Goal: Task Accomplishment & Management: Complete application form

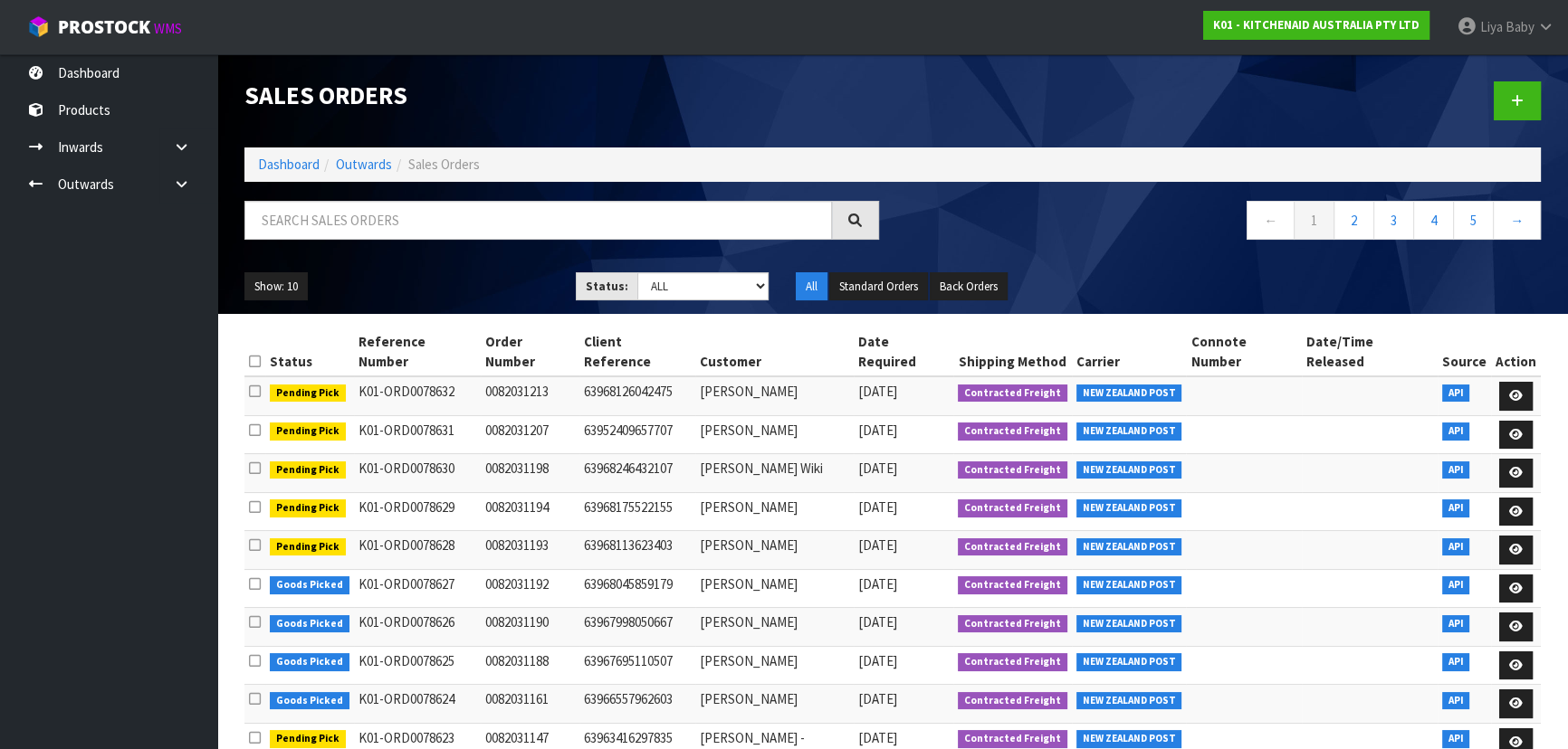
click at [380, 211] on input "text" at bounding box center [538, 219] width 587 height 39
click at [348, 222] on input "text" at bounding box center [538, 219] width 587 height 39
type input "JOB-0410424"
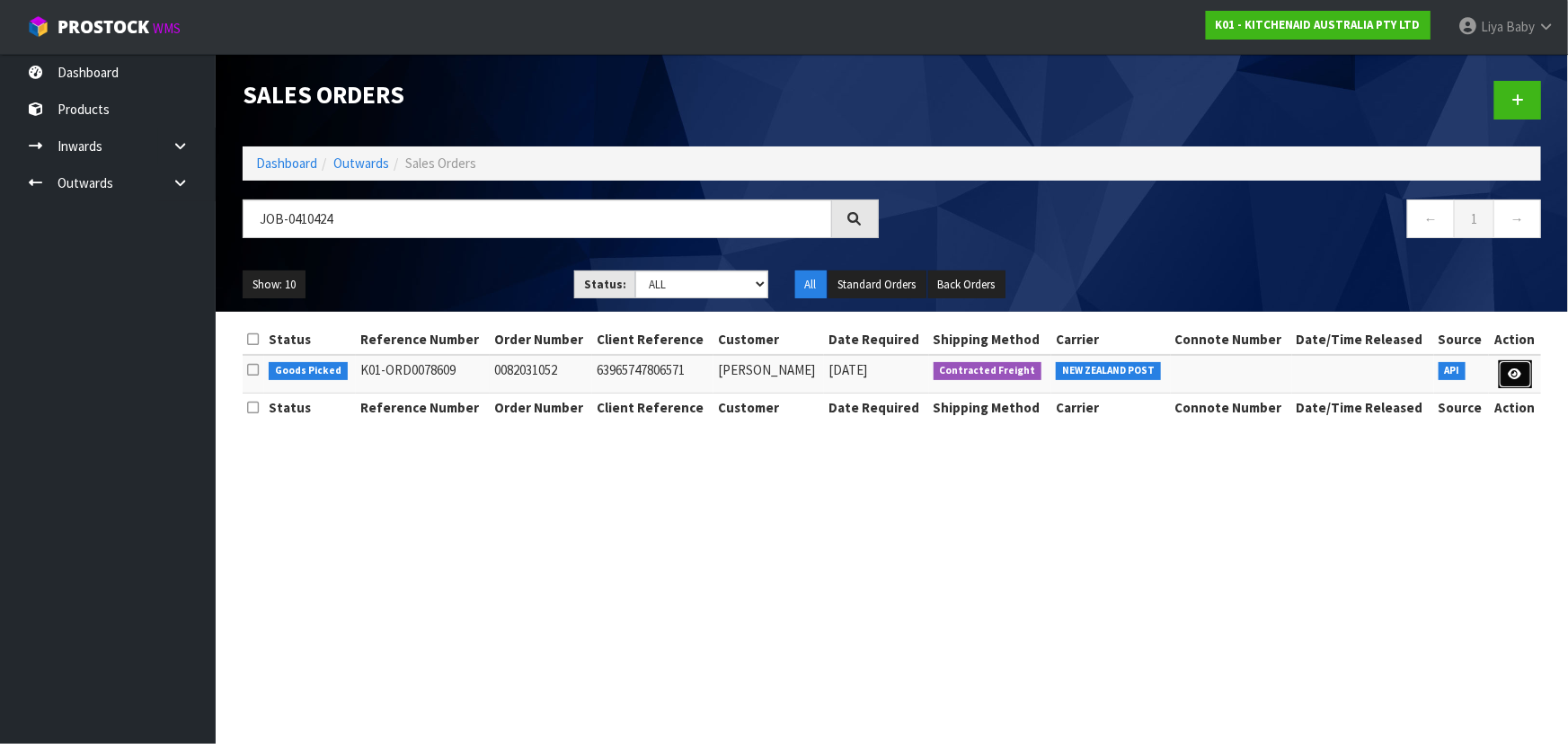
click at [1515, 378] on icon at bounding box center [1515, 374] width 14 height 12
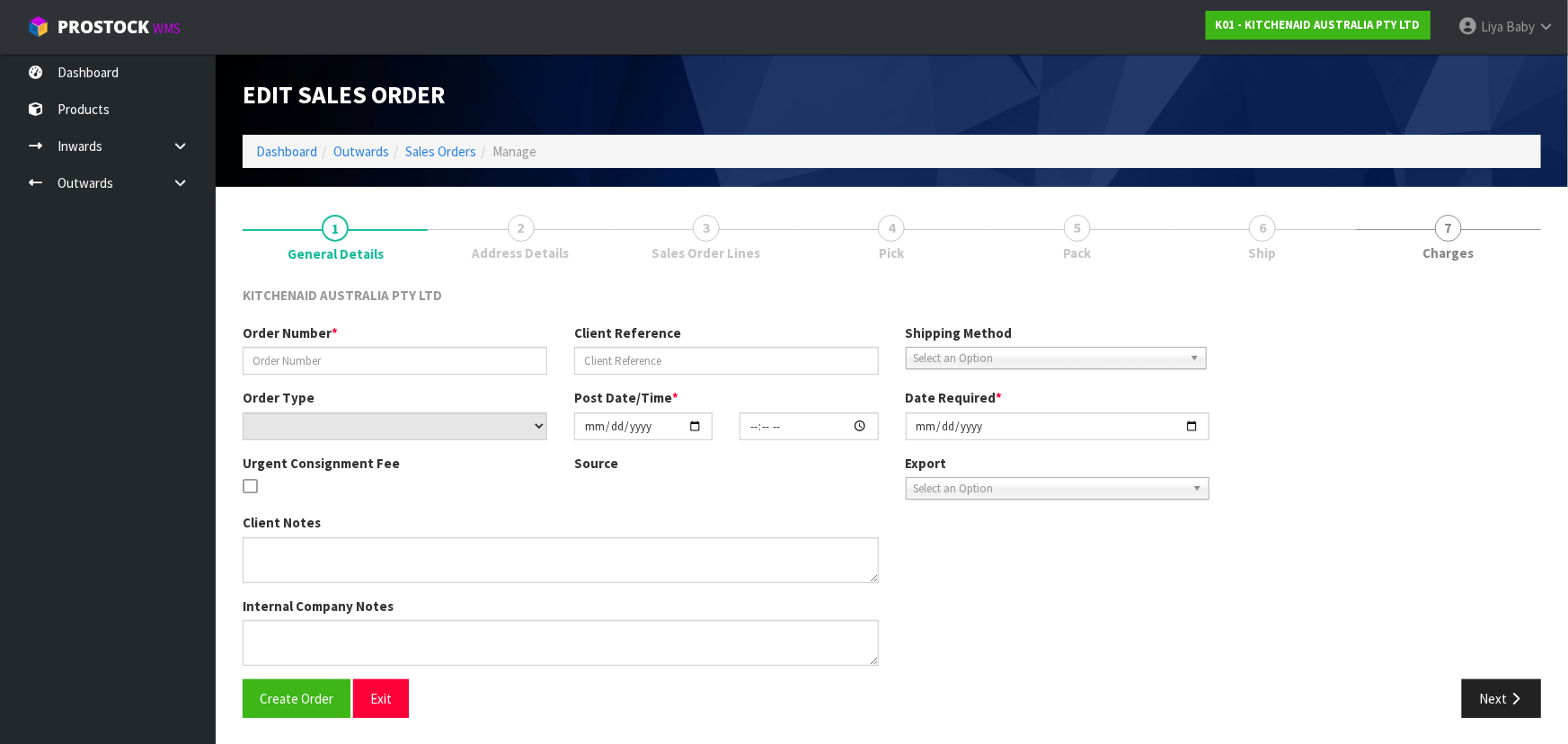
type input "0082031052"
type input "63965747806571"
select select "number:0"
type input "[DATE]"
type input "13:35:03.000"
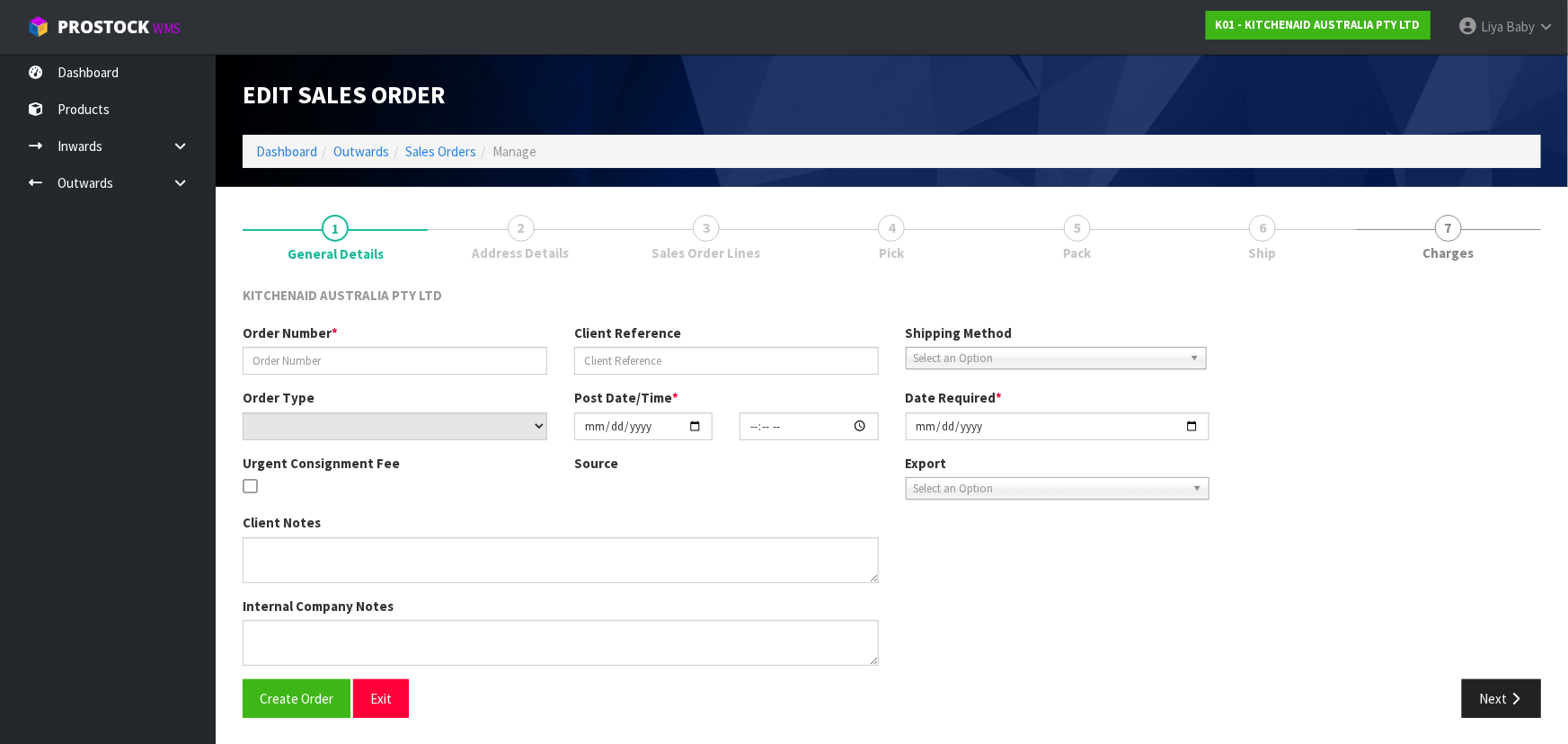
type input "[DATE]"
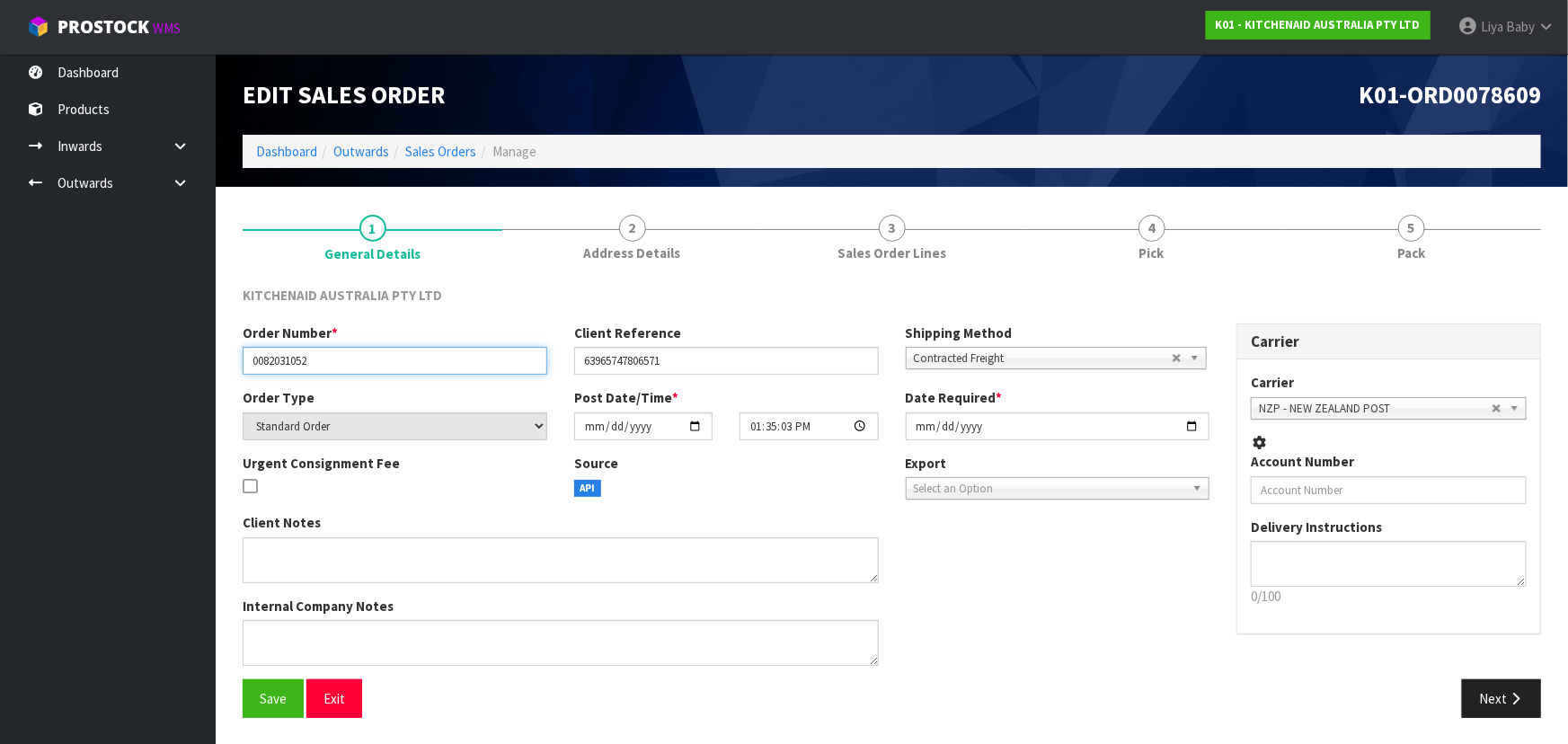
click at [356, 359] on input "0082031052" at bounding box center [394, 360] width 304 height 27
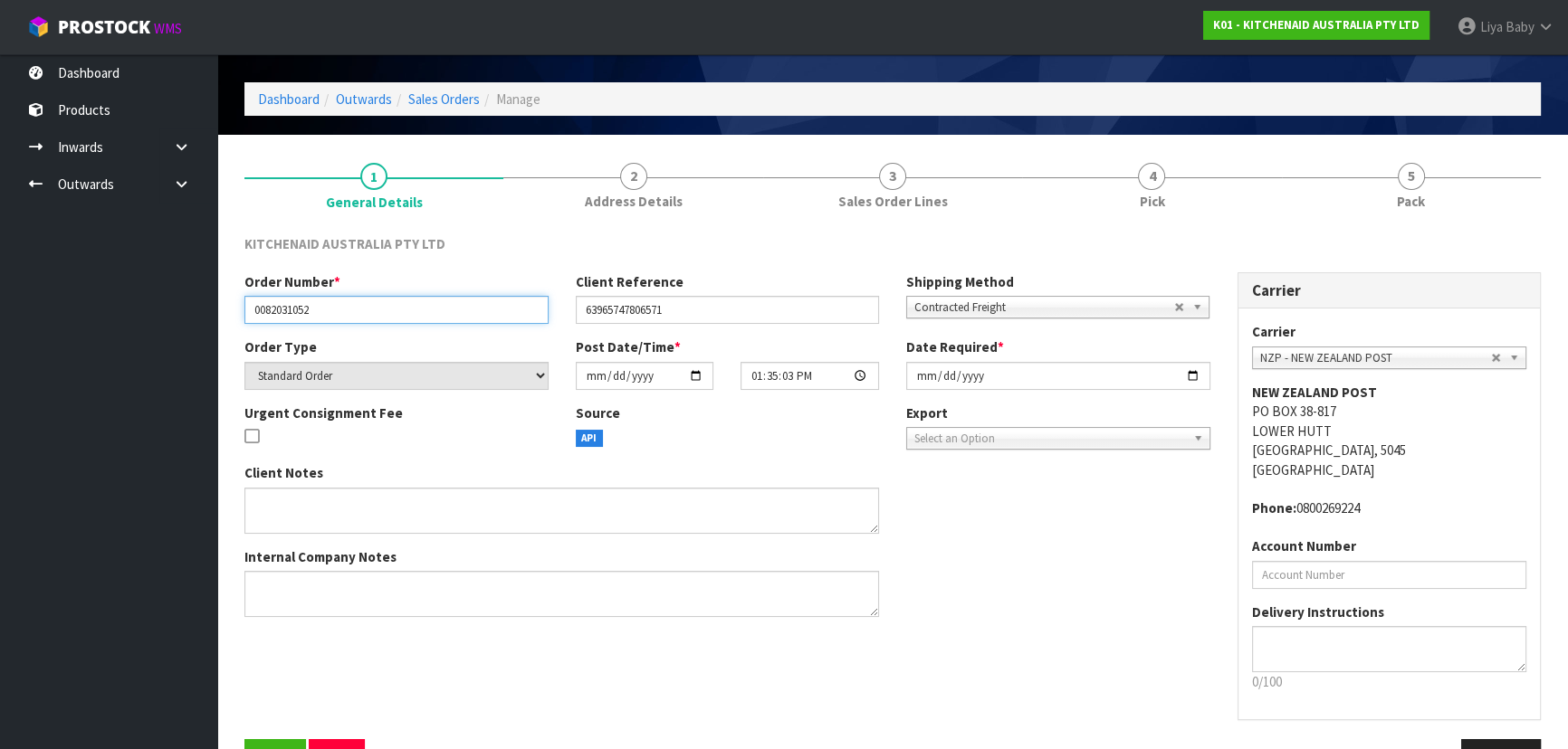
scroll to position [109, 0]
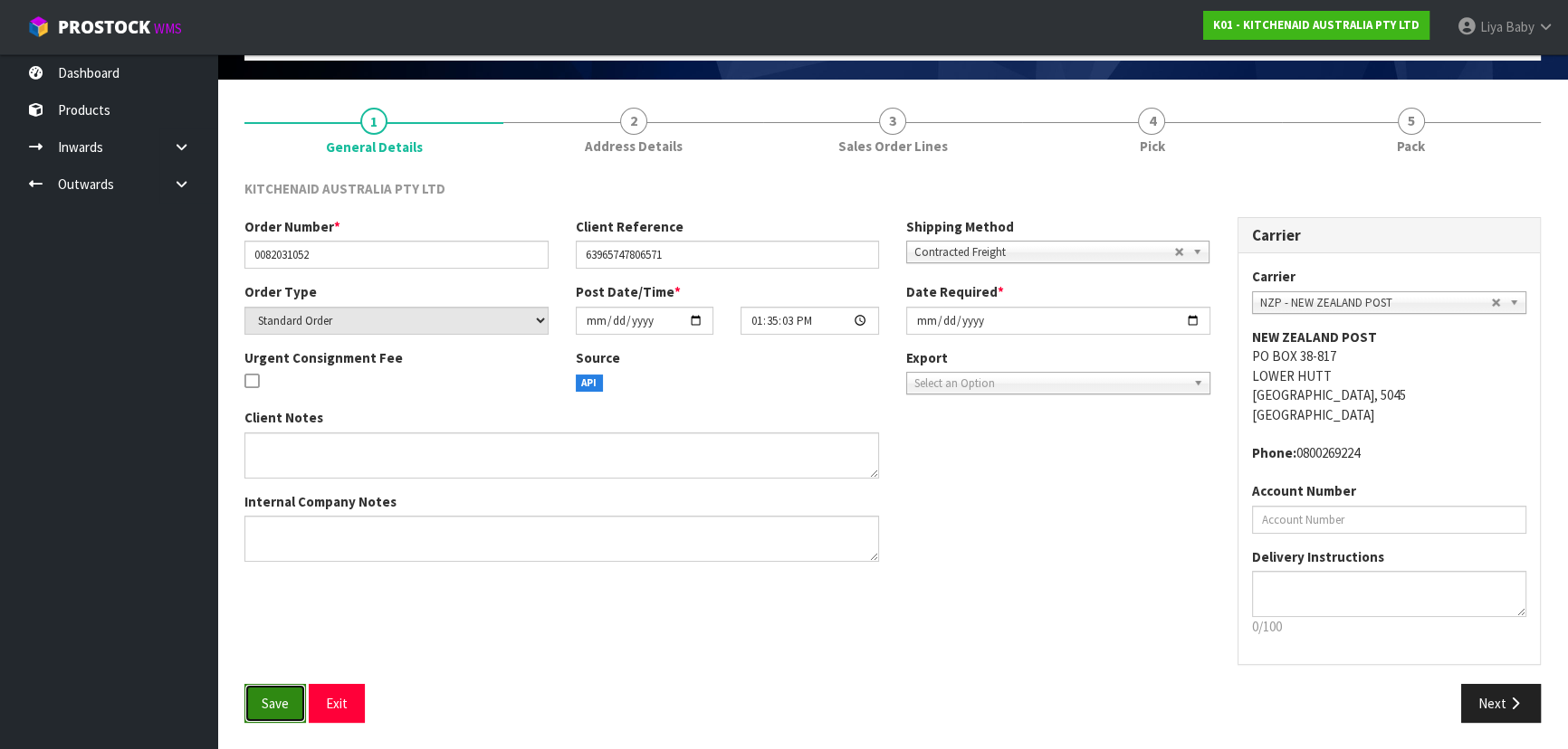
click at [278, 720] on button "Save" at bounding box center [275, 703] width 61 height 39
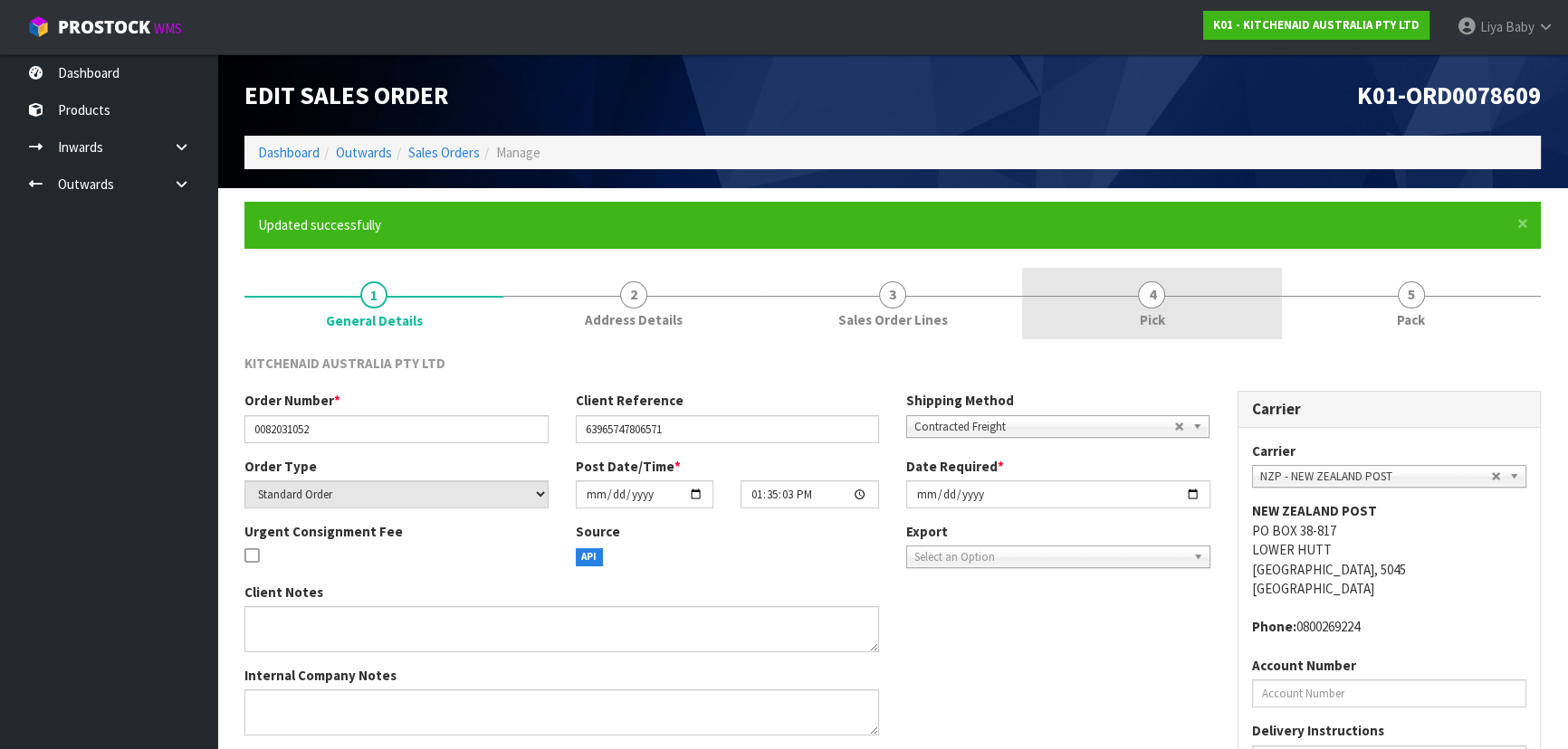
click at [1195, 313] on link "4 Pick" at bounding box center [1152, 303] width 259 height 71
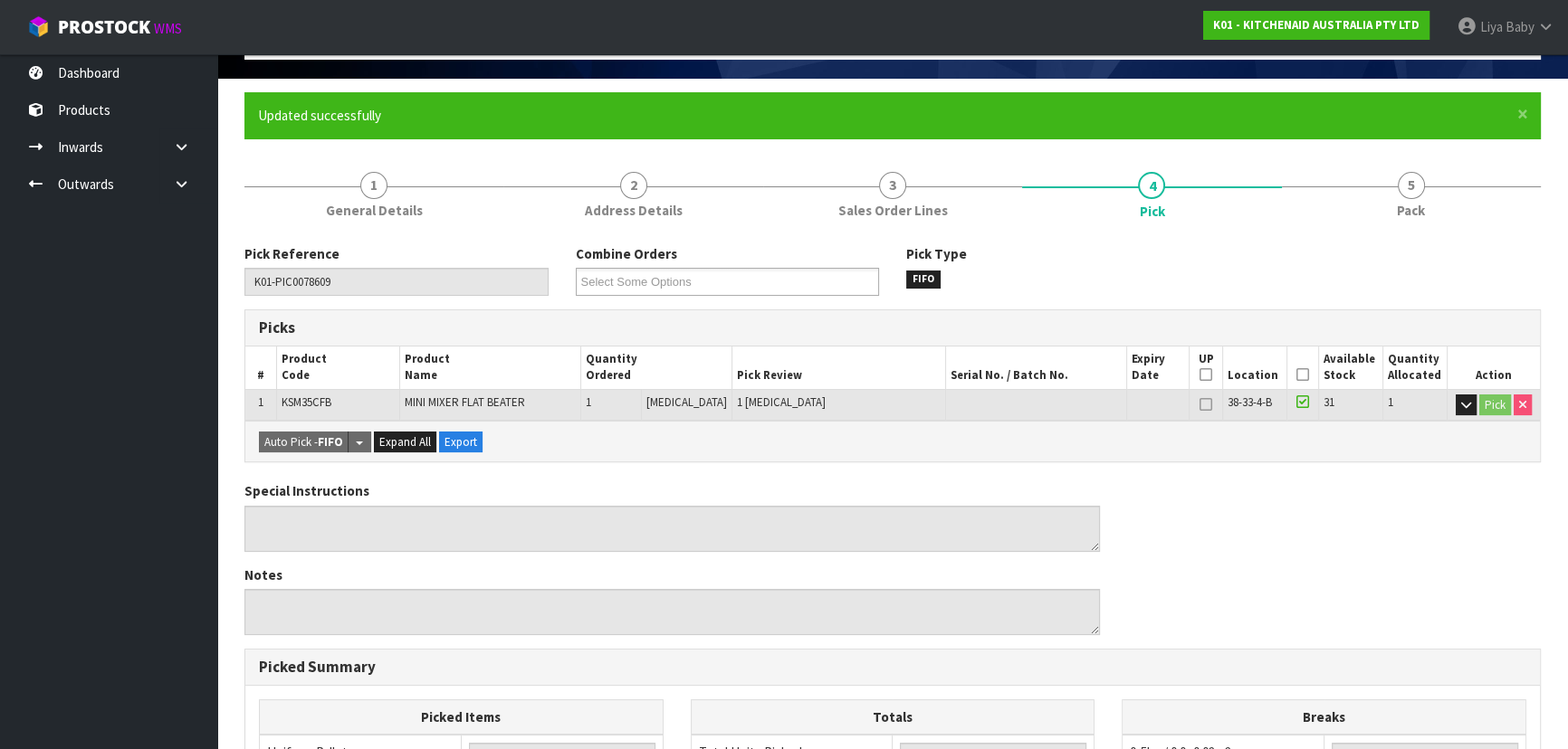
type input "Liya Baby"
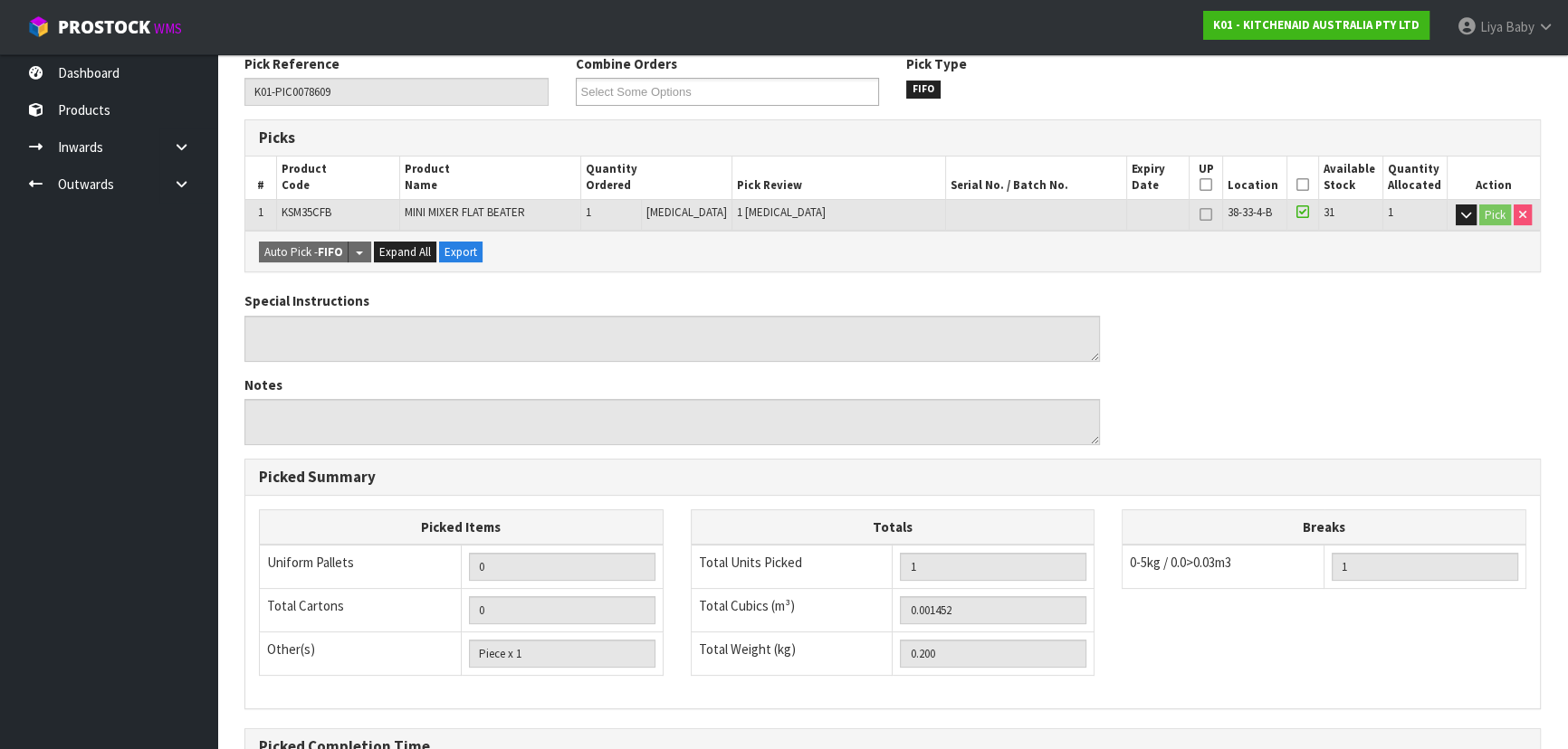
scroll to position [328, 0]
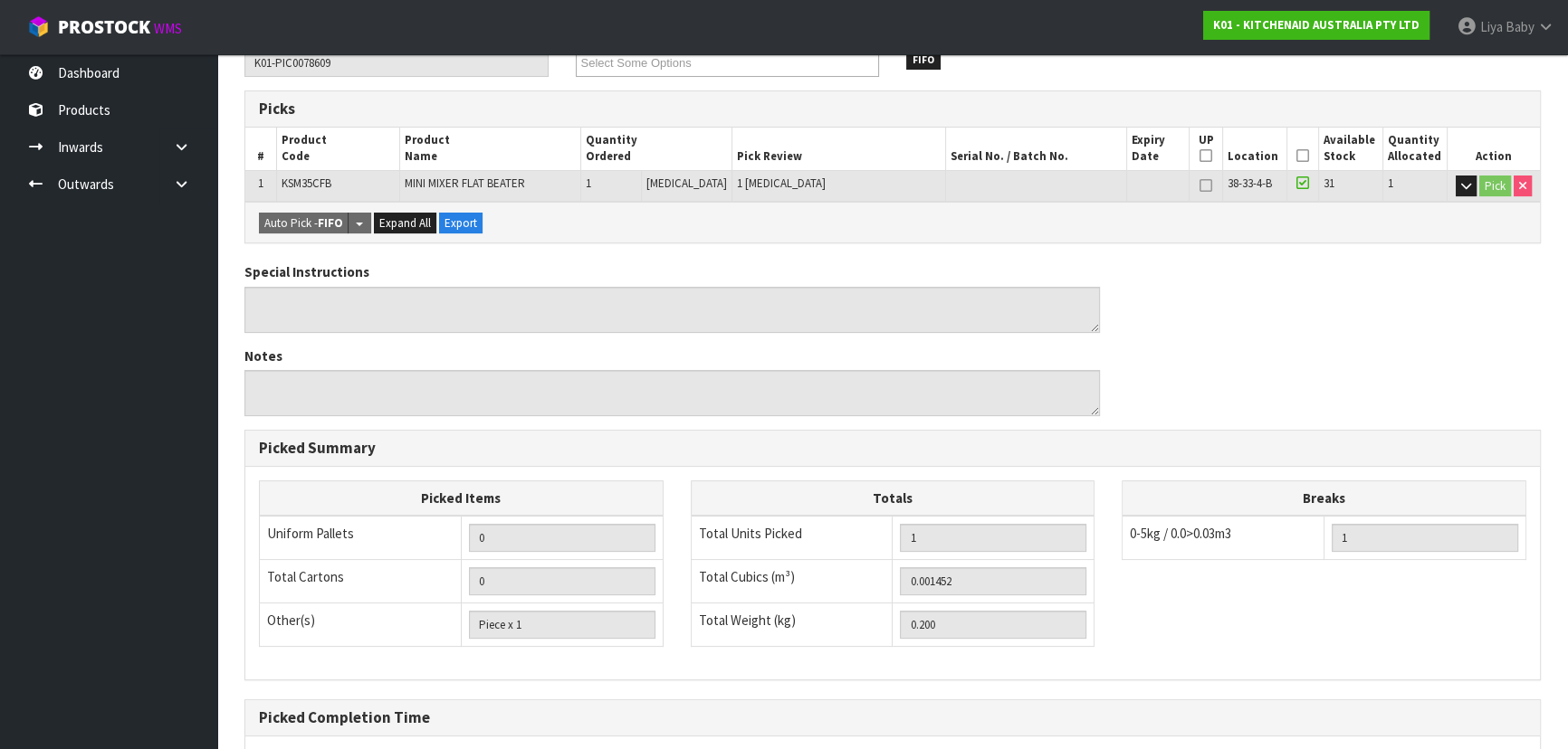
click at [1296, 155] on icon at bounding box center [1302, 155] width 13 height 1
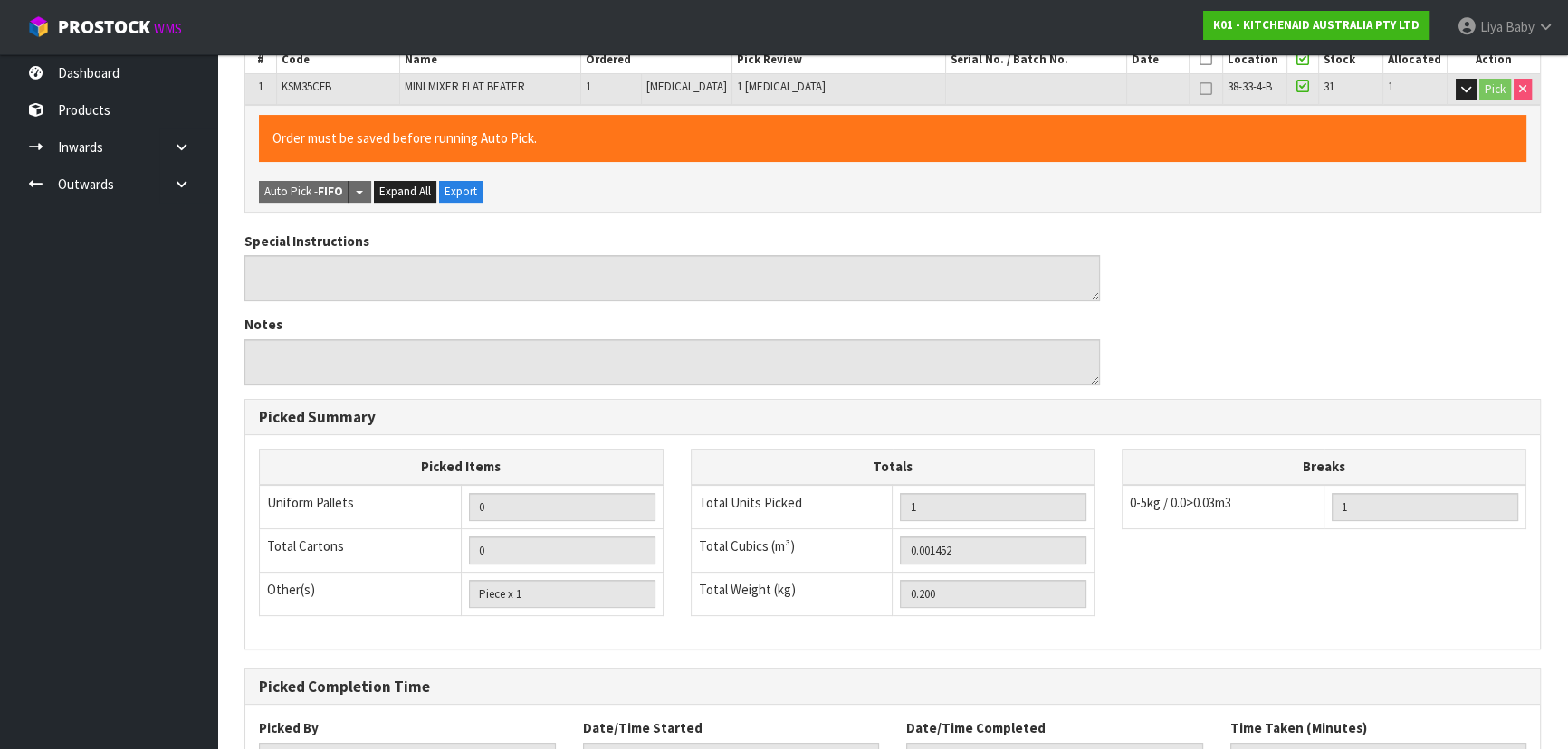
scroll to position [570, 0]
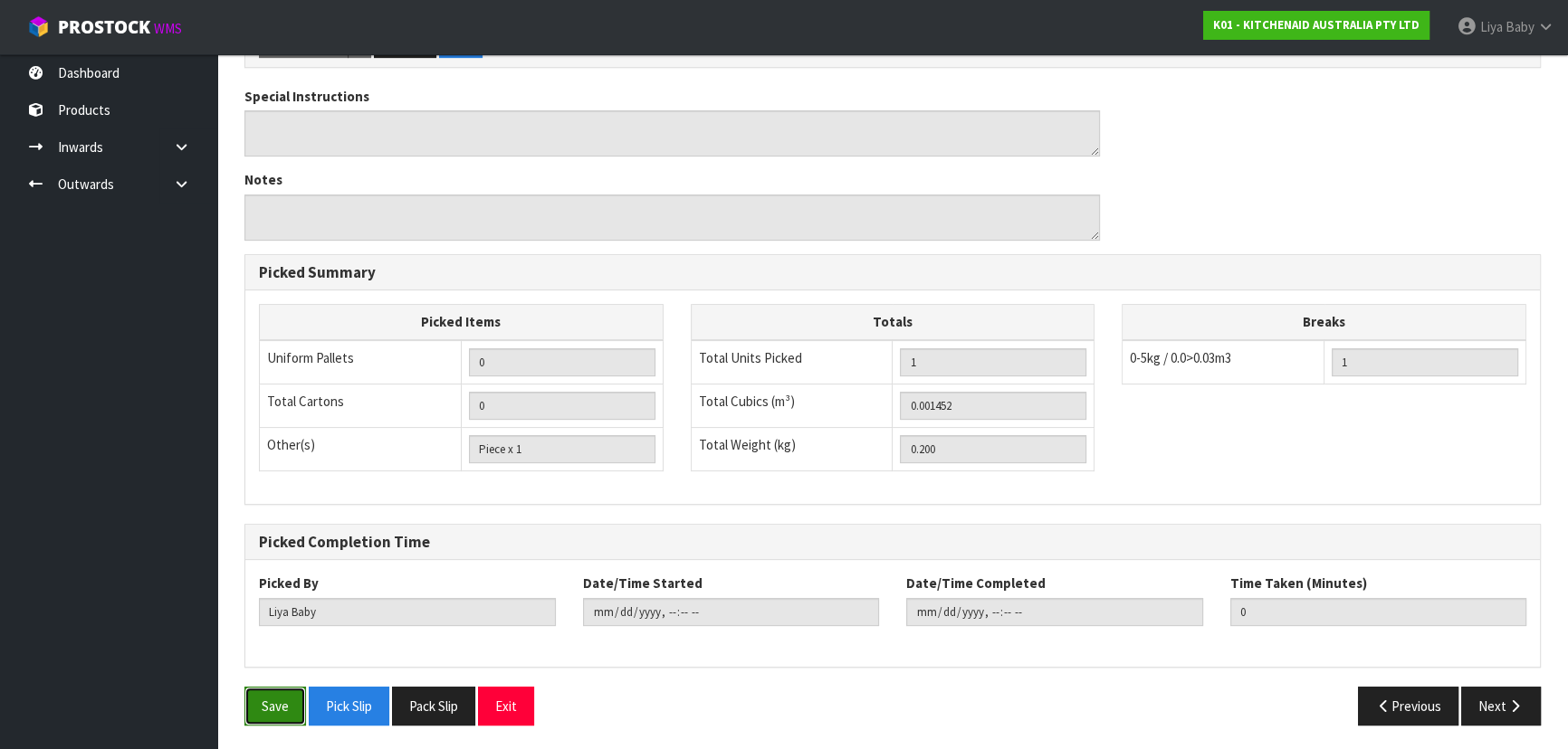
click at [261, 706] on button "Save" at bounding box center [275, 706] width 61 height 39
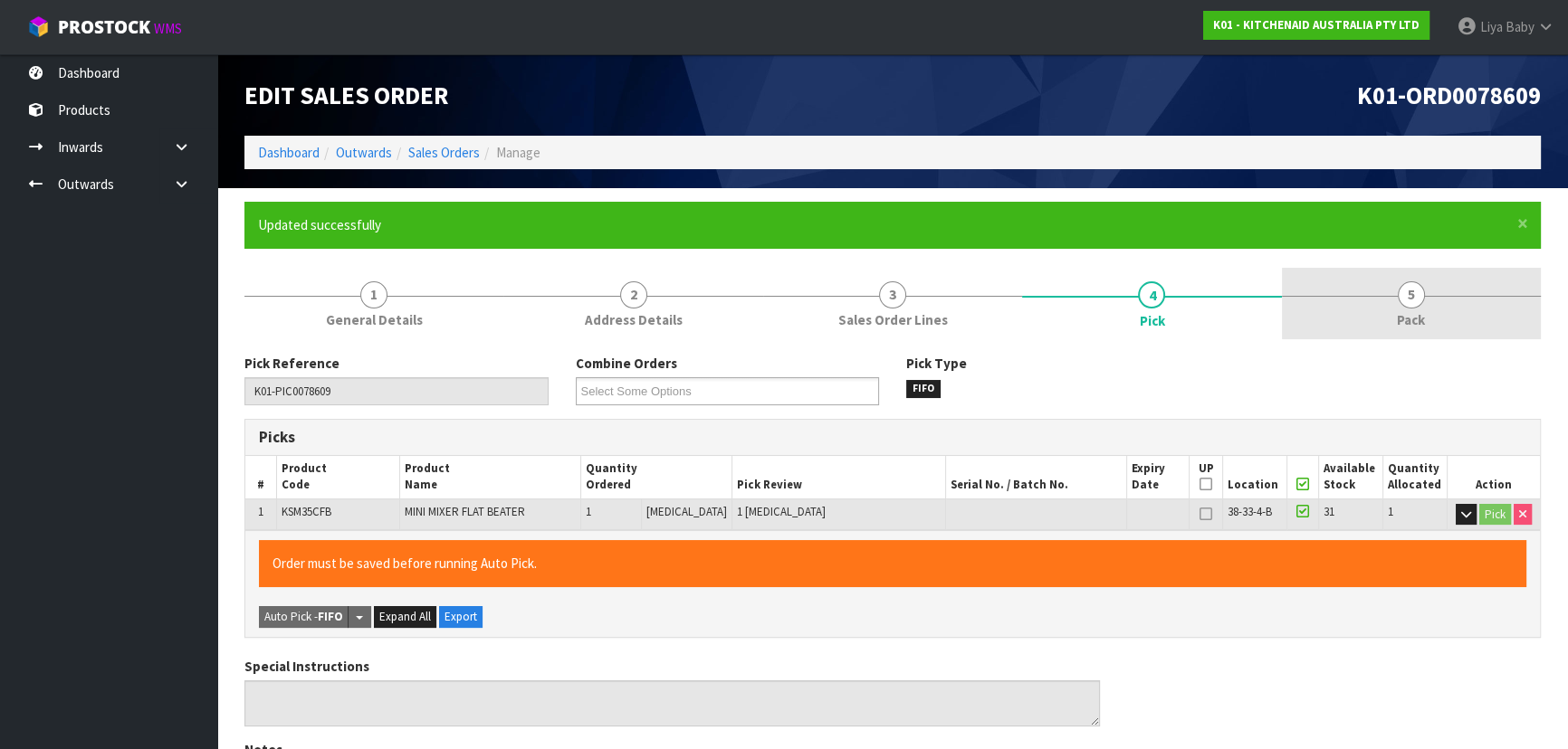
type input "[DATE]T13:00:08"
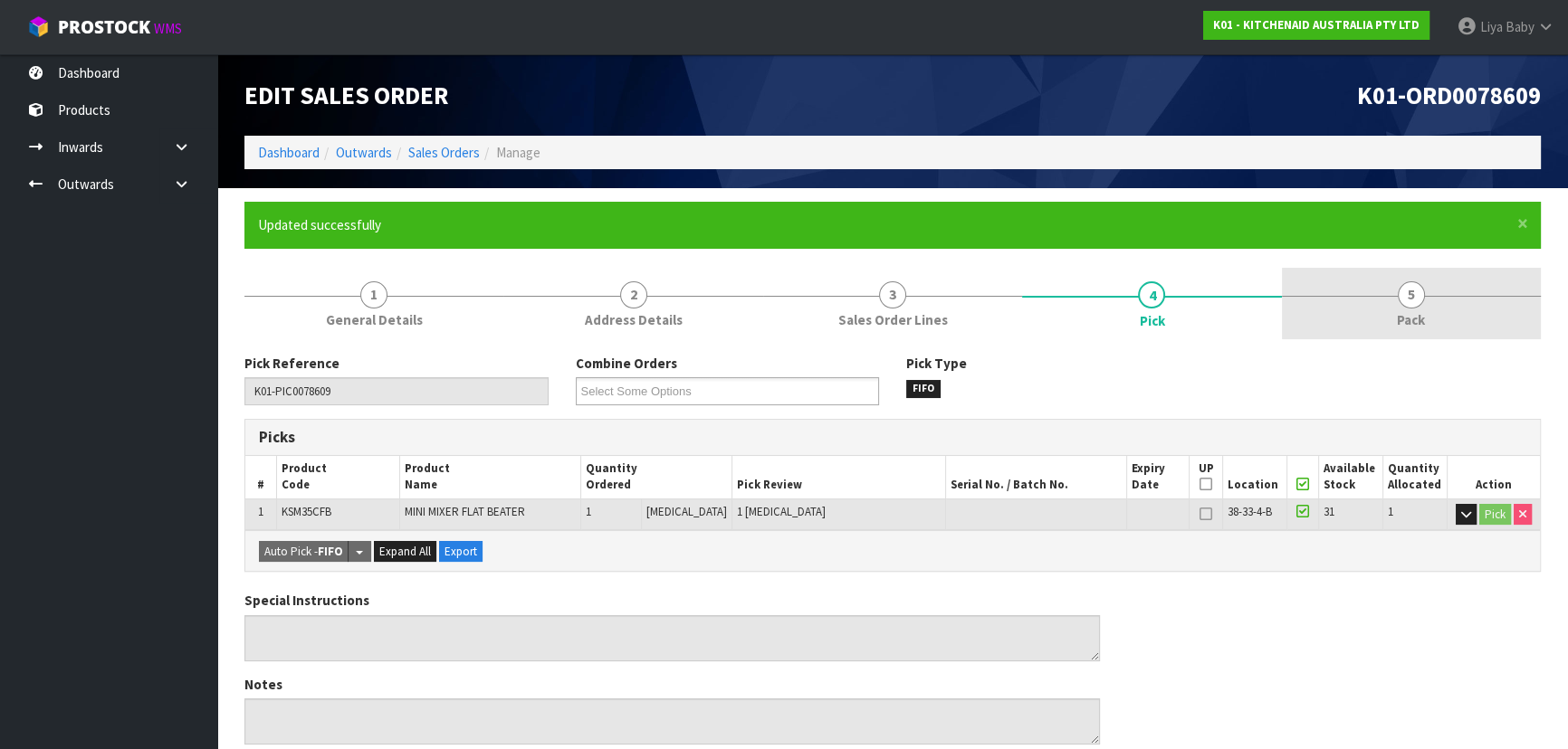
click at [1389, 292] on link "5 Pack" at bounding box center [1411, 303] width 259 height 71
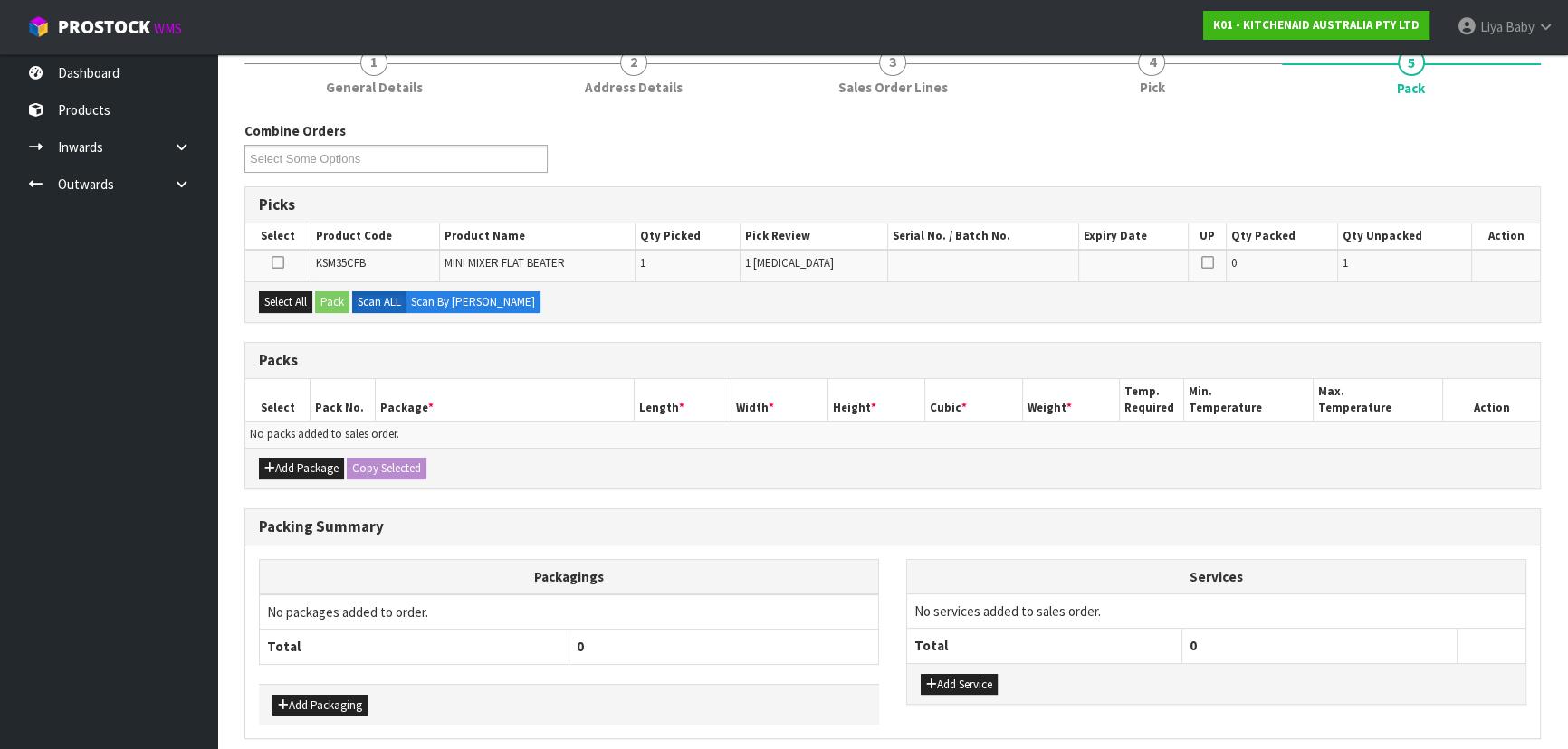
scroll to position [246, 0]
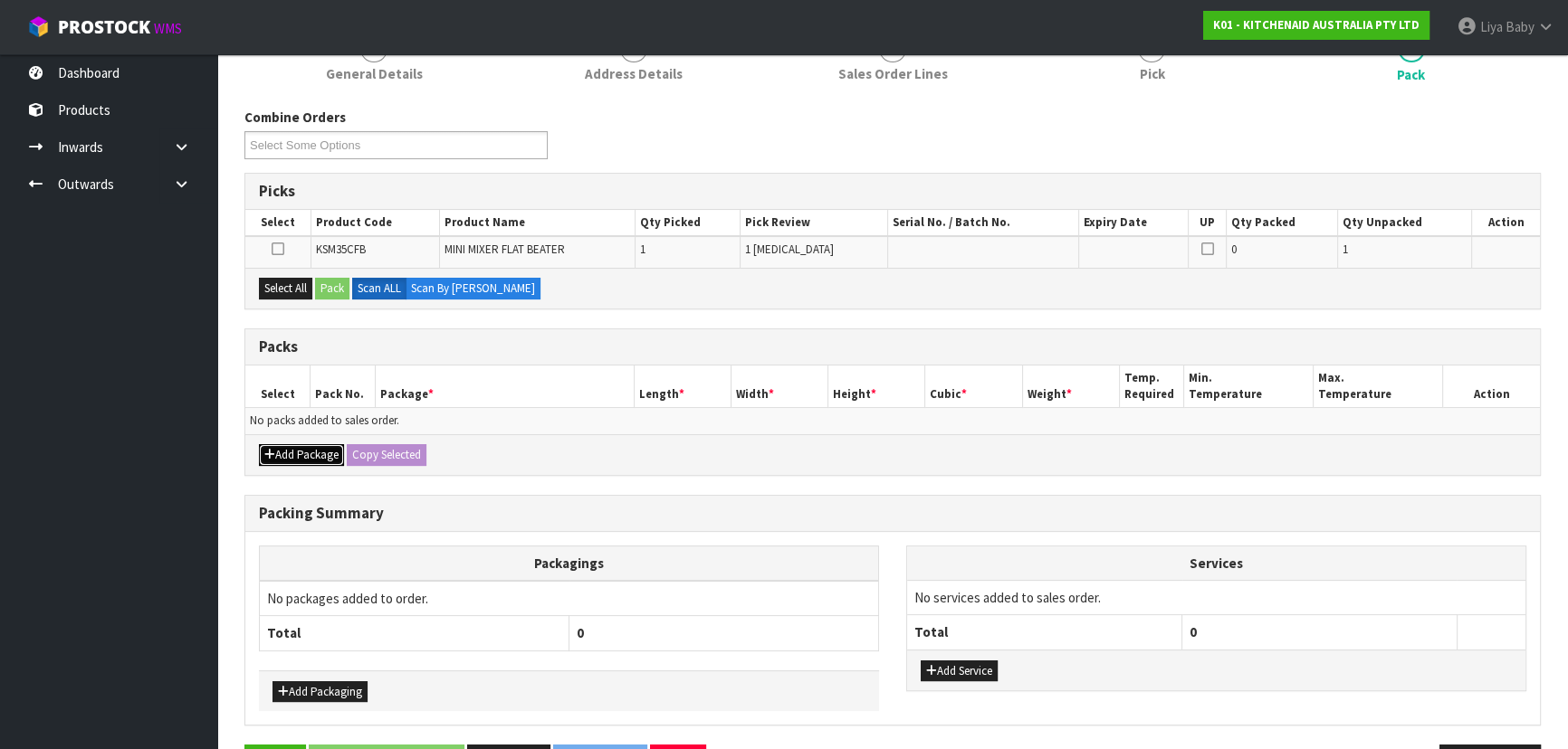
click at [327, 456] on button "Add Package" at bounding box center [302, 456] width 85 height 22
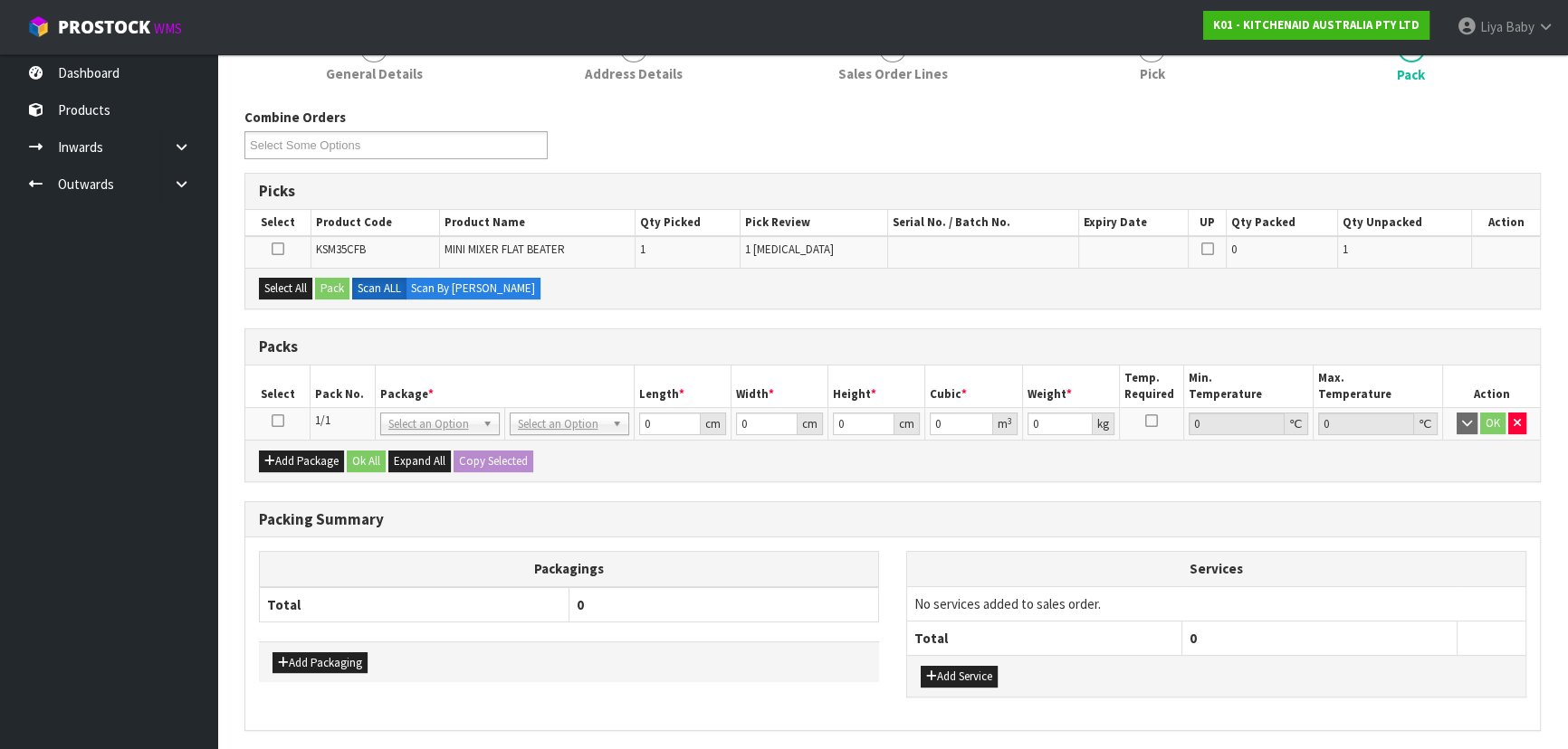
click at [272, 421] on icon at bounding box center [278, 421] width 13 height 1
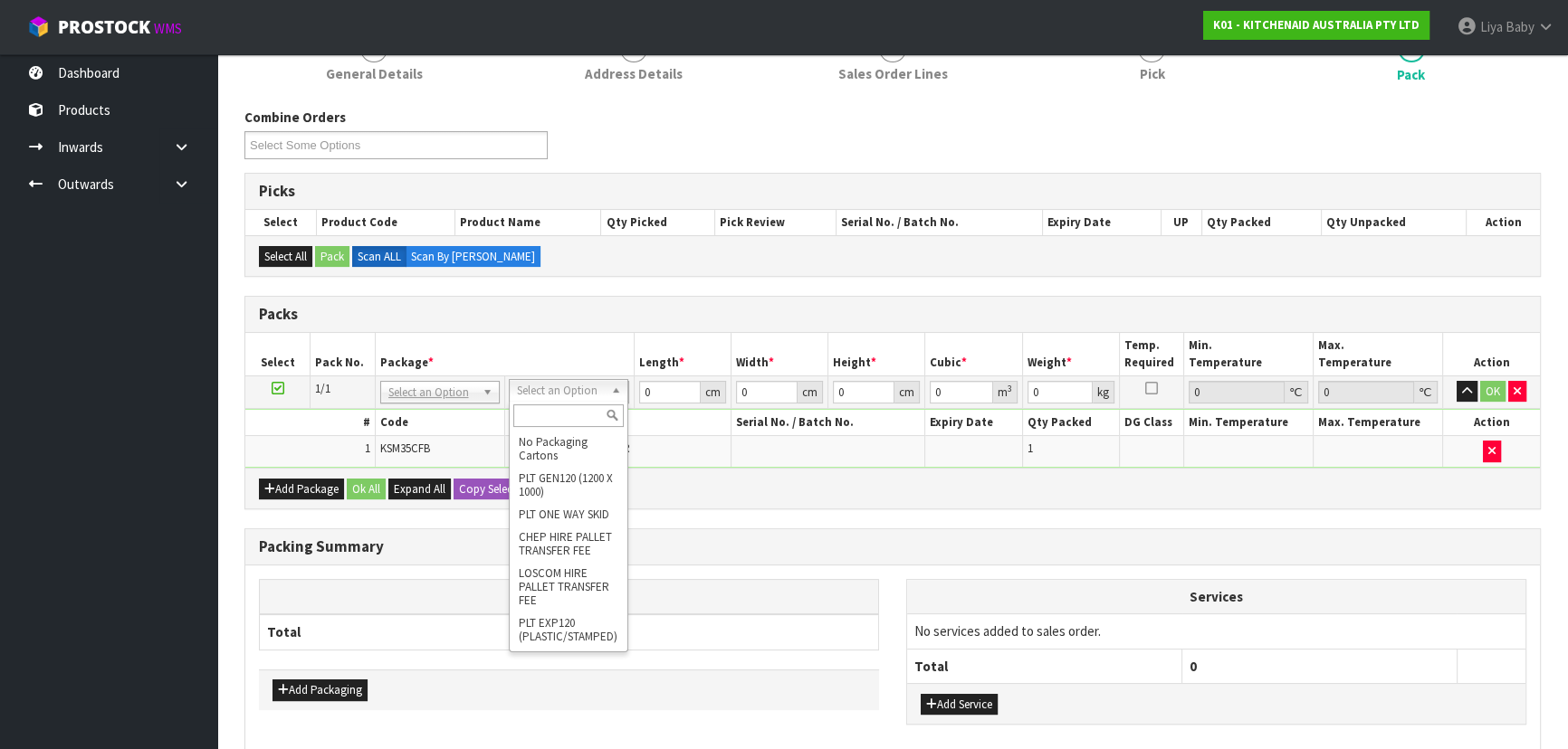
click at [570, 413] on input "text" at bounding box center [568, 415] width 111 height 23
click at [967, 702] on button "Add Service" at bounding box center [959, 705] width 77 height 22
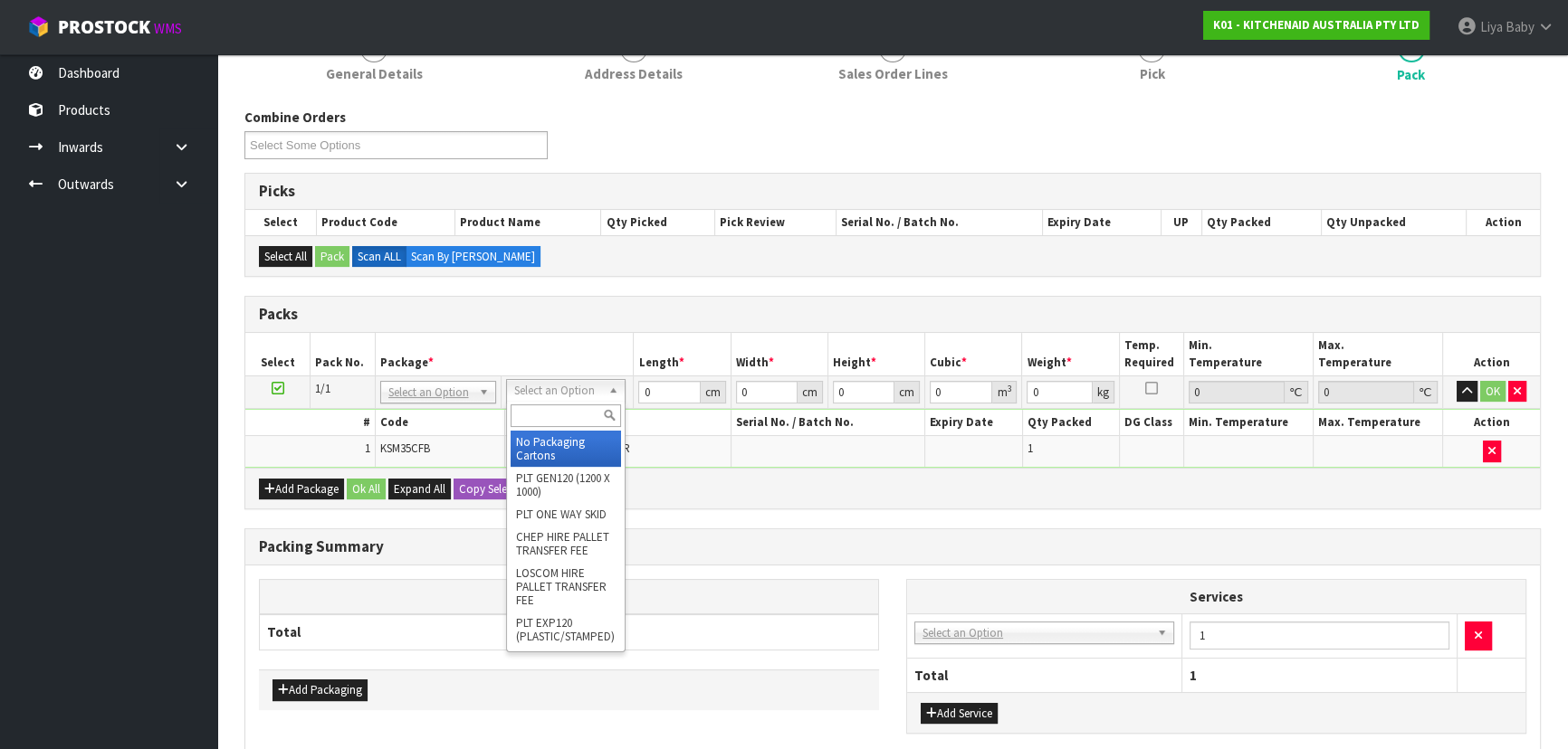
click at [552, 404] on input "text" at bounding box center [566, 415] width 111 height 23
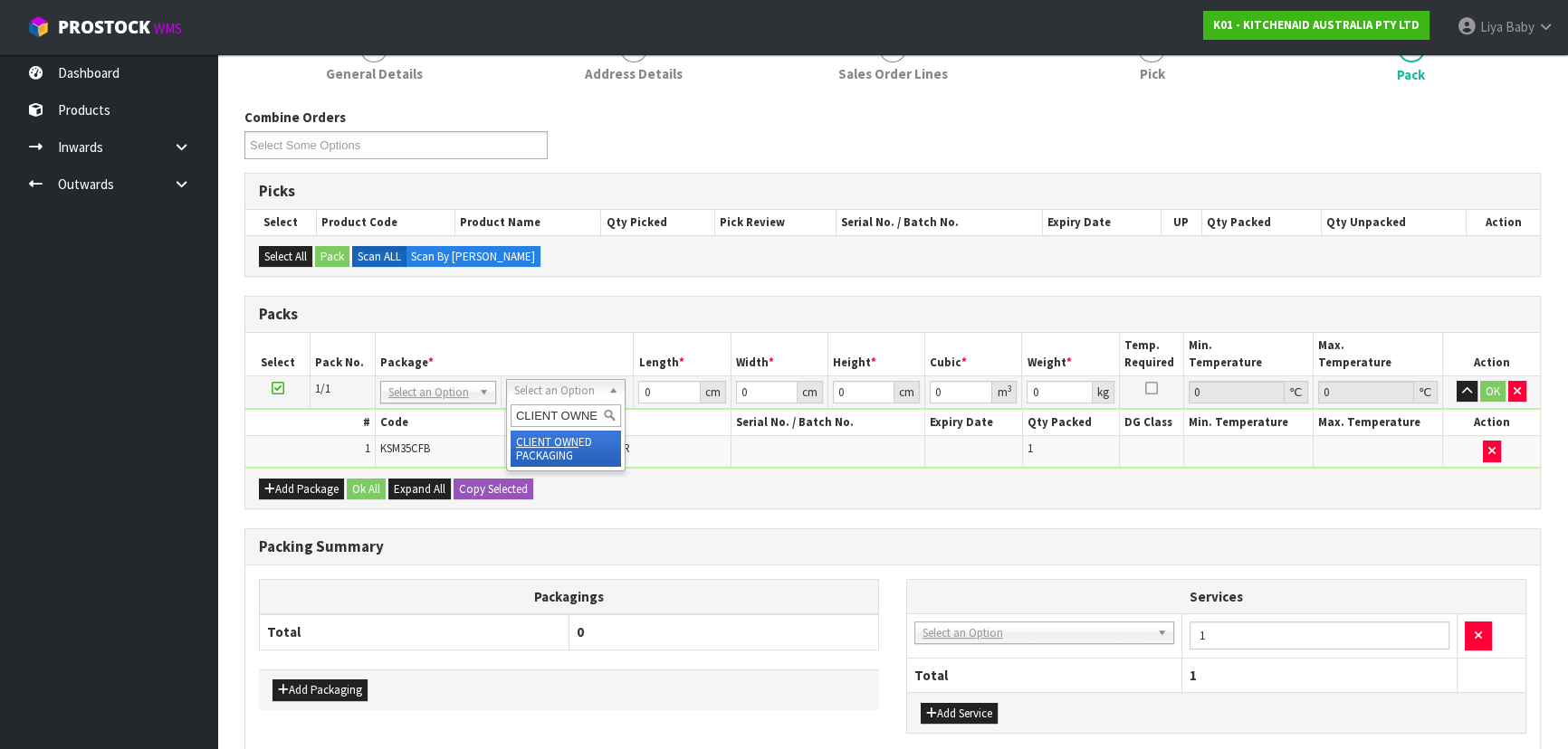
type input "CLIENT OWNED"
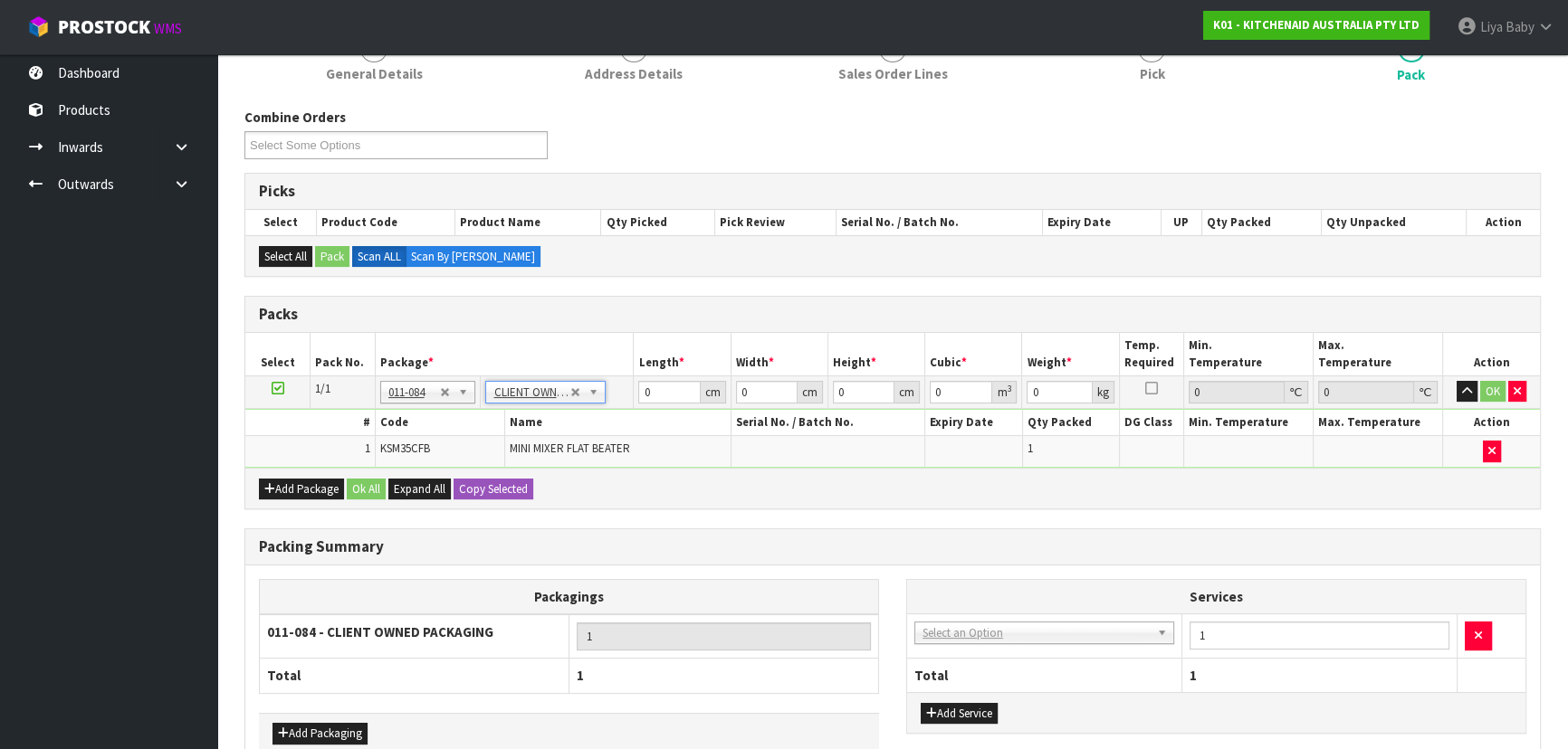
type input "0.2"
click at [659, 392] on input "0" at bounding box center [668, 391] width 61 height 23
type input "1"
click at [756, 397] on input "0" at bounding box center [766, 391] width 61 height 23
click at [660, 389] on input "1" at bounding box center [668, 391] width 61 height 23
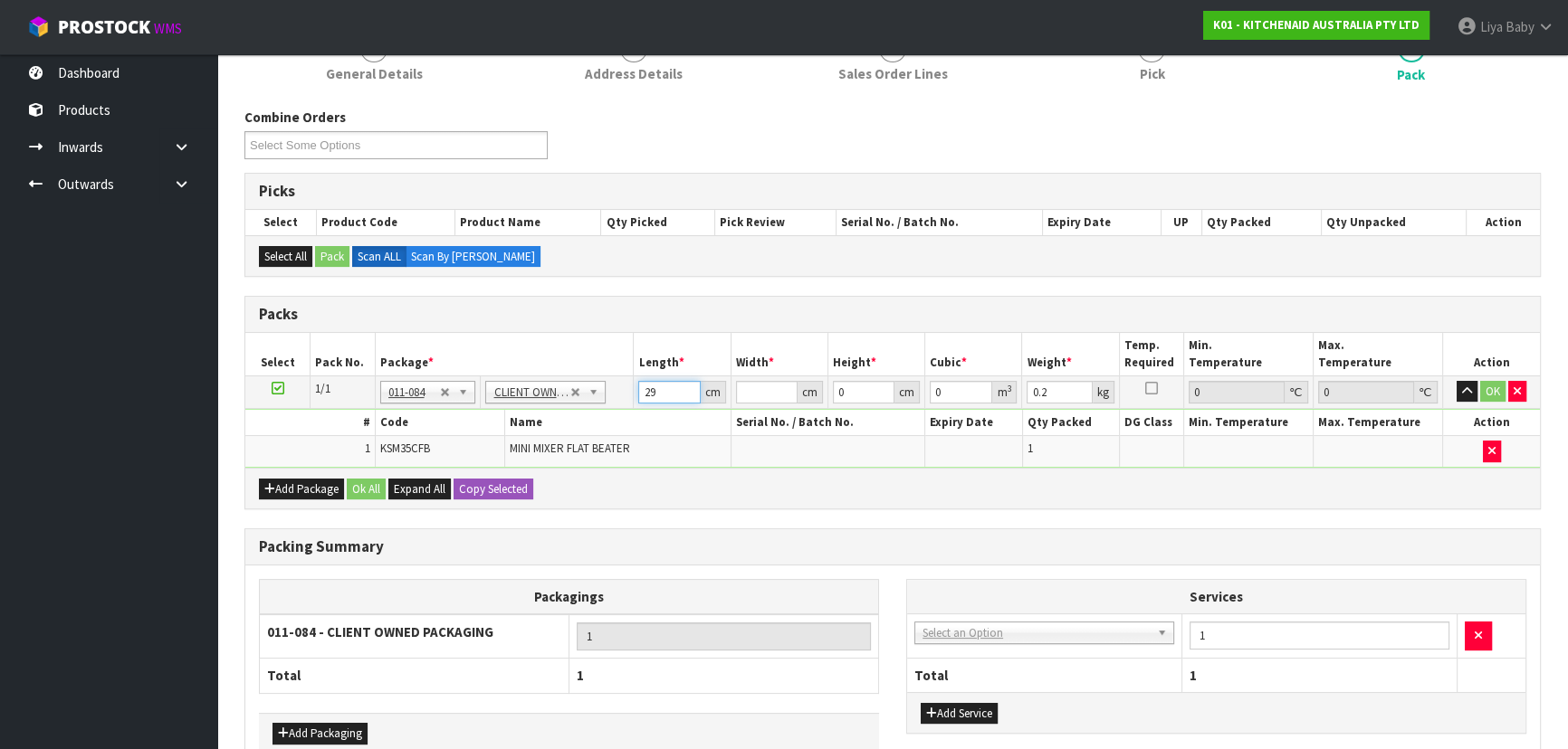
type input "29"
click at [757, 392] on input "number" at bounding box center [766, 391] width 61 height 23
type input "27"
click at [847, 386] on input "0" at bounding box center [863, 391] width 61 height 23
type input "1"
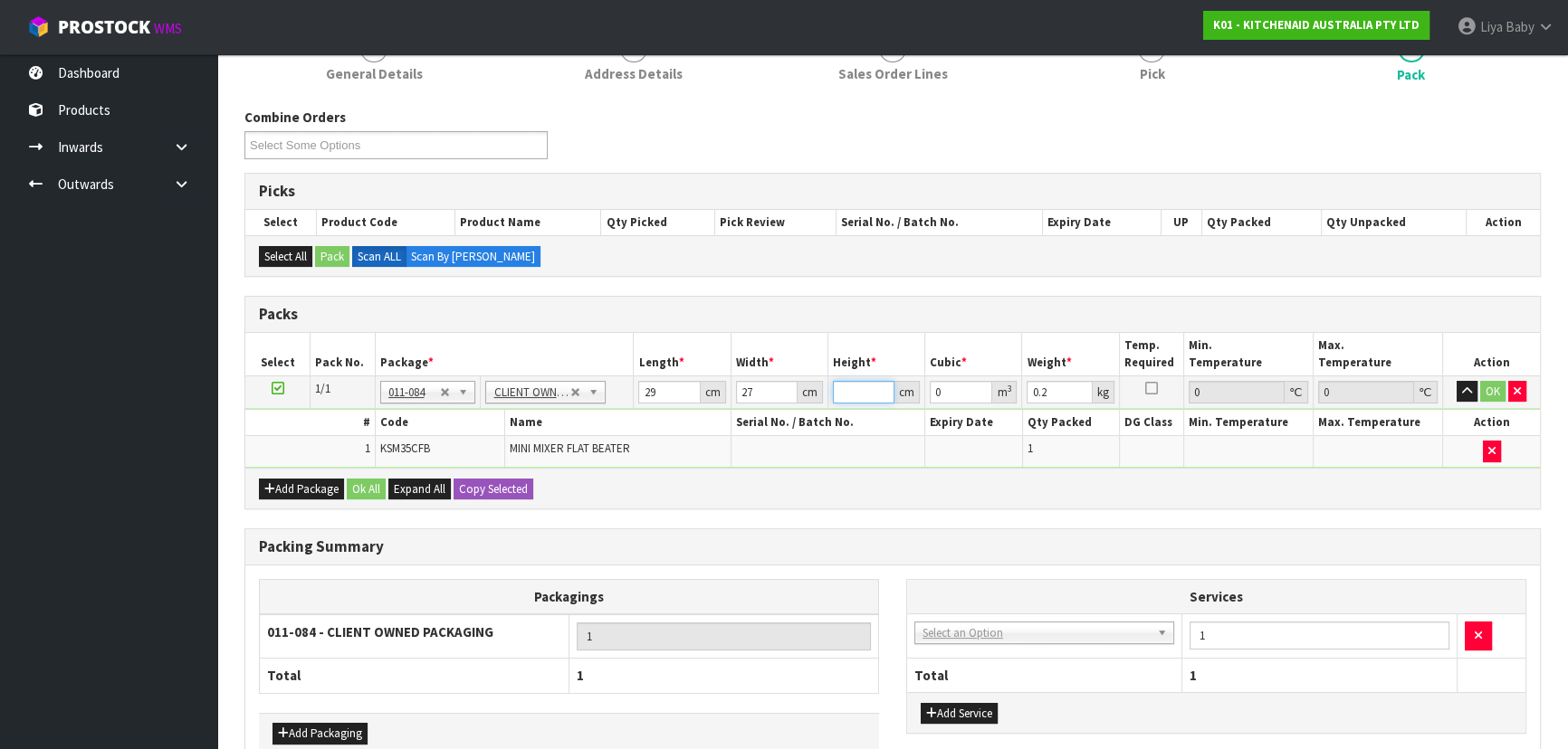
type input "0.000783"
type input "16"
type input "0.012528"
type input "16"
click at [1049, 387] on input "0.2" at bounding box center [1059, 391] width 65 height 23
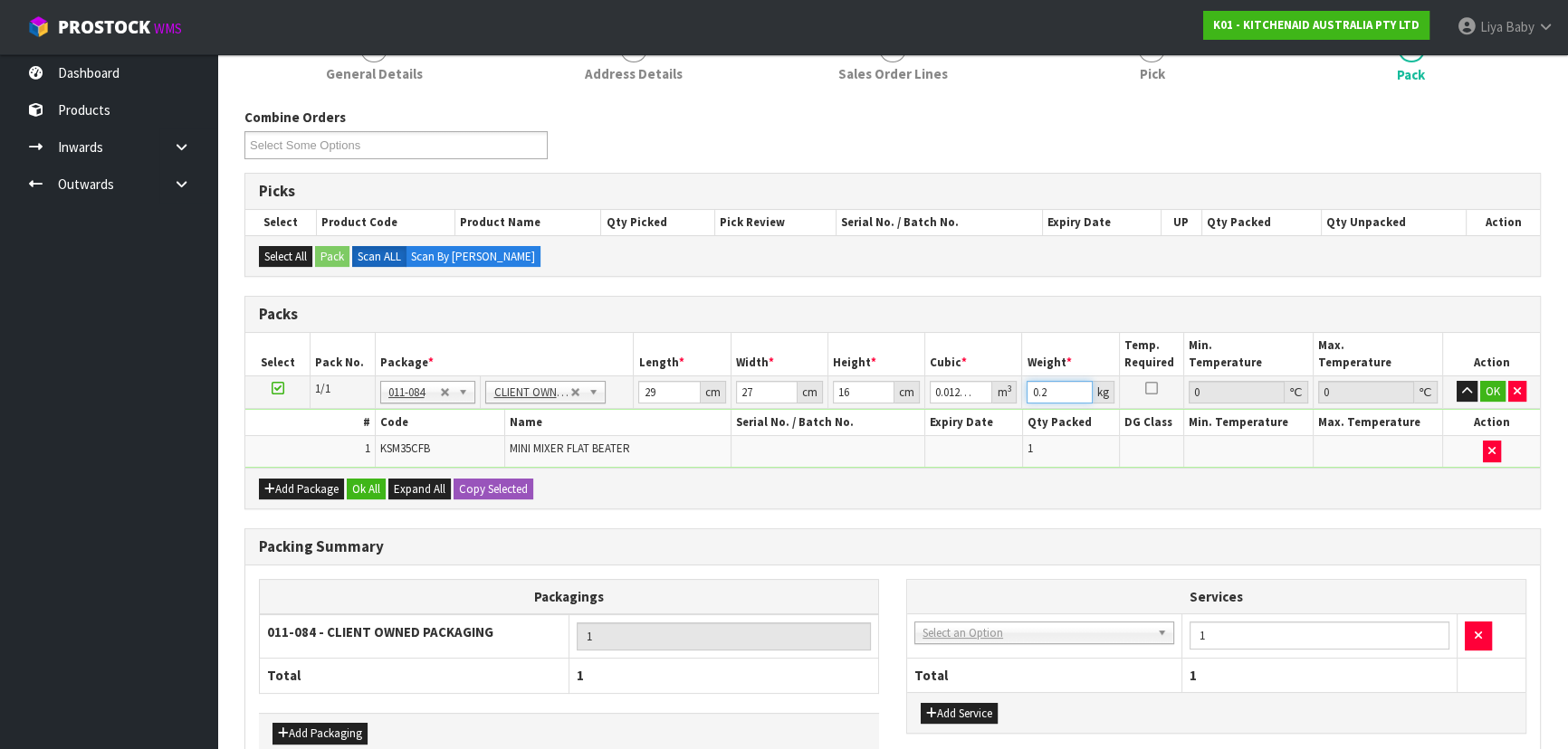
type input "0"
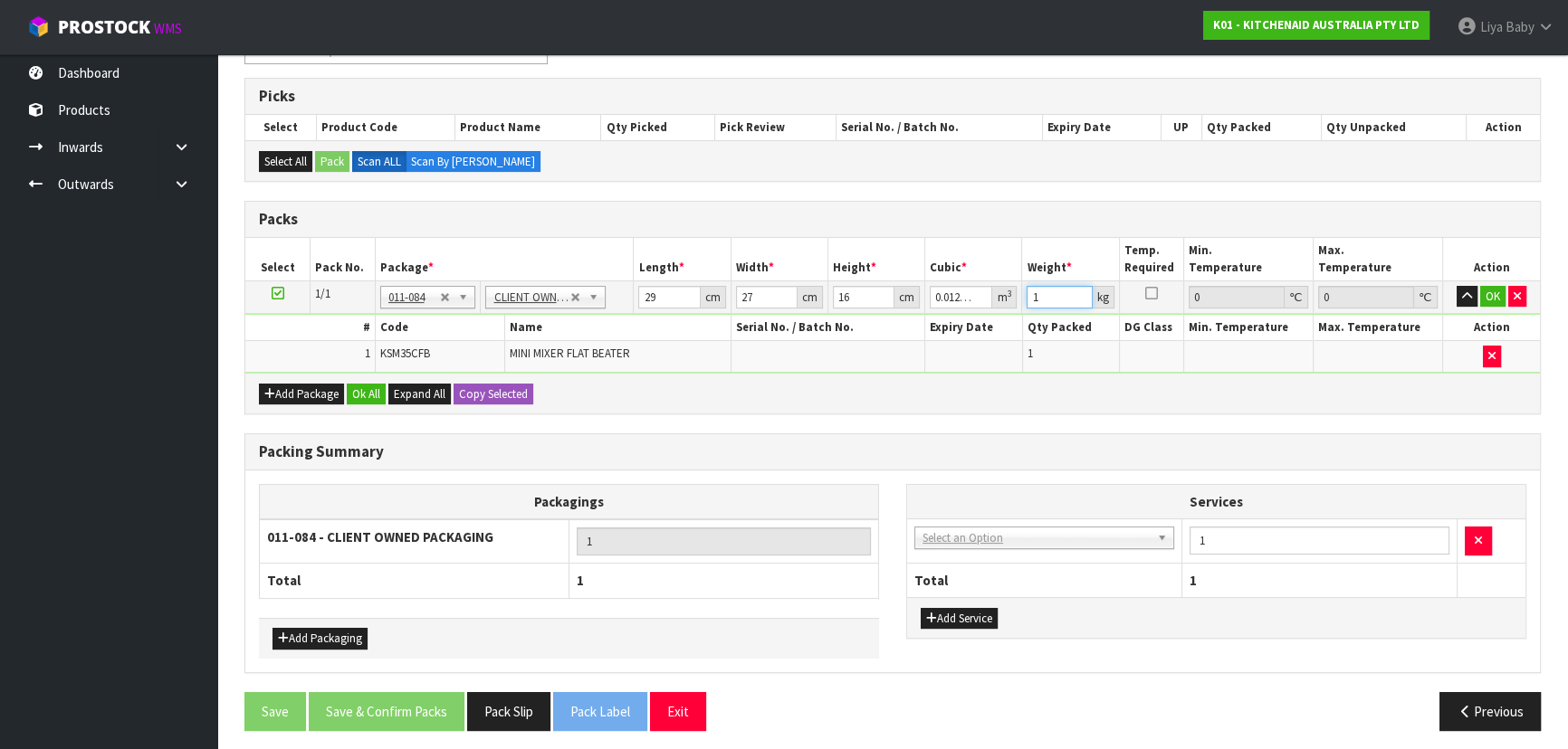
scroll to position [345, 0]
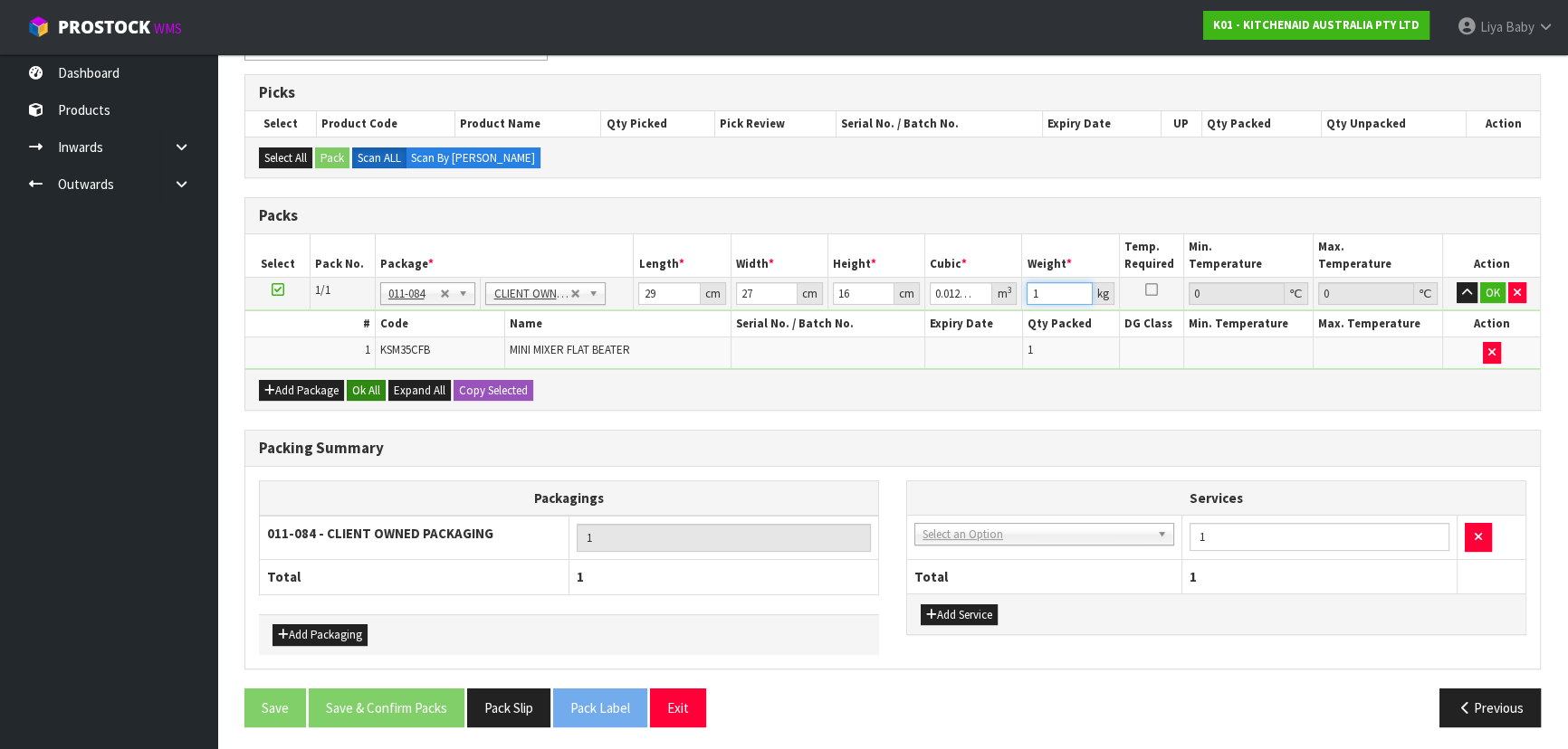
type input "1"
click at [370, 388] on button "Ok All" at bounding box center [366, 391] width 39 height 22
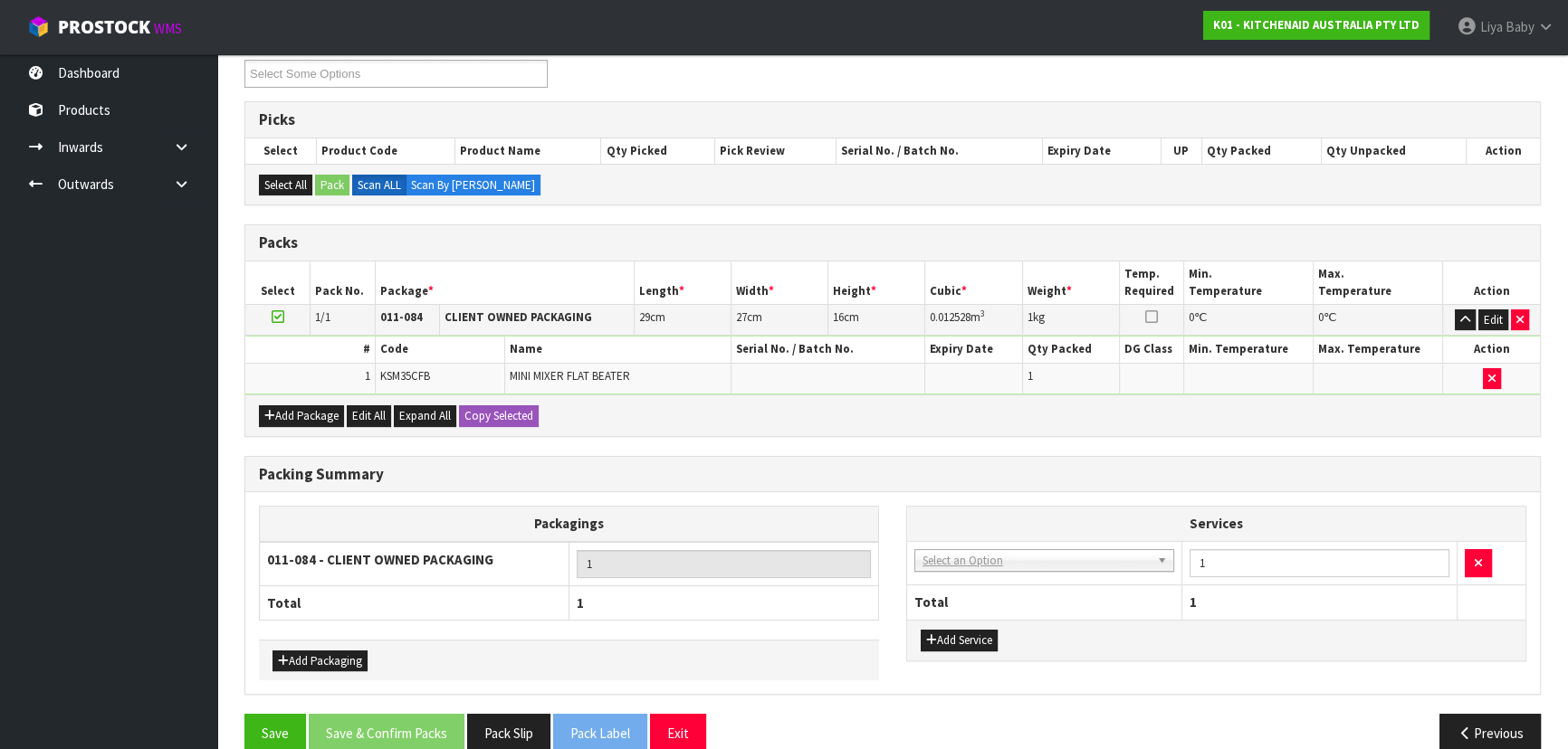
scroll to position [344, 0]
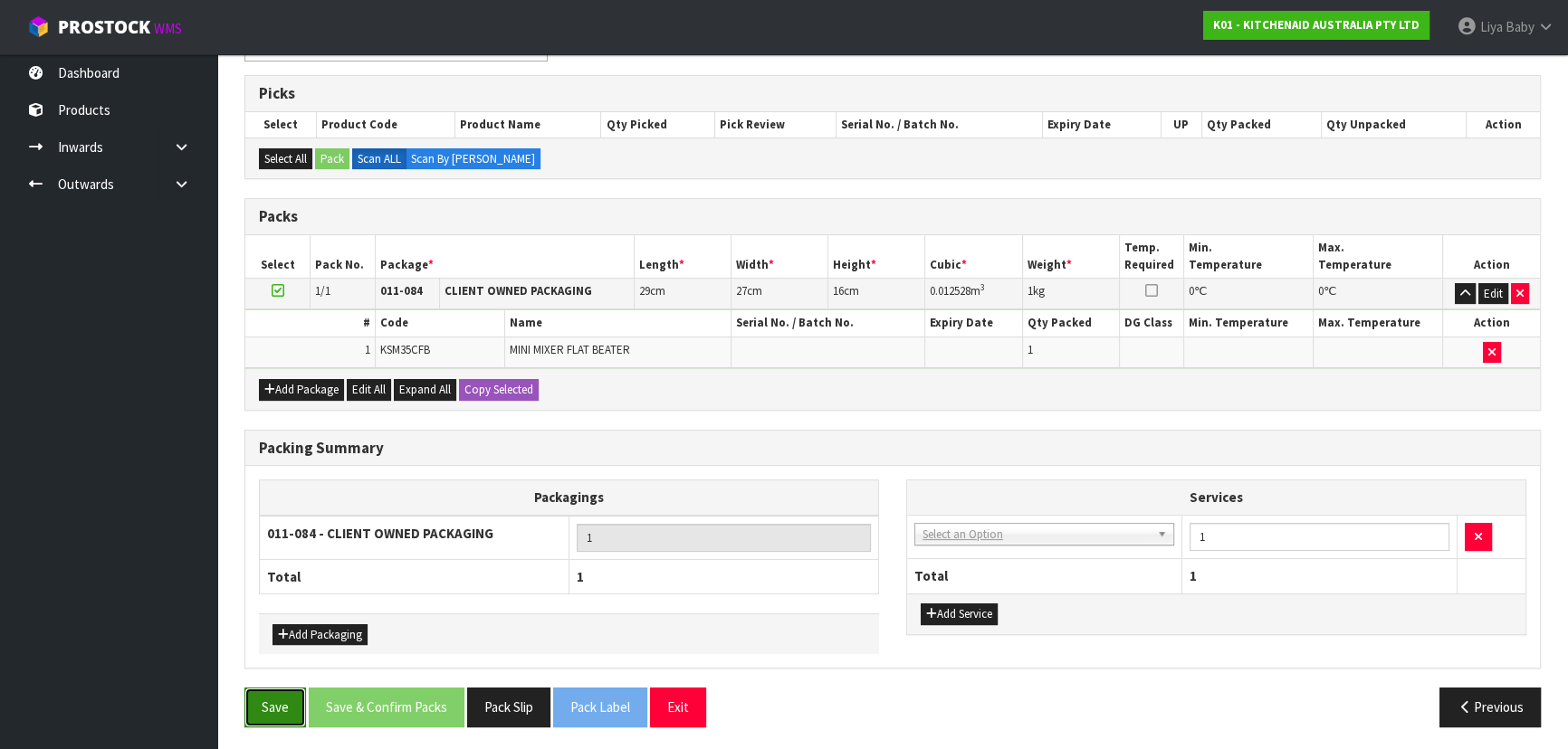
click at [284, 711] on button "Save" at bounding box center [275, 707] width 61 height 39
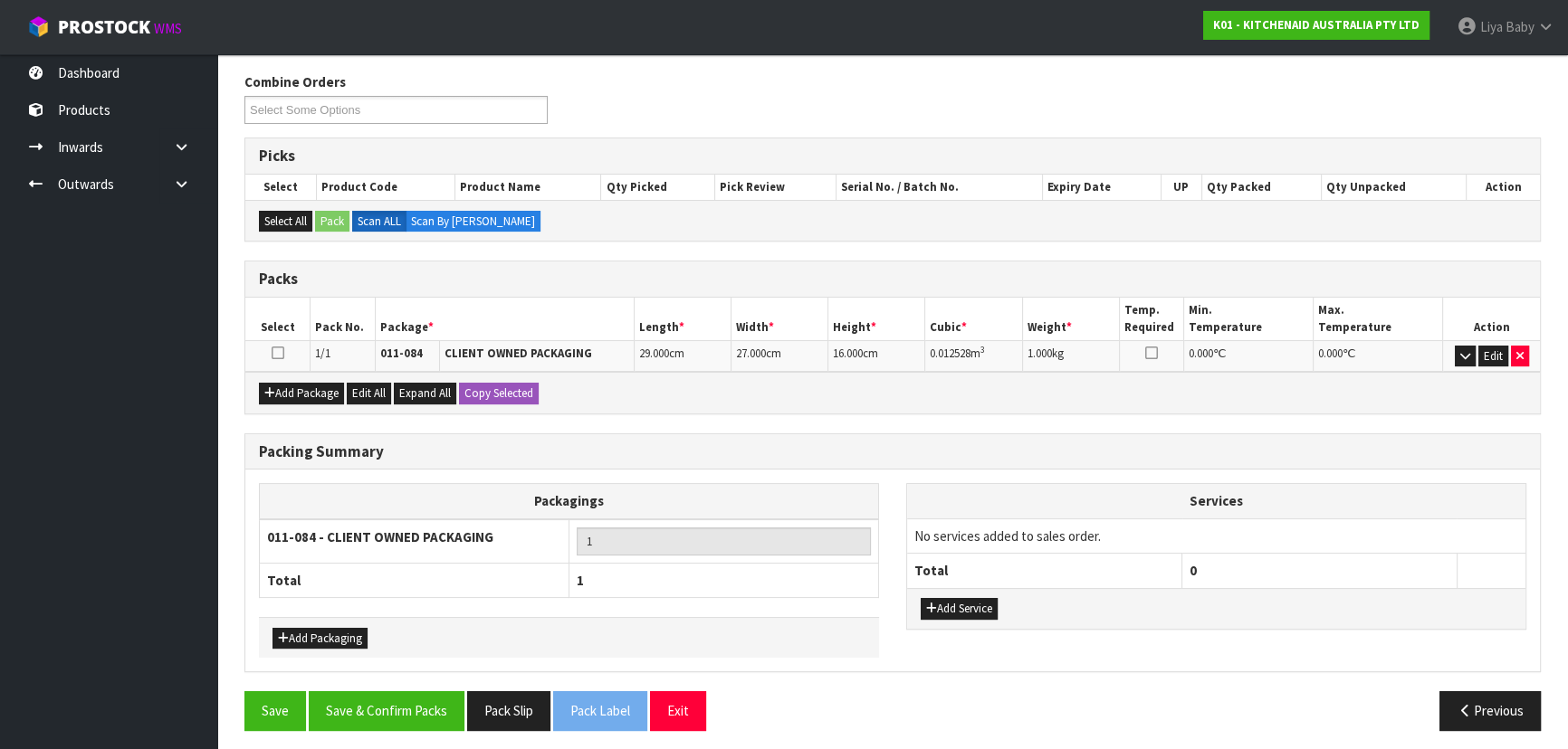
scroll to position [286, 0]
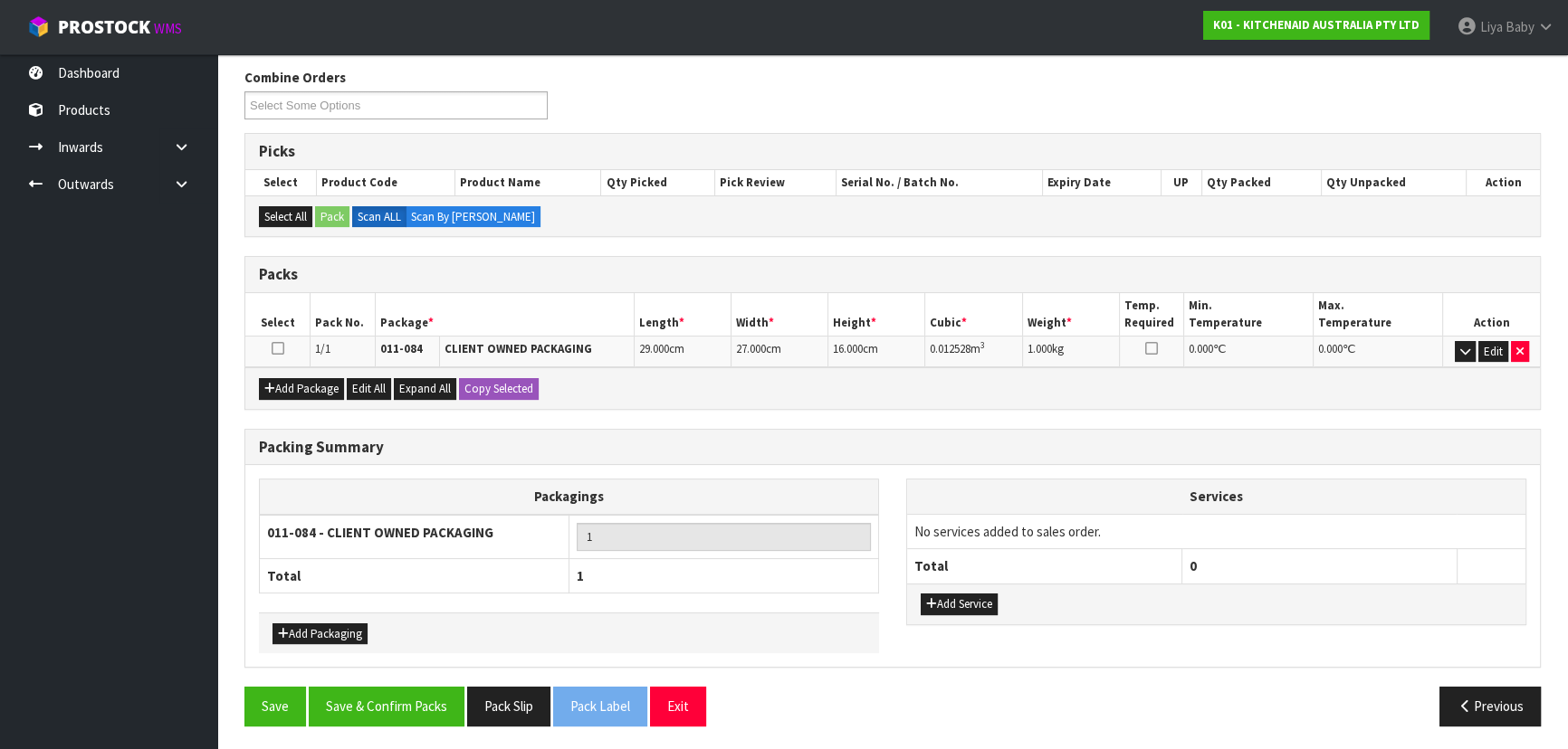
click at [278, 348] on icon at bounding box center [278, 348] width 13 height 1
click at [397, 689] on button "Save & Confirm Packs" at bounding box center [386, 706] width 155 height 39
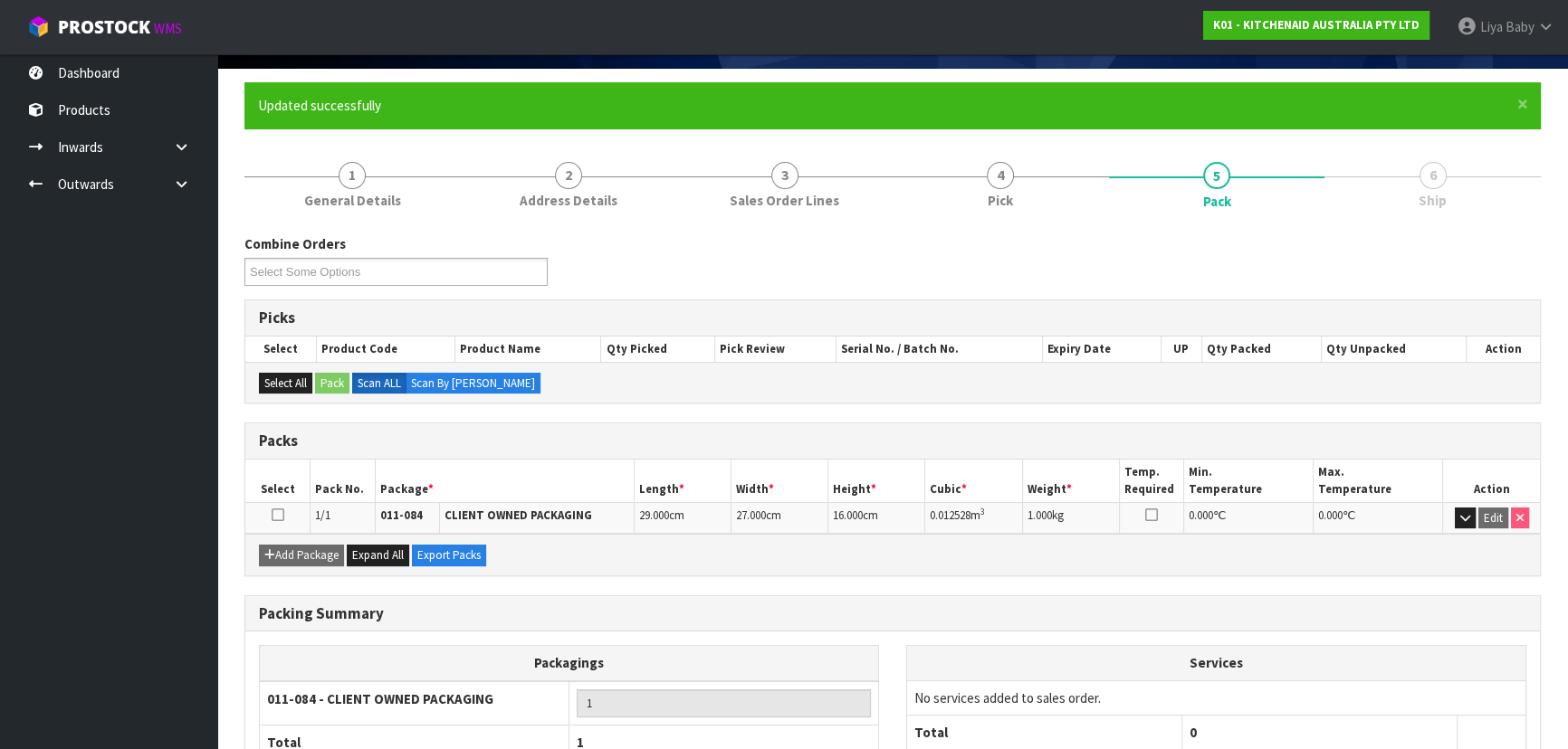
scroll to position [245, 0]
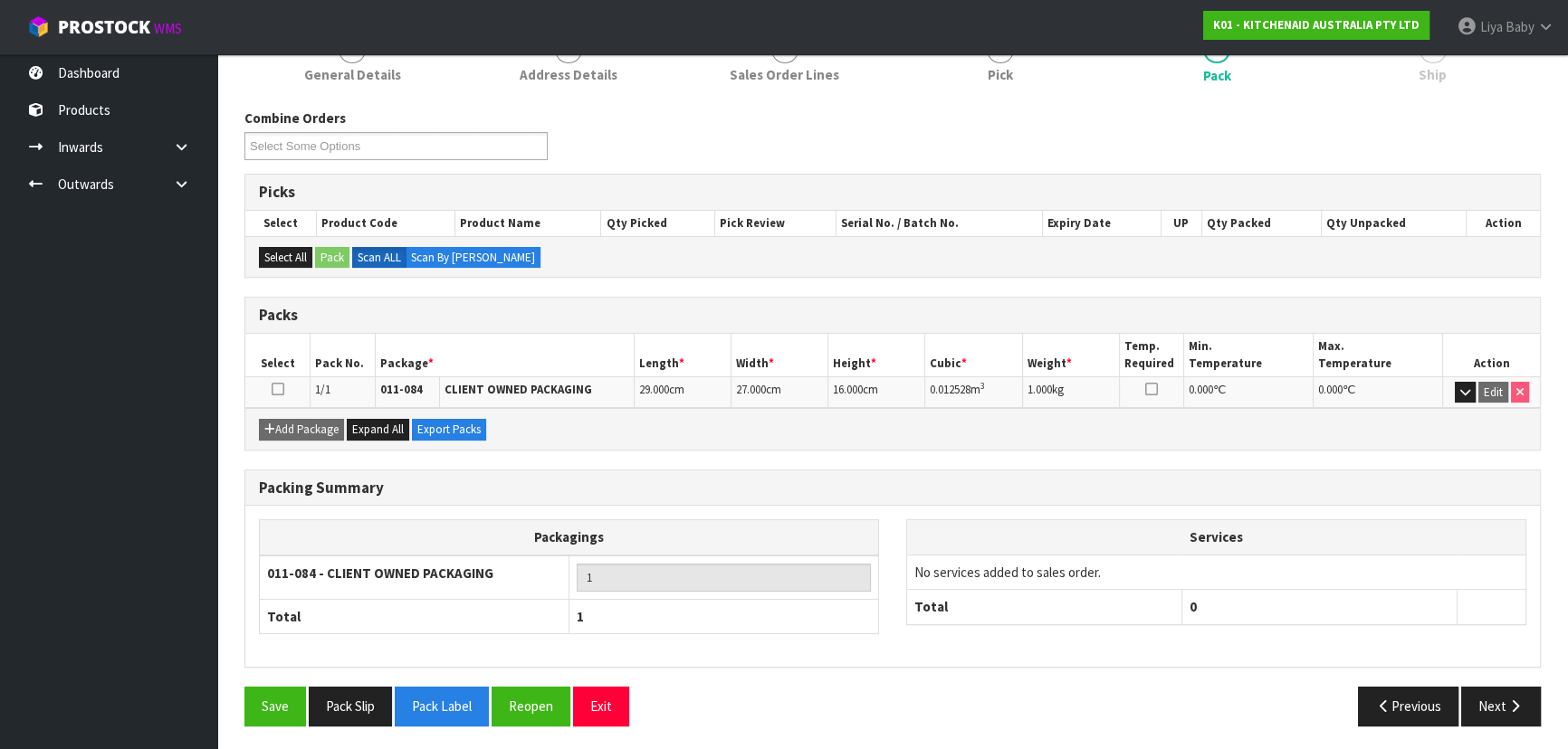
click at [272, 389] on icon at bounding box center [278, 389] width 13 height 1
click at [276, 389] on icon at bounding box center [278, 389] width 13 height 1
click at [1488, 711] on button "Next" at bounding box center [1501, 706] width 80 height 39
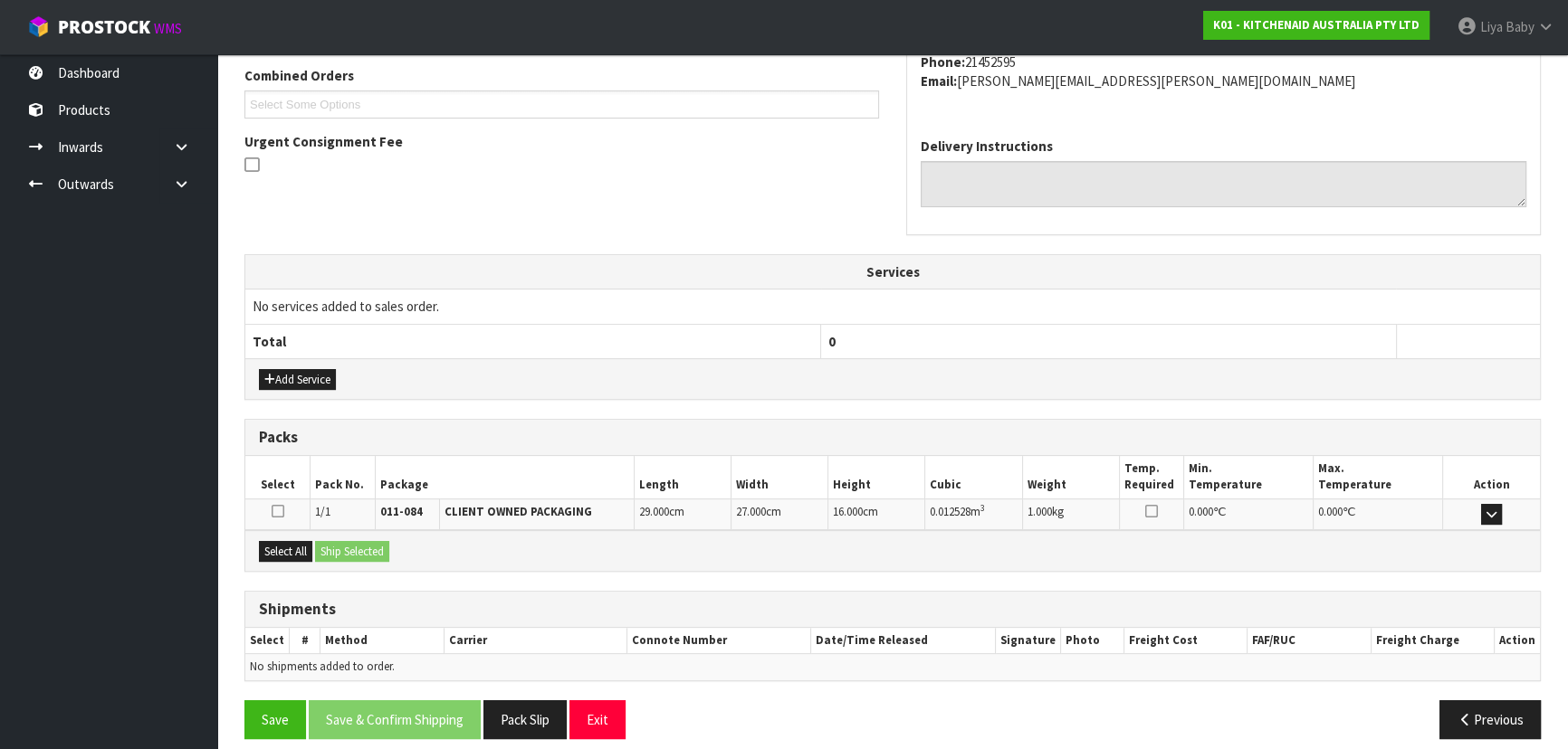
scroll to position [481, 0]
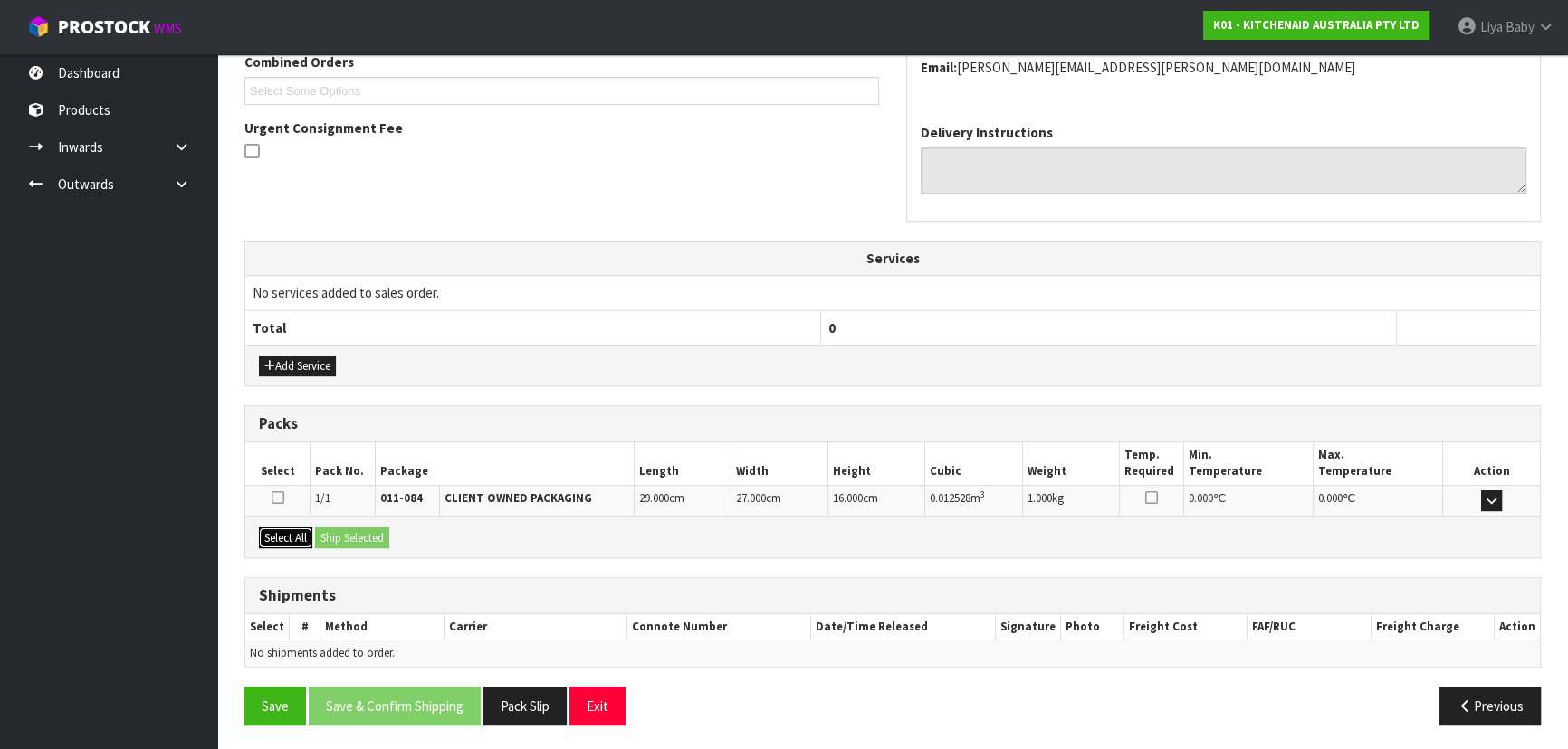
drag, startPoint x: 296, startPoint y: 540, endPoint x: 313, endPoint y: 539, distance: 17.0
click at [295, 540] on button "Select All" at bounding box center [286, 539] width 53 height 22
click at [339, 539] on button "Ship Selected" at bounding box center [352, 539] width 74 height 22
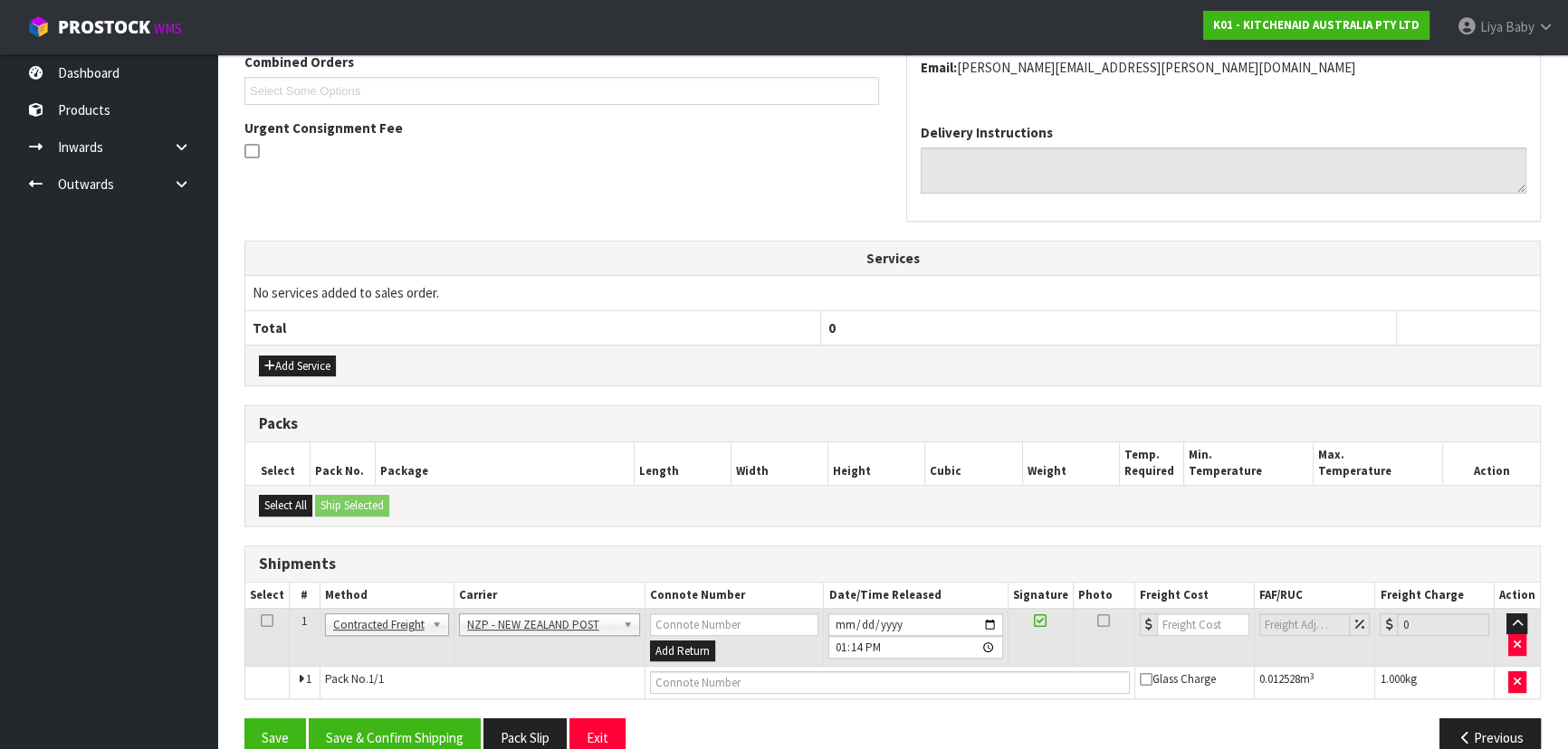
click at [269, 621] on icon at bounding box center [267, 621] width 13 height 1
click at [370, 740] on button "Save & Confirm Shipping" at bounding box center [394, 737] width 172 height 39
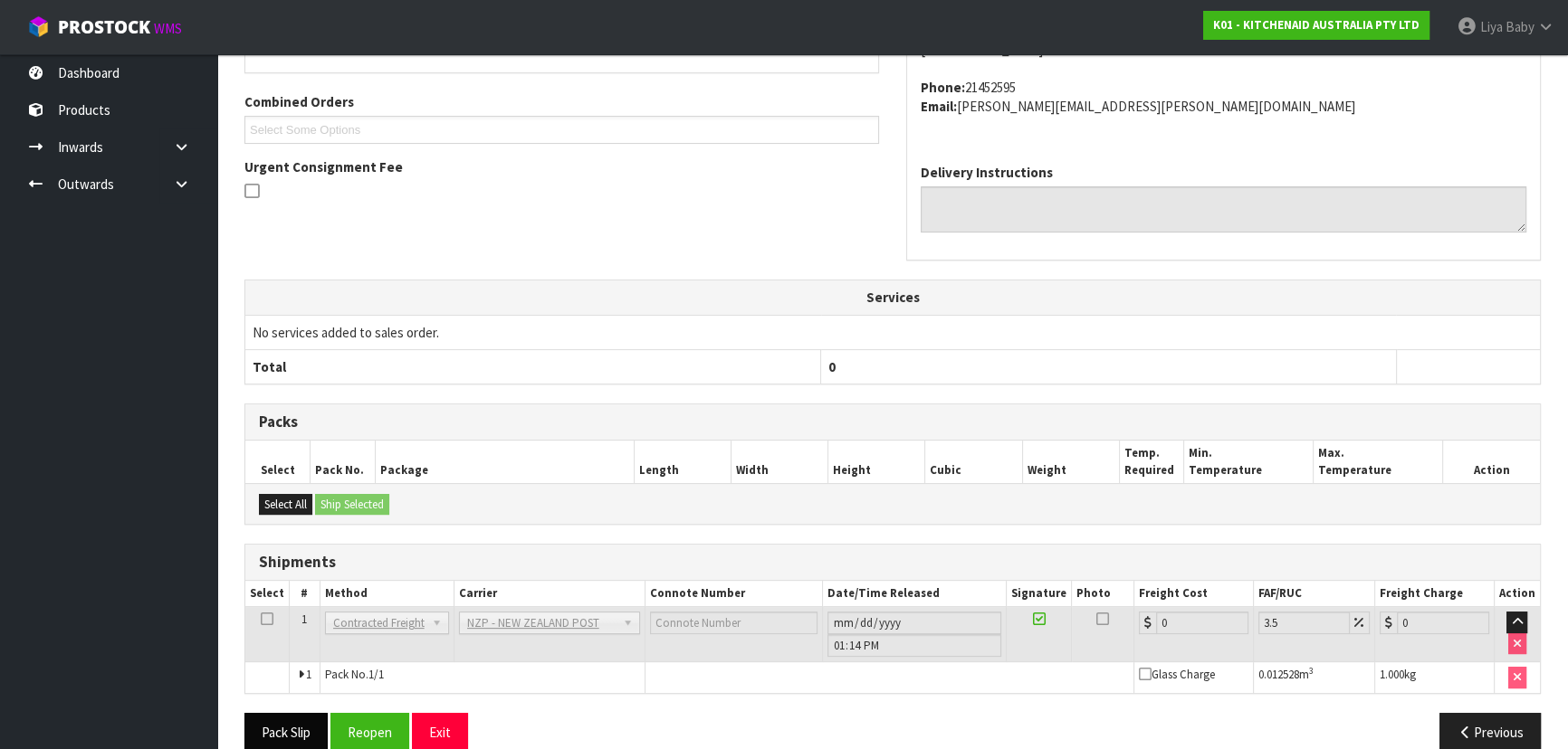
scroll to position [488, 0]
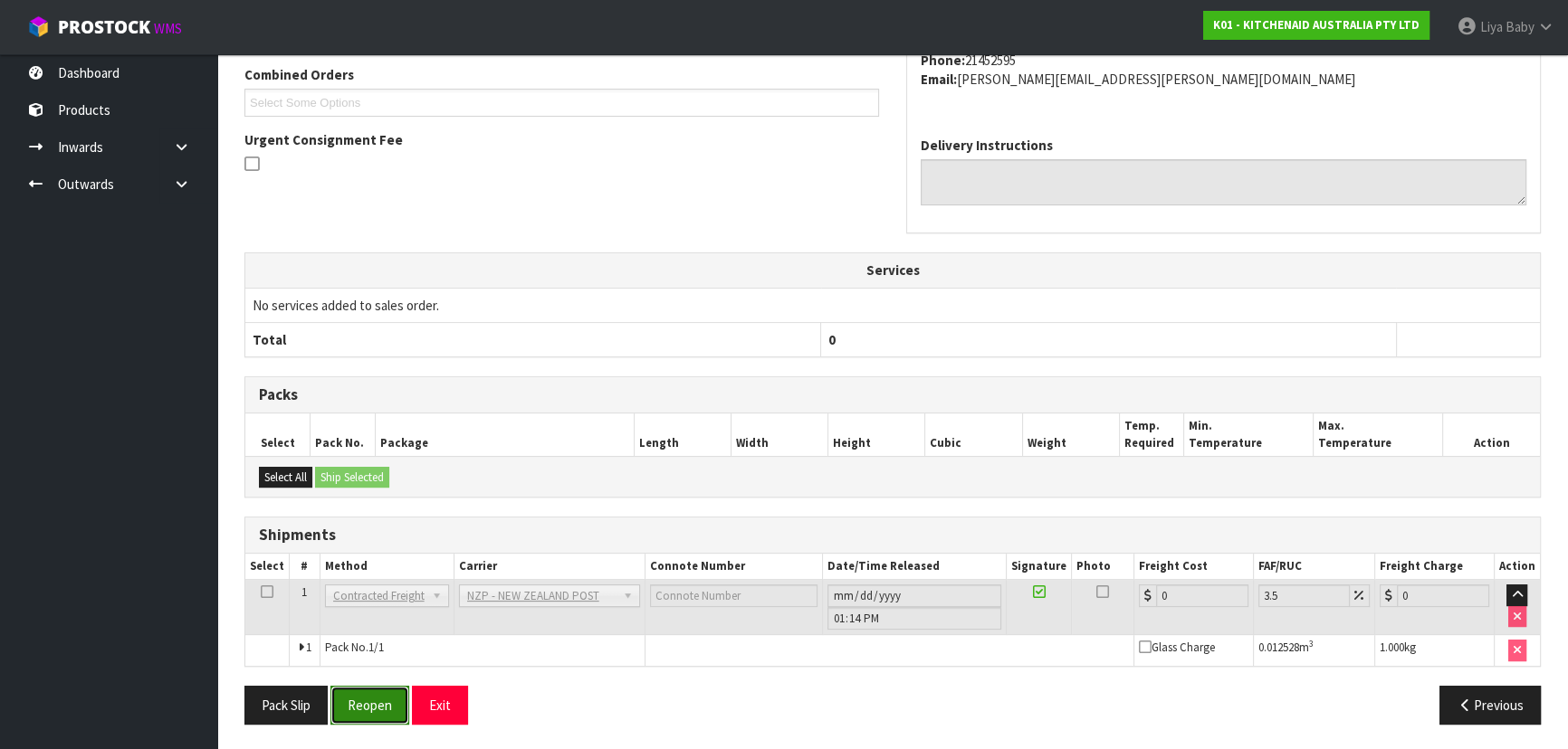
click at [372, 709] on button "Reopen" at bounding box center [370, 705] width 79 height 39
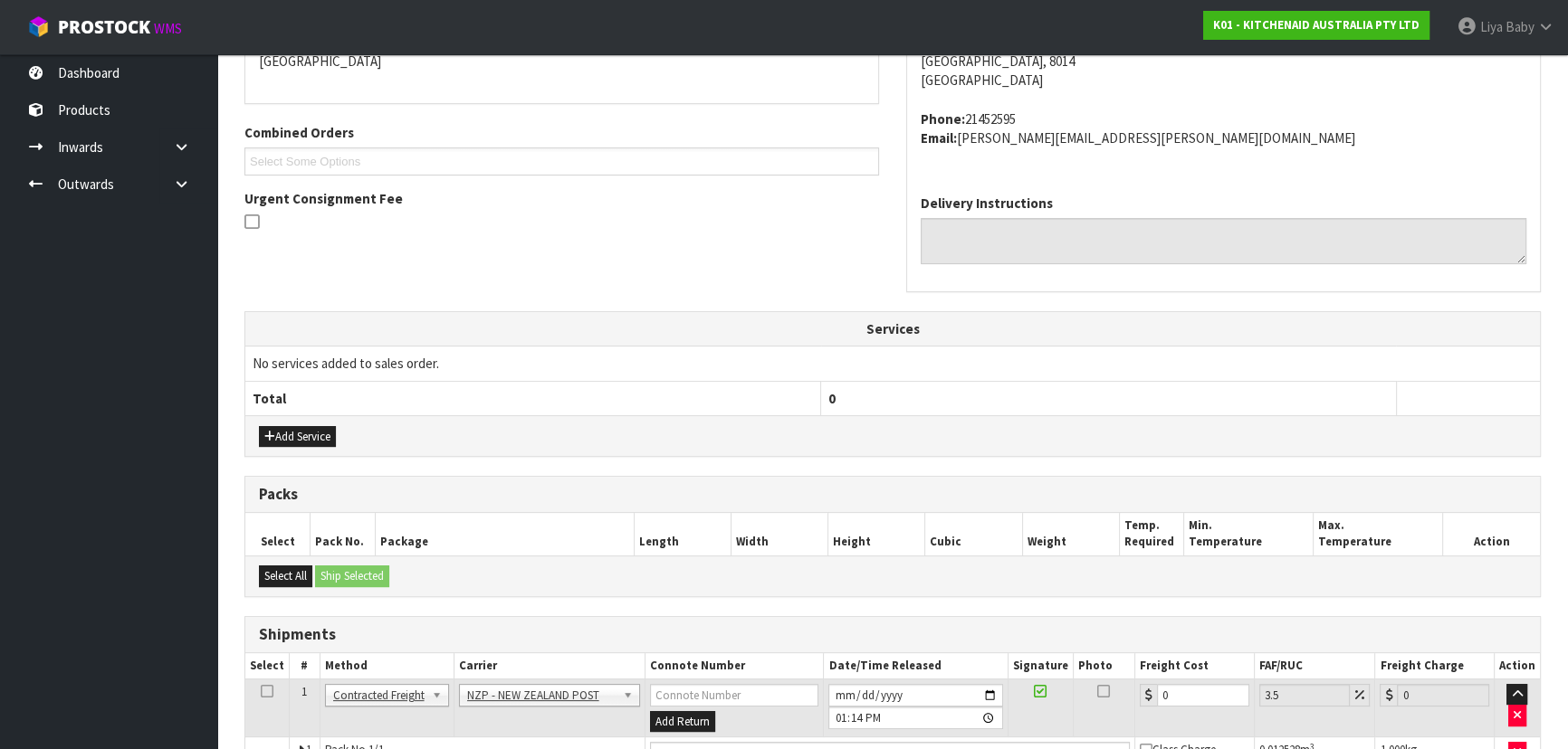
scroll to position [530, 0]
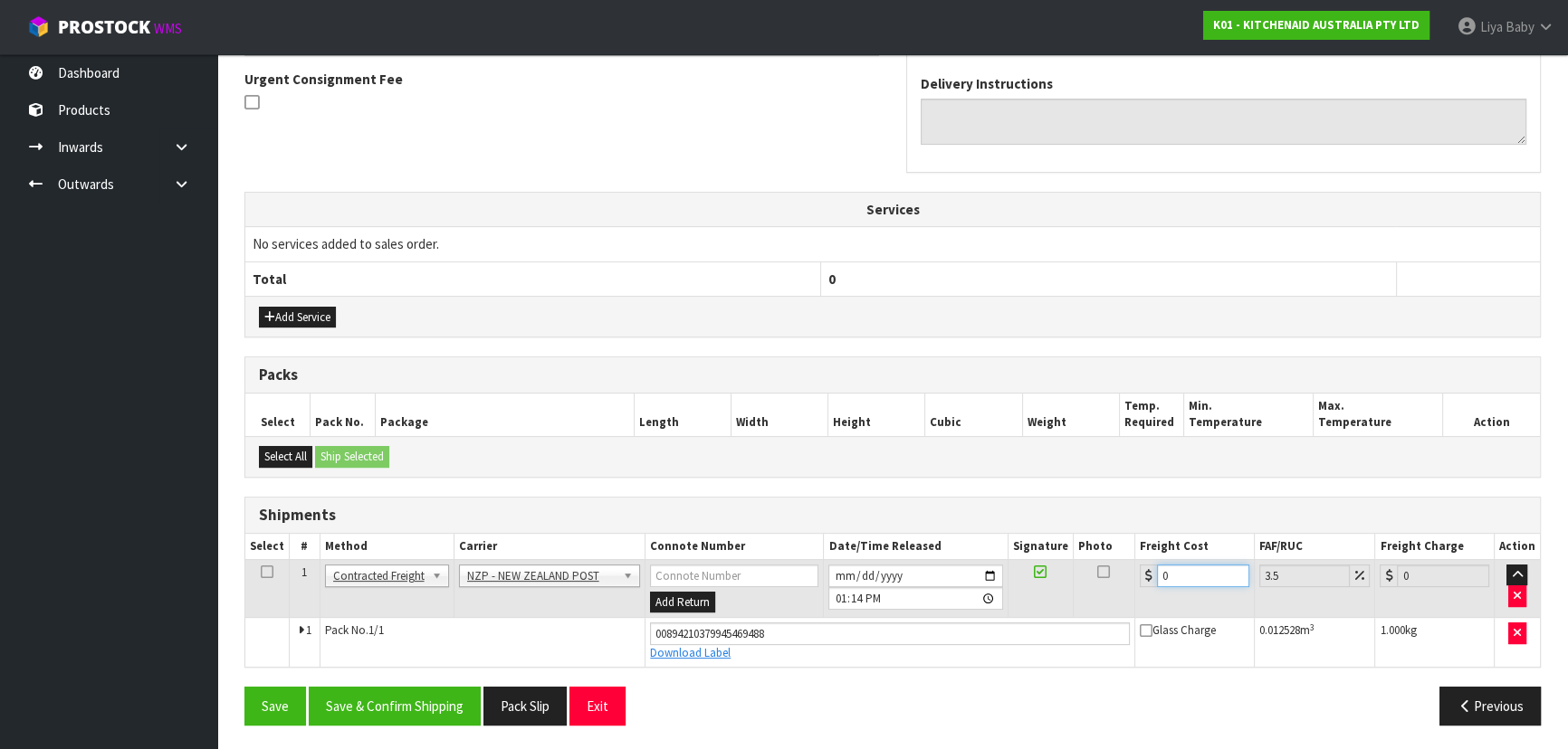
click at [1200, 575] on input "0" at bounding box center [1202, 575] width 92 height 23
type input "1"
type input "1.03"
type input "11"
type input "11.38"
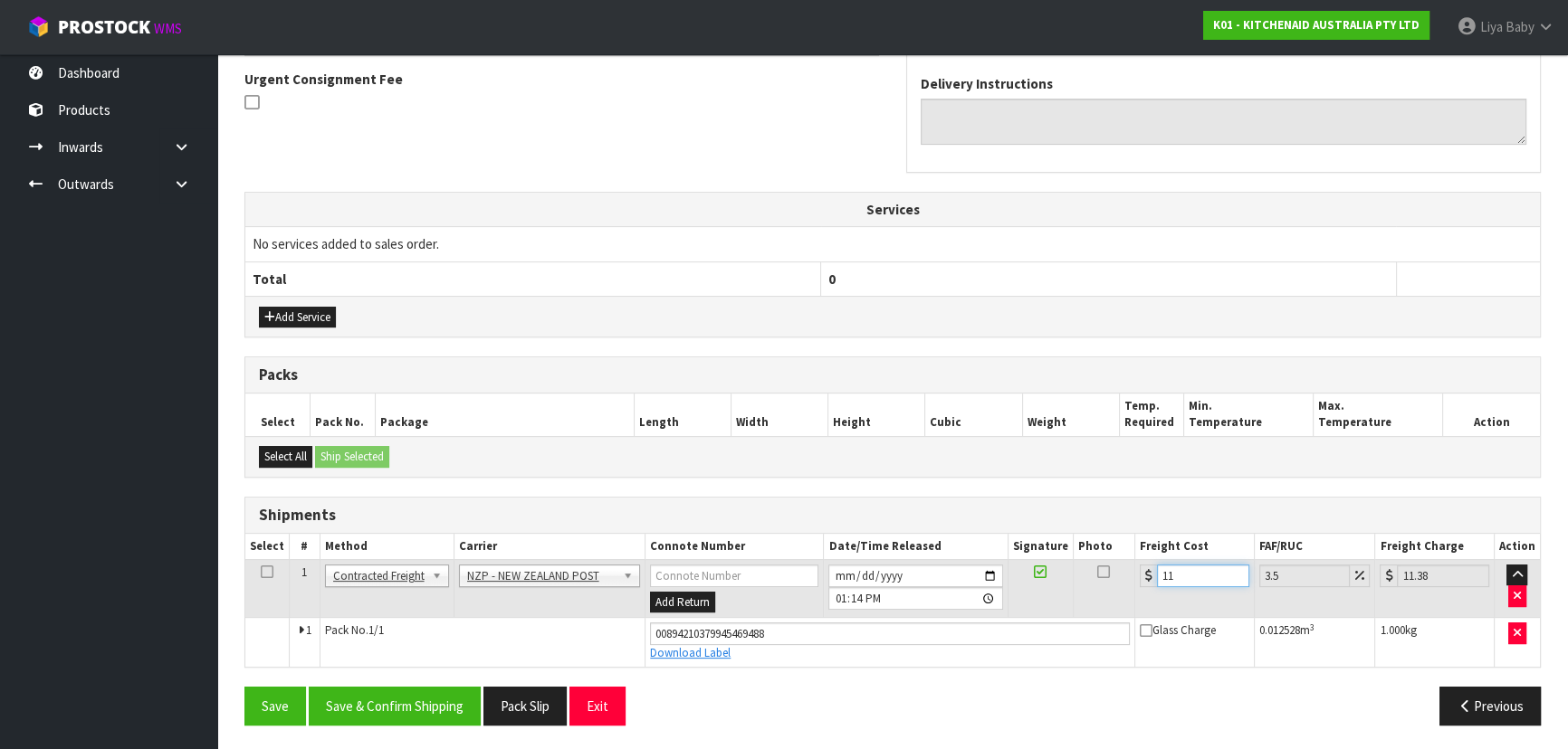
type input "11.6"
type input "12.01"
type input "11.61"
type input "12.02"
type input "11.61"
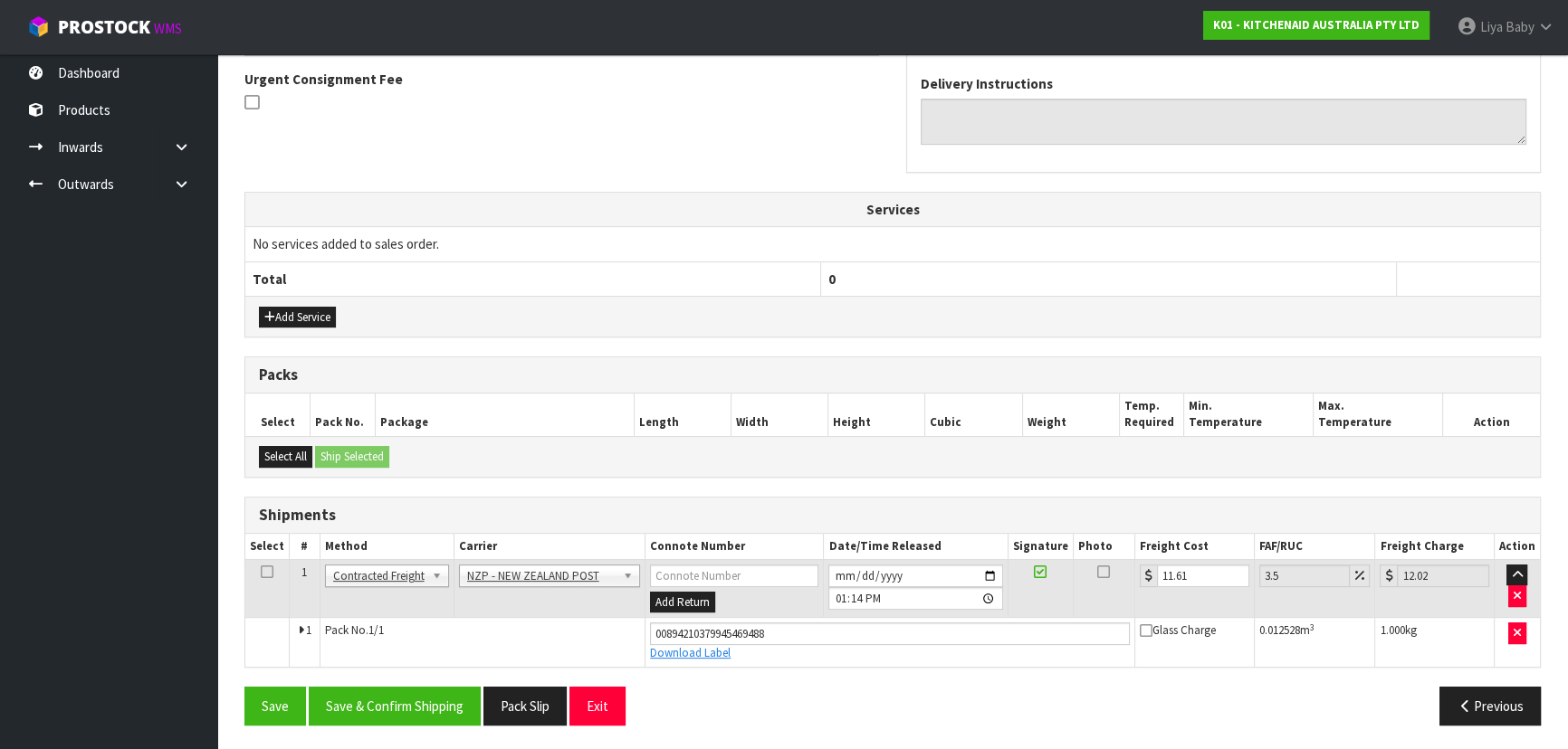
click at [272, 572] on icon at bounding box center [267, 572] width 13 height 1
click at [397, 699] on button "Save & Confirm Shipping" at bounding box center [394, 706] width 172 height 39
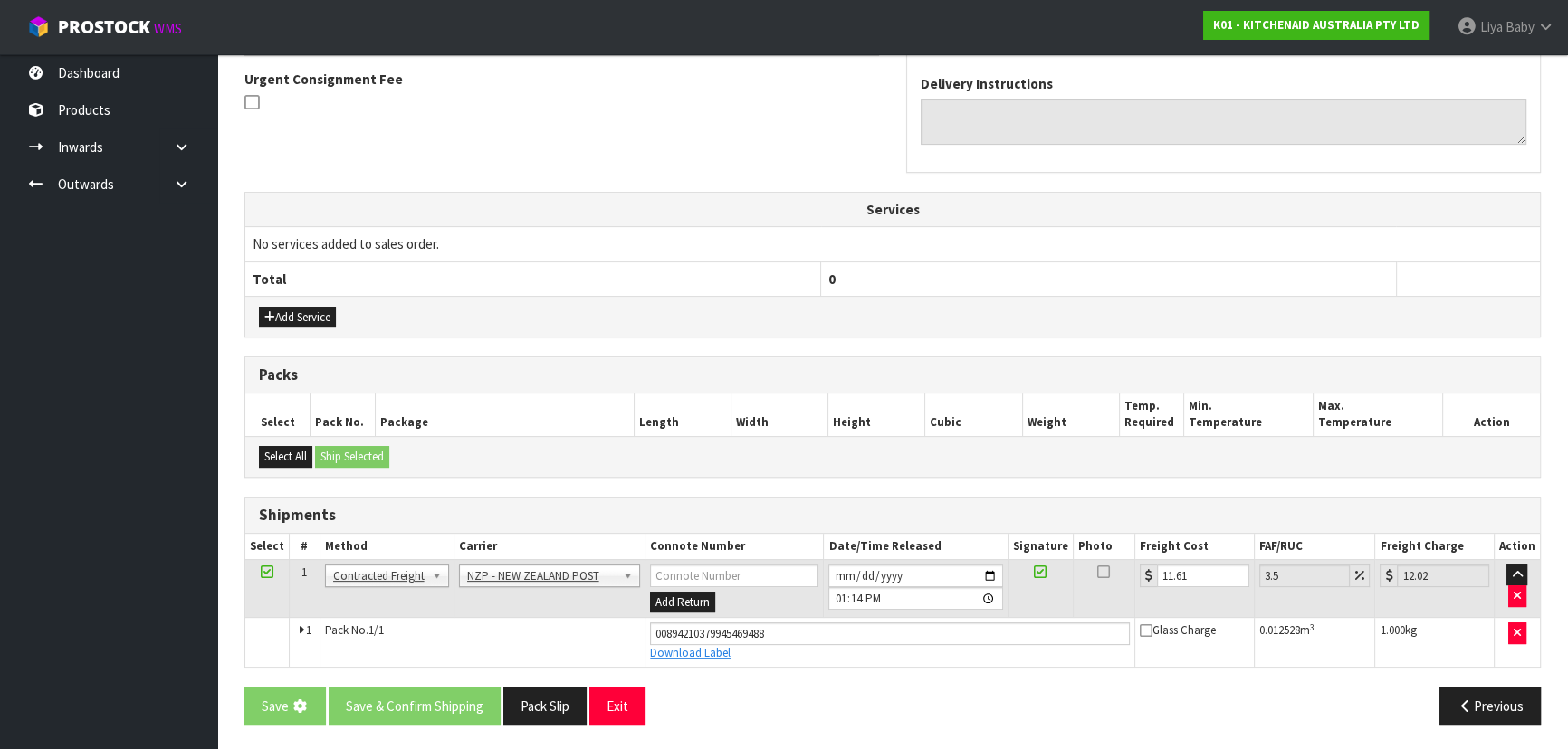
scroll to position [0, 0]
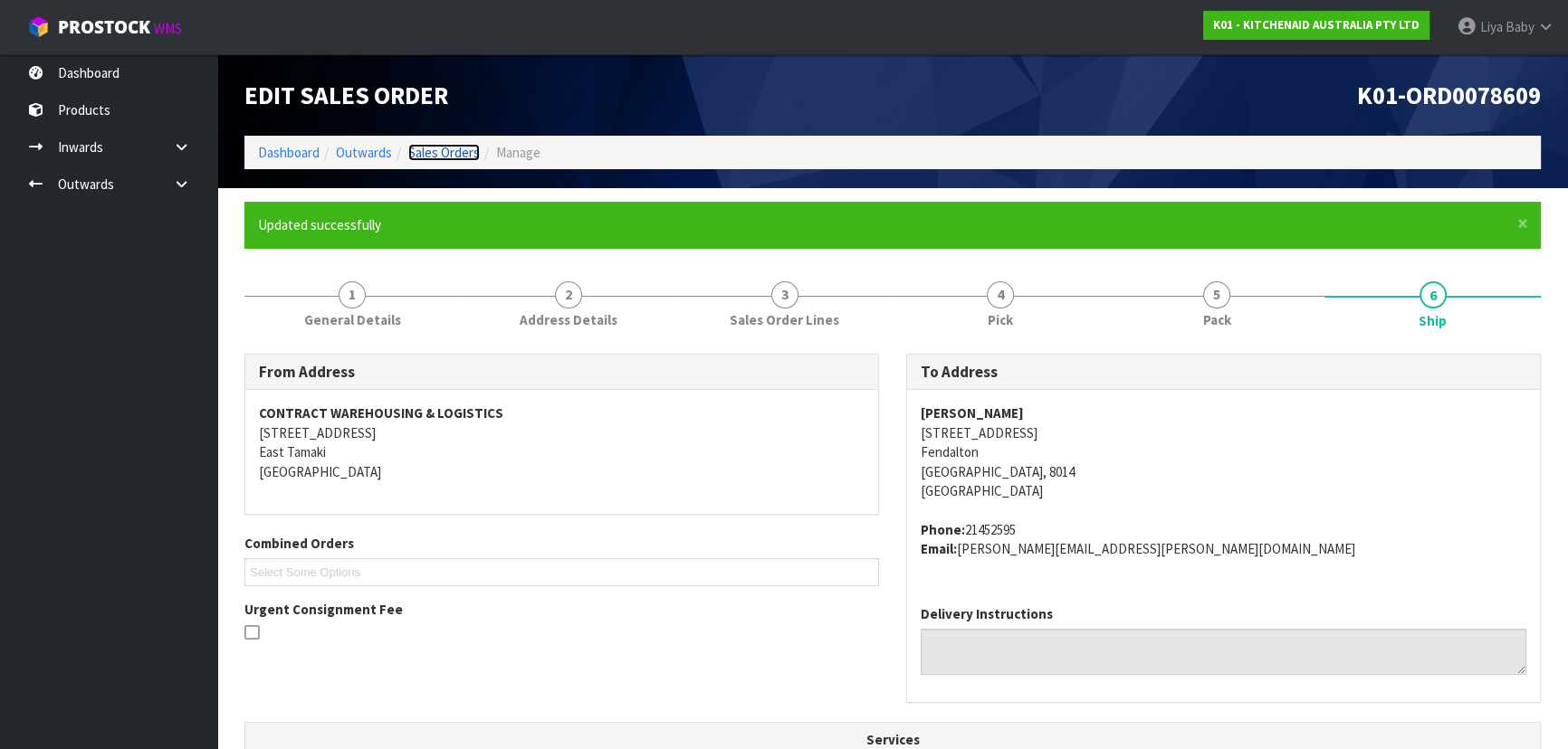
click at [465, 144] on link "Sales Orders" at bounding box center [444, 152] width 71 height 17
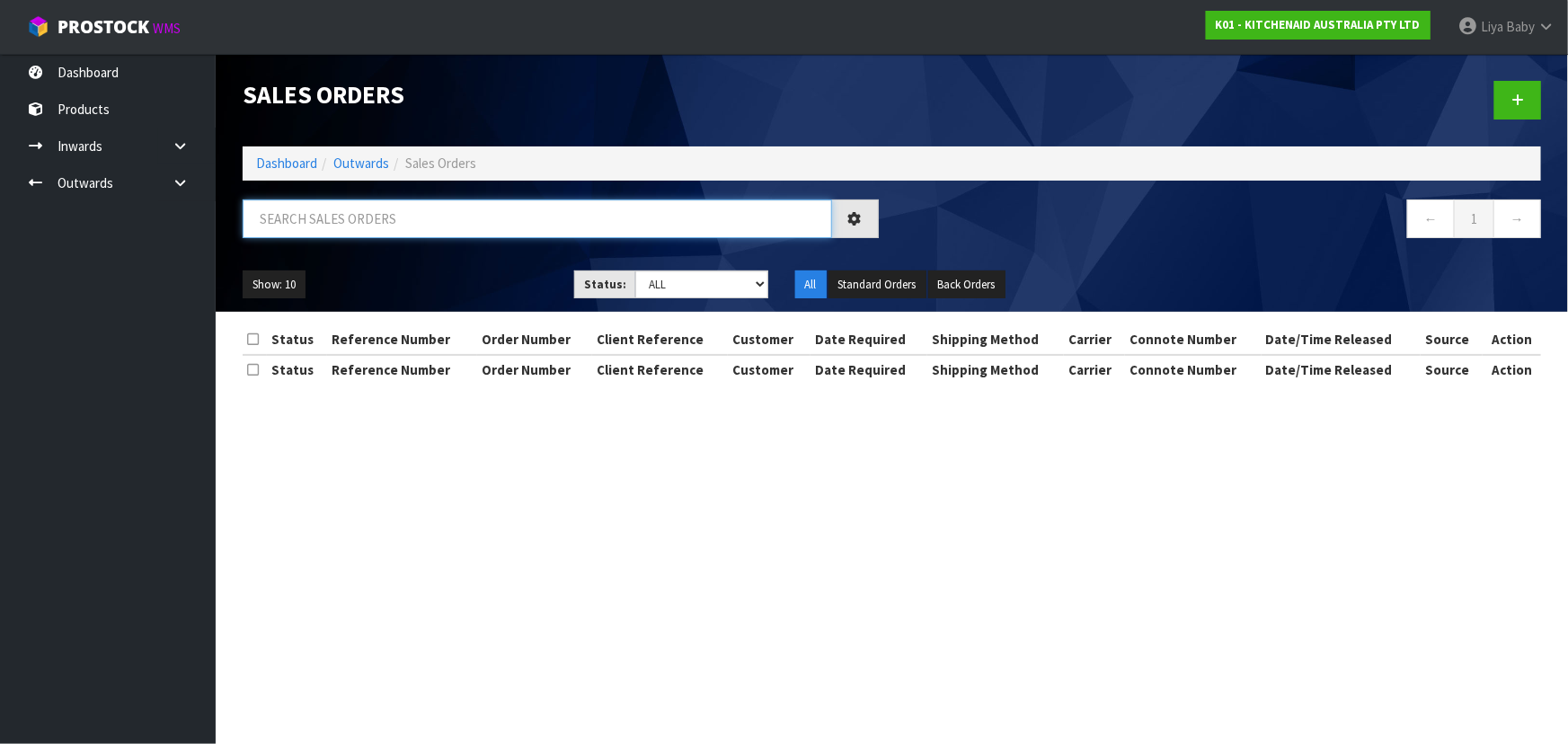
click at [416, 202] on input "text" at bounding box center [537, 218] width 590 height 38
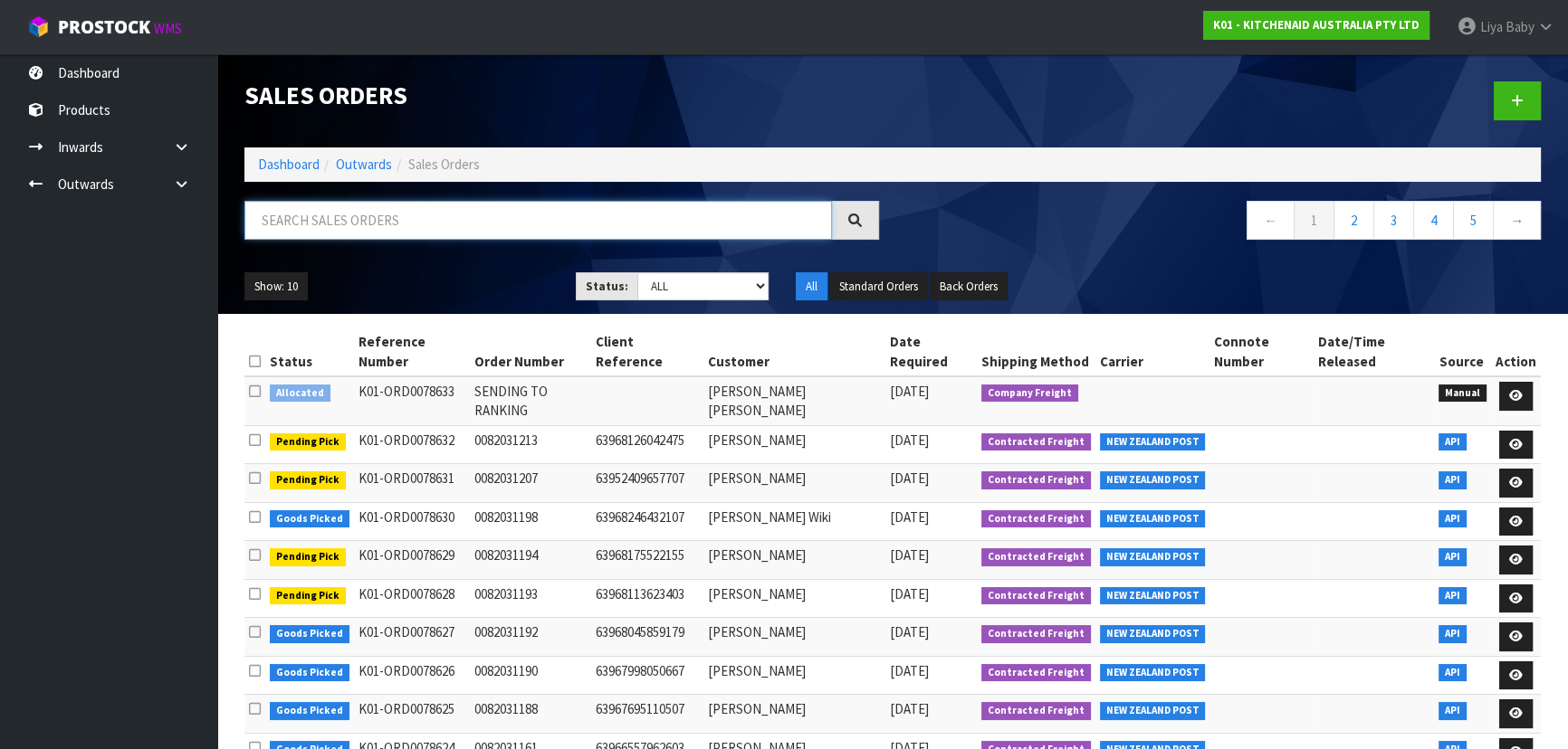
click at [373, 215] on input "text" at bounding box center [538, 219] width 587 height 39
type input "JOB-0410165"
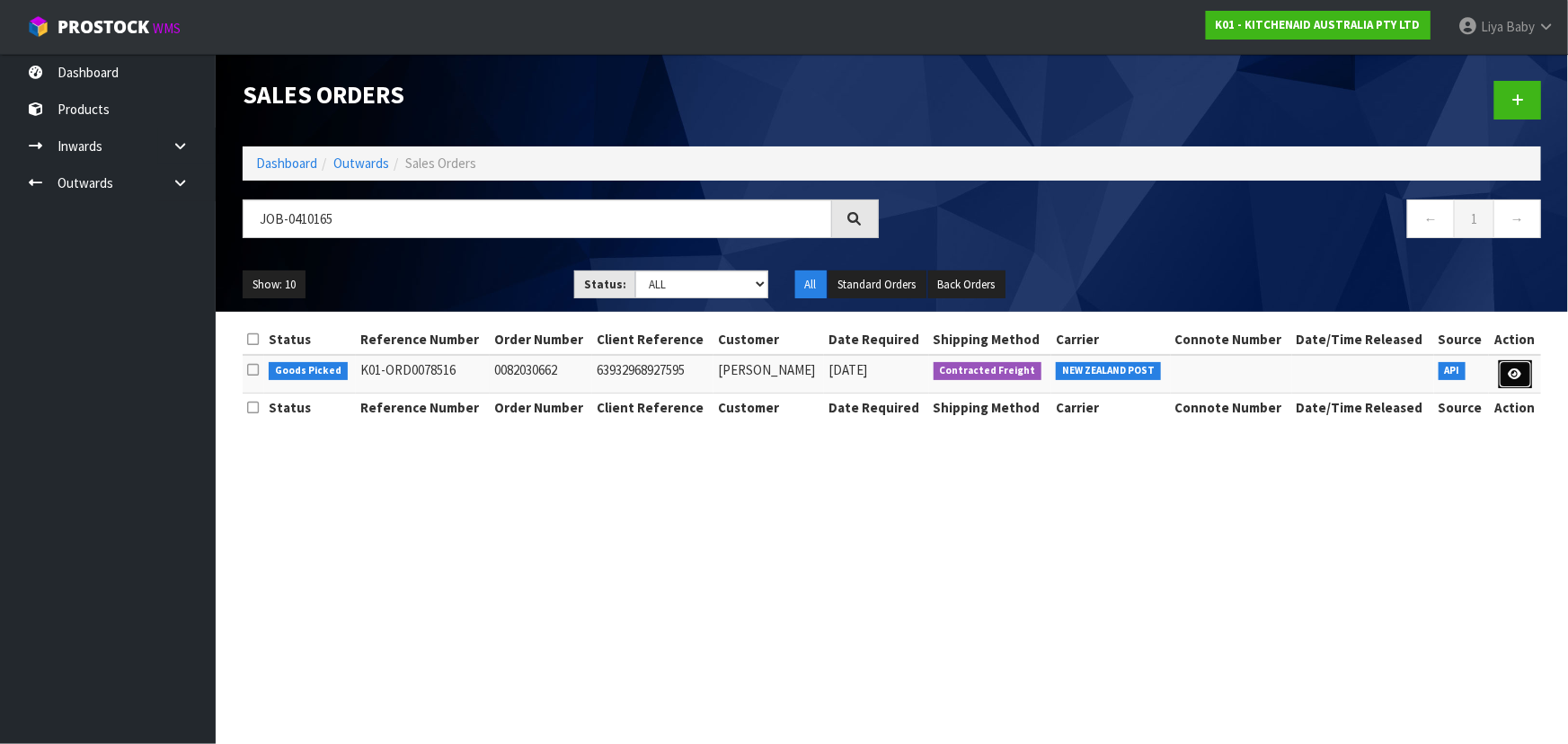
click at [1512, 368] on icon at bounding box center [1515, 374] width 14 height 12
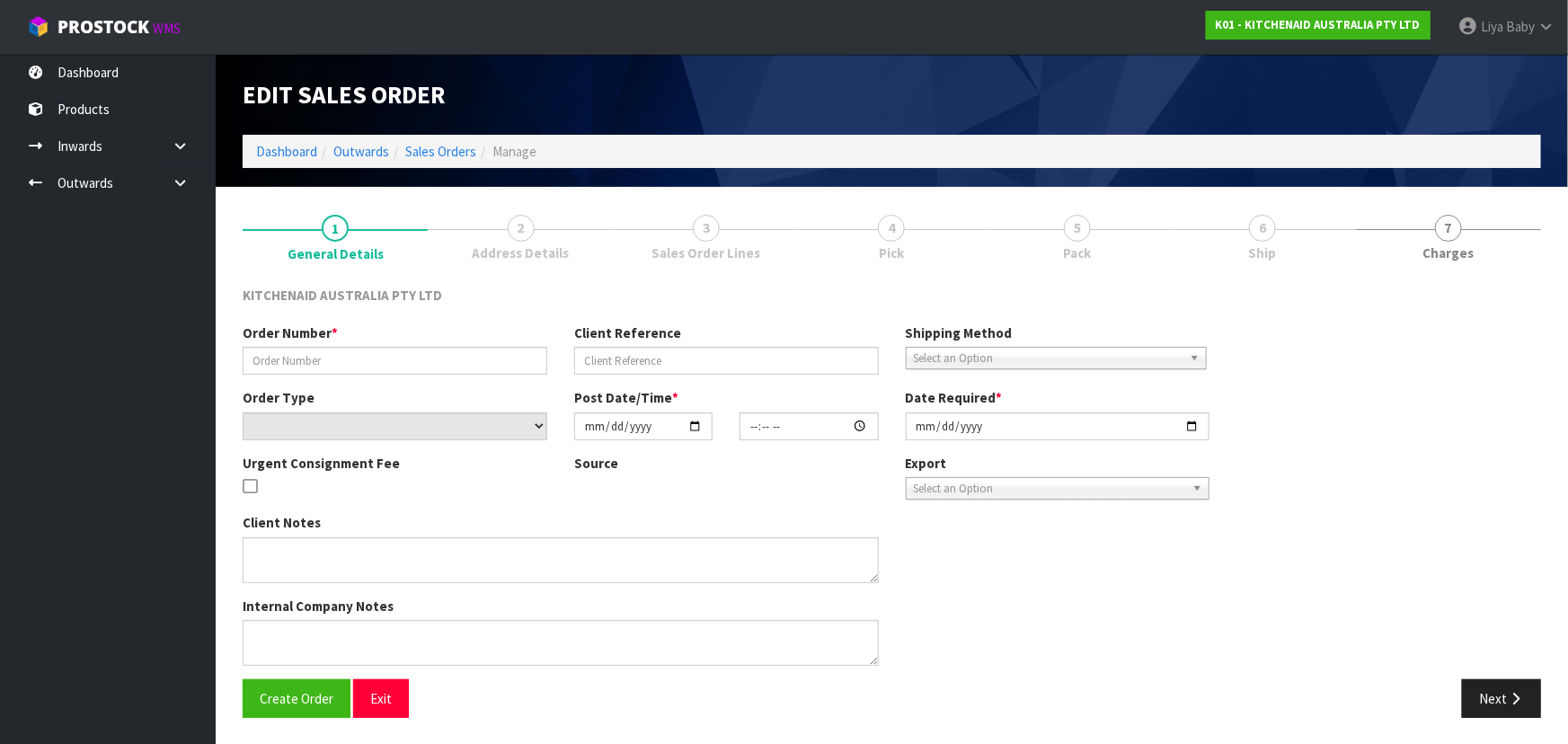
type input "0082030662"
type input "63932968927595"
select select "number:0"
type input "[DATE]"
type input "17:34:25.000"
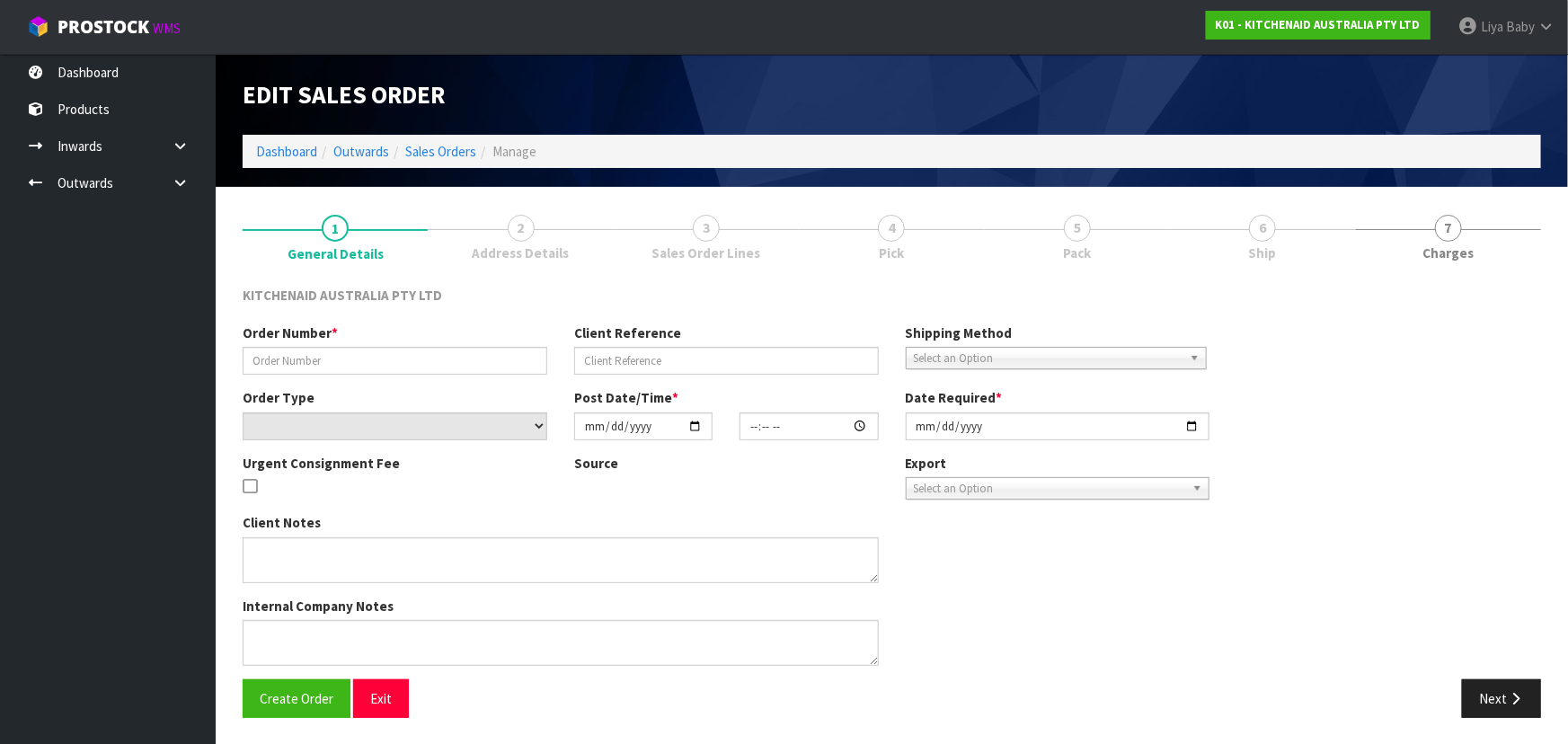
type input "[DATE]"
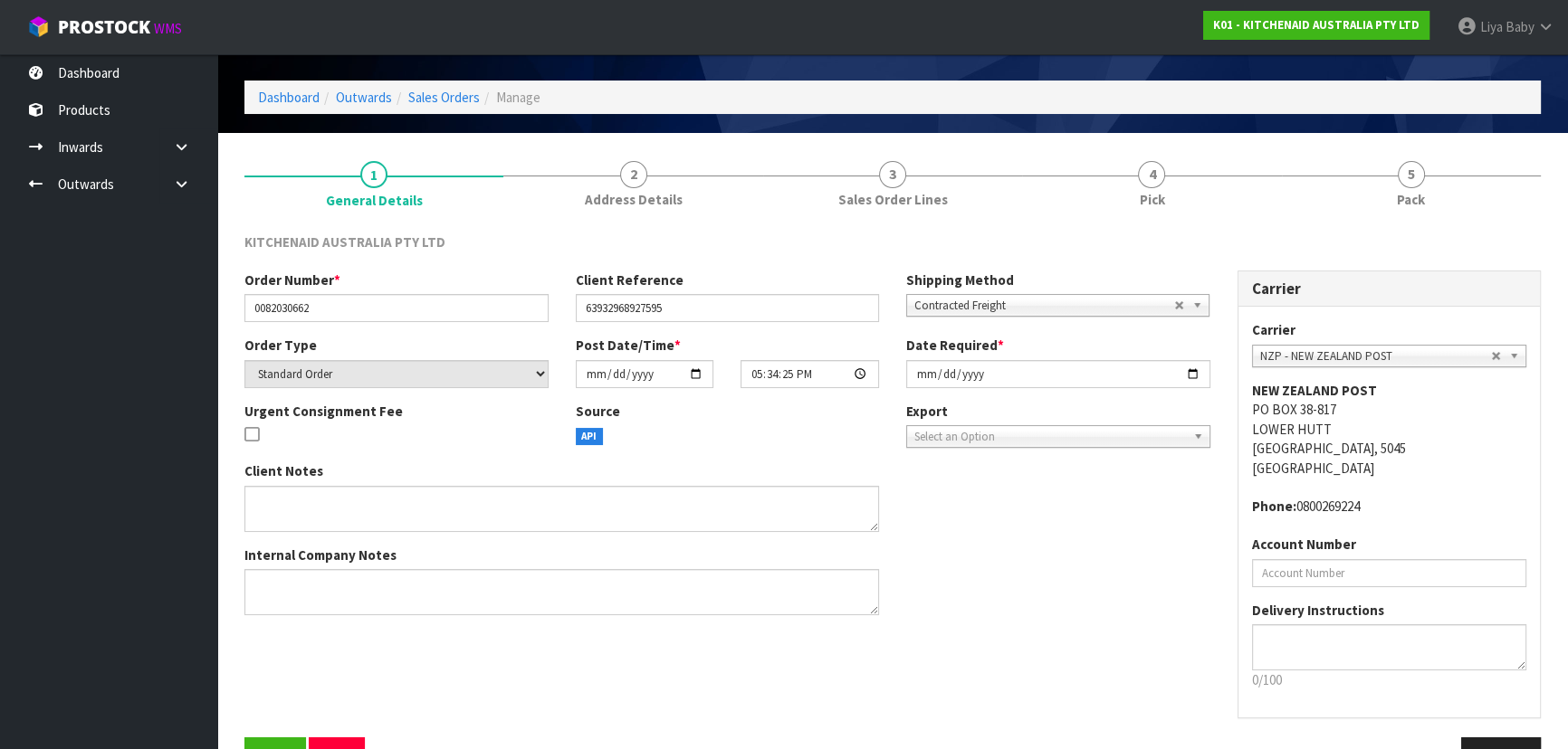
scroll to position [109, 0]
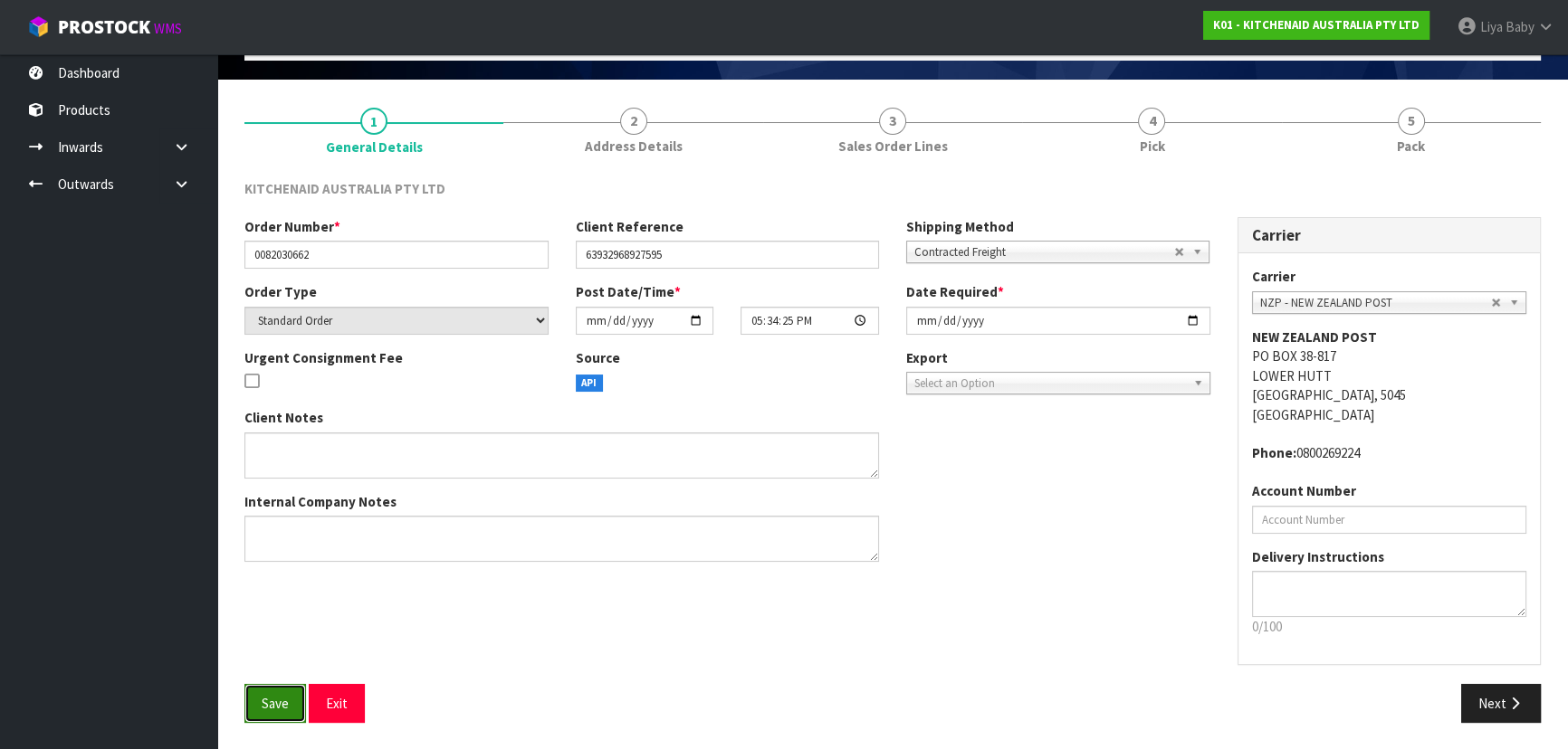
click at [276, 712] on button "Save" at bounding box center [275, 703] width 61 height 39
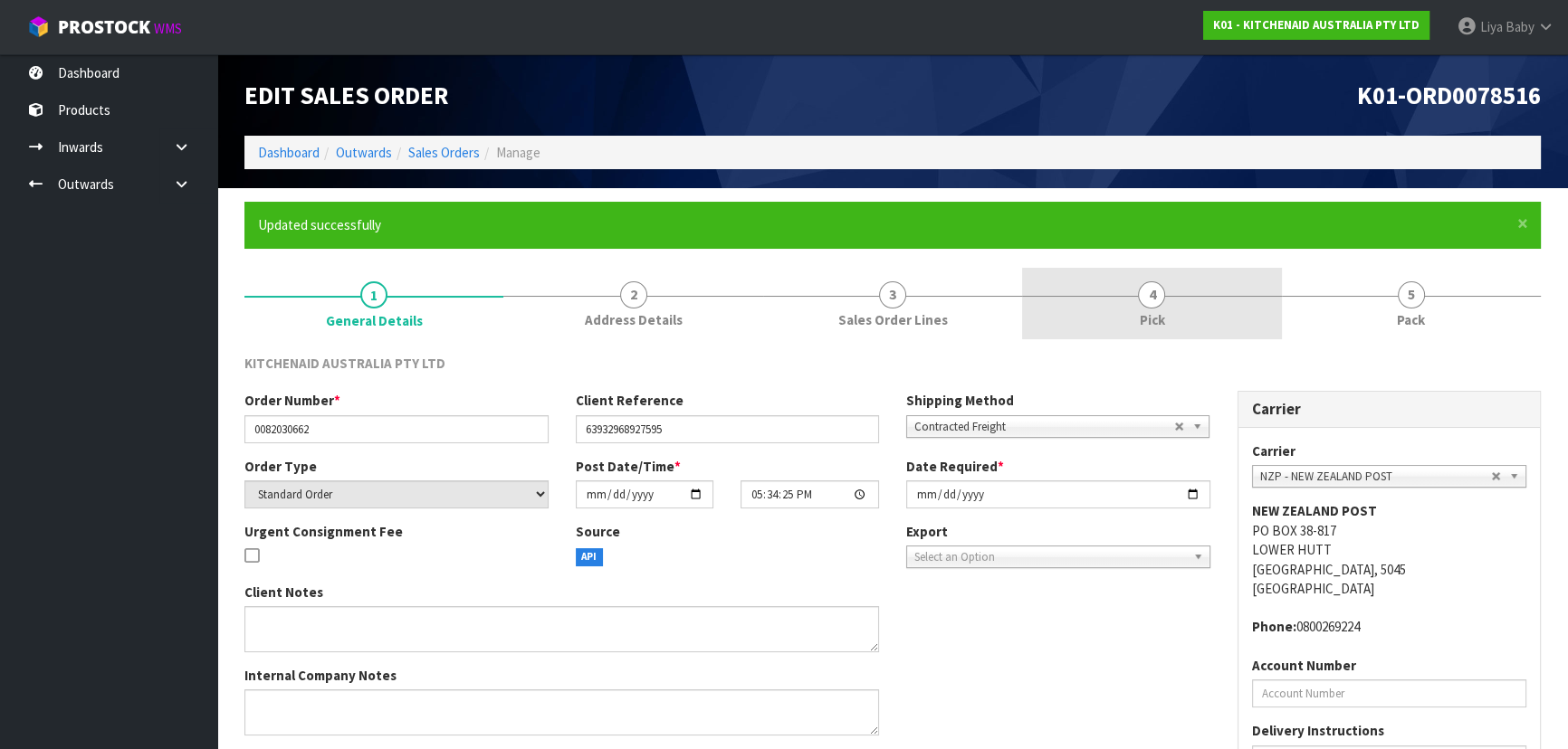
click at [1185, 297] on link "4 Pick" at bounding box center [1152, 303] width 259 height 71
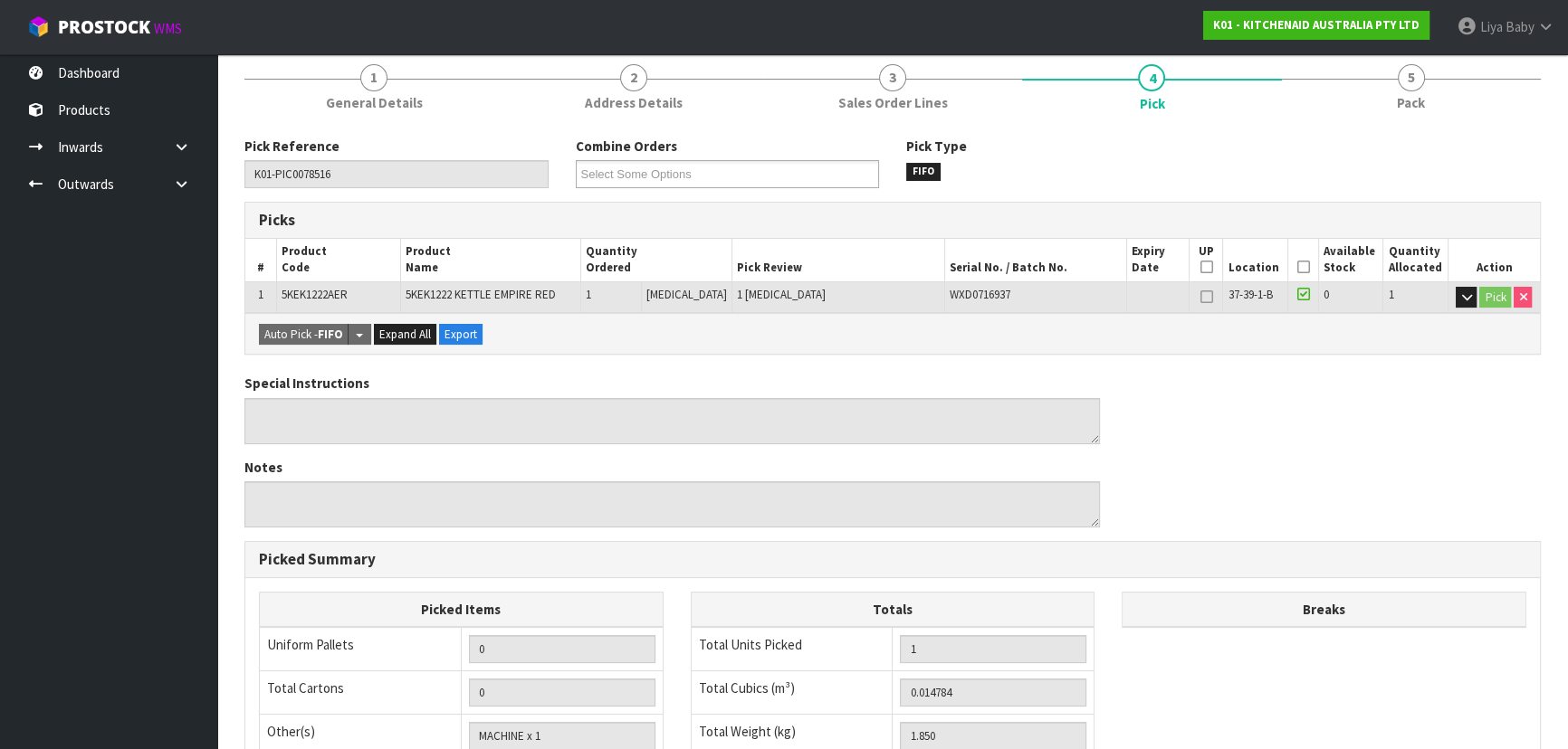
scroll to position [246, 0]
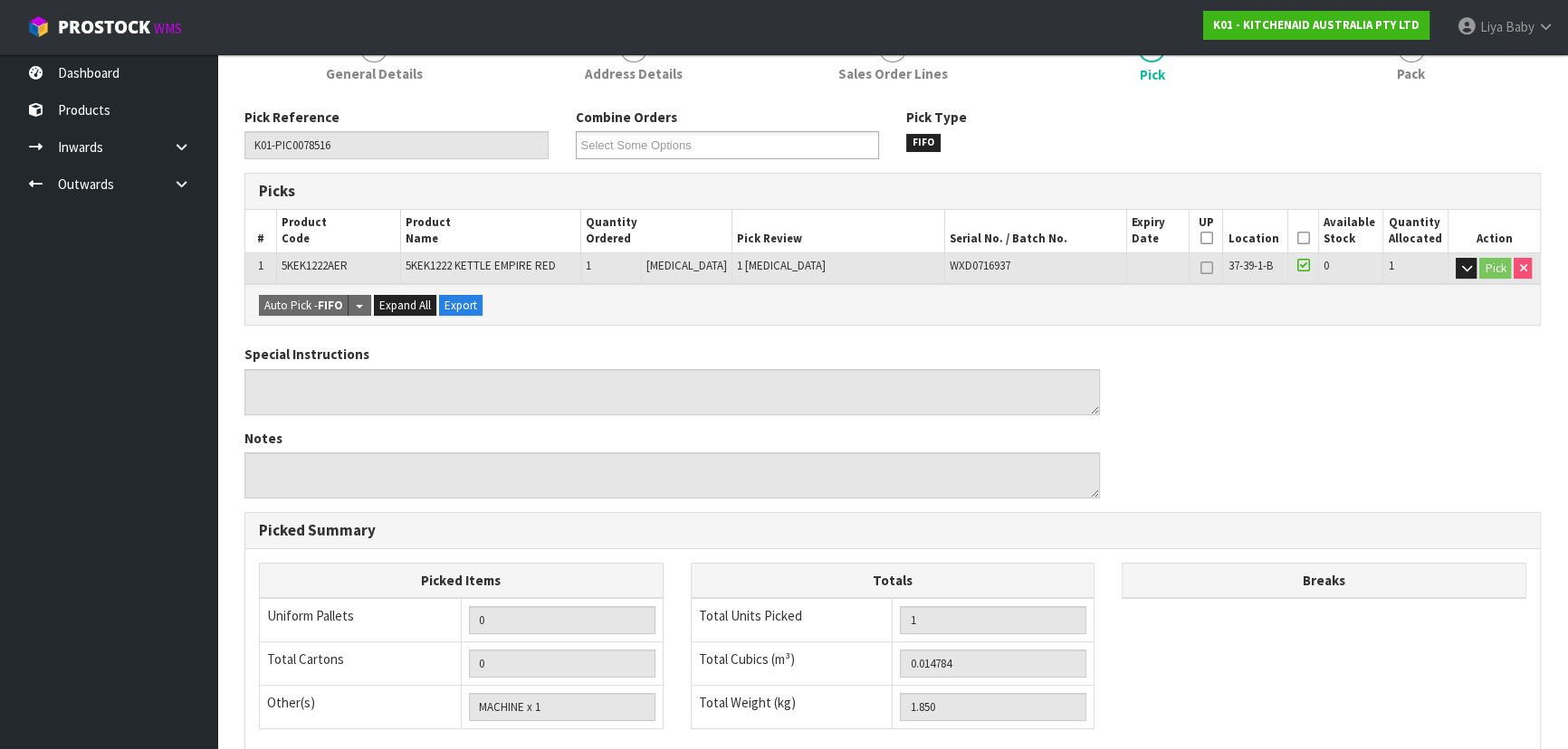
click at [1296, 238] on icon at bounding box center [1302, 238] width 13 height 1
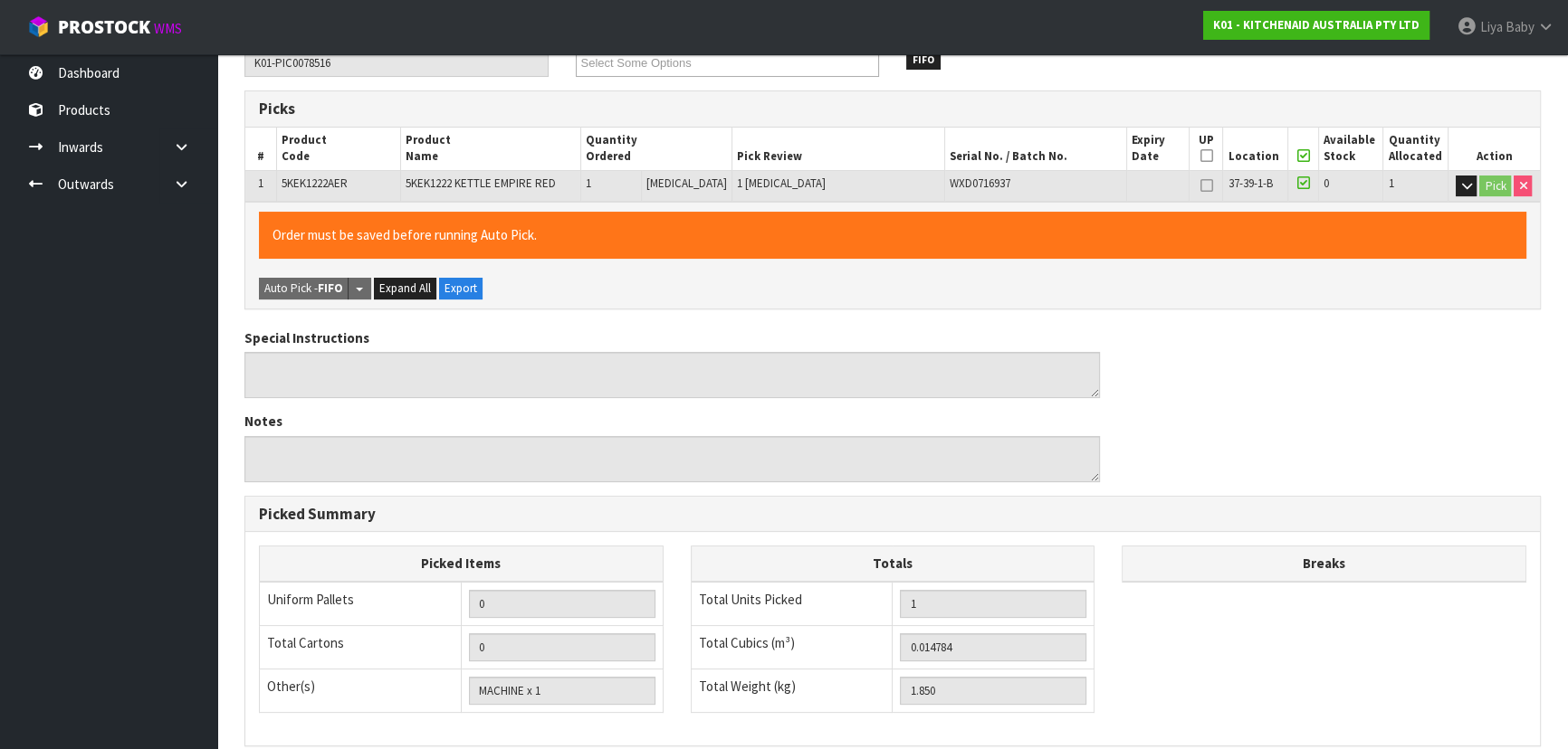
scroll to position [570, 0]
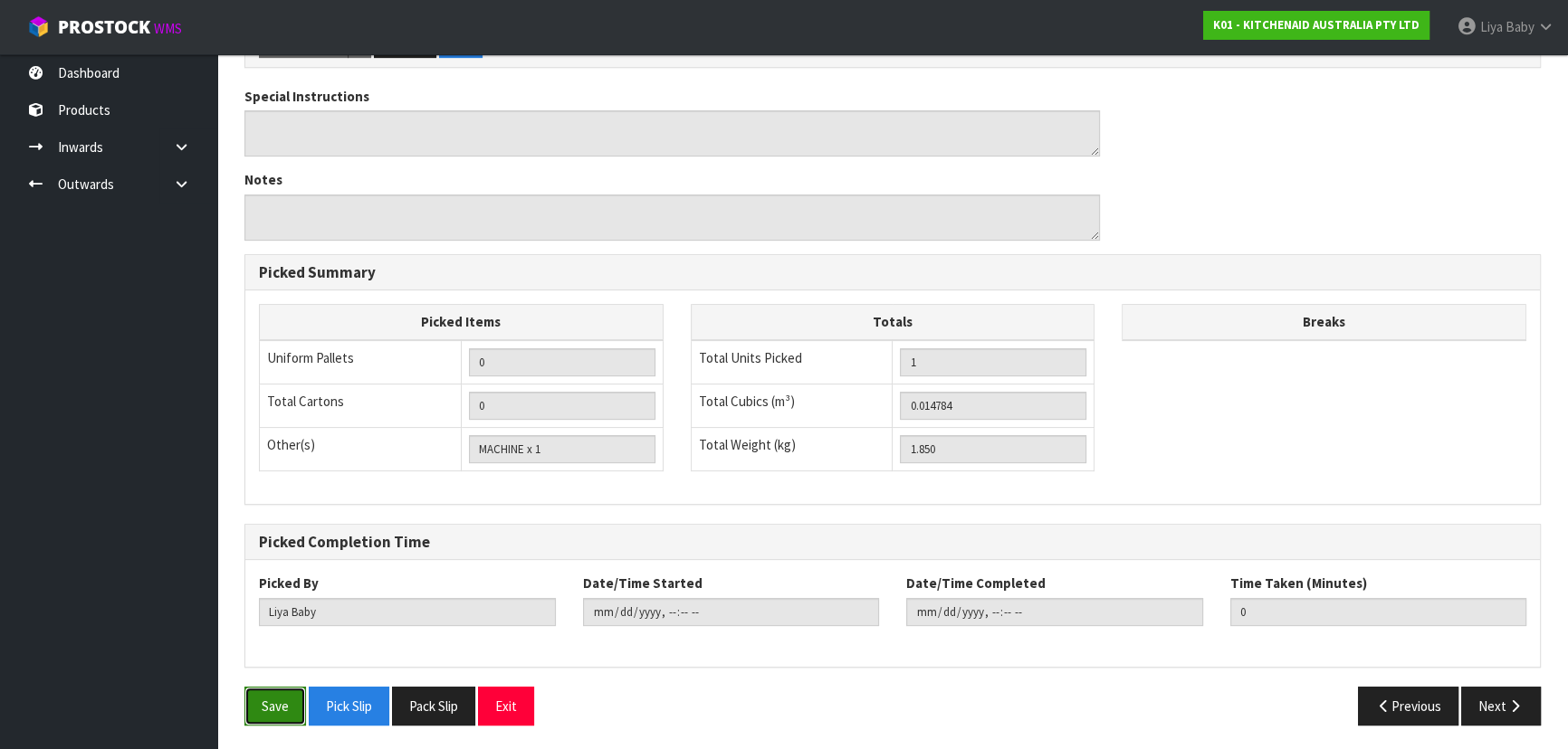
click at [252, 698] on button "Save" at bounding box center [275, 706] width 61 height 39
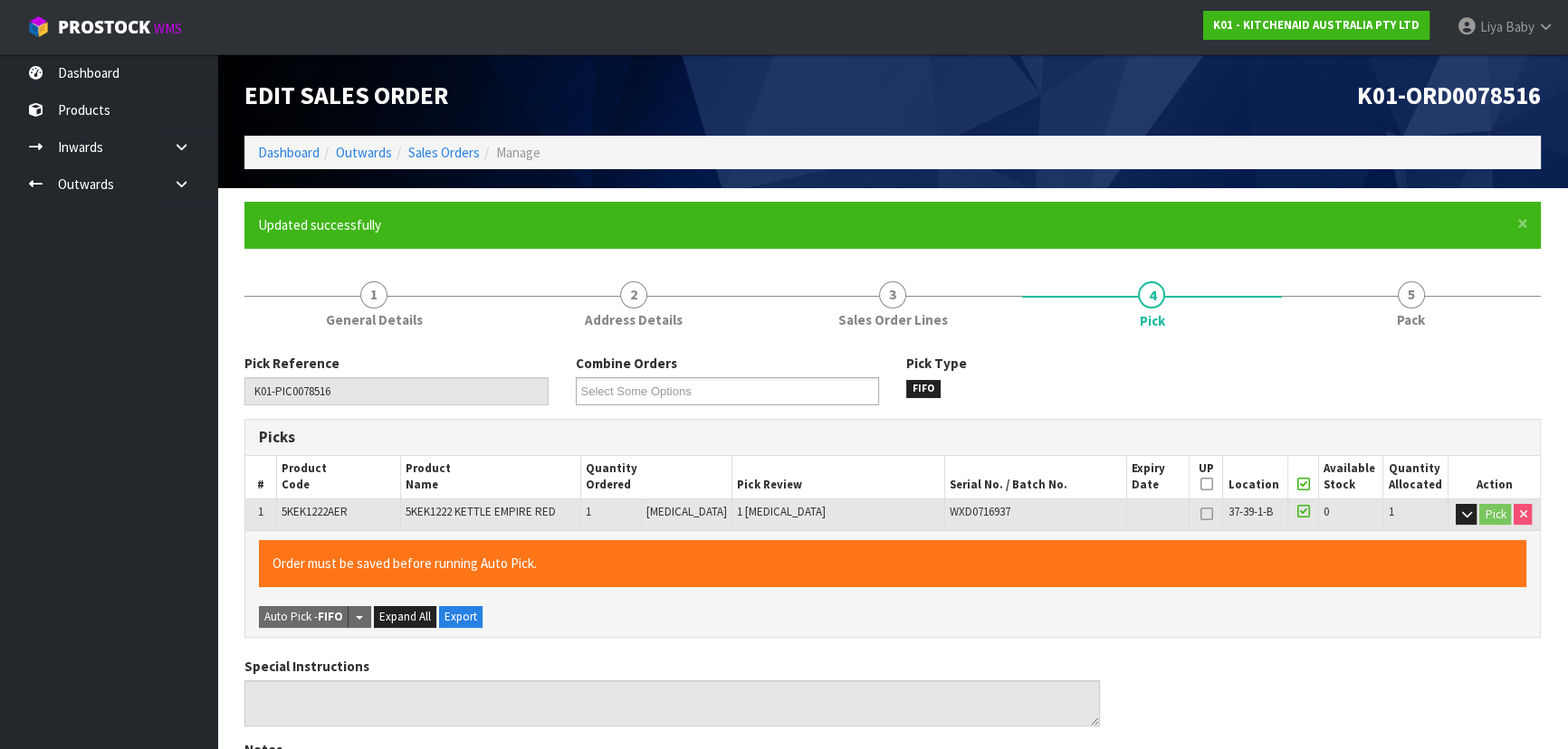
type input "[DATE]T13:17:18"
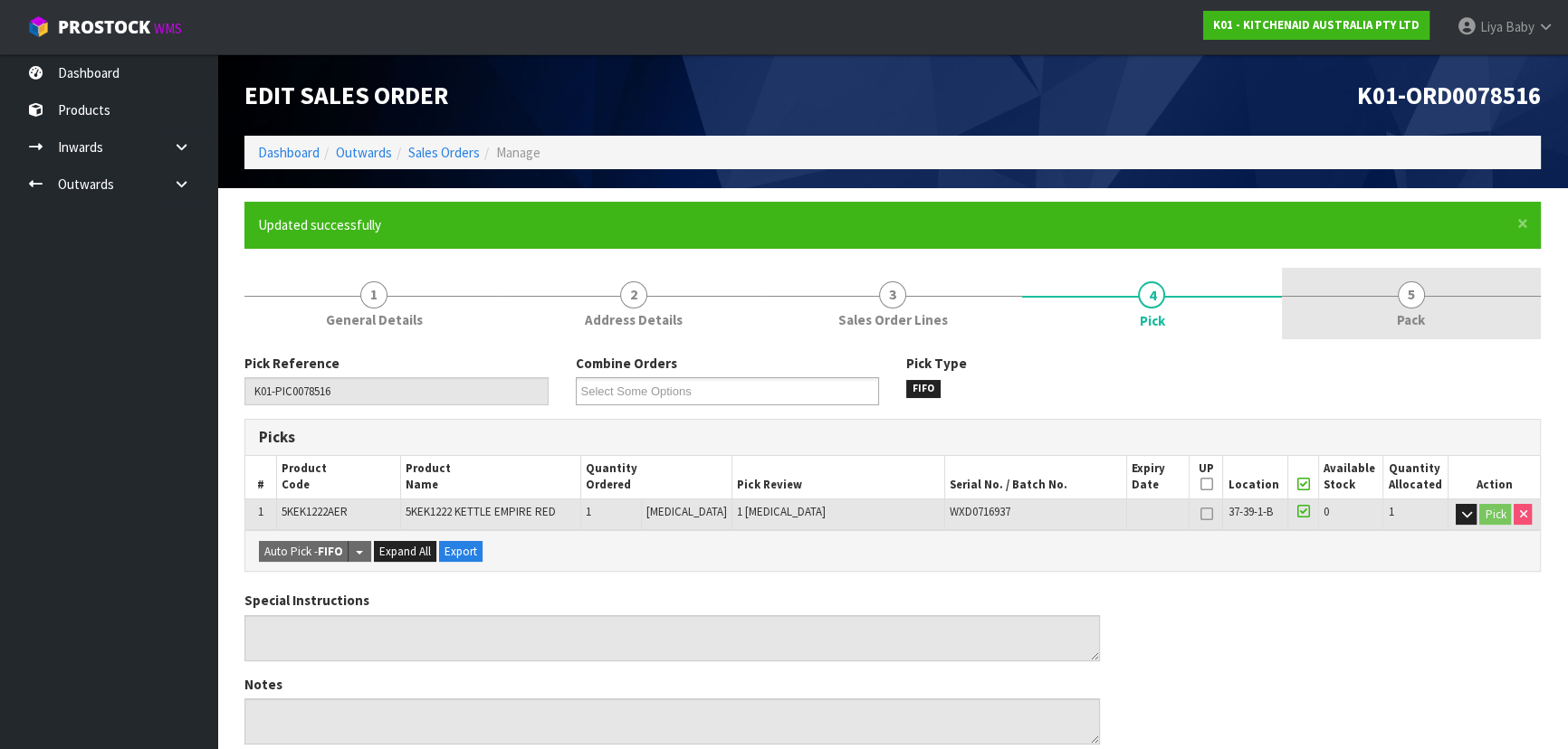
click at [1407, 325] on span "Pack" at bounding box center [1411, 319] width 28 height 19
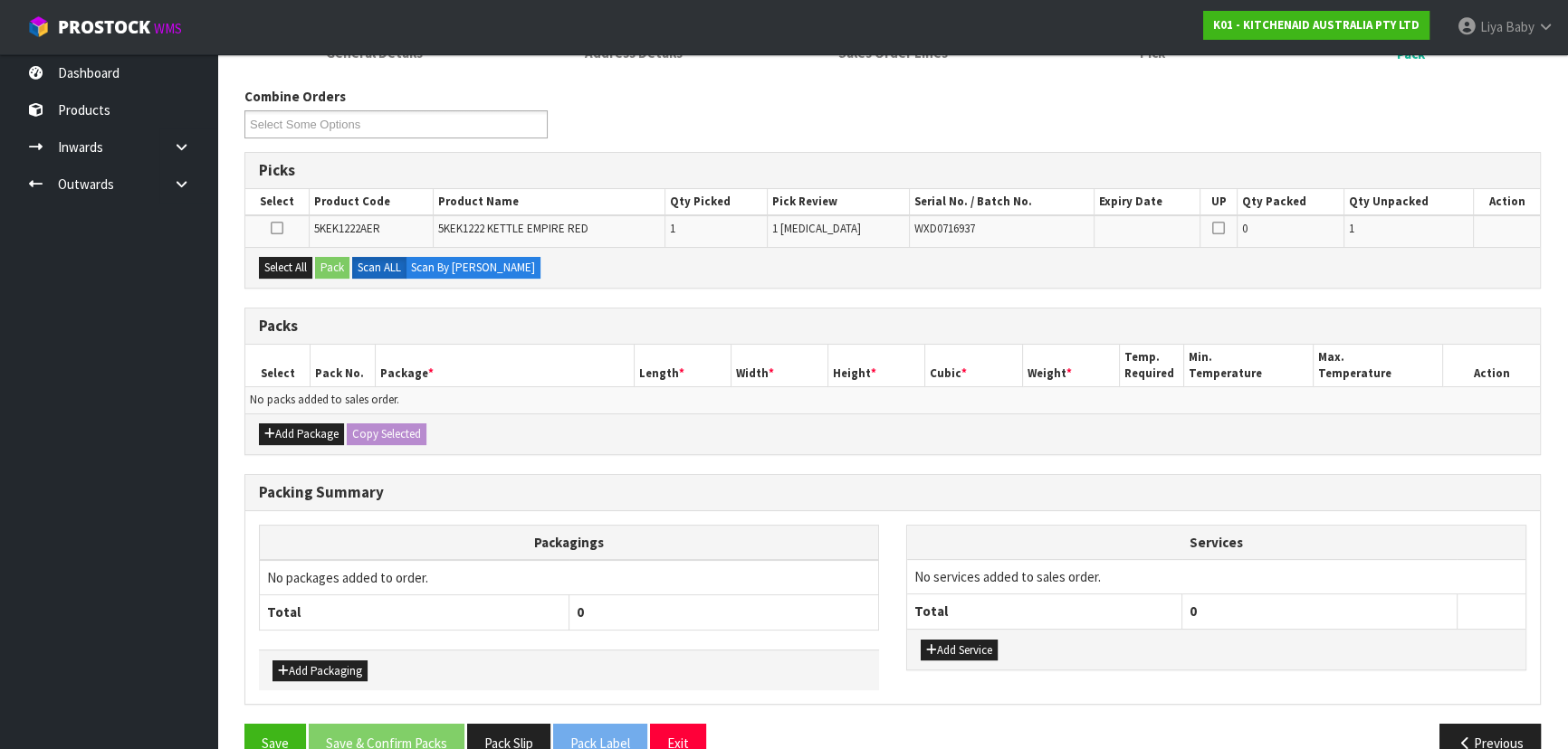
scroll to position [303, 0]
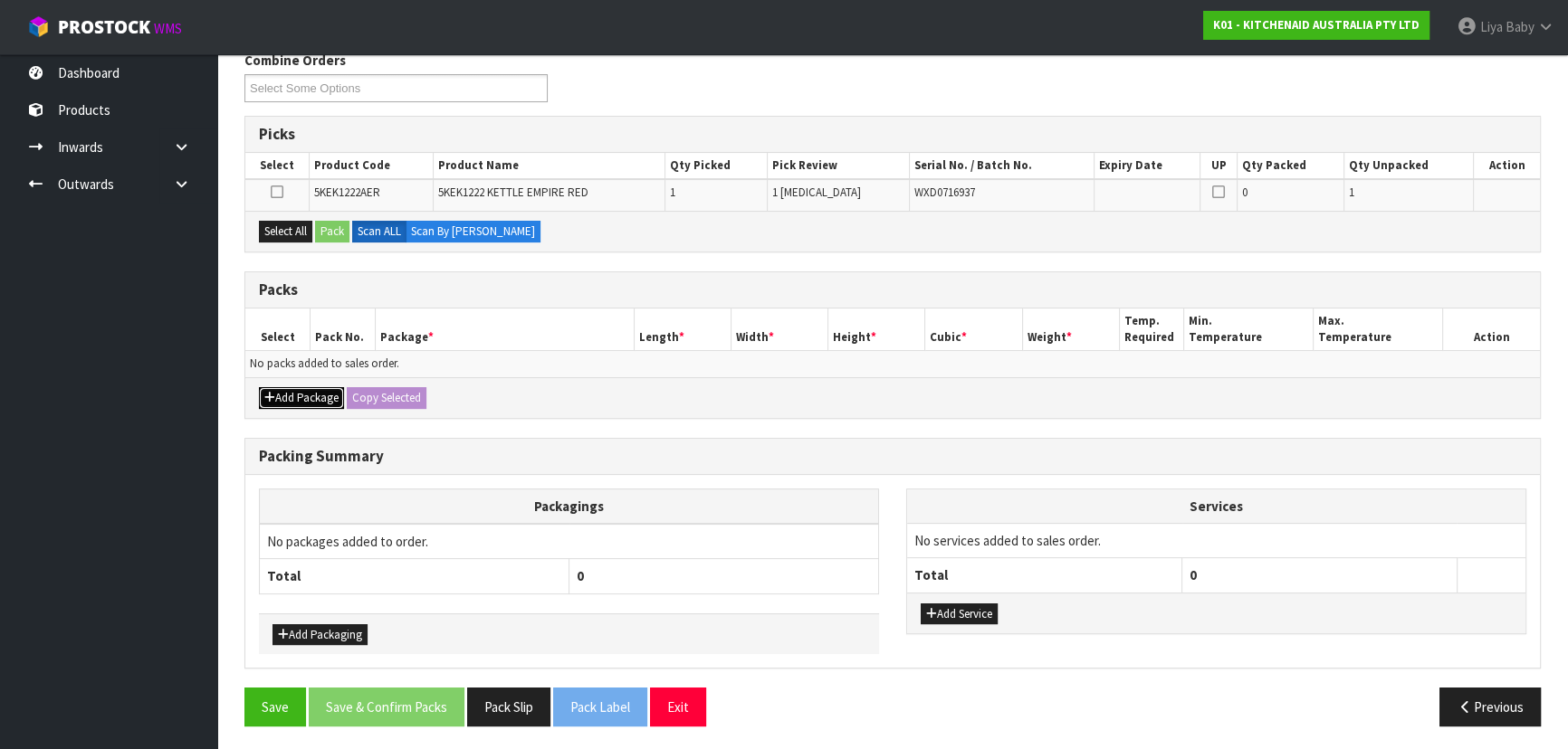
click at [281, 392] on button "Add Package" at bounding box center [302, 398] width 85 height 22
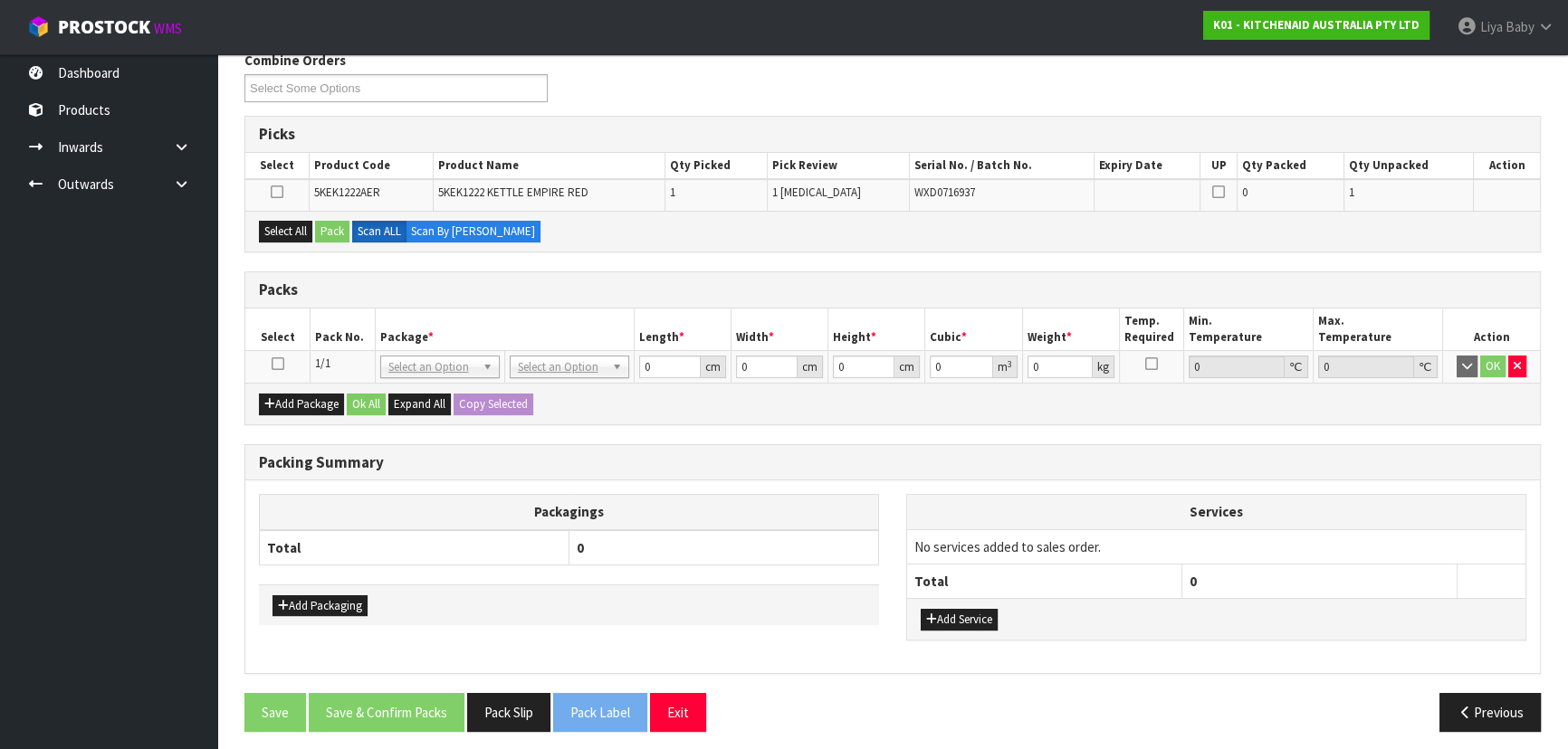
click at [281, 364] on icon at bounding box center [278, 364] width 13 height 1
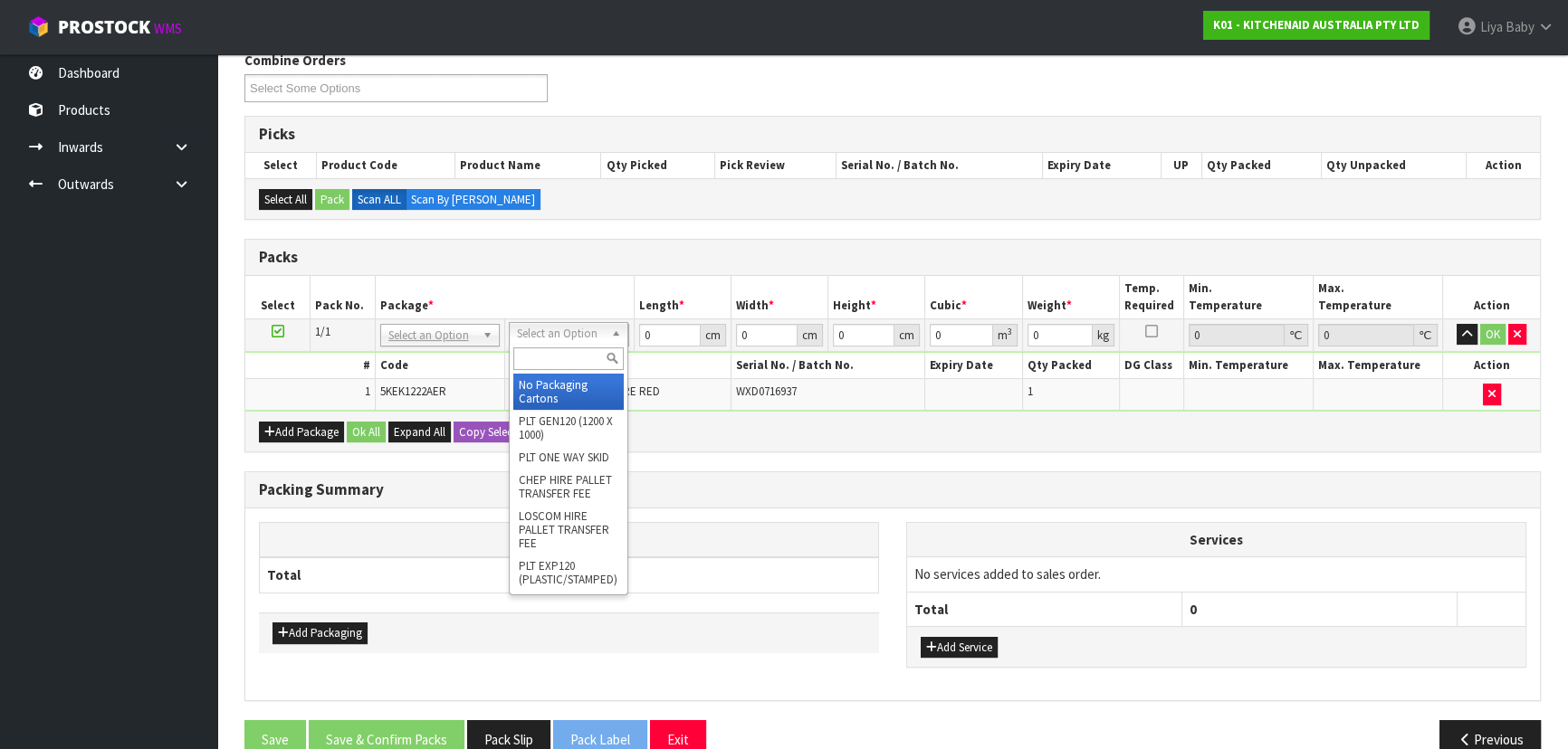
click at [587, 359] on input "text" at bounding box center [568, 359] width 111 height 23
drag, startPoint x: 577, startPoint y: 353, endPoint x: 552, endPoint y: 360, distance: 26.0
click at [570, 357] on input "text" at bounding box center [568, 359] width 111 height 23
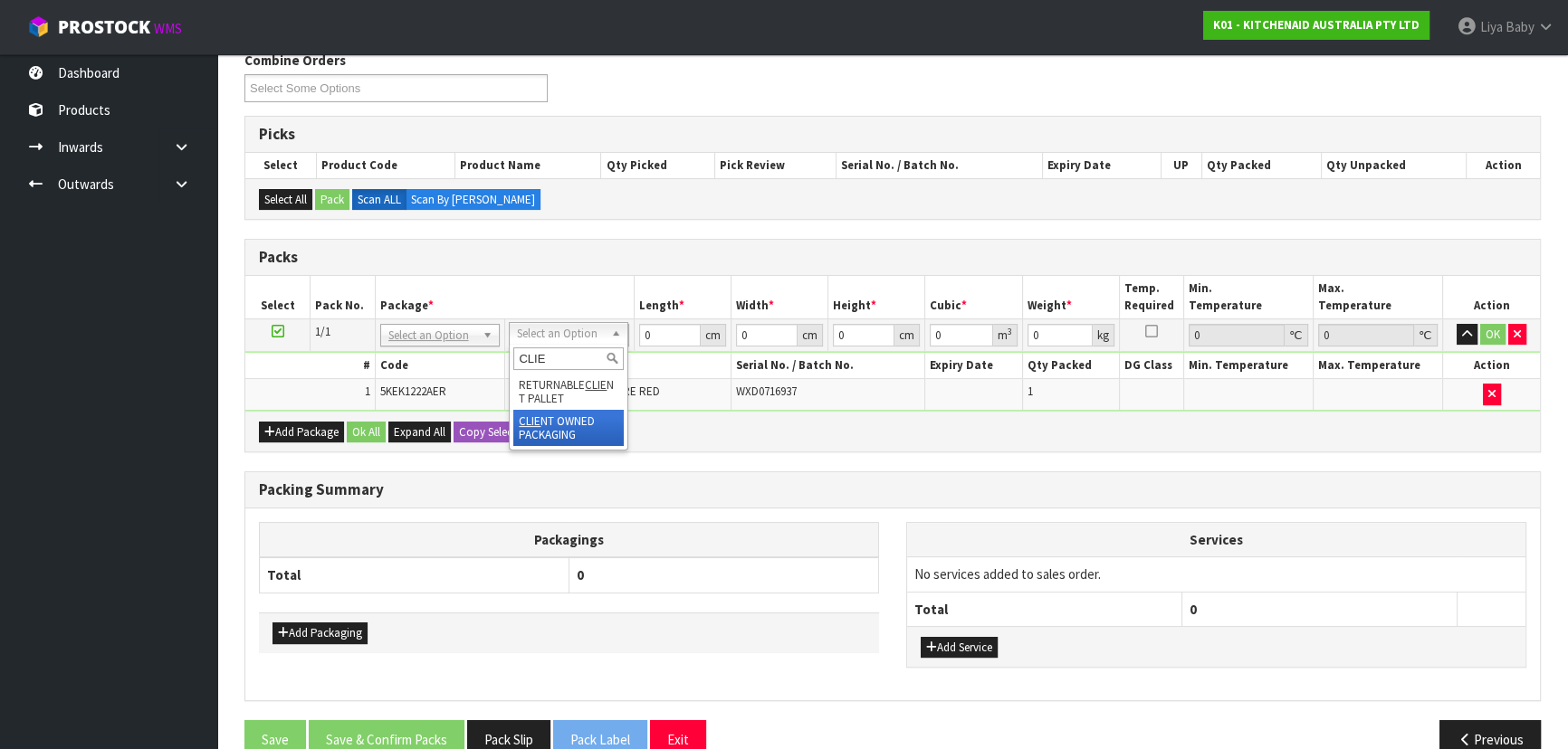
type input "CLIE"
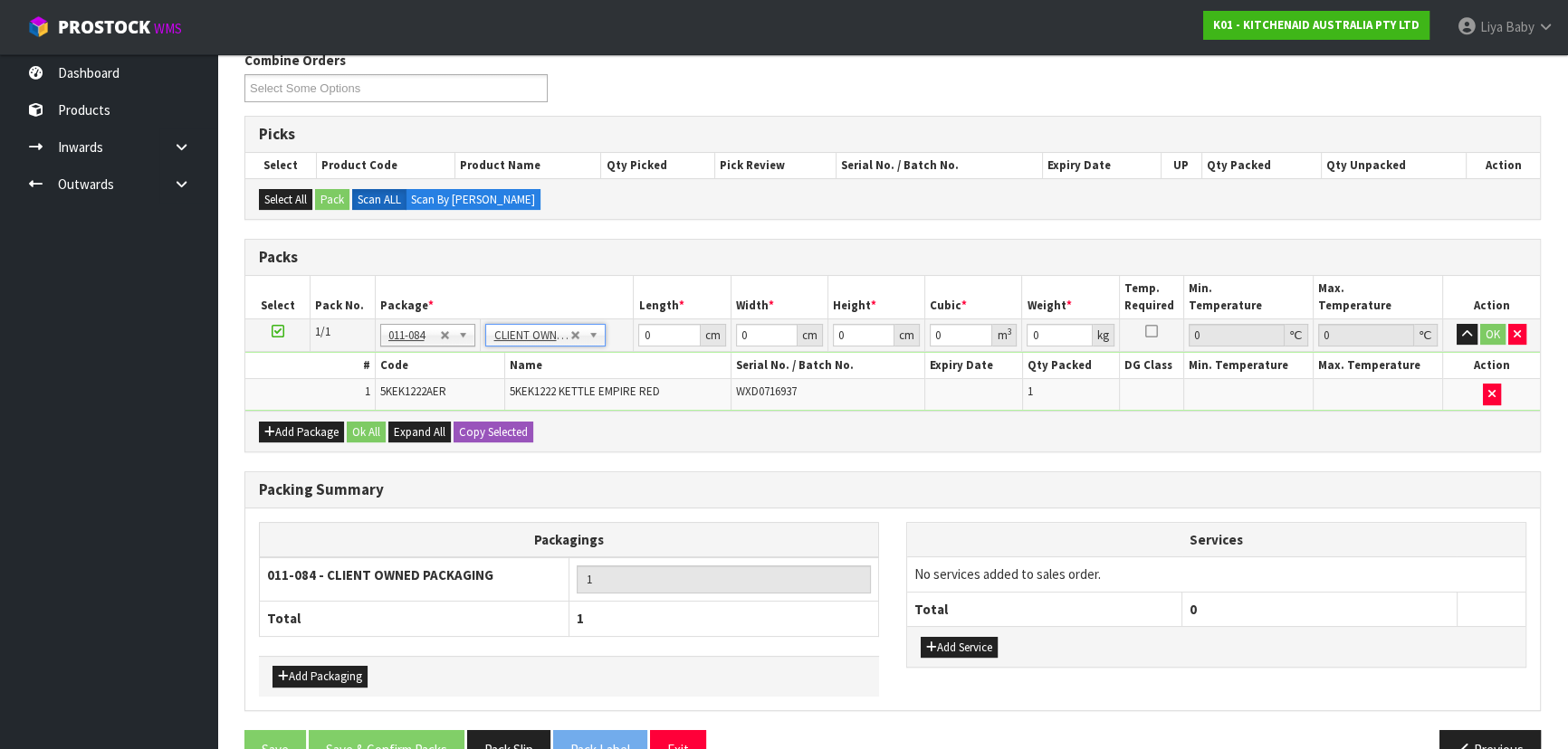
type input "1.85"
click at [666, 338] on input "0" at bounding box center [668, 335] width 61 height 23
click at [1089, 32] on nav "Toggle navigation ProStock WMS K01 - KITCHENAID AUSTRALIA PTY LTD Liya Baby Log…" at bounding box center [784, 28] width 1568 height 55
click at [668, 335] on input "0" at bounding box center [668, 335] width 61 height 23
type input "40"
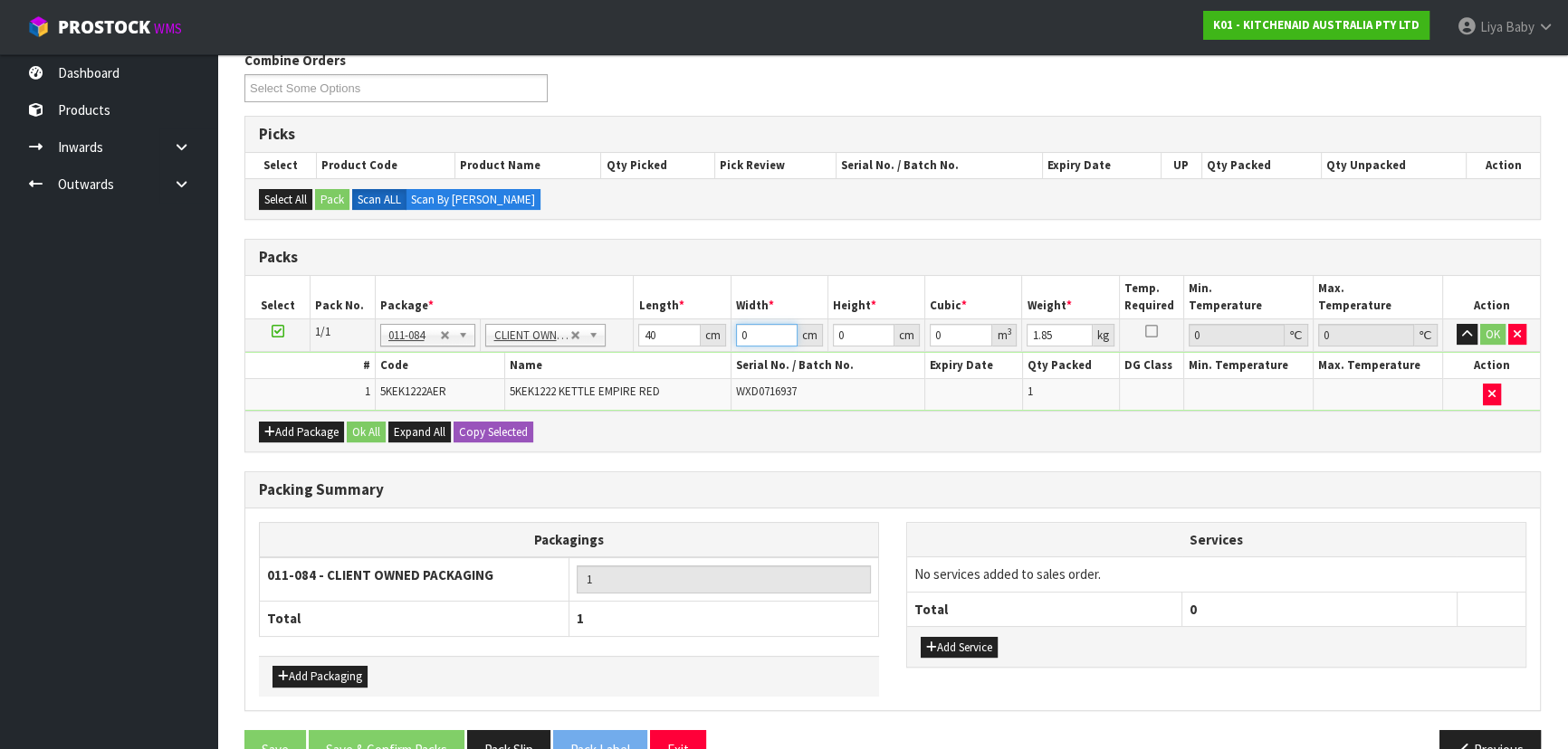
click at [760, 334] on input "0" at bounding box center [766, 335] width 61 height 23
type input "29"
click at [850, 330] on input "0" at bounding box center [863, 335] width 61 height 23
type input "2"
type input "0.00232"
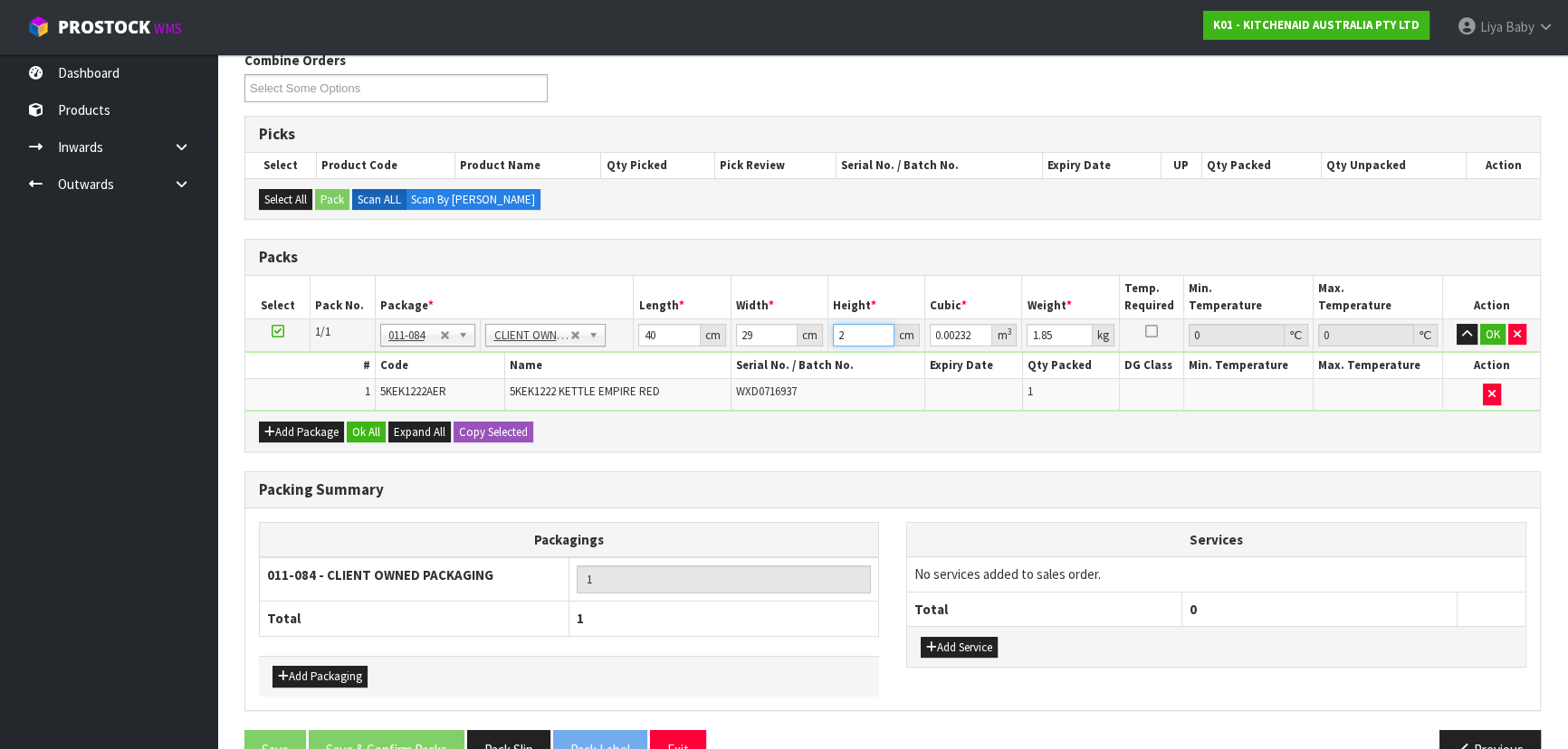
type input "24"
type input "0.02784"
type input "24"
click at [1058, 330] on input "1.85" at bounding box center [1059, 335] width 65 height 23
type input "1"
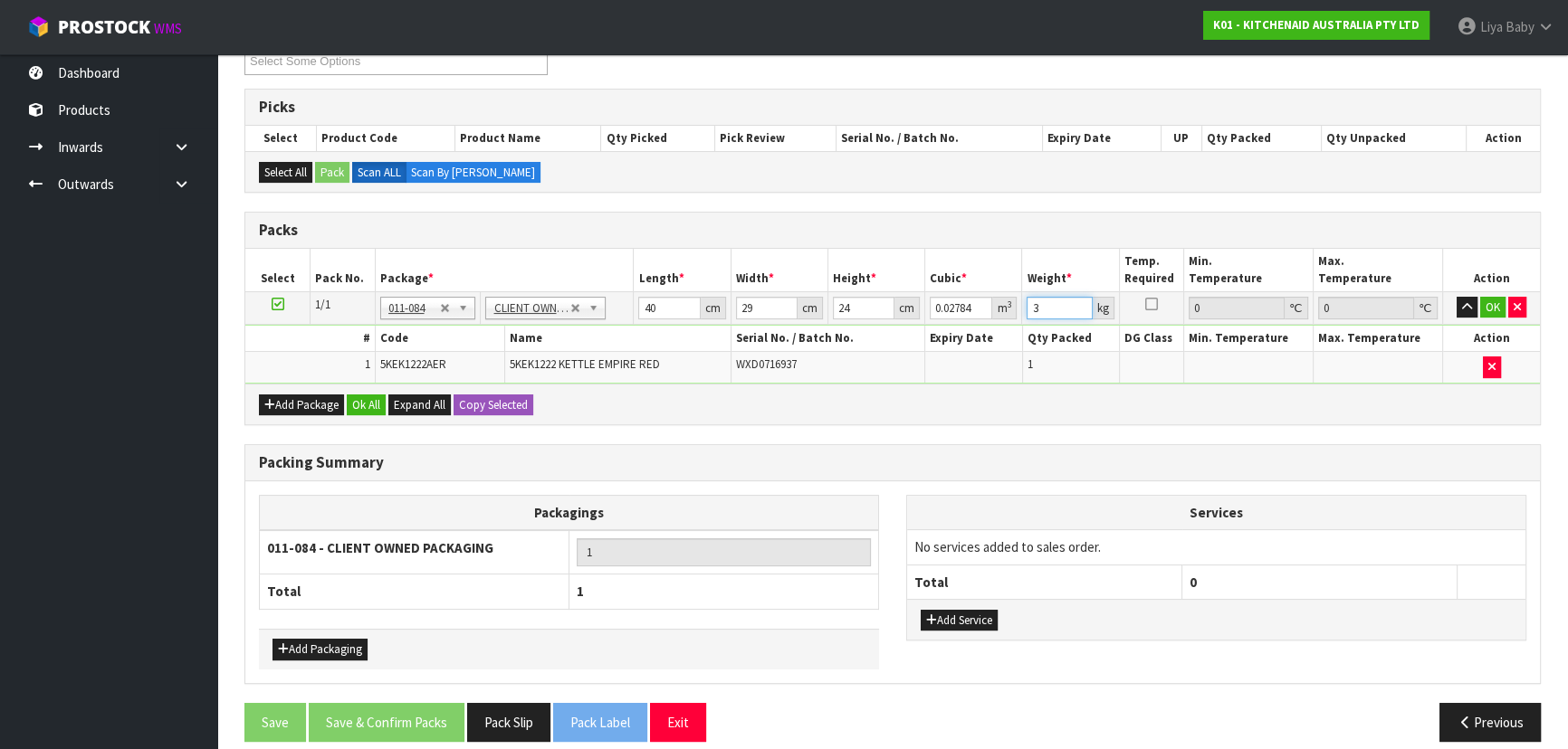
scroll to position [345, 0]
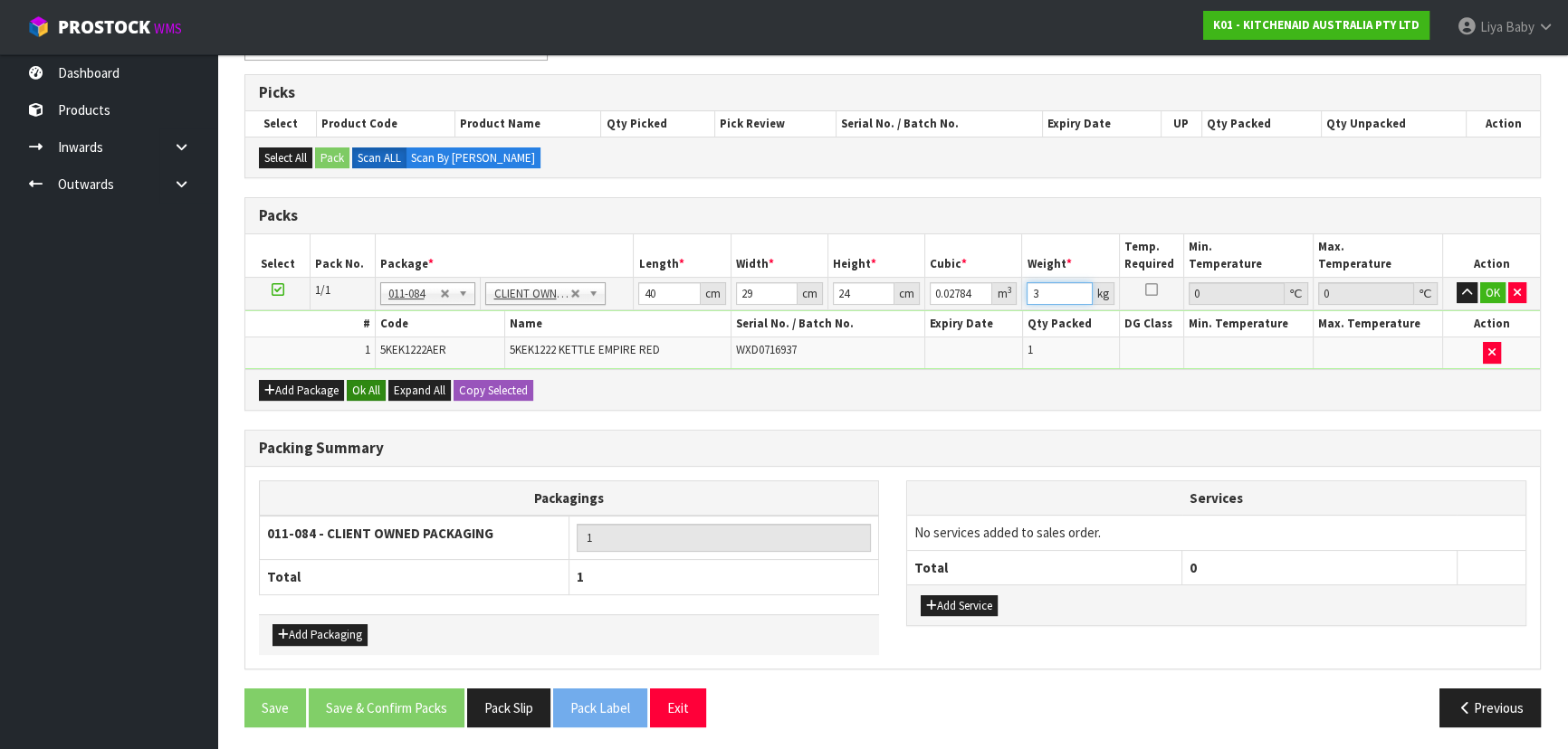
type input "3"
click at [364, 383] on button "Ok All" at bounding box center [366, 391] width 39 height 22
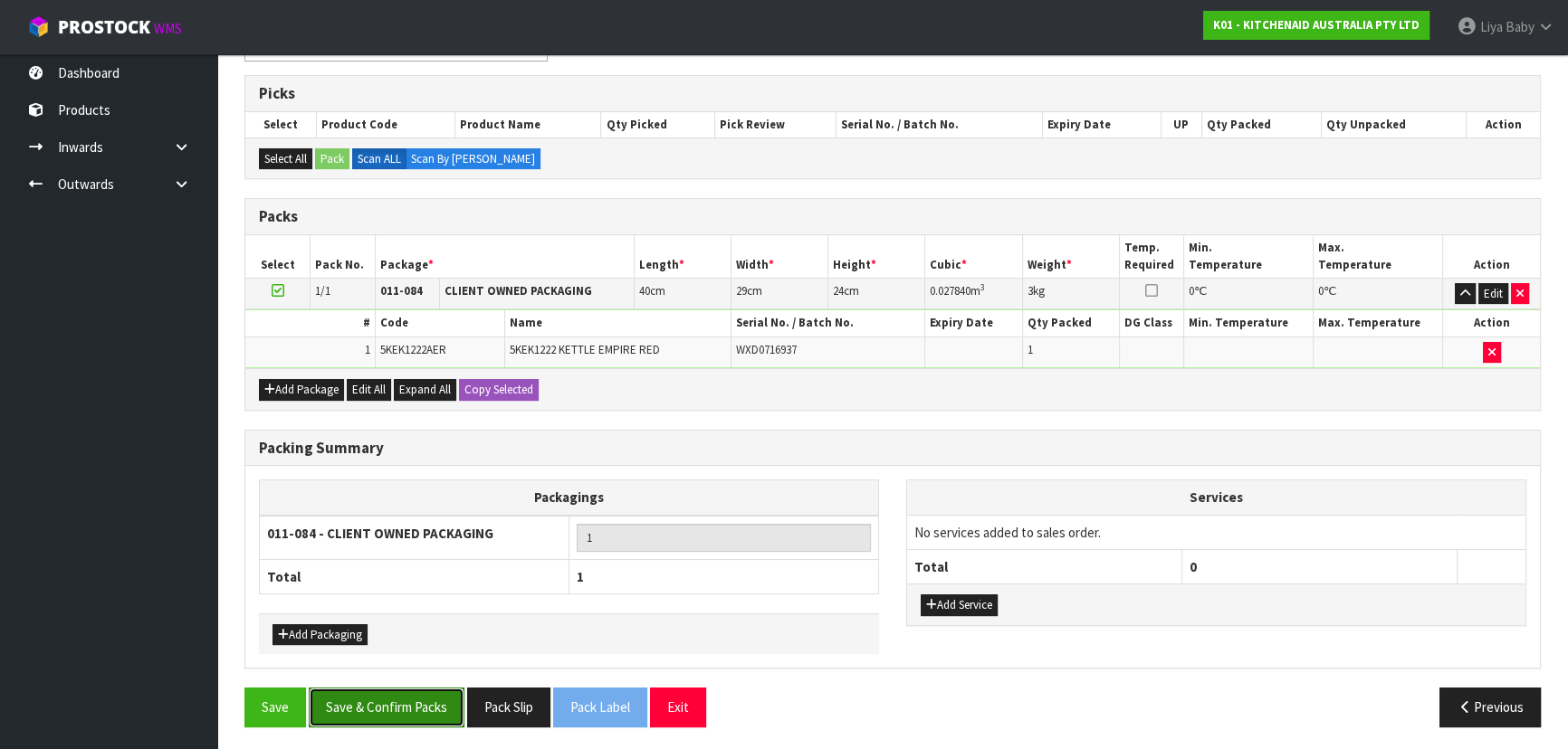
click at [414, 706] on button "Save & Confirm Packs" at bounding box center [386, 707] width 155 height 39
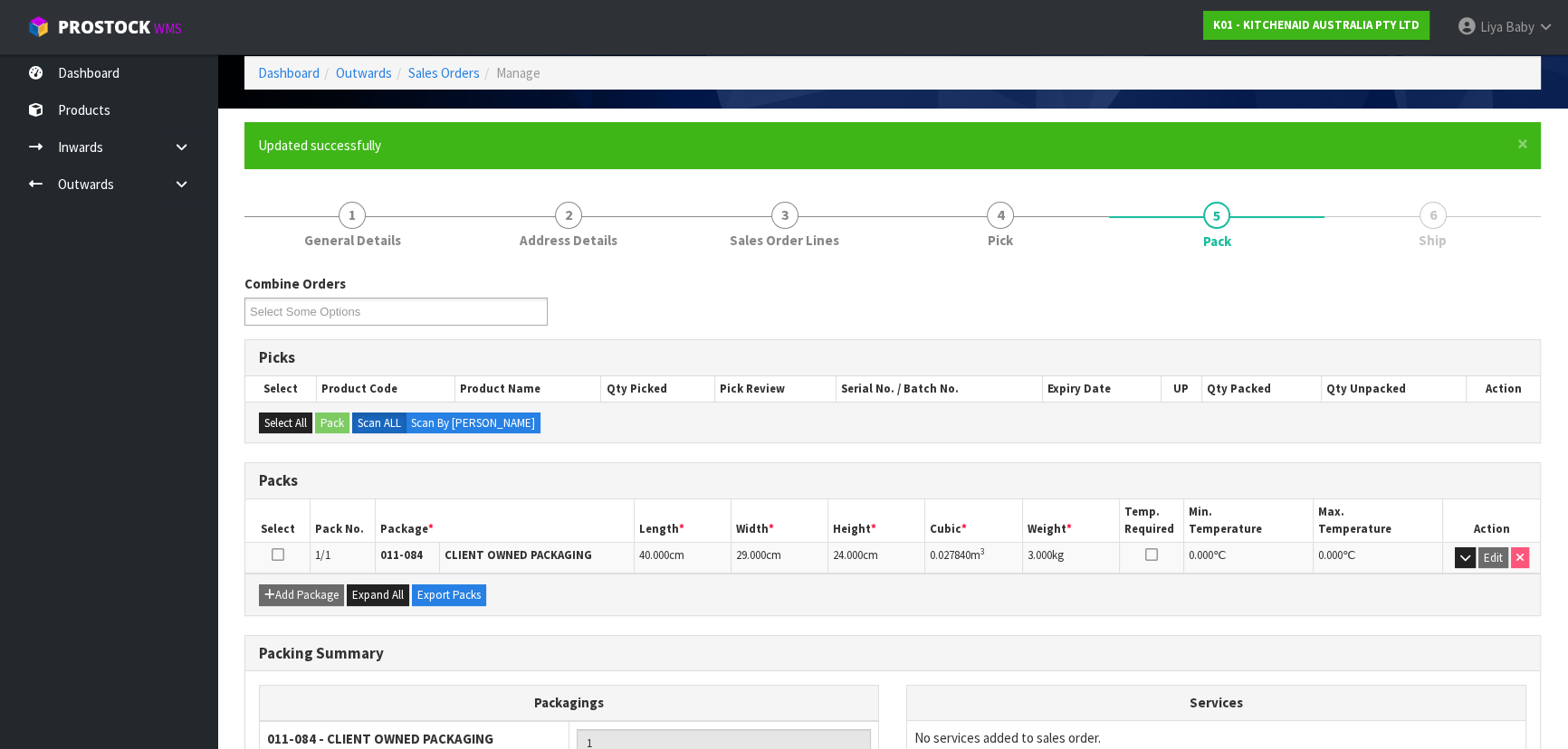
scroll to position [245, 0]
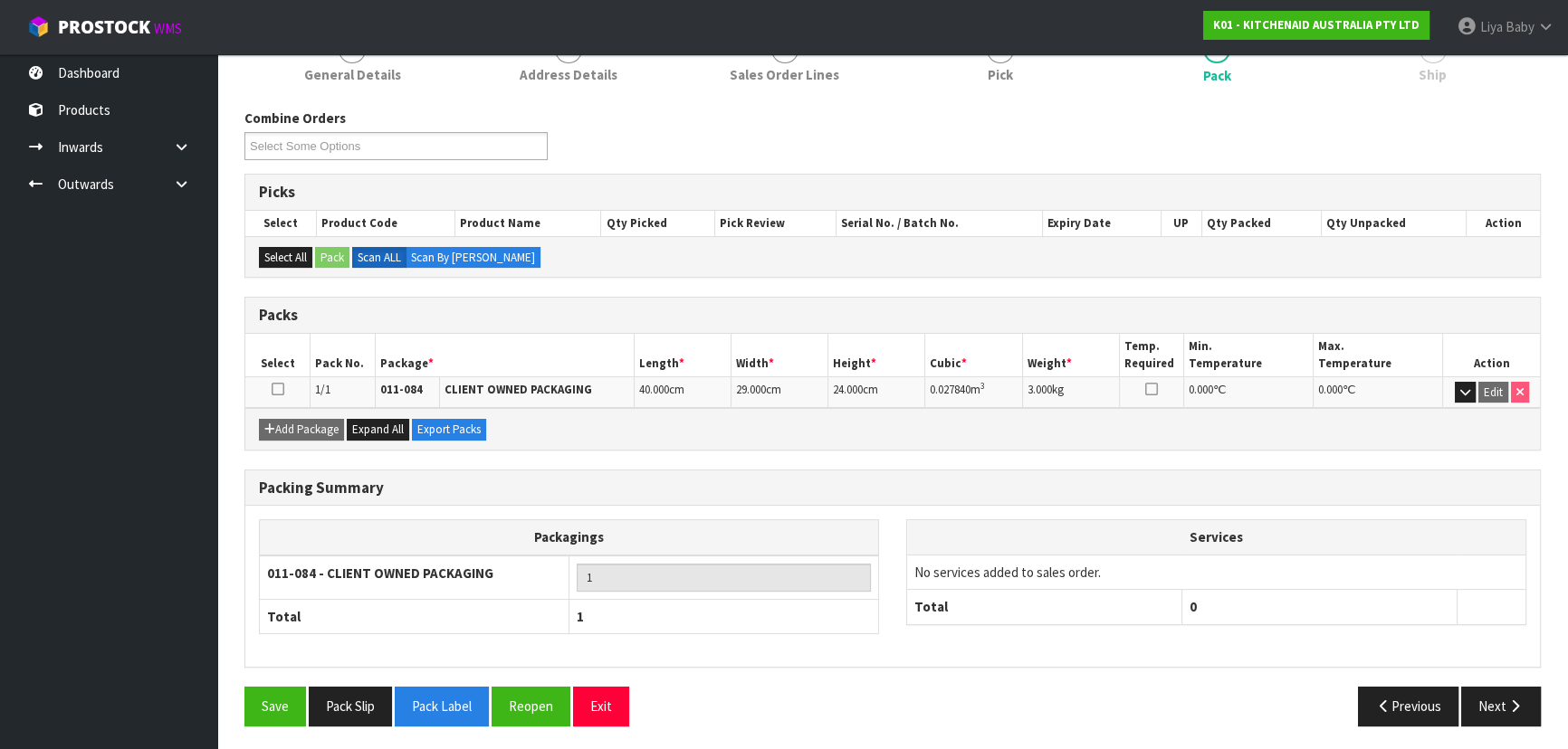
click at [272, 389] on icon at bounding box center [278, 389] width 13 height 1
click at [1531, 697] on button "Next" at bounding box center [1501, 706] width 80 height 39
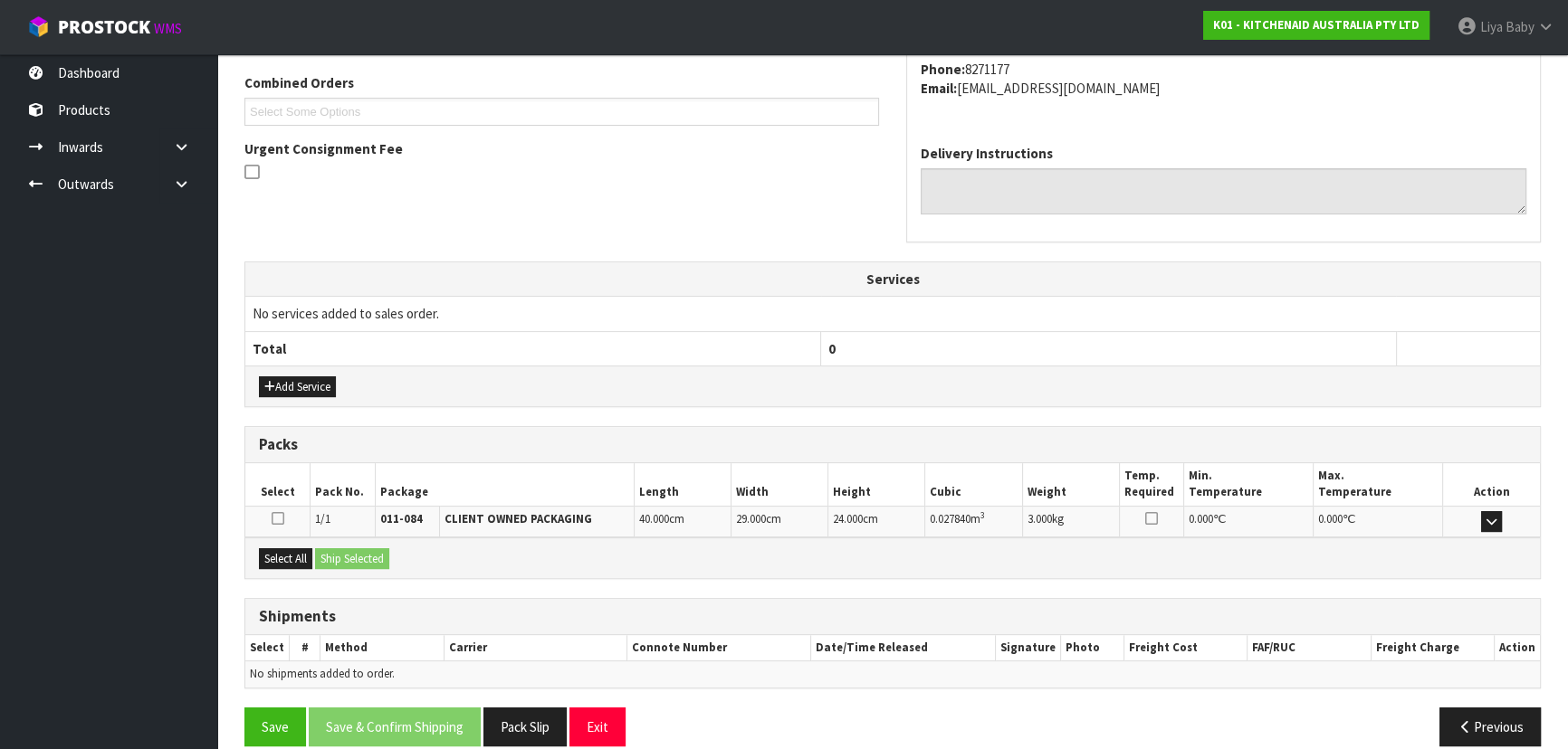
scroll to position [481, 0]
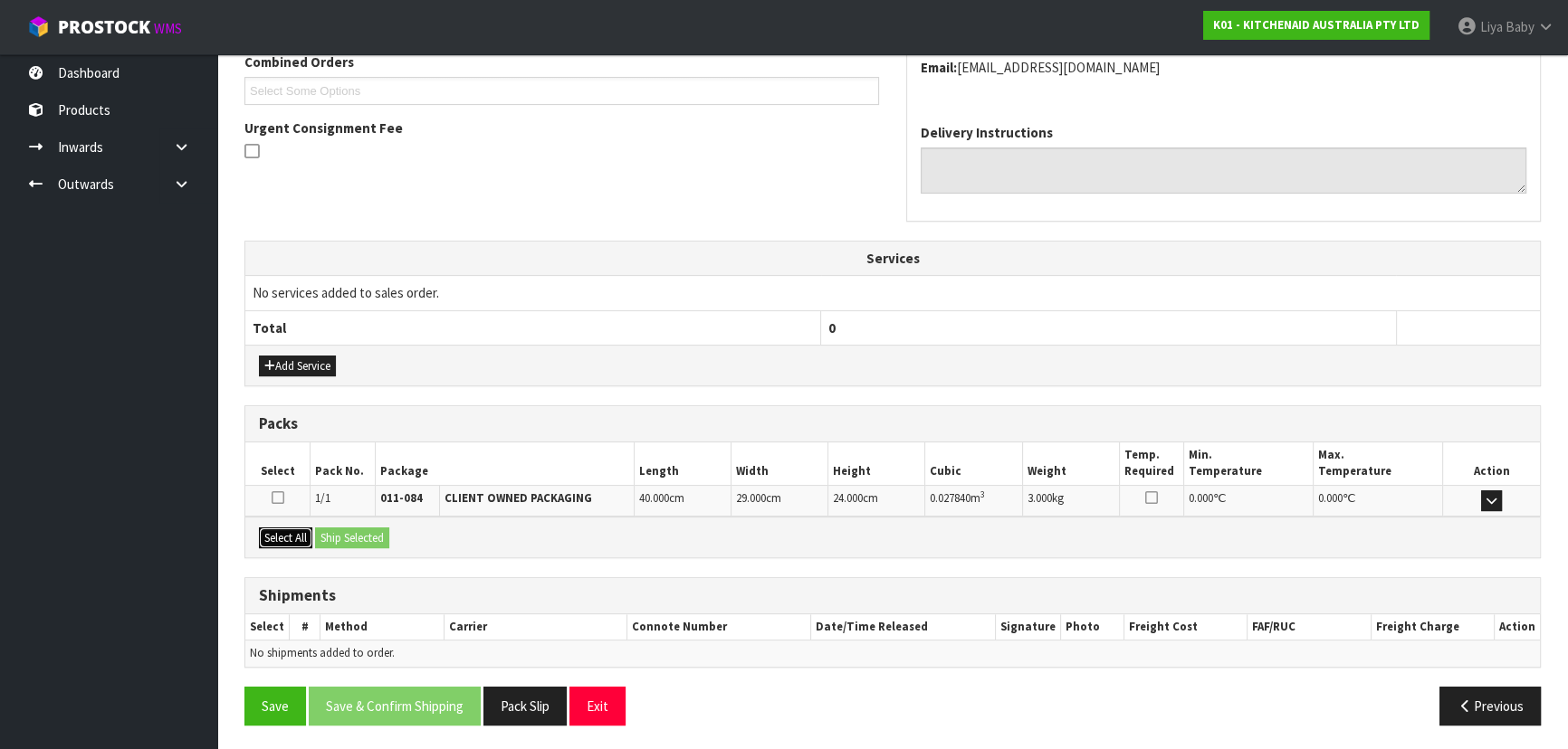
click at [285, 541] on button "Select All" at bounding box center [286, 539] width 53 height 22
click at [331, 539] on button "Ship Selected" at bounding box center [352, 539] width 74 height 22
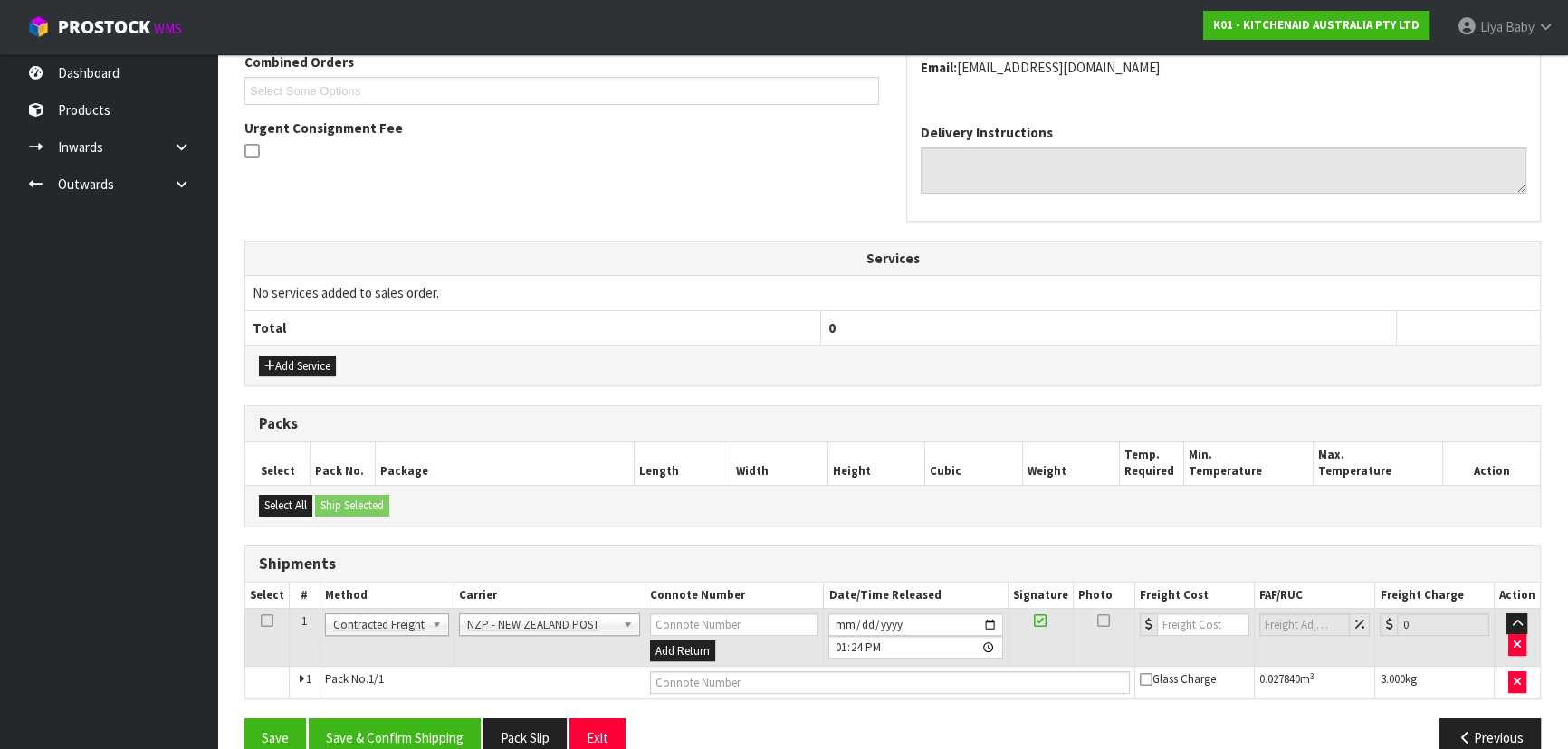
drag, startPoint x: 263, startPoint y: 617, endPoint x: 304, endPoint y: 614, distance: 41.1
click at [263, 621] on icon at bounding box center [267, 621] width 13 height 1
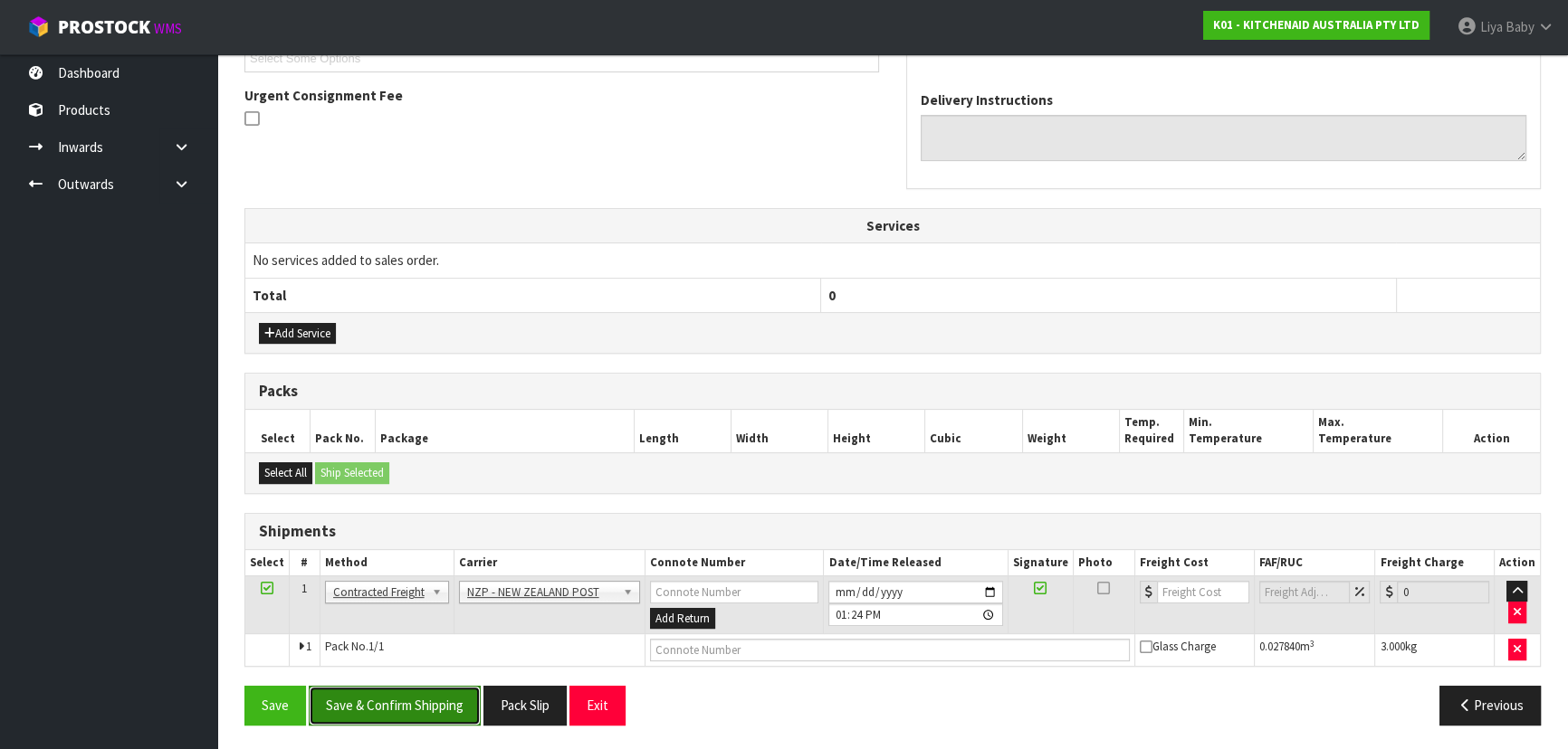
click at [434, 699] on button "Save & Confirm Shipping" at bounding box center [394, 705] width 172 height 39
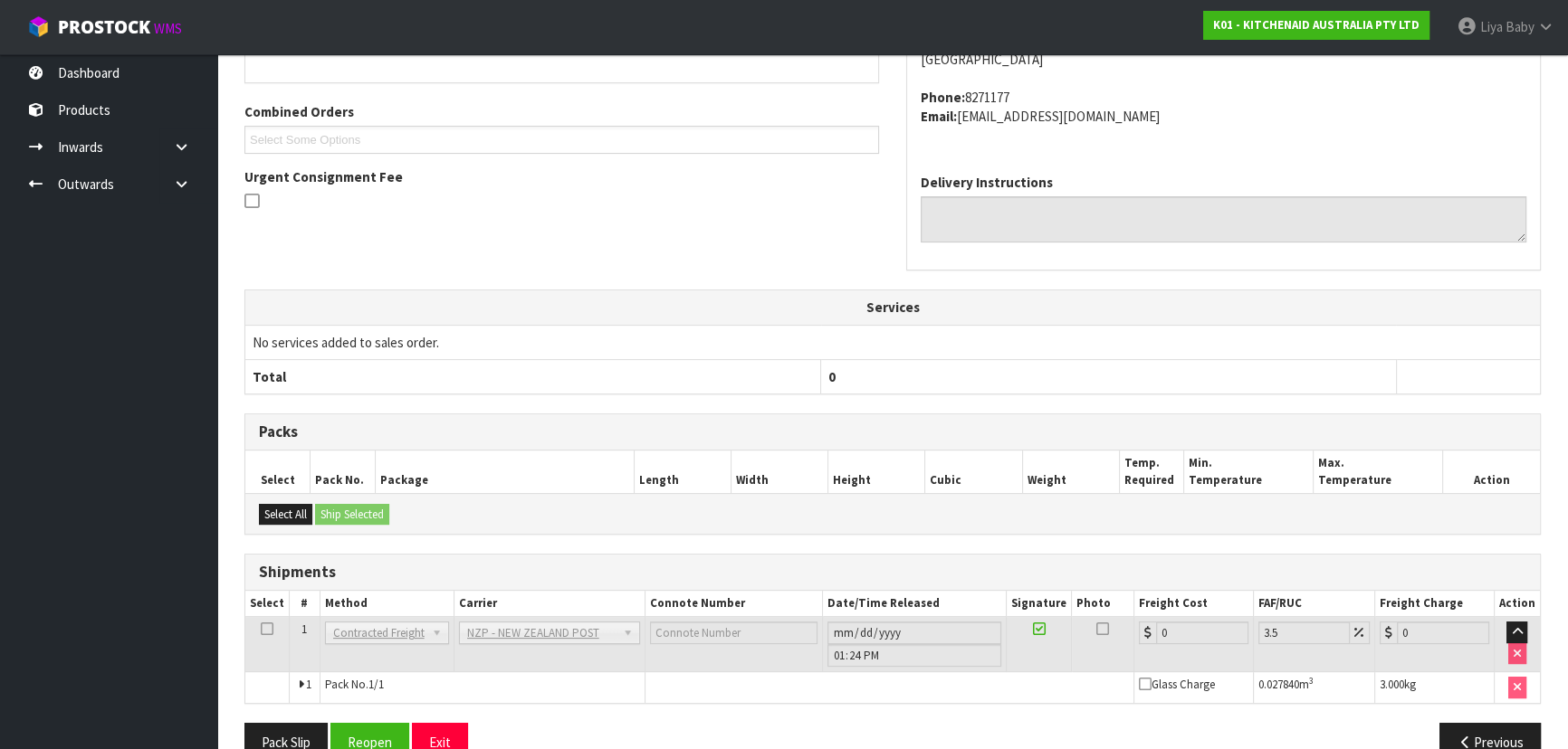
scroll to position [488, 0]
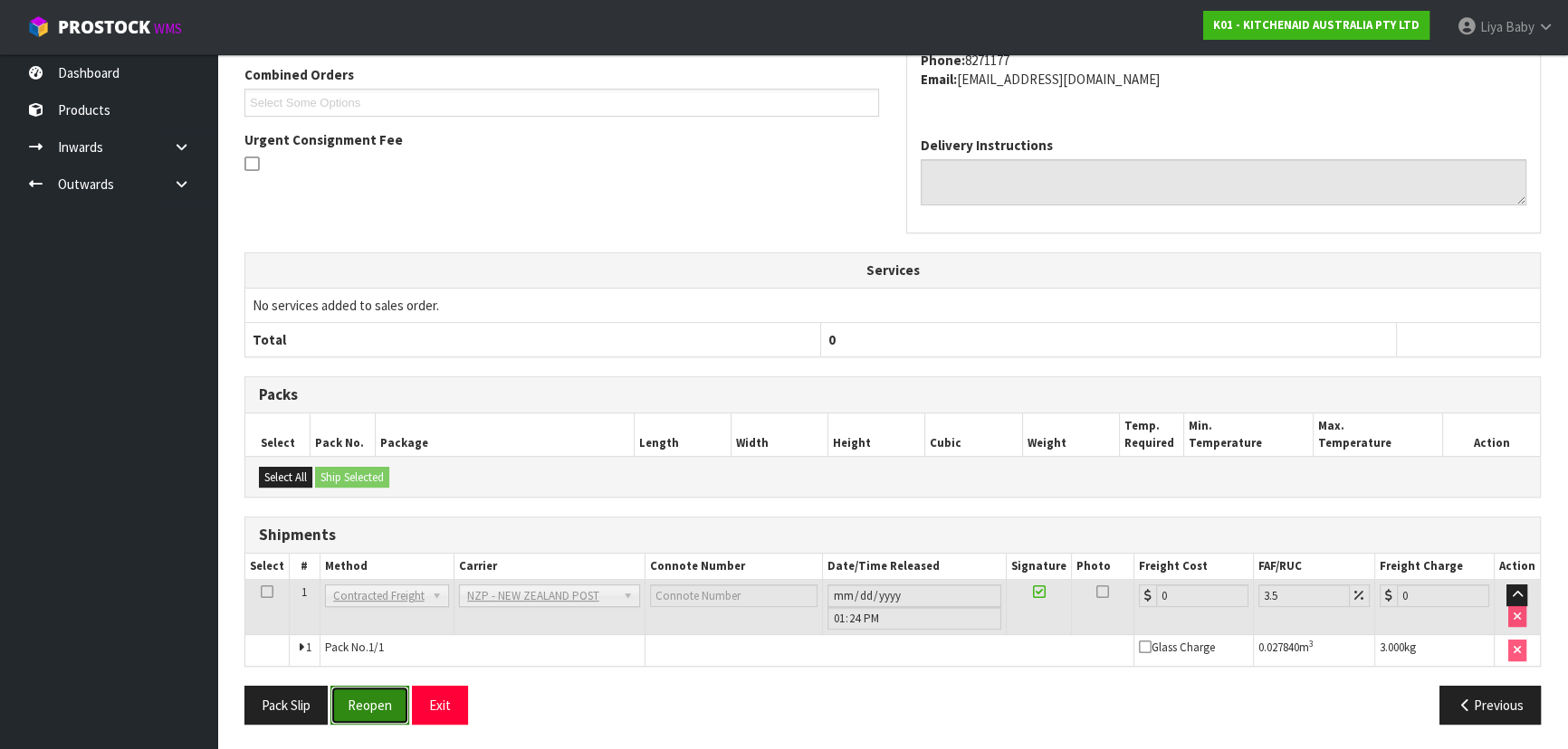
click at [385, 698] on button "Reopen" at bounding box center [370, 705] width 79 height 39
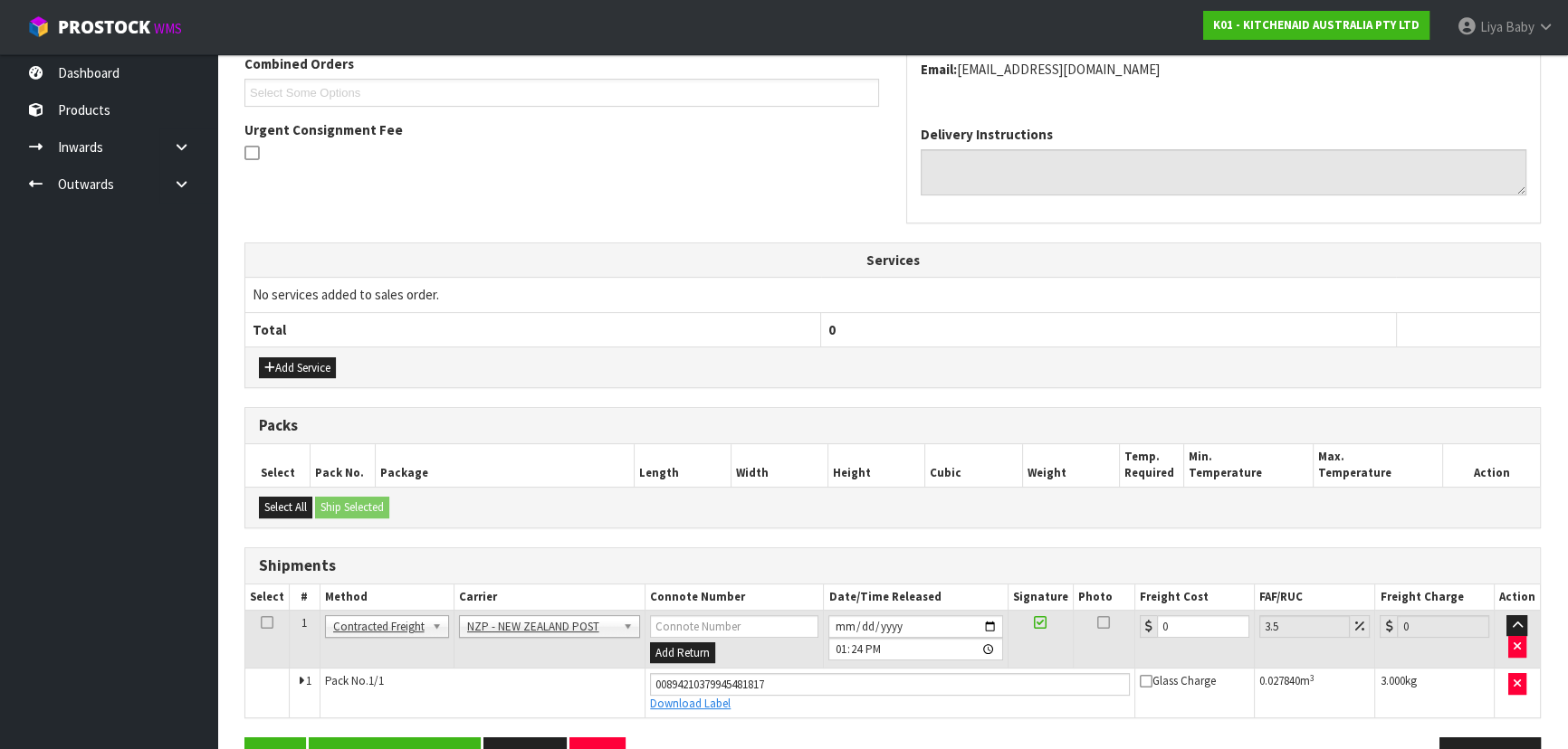
scroll to position [530, 0]
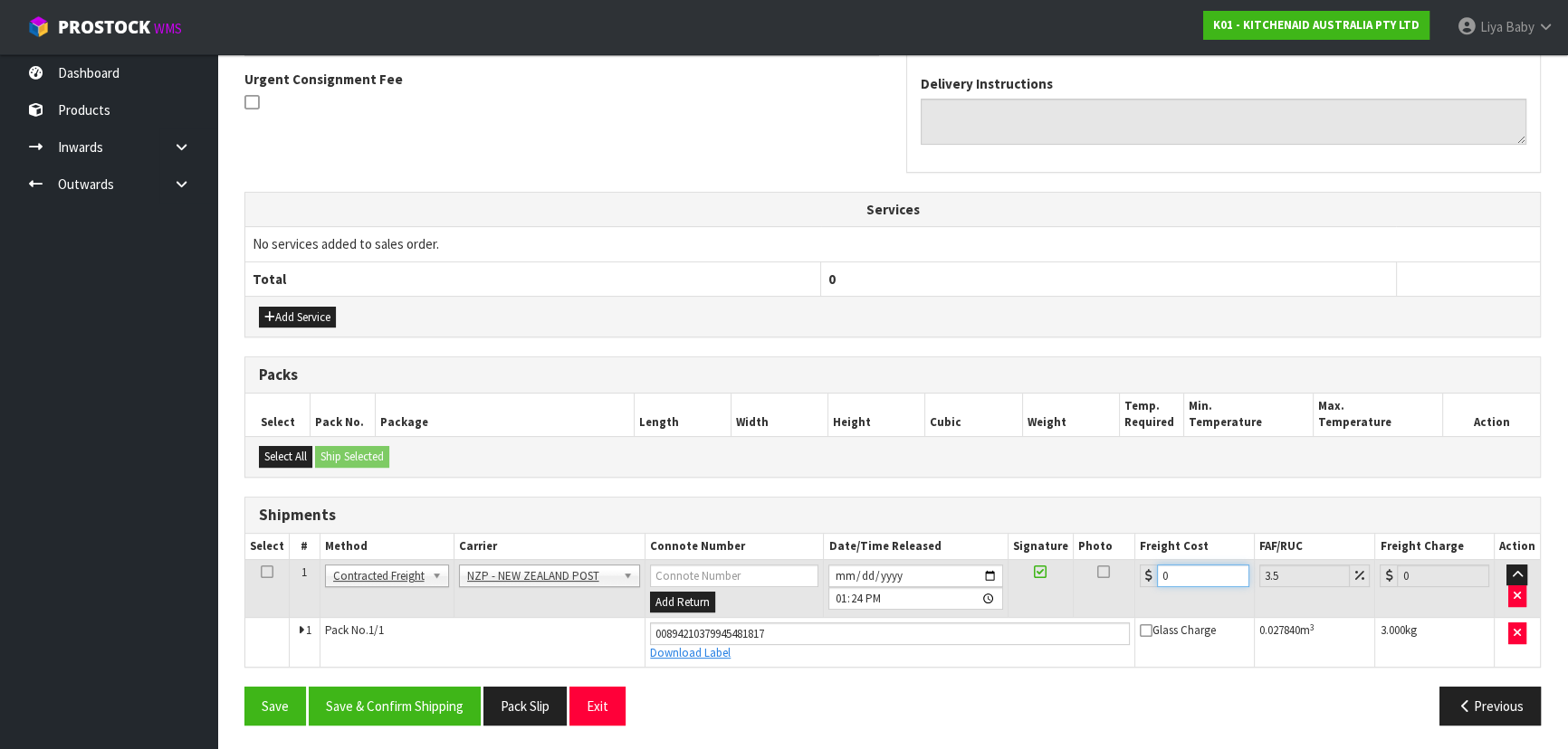
click at [1173, 571] on input "0" at bounding box center [1202, 575] width 92 height 23
type input "4"
type input "4.14"
type input "4.3"
type input "4.45"
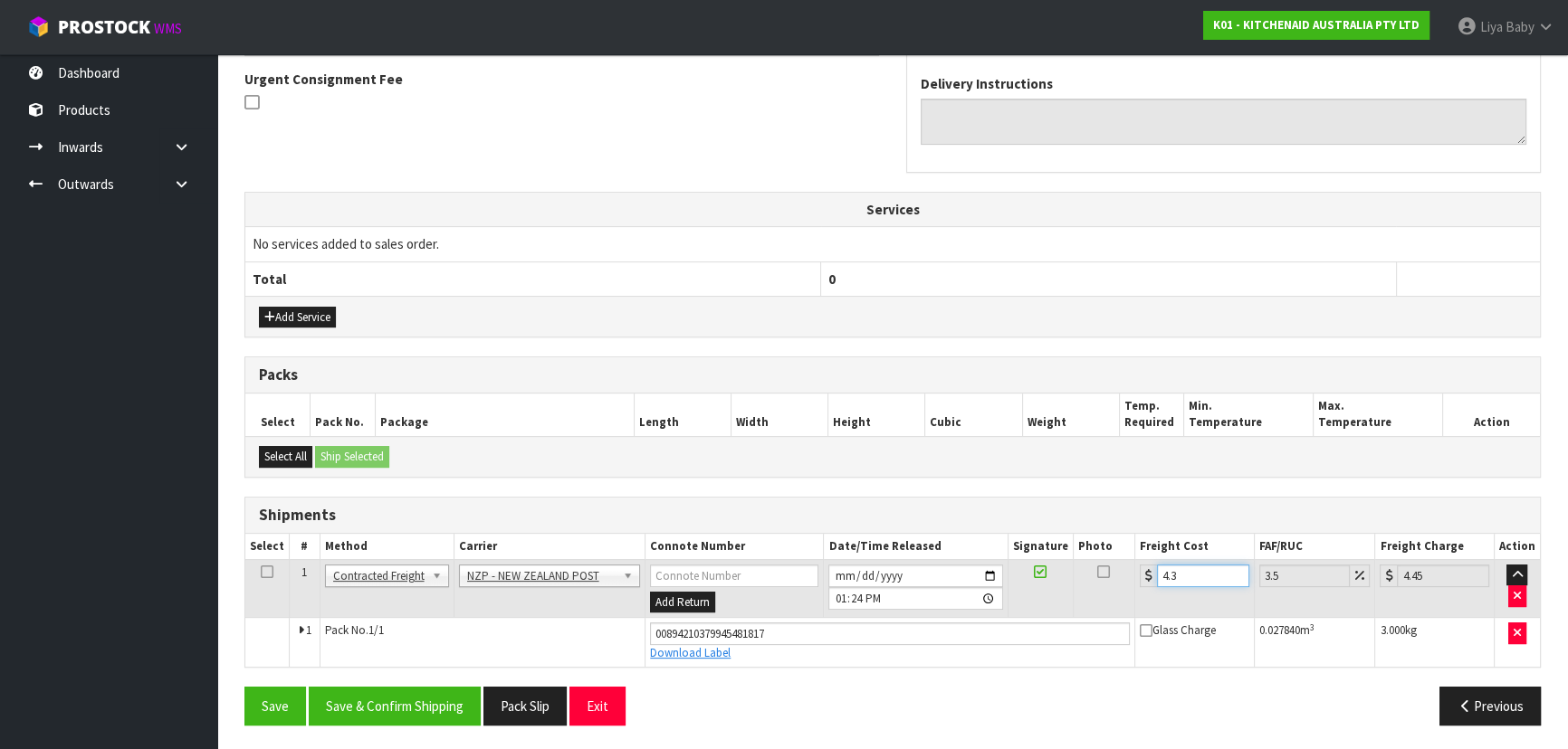
type input "4.33"
type input "4.48"
type input "4.33"
click at [267, 573] on icon at bounding box center [267, 572] width 13 height 1
click at [388, 705] on button "Save & Confirm Shipping" at bounding box center [394, 706] width 172 height 39
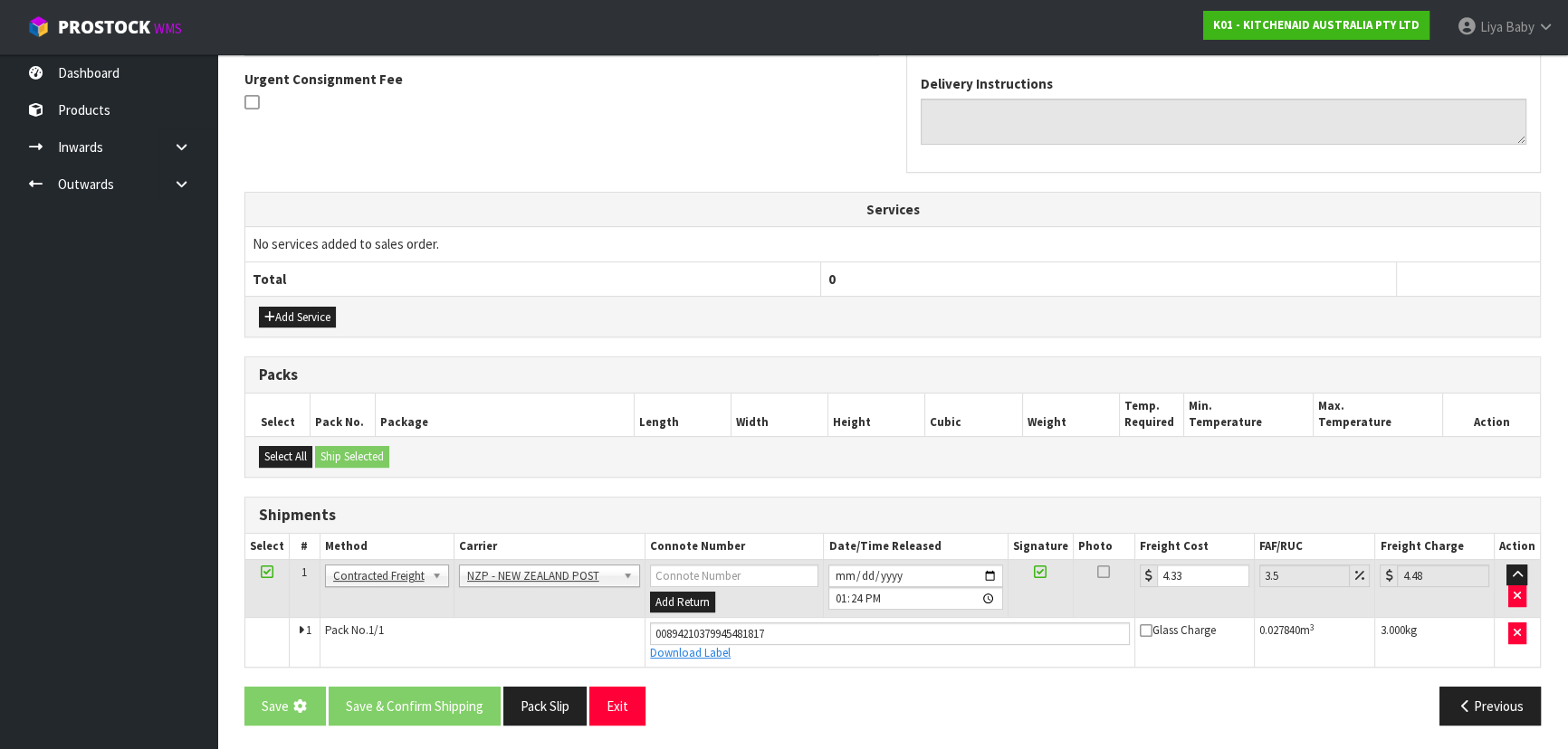
scroll to position [0, 0]
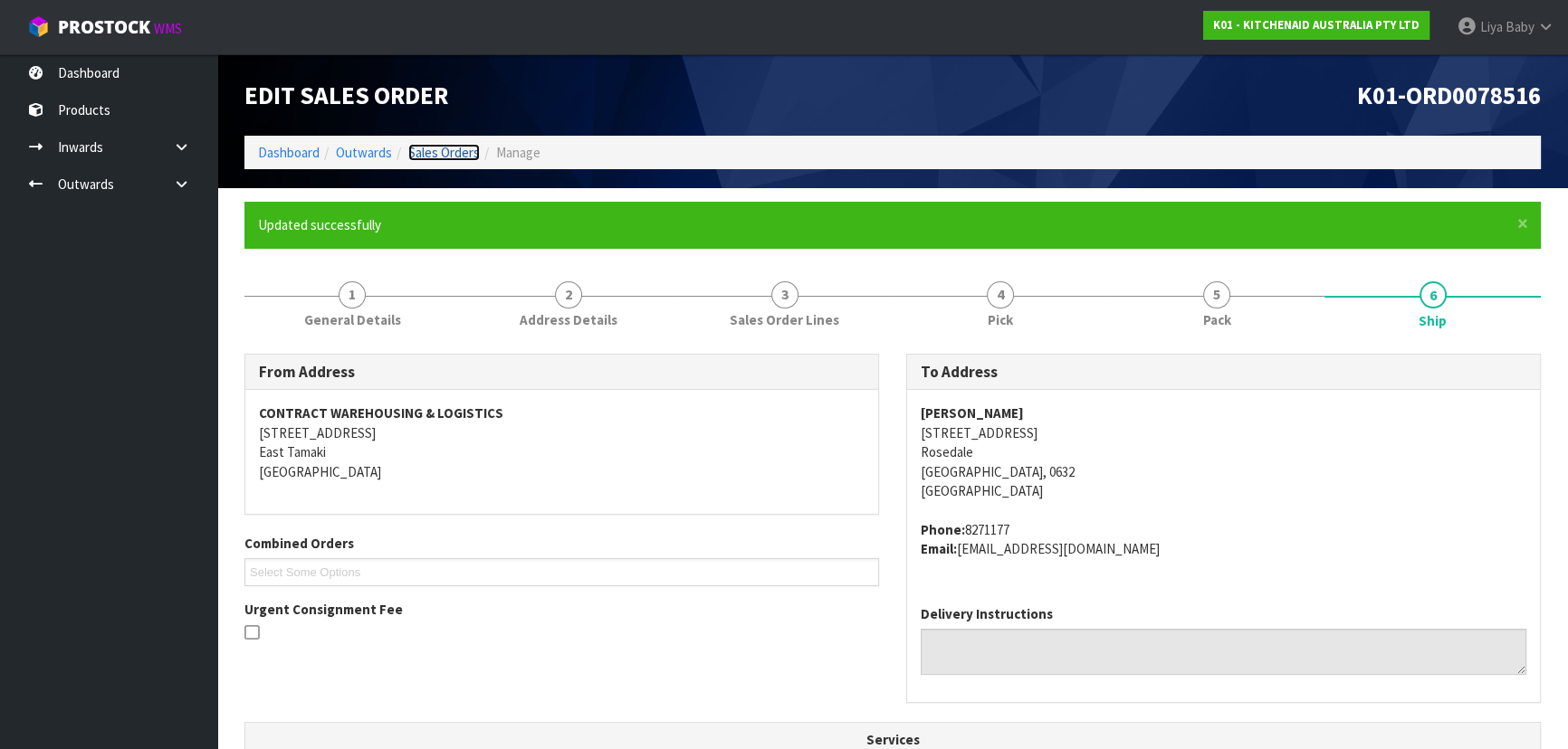
click at [457, 147] on link "Sales Orders" at bounding box center [444, 152] width 71 height 17
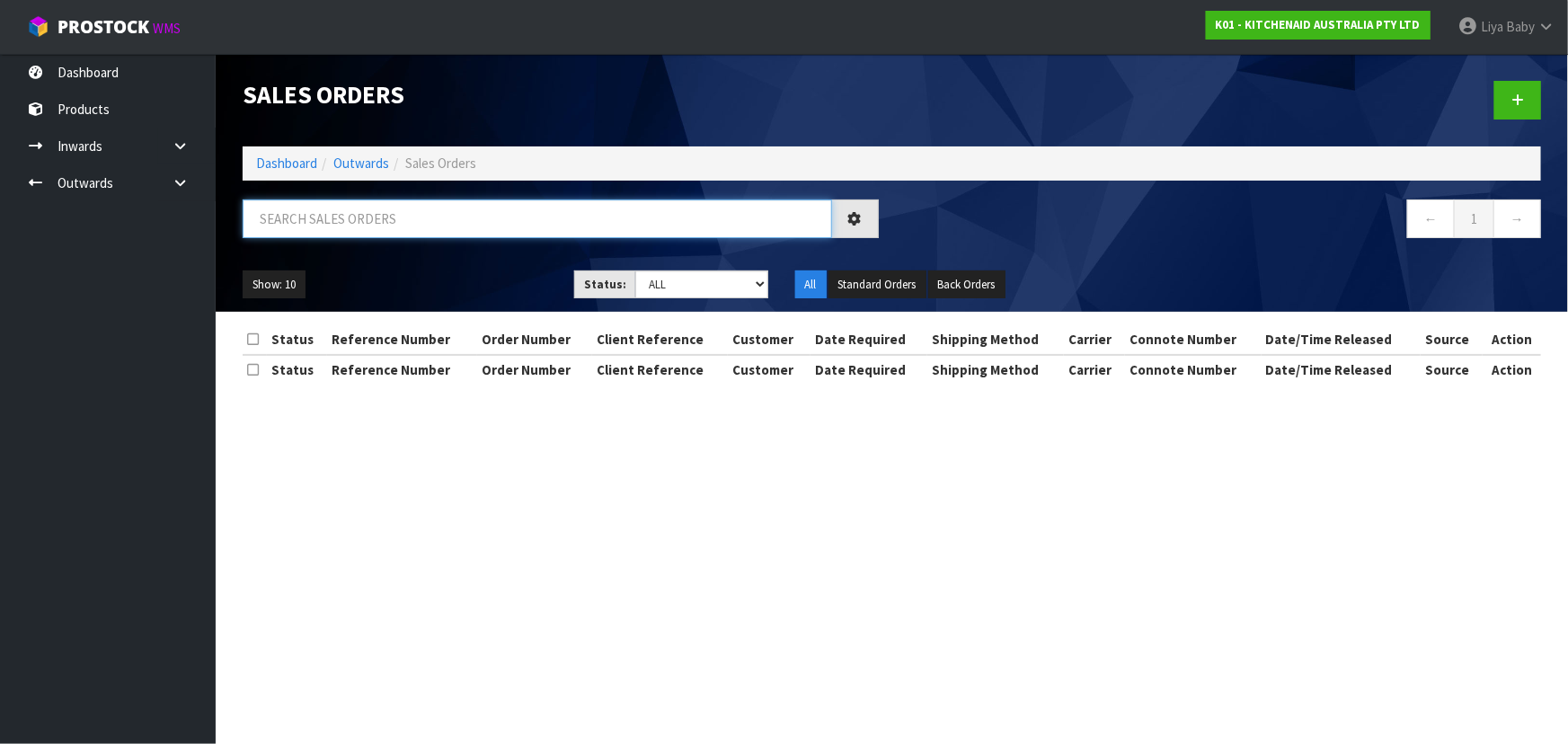
click at [392, 218] on input "text" at bounding box center [537, 218] width 590 height 38
type input "JOB-0410533"
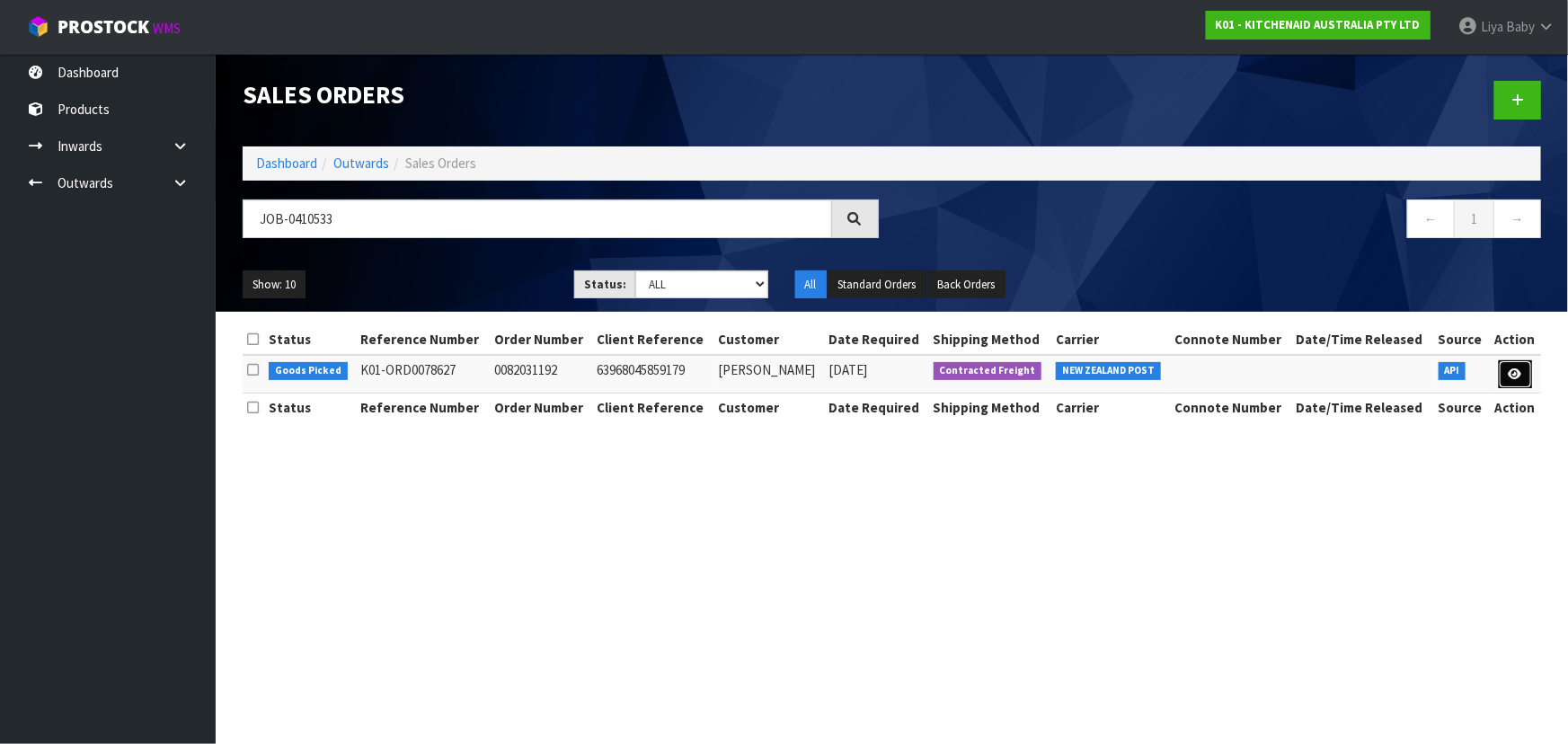
click at [1530, 382] on link at bounding box center [1515, 374] width 33 height 28
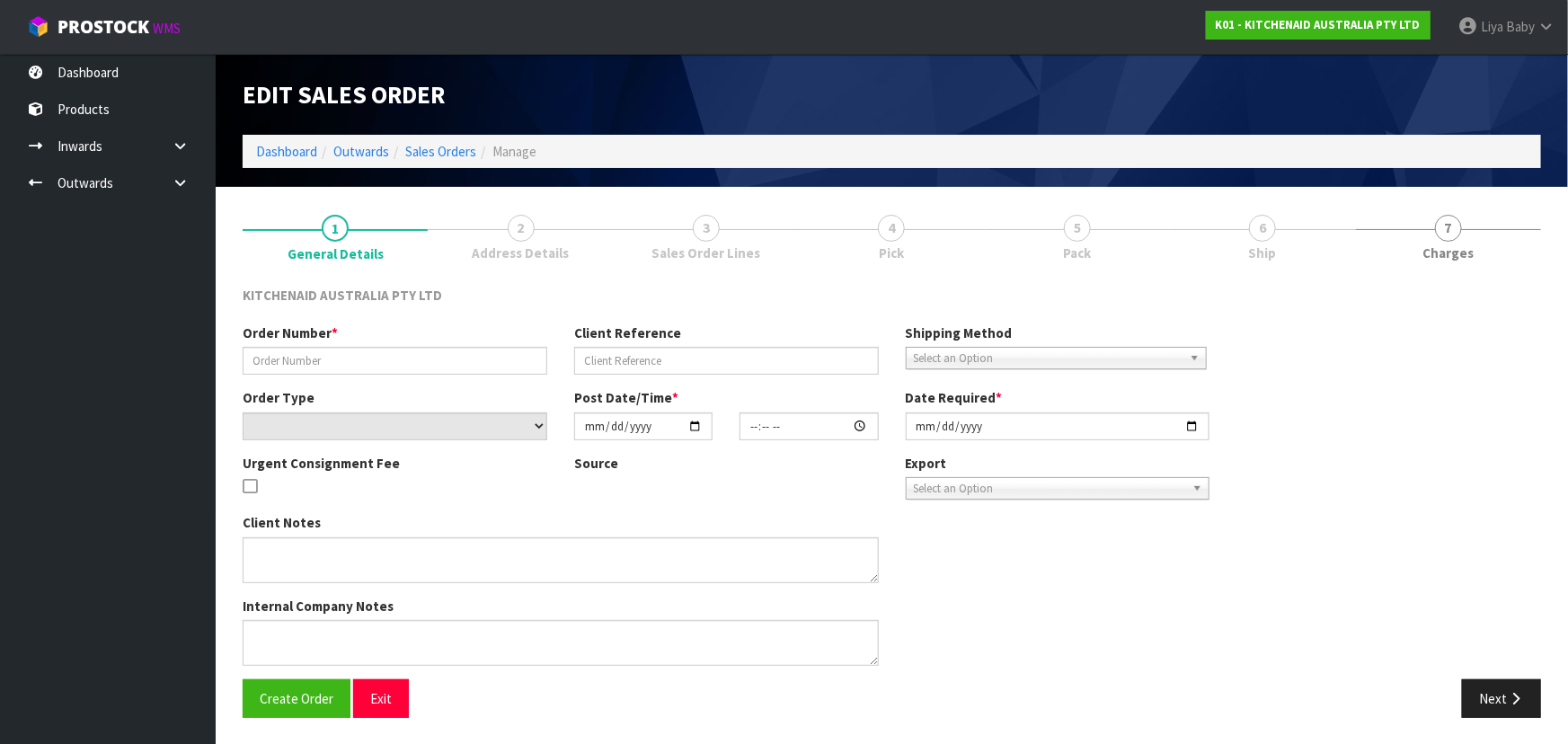
type input "0082031192"
type input "63968045859179"
select select "number:0"
type input "[DATE]"
type input "09:34:36.000"
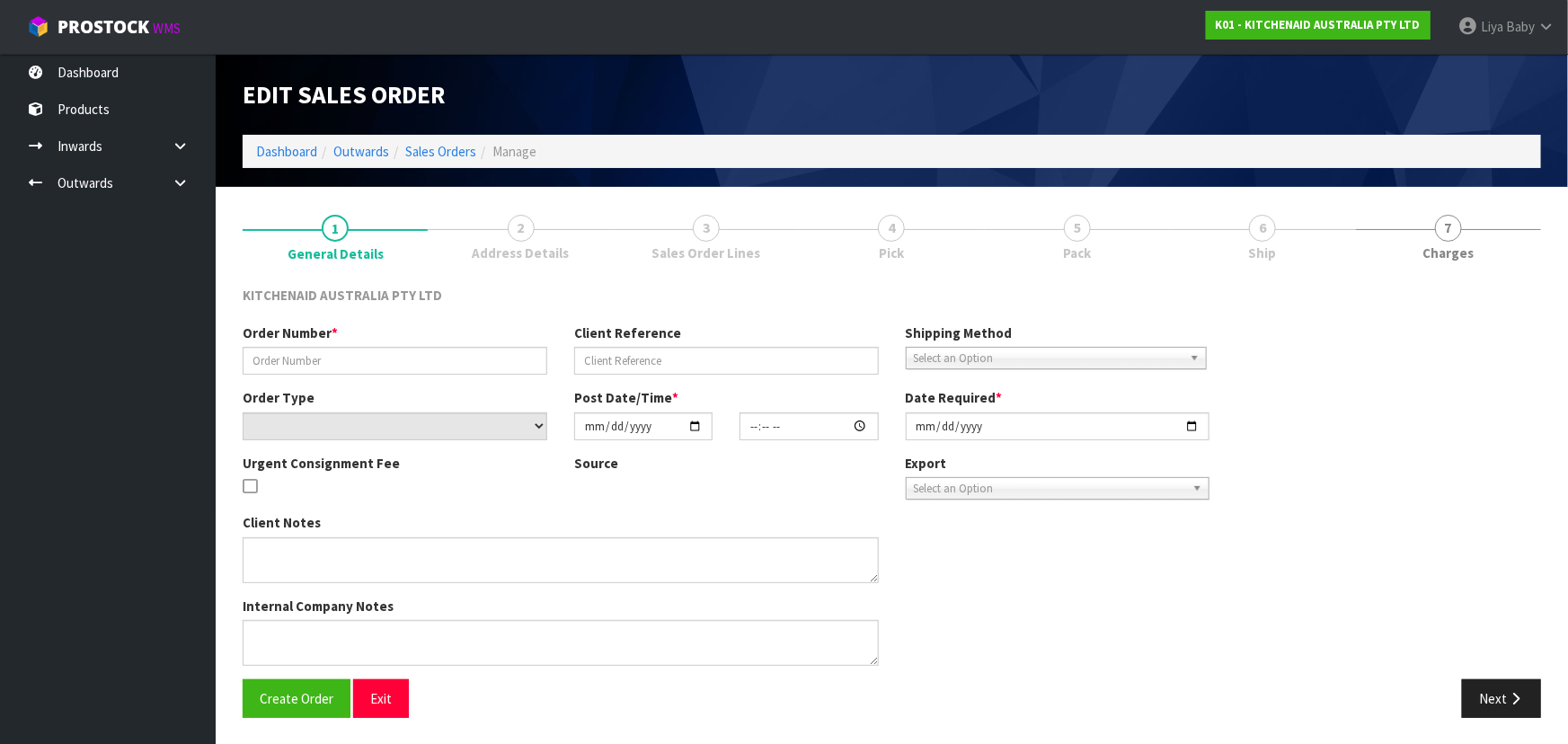
type input "[DATE]"
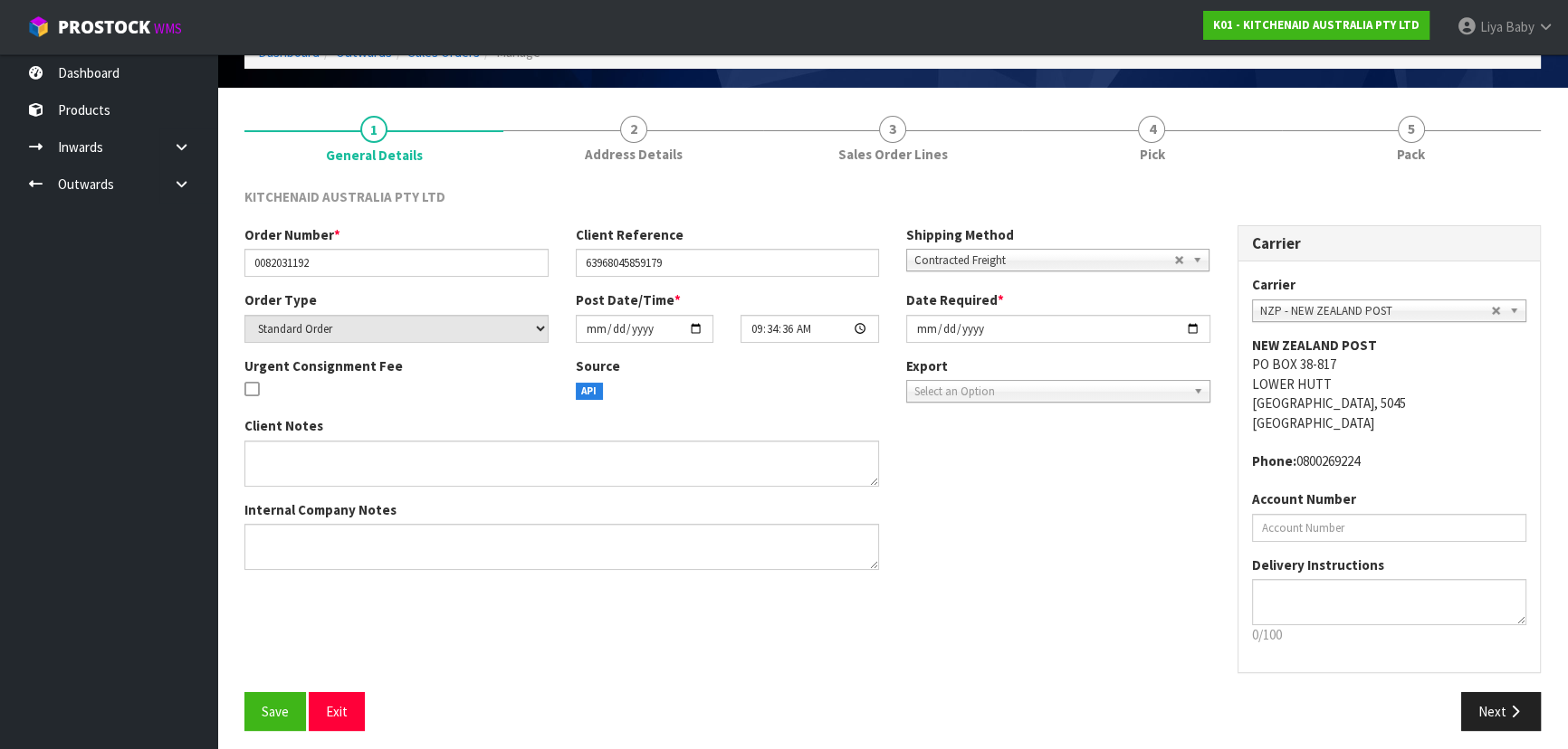
scroll to position [109, 0]
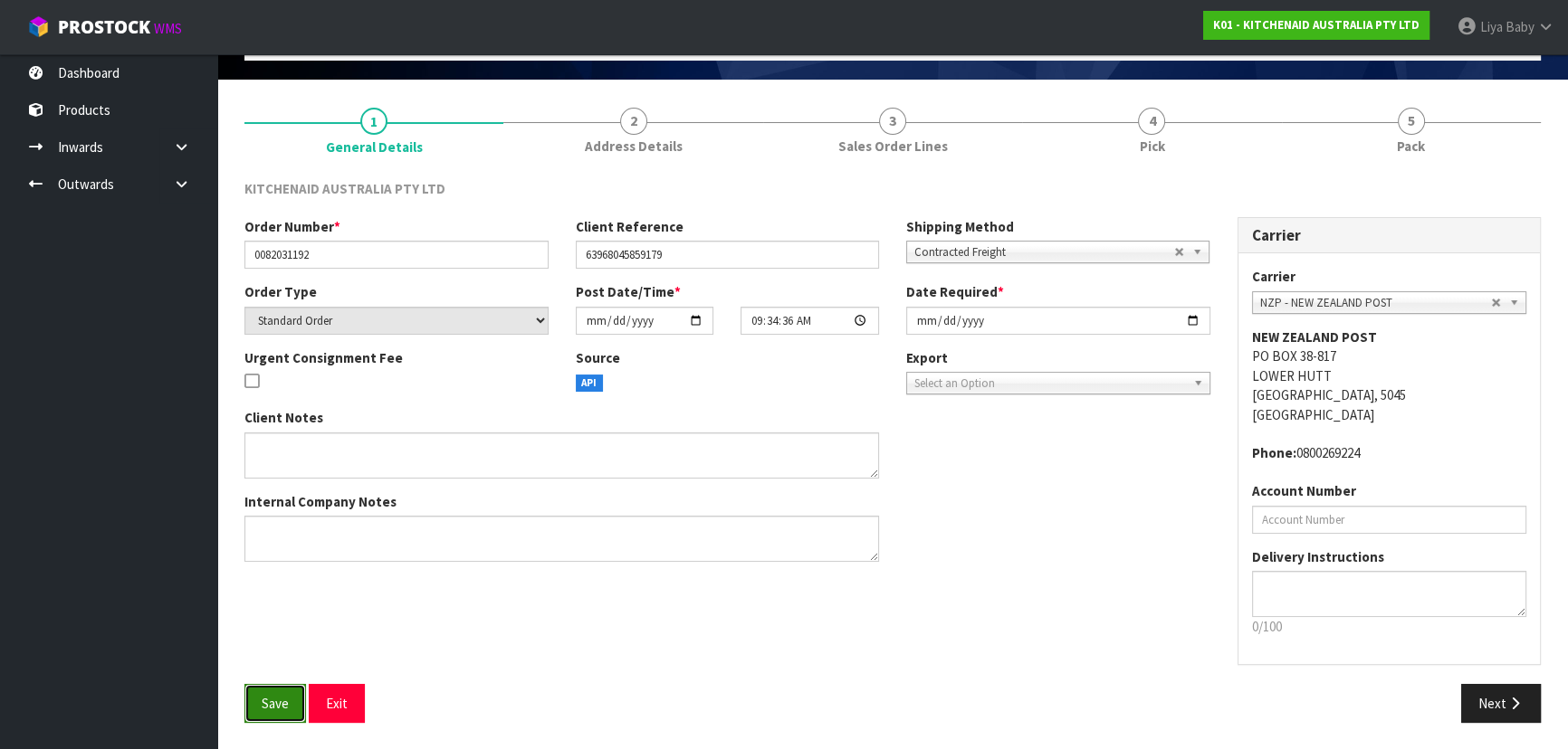
click at [254, 707] on button "Save" at bounding box center [275, 703] width 61 height 39
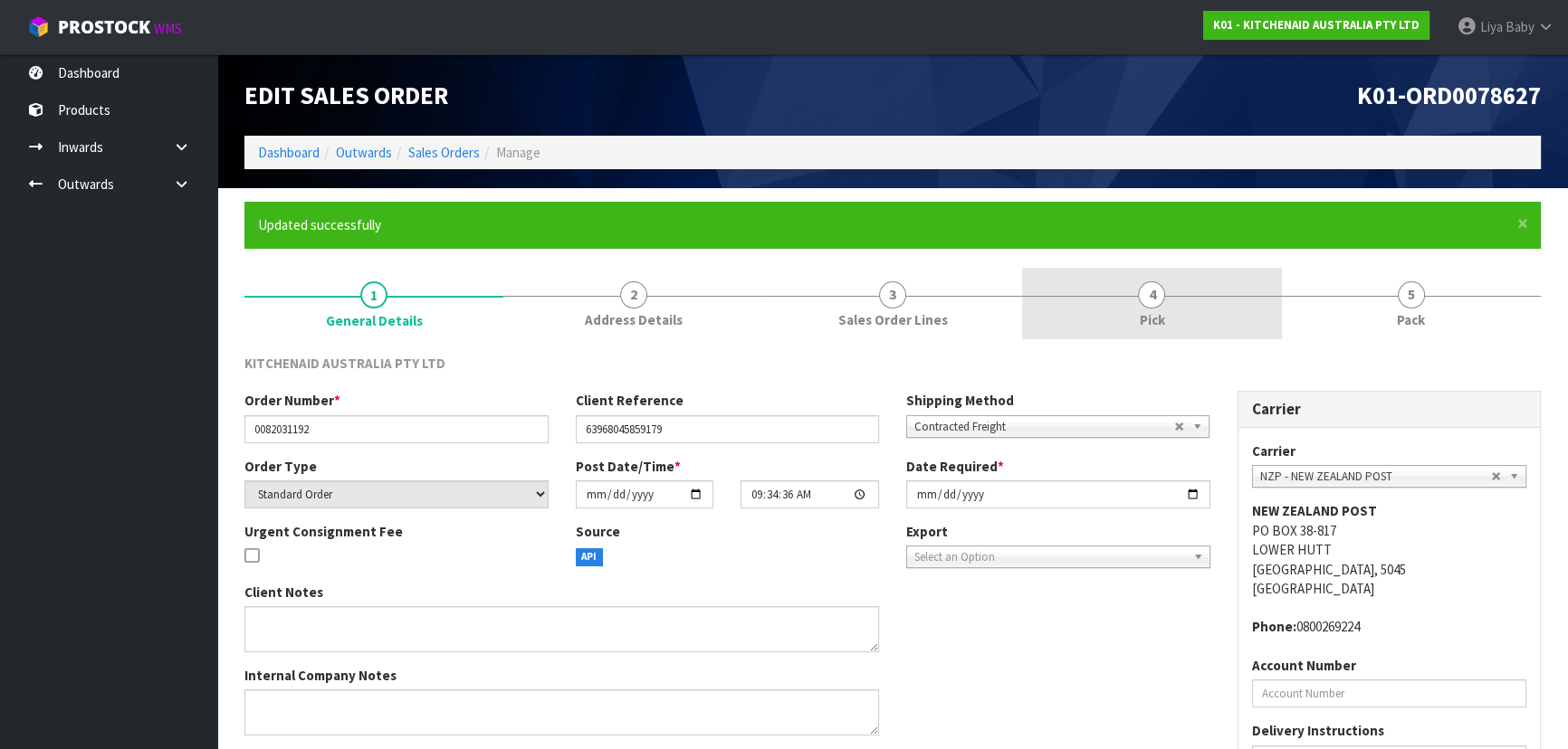
click at [1157, 337] on link "4 Pick" at bounding box center [1152, 303] width 259 height 71
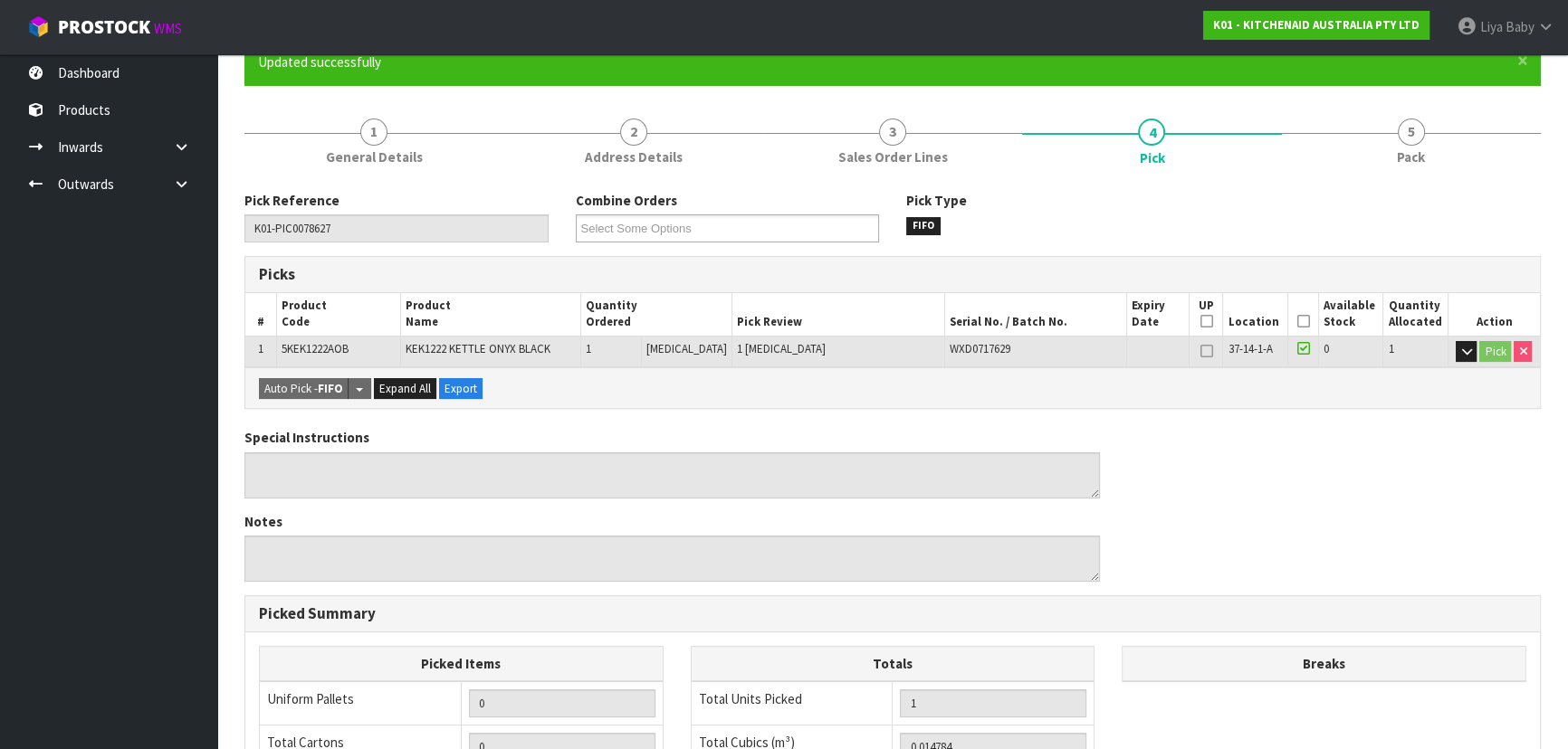
scroll to position [11, 0]
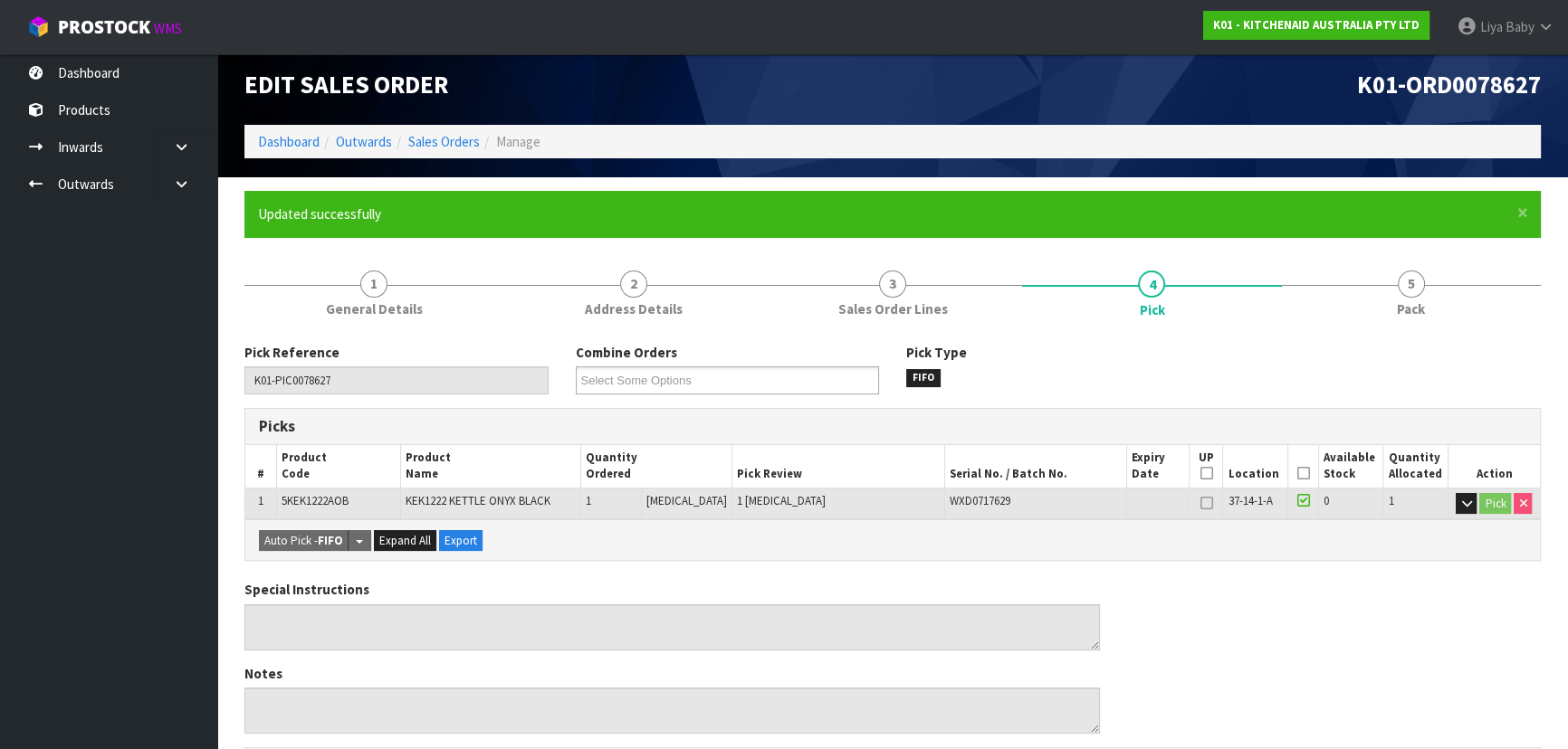
click at [1298, 473] on icon at bounding box center [1302, 473] width 13 height 1
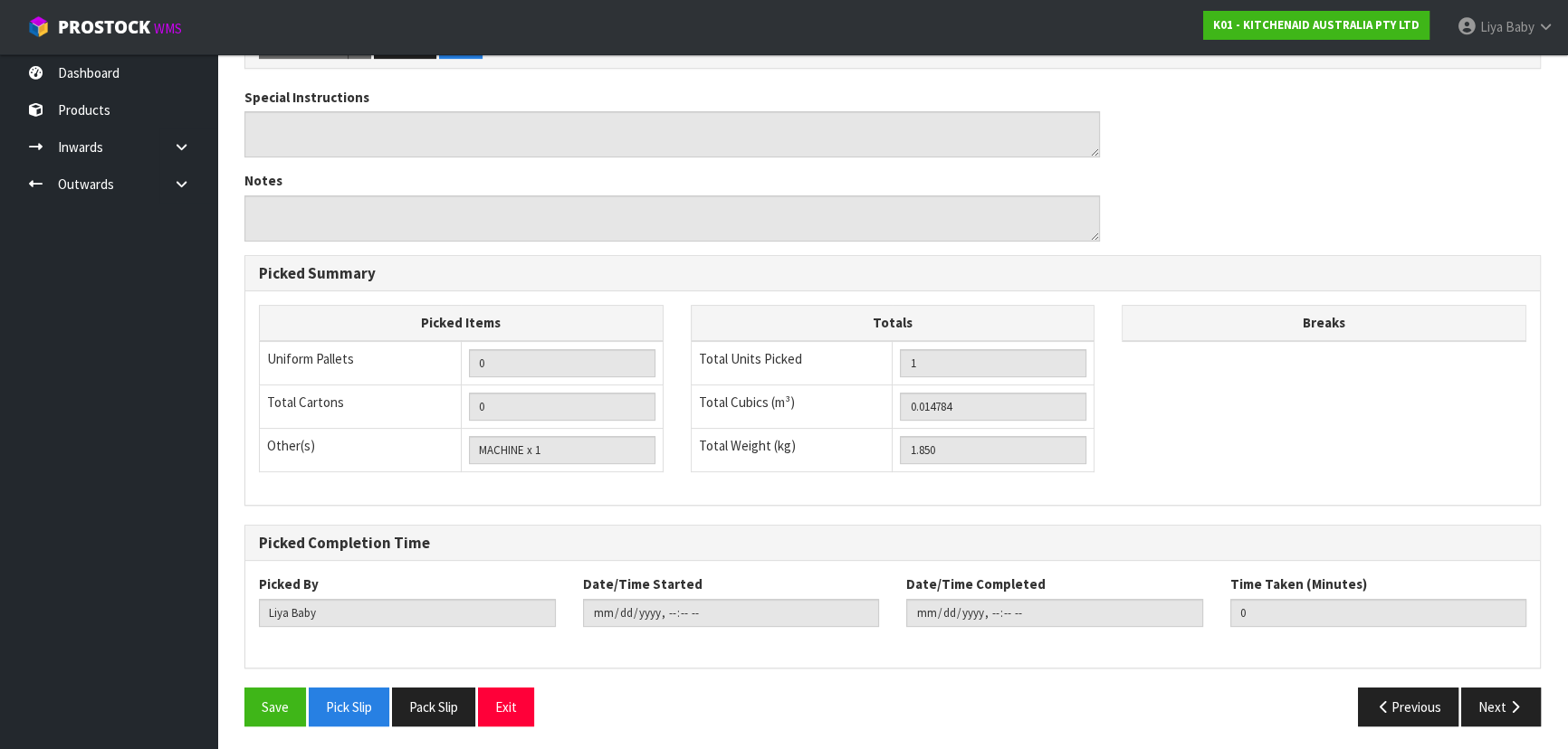
scroll to position [570, 0]
click at [265, 692] on button "Save" at bounding box center [275, 706] width 61 height 39
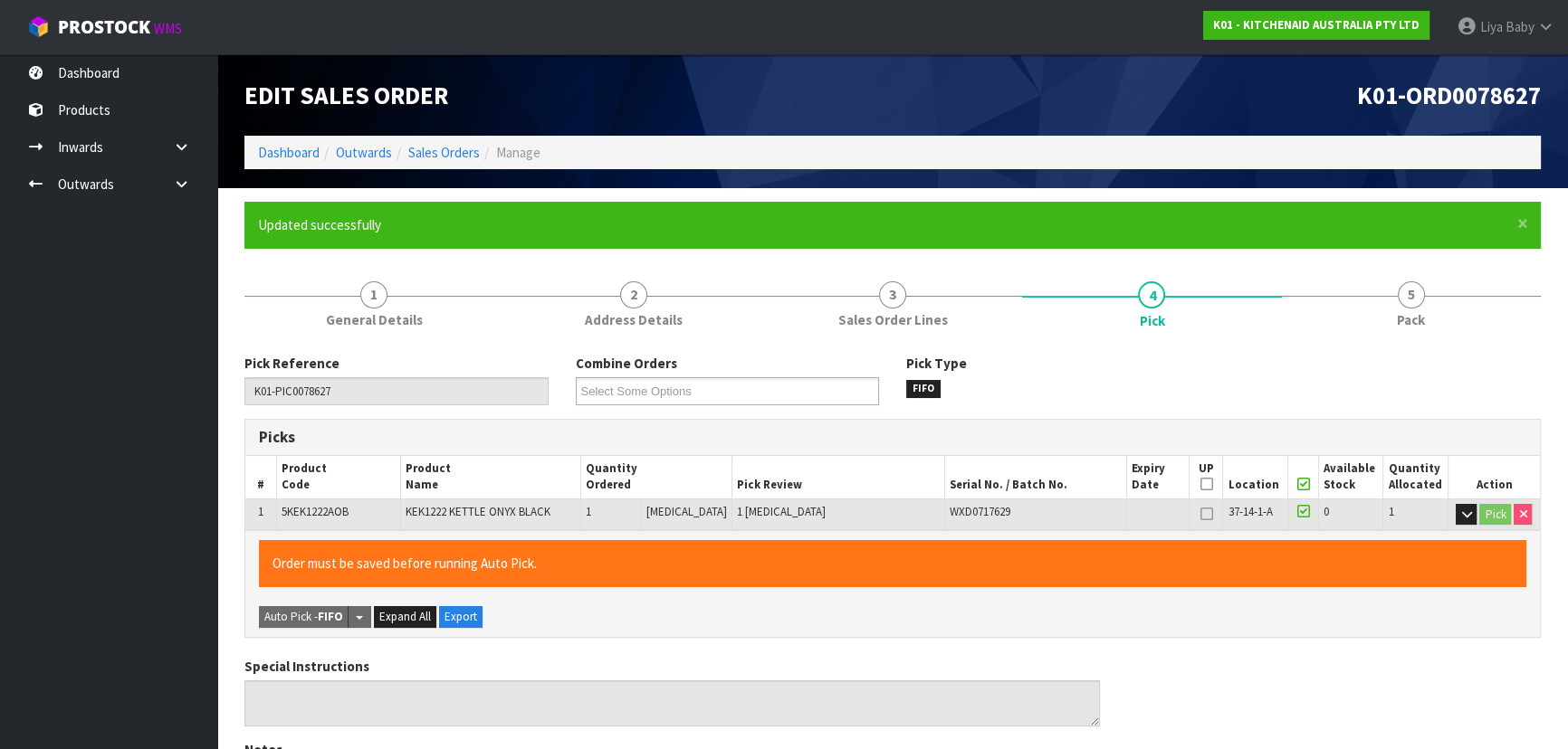
type input "[DATE]T13:27:06"
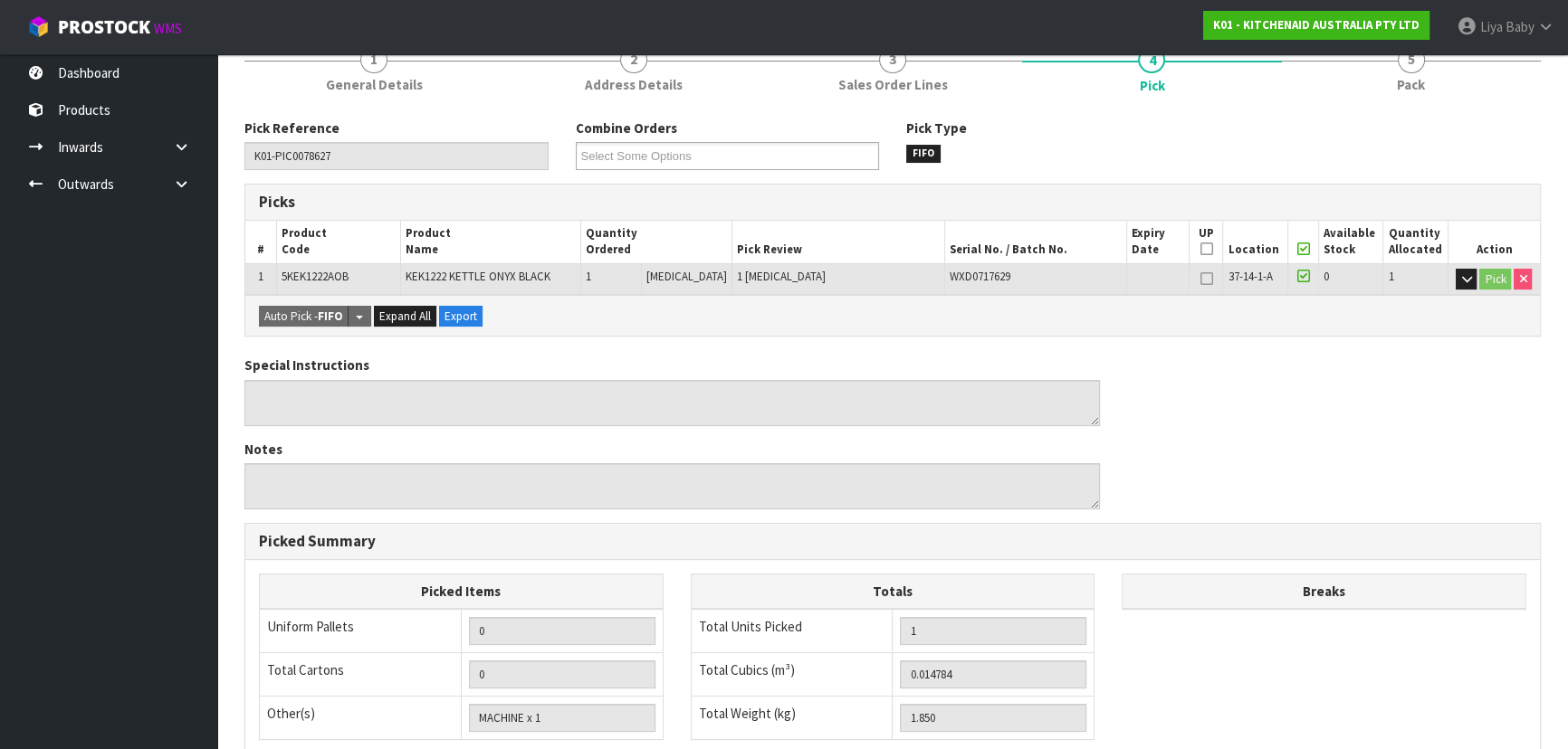
scroll to position [11, 0]
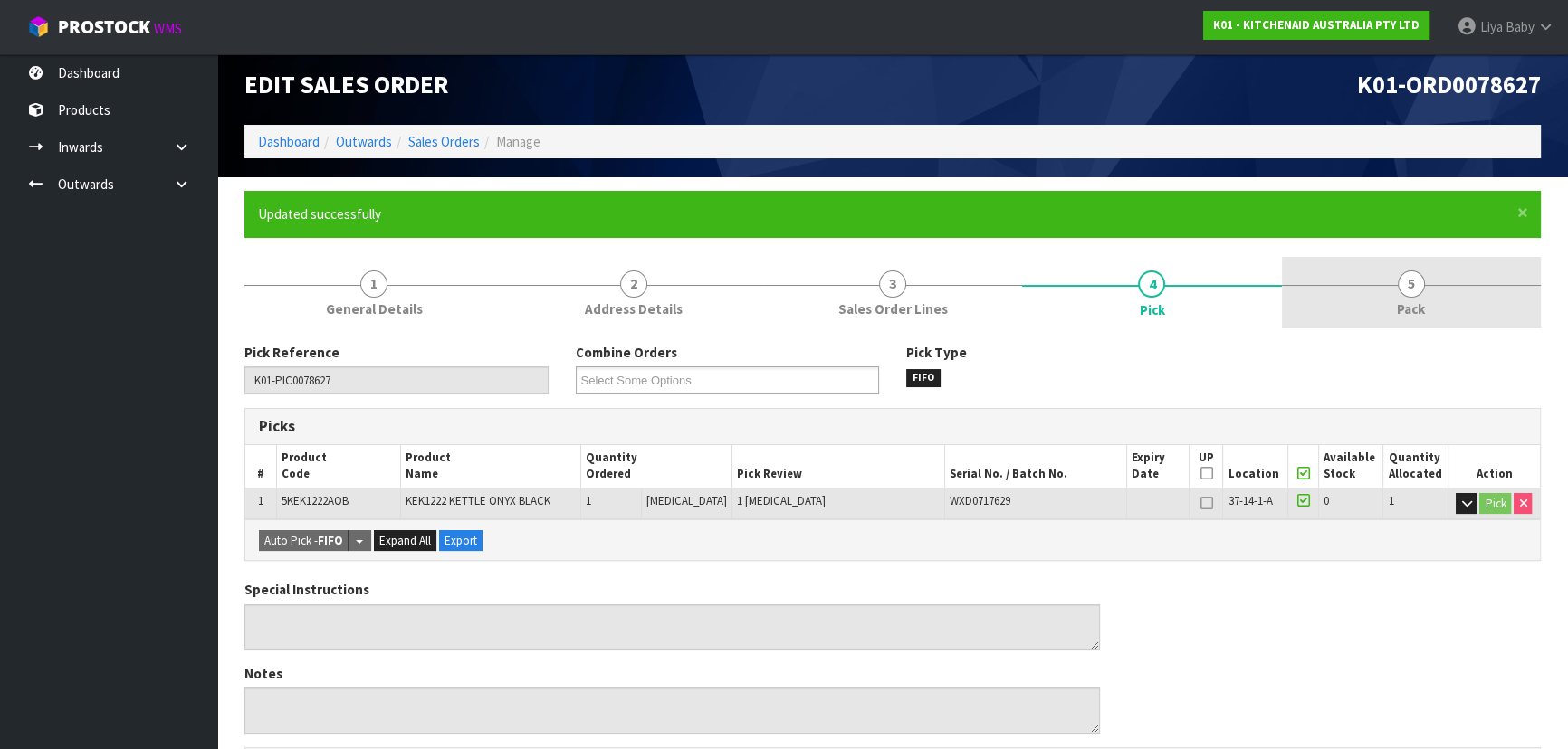
click at [1397, 294] on link "5 Pack" at bounding box center [1411, 292] width 259 height 71
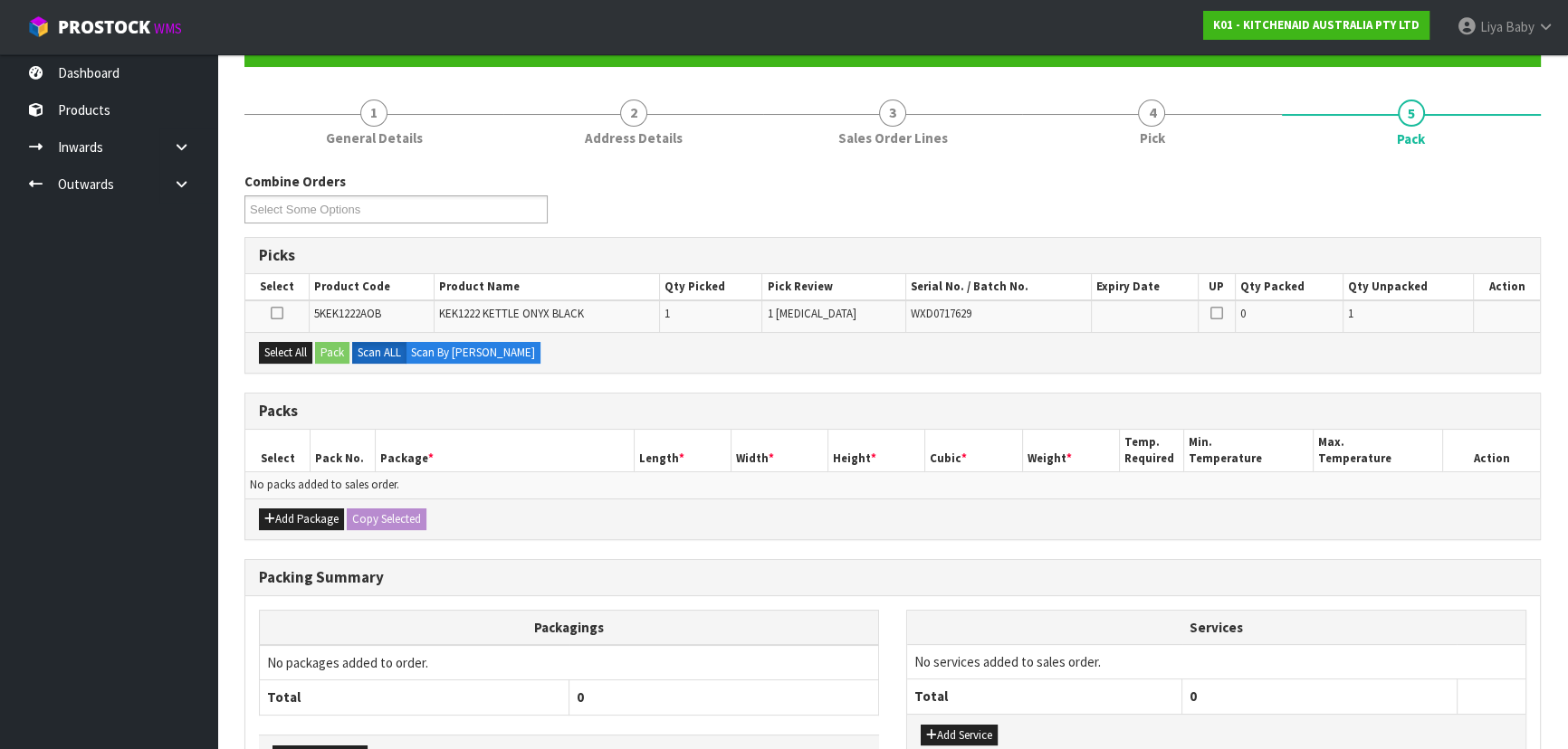
scroll to position [303, 0]
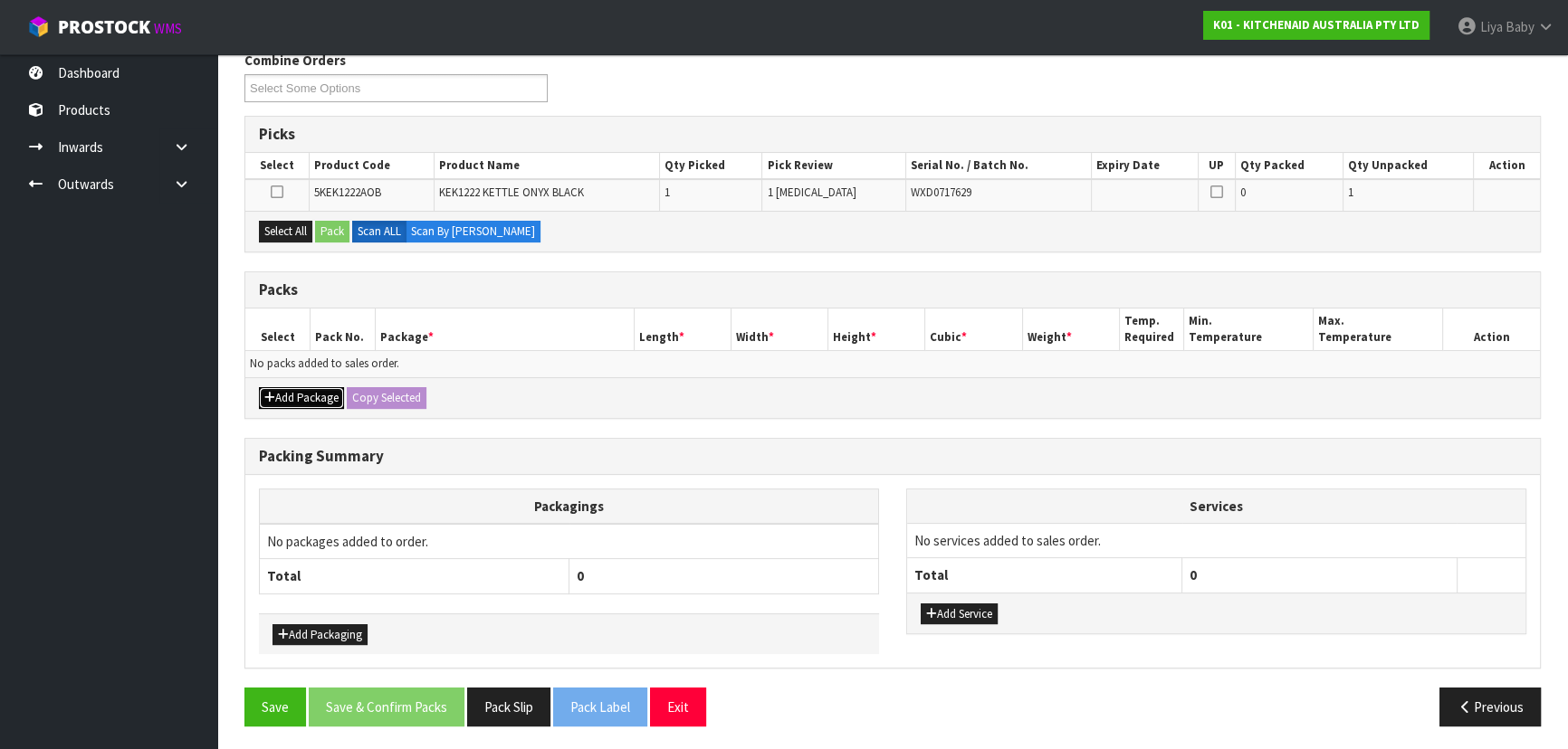
drag, startPoint x: 298, startPoint y: 391, endPoint x: 288, endPoint y: 380, distance: 14.9
click at [295, 390] on button "Add Package" at bounding box center [302, 398] width 85 height 22
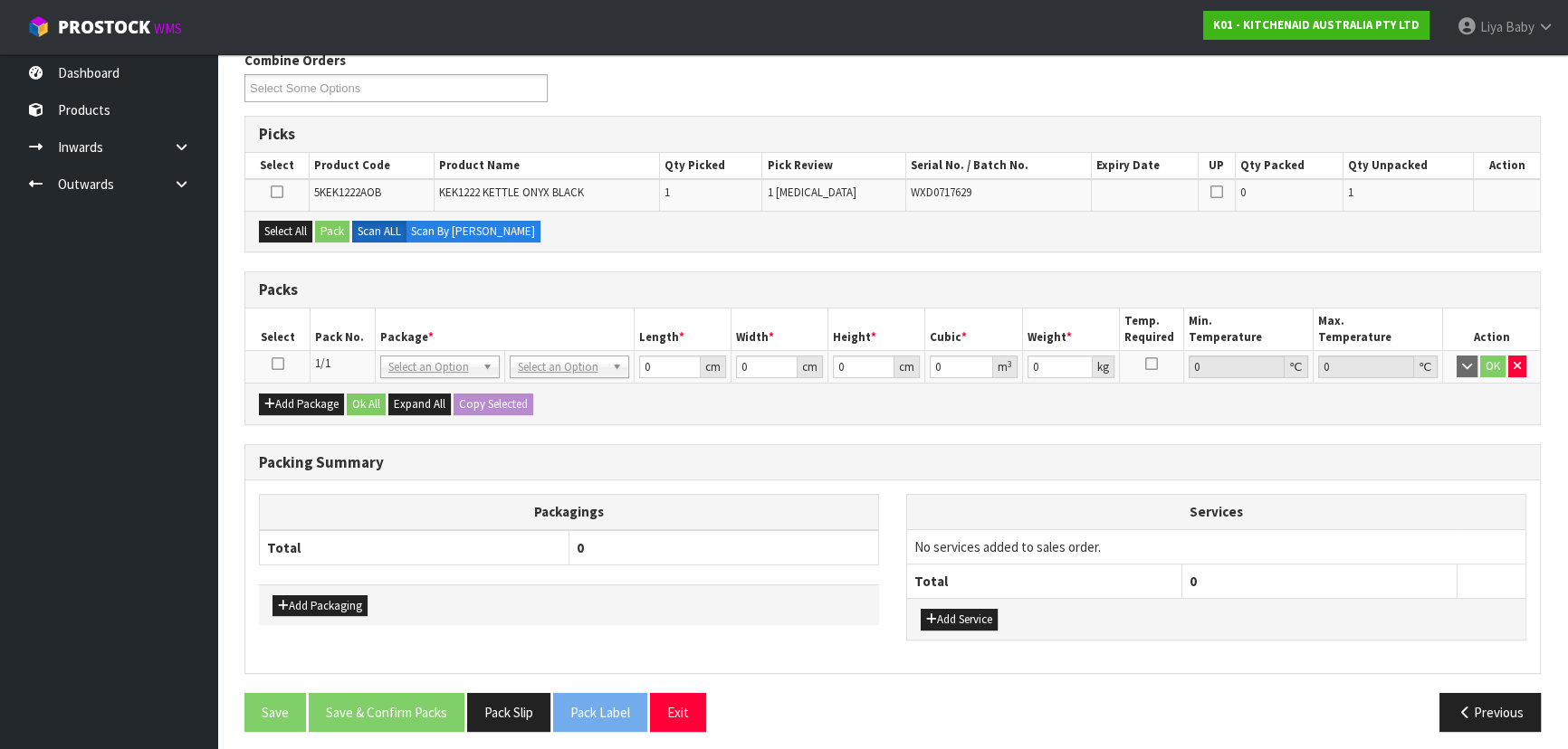
click at [278, 364] on icon at bounding box center [278, 364] width 13 height 1
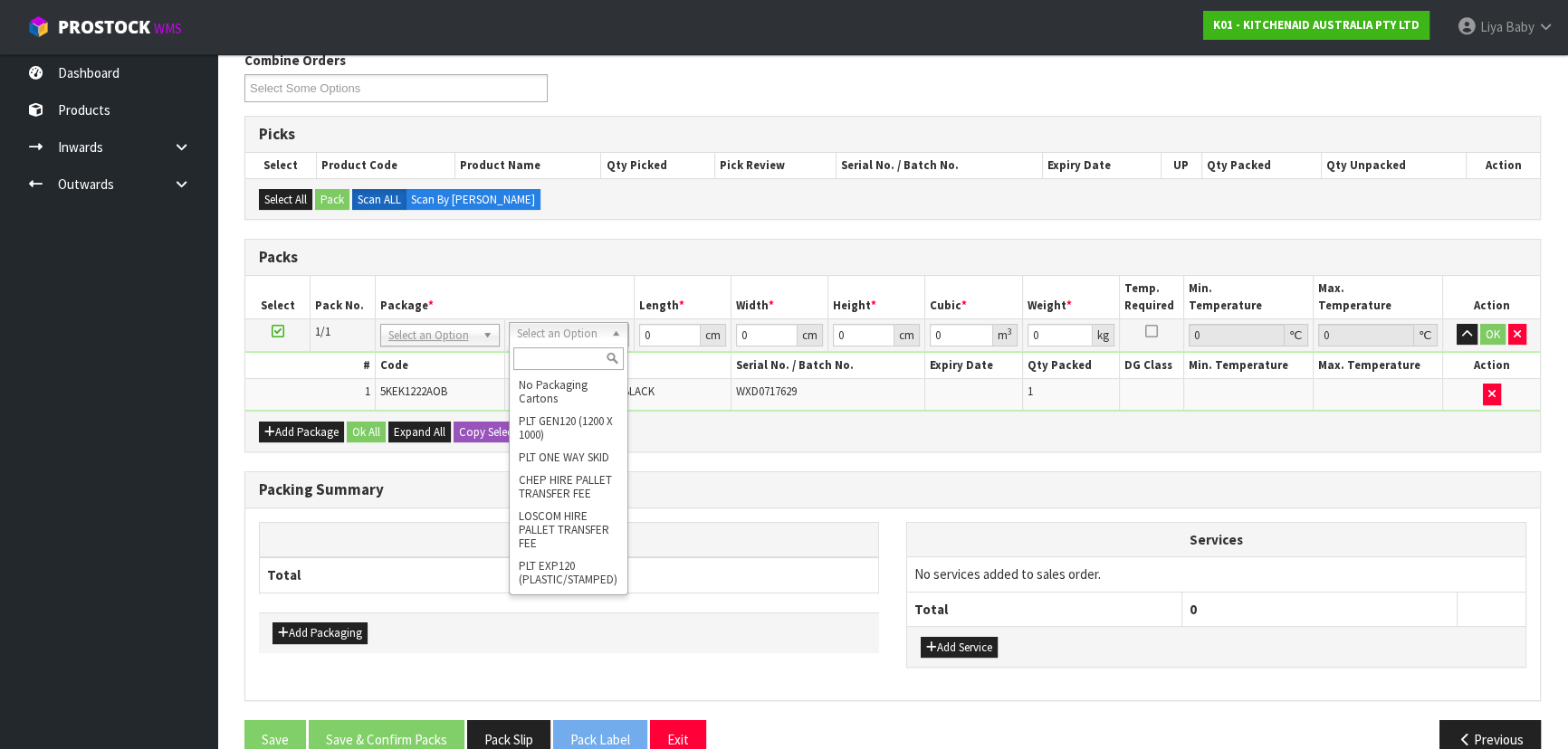
click at [576, 357] on input "text" at bounding box center [568, 359] width 111 height 23
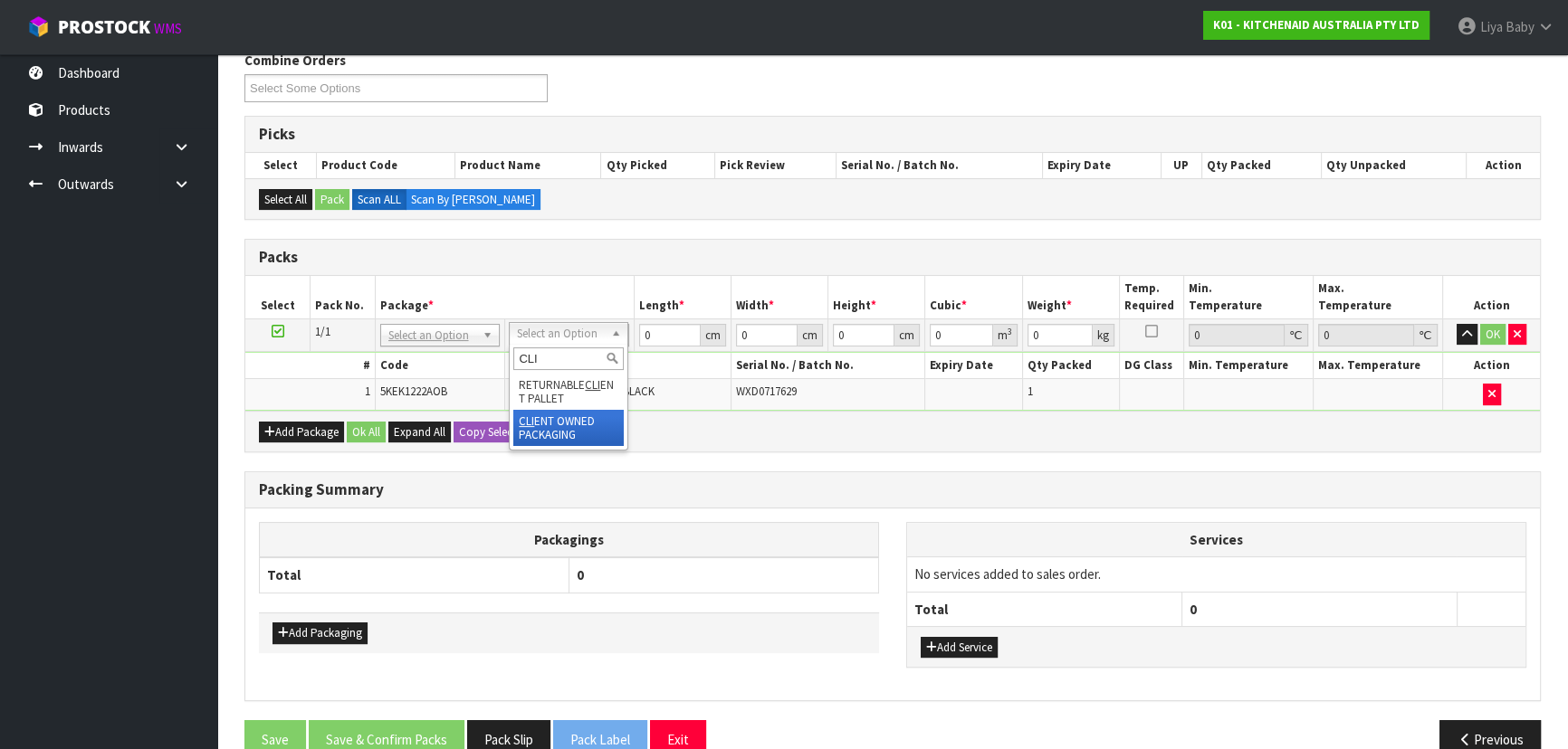
type input "CLI"
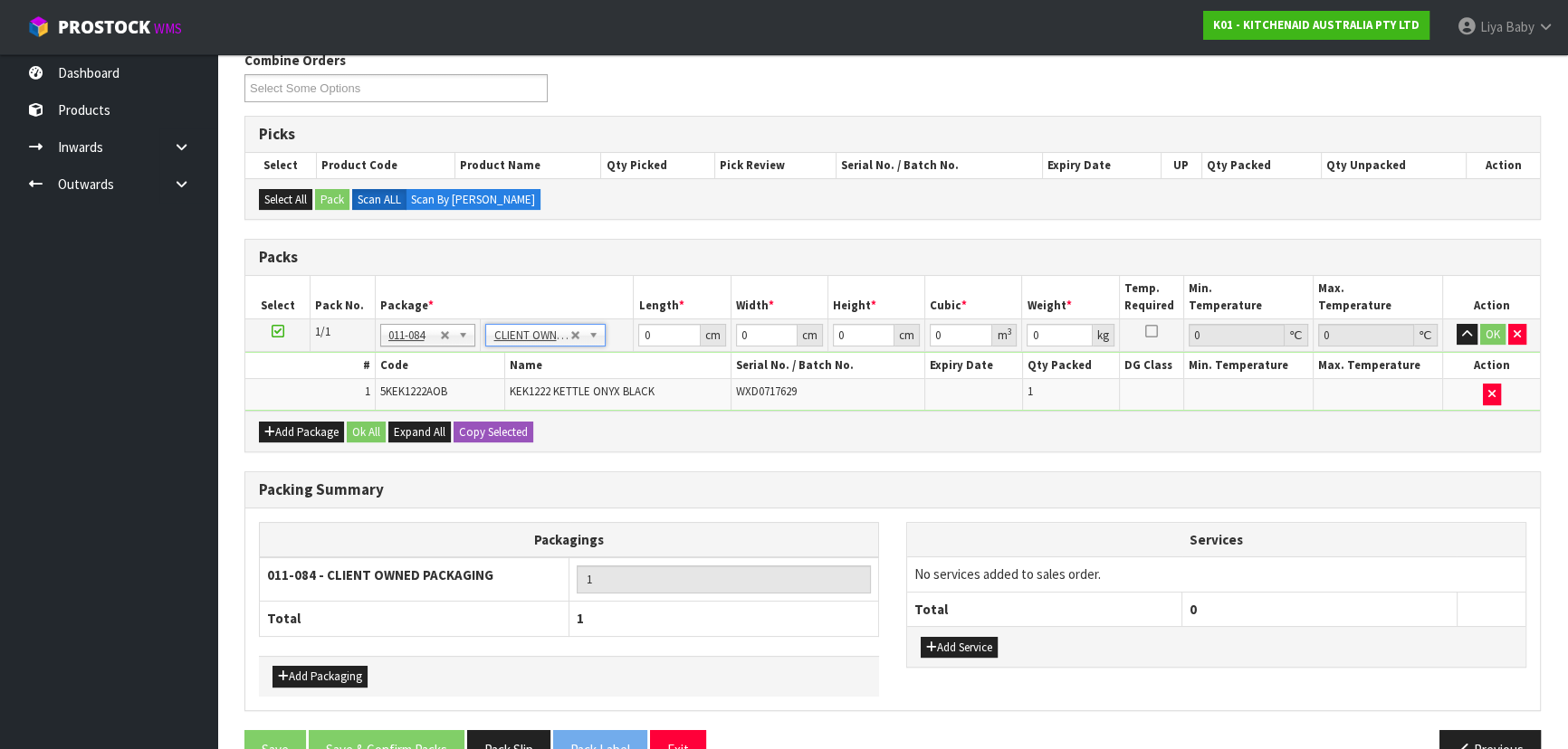
type input "1.85"
click at [666, 340] on input "0" at bounding box center [668, 335] width 61 height 23
click at [938, 276] on th "Cubic *" at bounding box center [974, 296] width 97 height 42
click at [669, 319] on td "0 cm" at bounding box center [682, 334] width 97 height 33
click at [670, 332] on input "0" at bounding box center [668, 335] width 61 height 23
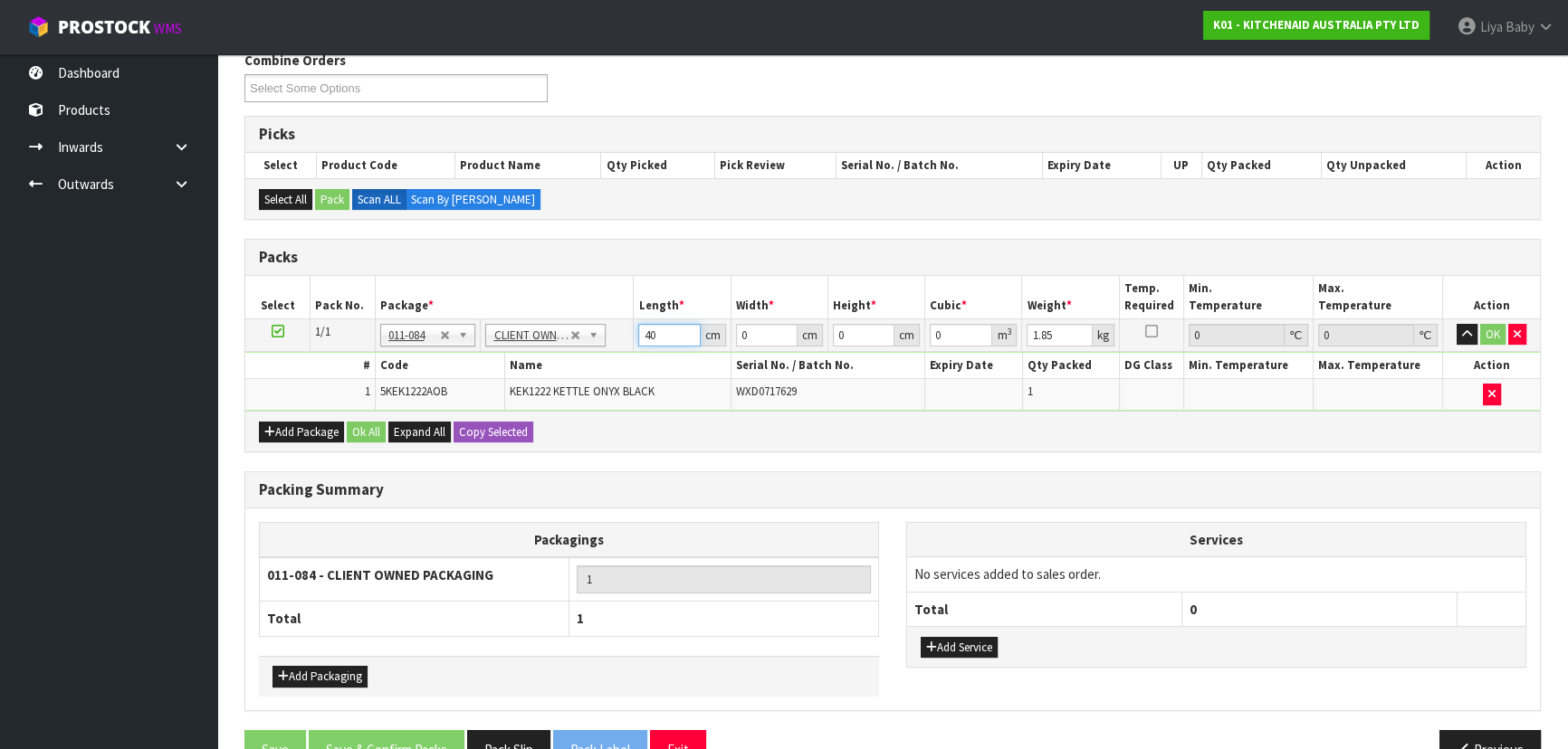
type input "40"
drag, startPoint x: 753, startPoint y: 340, endPoint x: 751, endPoint y: 349, distance: 9.2
click at [753, 344] on input "0" at bounding box center [766, 335] width 61 height 23
type input "28"
click at [851, 326] on input "0" at bounding box center [863, 335] width 61 height 23
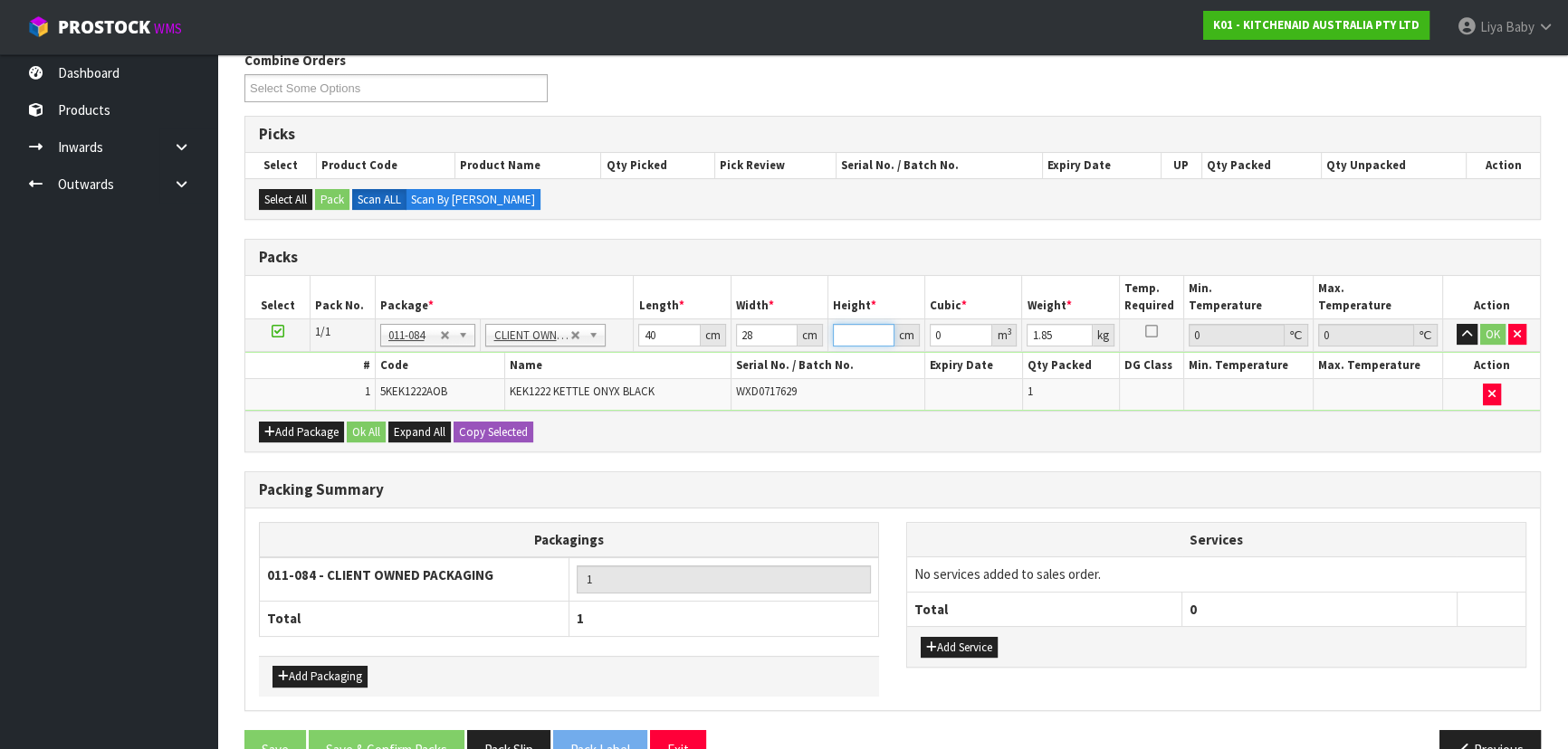
type input "2"
type input "0.00224"
type input "24"
type input "0.02688"
type input "24"
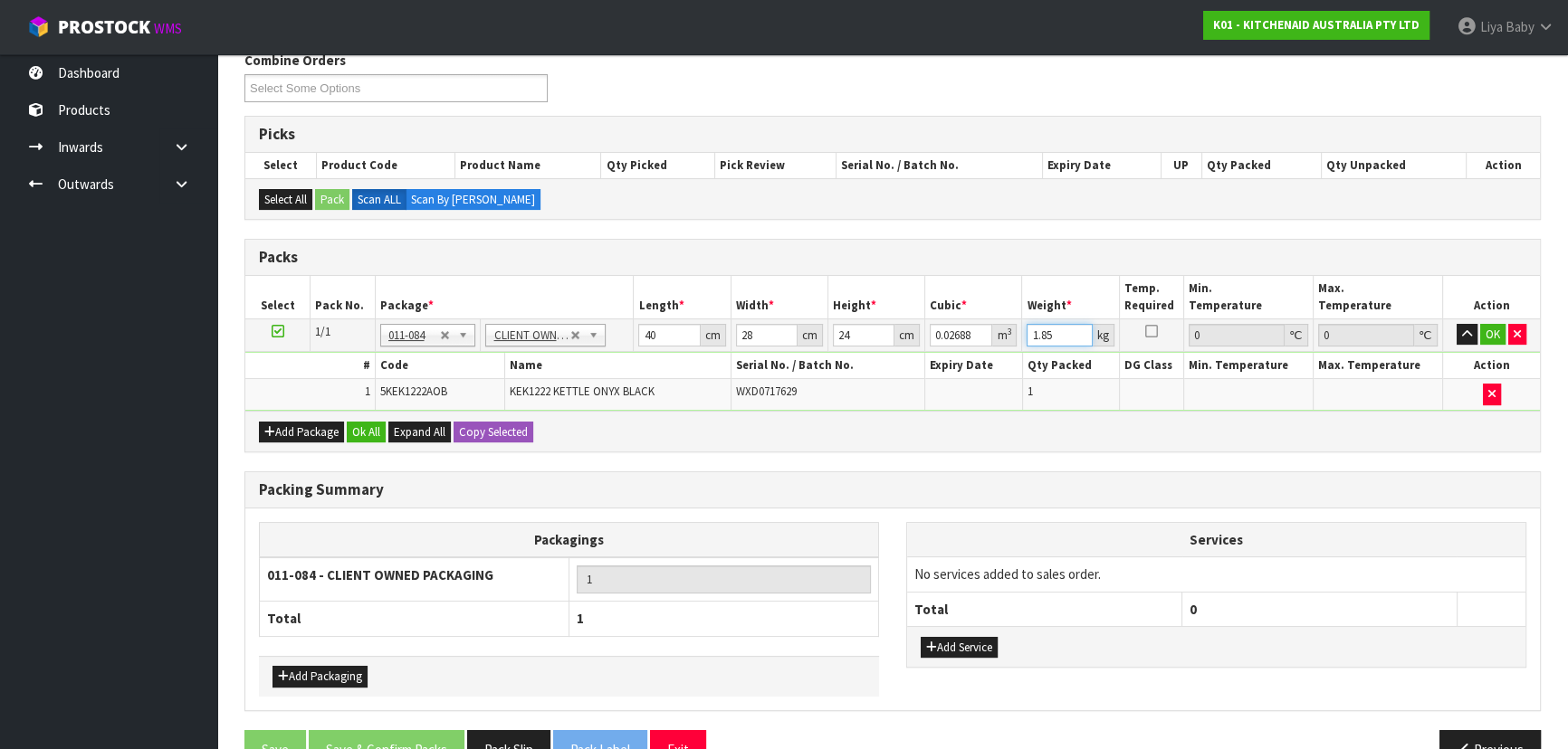
click at [1056, 328] on input "1.85" at bounding box center [1059, 335] width 65 height 23
type input "1"
type input "3"
click at [371, 437] on button "Ok All" at bounding box center [366, 433] width 39 height 22
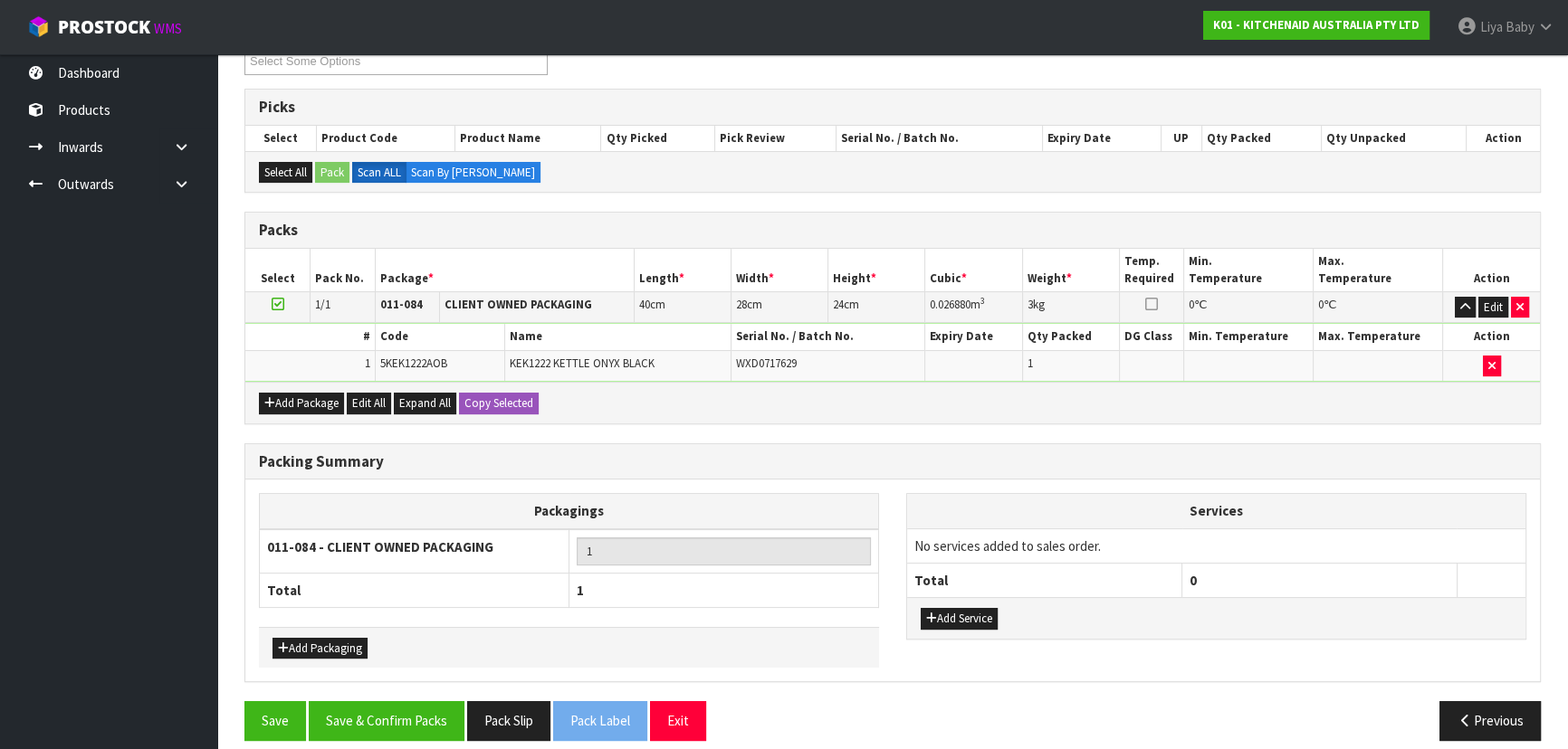
scroll to position [344, 0]
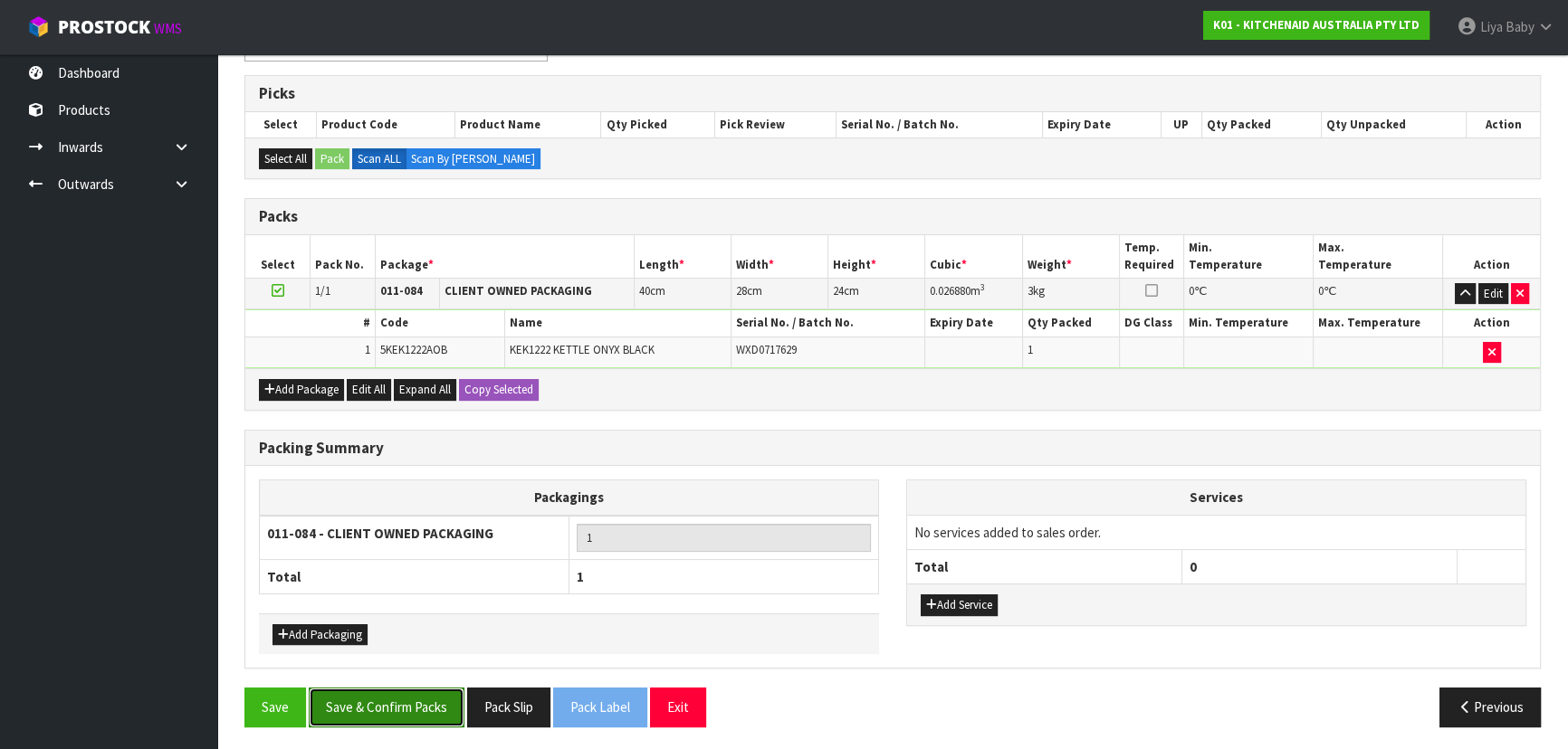
click at [422, 697] on button "Save & Confirm Packs" at bounding box center [386, 707] width 155 height 39
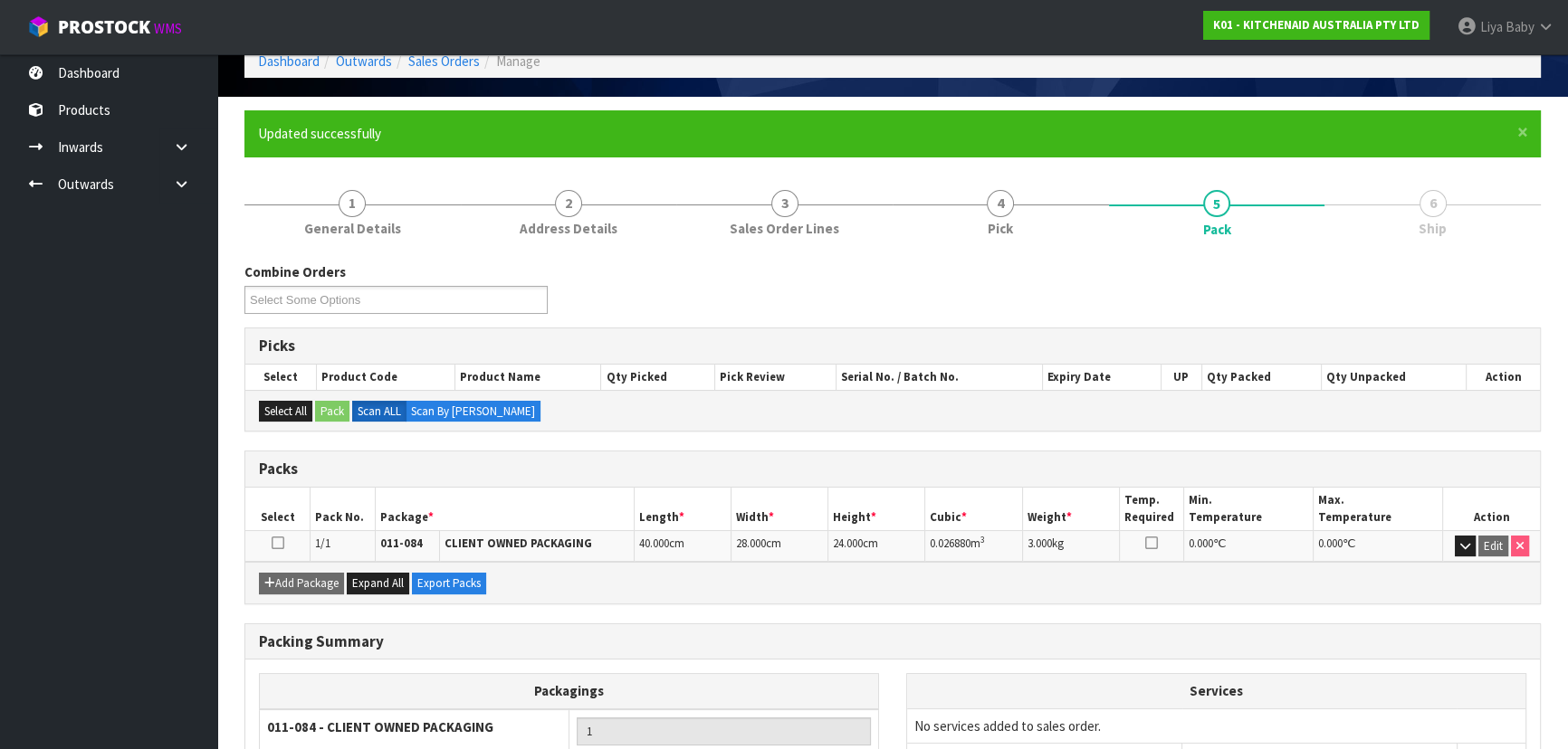
scroll to position [245, 0]
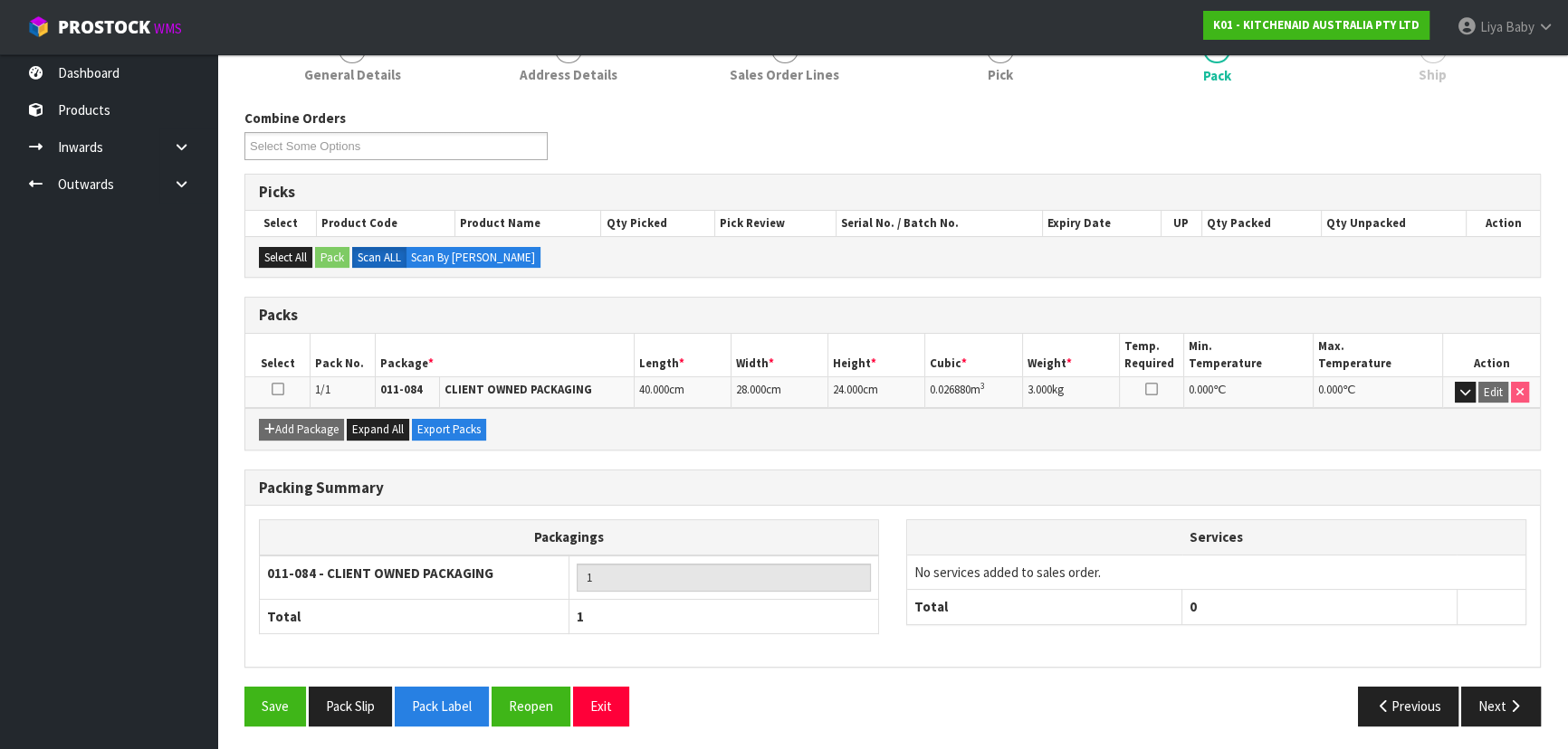
click at [281, 389] on icon at bounding box center [278, 389] width 13 height 1
click at [1515, 706] on icon "button" at bounding box center [1514, 707] width 17 height 14
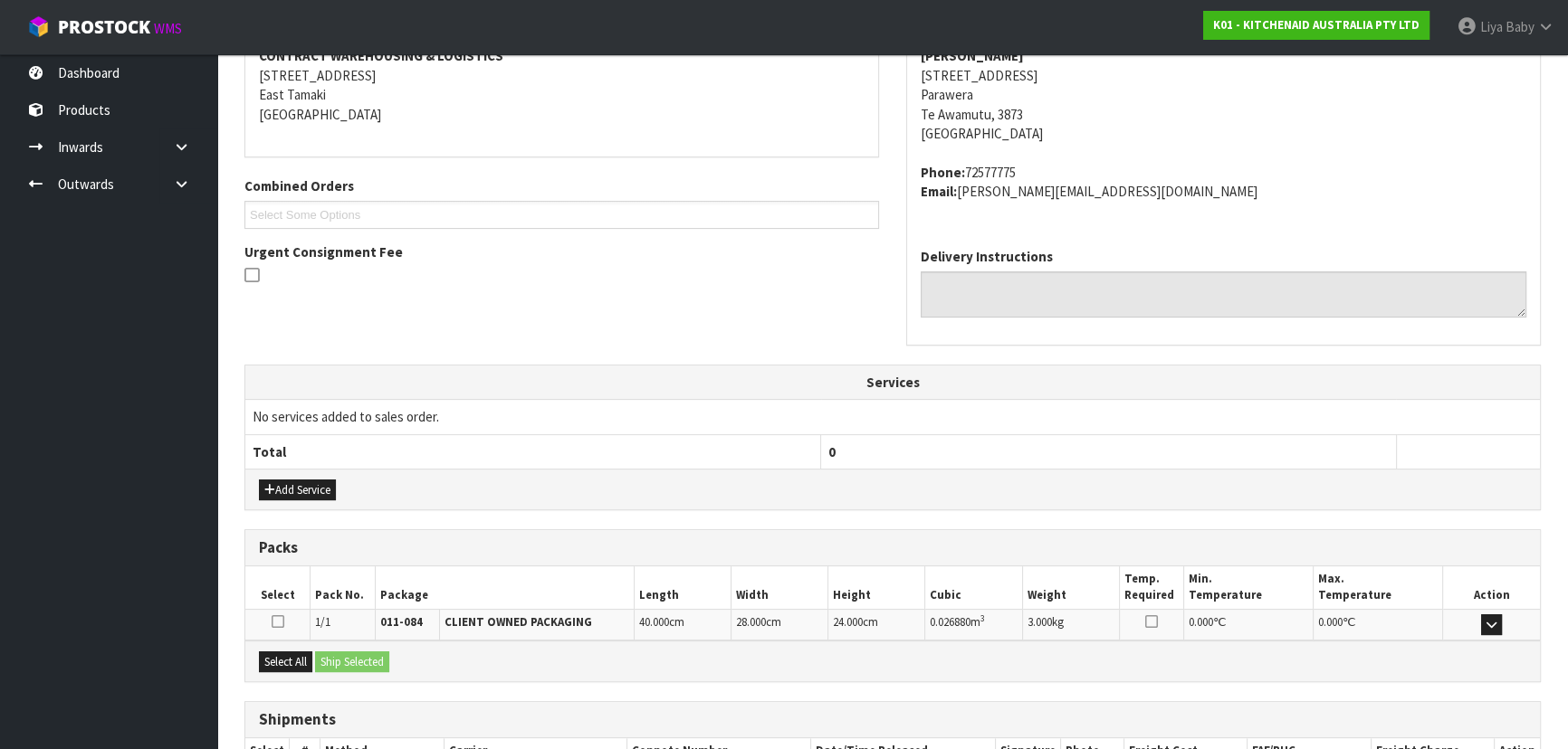
scroll to position [481, 0]
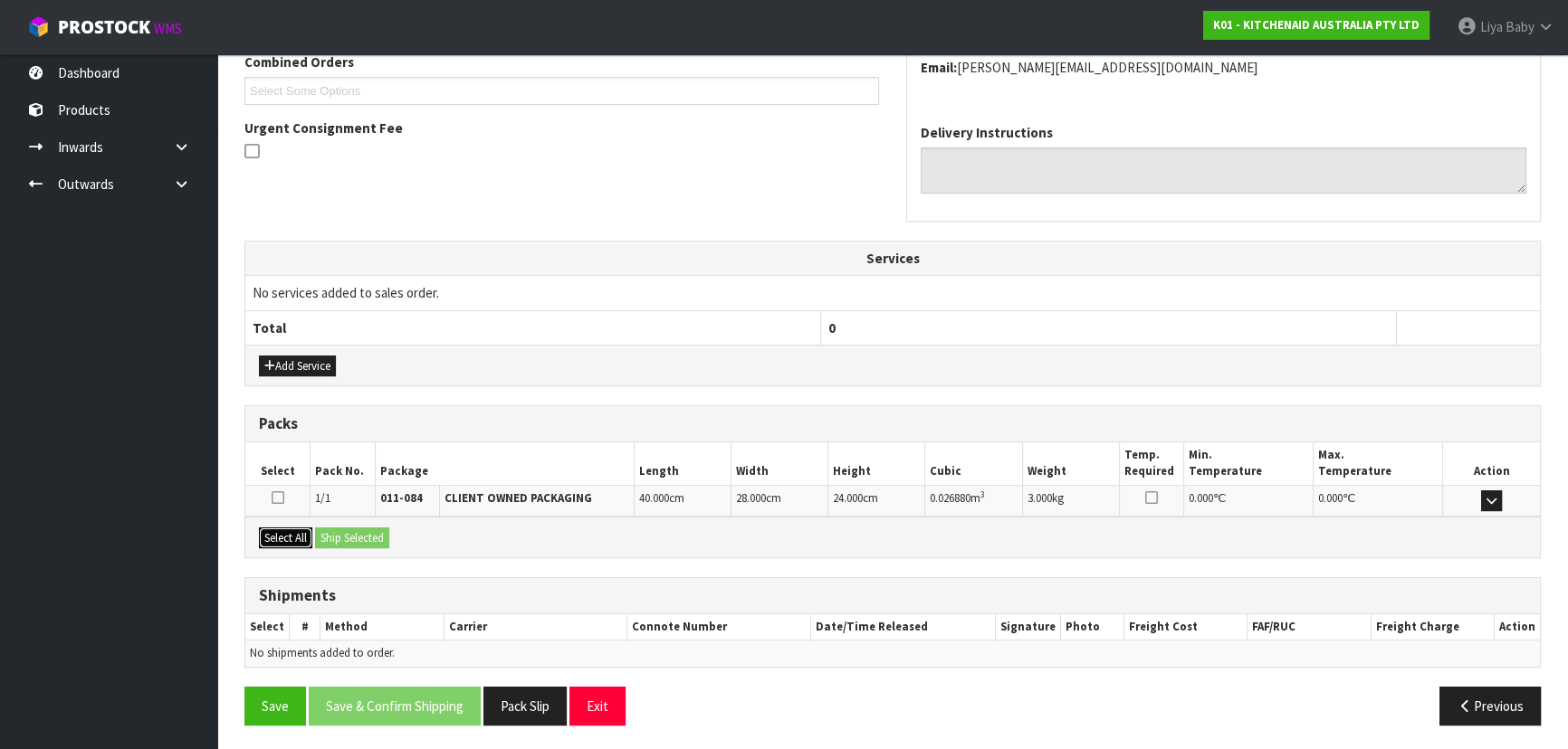
click at [303, 541] on button "Select All" at bounding box center [286, 539] width 53 height 22
click at [342, 535] on button "Ship Selected" at bounding box center [352, 539] width 74 height 22
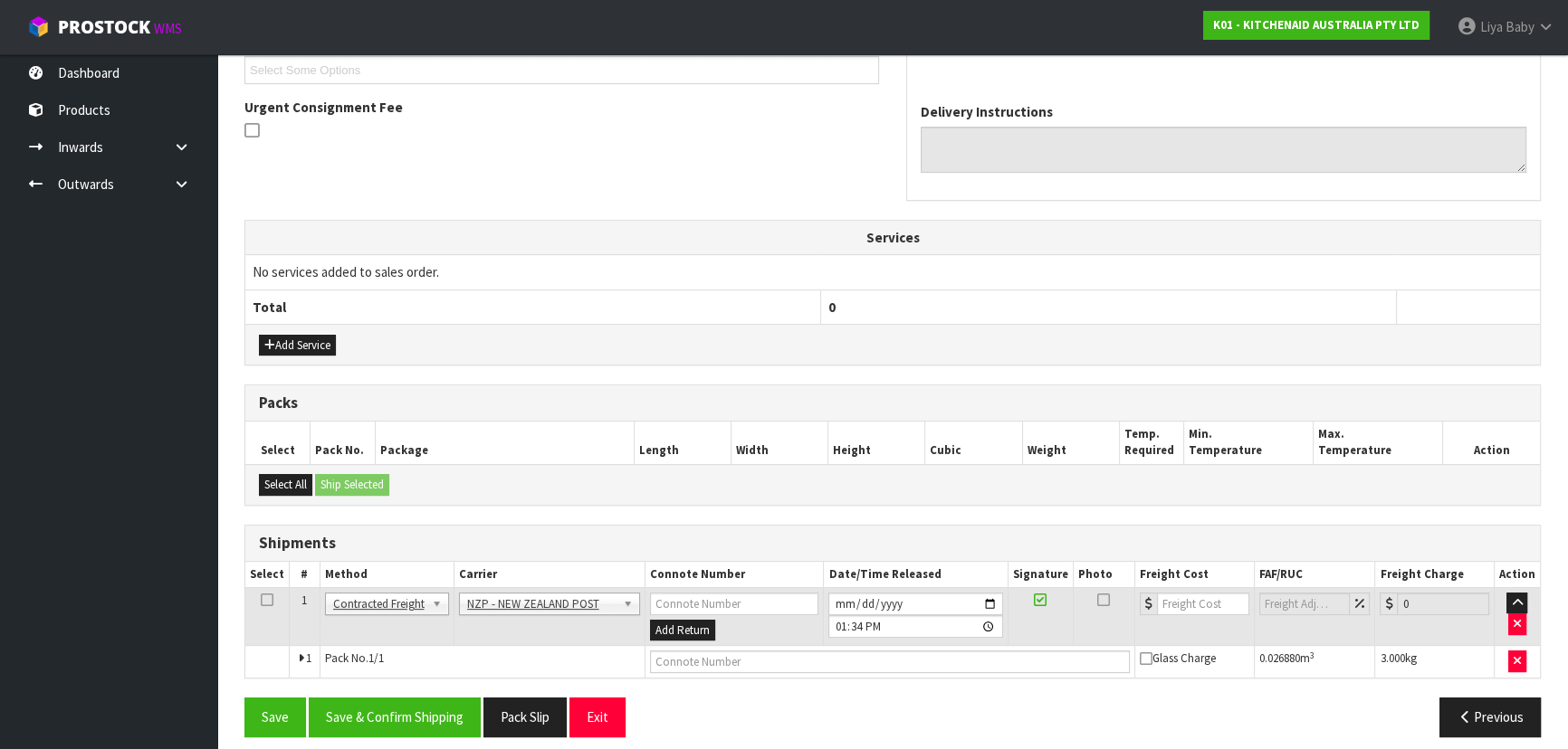
scroll to position [514, 0]
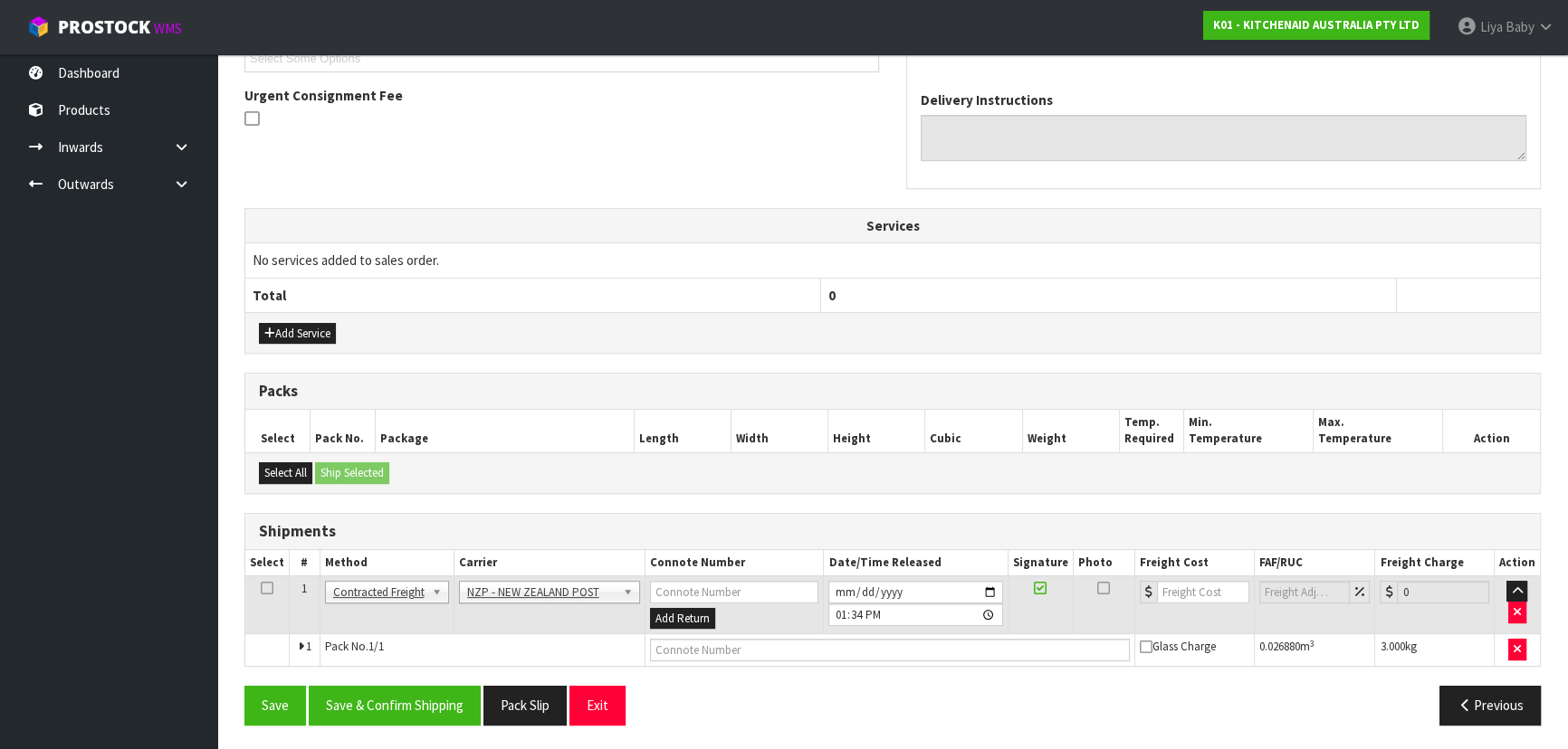
click at [263, 588] on icon at bounding box center [267, 588] width 13 height 1
click at [345, 699] on button "Save & Confirm Shipping" at bounding box center [394, 705] width 172 height 39
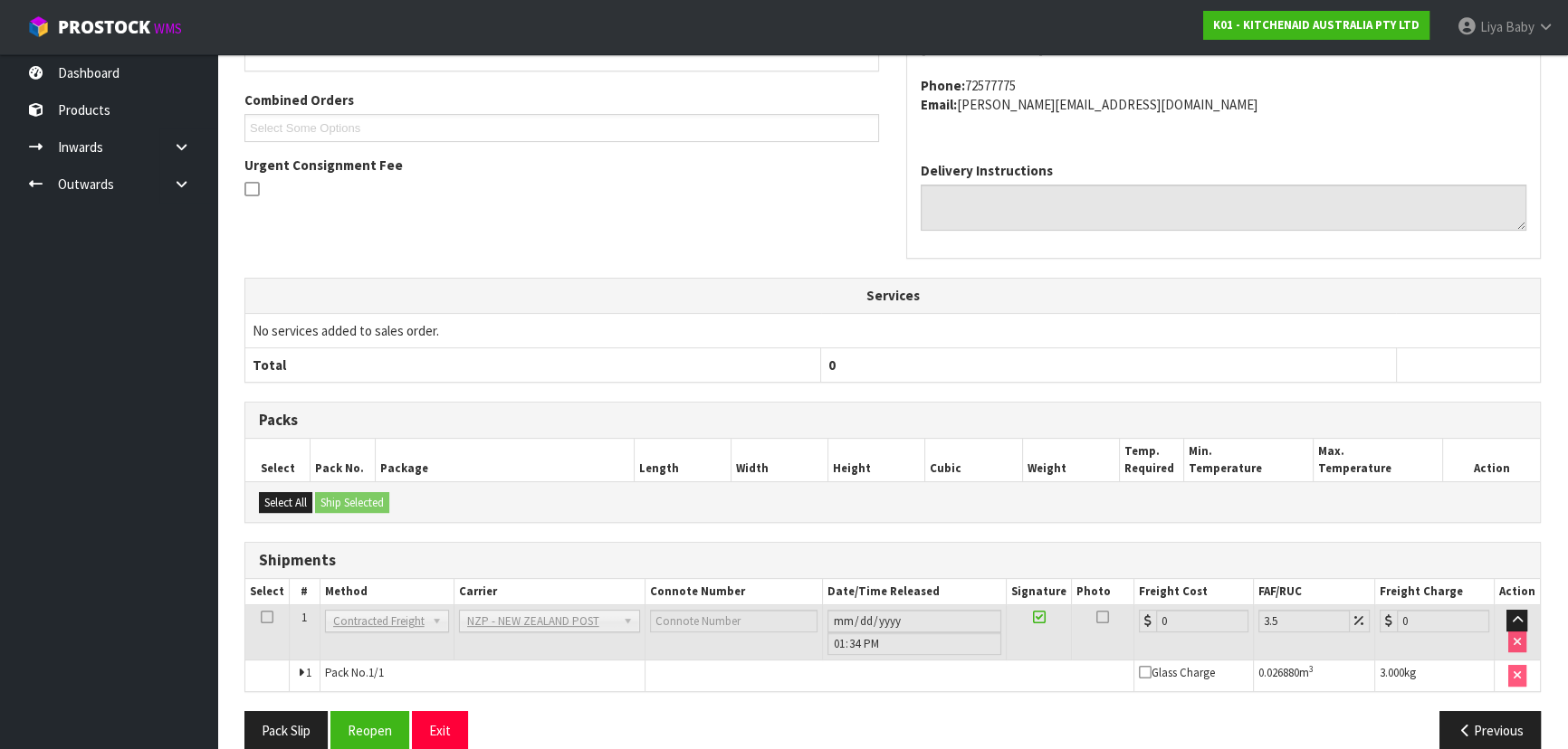
scroll to position [488, 0]
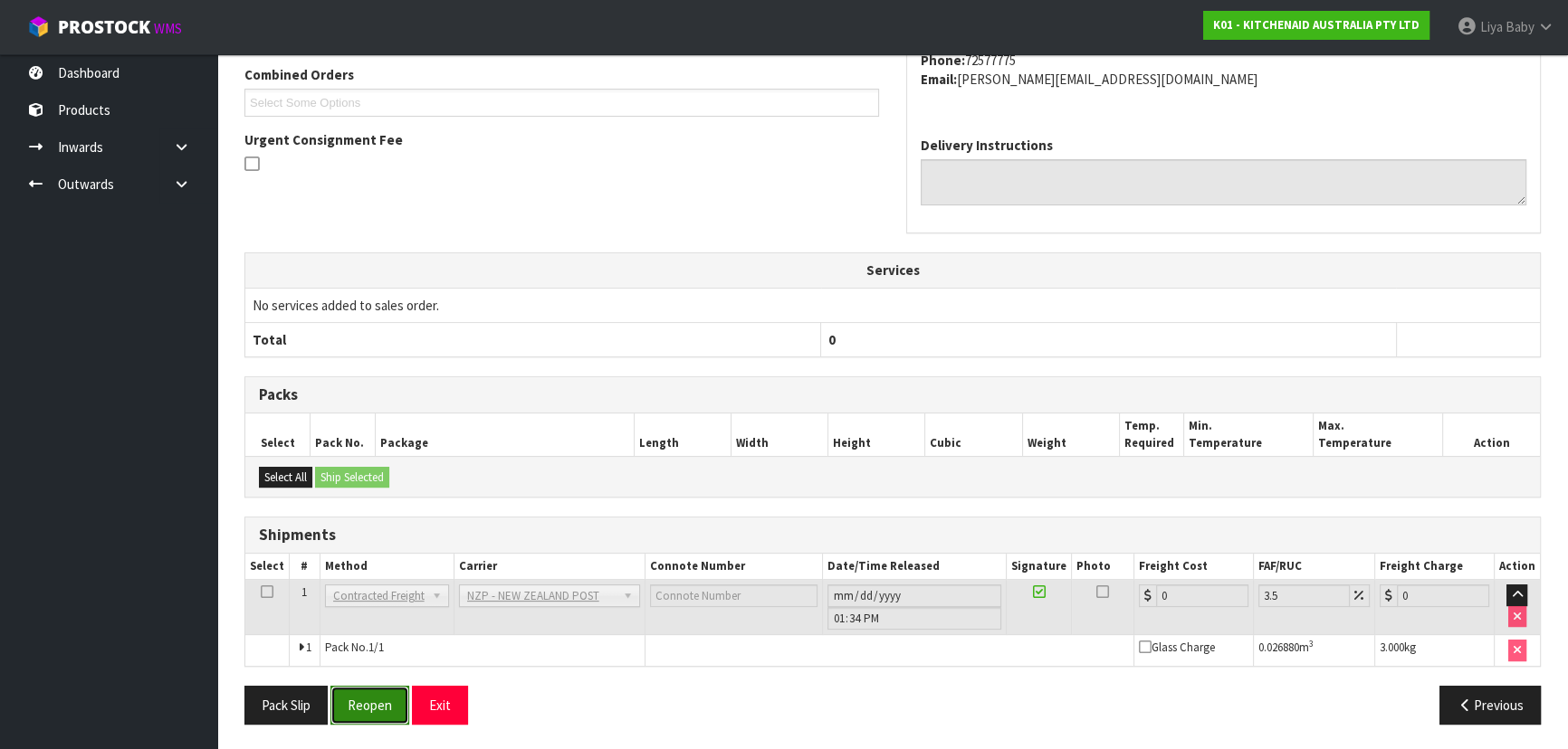
click at [364, 713] on button "Reopen" at bounding box center [370, 705] width 79 height 39
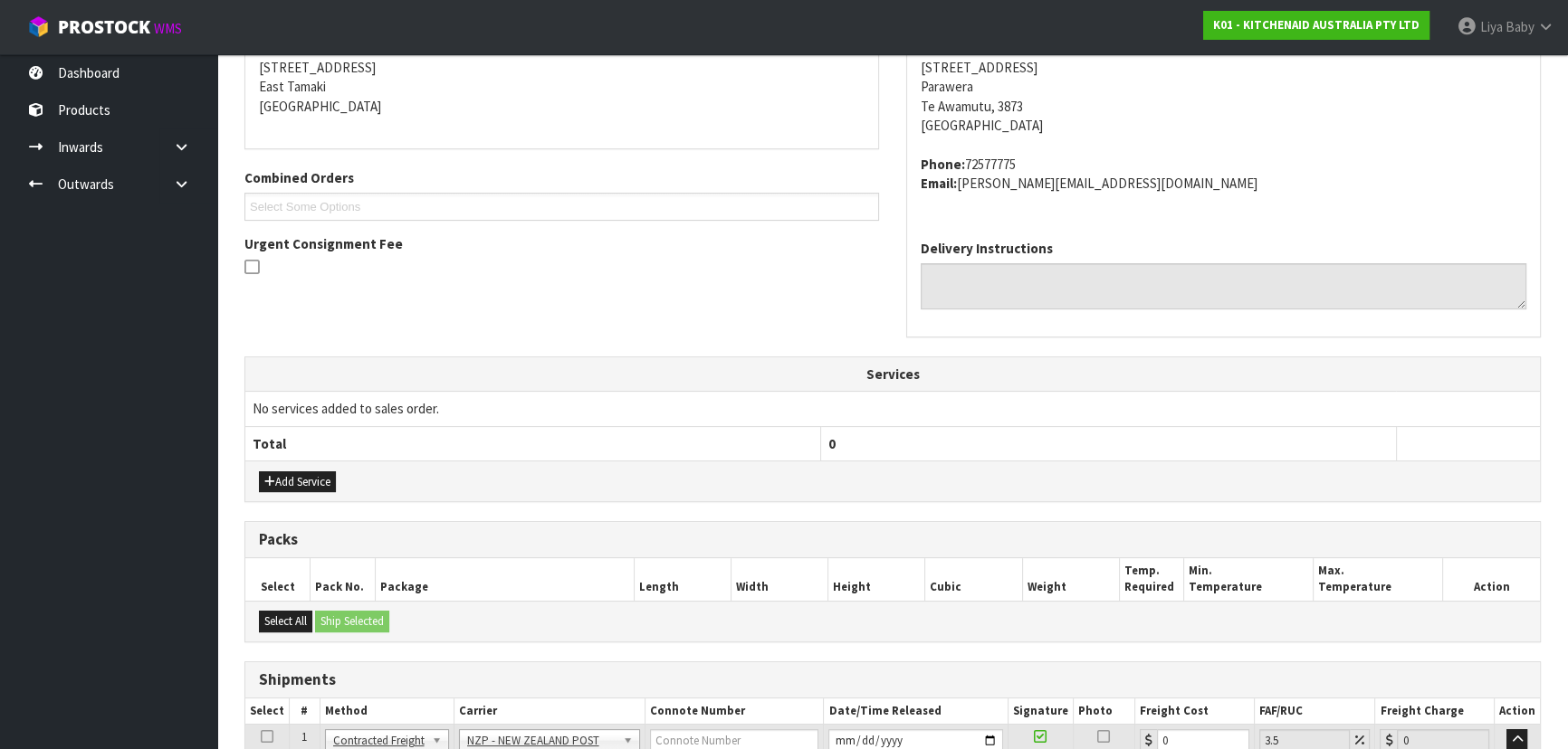
scroll to position [493, 0]
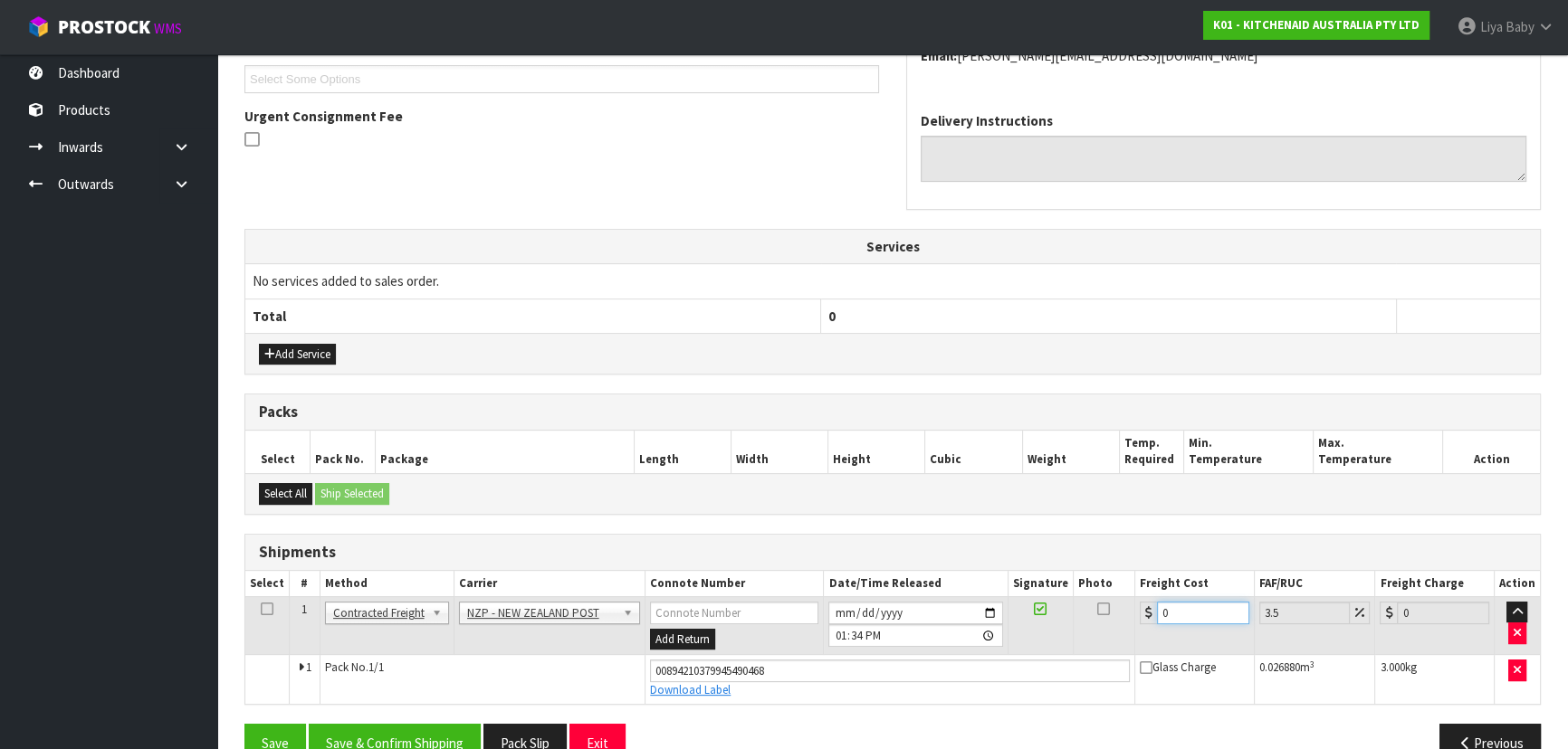
click at [1172, 606] on input "0" at bounding box center [1202, 613] width 92 height 23
type input "1"
type input "1.03"
type input "11"
type input "11.38"
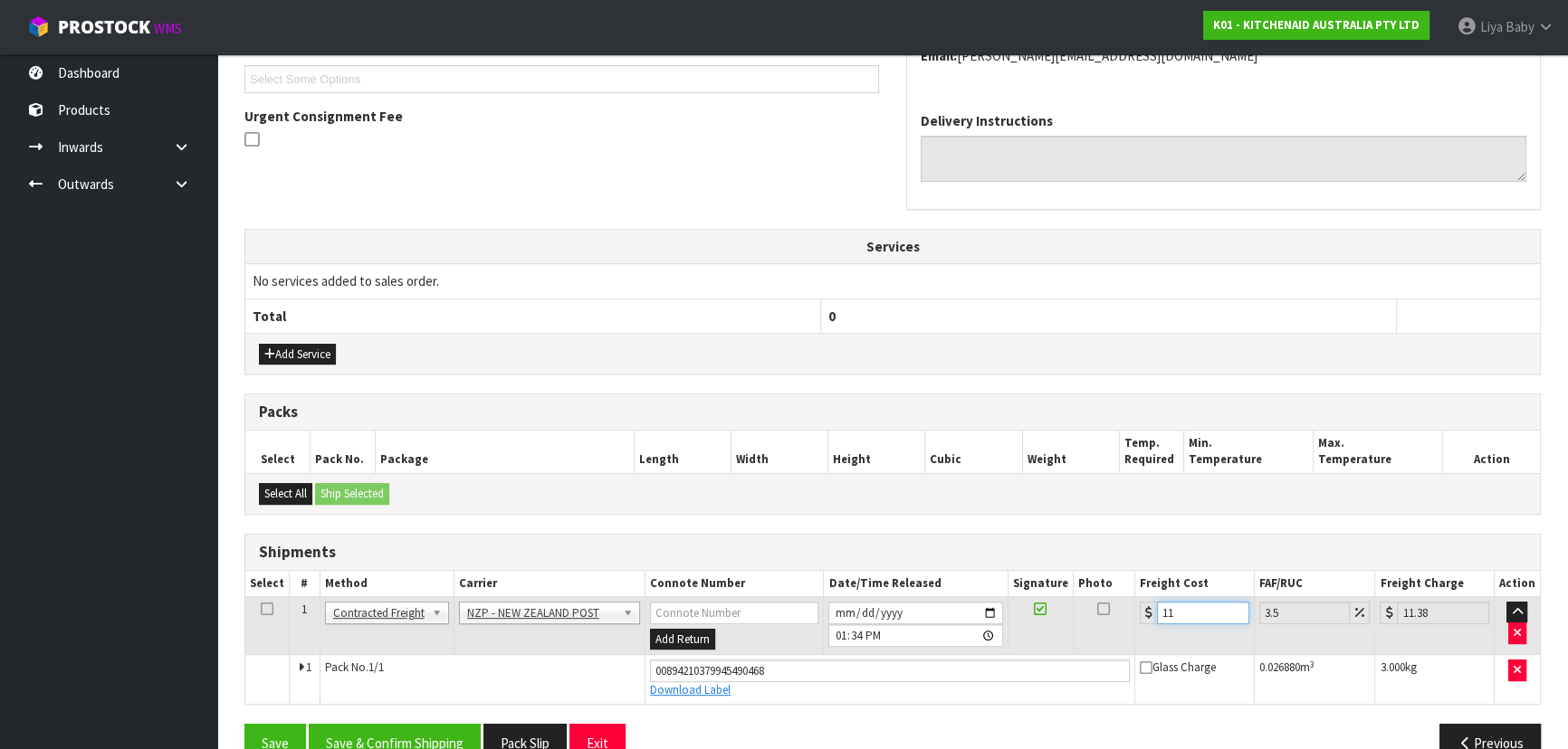
type input "11.9"
type input "12.32"
type input "11.90"
click at [265, 609] on icon at bounding box center [267, 609] width 13 height 1
click at [412, 741] on button "Save & Confirm Shipping" at bounding box center [394, 742] width 172 height 39
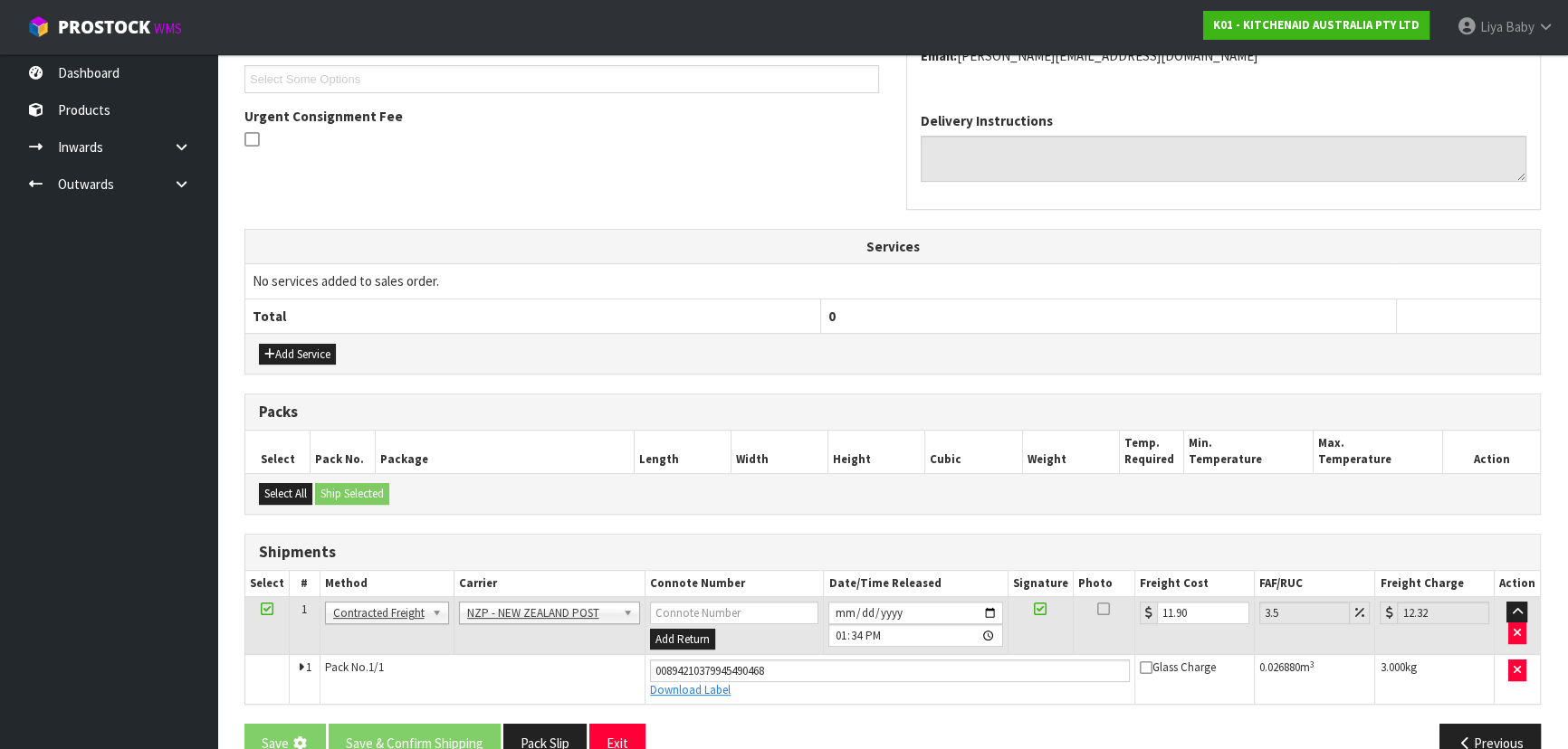
scroll to position [0, 0]
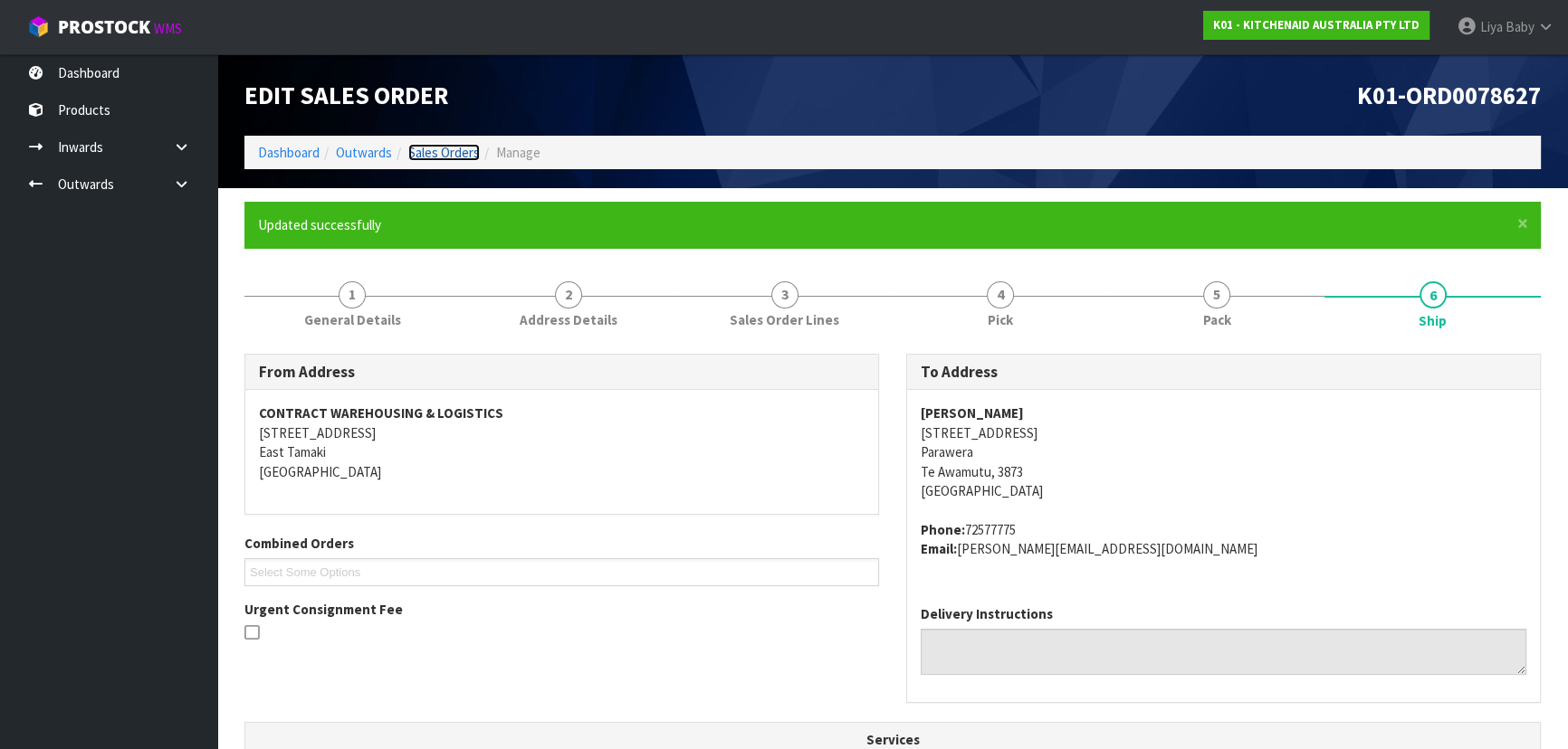
click at [443, 151] on link "Sales Orders" at bounding box center [444, 152] width 71 height 17
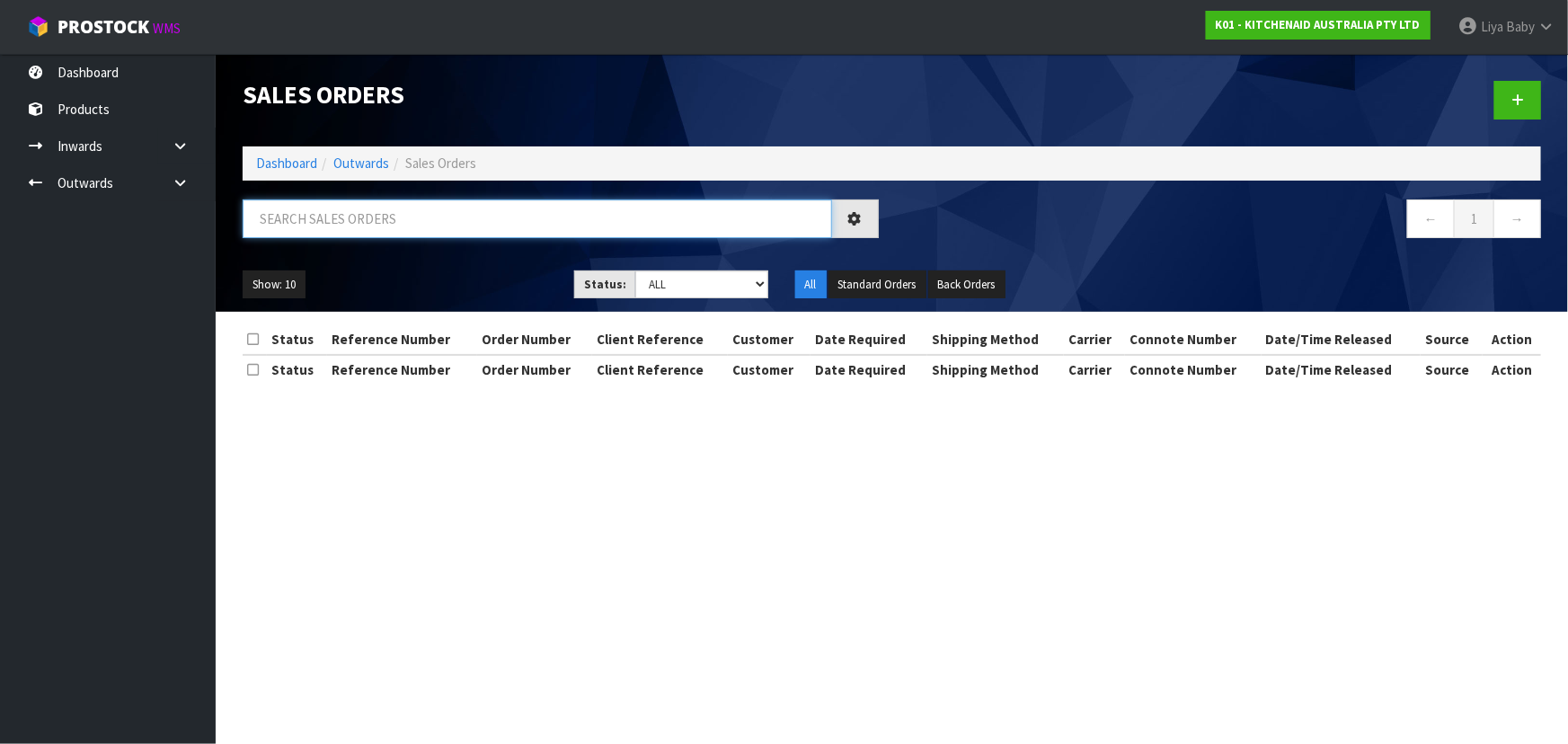
click at [392, 222] on input "text" at bounding box center [537, 218] width 590 height 38
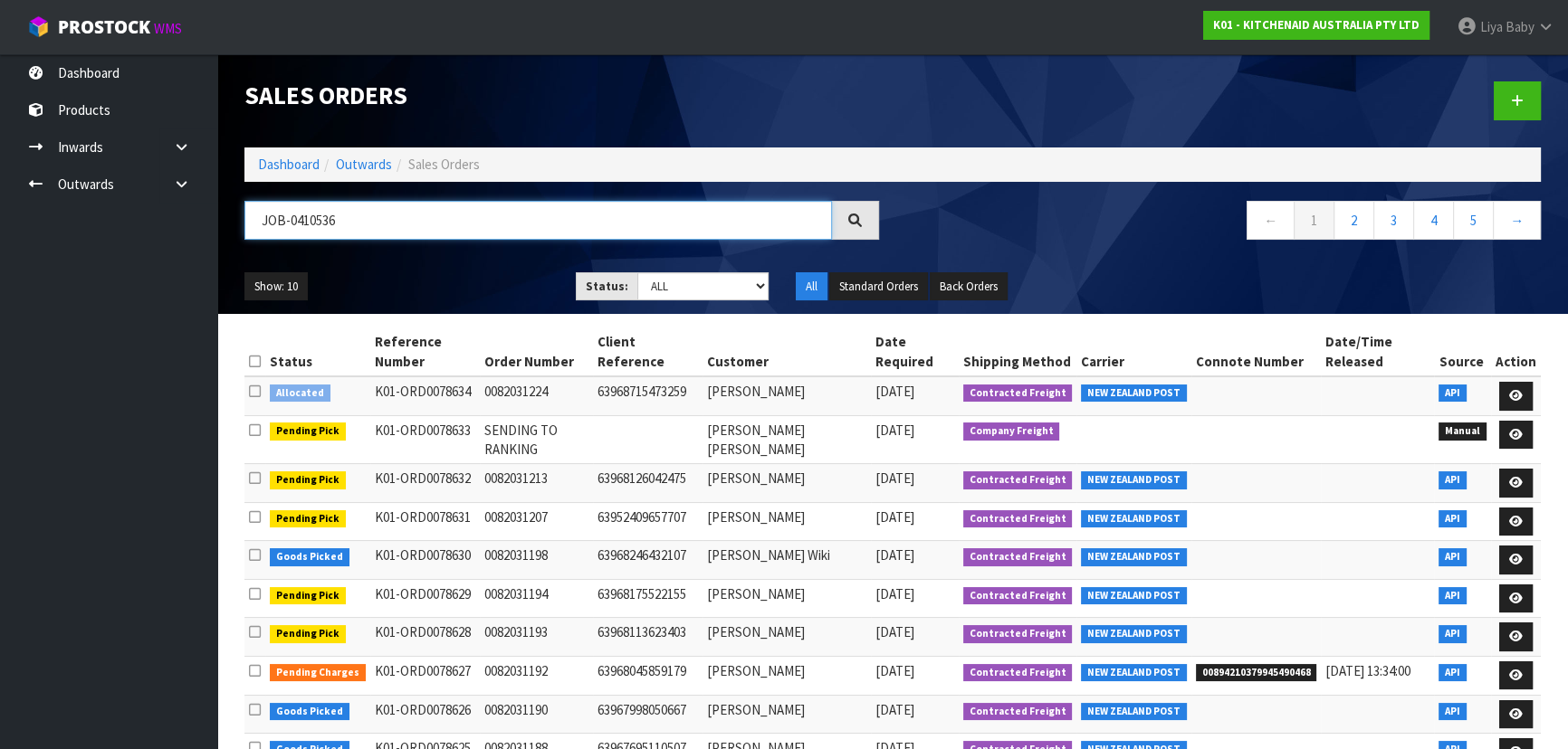
type input "JOB-0410536"
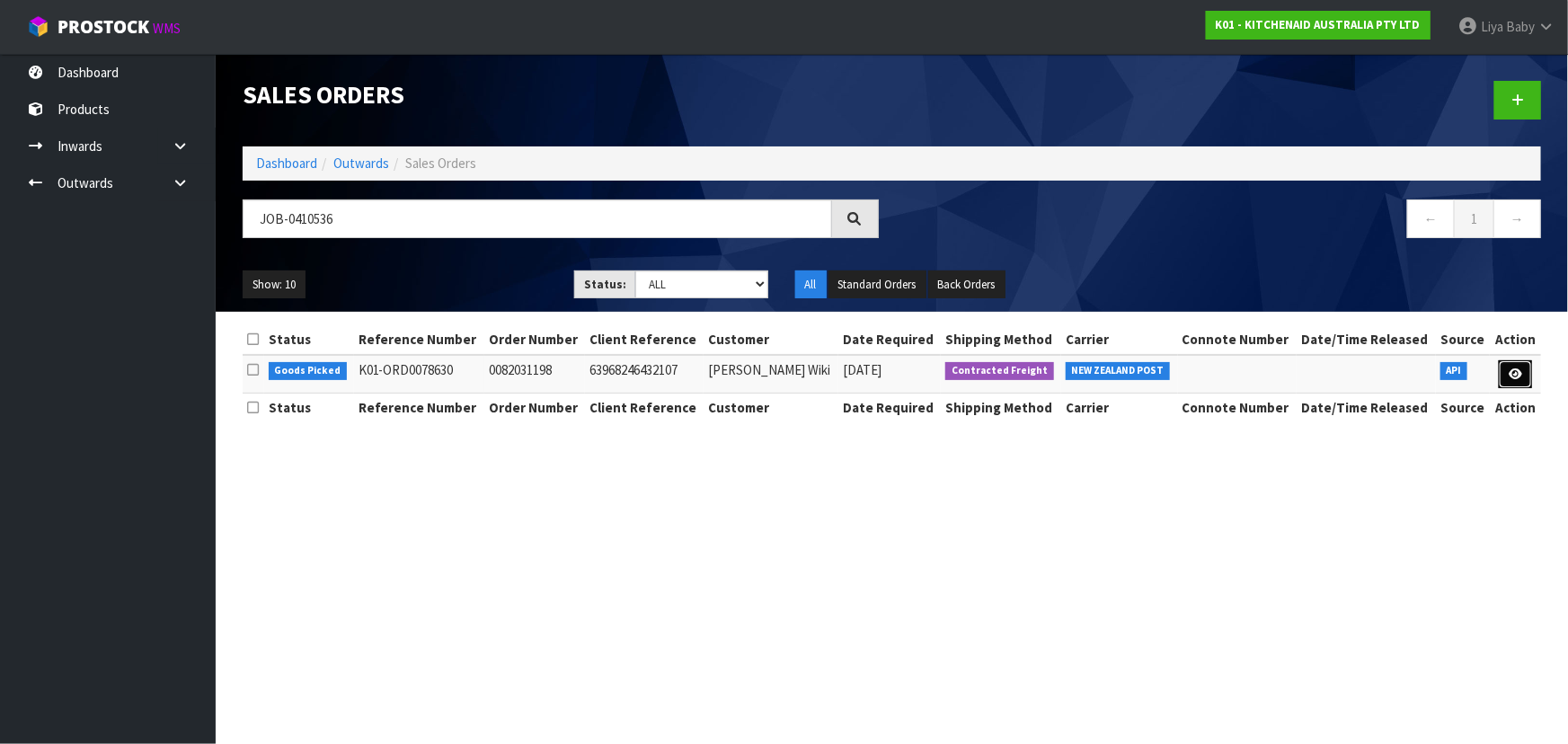
click at [1511, 373] on icon at bounding box center [1515, 374] width 14 height 12
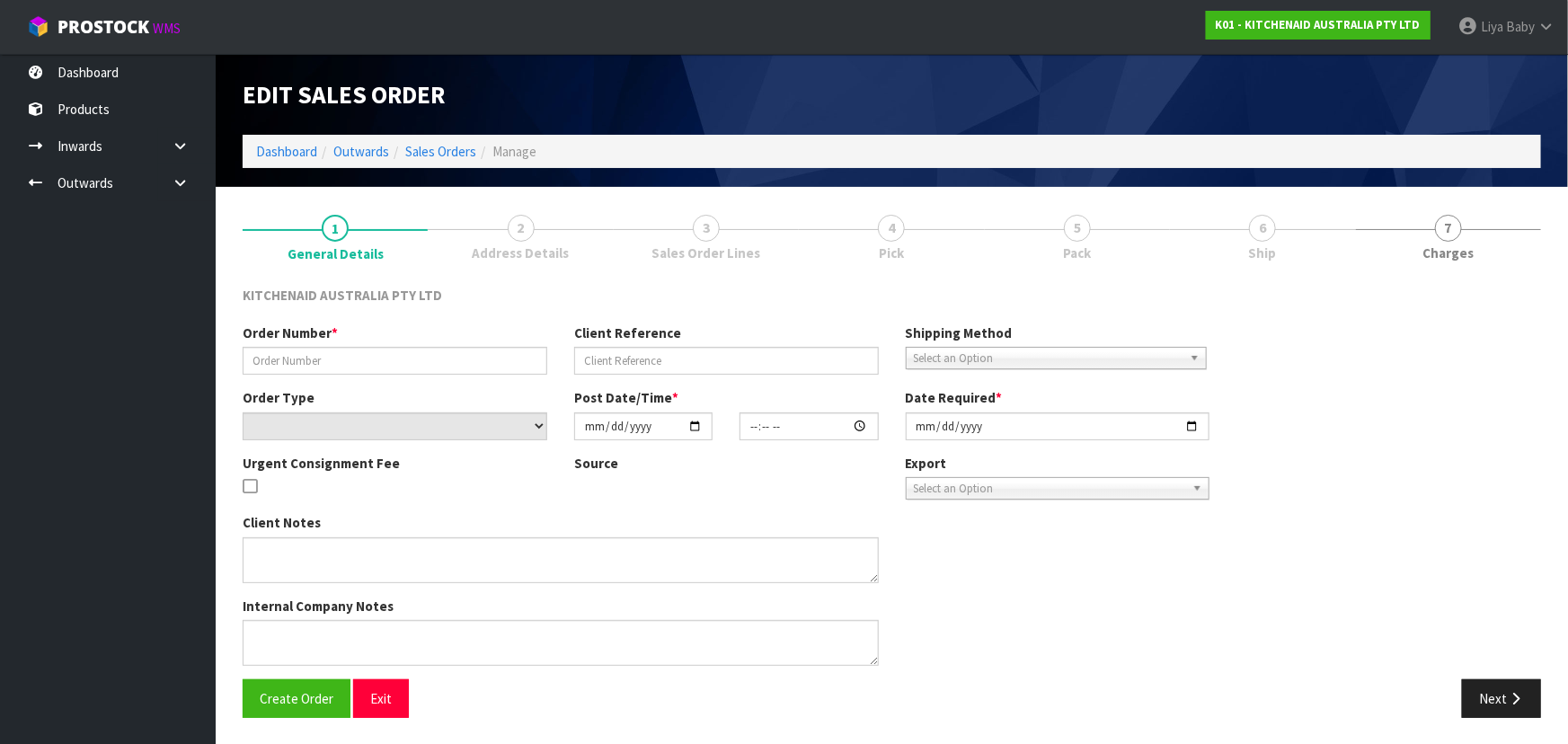
type input "0082031198"
type input "63968246432107"
select select "number:0"
type input "[DATE]"
type input "09:34:41.000"
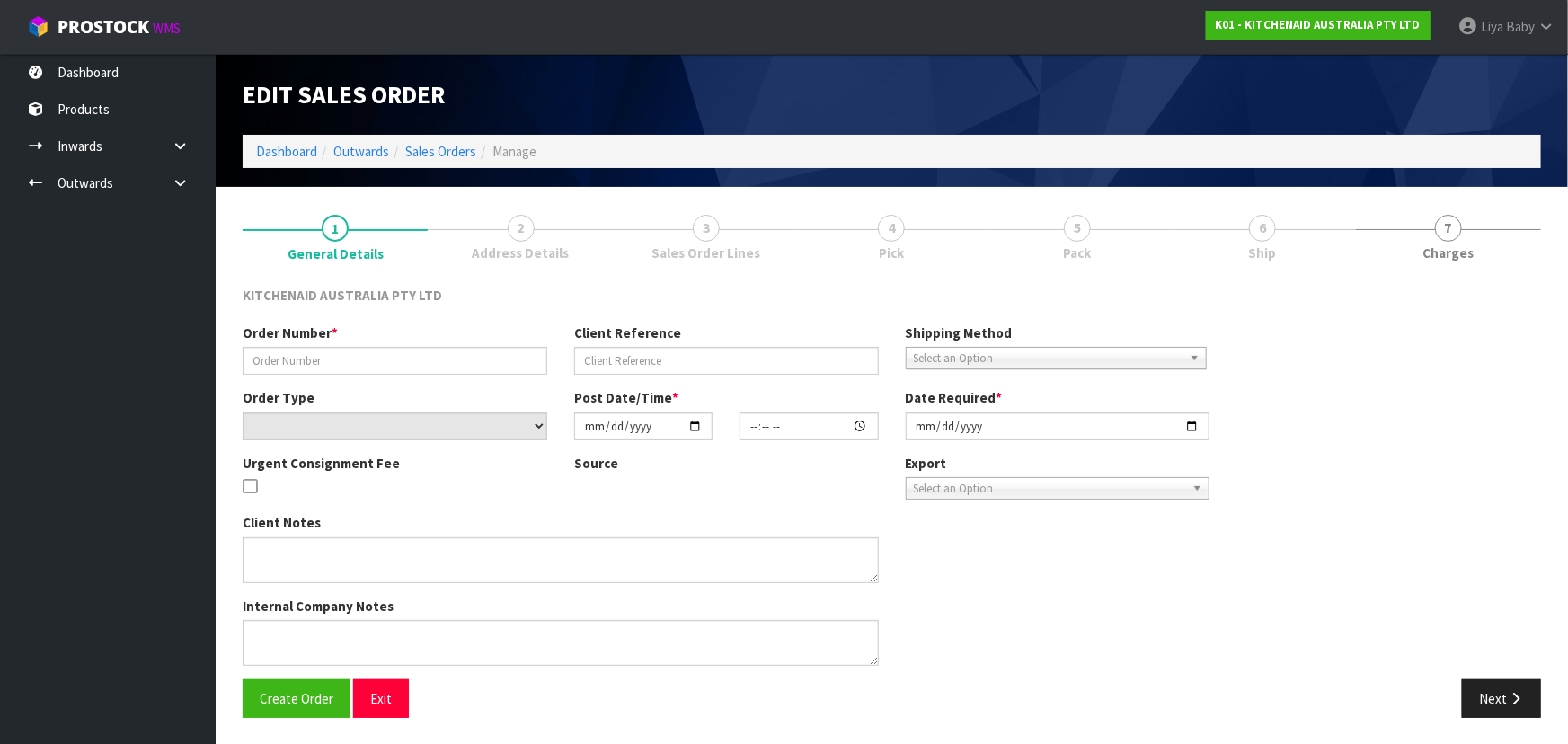
type input "[DATE]"
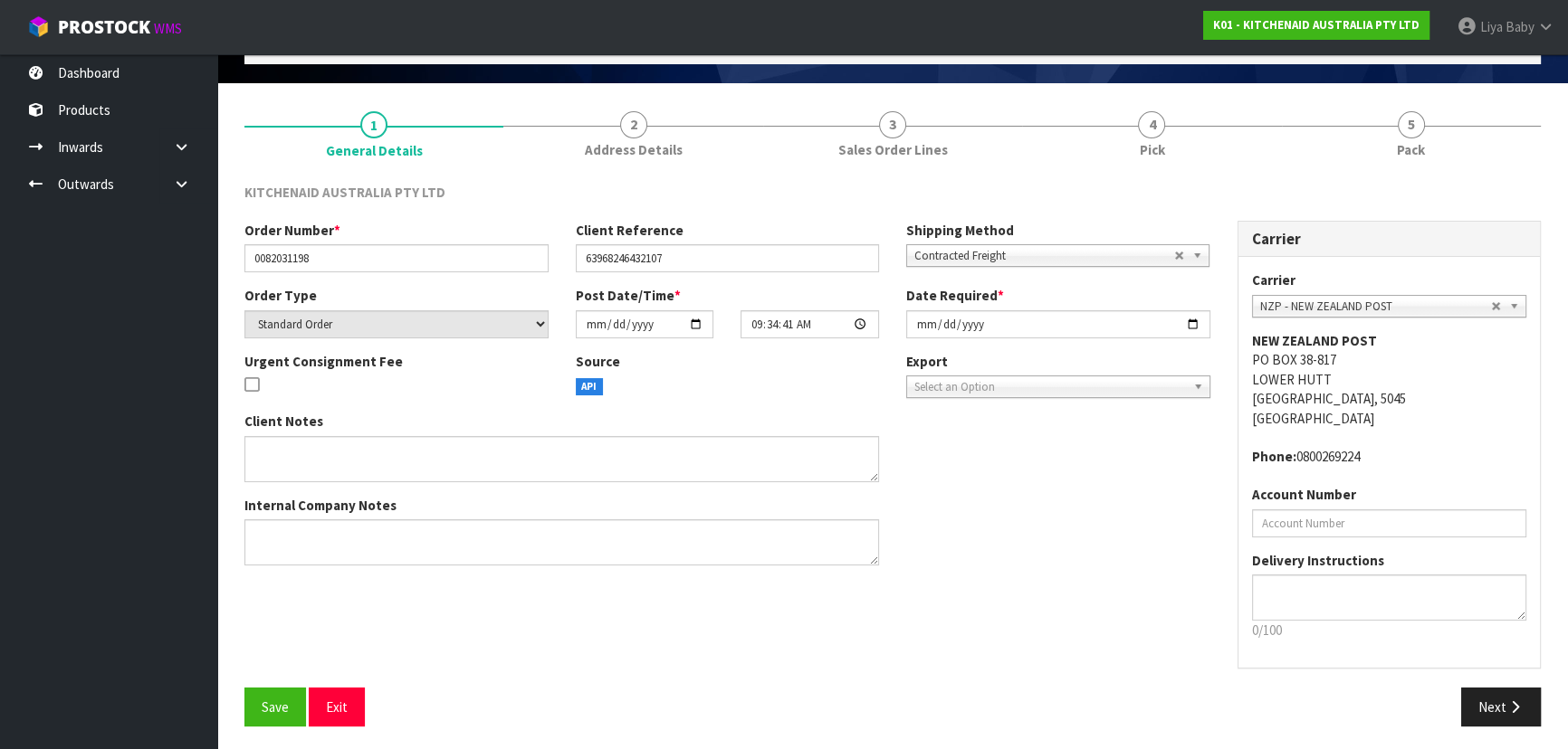
scroll to position [109, 0]
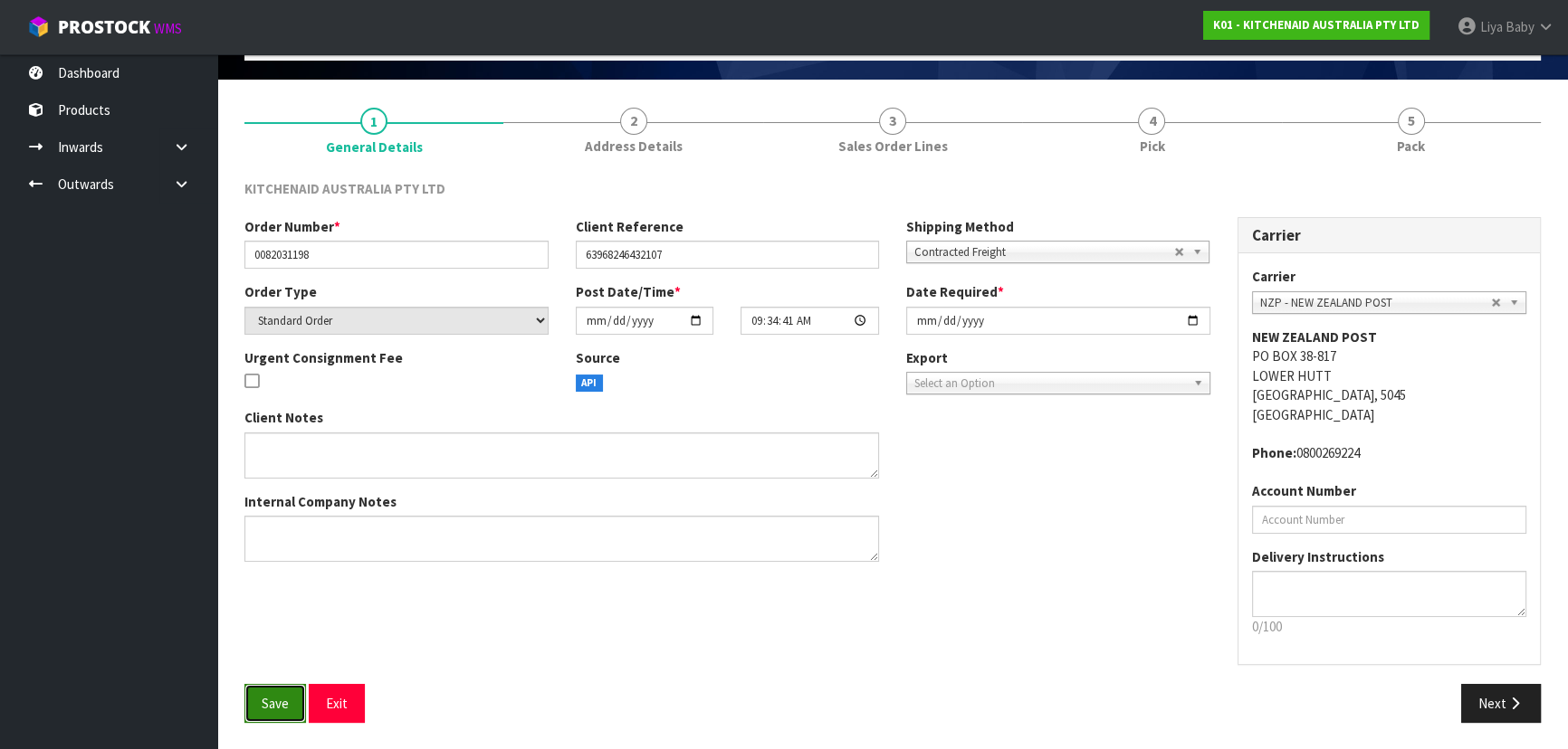
click at [256, 707] on button "Save" at bounding box center [275, 703] width 61 height 39
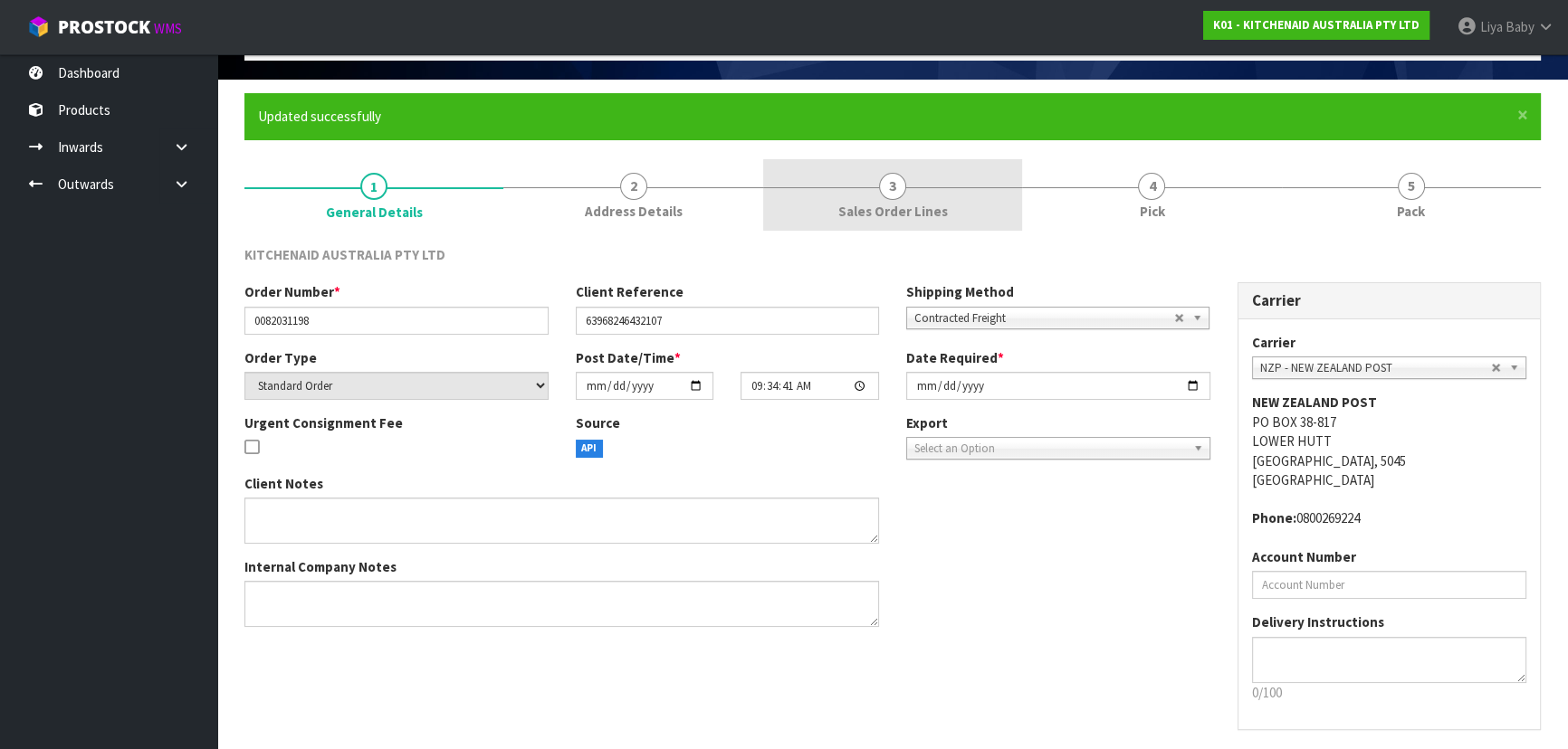
scroll to position [0, 0]
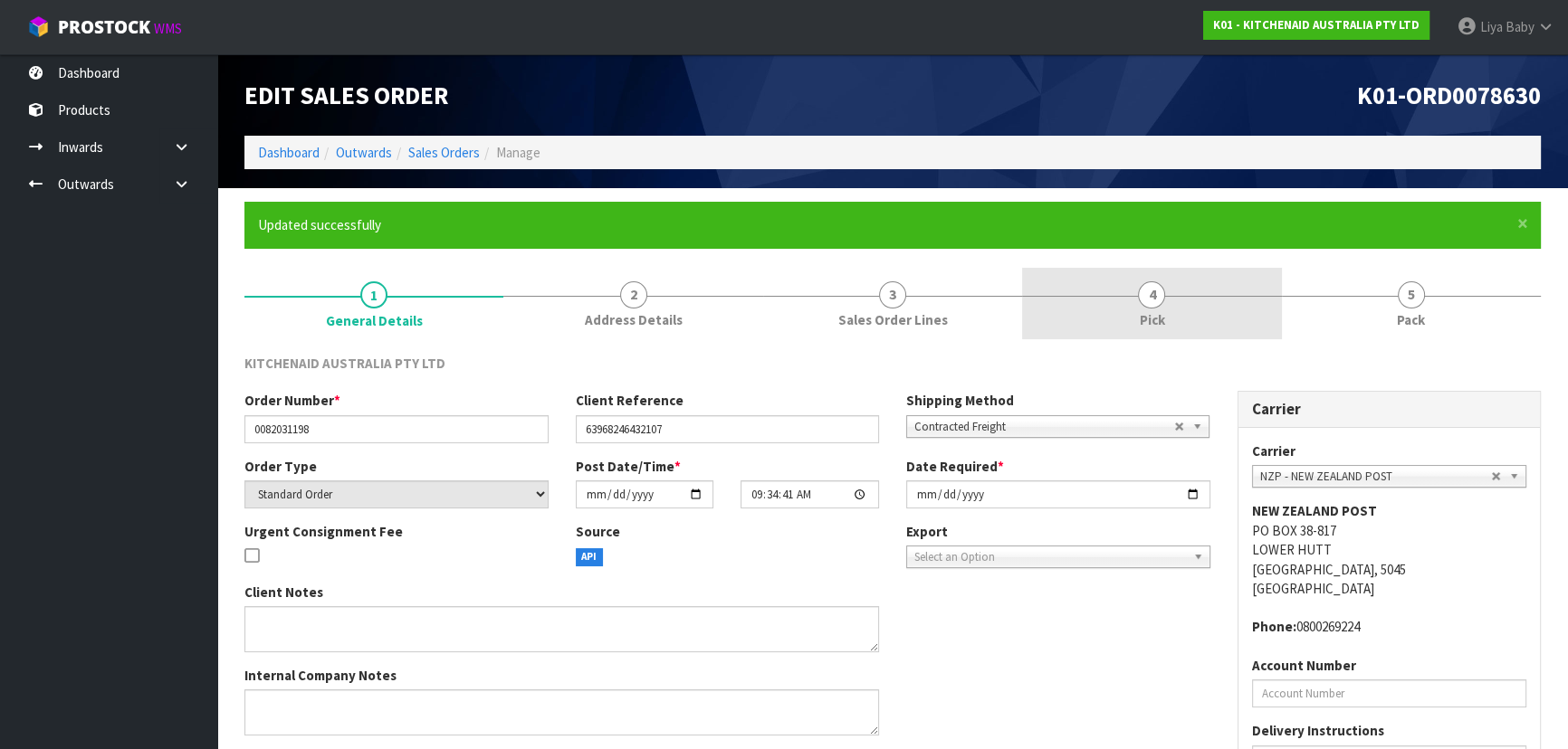
click at [1173, 315] on link "4 Pick" at bounding box center [1152, 303] width 259 height 71
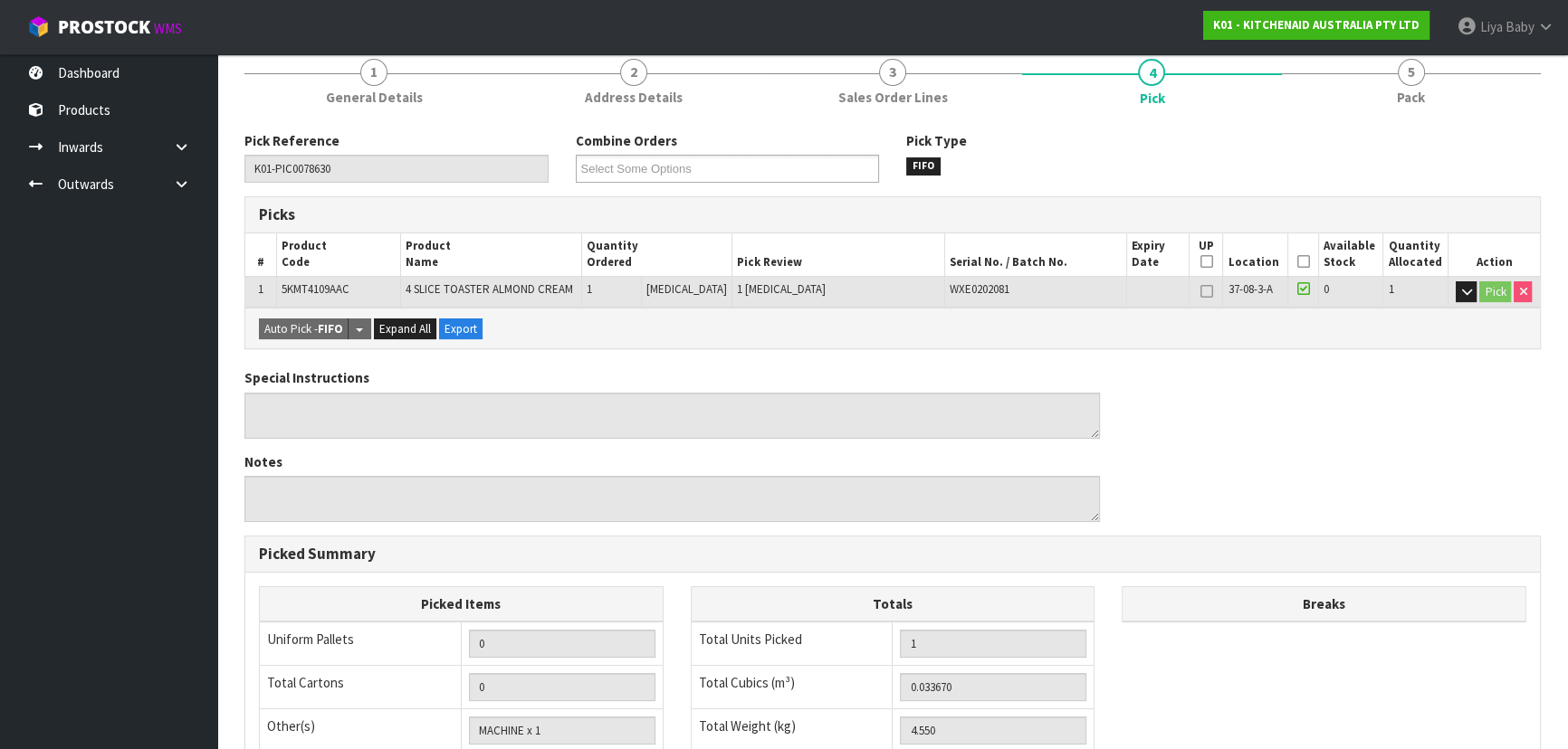
scroll to position [246, 0]
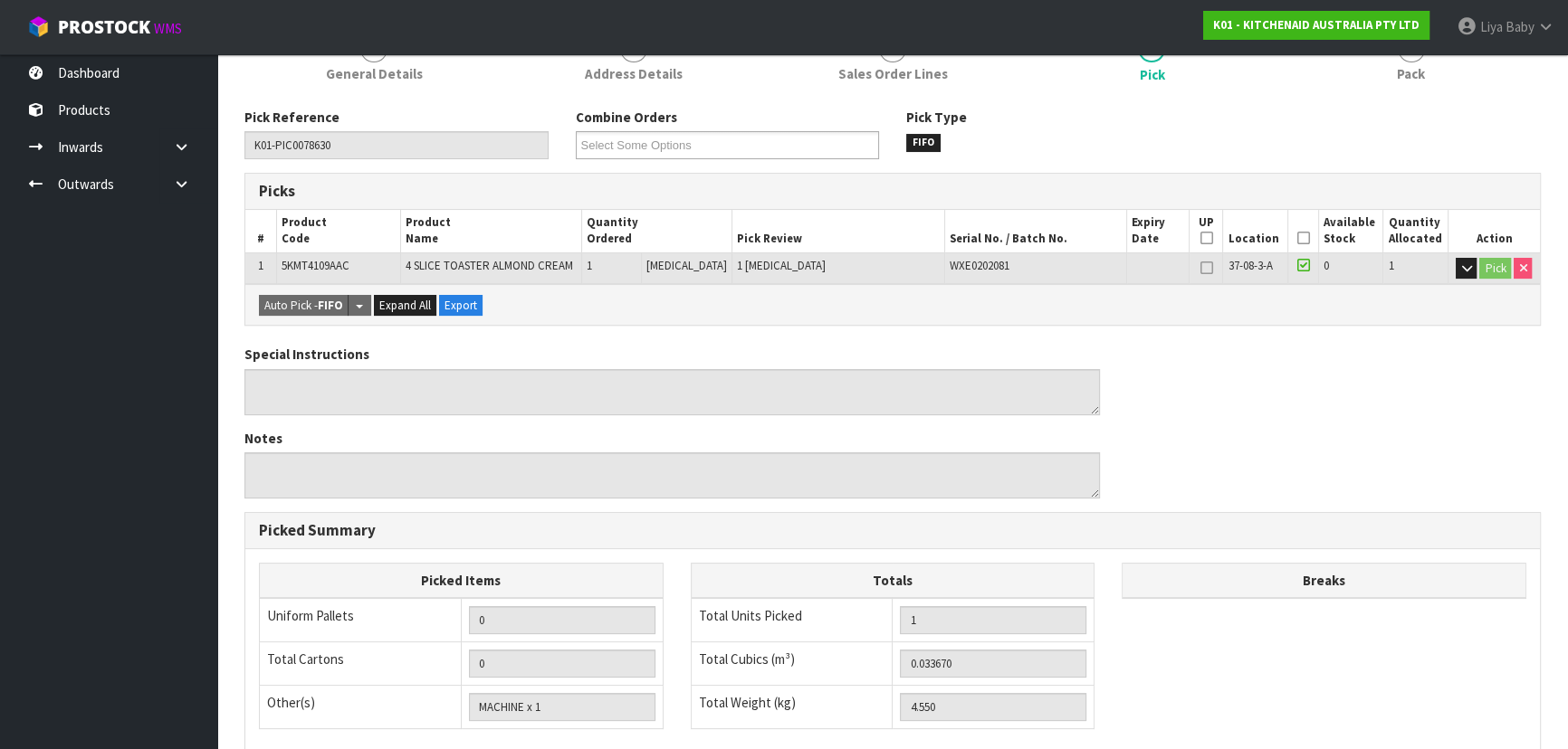
click at [1296, 238] on icon at bounding box center [1302, 238] width 13 height 1
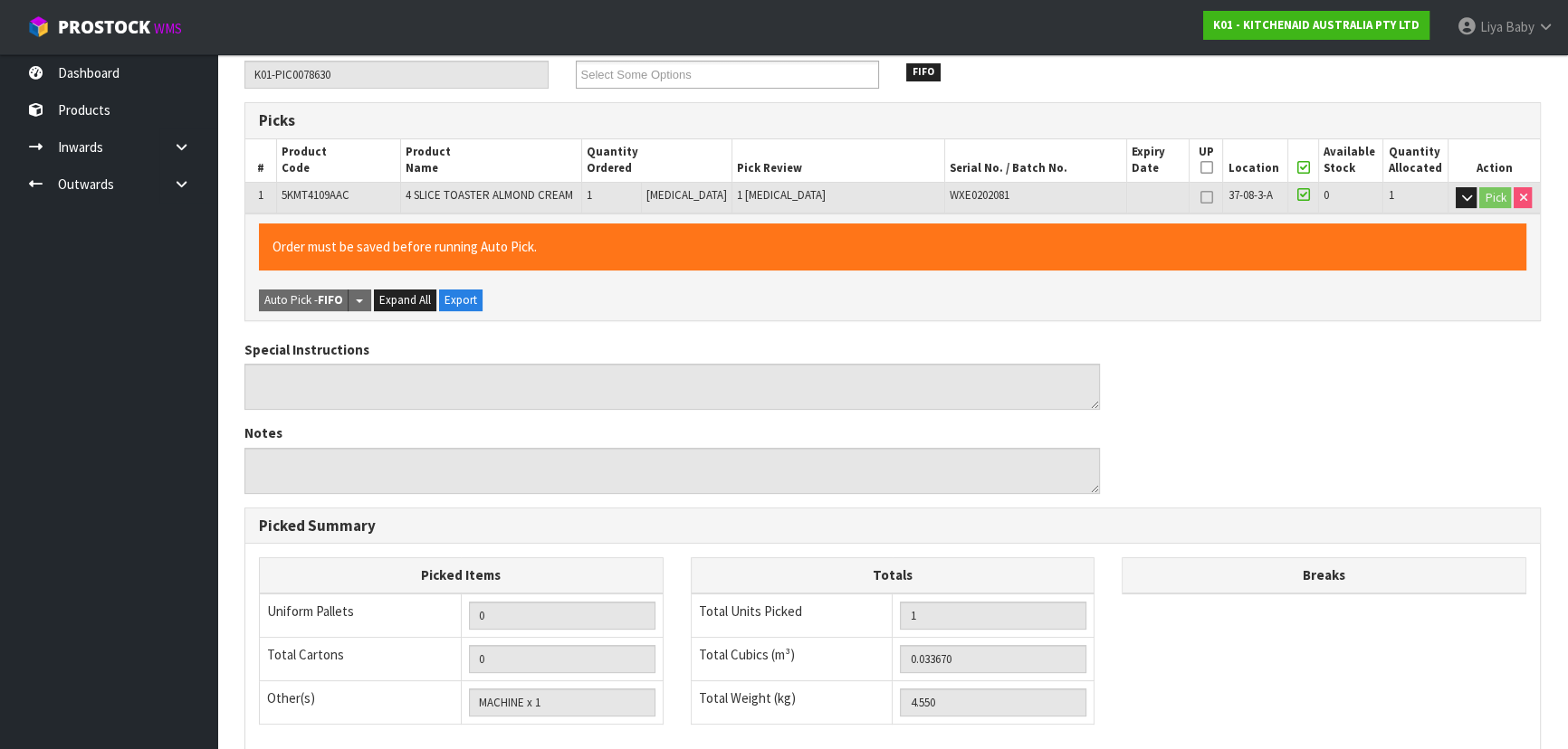
scroll to position [570, 0]
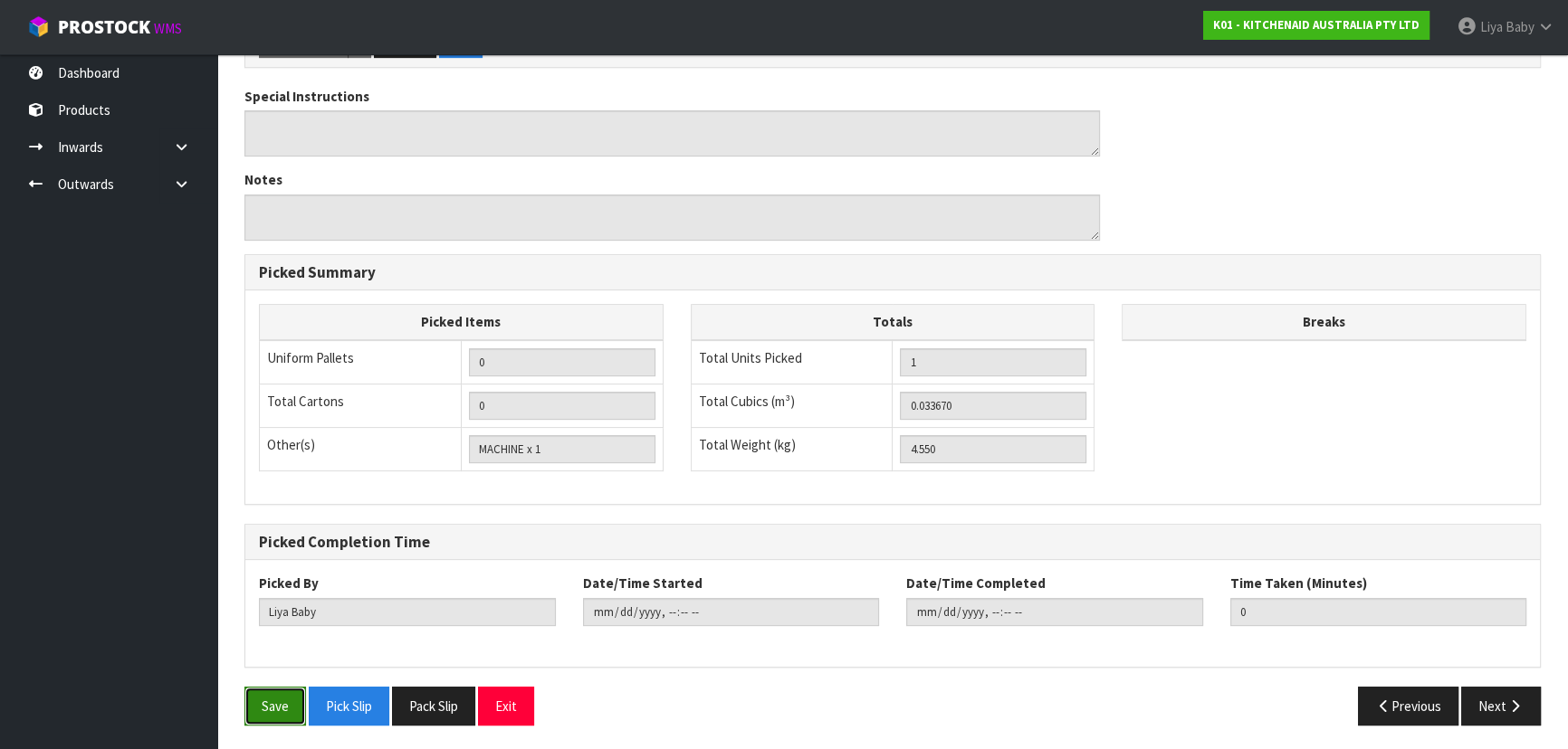
click at [285, 696] on button "Save" at bounding box center [275, 706] width 61 height 39
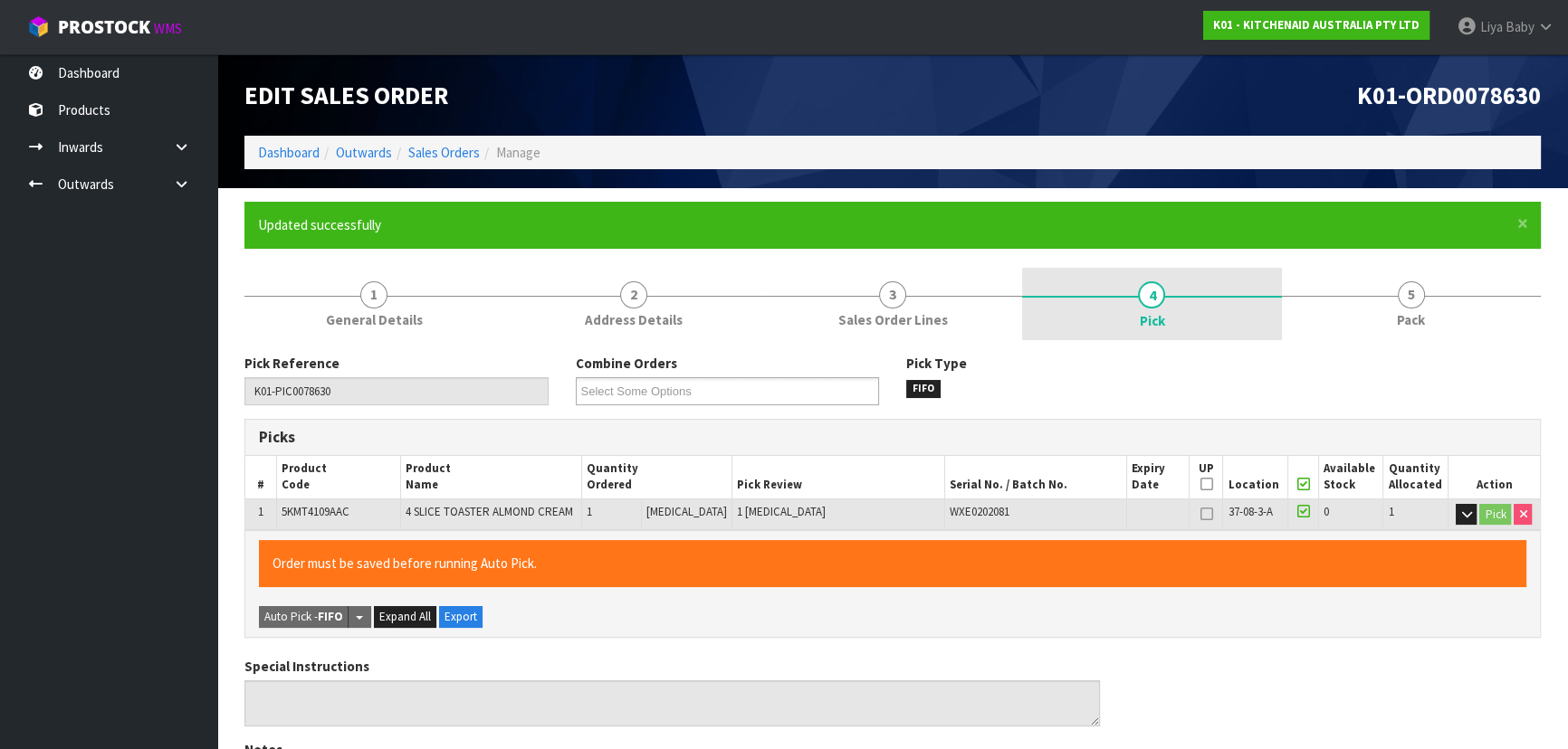
type input "[DATE]T13:36:56"
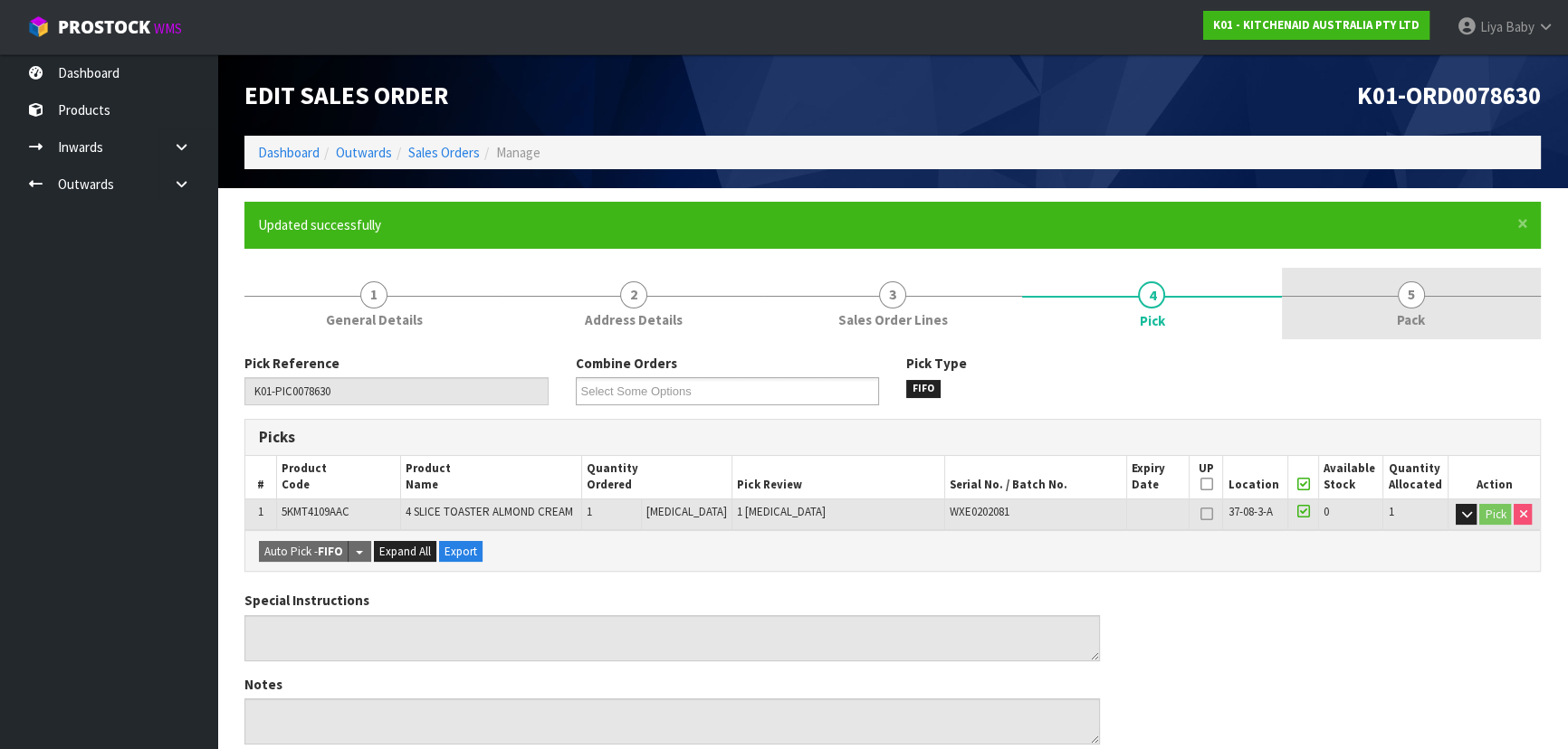
click at [1360, 291] on link "5 Pack" at bounding box center [1411, 303] width 259 height 71
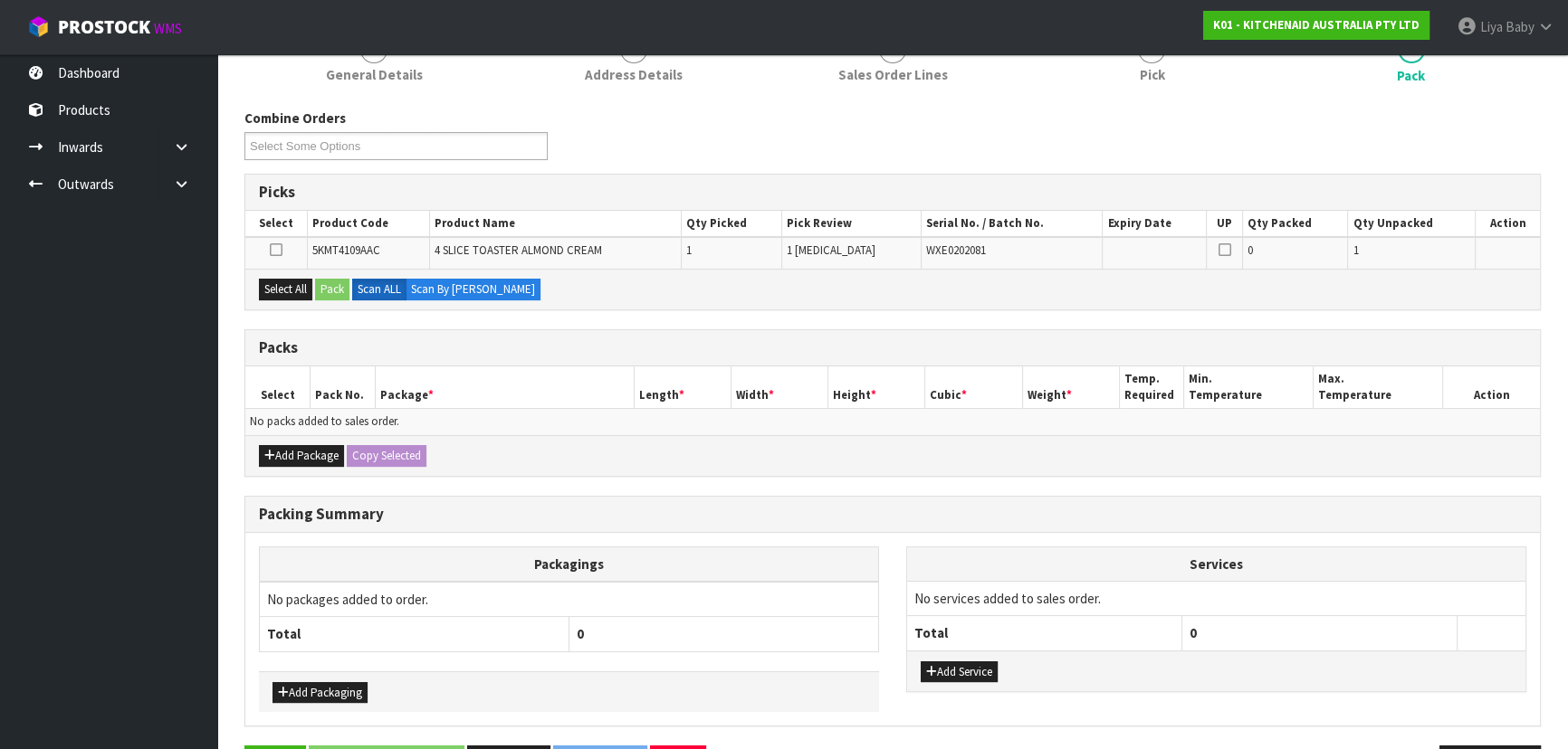
scroll to position [246, 0]
click at [295, 452] on button "Add Package" at bounding box center [302, 456] width 85 height 22
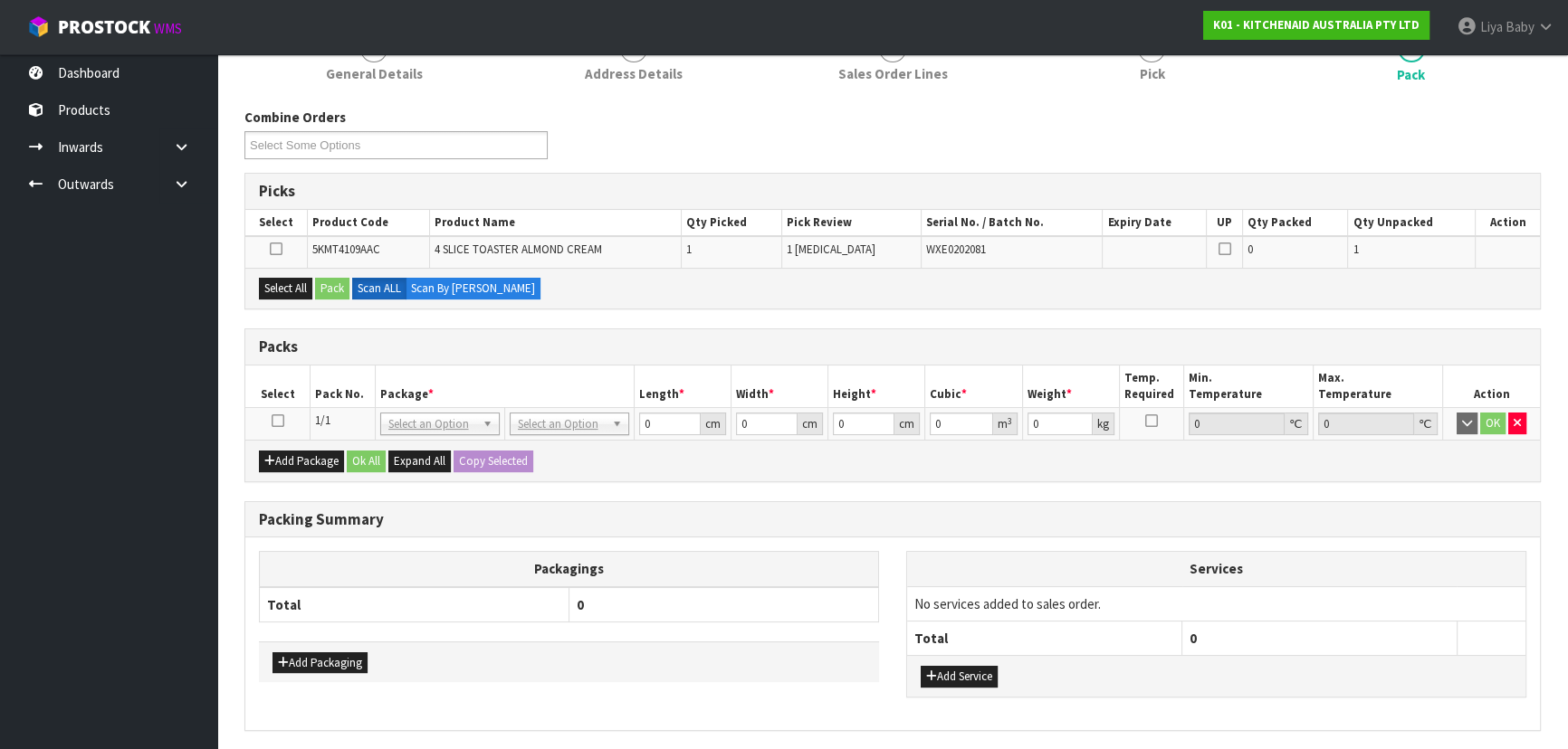
click at [281, 422] on icon at bounding box center [278, 421] width 13 height 1
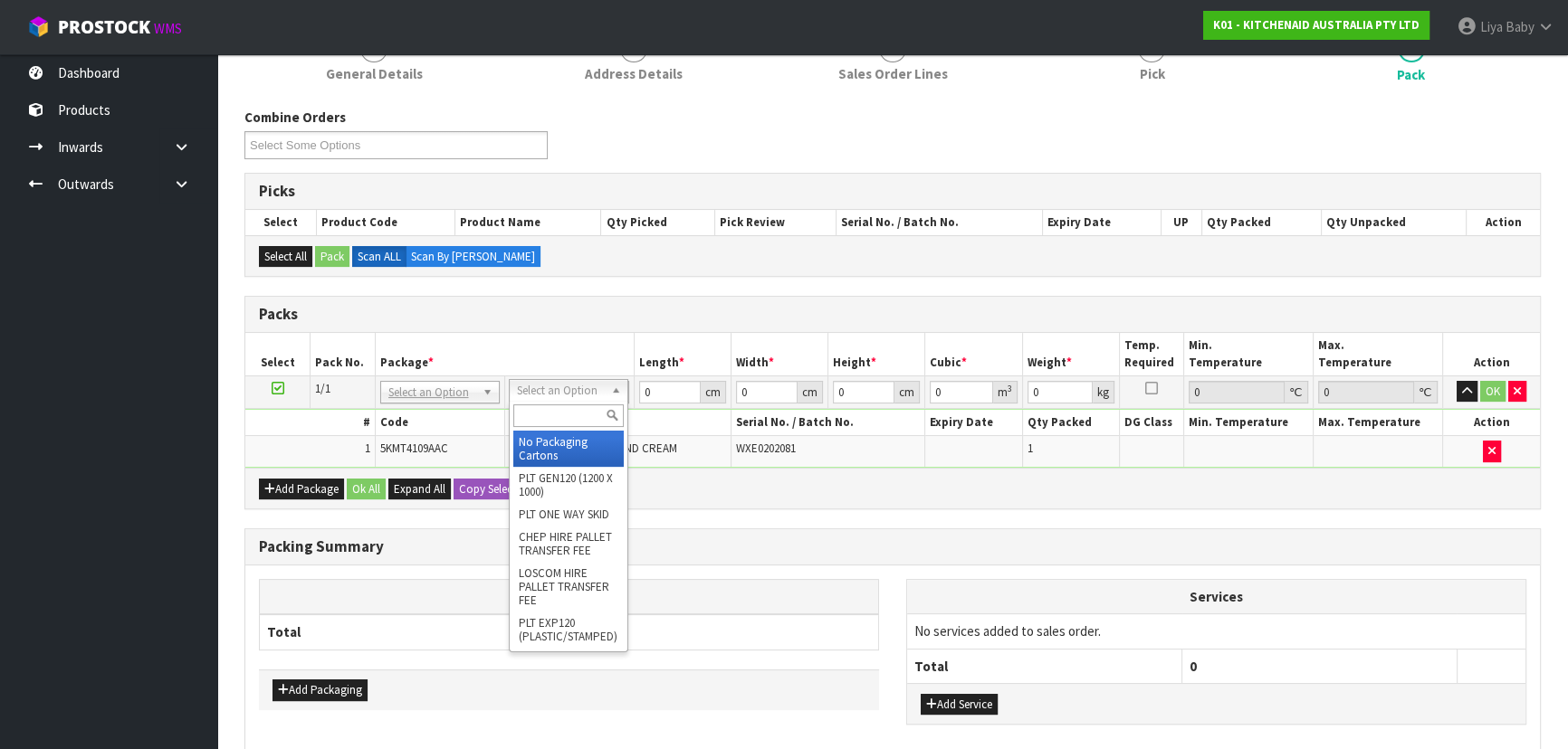
click at [582, 420] on input "text" at bounding box center [568, 415] width 111 height 23
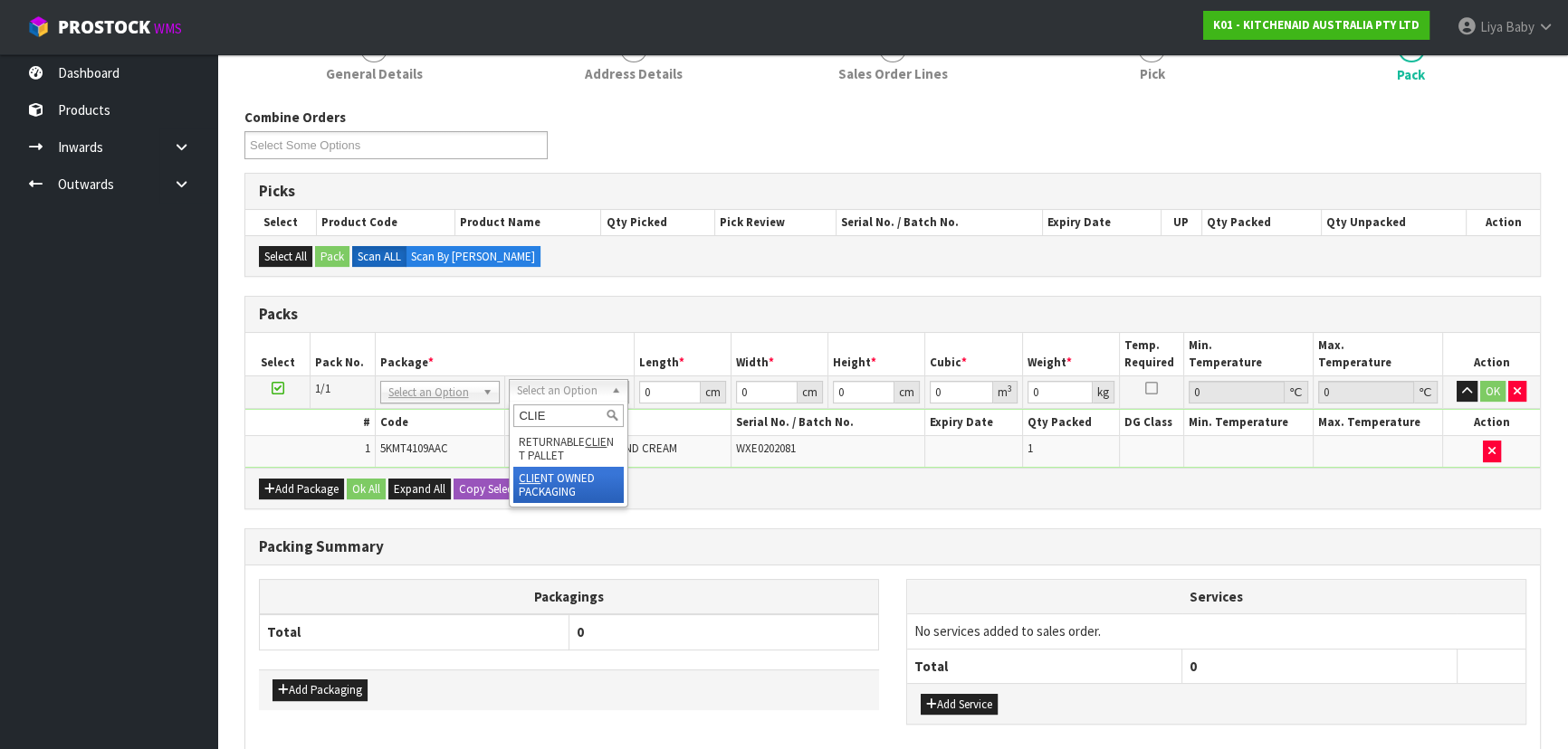
type input "CLIE"
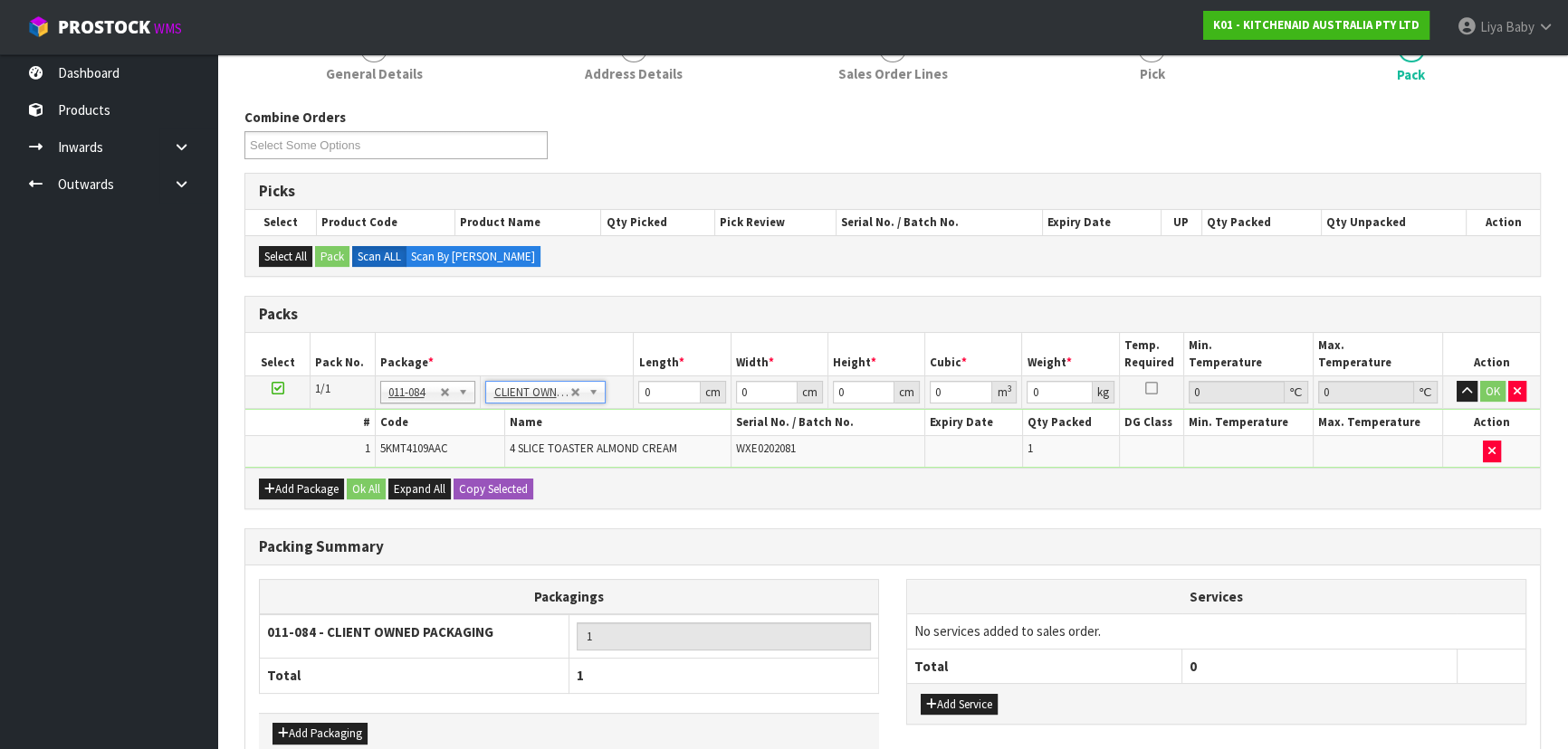
type input "4.55"
click at [660, 394] on input "0" at bounding box center [668, 391] width 61 height 23
type input "52"
click at [752, 398] on input "0" at bounding box center [766, 391] width 61 height 23
type input "28"
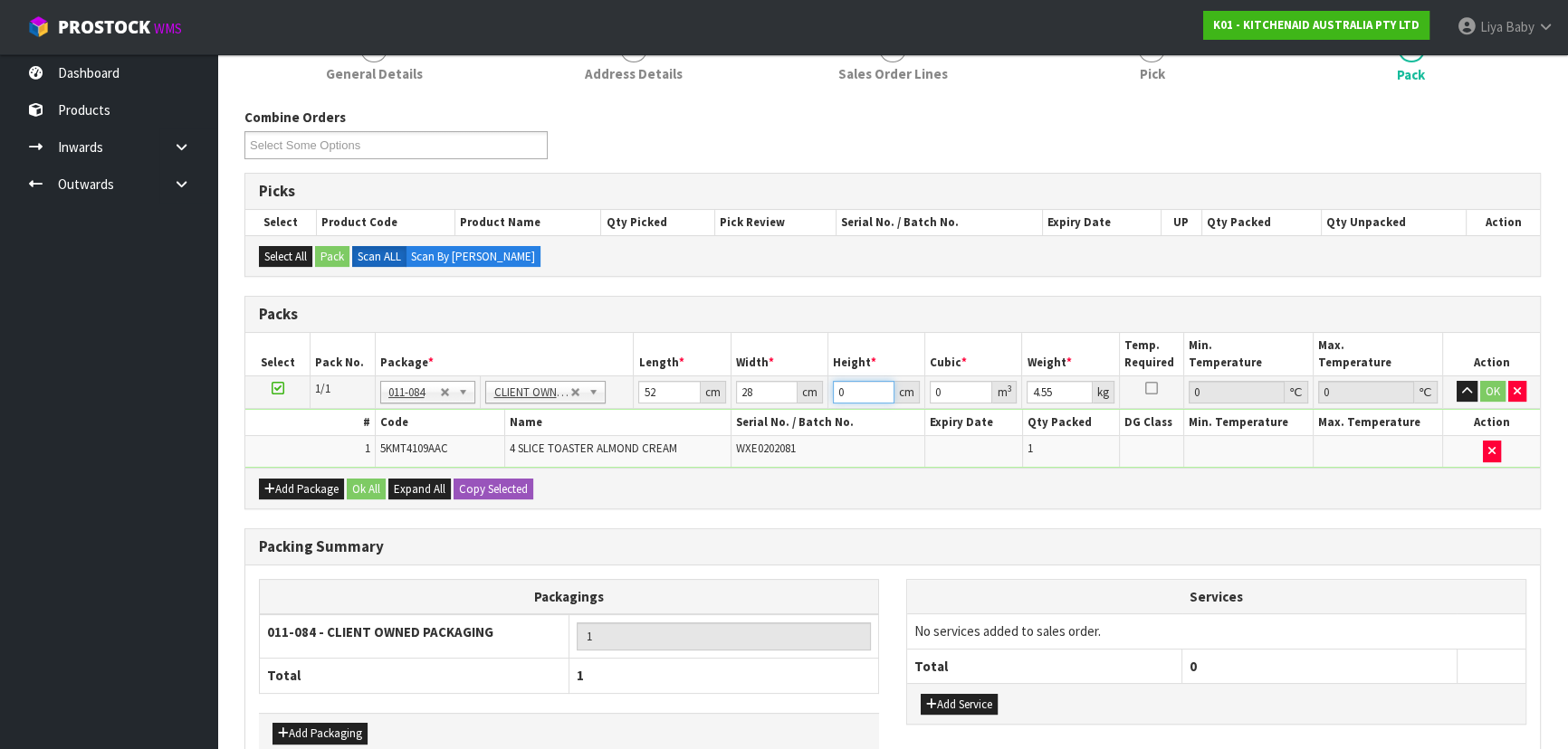
click at [845, 394] on input "0" at bounding box center [863, 391] width 61 height 23
type input "3"
type input "0.004368"
type input "39"
type input "0.056784"
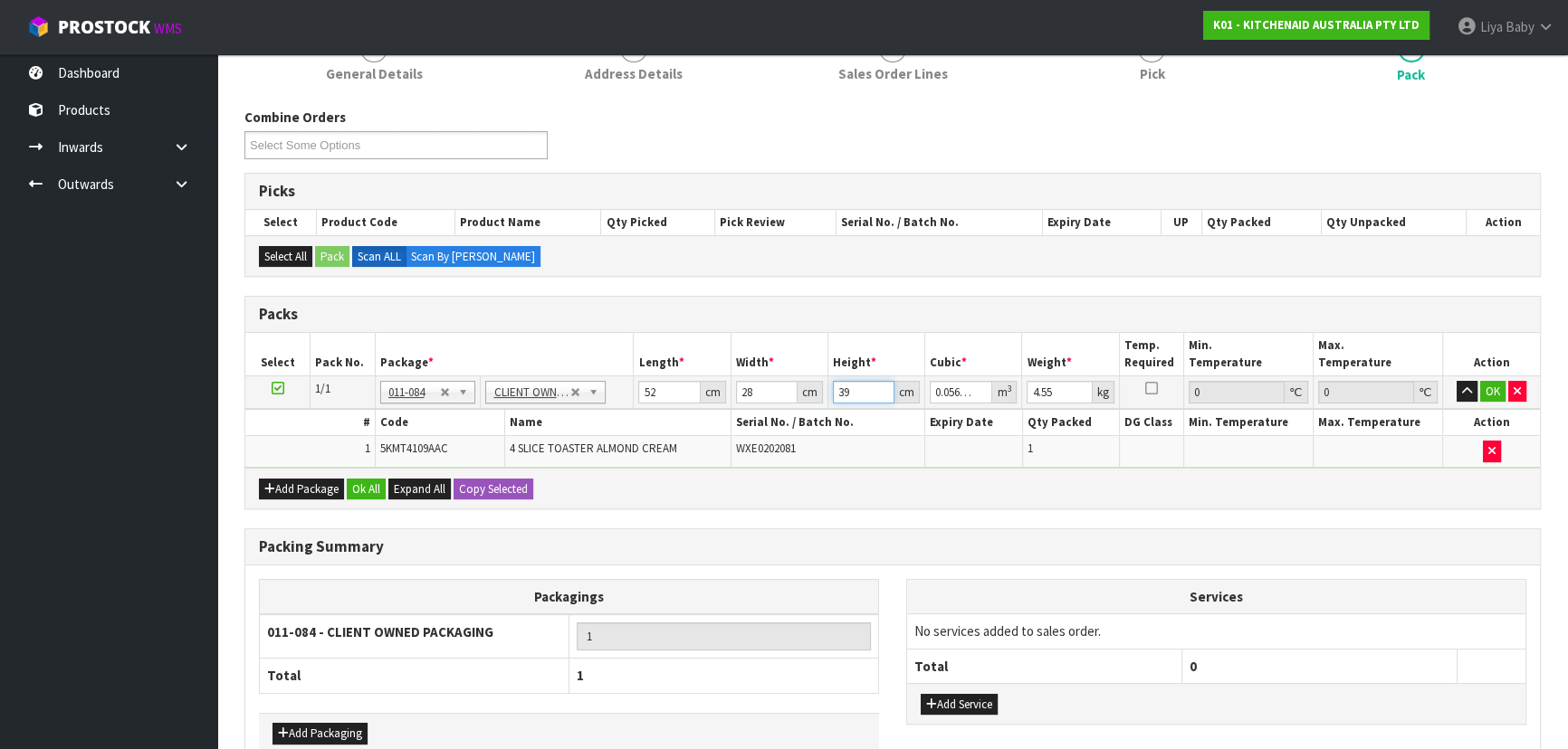
type input "39"
click at [1056, 391] on input "4.55" at bounding box center [1059, 391] width 65 height 23
type input "4"
type input "6"
click at [362, 488] on button "Ok All" at bounding box center [366, 489] width 39 height 22
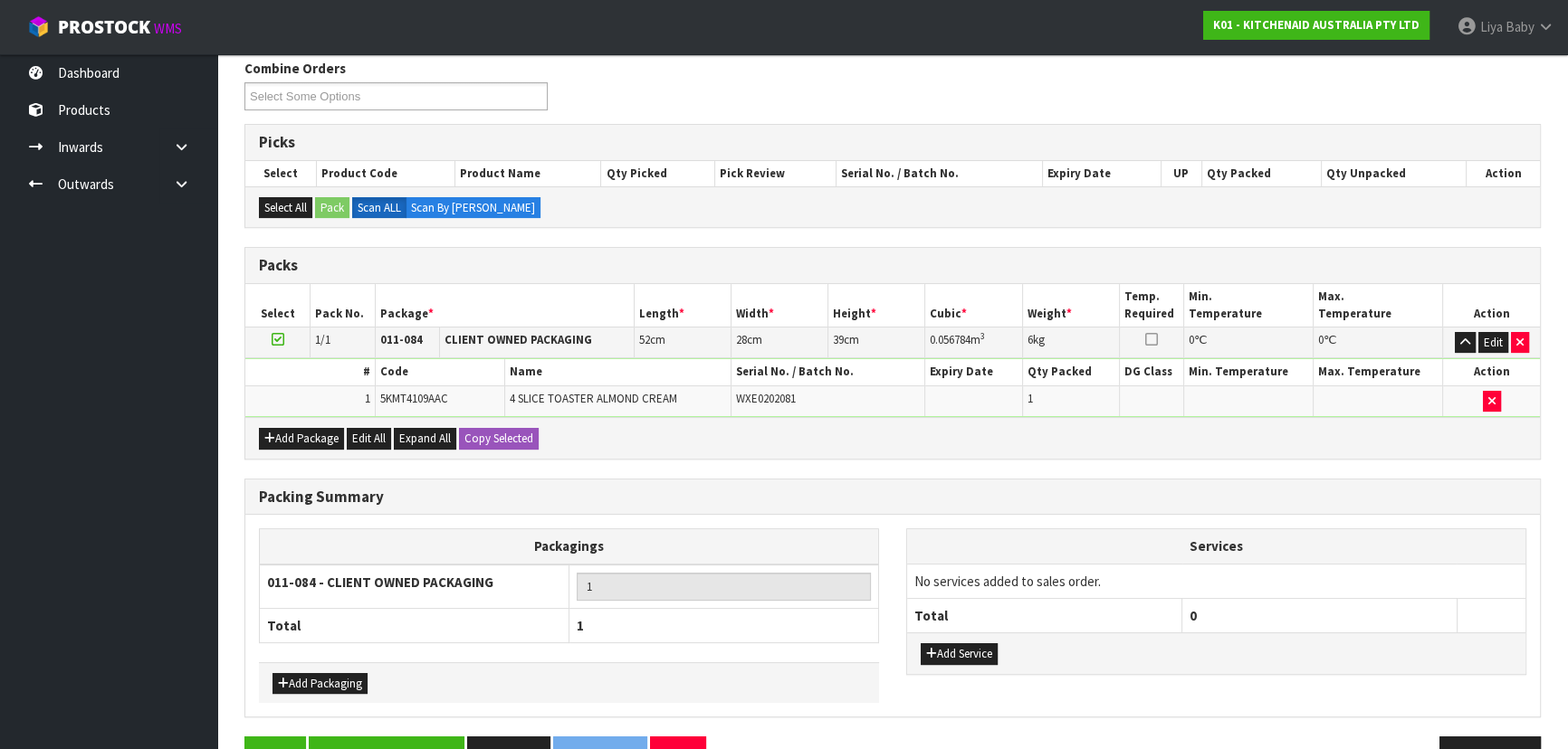
scroll to position [344, 0]
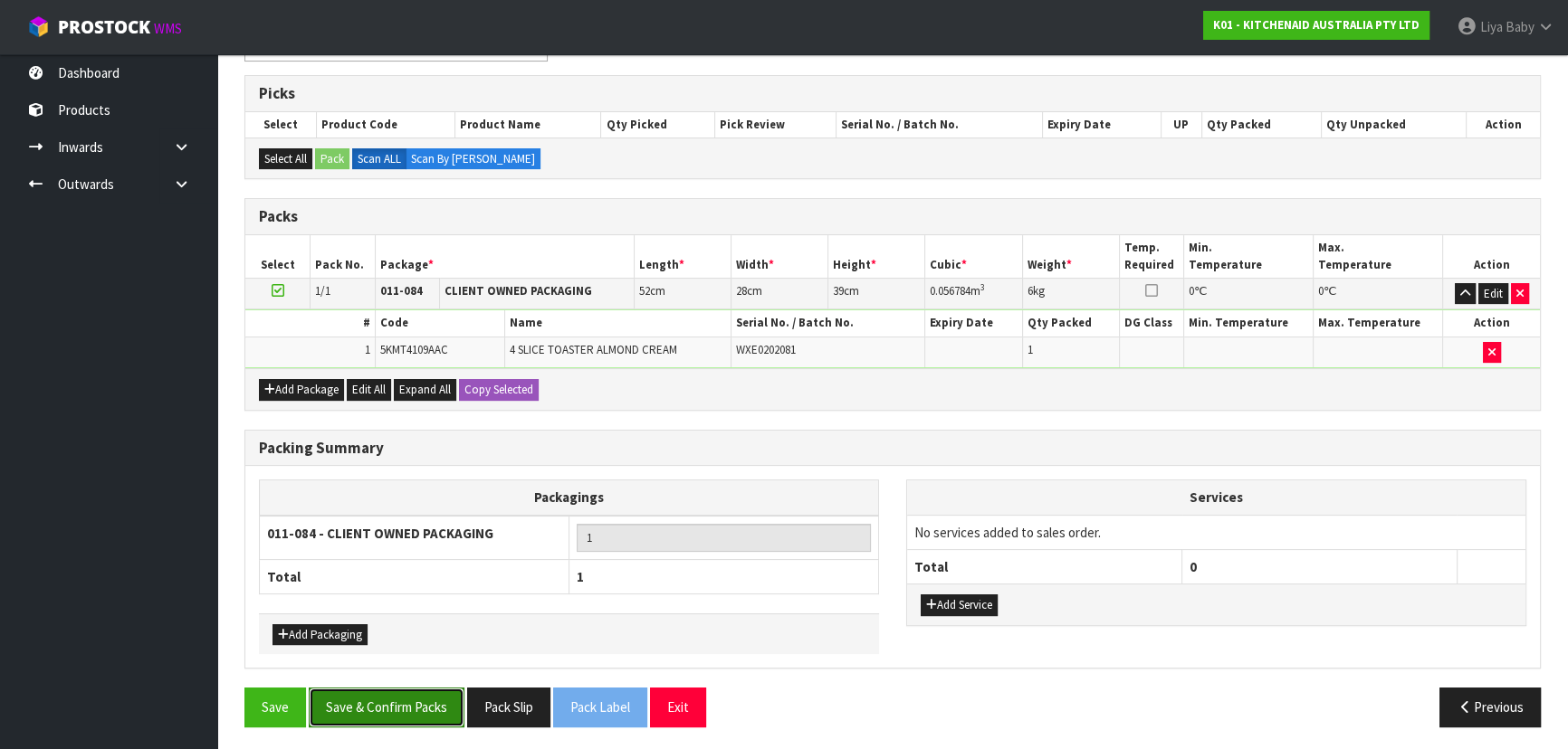
click at [417, 707] on button "Save & Confirm Packs" at bounding box center [386, 707] width 155 height 39
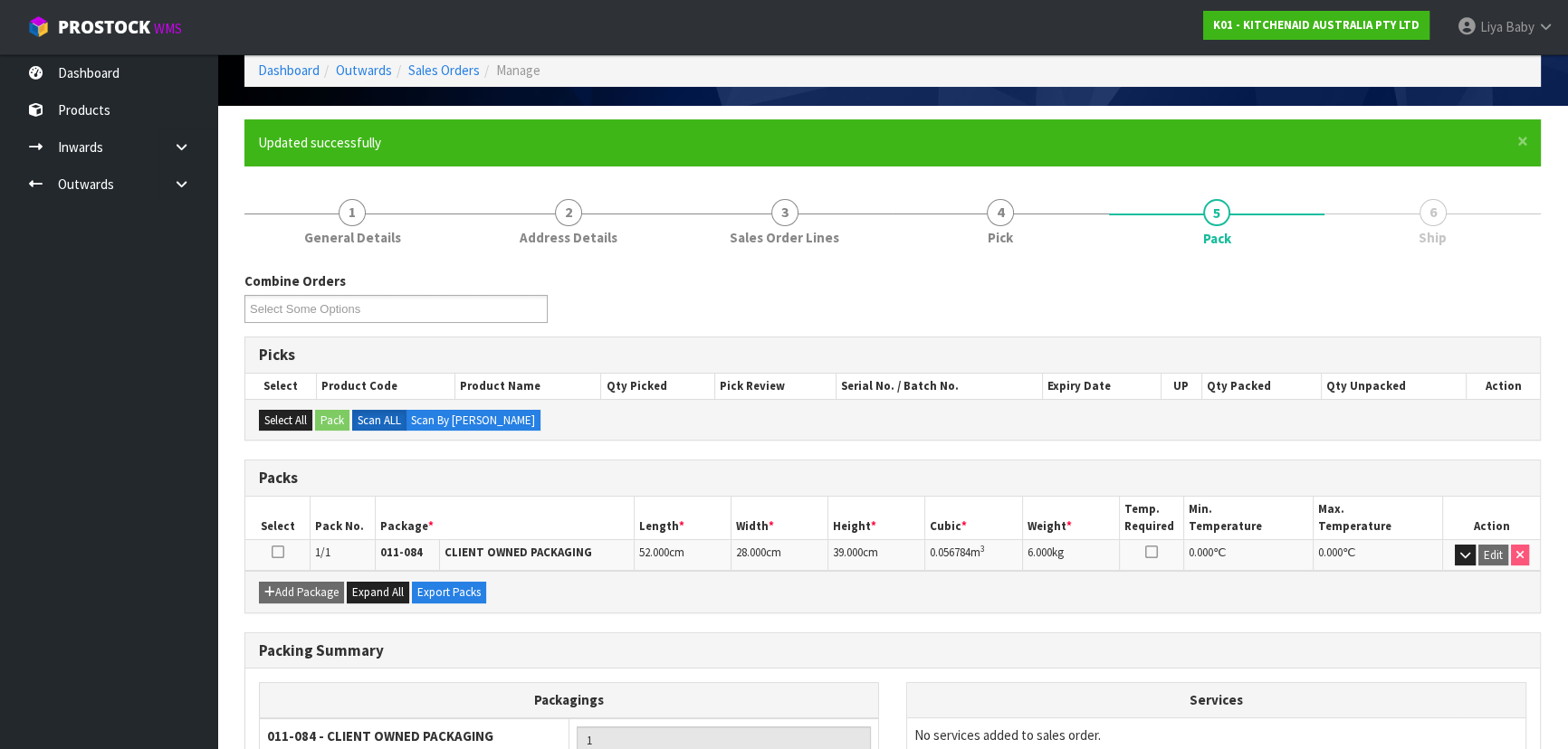
scroll to position [245, 0]
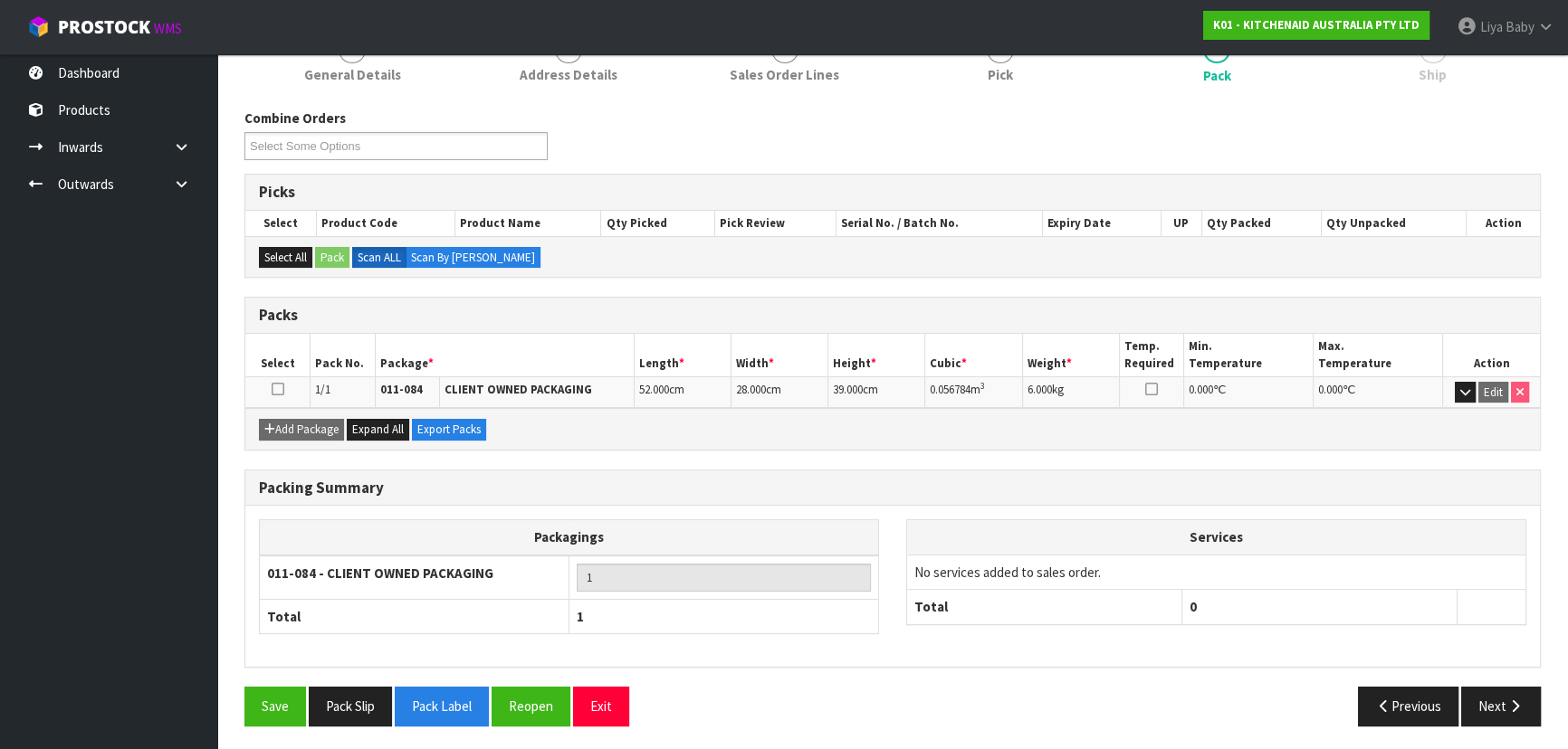
click at [279, 389] on icon at bounding box center [278, 389] width 13 height 1
click at [1523, 711] on button "Next" at bounding box center [1501, 706] width 80 height 39
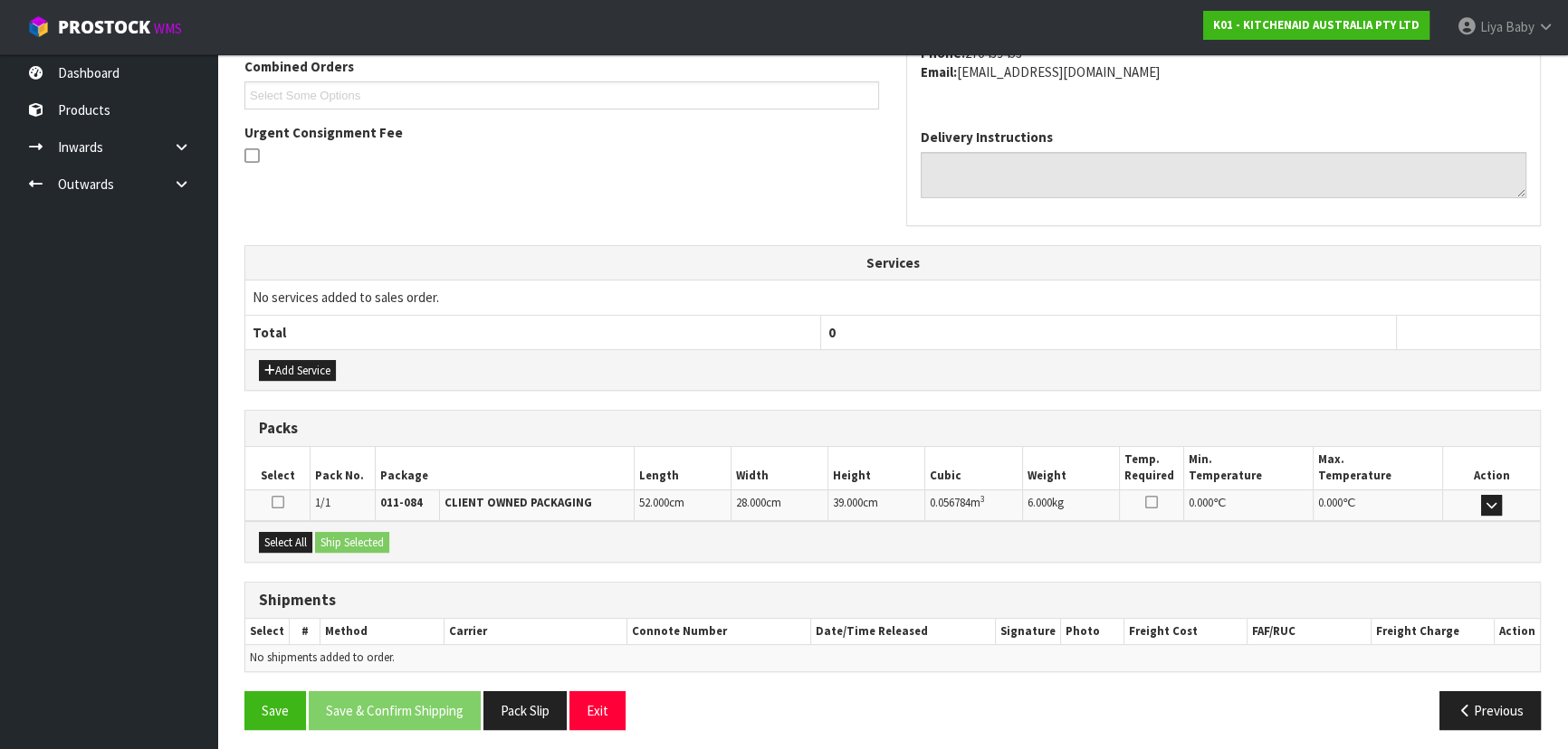
scroll to position [481, 0]
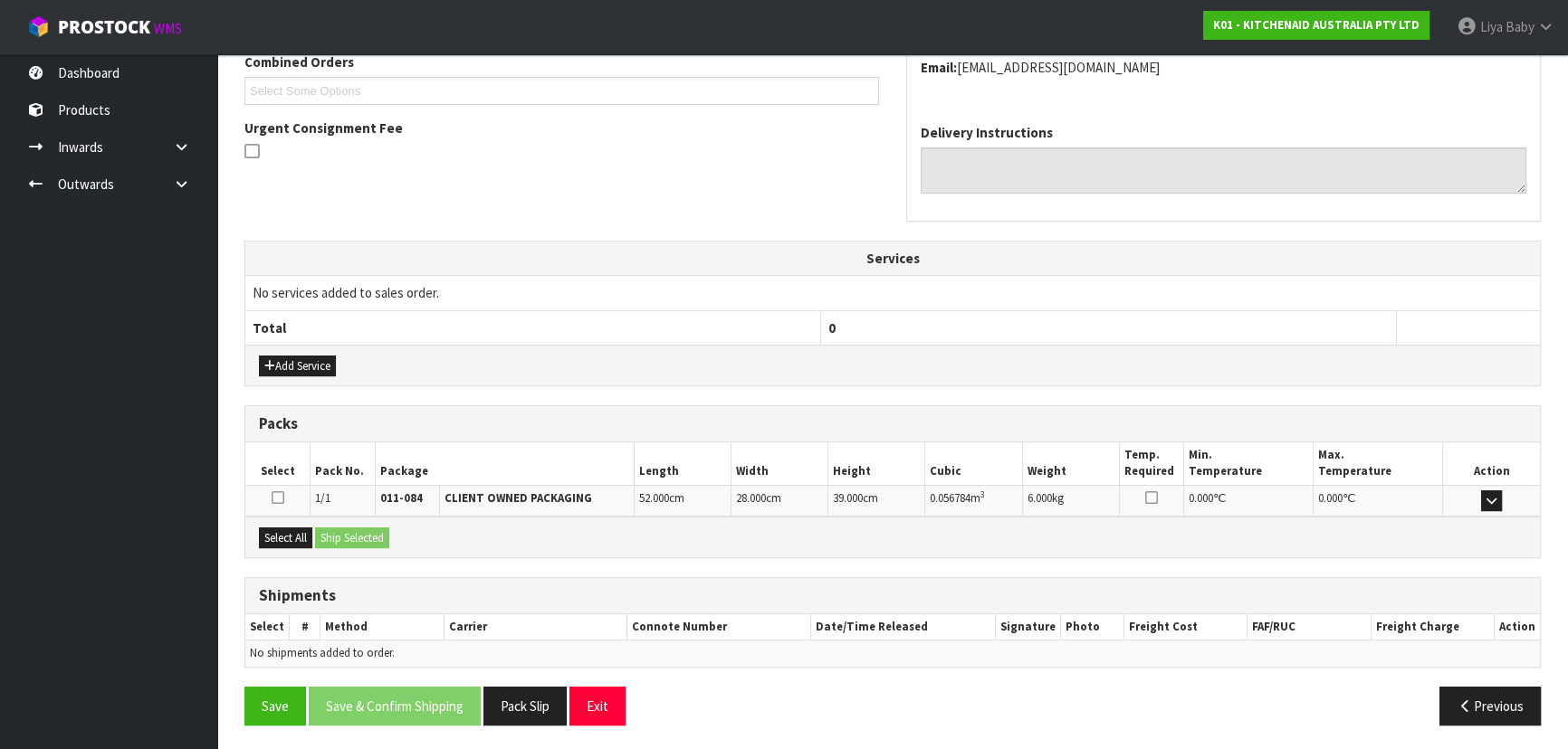
click at [256, 532] on div "Select All Ship Selected" at bounding box center [892, 537] width 1294 height 41
click at [305, 530] on button "Select All" at bounding box center [286, 539] width 53 height 22
click at [346, 530] on button "Ship Selected" at bounding box center [352, 539] width 74 height 22
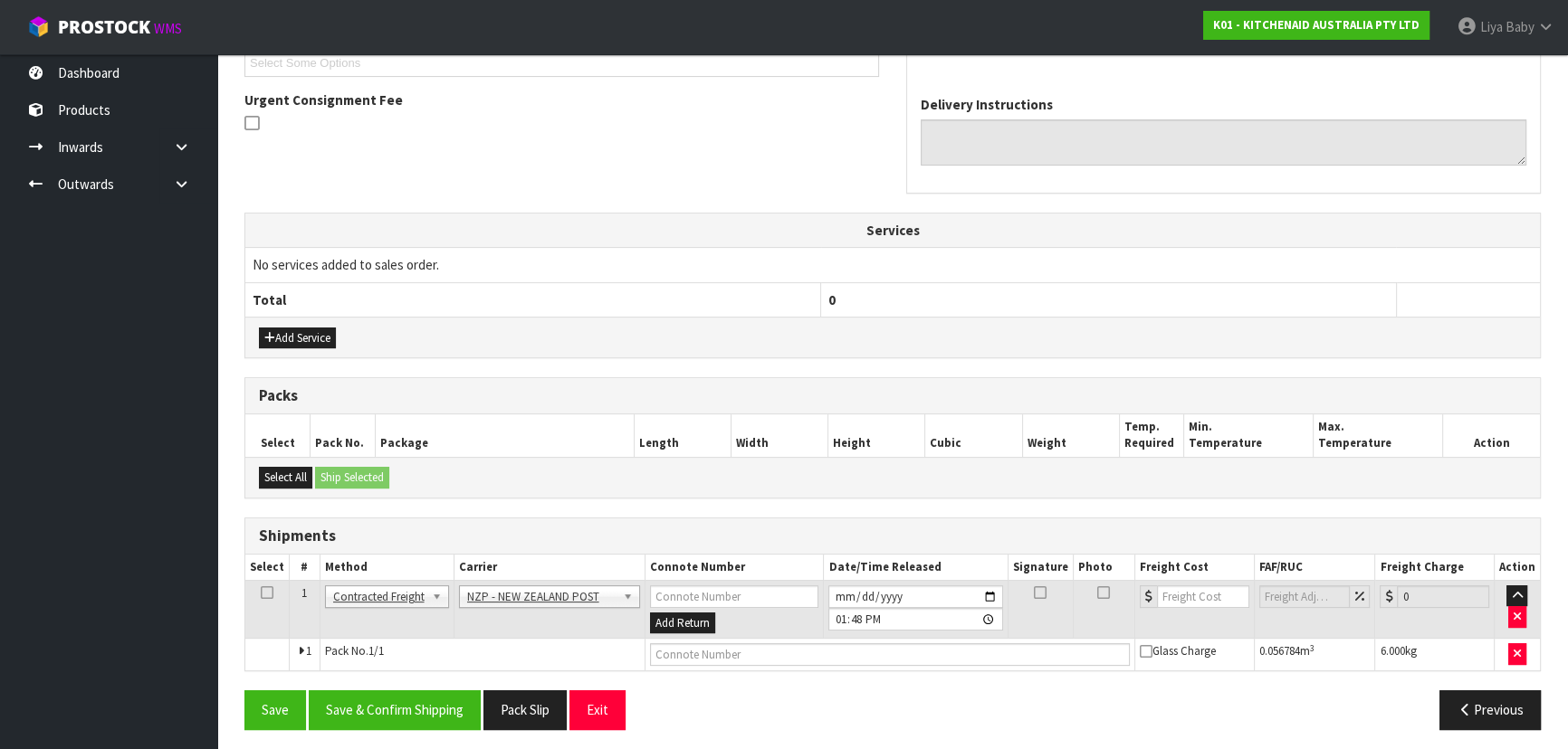
scroll to position [514, 0]
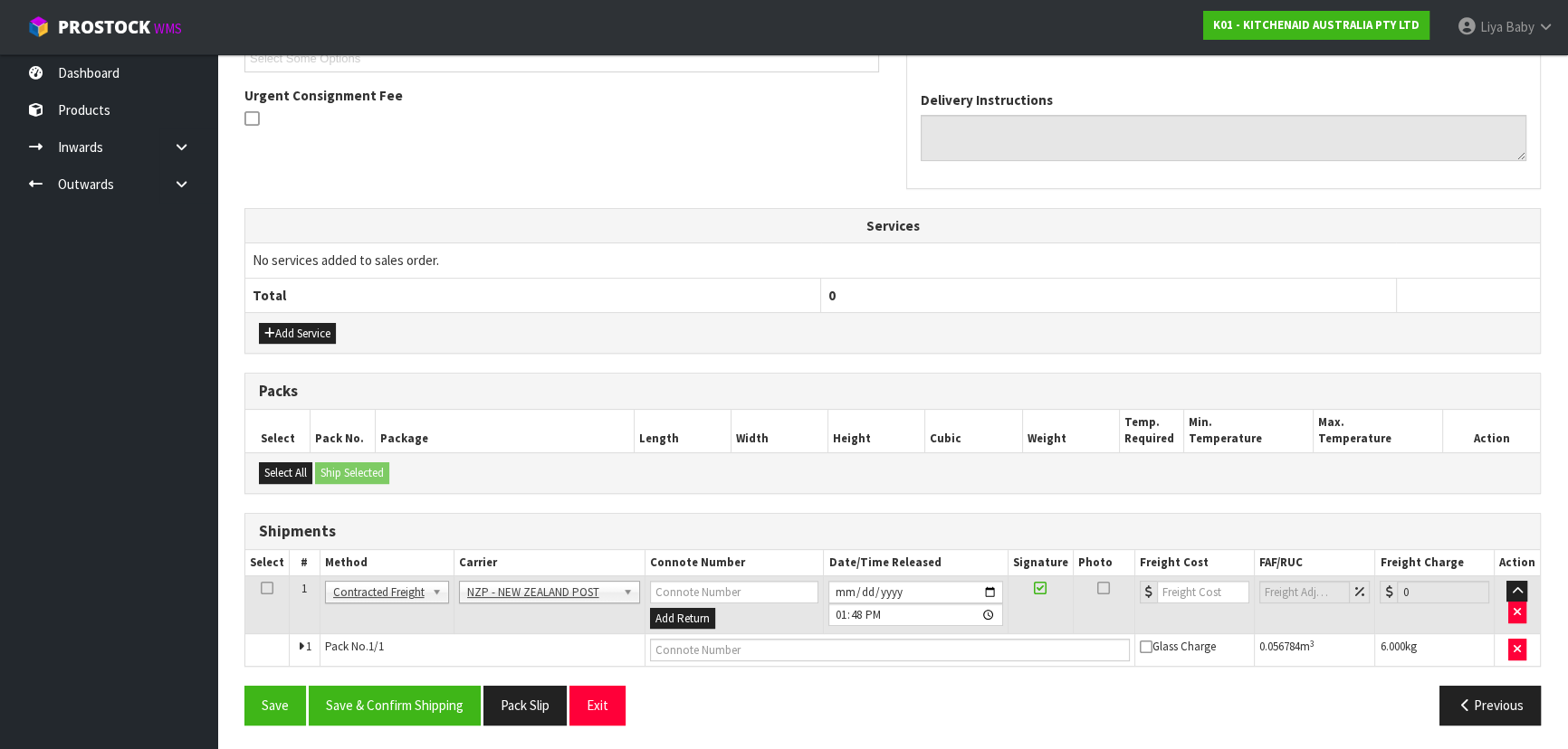
click at [265, 588] on icon at bounding box center [267, 588] width 13 height 1
click at [365, 697] on button "Save & Confirm Shipping" at bounding box center [394, 705] width 172 height 39
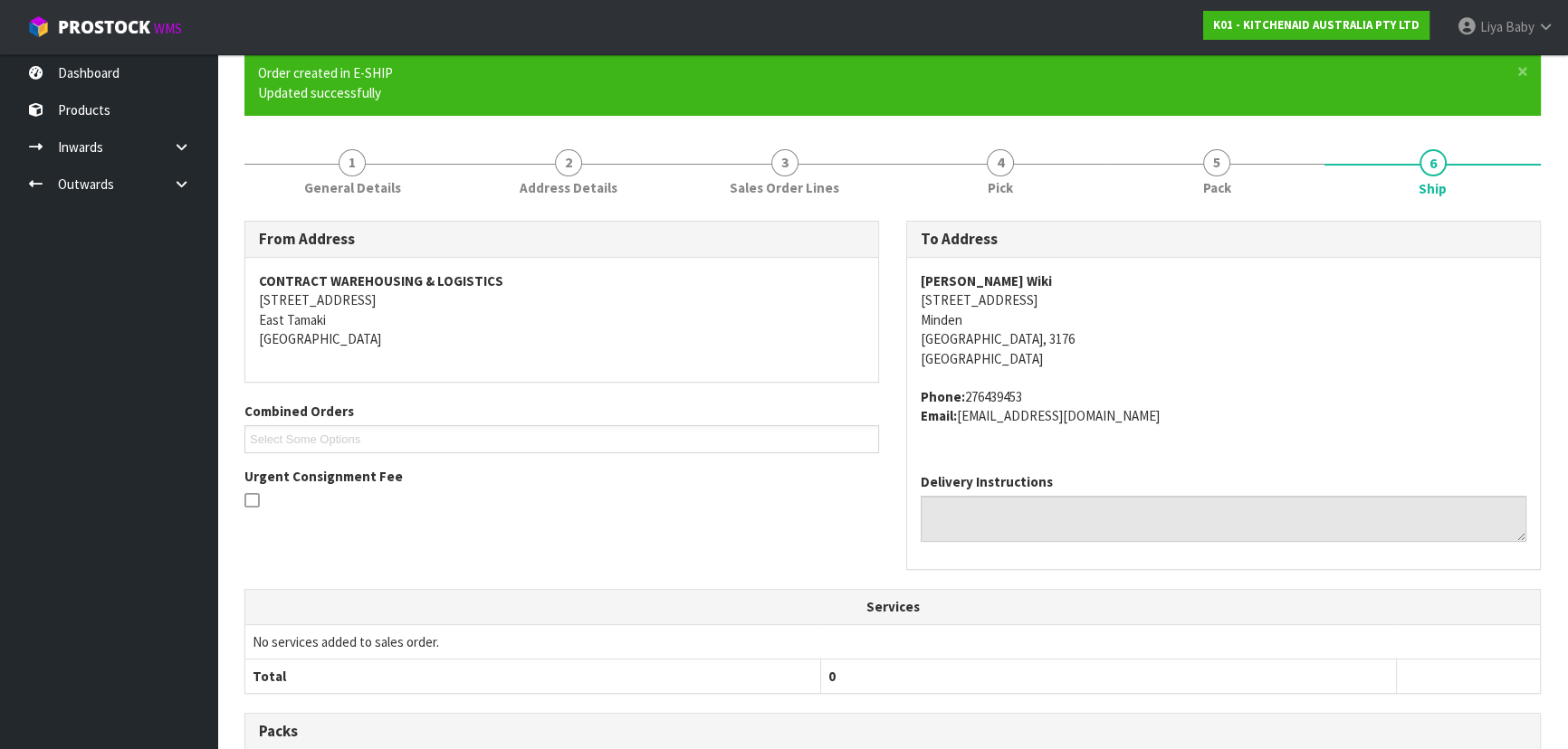
scroll to position [488, 0]
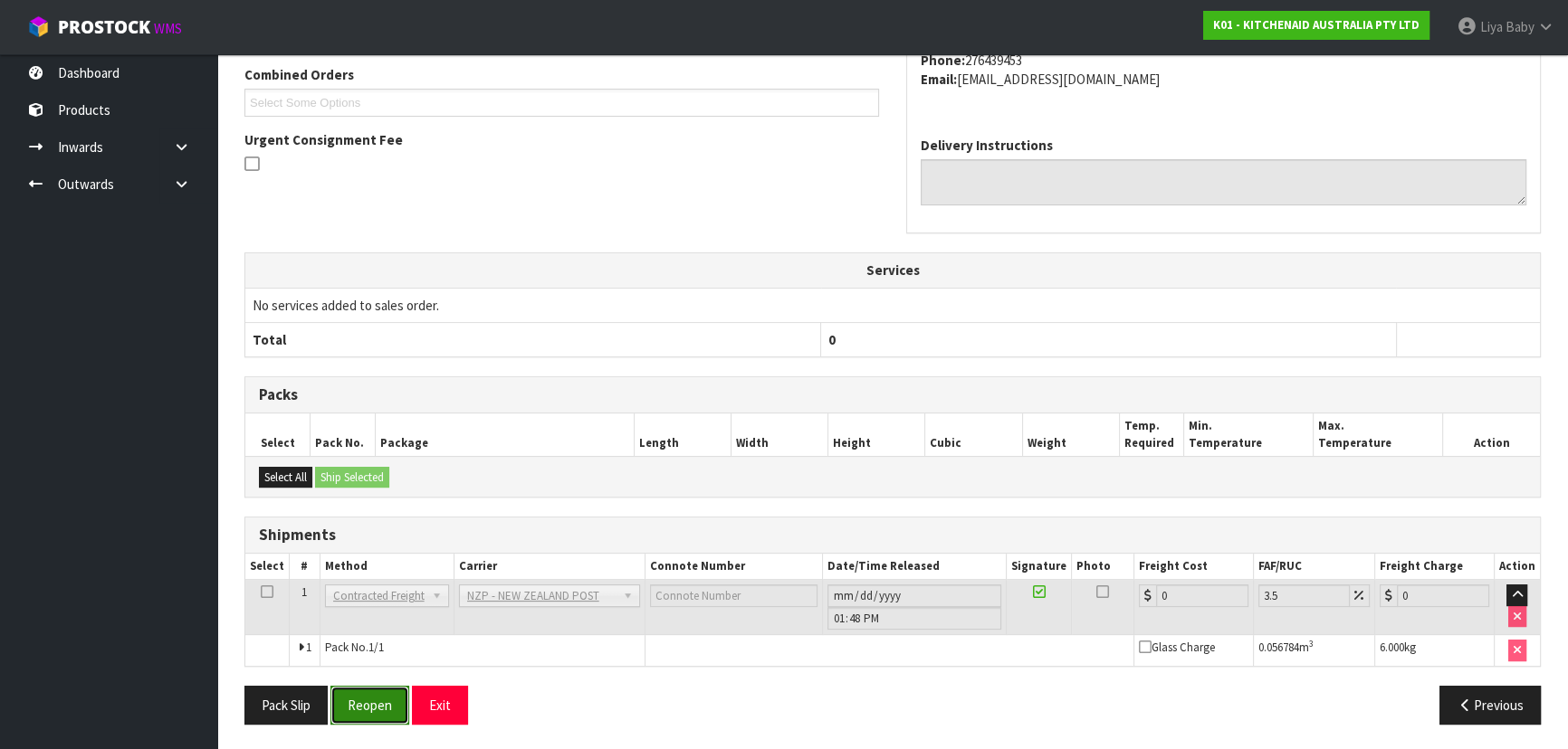
click at [357, 692] on button "Reopen" at bounding box center [370, 705] width 79 height 39
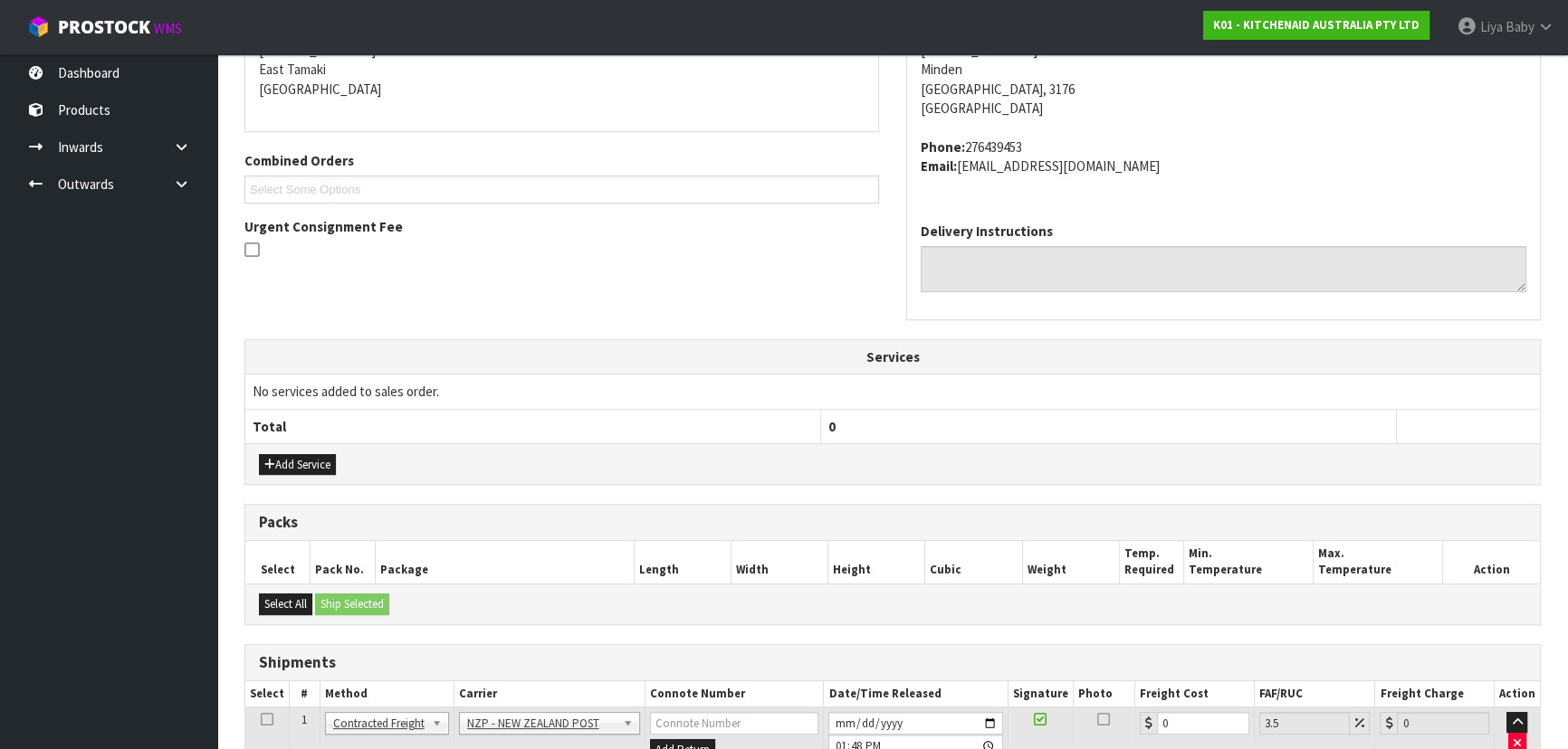
scroll to position [530, 0]
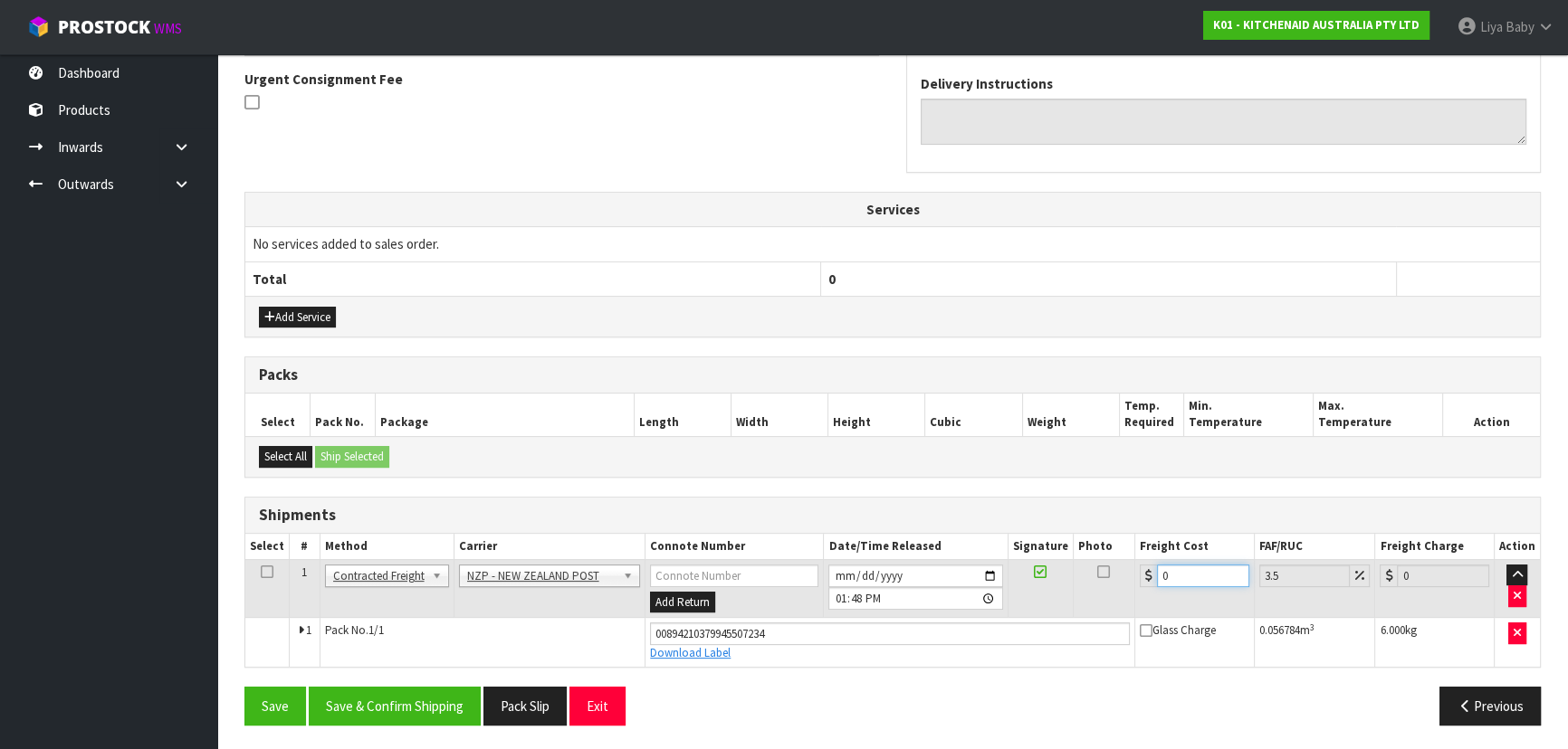
click at [1182, 565] on input "0" at bounding box center [1202, 575] width 92 height 23
type input "1"
type input "1.03"
type input "11"
type input "11.38"
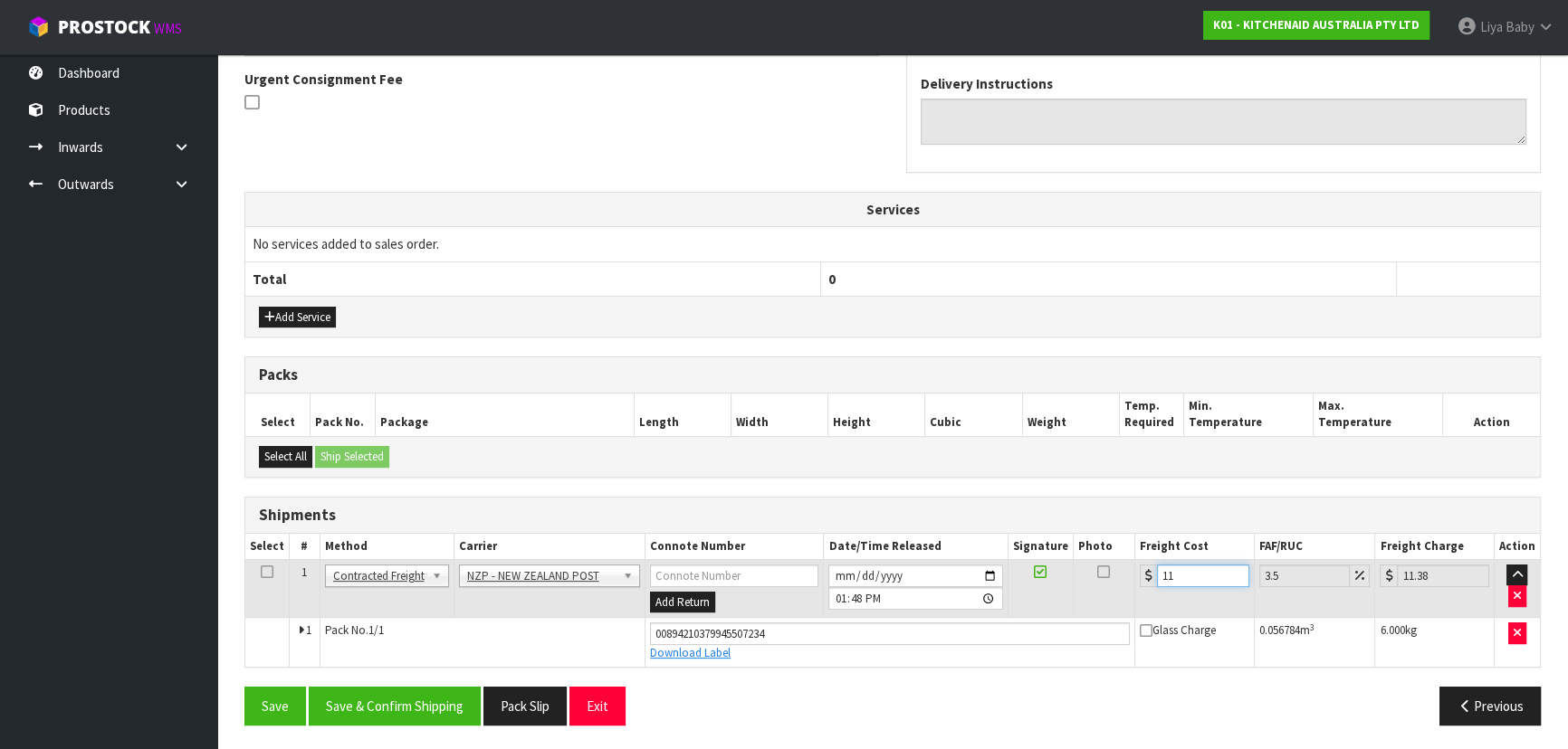
type input "11.9"
type input "12.32"
type input "11.90"
click at [263, 572] on icon at bounding box center [267, 572] width 13 height 1
click at [413, 704] on button "Save & Confirm Shipping" at bounding box center [394, 706] width 172 height 39
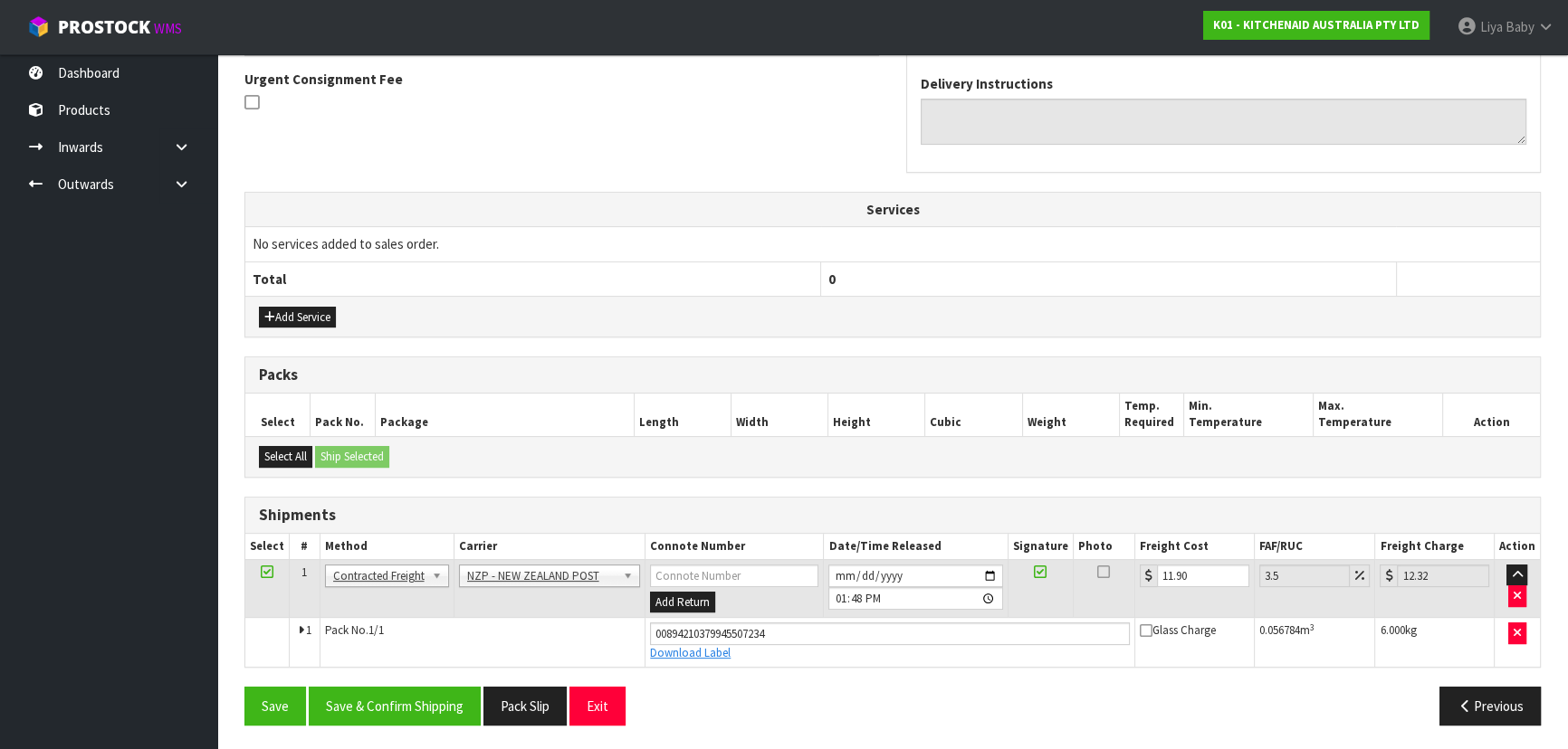
scroll to position [0, 0]
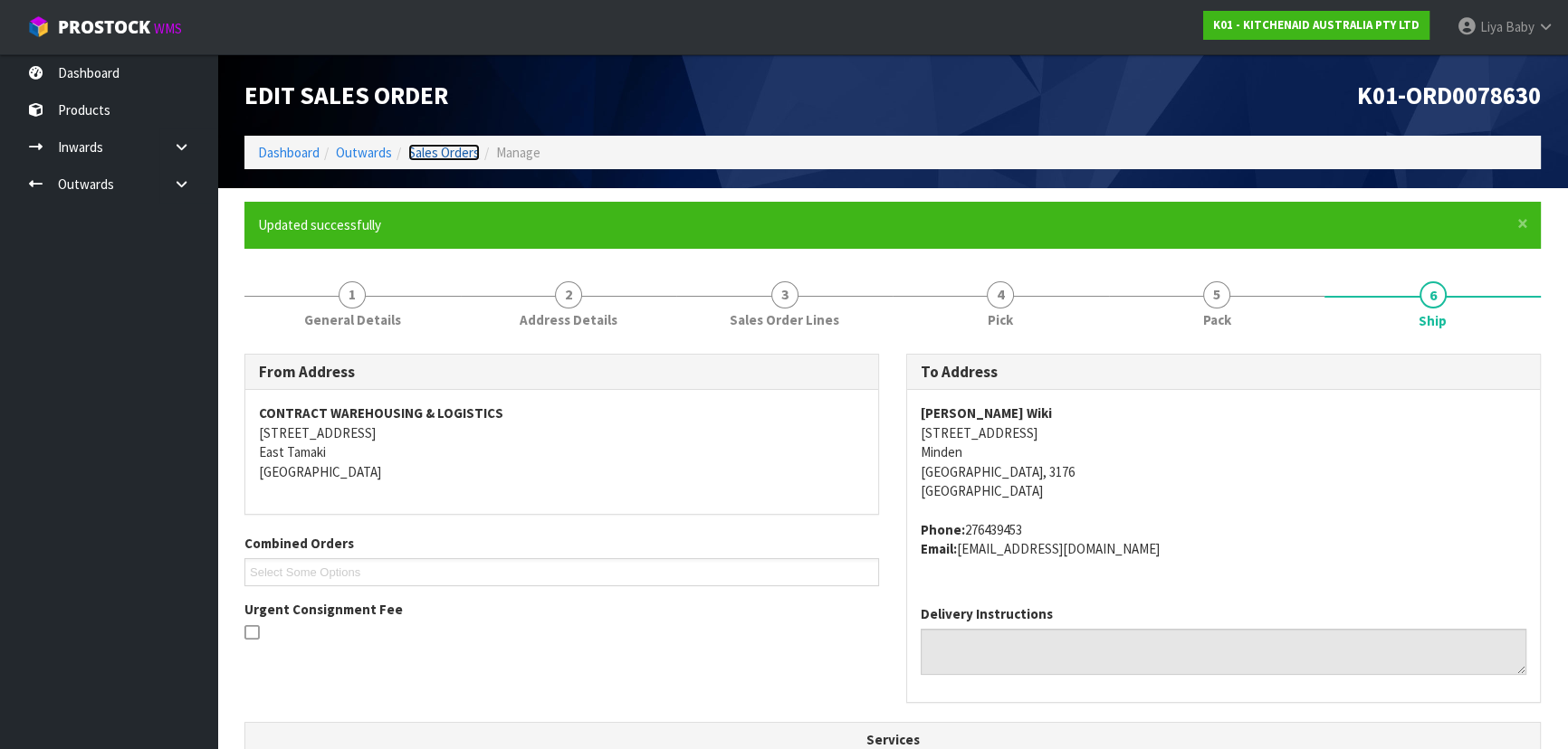
click at [445, 155] on link "Sales Orders" at bounding box center [444, 152] width 71 height 17
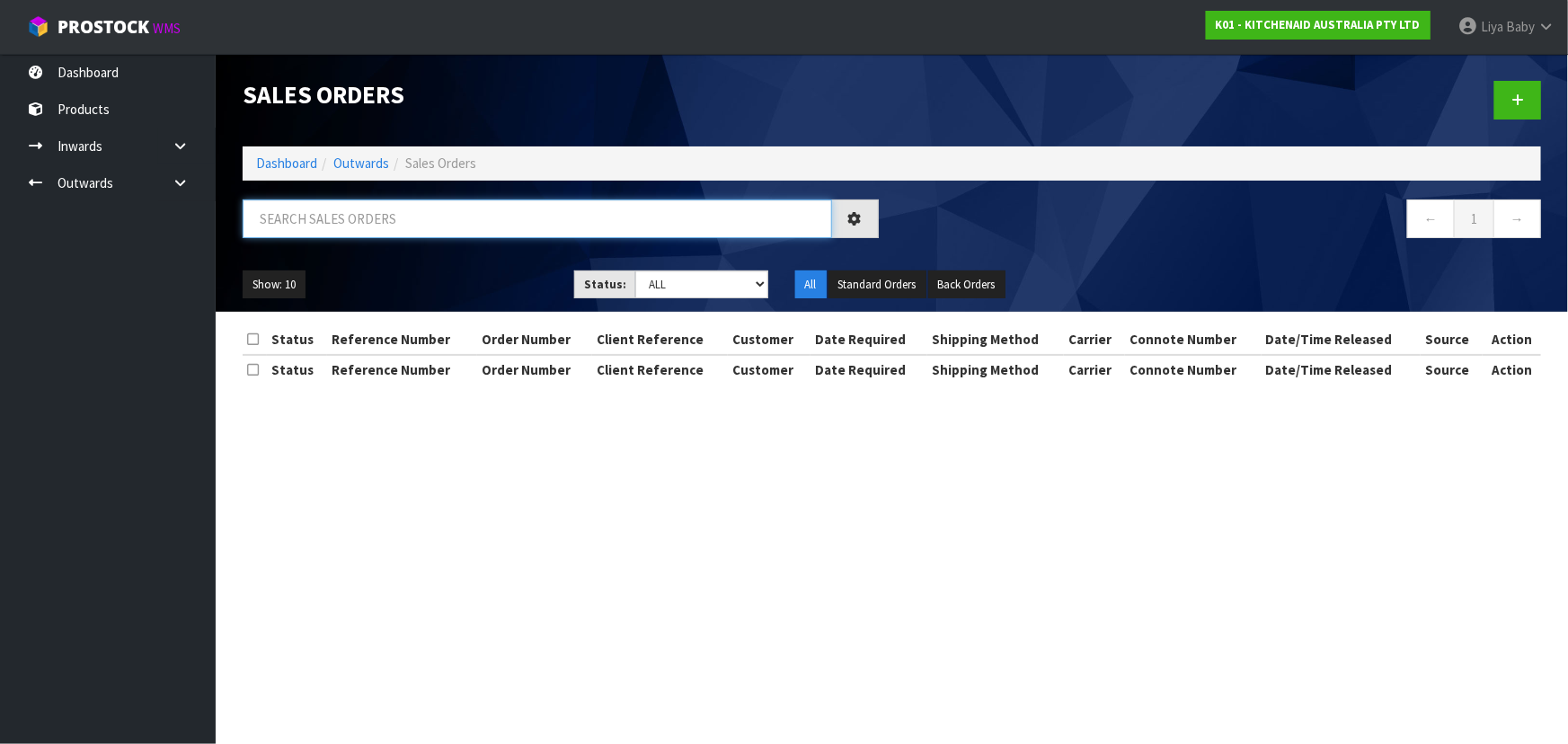
click at [345, 218] on input "text" at bounding box center [537, 218] width 590 height 38
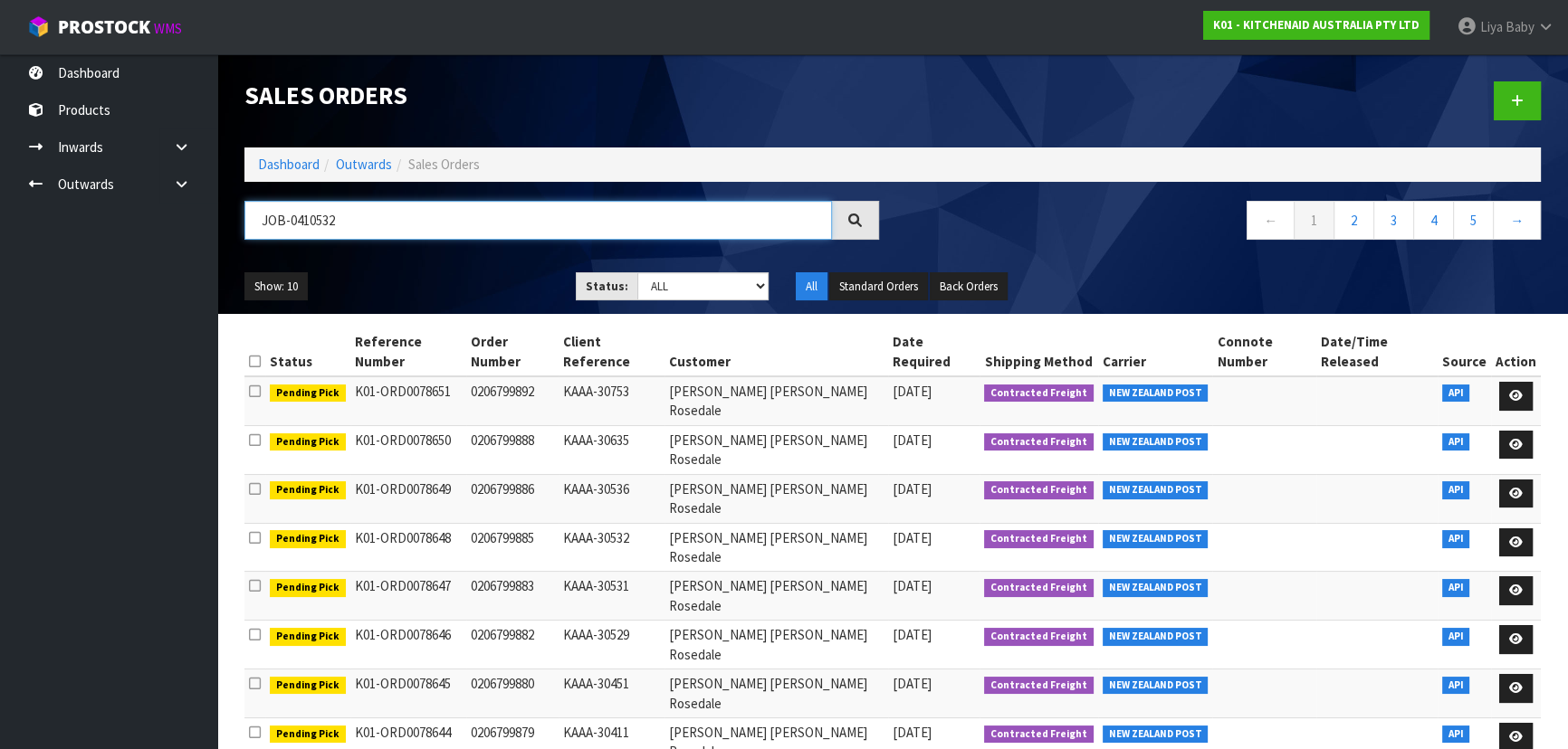
type input "JOB-0410532"
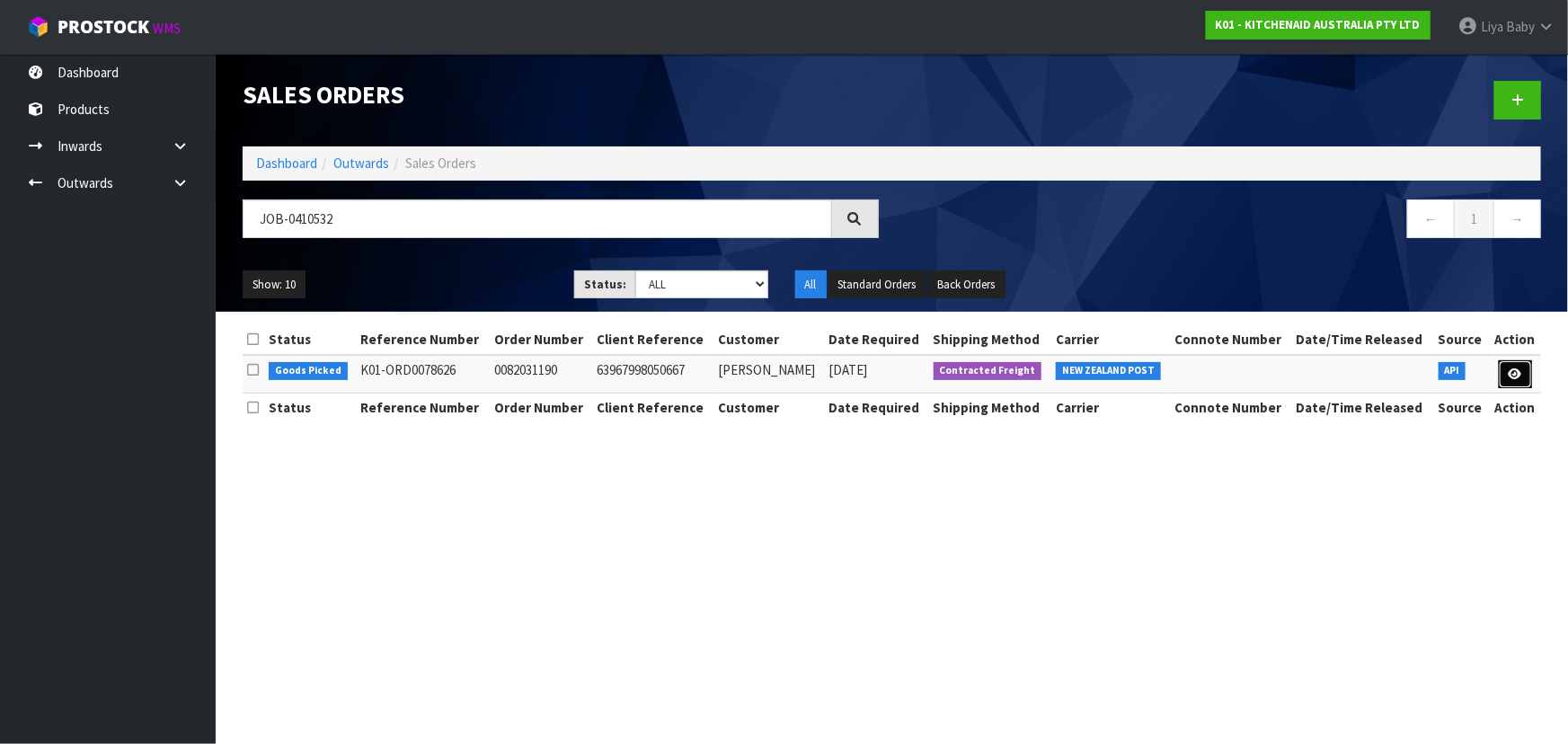
click at [1511, 373] on icon at bounding box center [1515, 374] width 14 height 12
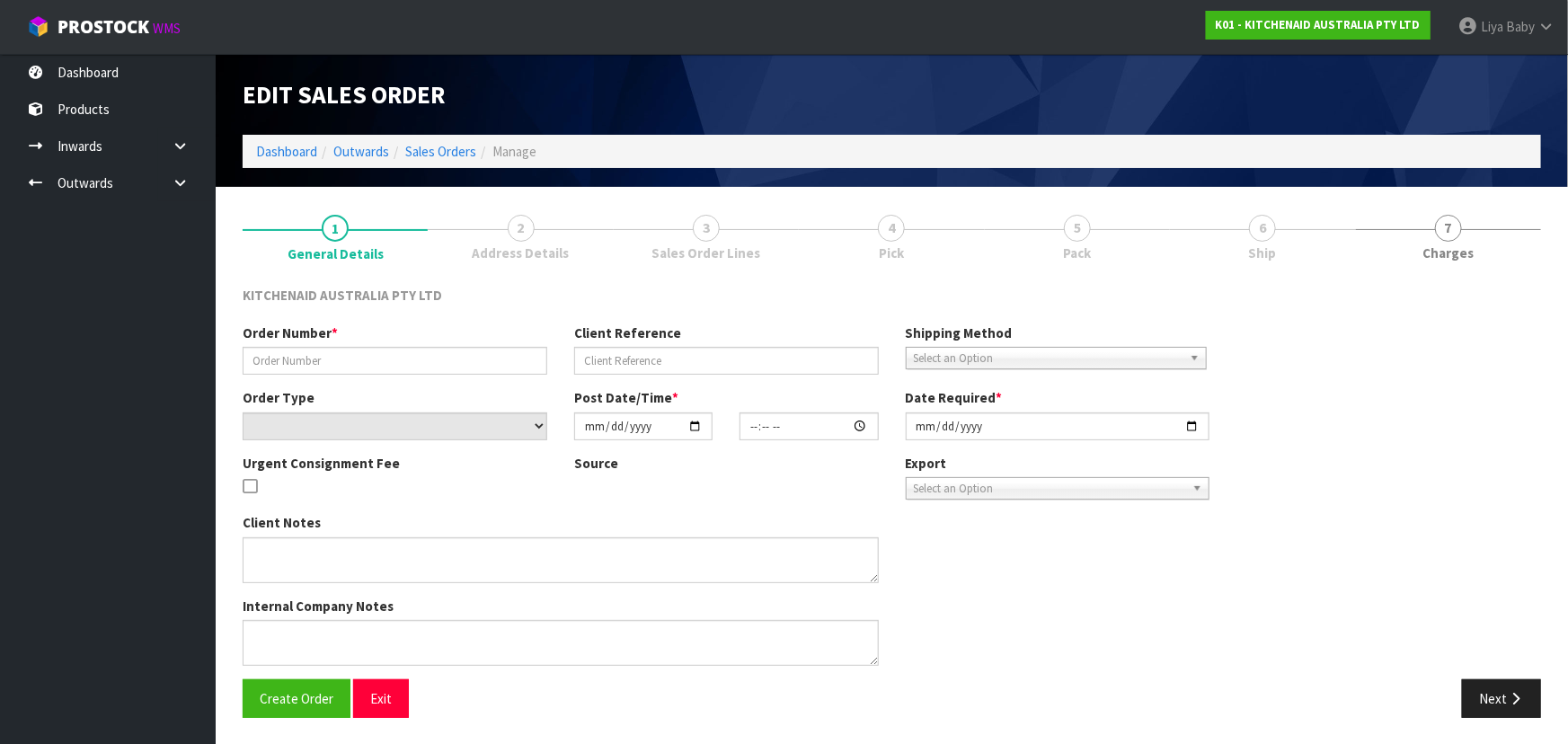
type input "0082031190"
type input "63967998050667"
select select "number:0"
type input "[DATE]"
type input "09:34:35.000"
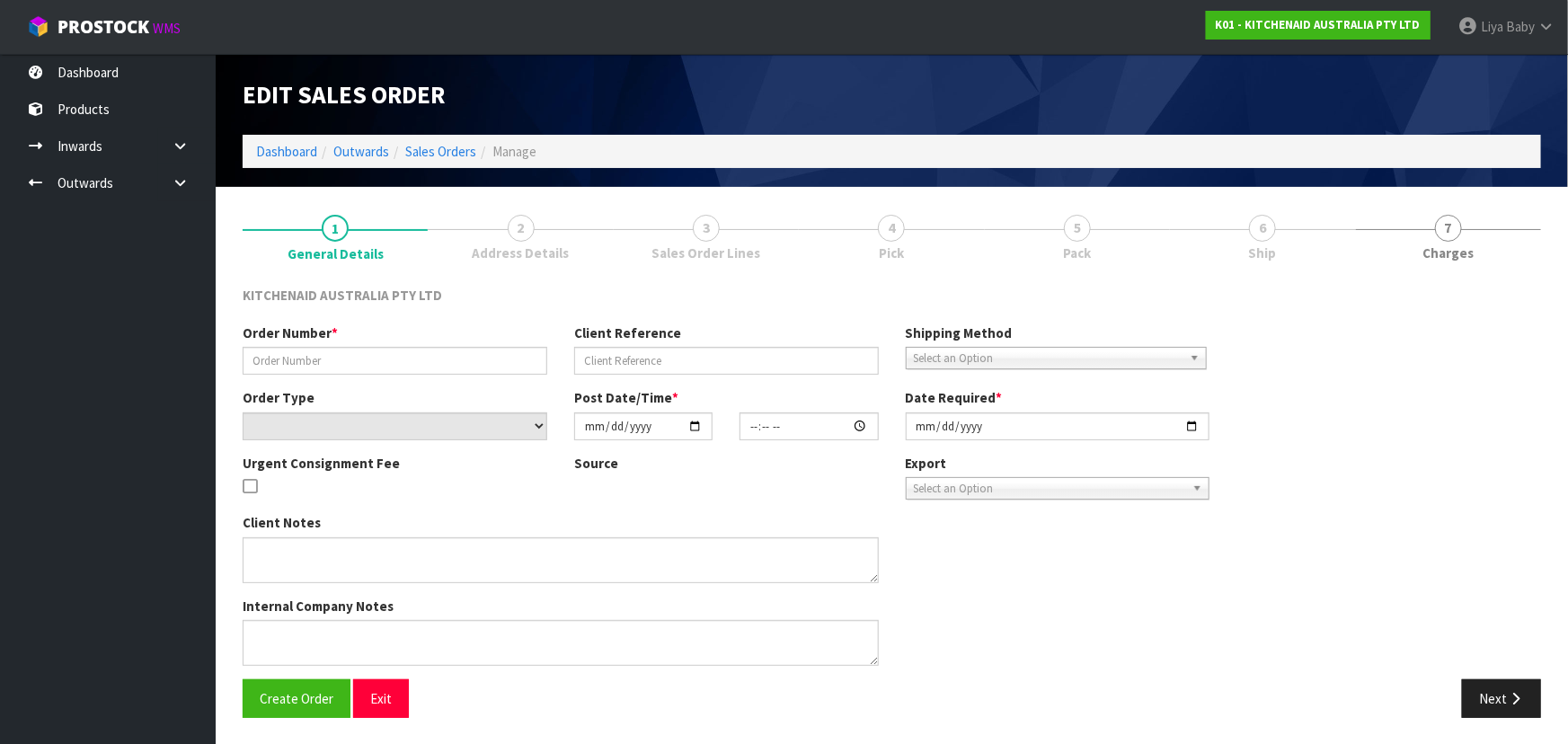
type input "[DATE]"
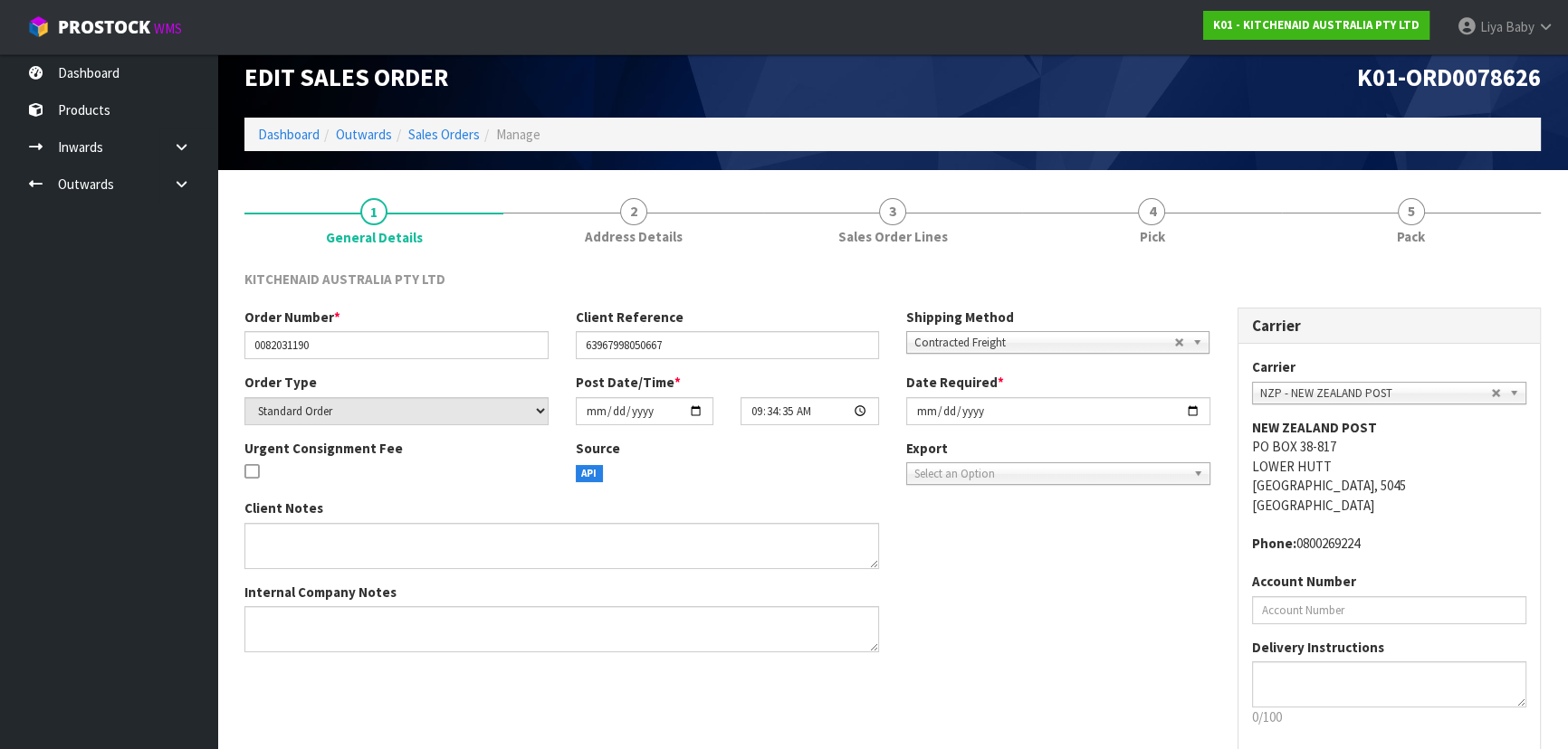
scroll to position [109, 0]
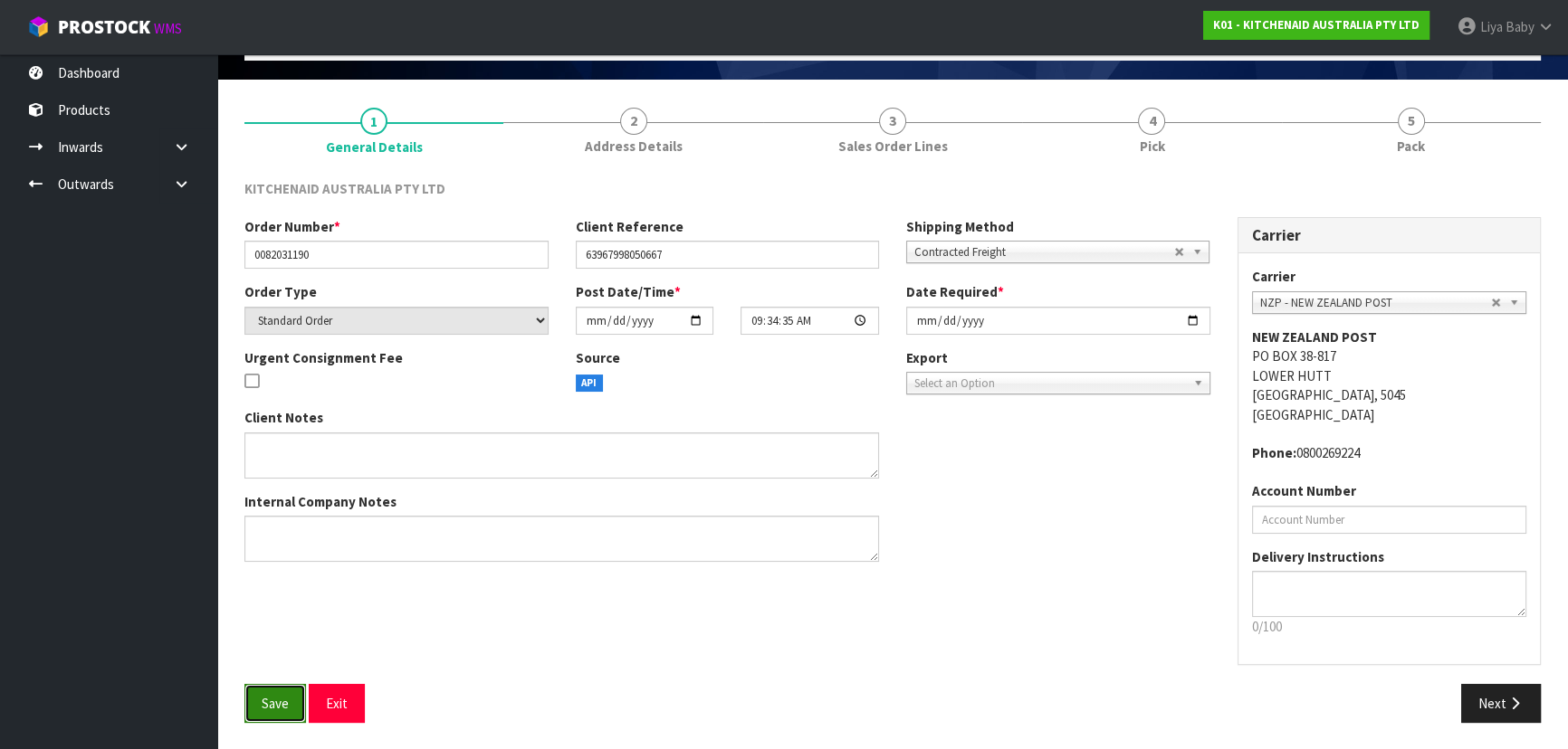
drag, startPoint x: 251, startPoint y: 706, endPoint x: 250, endPoint y: 695, distance: 11.0
click at [250, 702] on button "Save" at bounding box center [275, 703] width 61 height 39
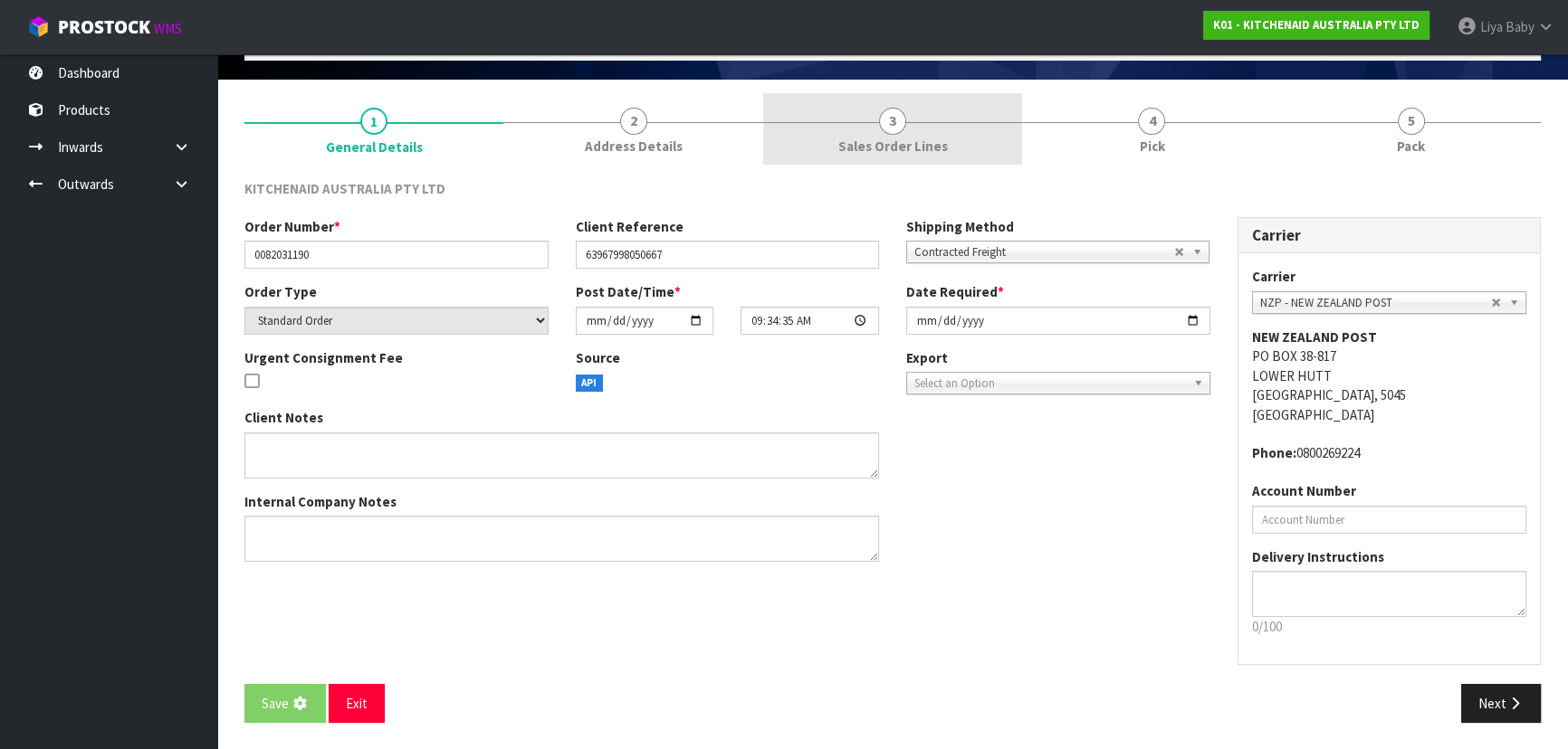
scroll to position [0, 0]
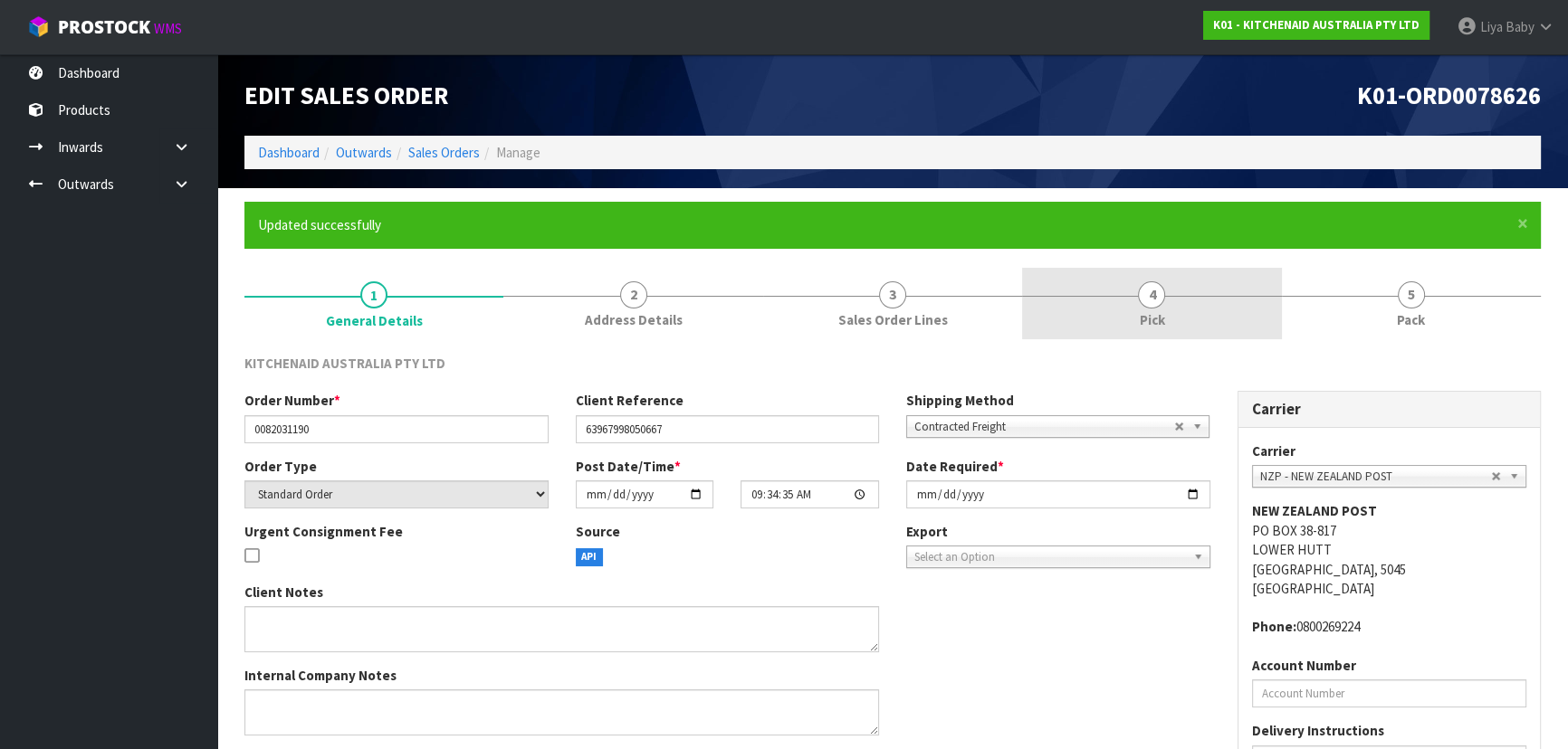
click at [1194, 310] on link "4 Pick" at bounding box center [1152, 303] width 259 height 71
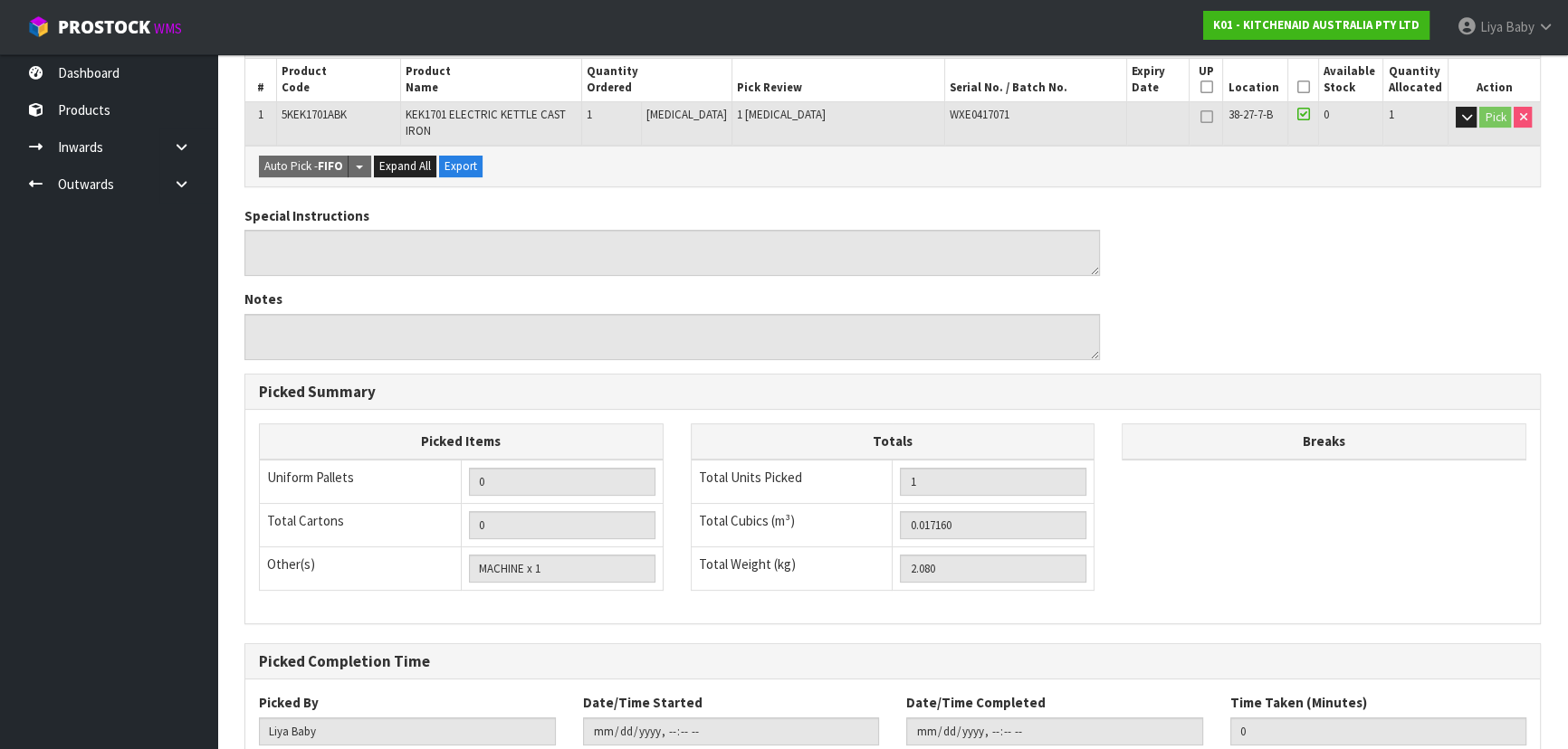
scroll to position [411, 0]
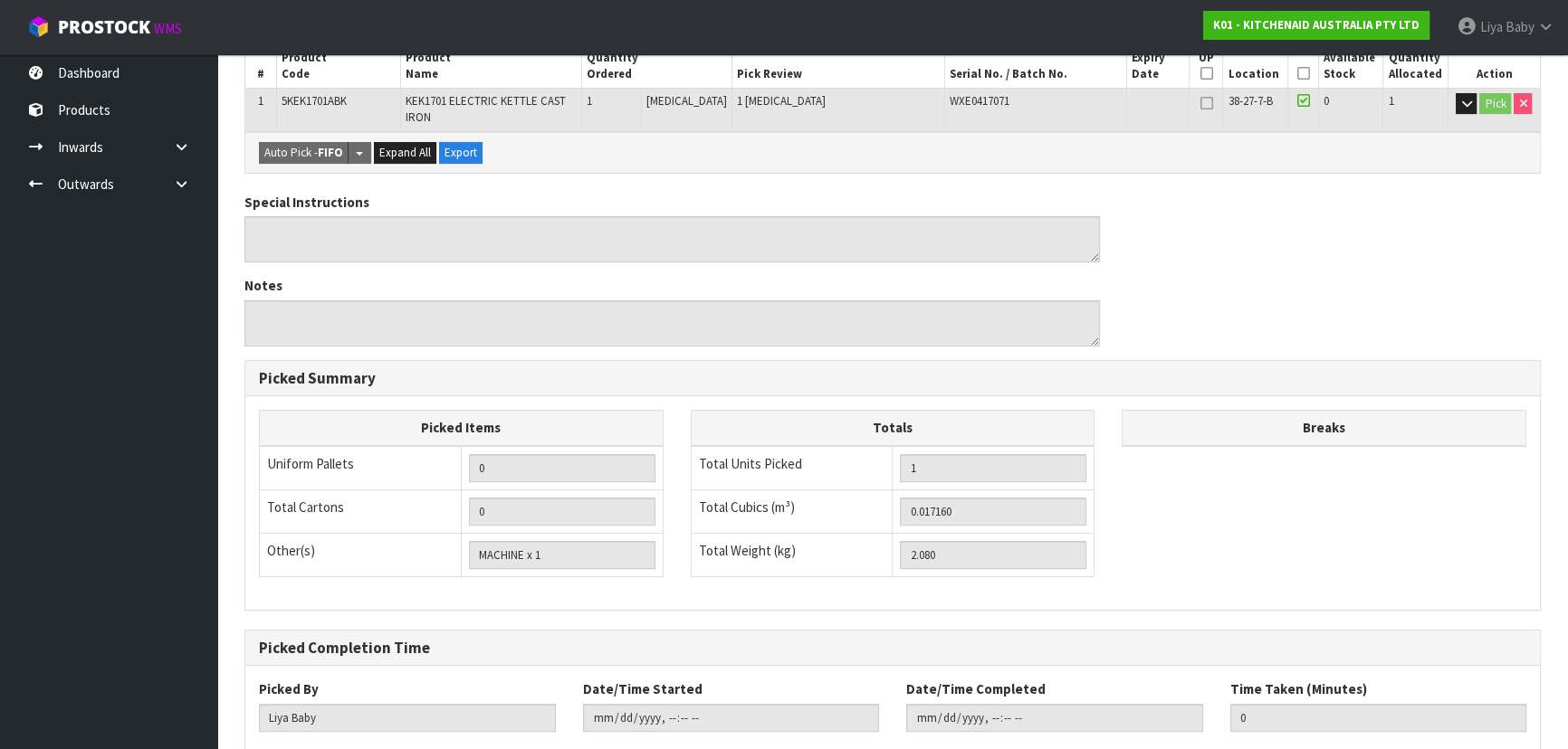
click at [1301, 74] on icon at bounding box center [1302, 73] width 13 height 1
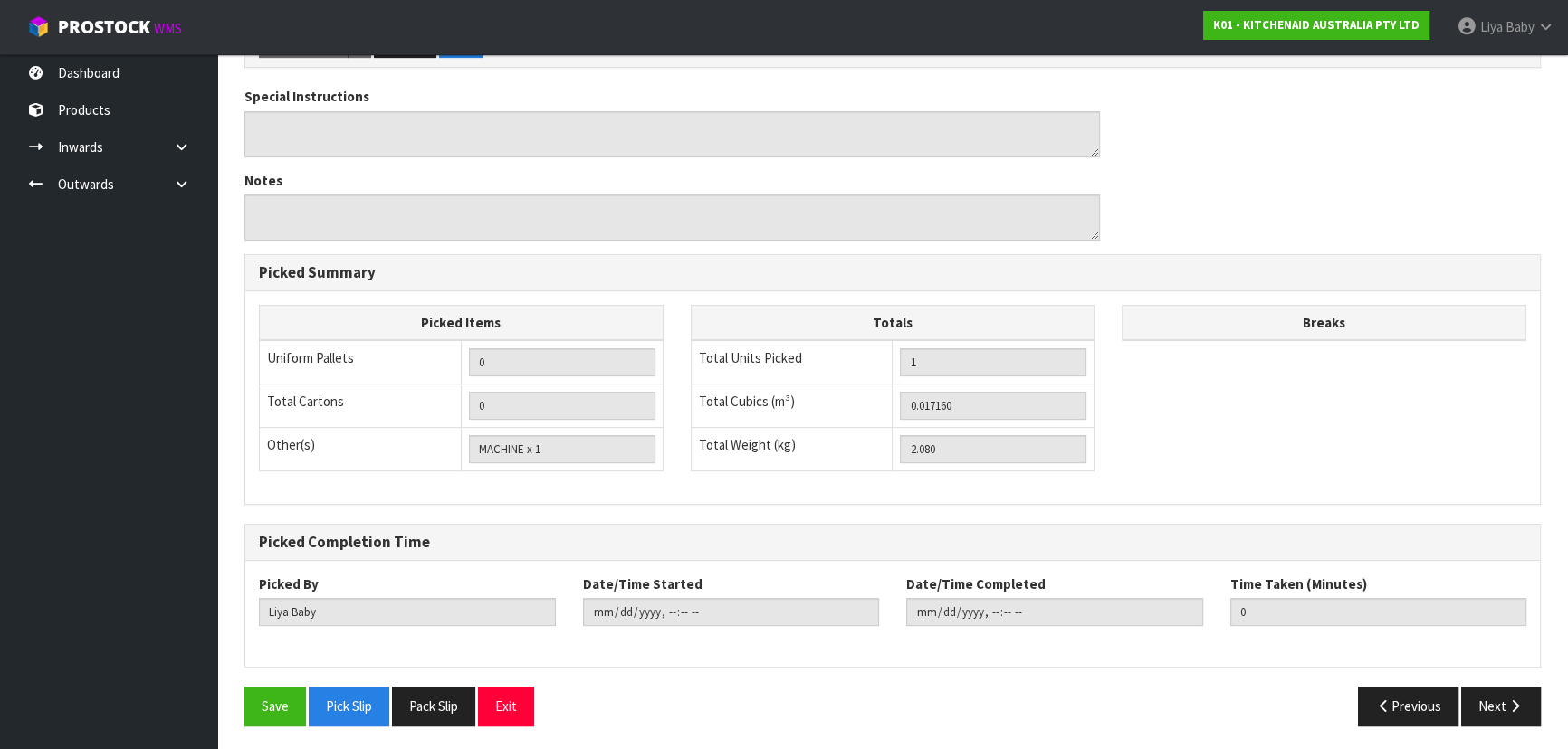
scroll to position [583, 0]
click at [292, 708] on button "Save" at bounding box center [275, 705] width 61 height 39
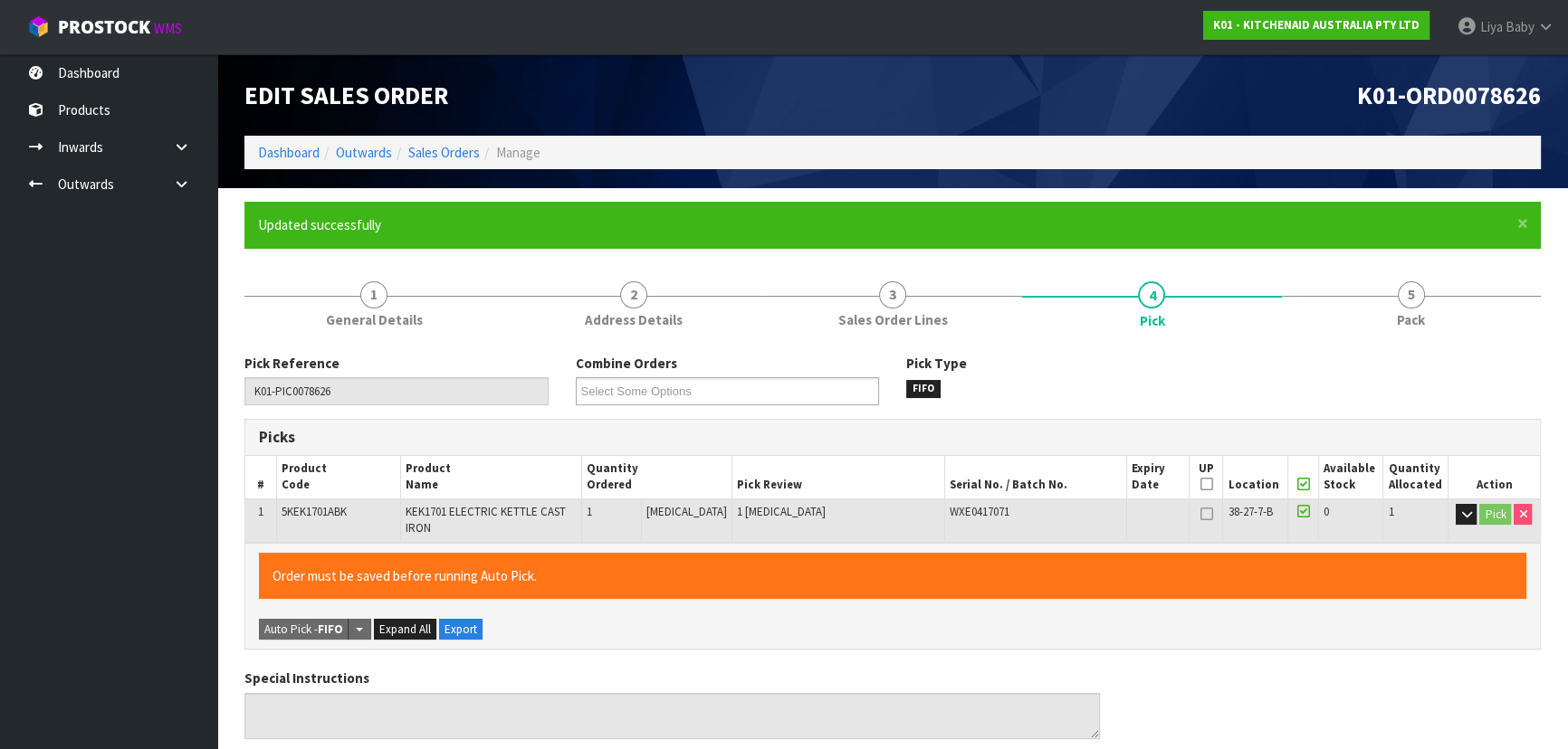
type input "[DATE]T13:50:46"
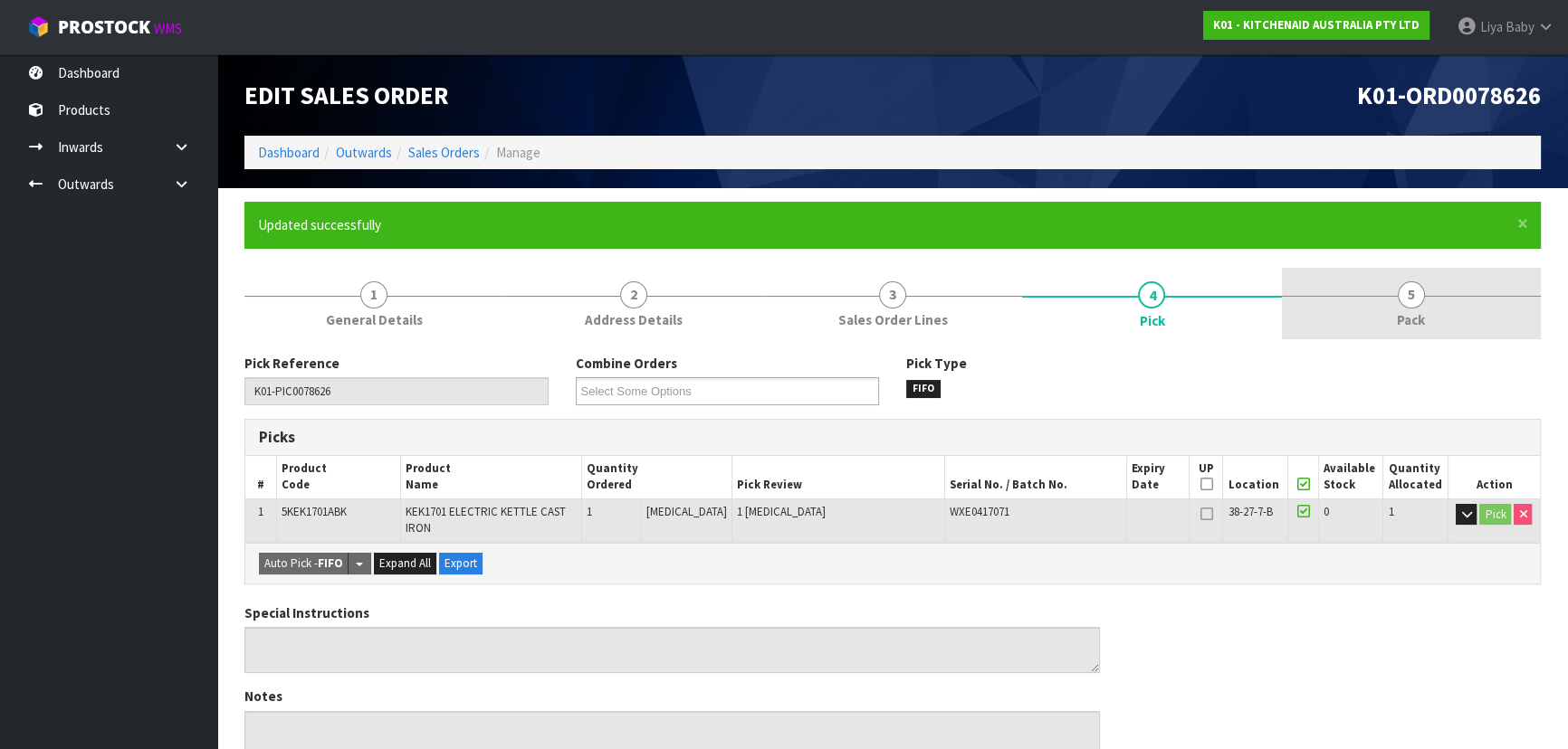
click at [1409, 303] on span "5" at bounding box center [1411, 294] width 27 height 27
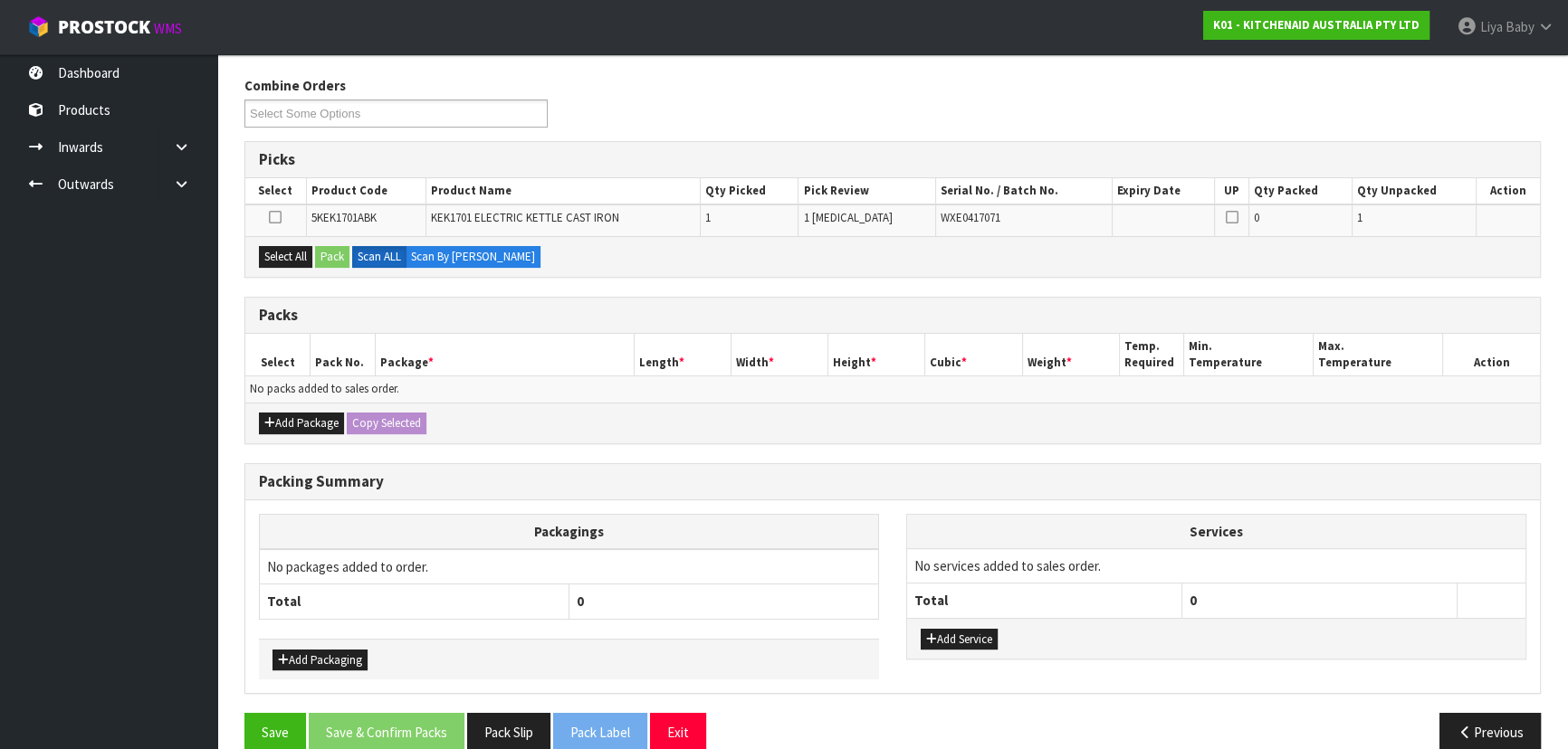
scroll to position [303, 0]
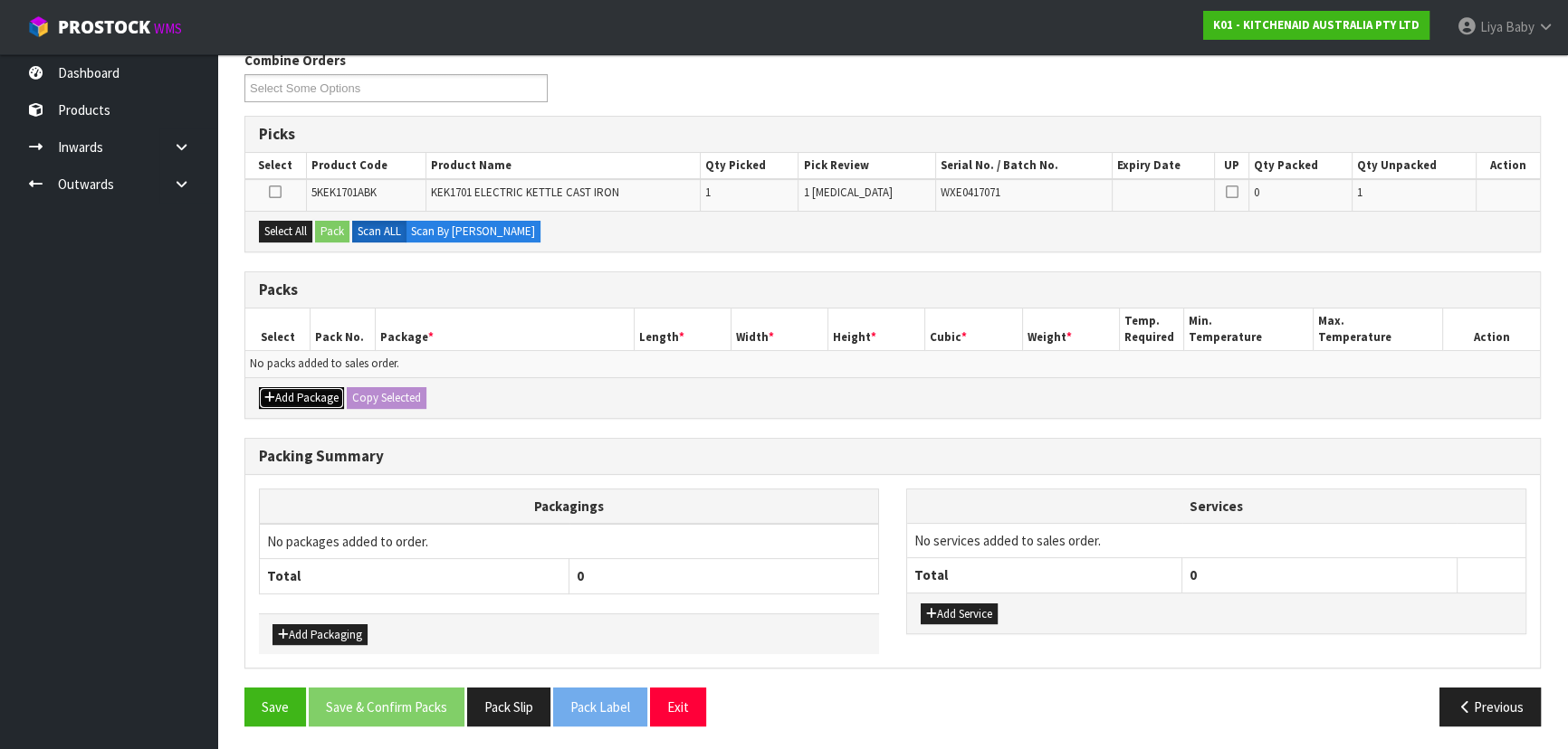
click at [328, 390] on button "Add Package" at bounding box center [302, 398] width 85 height 22
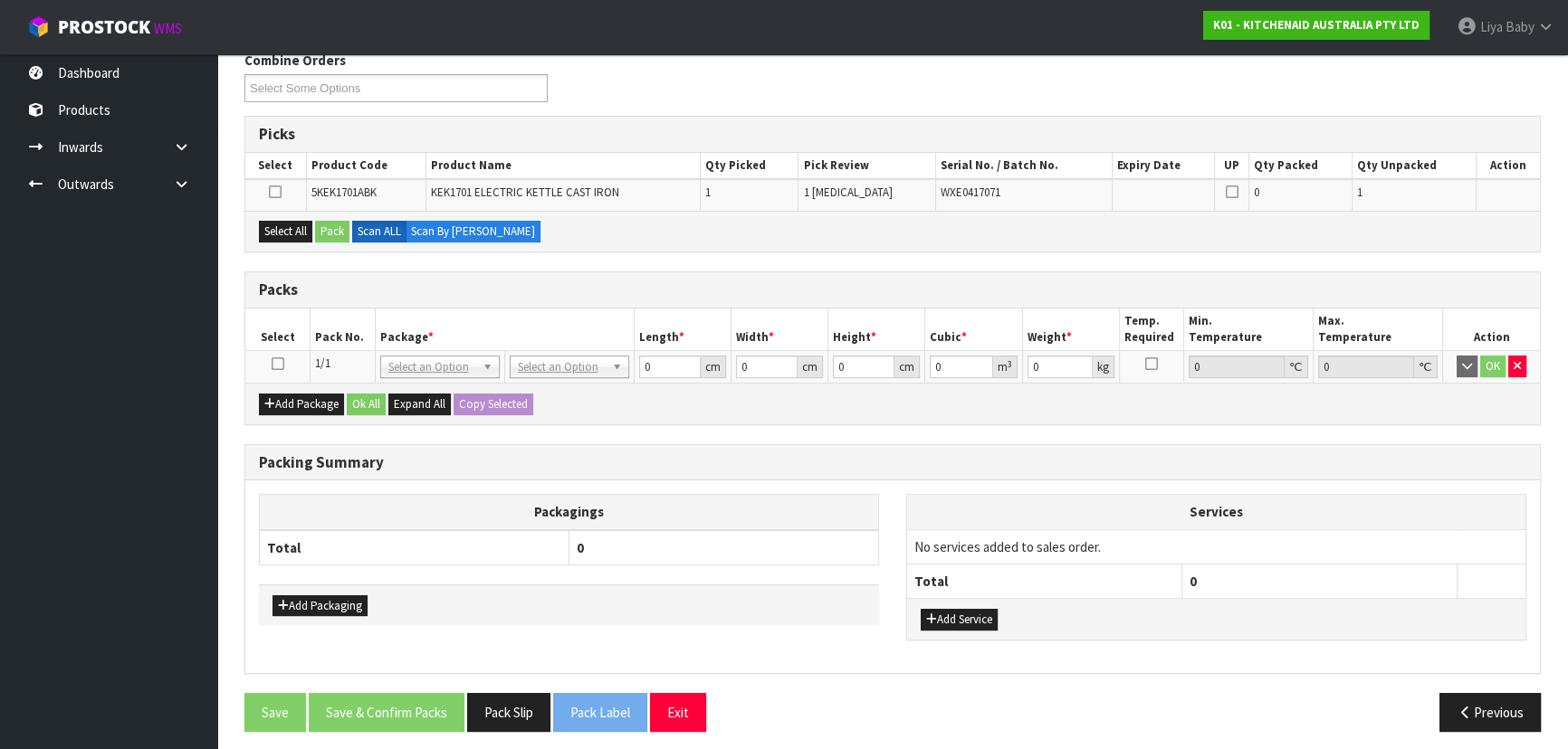
click at [277, 364] on icon at bounding box center [278, 364] width 13 height 1
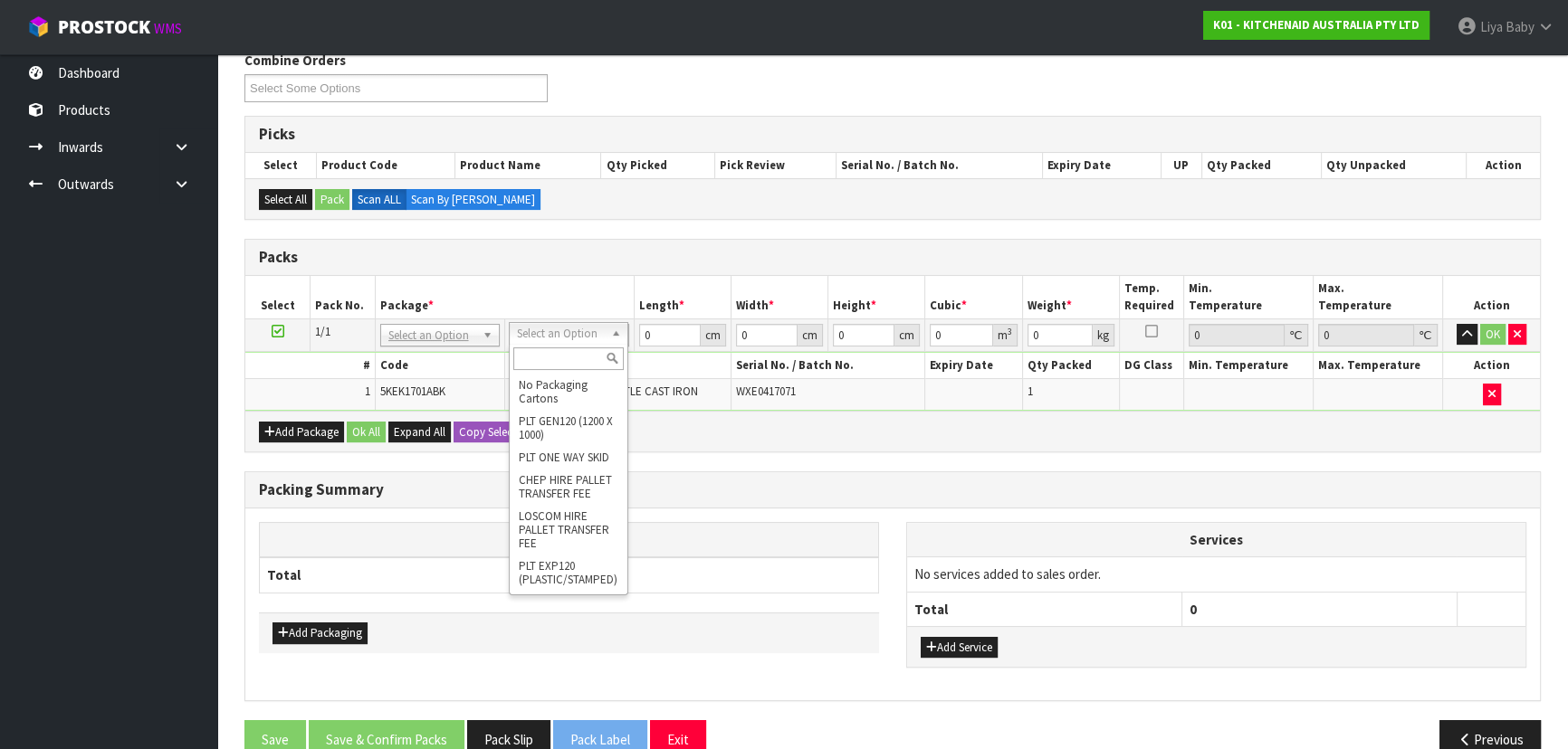
click at [546, 362] on input "text" at bounding box center [568, 359] width 111 height 23
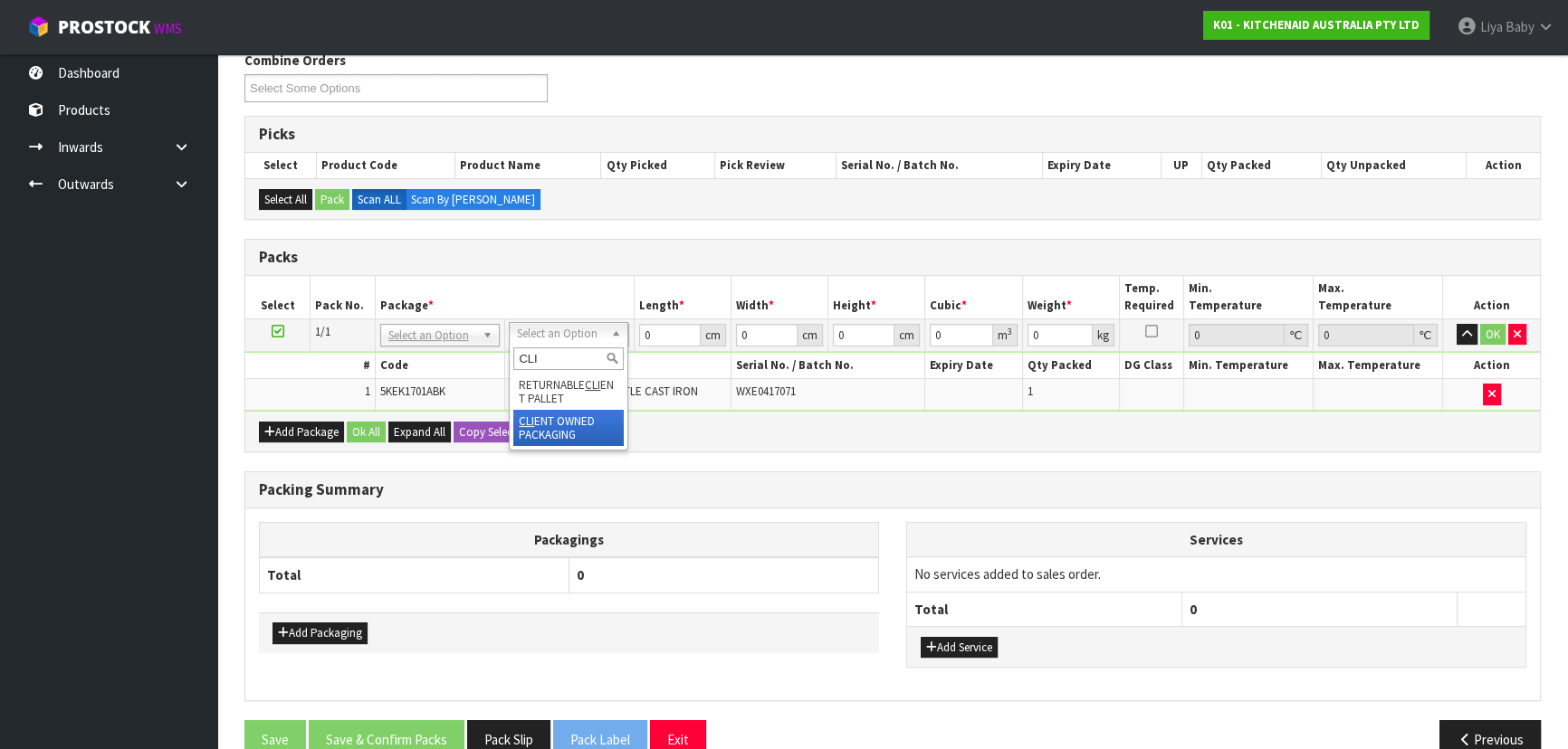
type input "CLI"
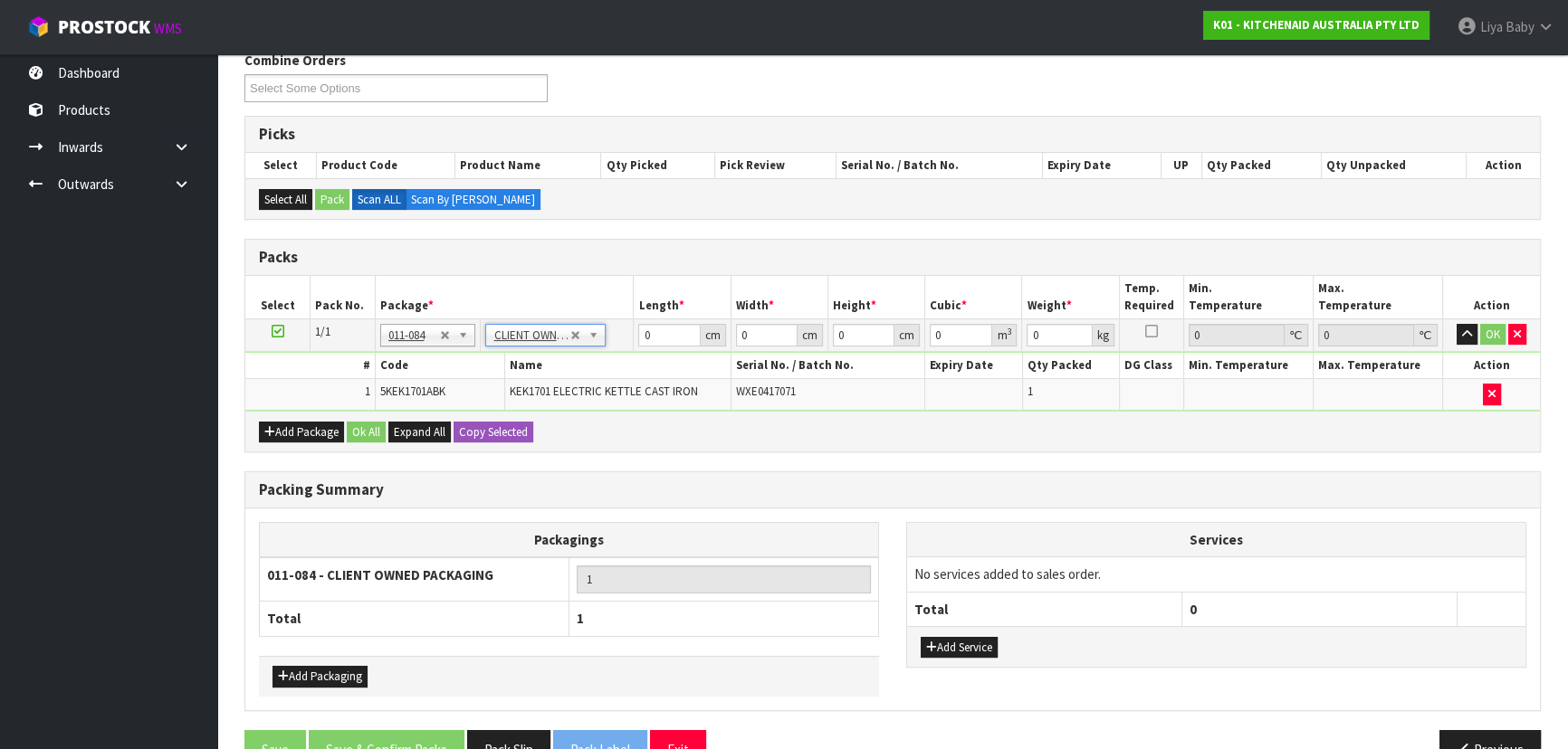
type input "2.08"
click at [657, 337] on input "0" at bounding box center [668, 335] width 61 height 23
click at [586, 286] on th "Package *" at bounding box center [504, 296] width 259 height 42
click at [659, 341] on input "0" at bounding box center [668, 335] width 61 height 23
type input "5"
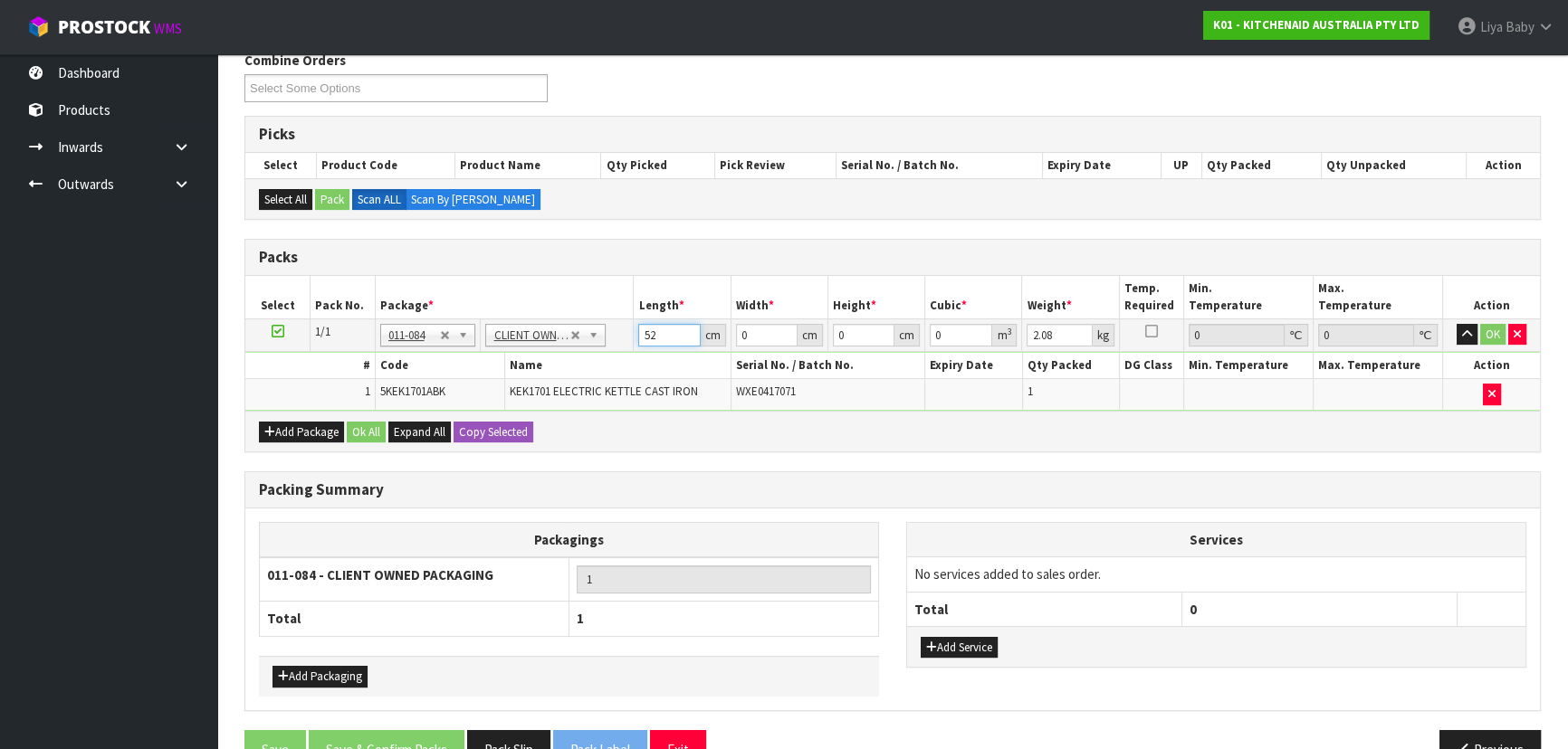
type input "52"
click at [752, 332] on input "0" at bounding box center [766, 335] width 61 height 23
type input "28"
click at [849, 335] on input "0" at bounding box center [863, 335] width 61 height 23
type input "2"
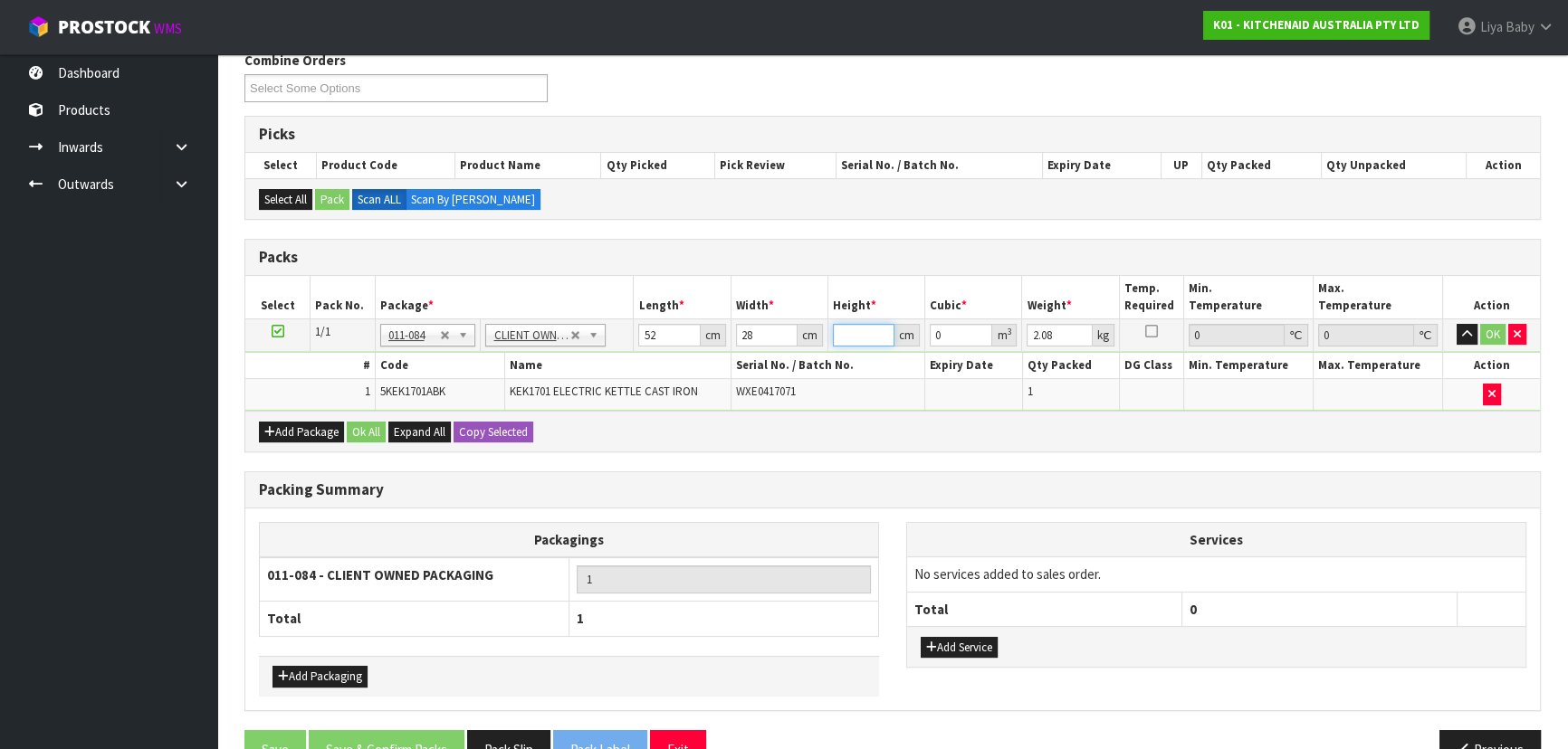
type input "0.002912"
type input "23"
type input "0.033488"
type input "23"
click at [1063, 331] on input "2.08" at bounding box center [1059, 335] width 65 height 23
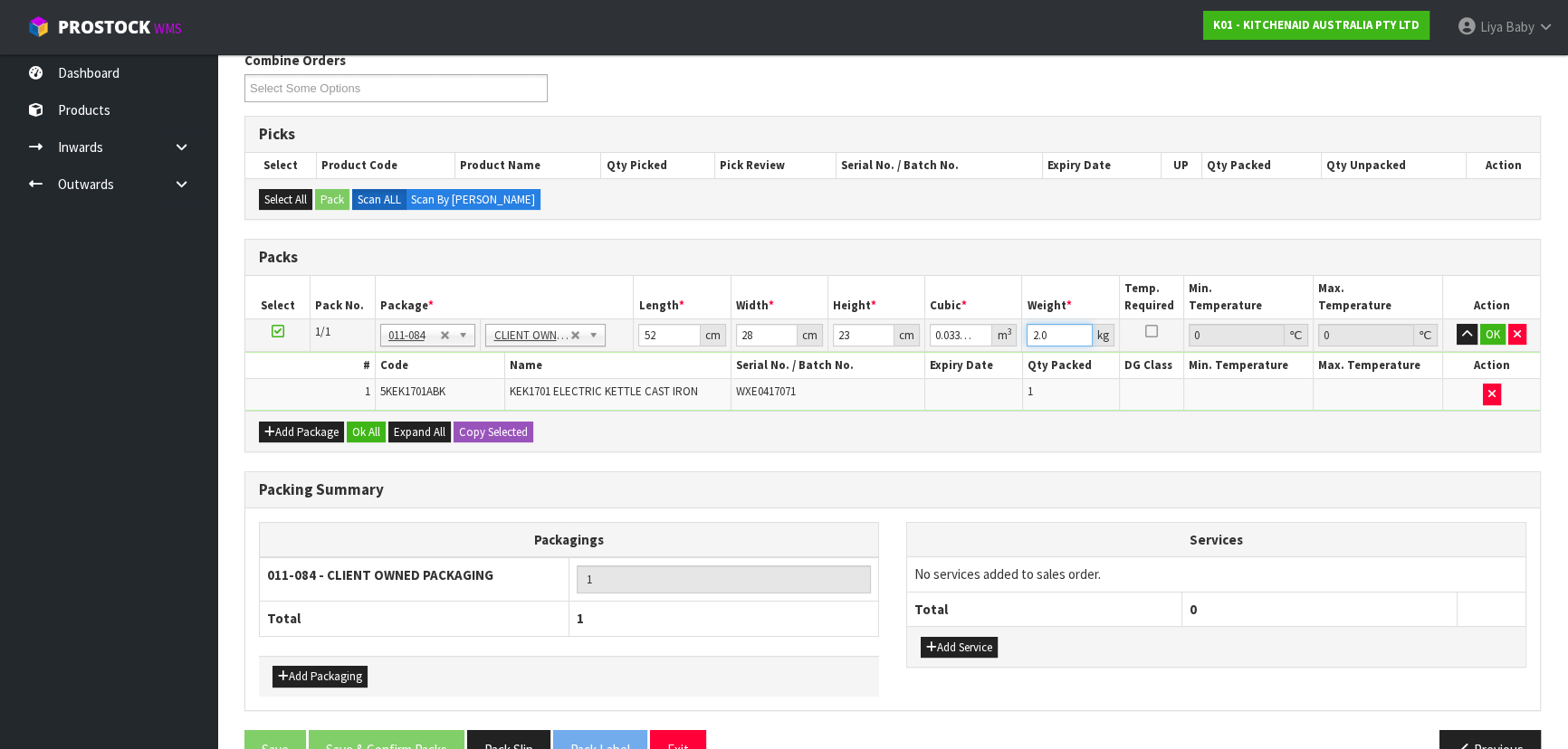
type input "2"
type input "3"
click at [385, 431] on button "Ok All" at bounding box center [366, 433] width 39 height 22
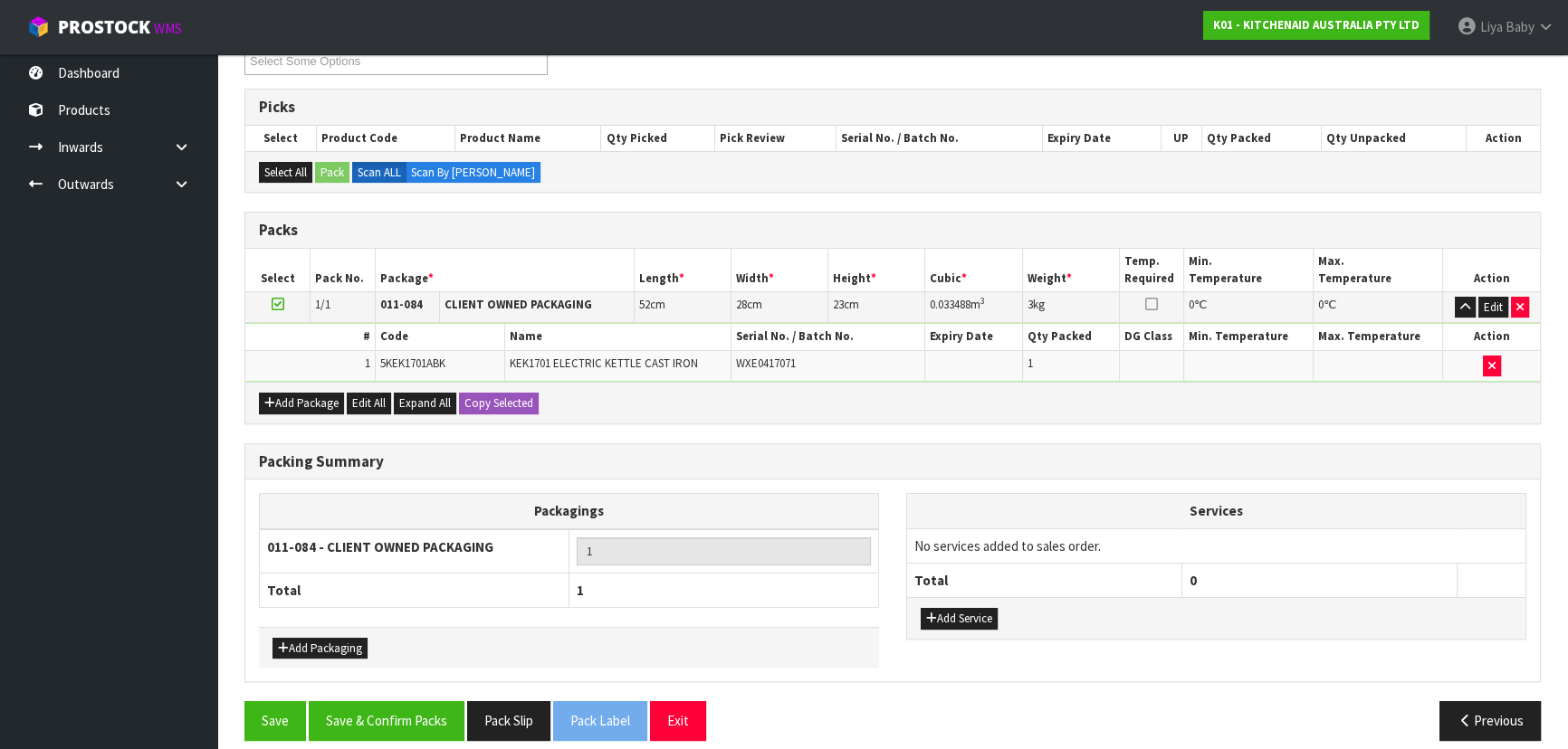
scroll to position [344, 0]
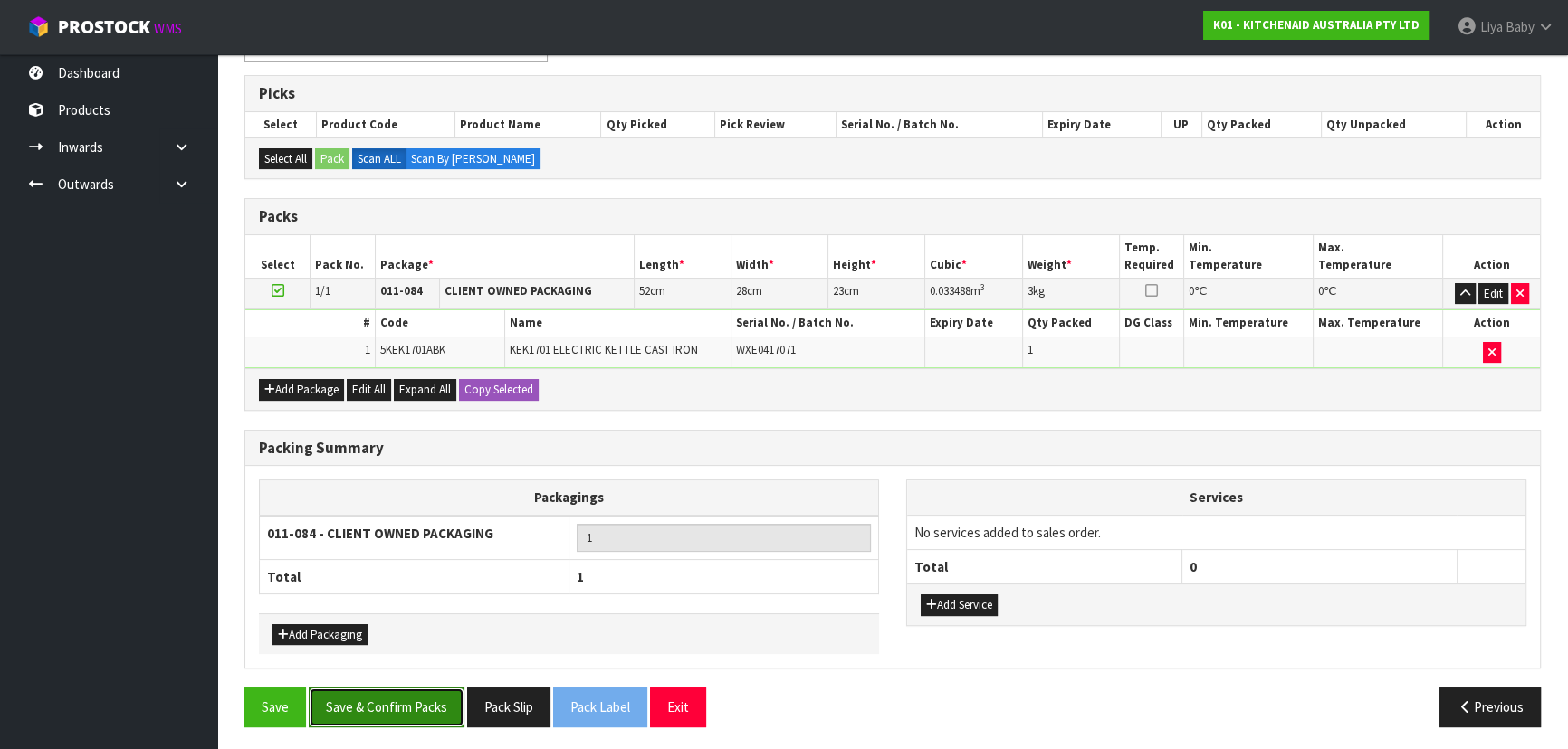
click at [356, 695] on button "Save & Confirm Packs" at bounding box center [386, 707] width 155 height 39
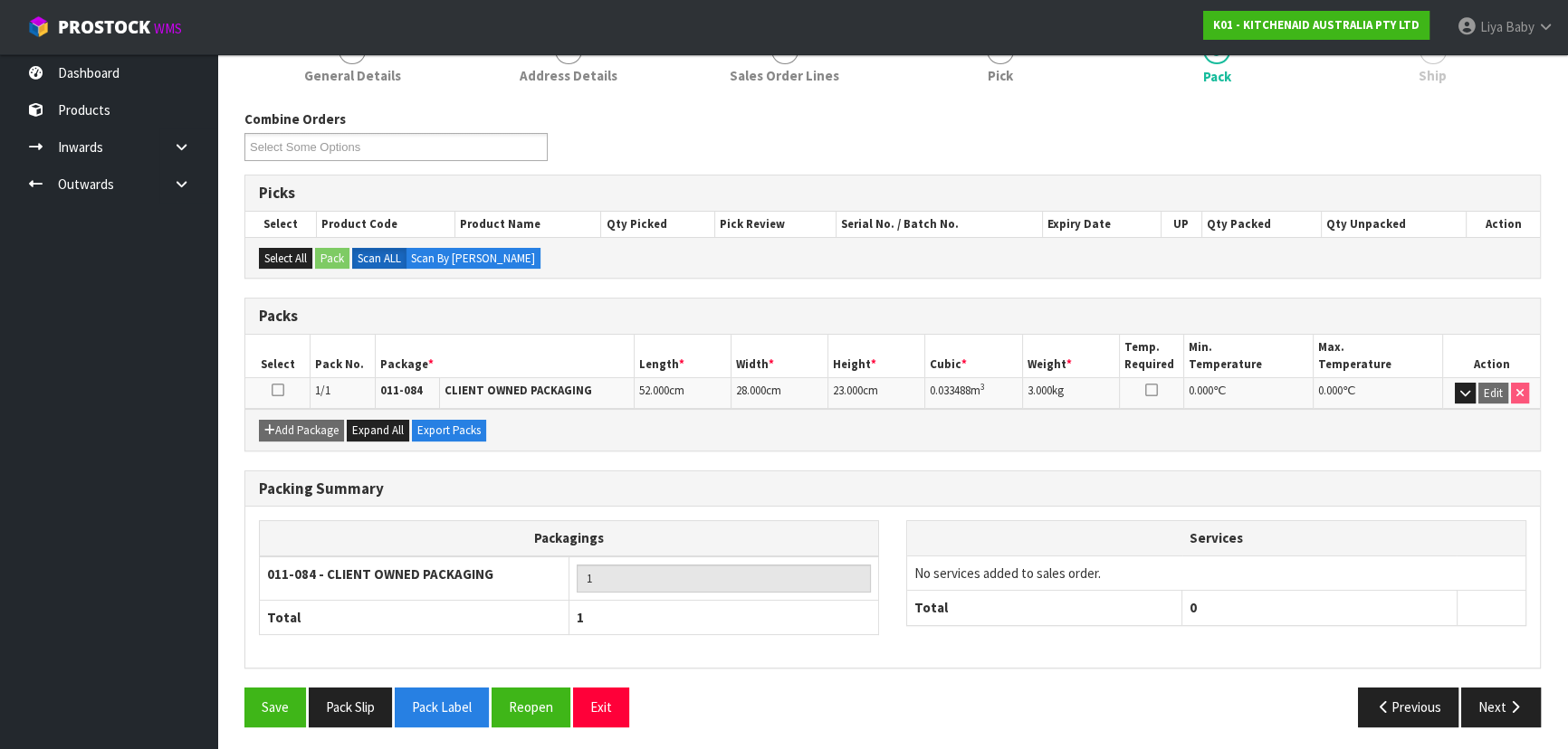
scroll to position [245, 0]
click at [281, 389] on icon at bounding box center [278, 389] width 13 height 1
click at [1493, 706] on button "Next" at bounding box center [1501, 706] width 80 height 39
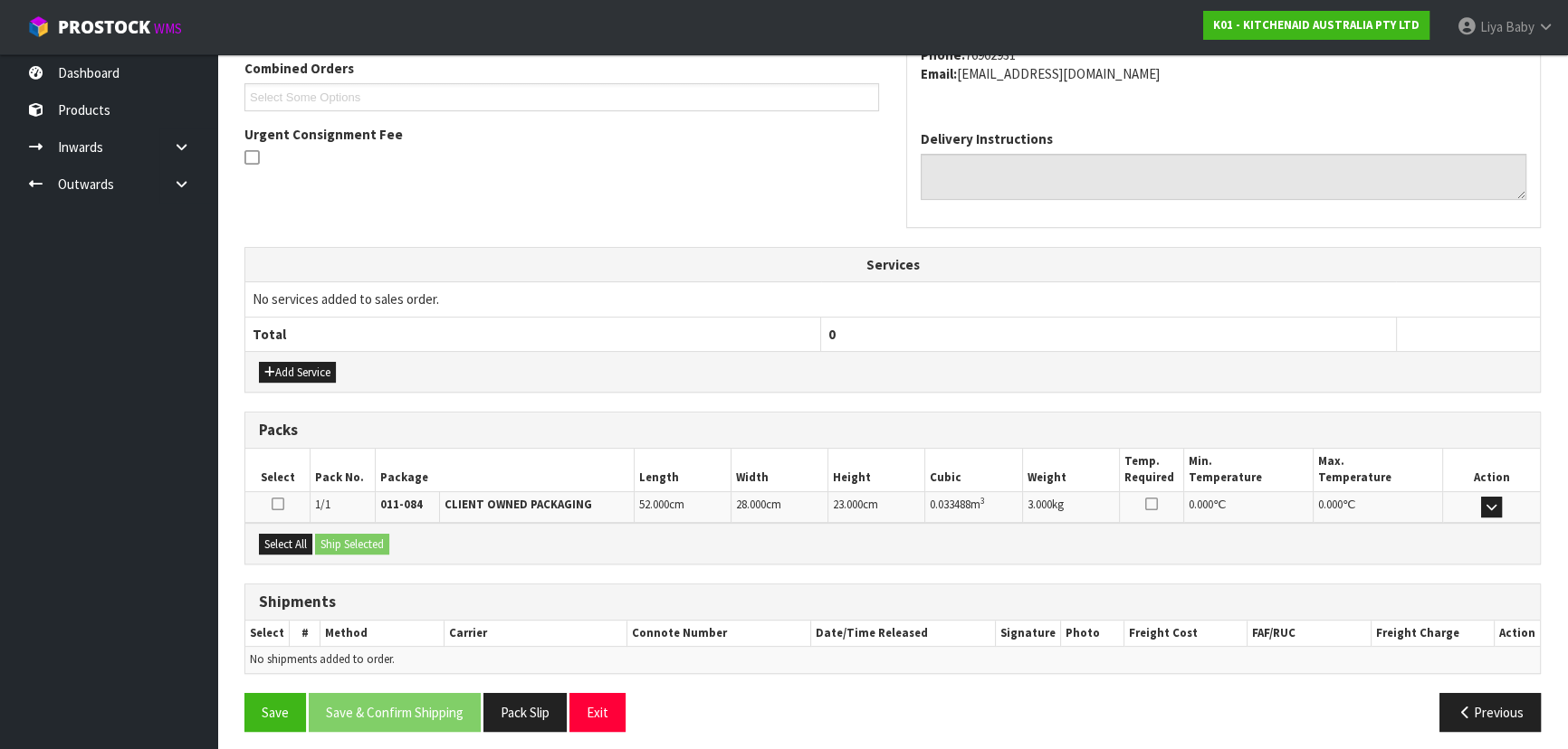
scroll to position [481, 0]
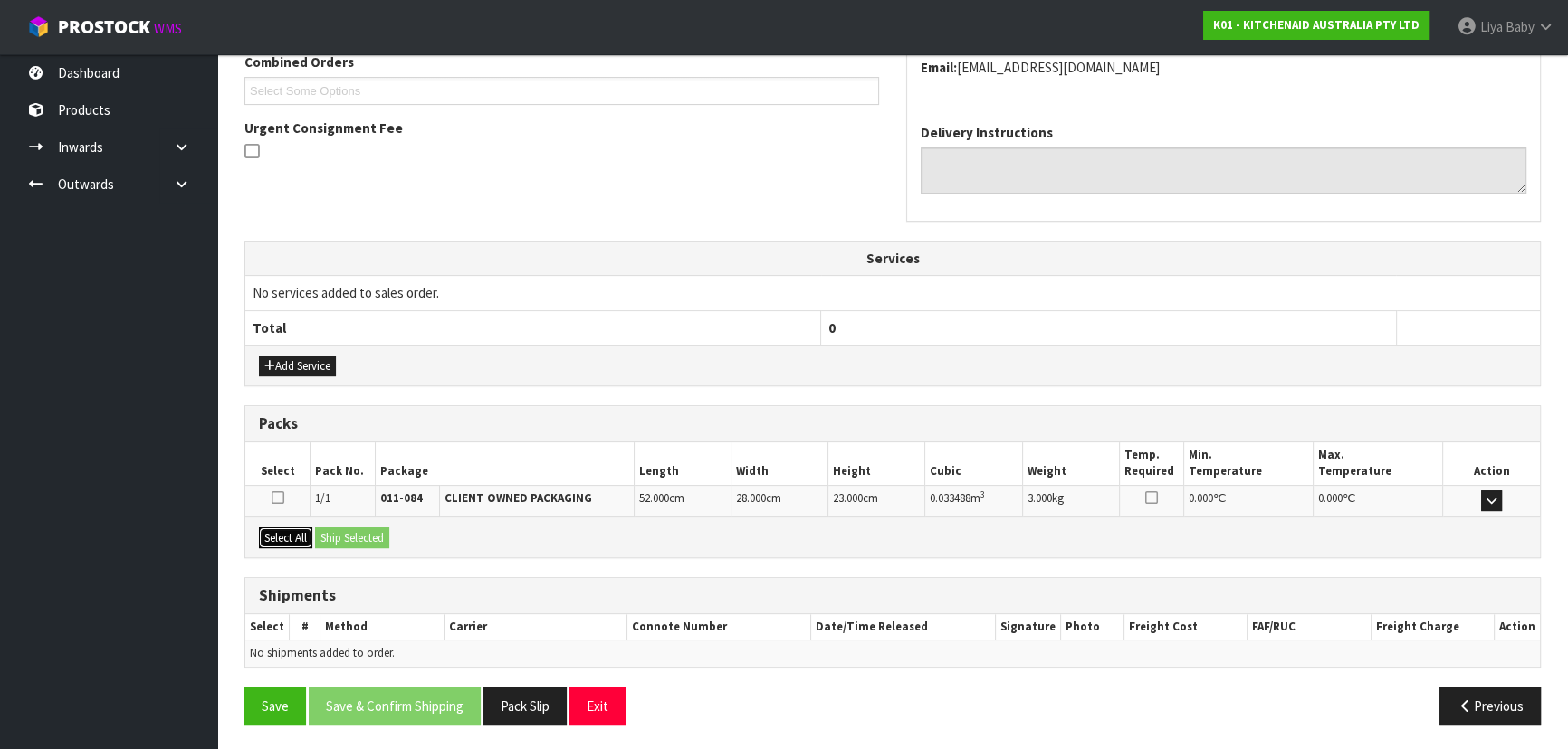
click at [278, 541] on button "Select All" at bounding box center [286, 539] width 53 height 22
click at [381, 528] on button "Ship Selected" at bounding box center [352, 539] width 74 height 22
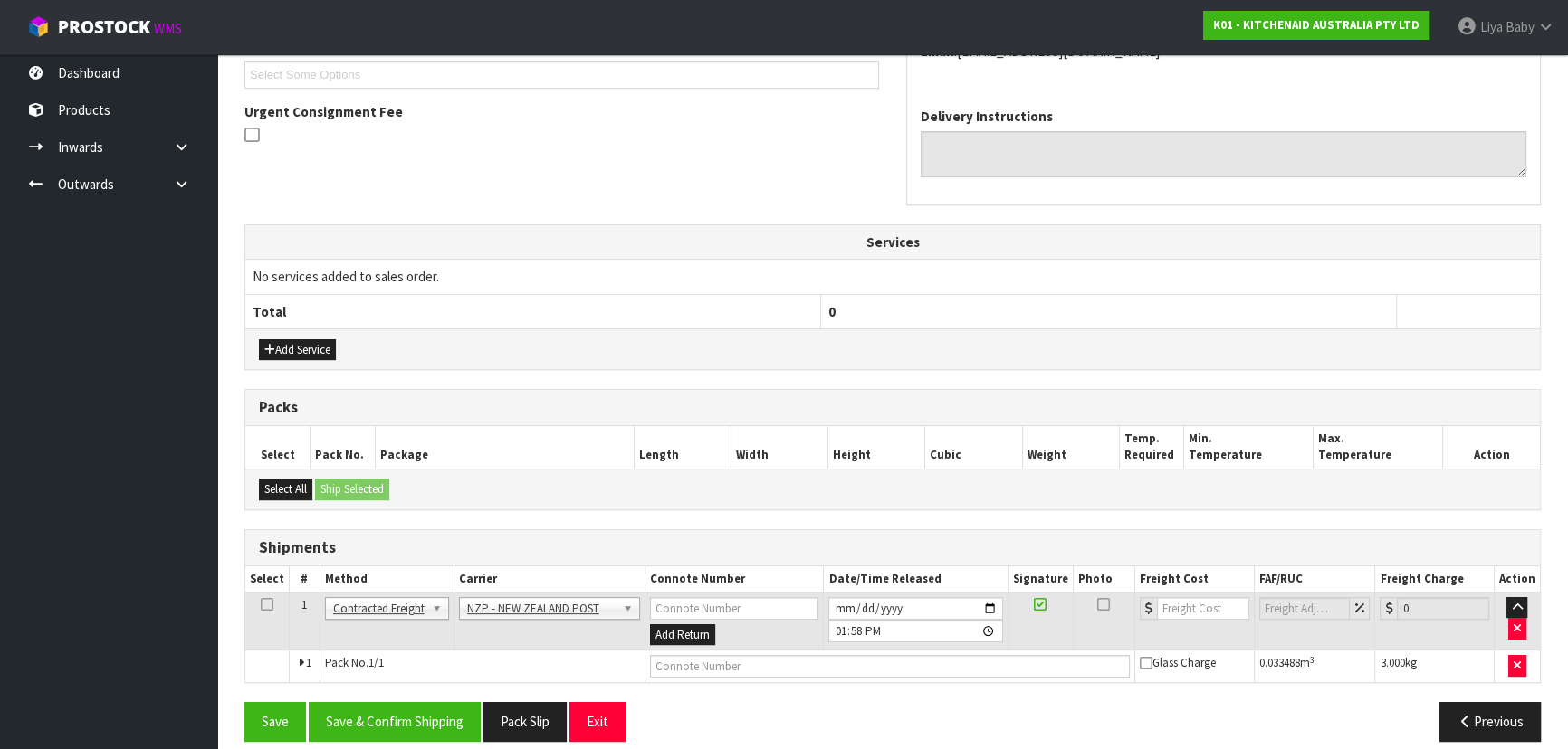
scroll to position [514, 0]
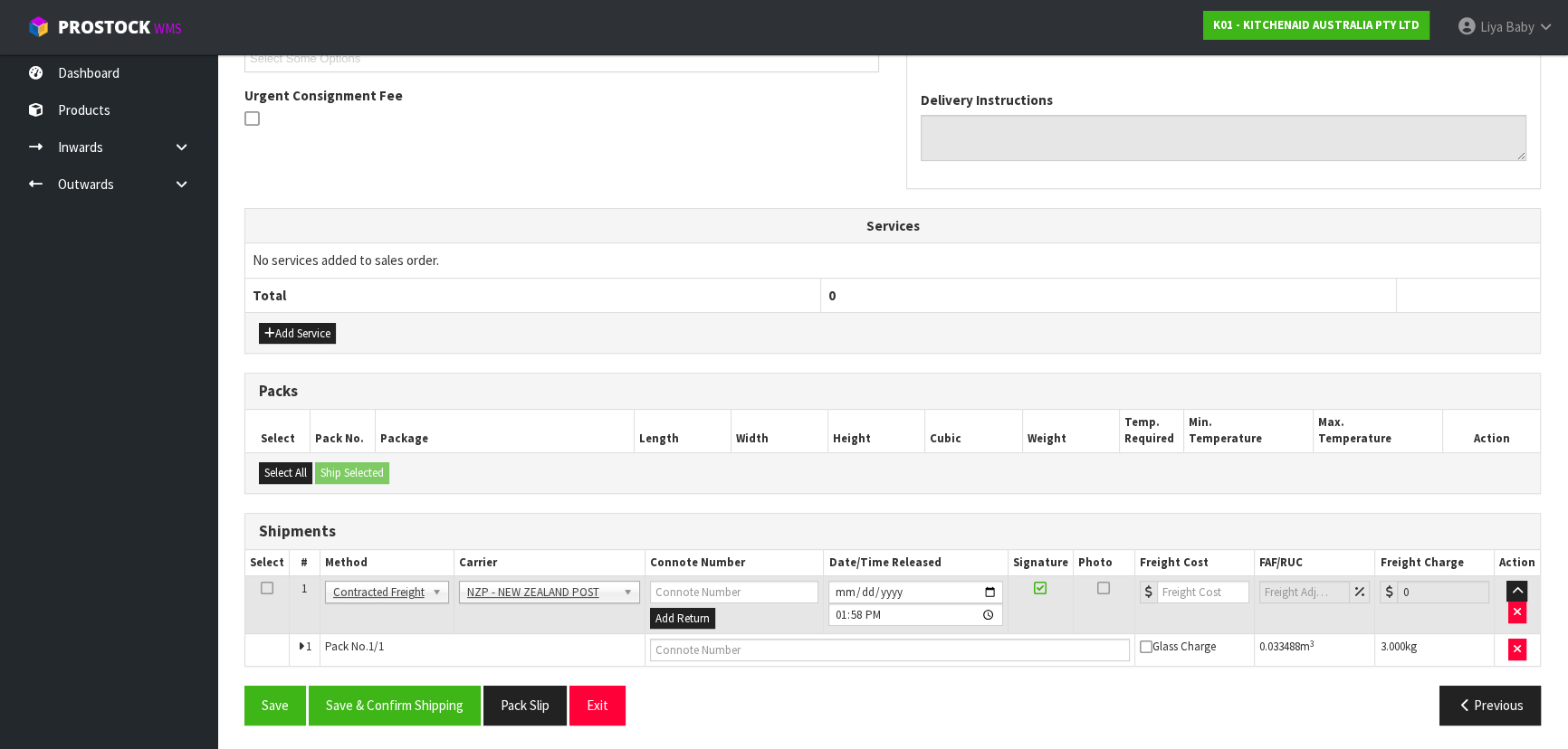
drag, startPoint x: 263, startPoint y: 583, endPoint x: 269, endPoint y: 602, distance: 19.9
click at [263, 588] on icon at bounding box center [267, 588] width 13 height 1
click at [395, 703] on button "Save & Confirm Shipping" at bounding box center [394, 705] width 172 height 39
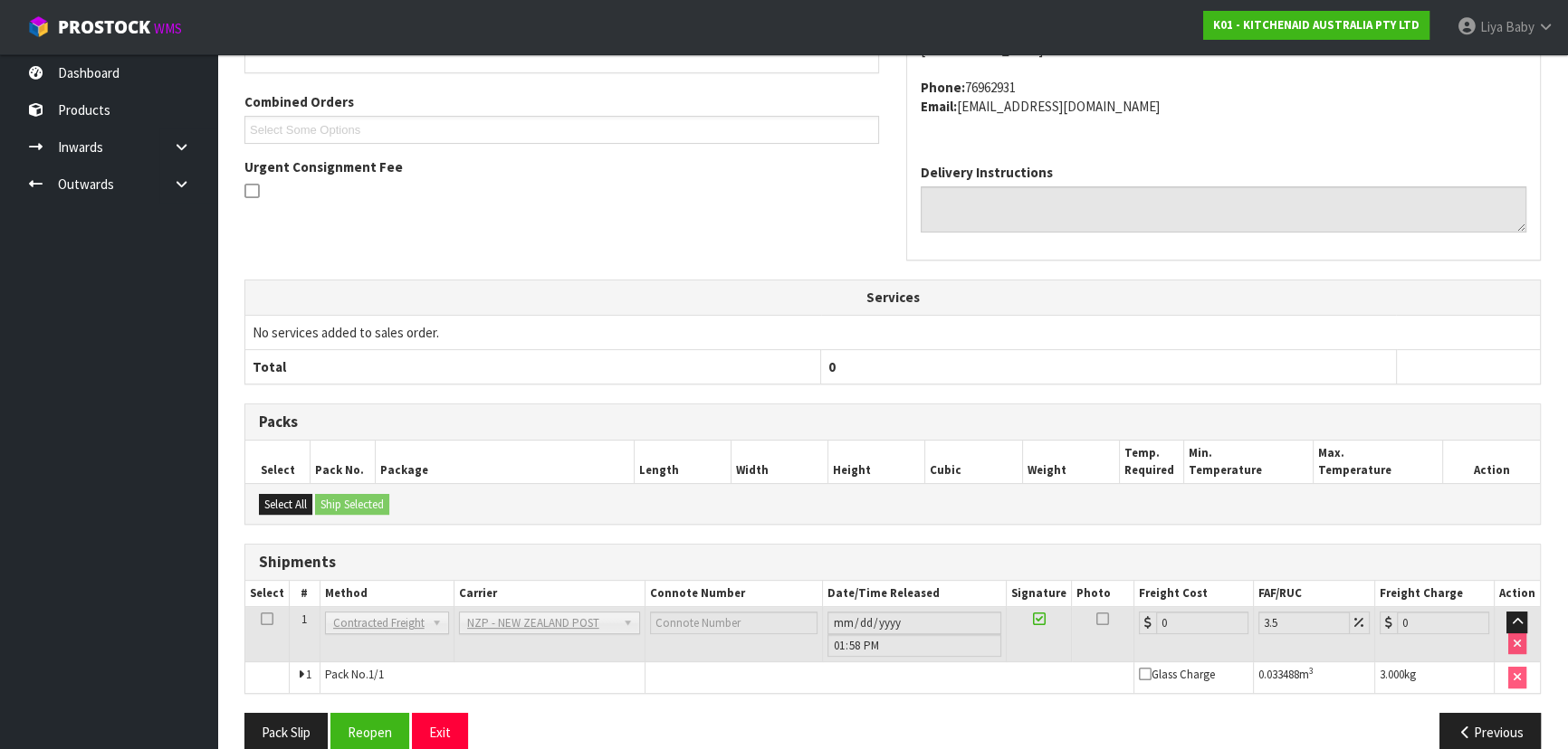
scroll to position [488, 0]
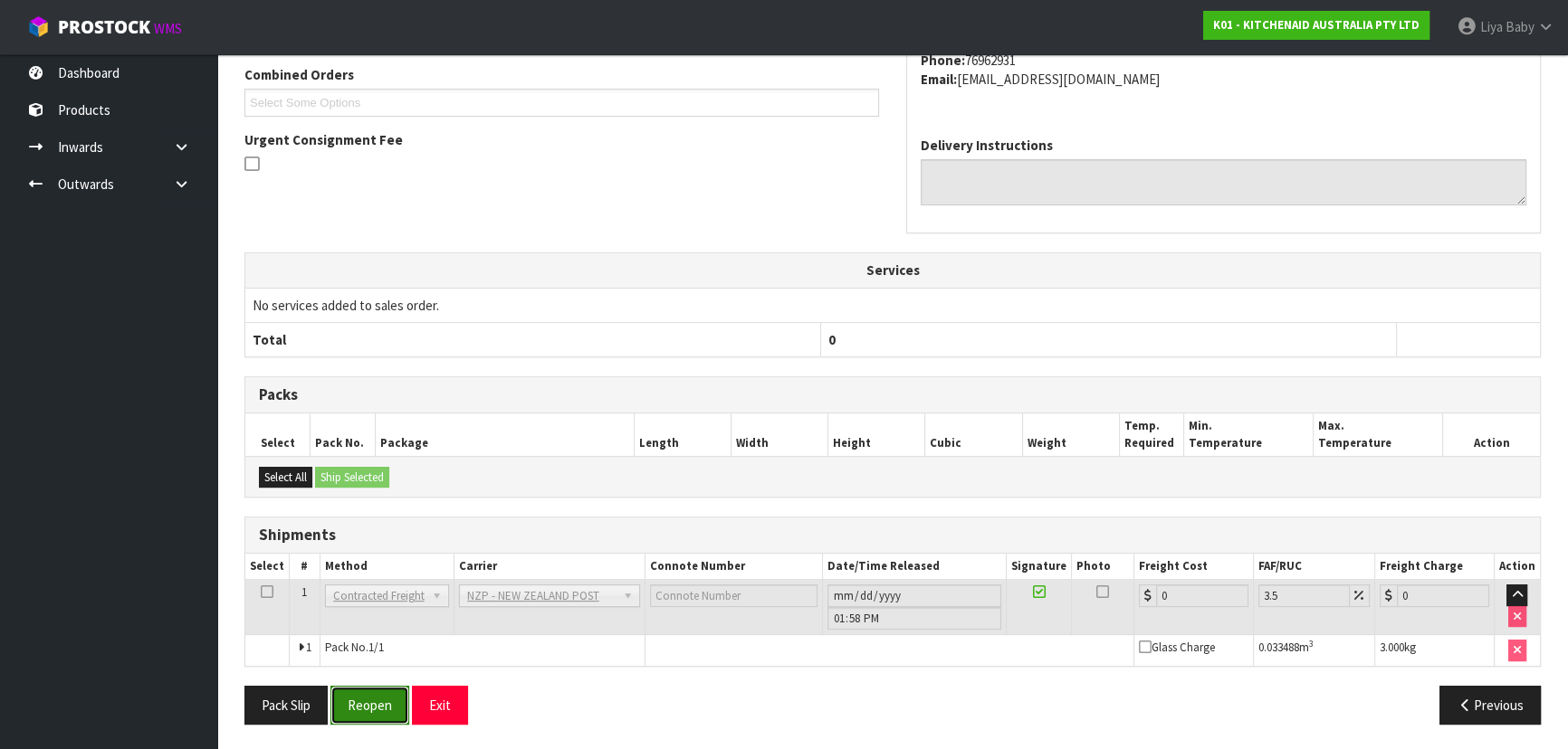
click at [391, 686] on button "Reopen" at bounding box center [370, 705] width 79 height 39
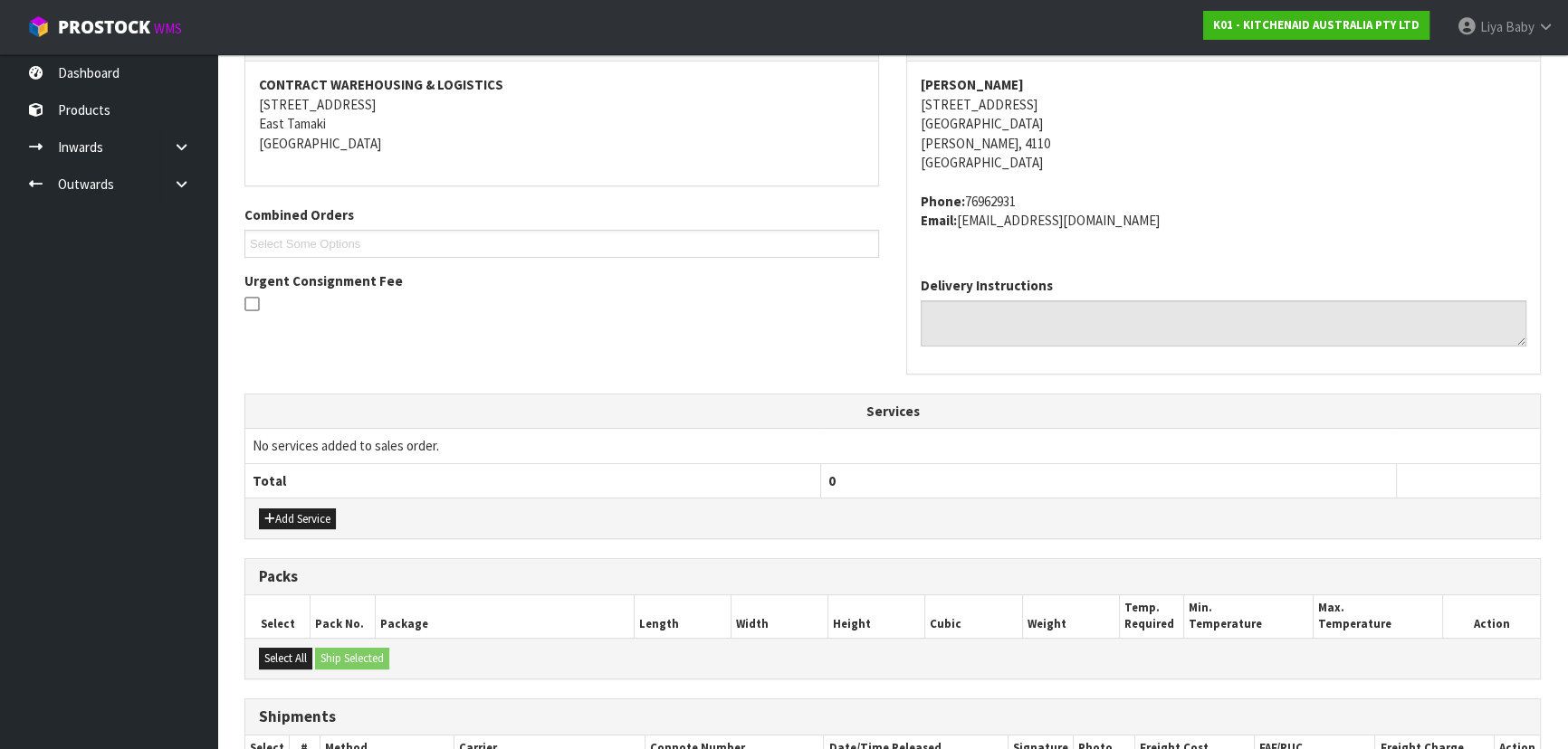
scroll to position [530, 0]
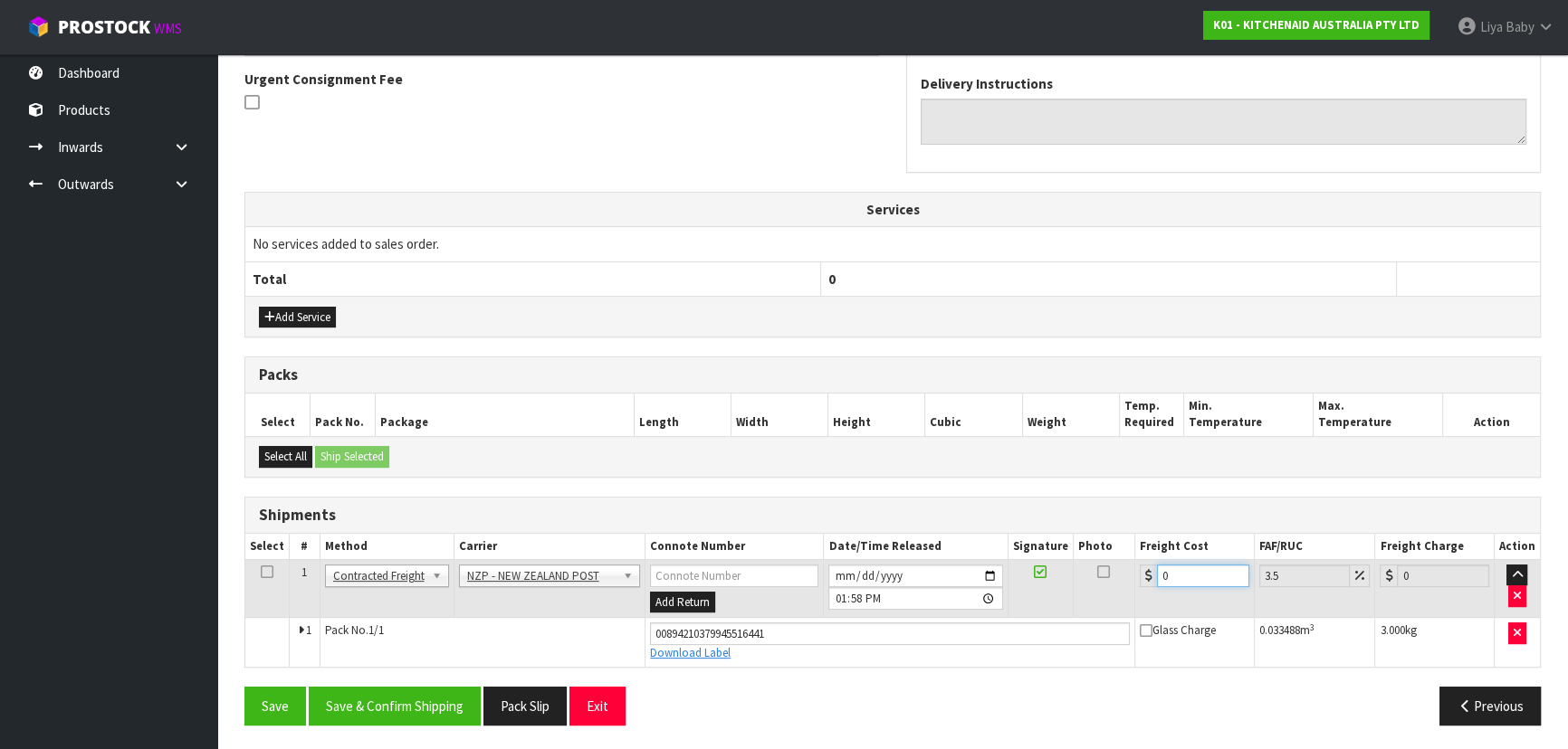
click at [1176, 575] on input "0" at bounding box center [1202, 575] width 92 height 23
type input "8"
type input "8.28"
type input "8.4"
type input "8.69"
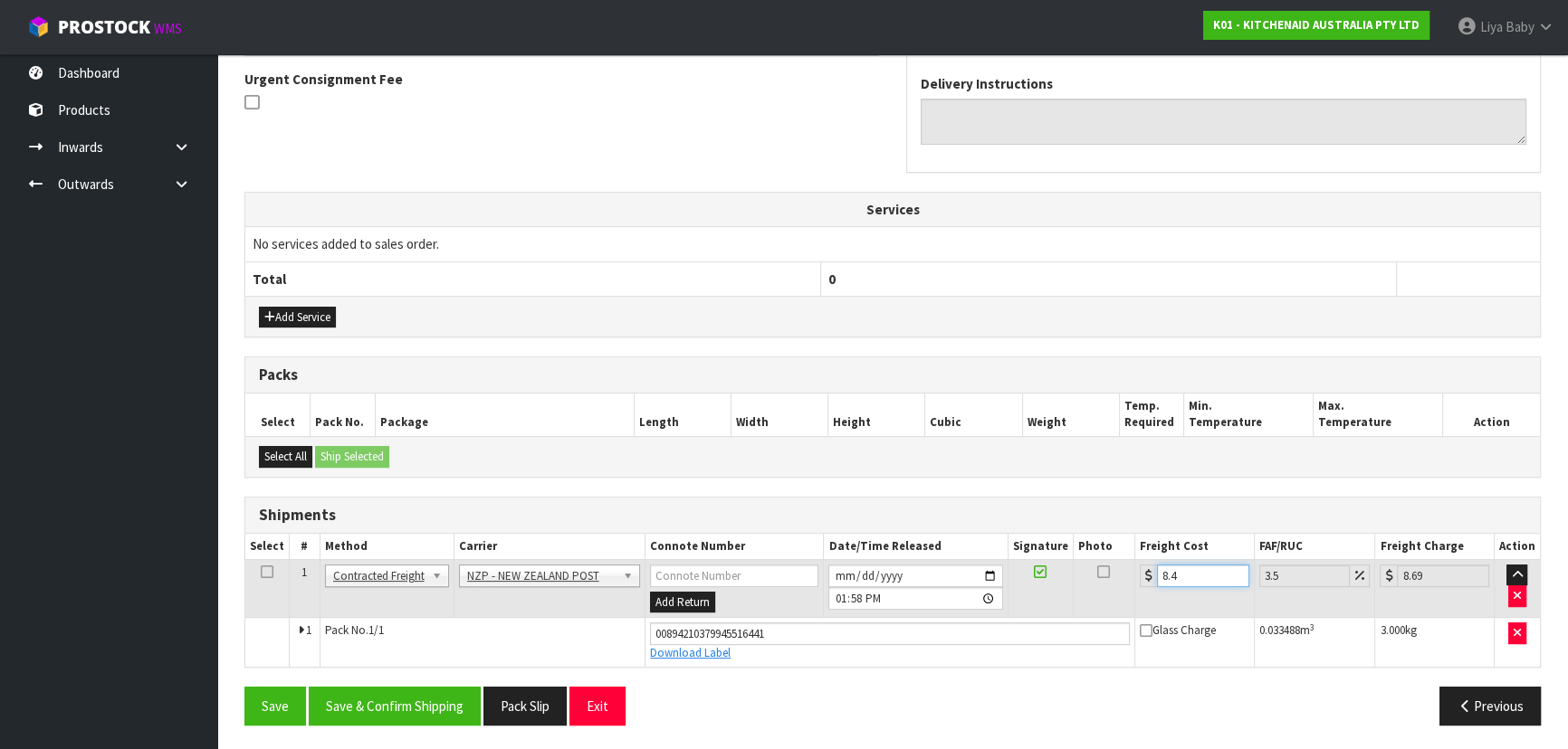
type input "8.45"
type input "8.75"
type input "8.45"
click at [266, 572] on icon at bounding box center [267, 572] width 13 height 1
click at [392, 707] on button "Save & Confirm Shipping" at bounding box center [394, 706] width 172 height 39
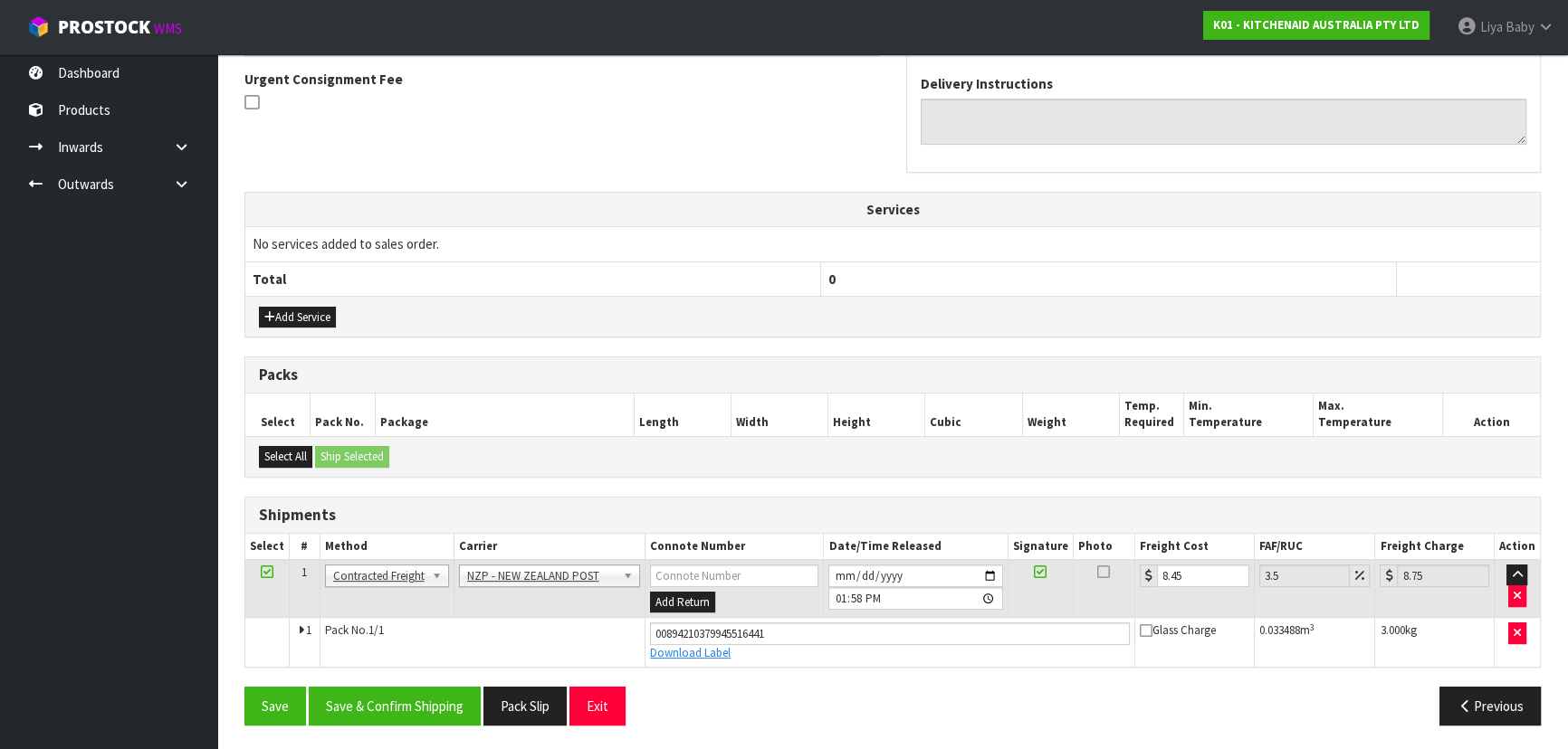
scroll to position [0, 0]
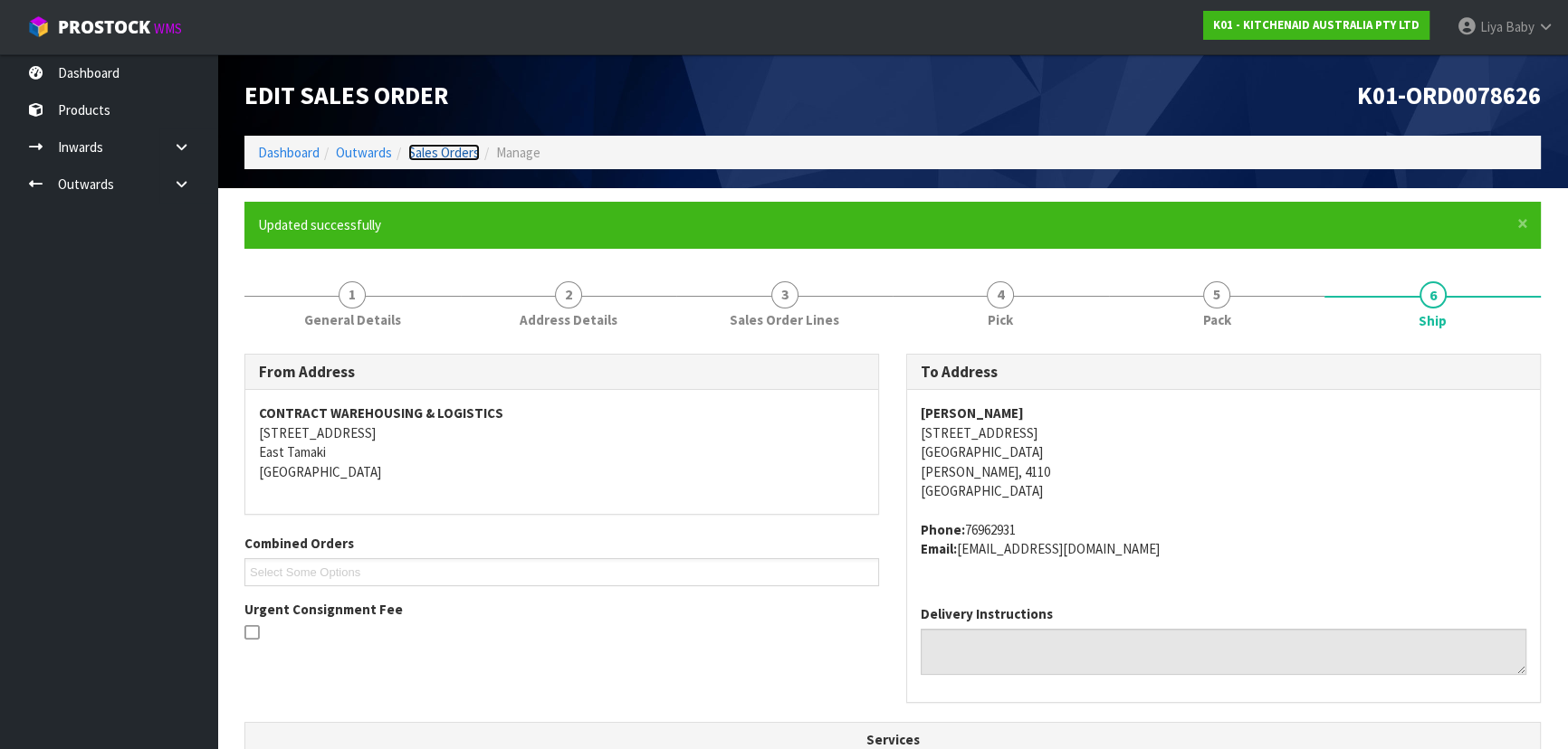
click at [441, 144] on link "Sales Orders" at bounding box center [444, 152] width 71 height 17
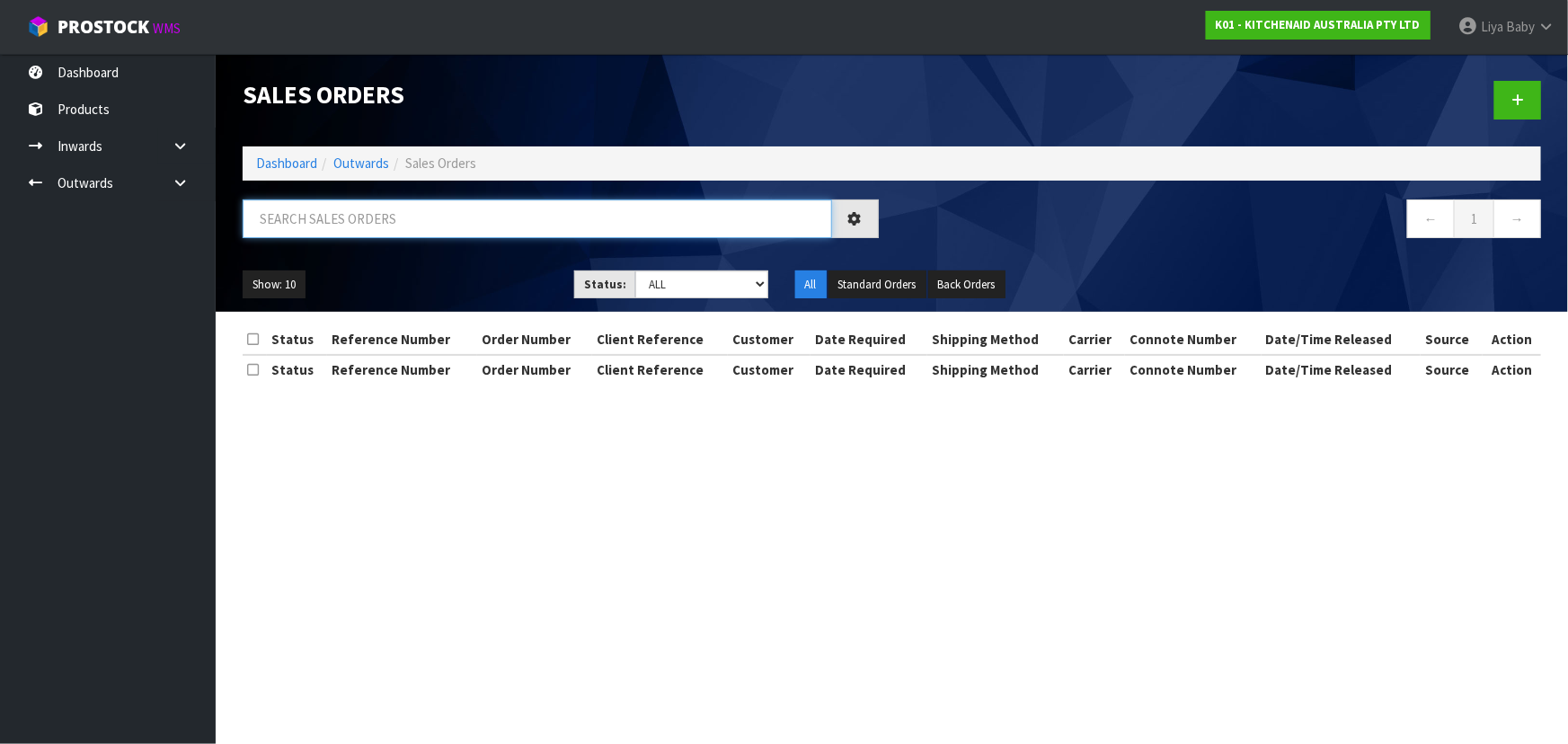
click at [355, 219] on input "text" at bounding box center [537, 218] width 590 height 38
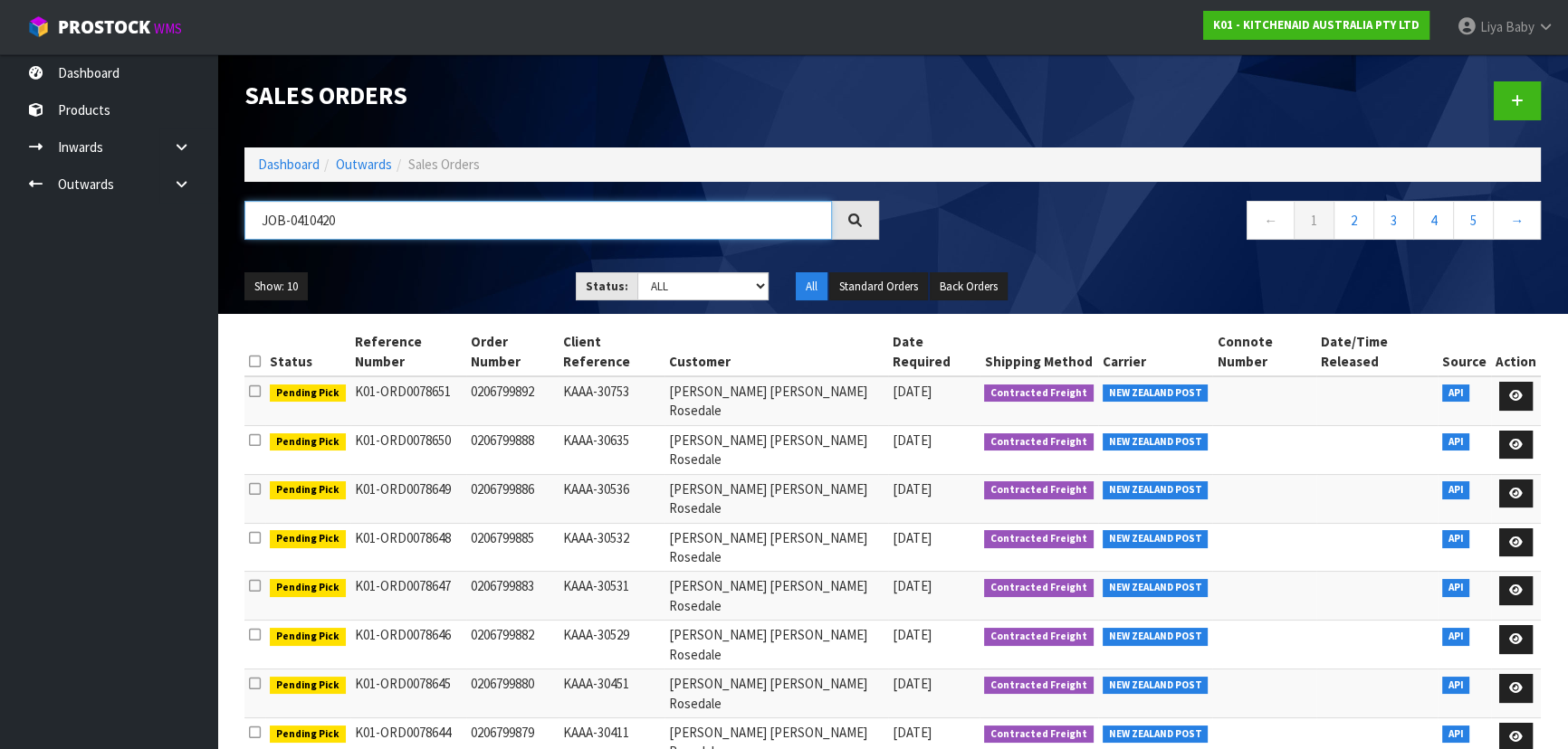
type input "JOB-0410420"
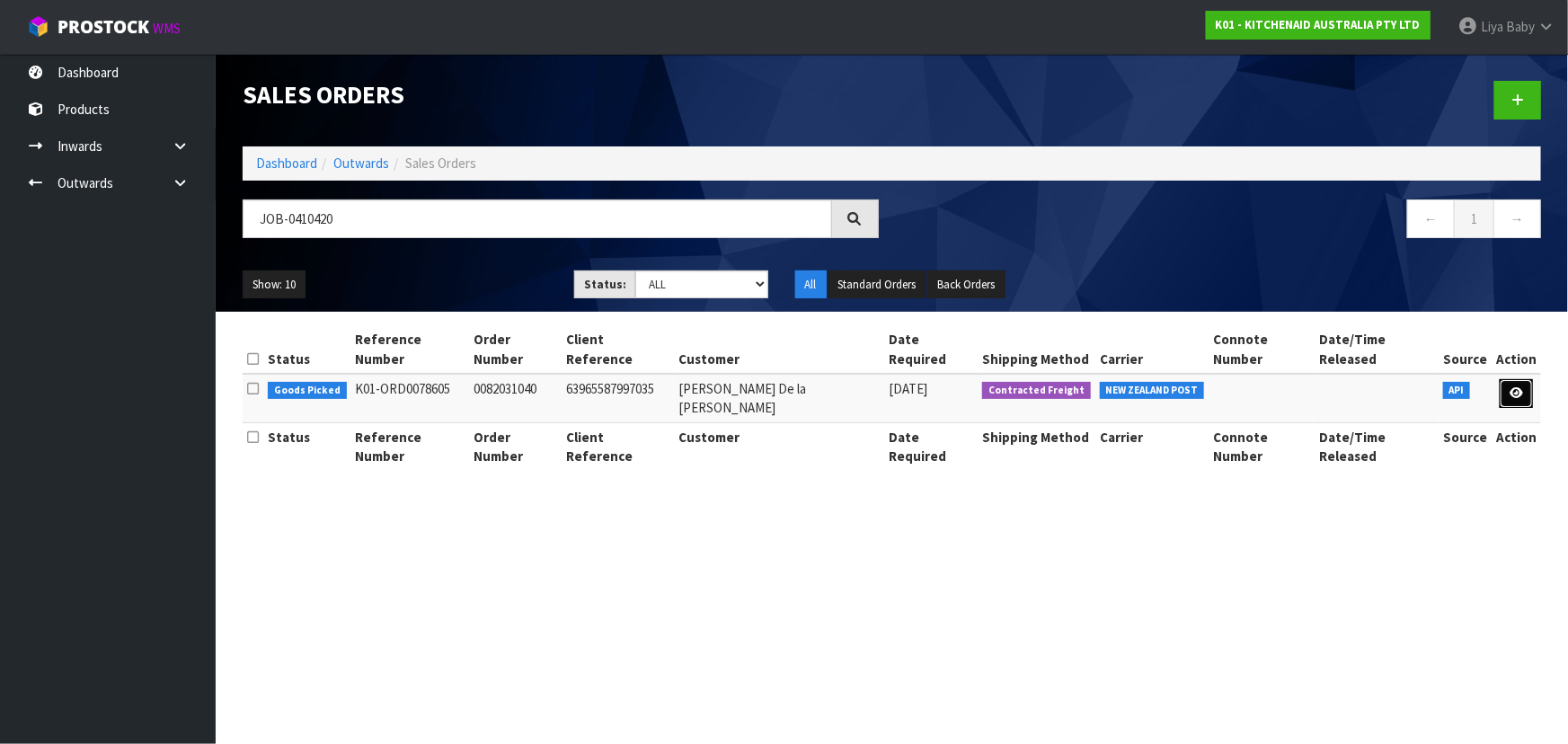
click at [1515, 388] on icon at bounding box center [1516, 394] width 14 height 12
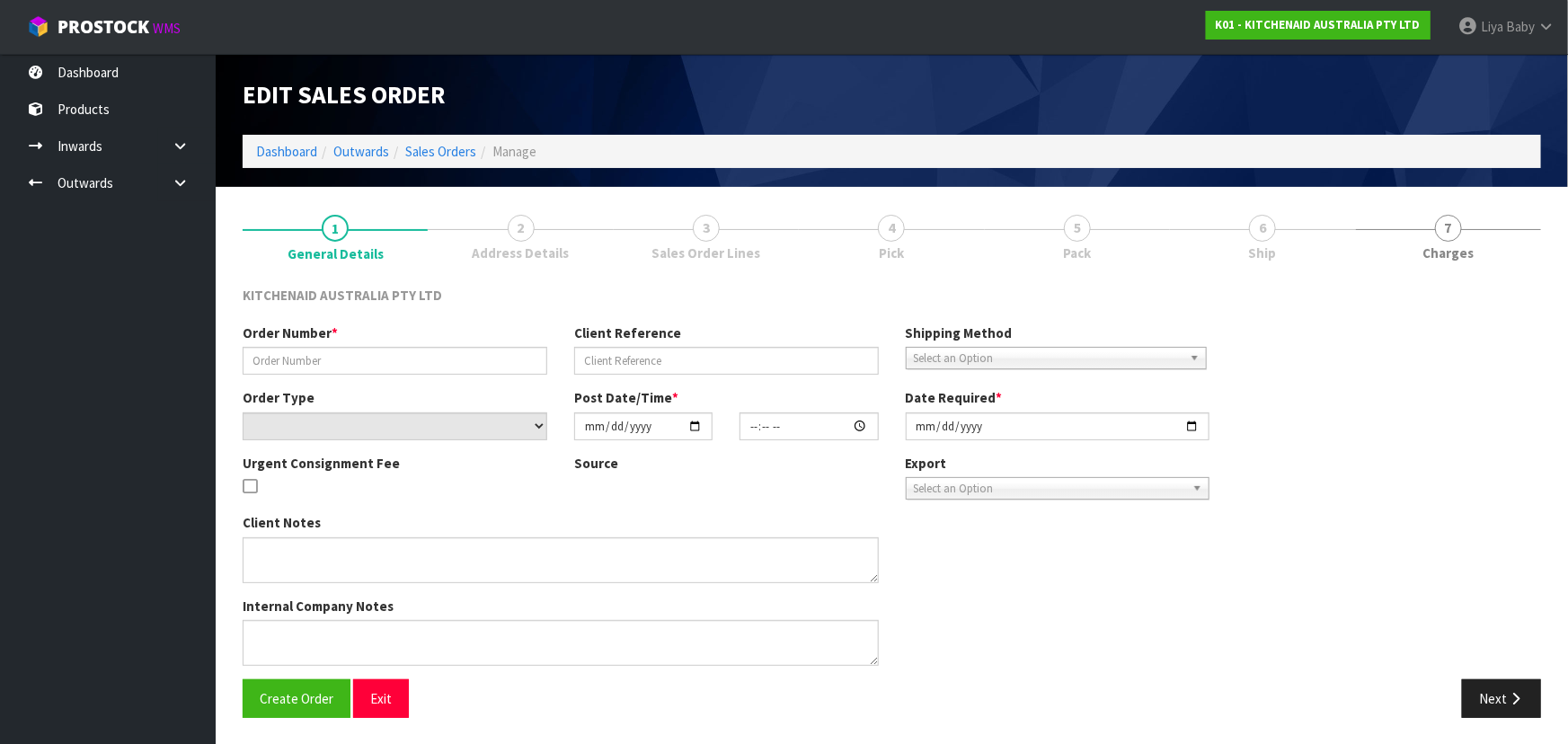
type input "0082031040"
type input "63965587997035"
select select "number:0"
type input "[DATE]"
type input "13:34:57.000"
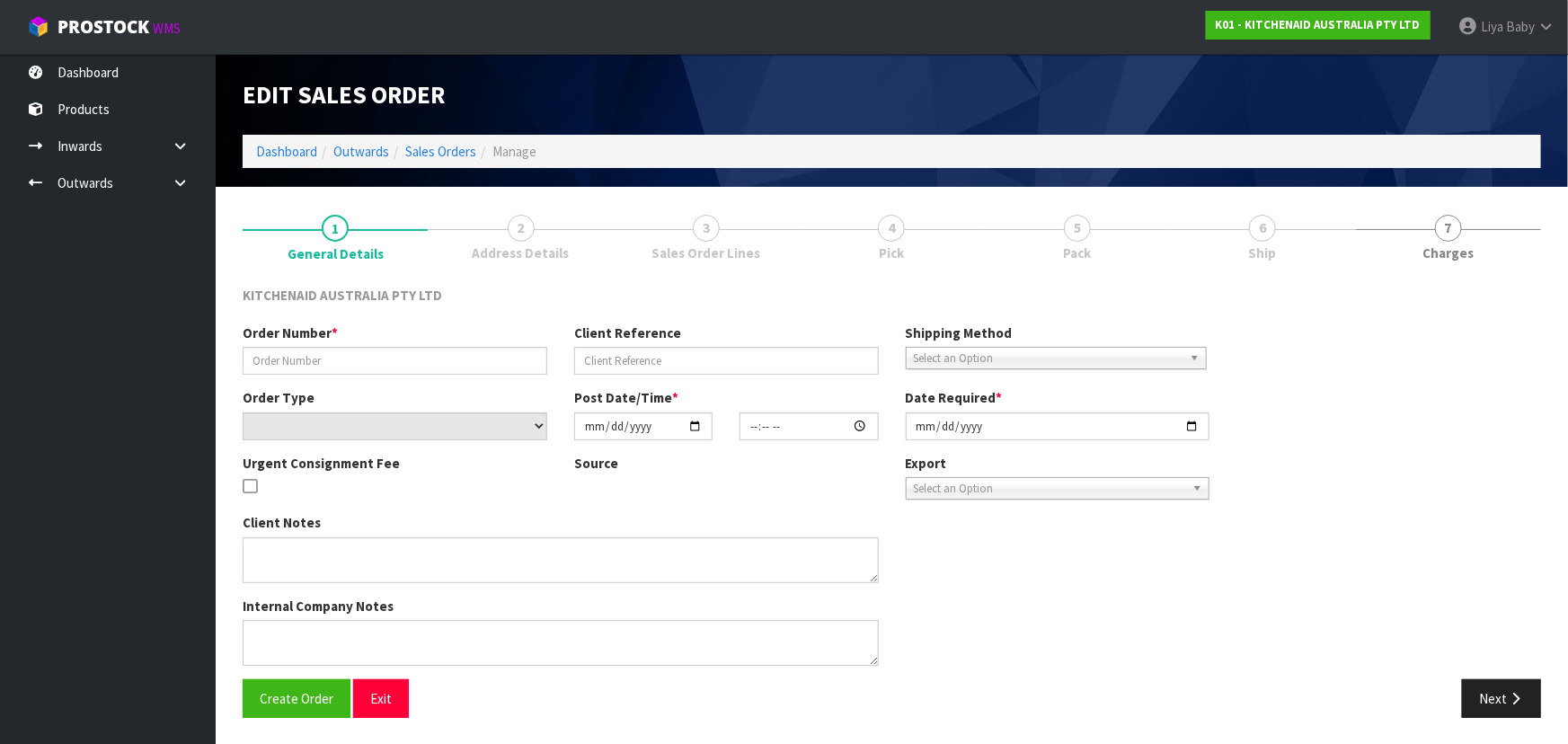
type input "[DATE]"
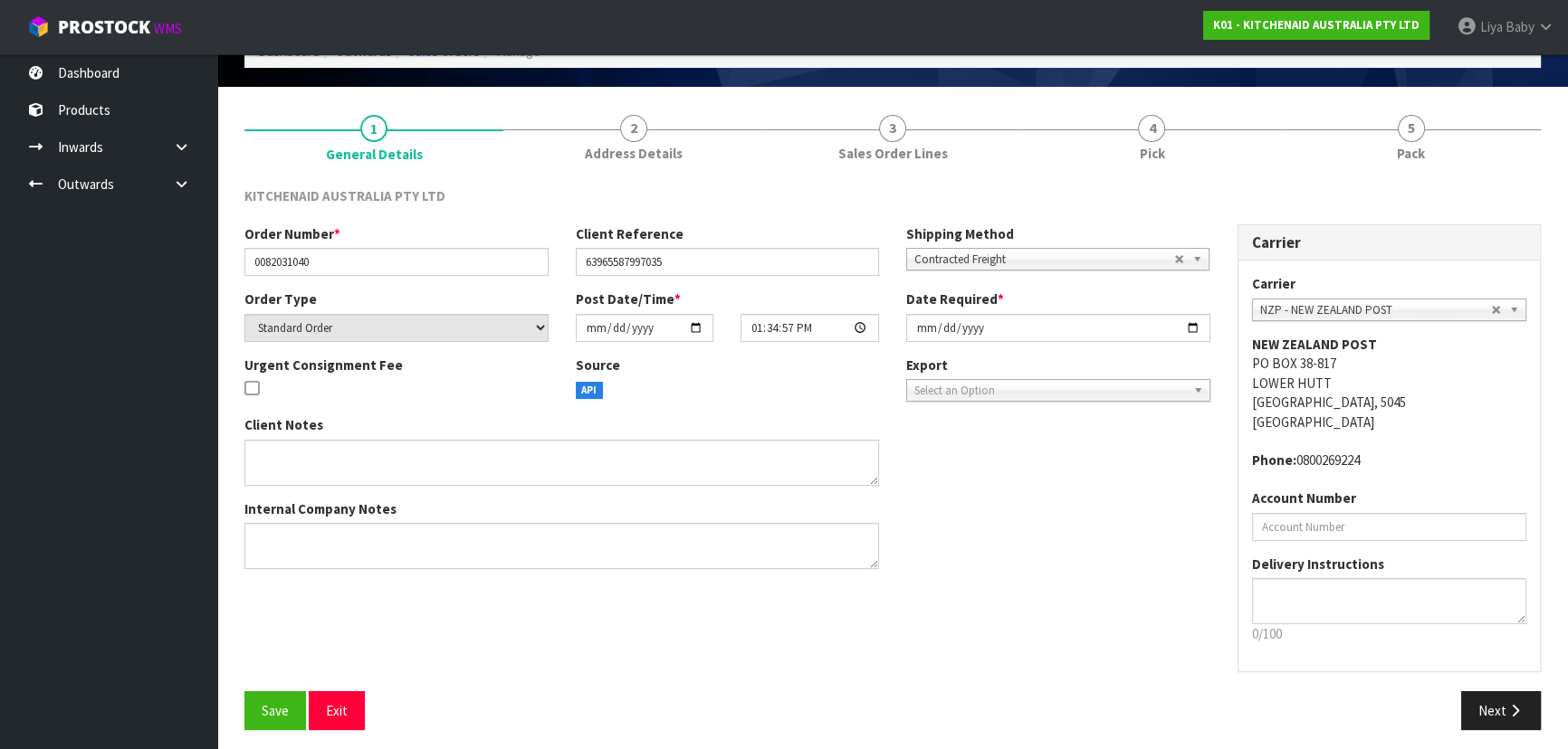
scroll to position [109, 0]
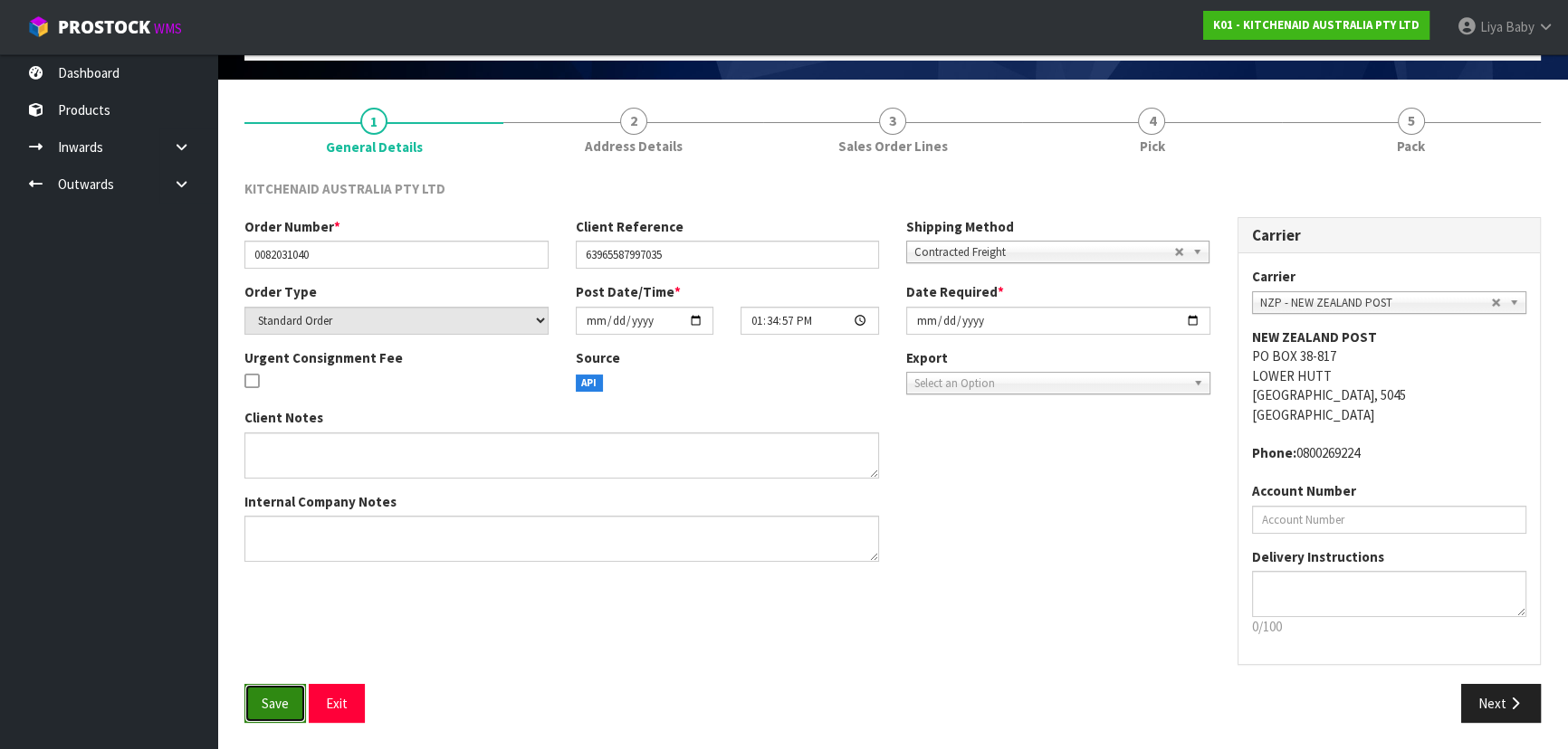
click at [262, 707] on span "Save" at bounding box center [275, 703] width 27 height 17
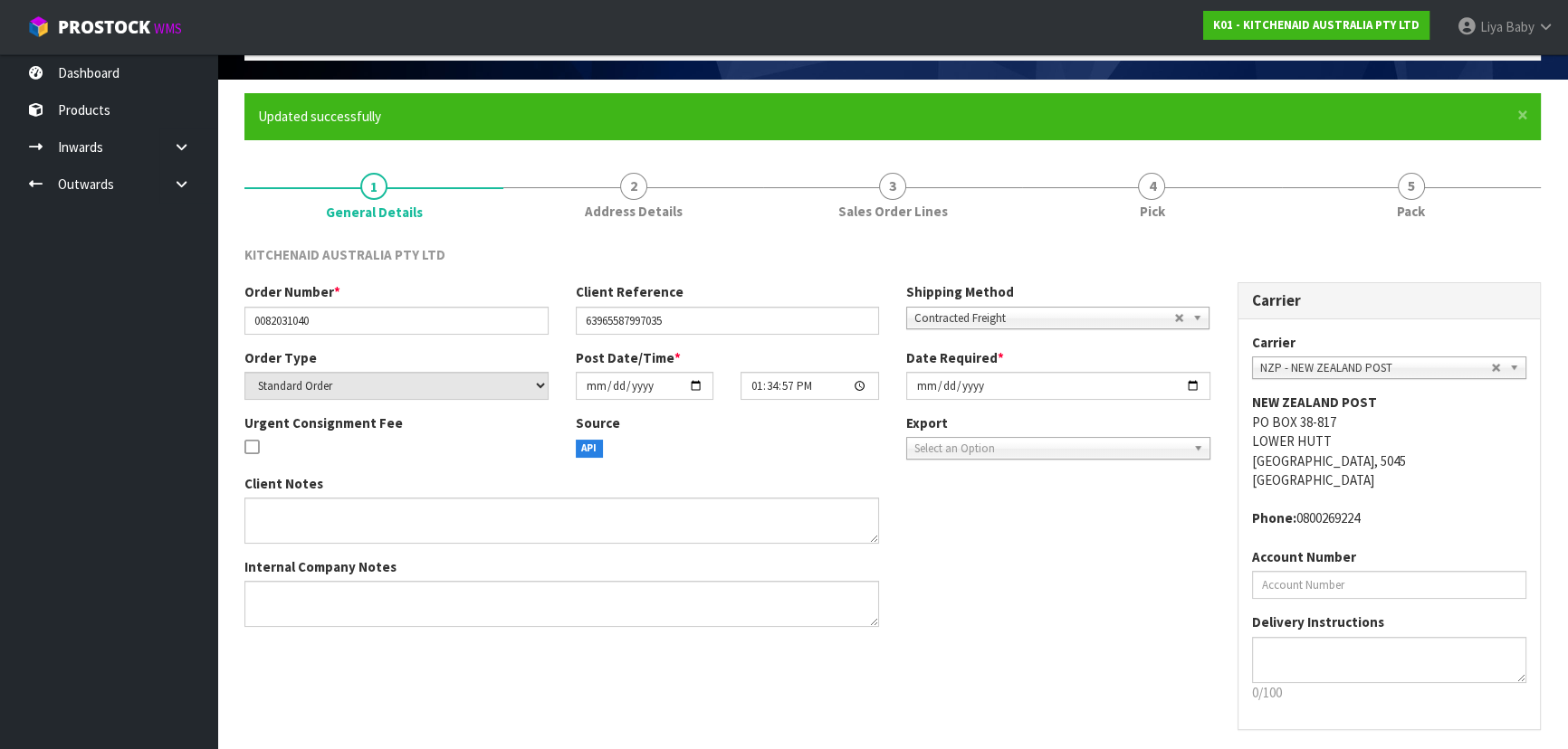
scroll to position [0, 0]
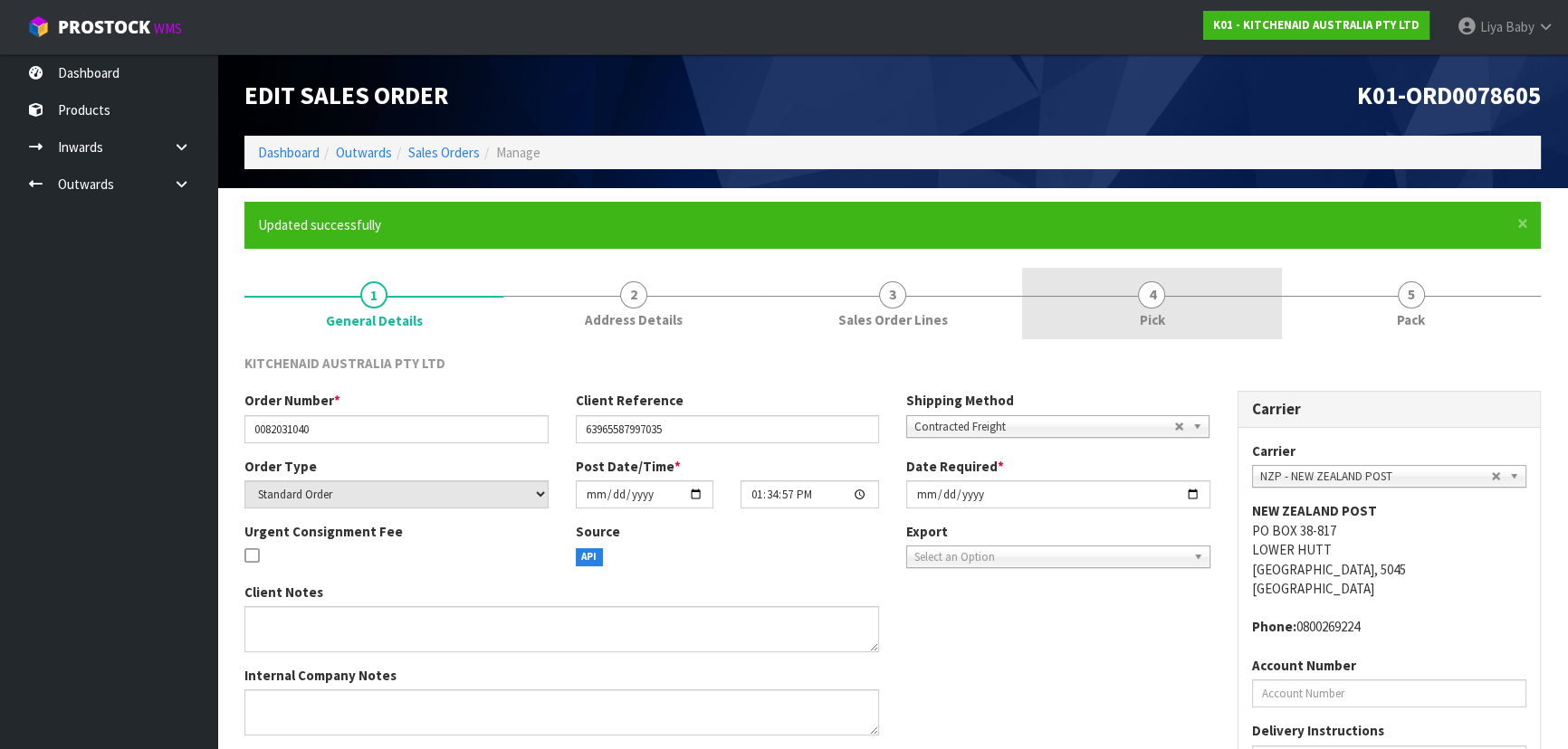
click at [1200, 302] on link "4 Pick" at bounding box center [1152, 303] width 259 height 71
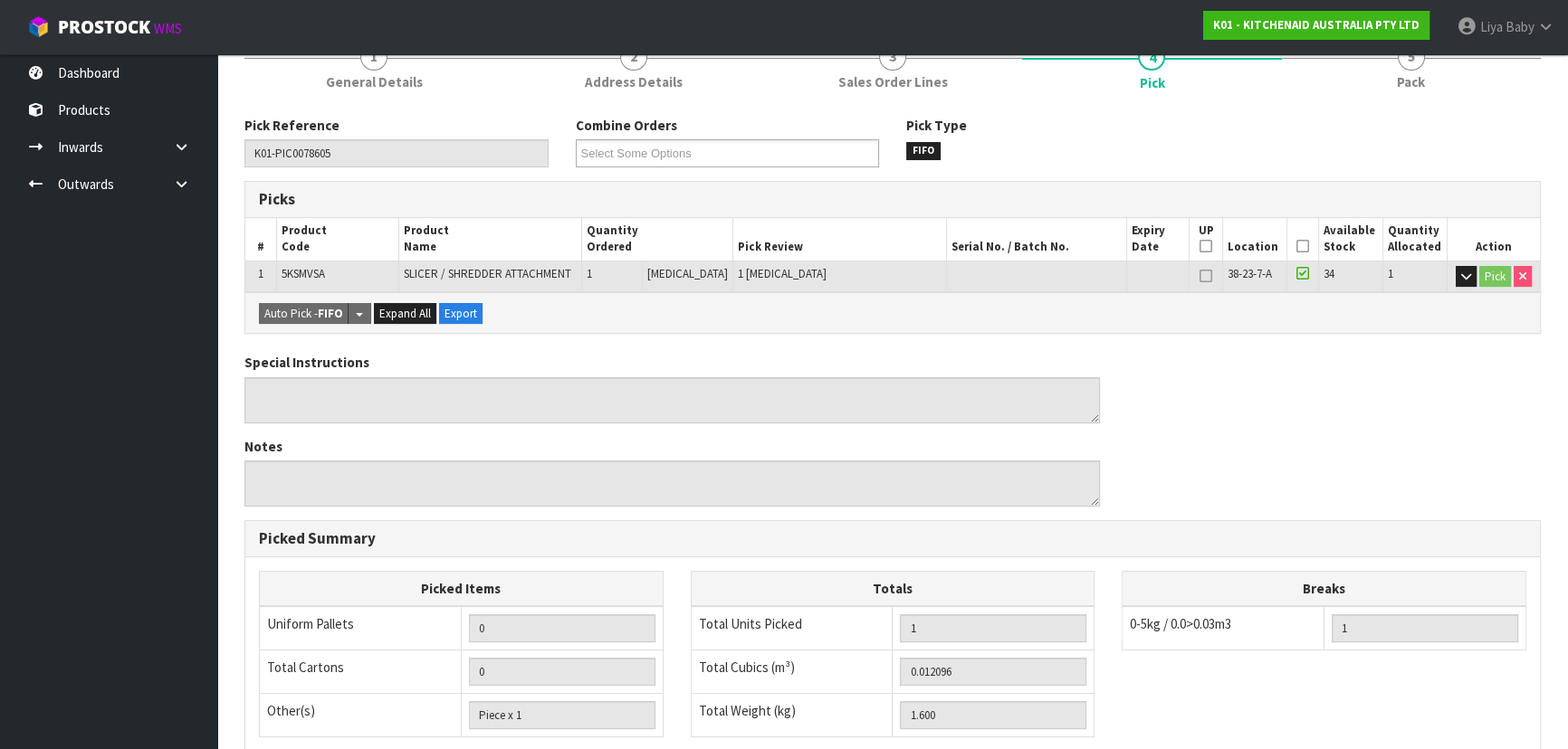
scroll to position [246, 0]
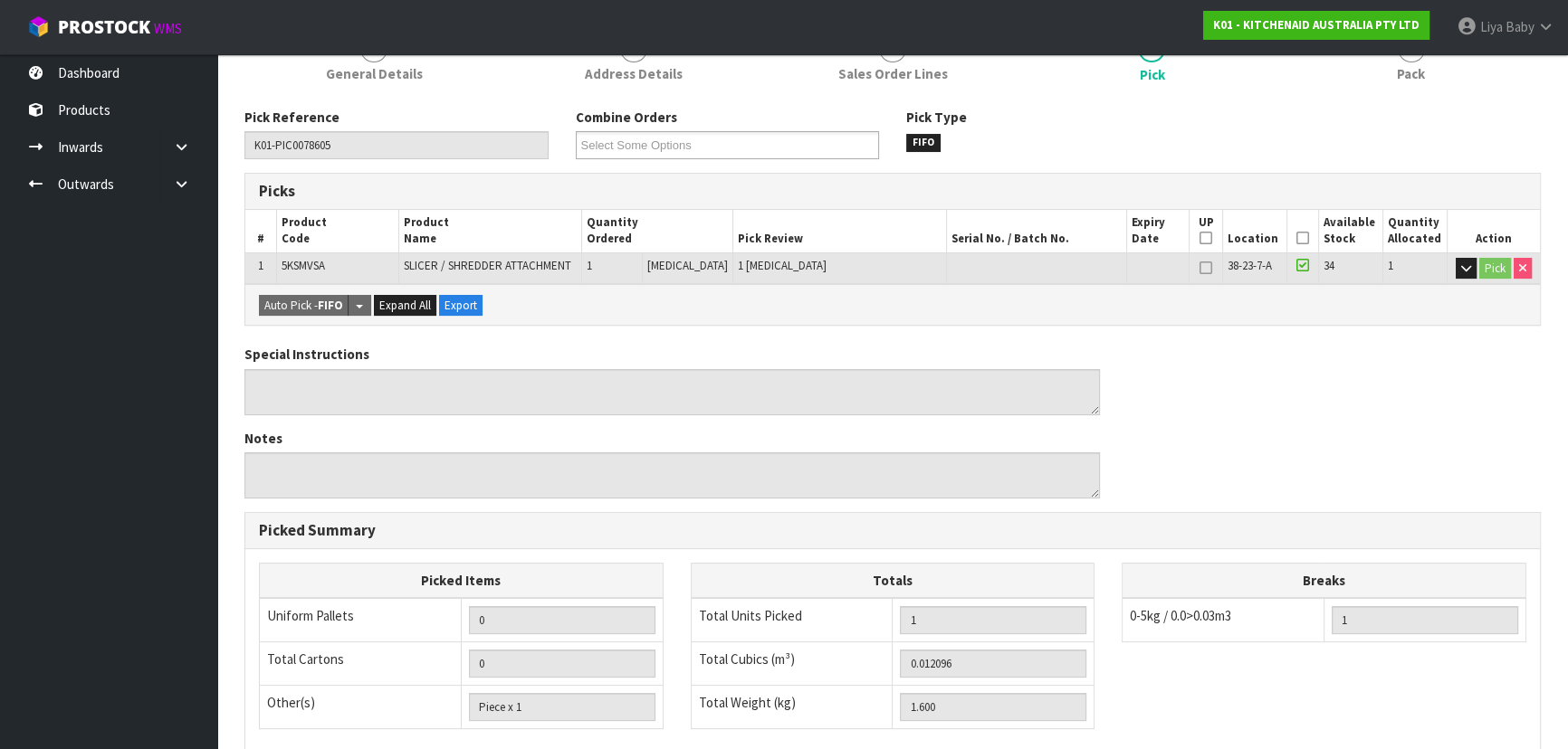
click at [1299, 239] on icon at bounding box center [1302, 238] width 13 height 1
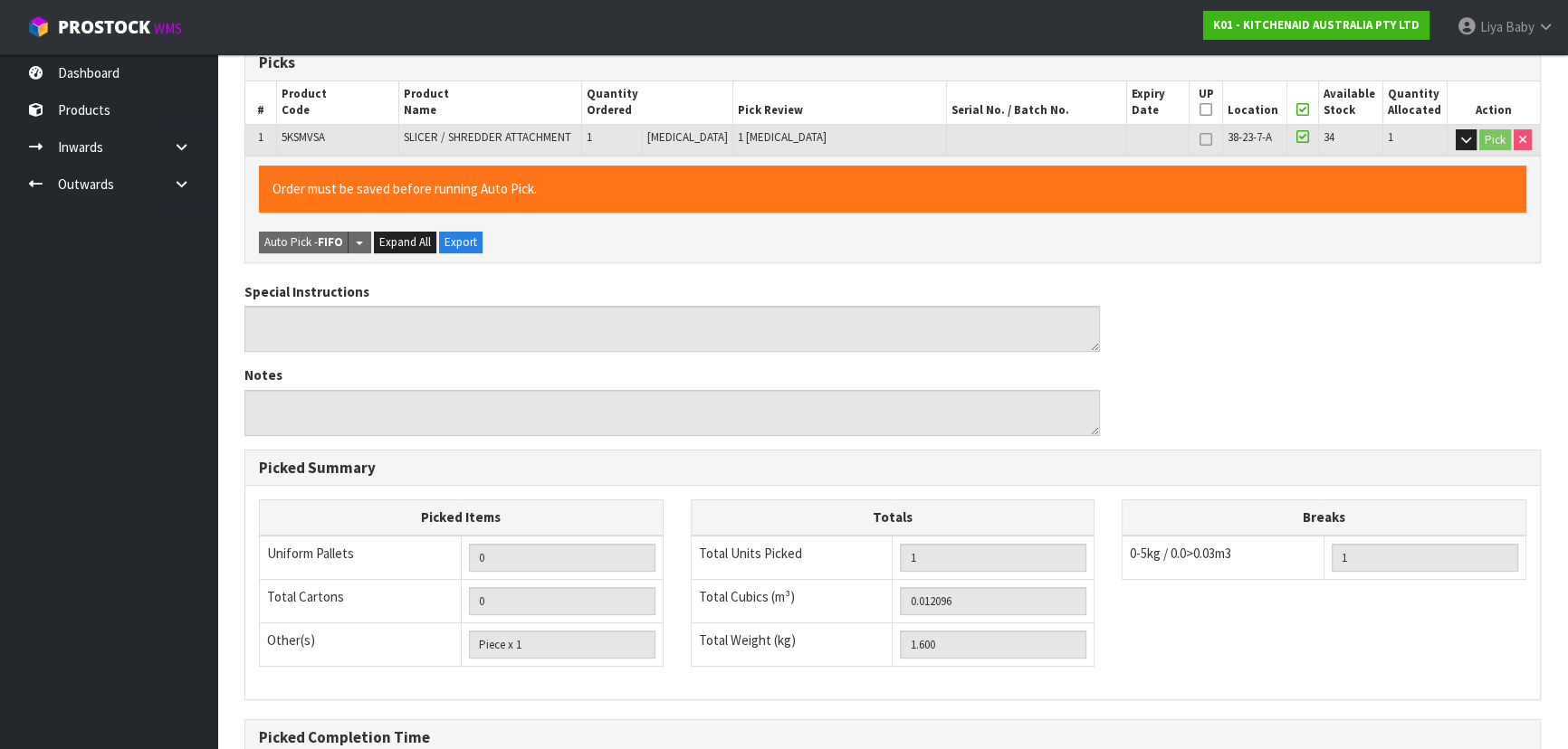
scroll to position [570, 0]
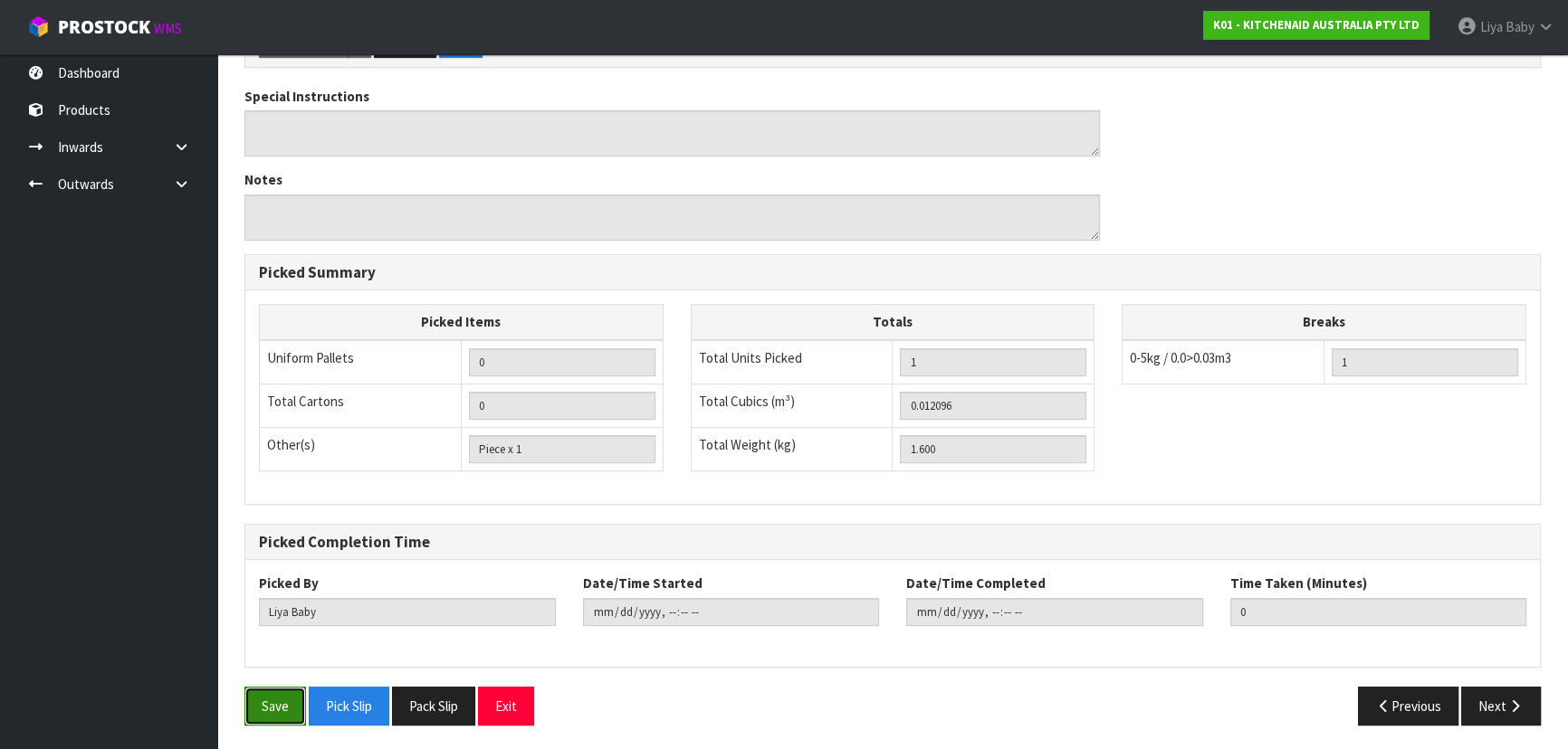
click at [303, 704] on button "Save" at bounding box center [275, 706] width 61 height 39
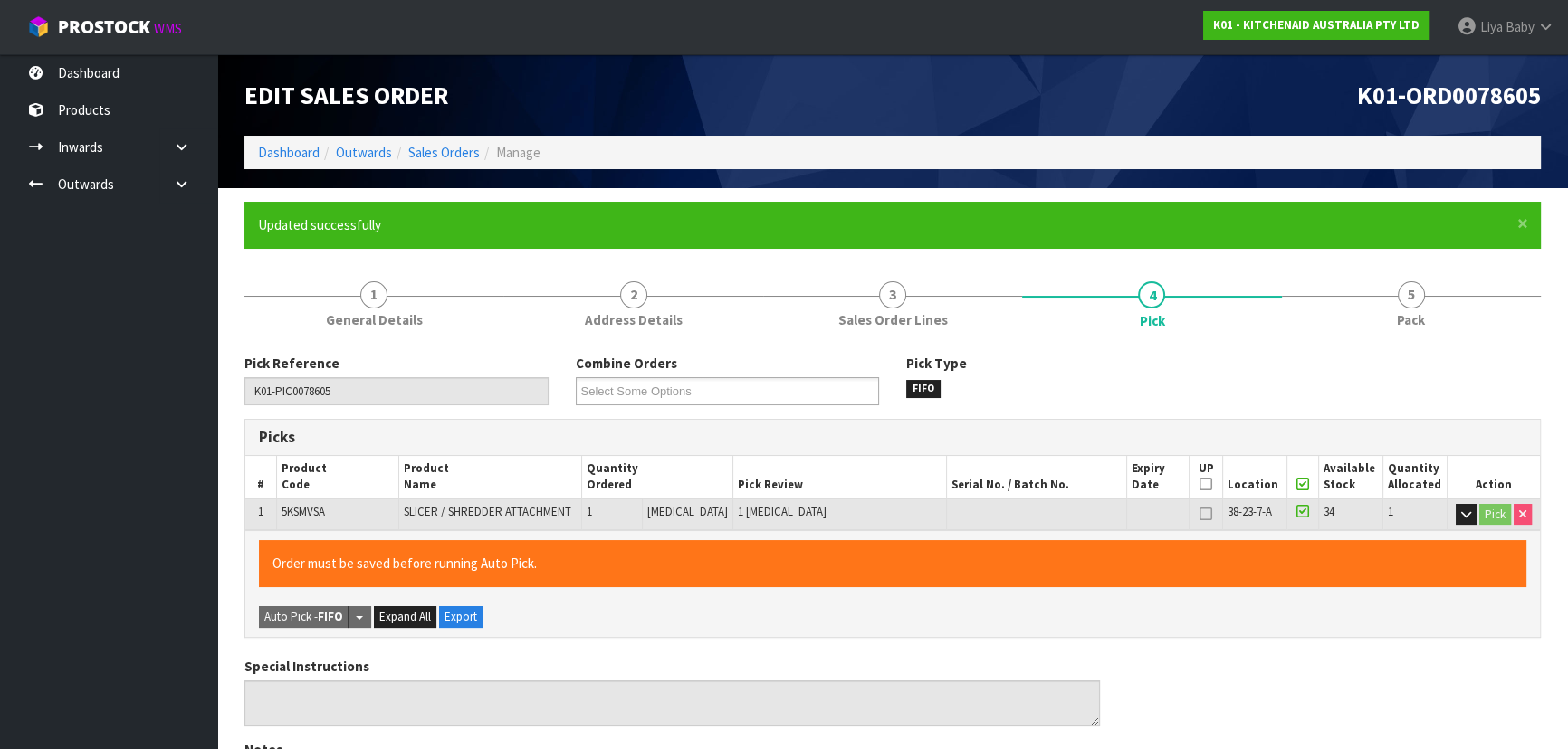
type input "[DATE]T14:00:54"
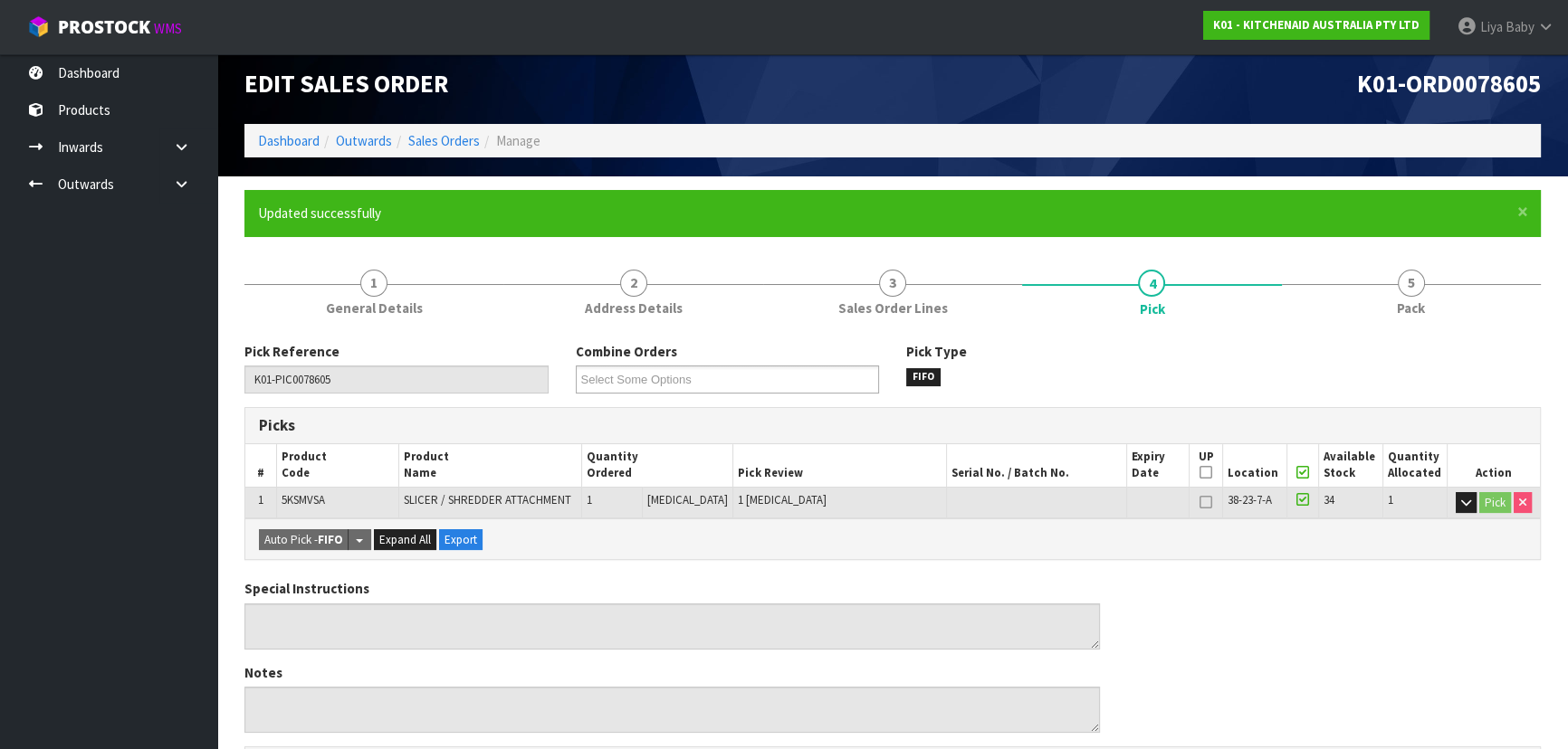
scroll to position [11, 0]
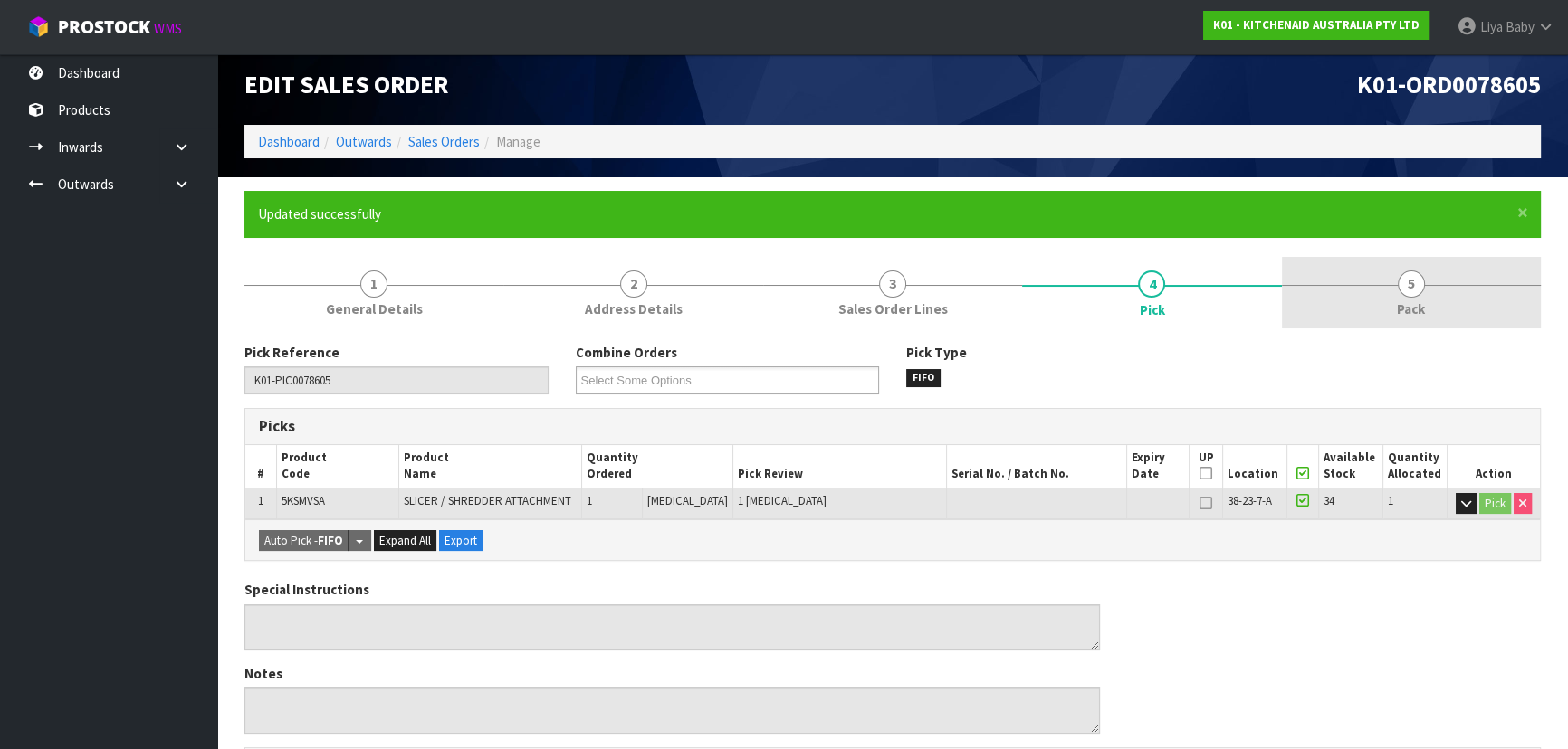
click at [1468, 300] on link "5 Pack" at bounding box center [1411, 292] width 259 height 71
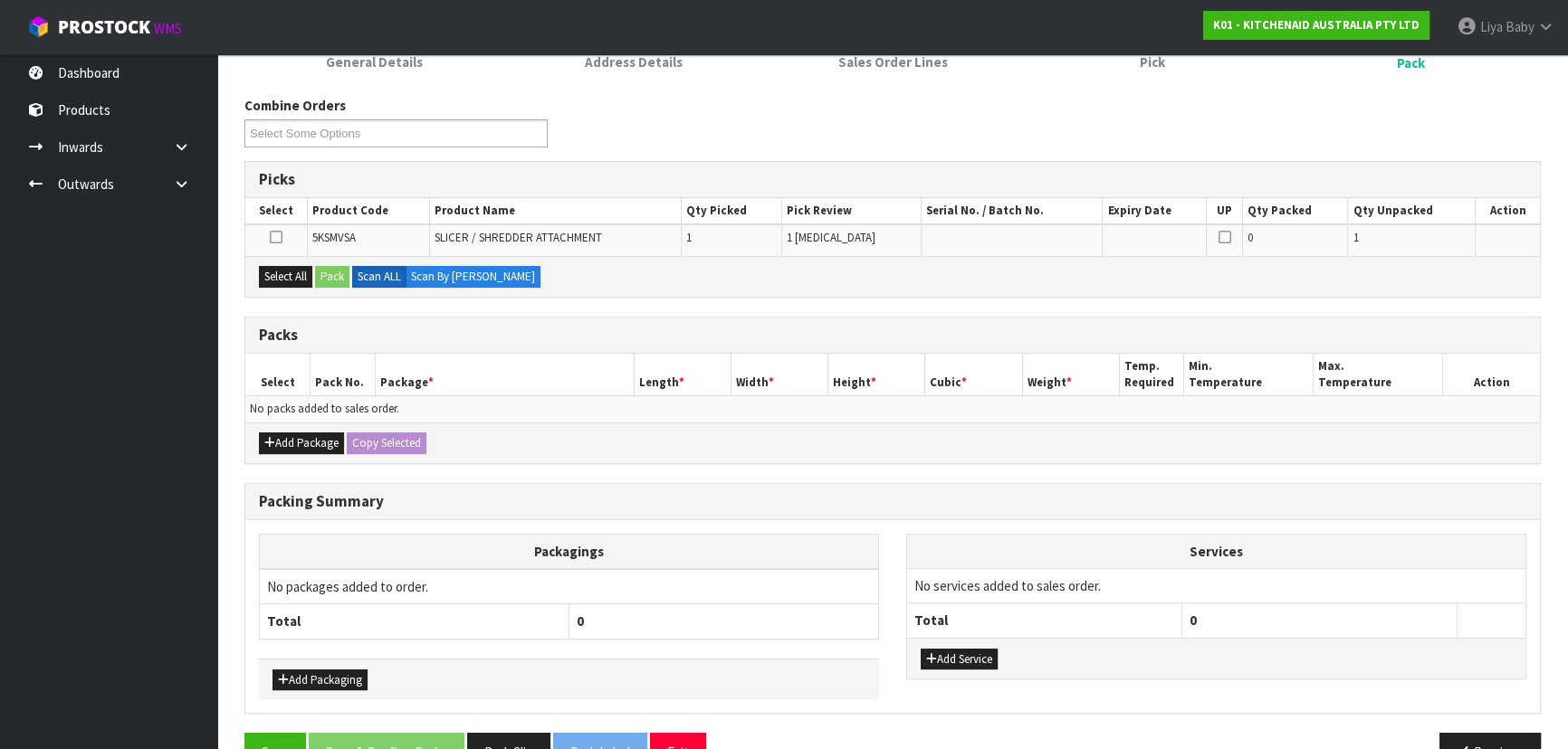
scroll to position [303, 0]
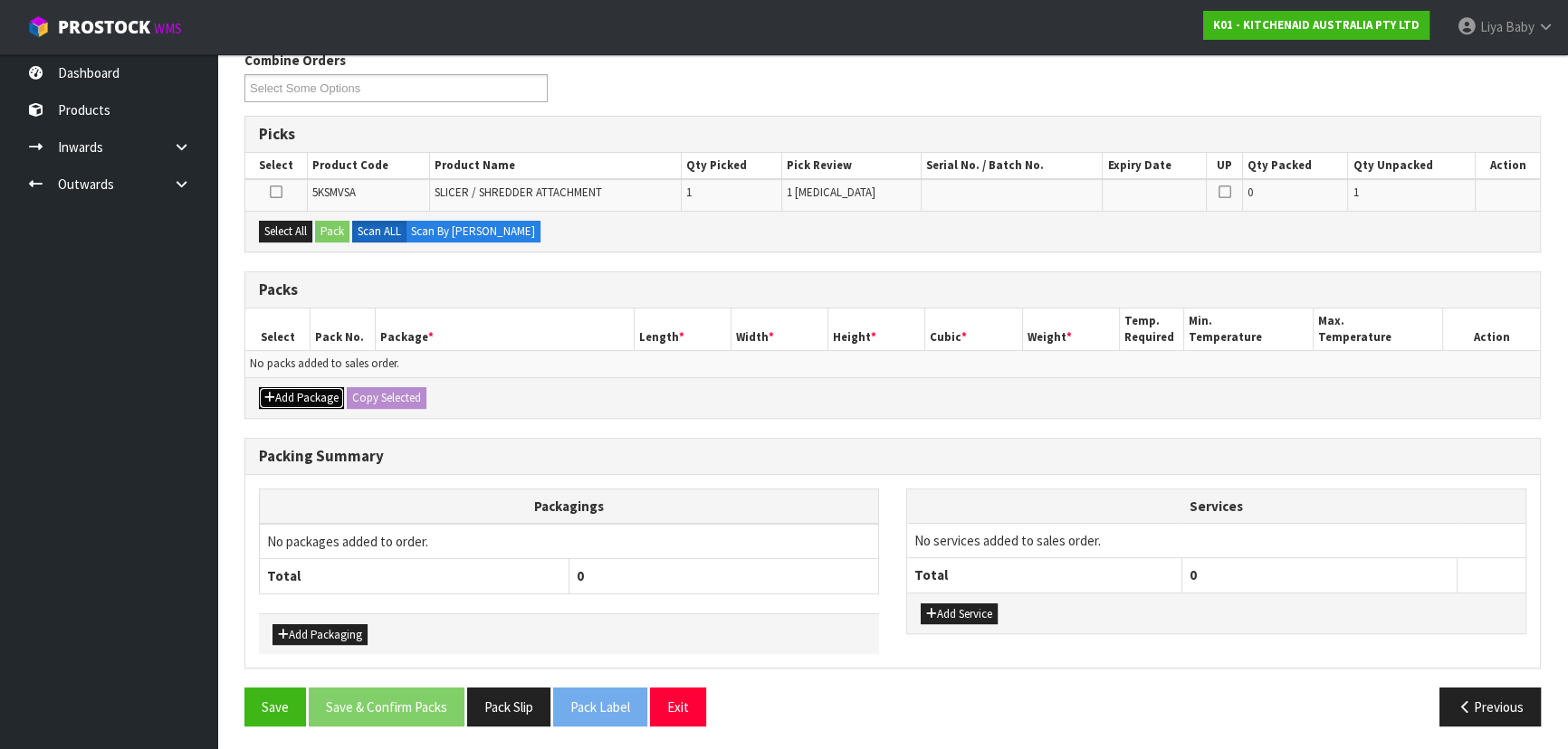
click at [272, 387] on button "Add Package" at bounding box center [302, 398] width 85 height 22
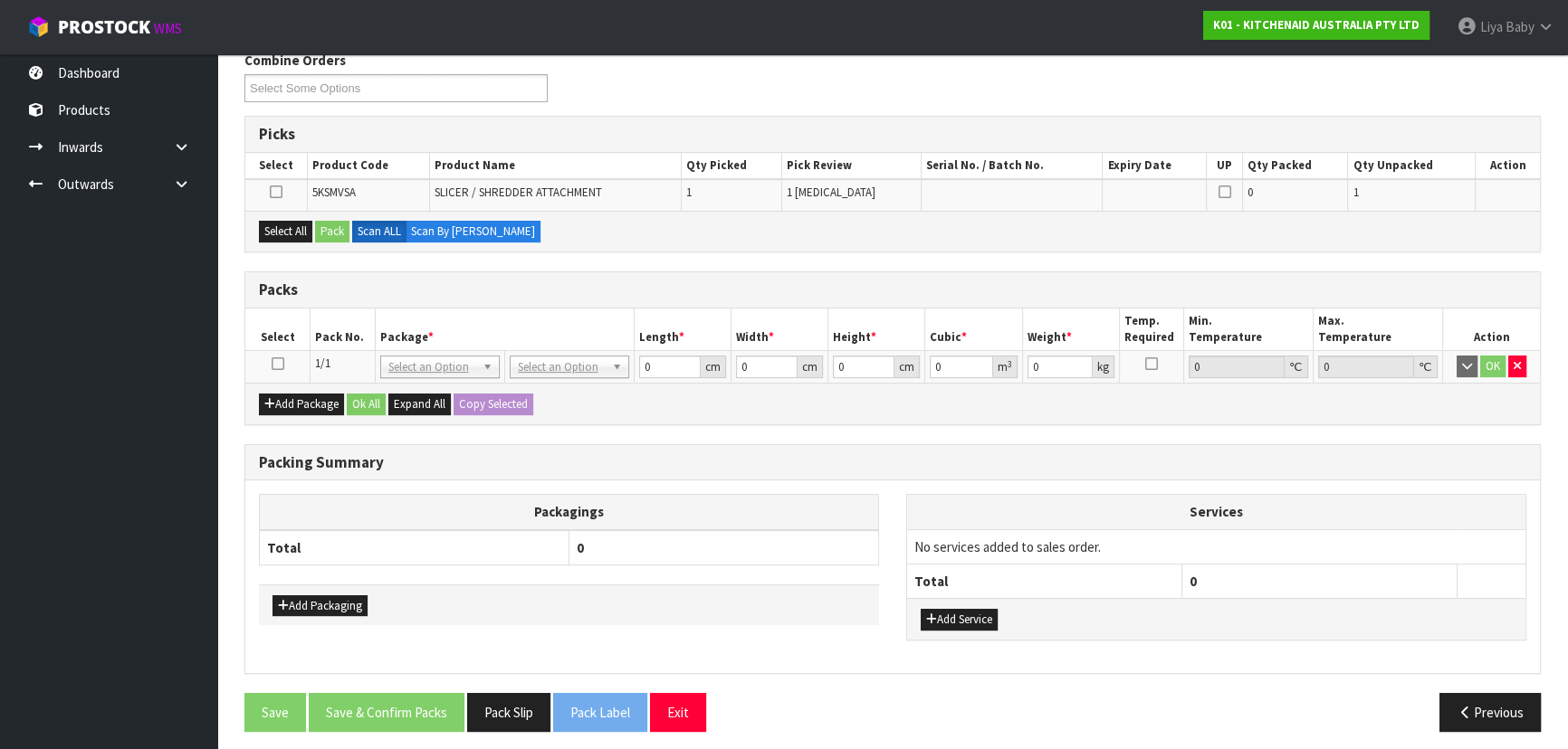
click at [272, 364] on icon at bounding box center [278, 364] width 13 height 1
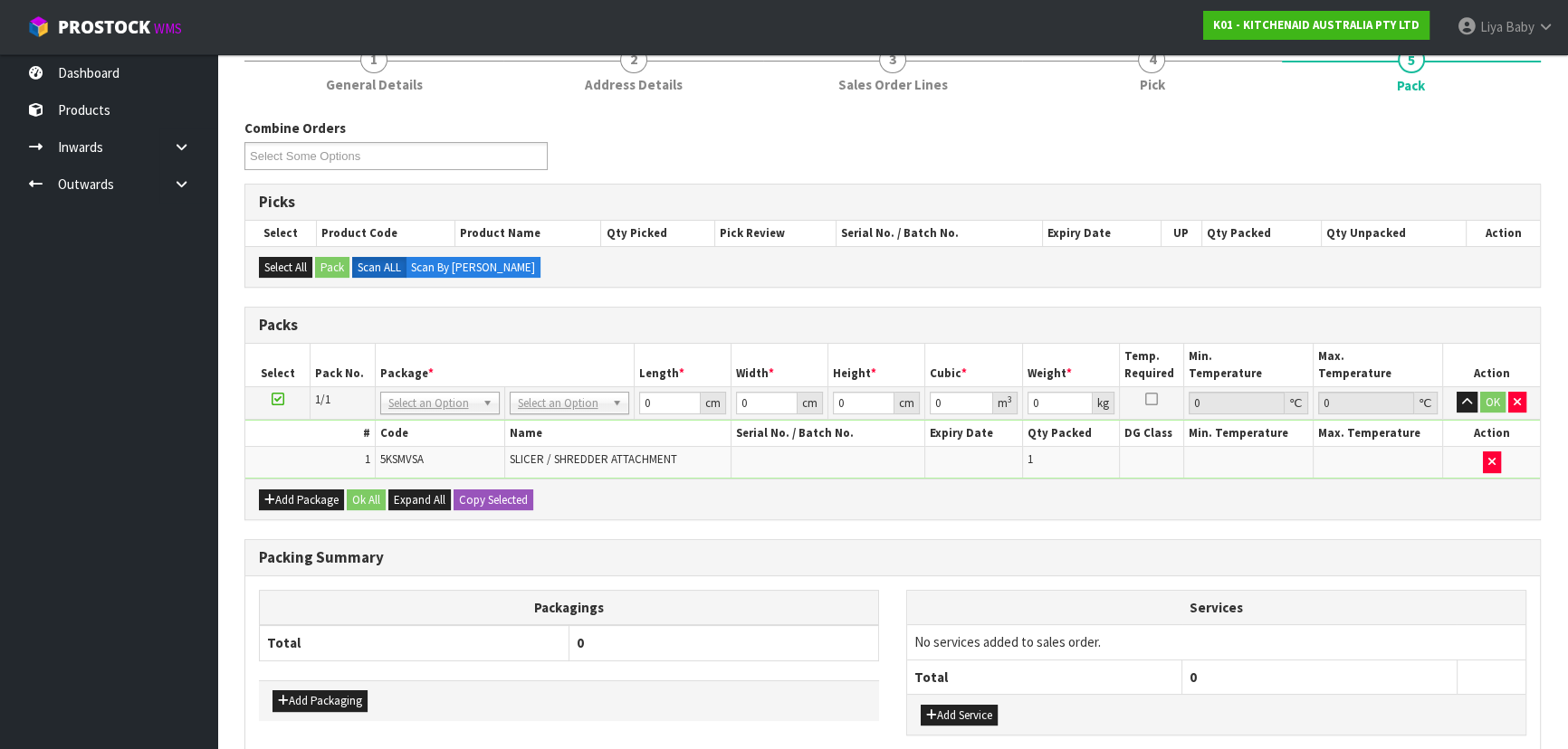
scroll to position [90, 0]
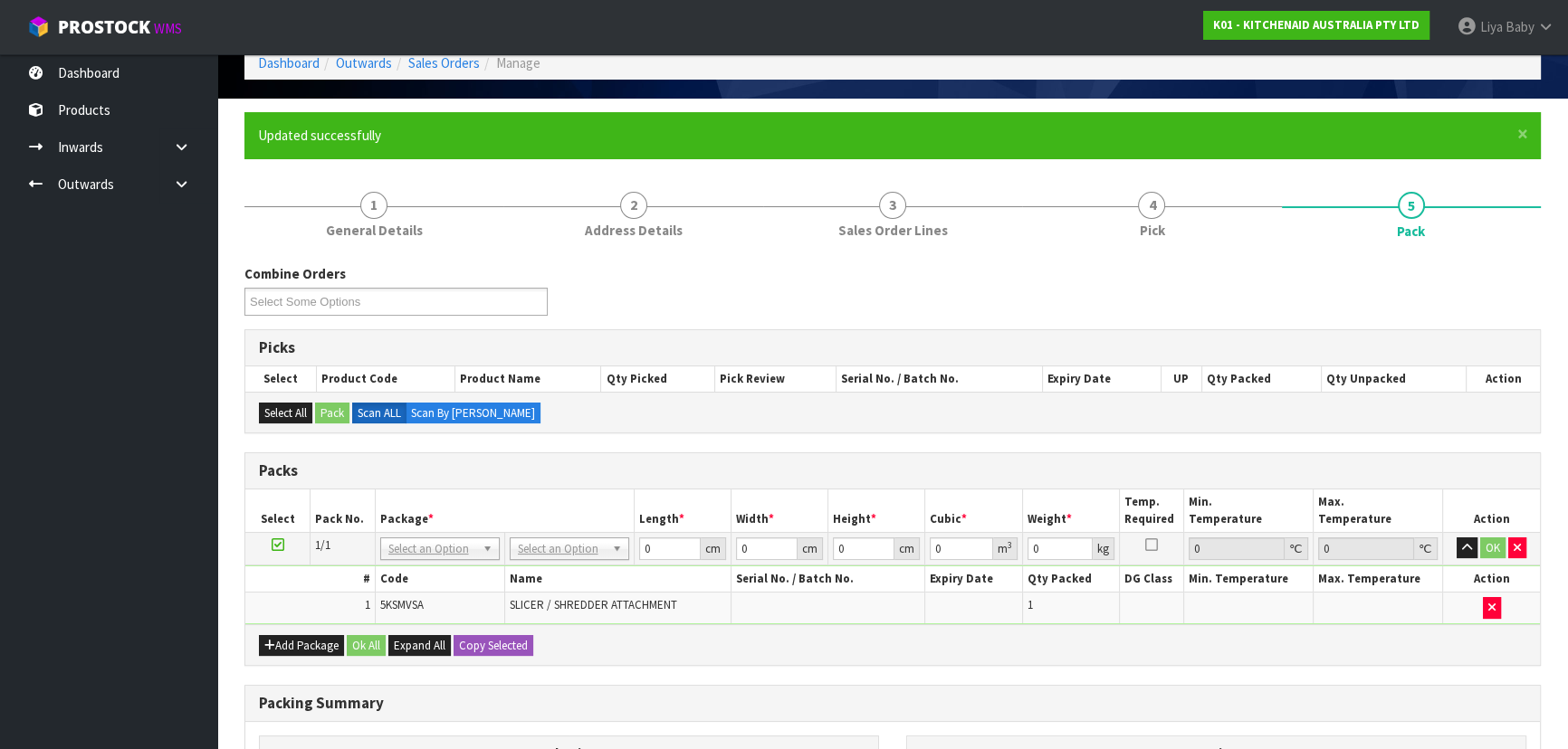
click at [691, 44] on nav "Toggle navigation ProStock WMS K01 - KITCHENAID AUSTRALIA PTY LTD Liya Baby Log…" at bounding box center [784, 28] width 1568 height 55
click at [895, 161] on form "× Close Updated successfully 1 General Details 2 Address Details 3 Sales Order …" at bounding box center [892, 549] width 1296 height 874
click at [476, 131] on ul "Updated successfully" at bounding box center [883, 134] width 1251 height 19
click at [532, 571] on input "text" at bounding box center [568, 572] width 111 height 23
type input "CLIE"
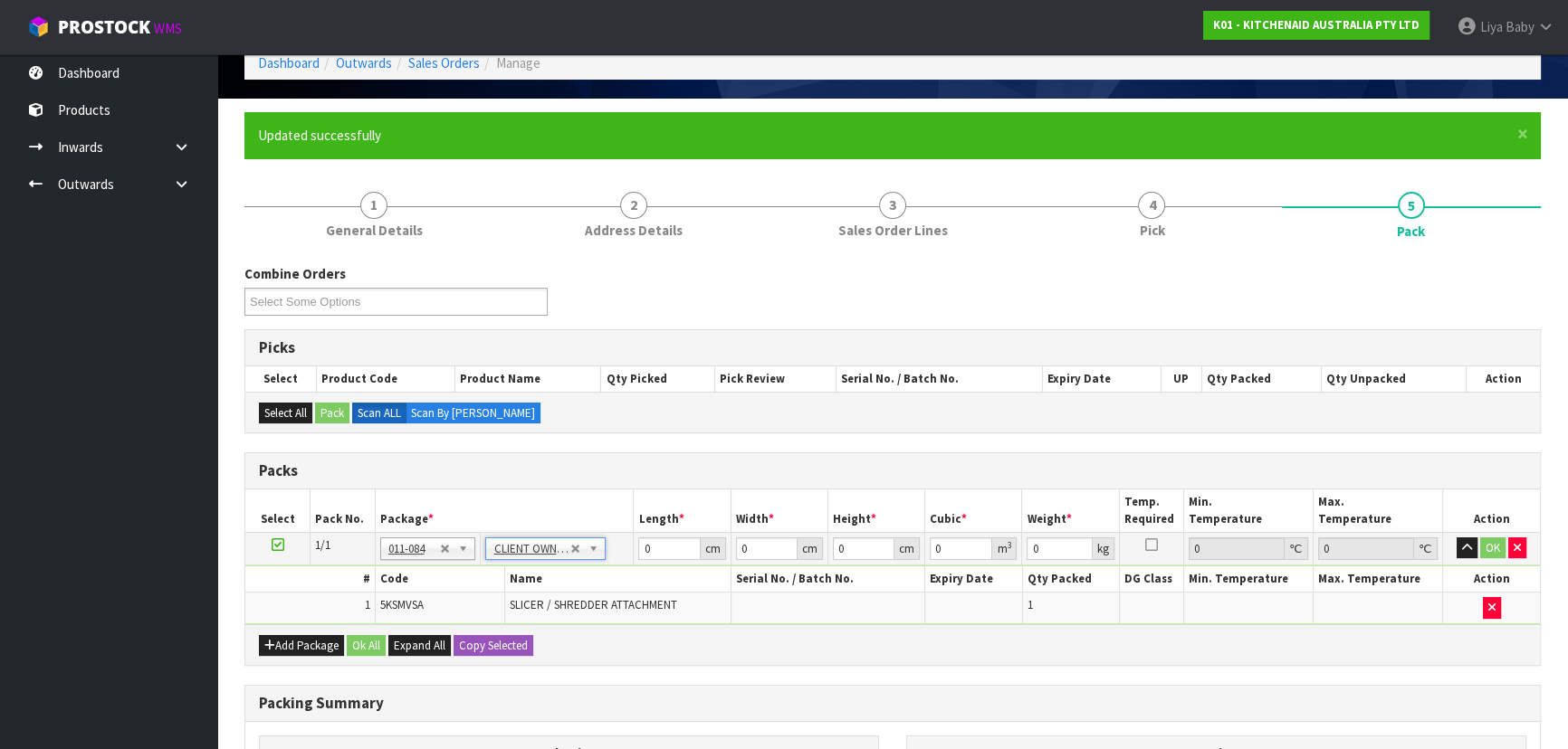
type input "1.6"
click at [654, 551] on input "0" at bounding box center [668, 548] width 61 height 23
type input "52"
click at [750, 549] on input "0" at bounding box center [766, 548] width 61 height 23
type input "28"
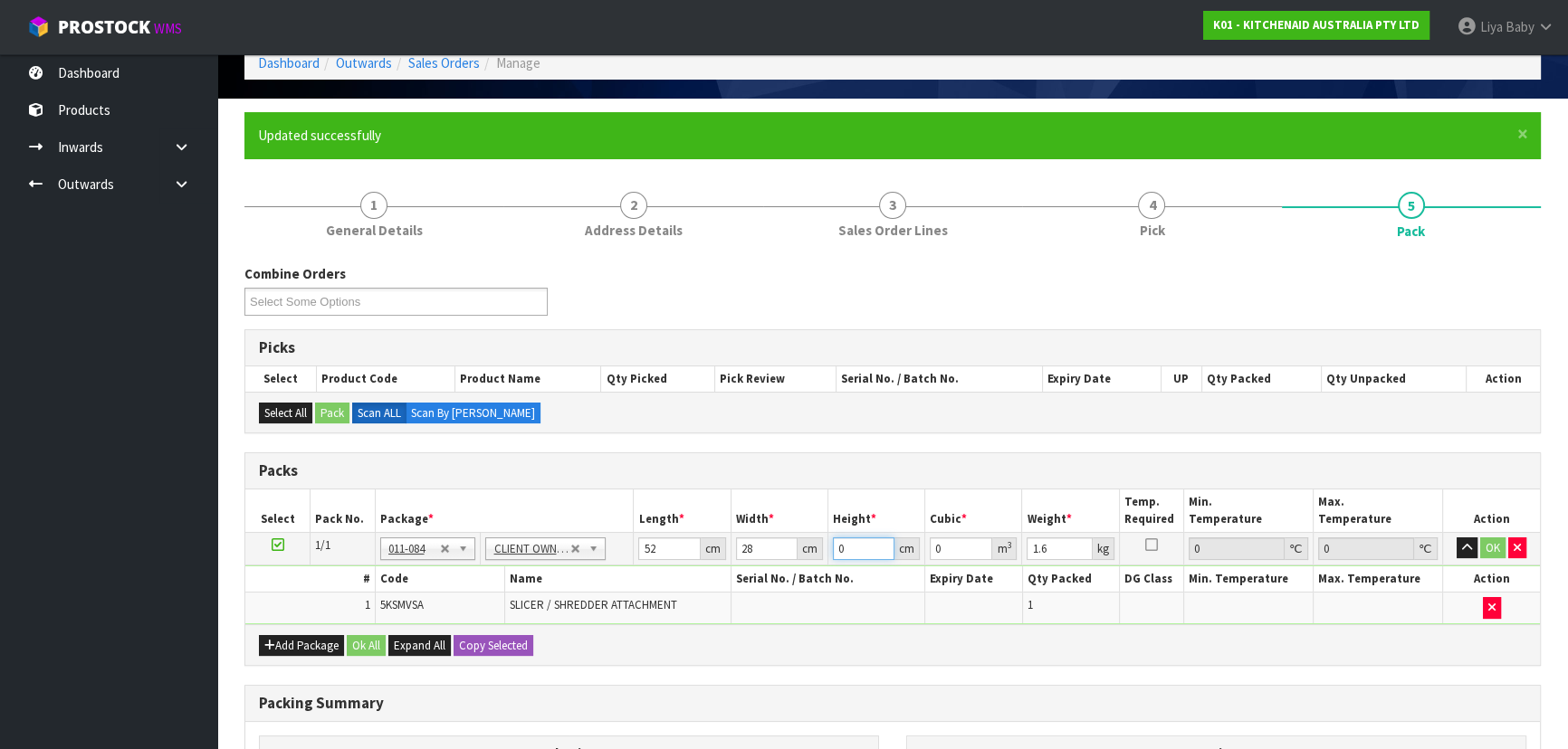
click at [847, 542] on input "0" at bounding box center [863, 548] width 61 height 23
type input "1"
type input "0.001456"
type input "15"
type input "0.02184"
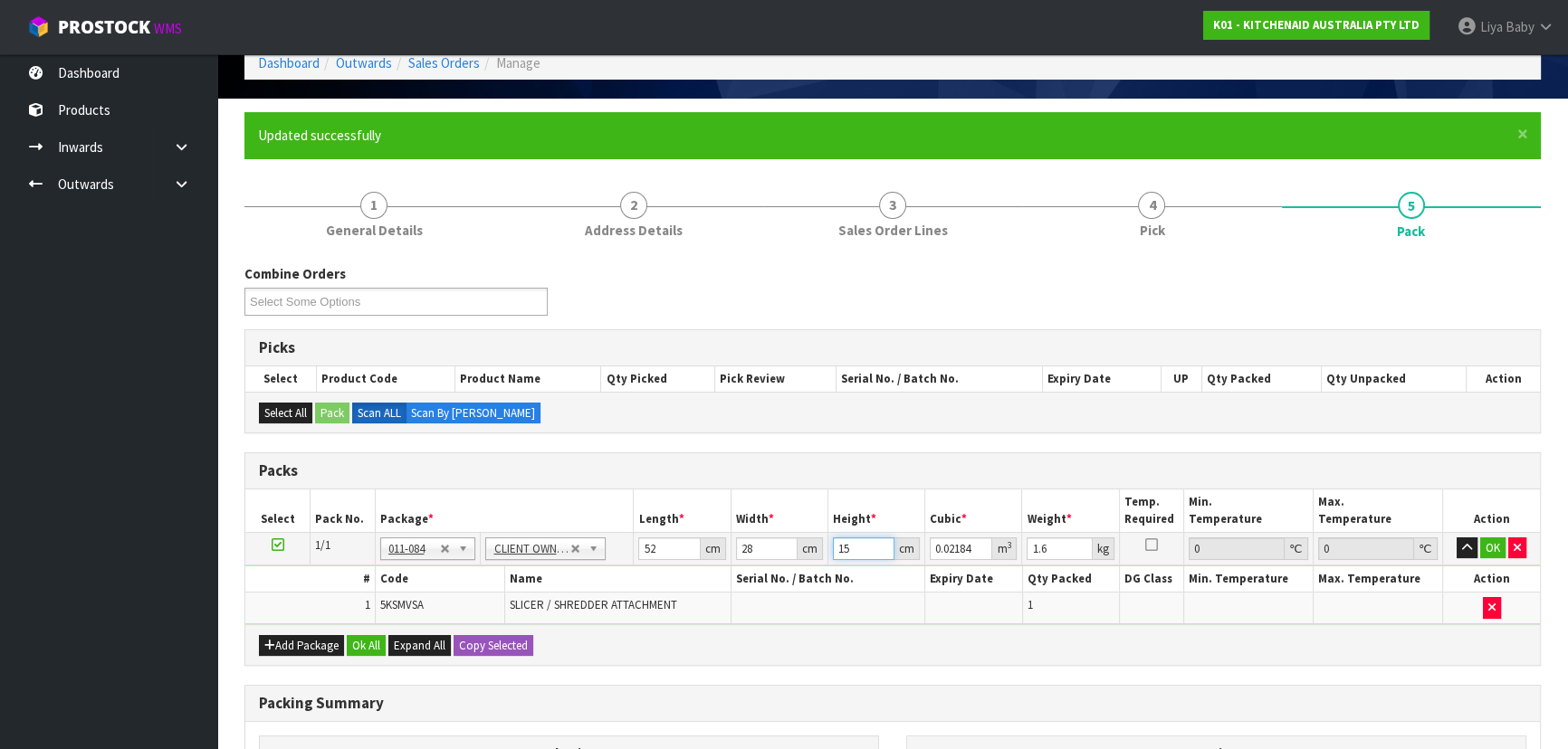
type input "15"
click at [1065, 548] on input "1.6" at bounding box center [1059, 548] width 65 height 23
type input "1"
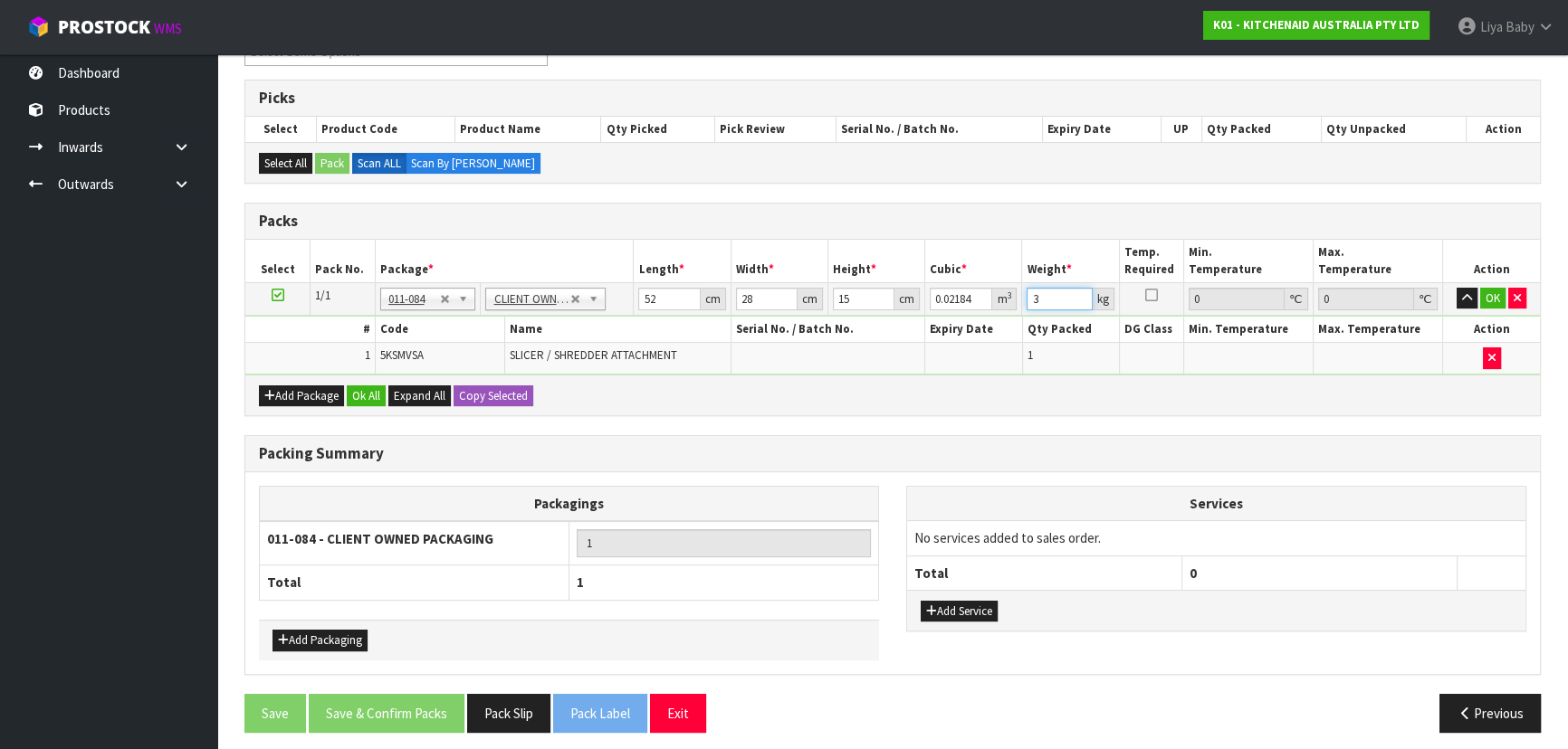
scroll to position [345, 0]
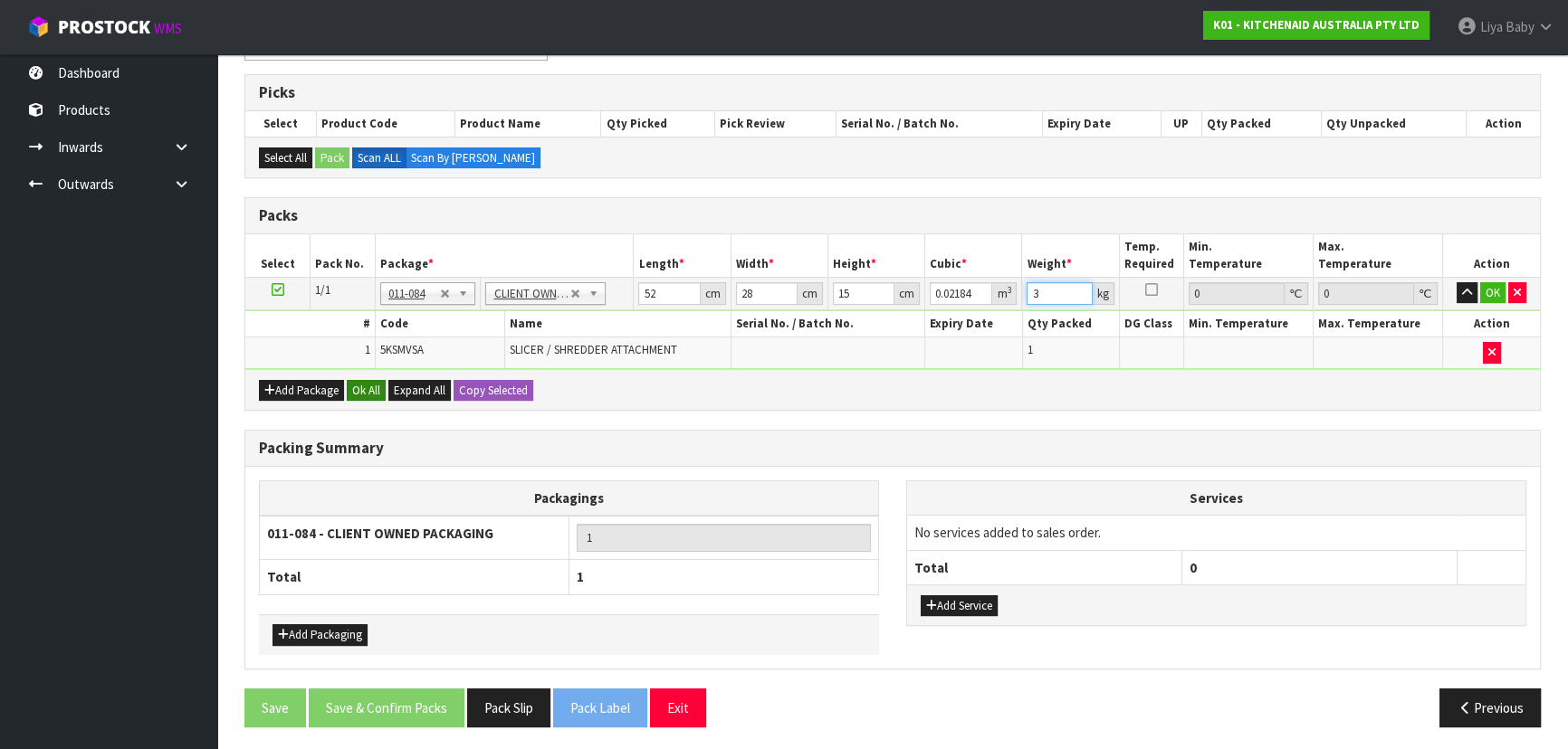
type input "3"
click at [362, 383] on button "Ok All" at bounding box center [366, 391] width 39 height 22
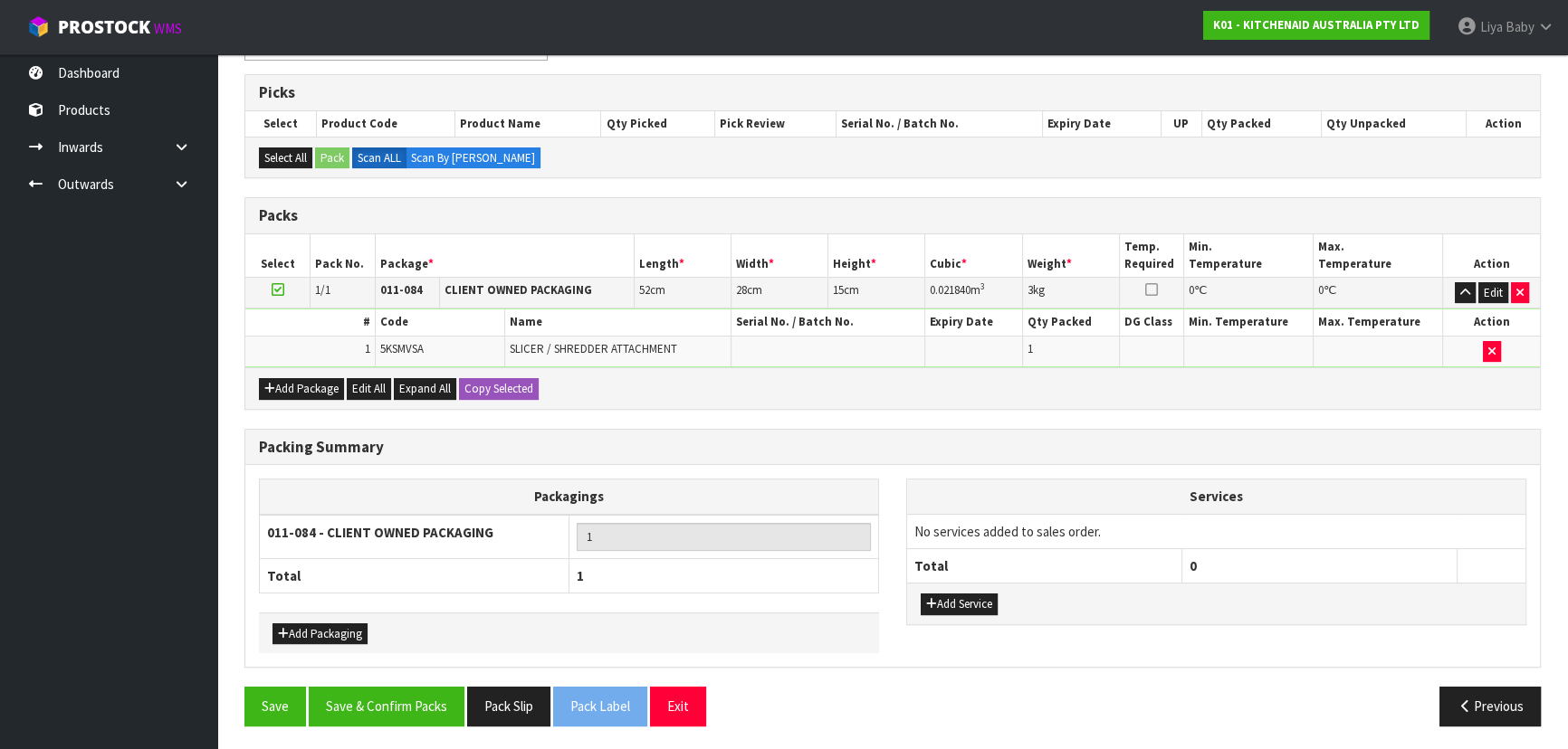
scroll to position [344, 0]
click at [405, 705] on button "Save & Confirm Packs" at bounding box center [386, 707] width 155 height 39
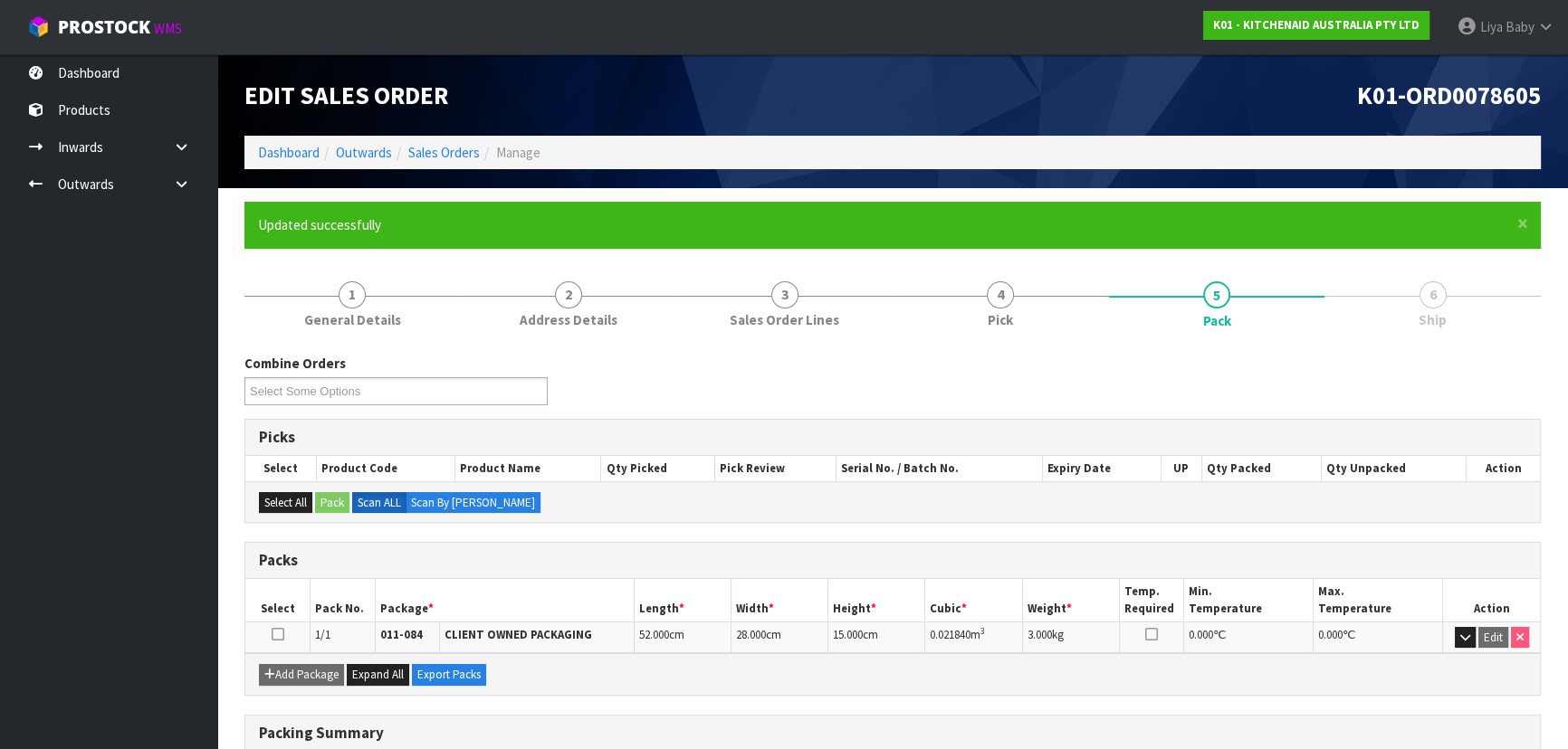
click at [273, 641] on td at bounding box center [278, 637] width 65 height 32
click at [279, 635] on icon at bounding box center [278, 634] width 13 height 1
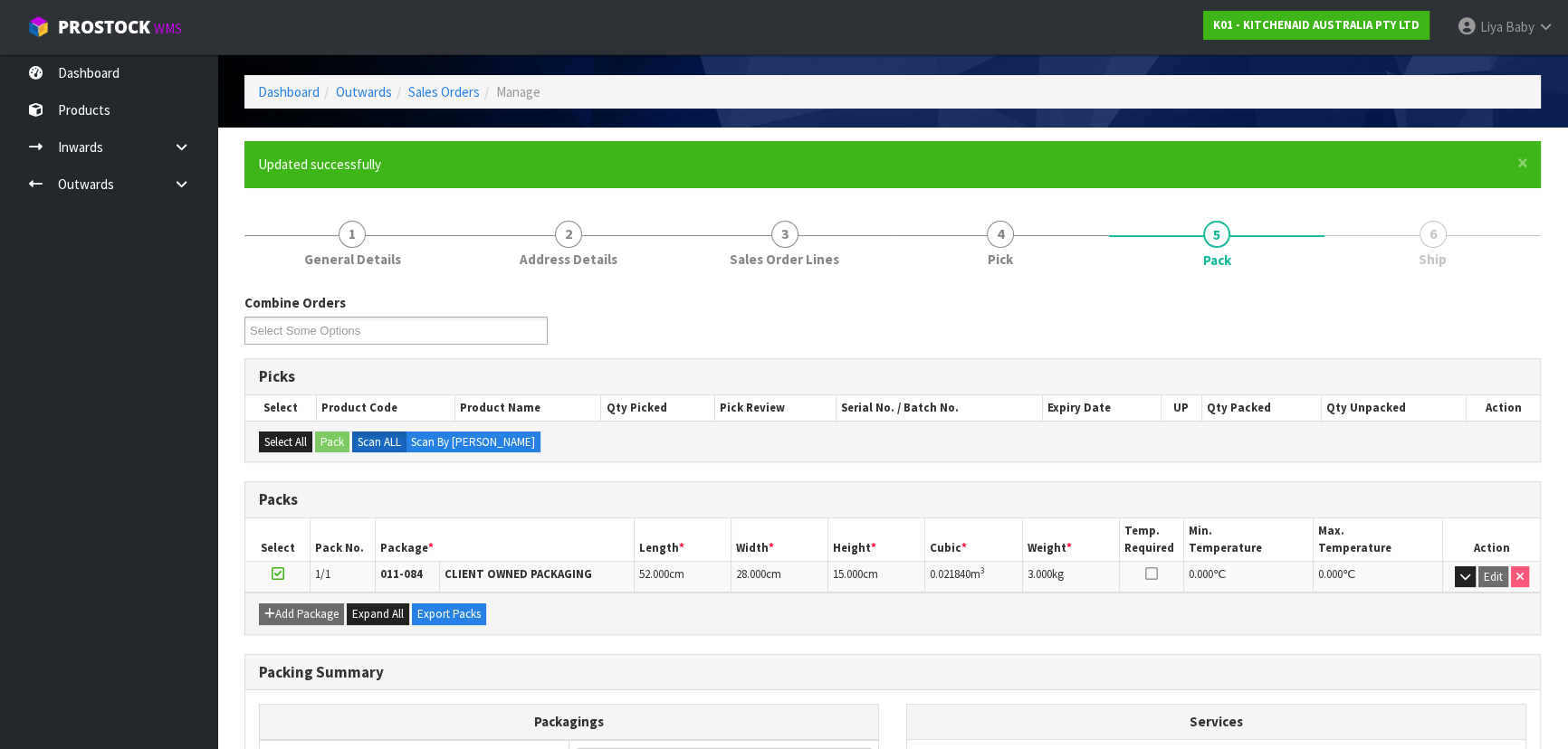
scroll to position [245, 0]
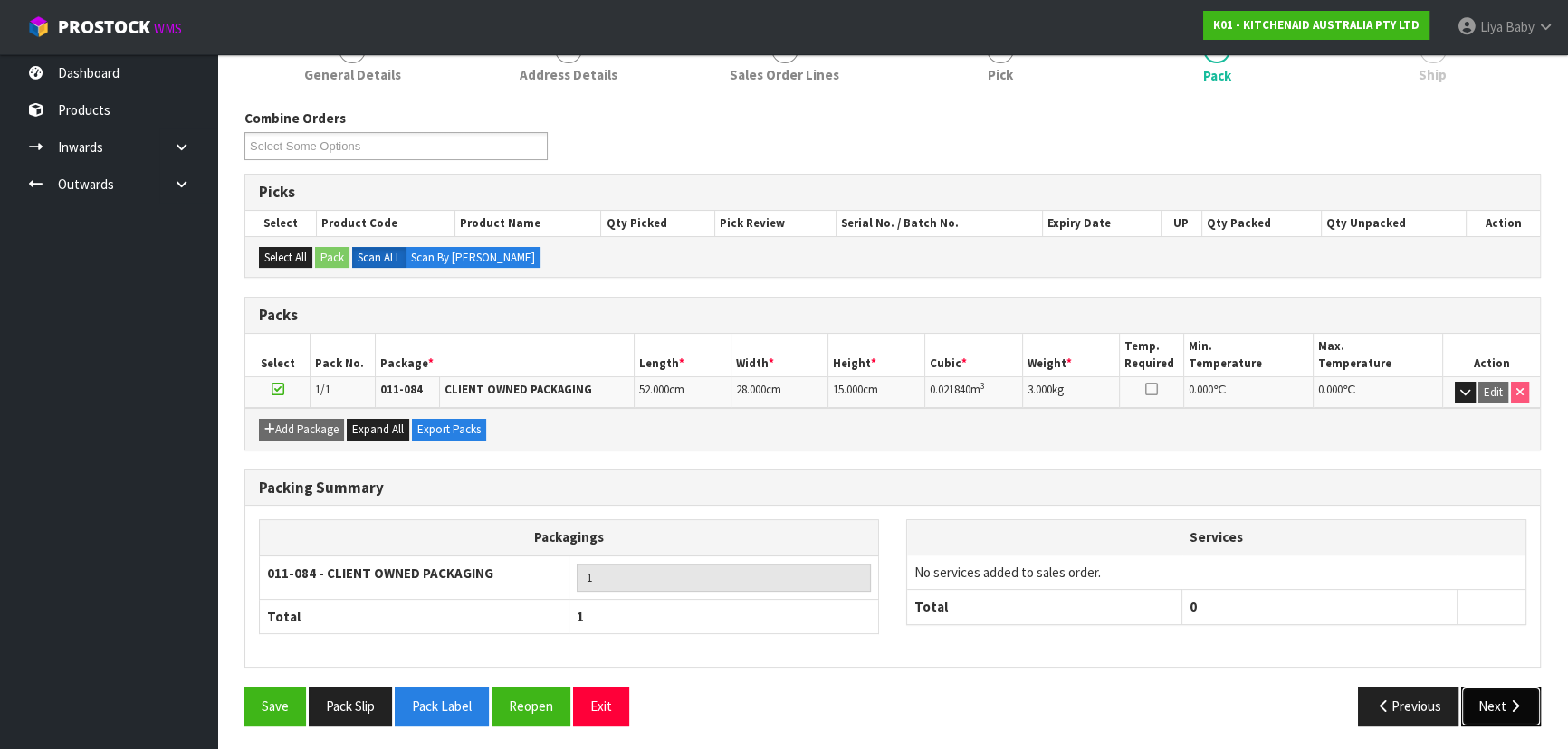
click at [1474, 699] on button "Next" at bounding box center [1501, 706] width 80 height 39
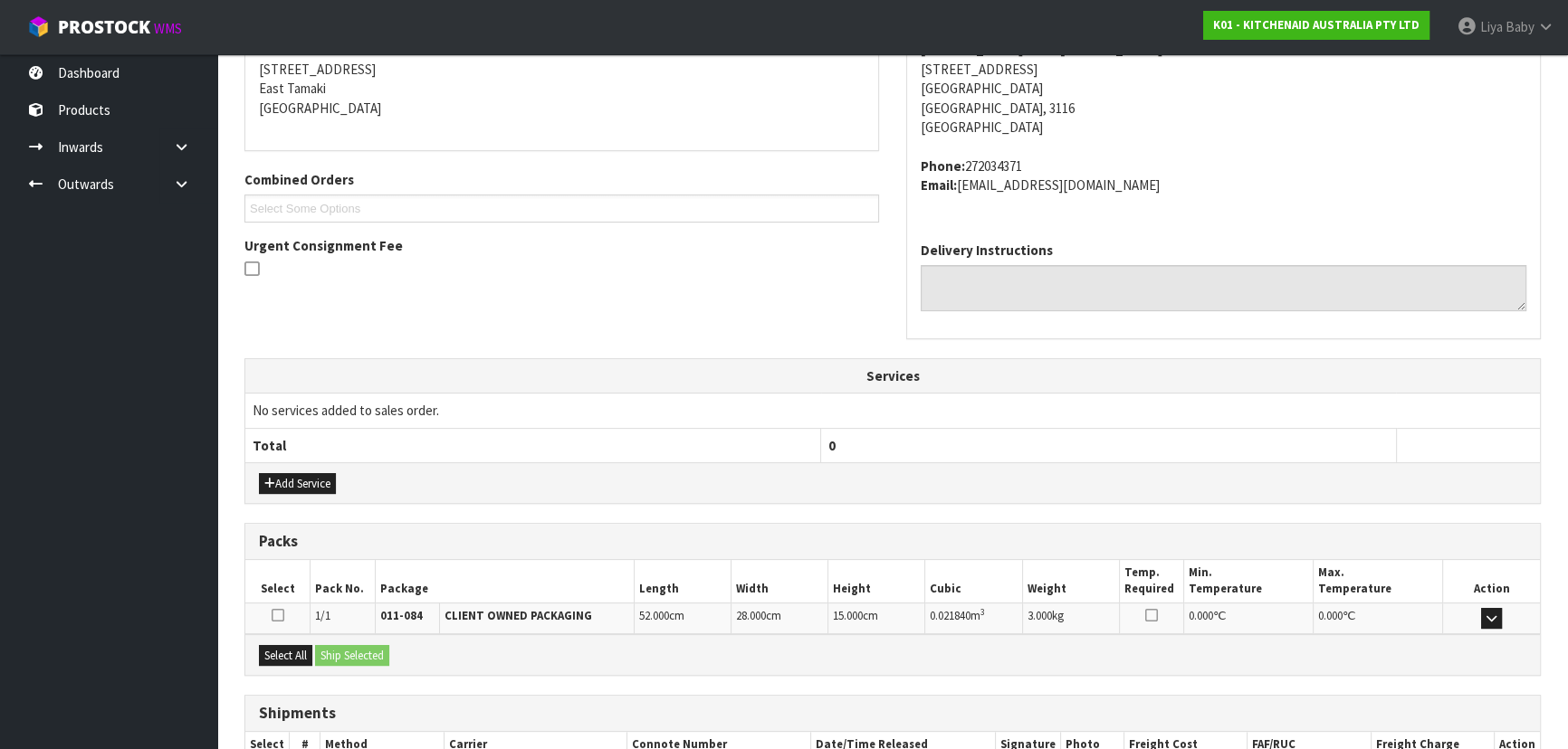
scroll to position [481, 0]
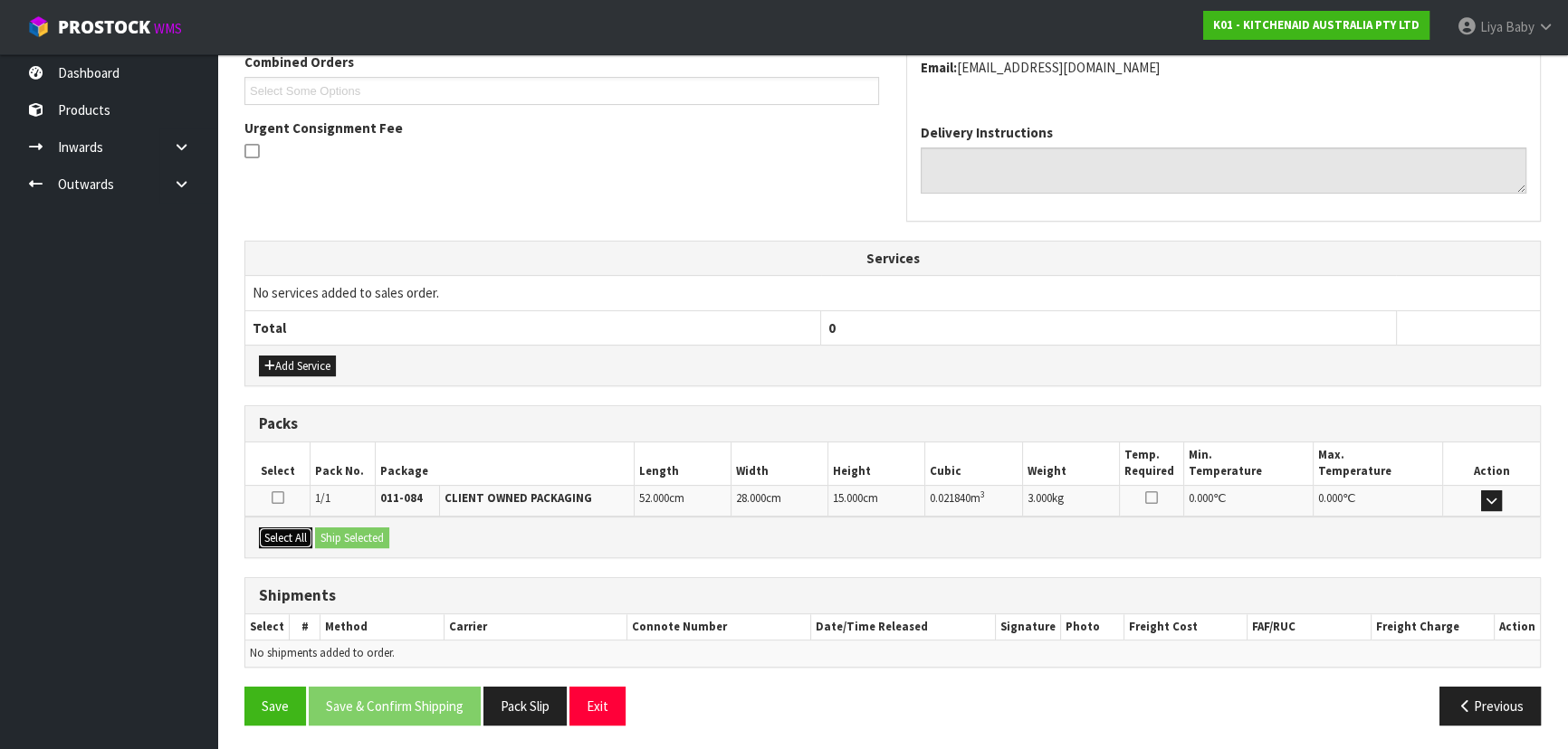
click at [292, 534] on button "Select All" at bounding box center [286, 539] width 53 height 22
click at [345, 534] on button "Ship Selected" at bounding box center [352, 539] width 74 height 22
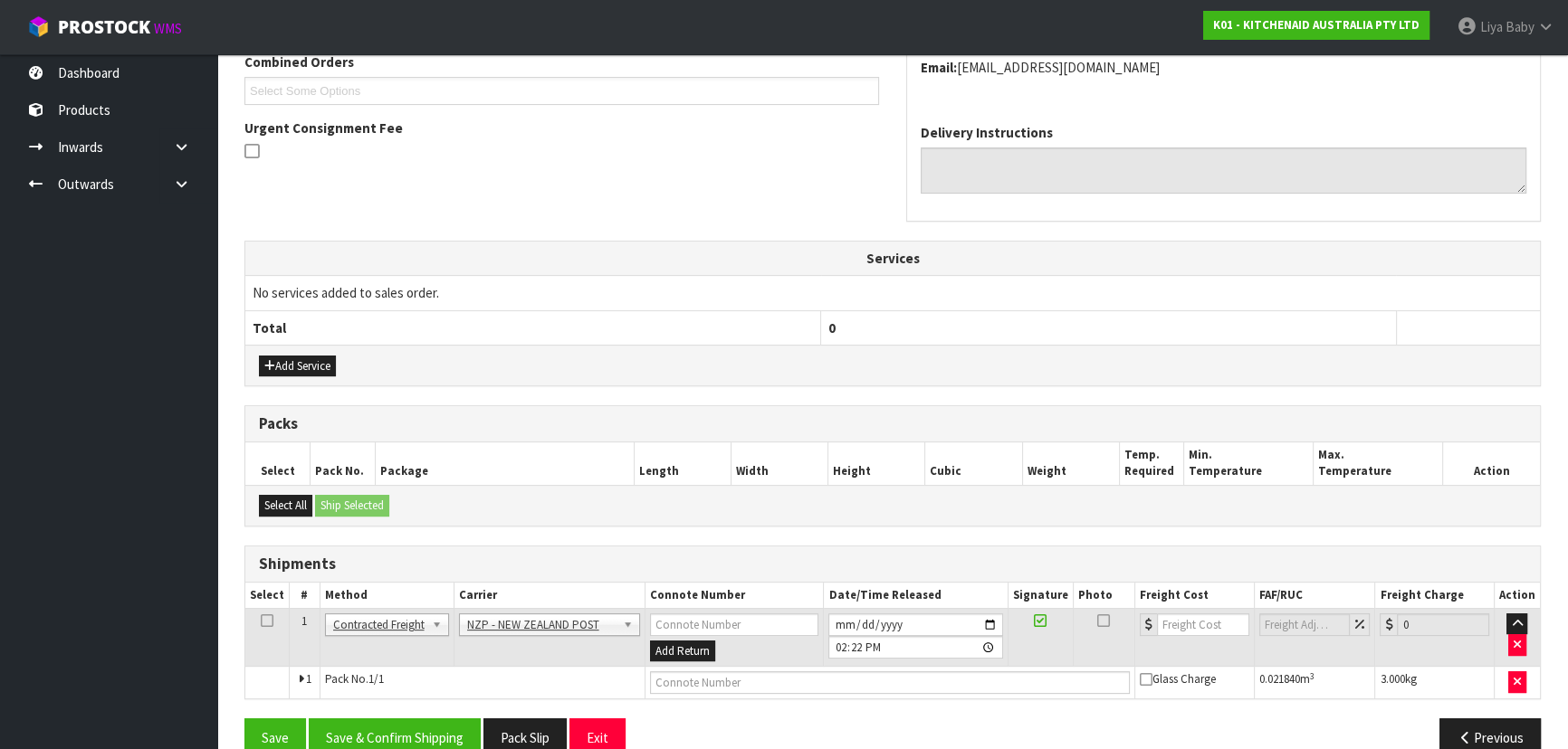
click at [270, 621] on icon at bounding box center [267, 621] width 13 height 1
click at [389, 742] on button "Save & Confirm Shipping" at bounding box center [394, 737] width 172 height 39
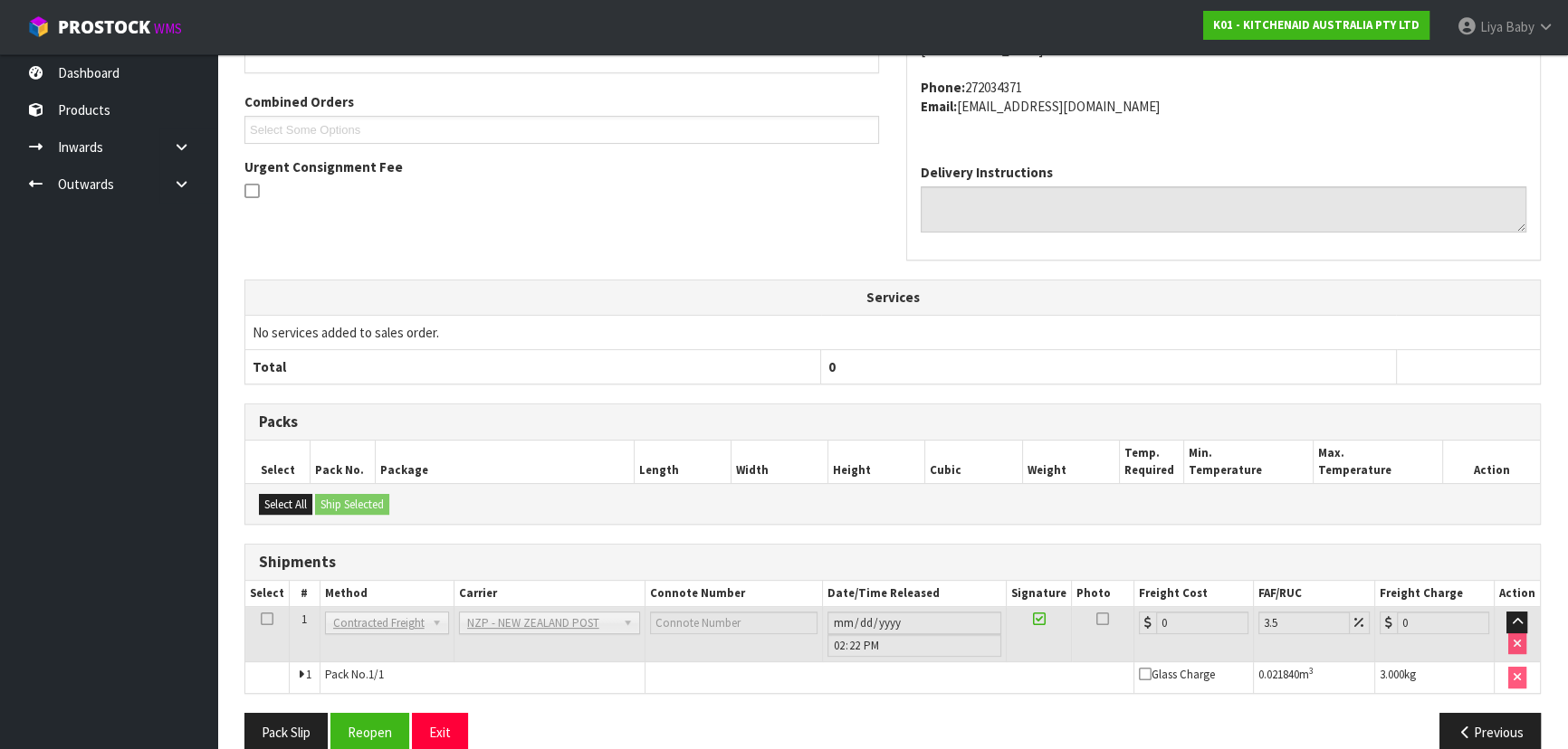
scroll to position [488, 0]
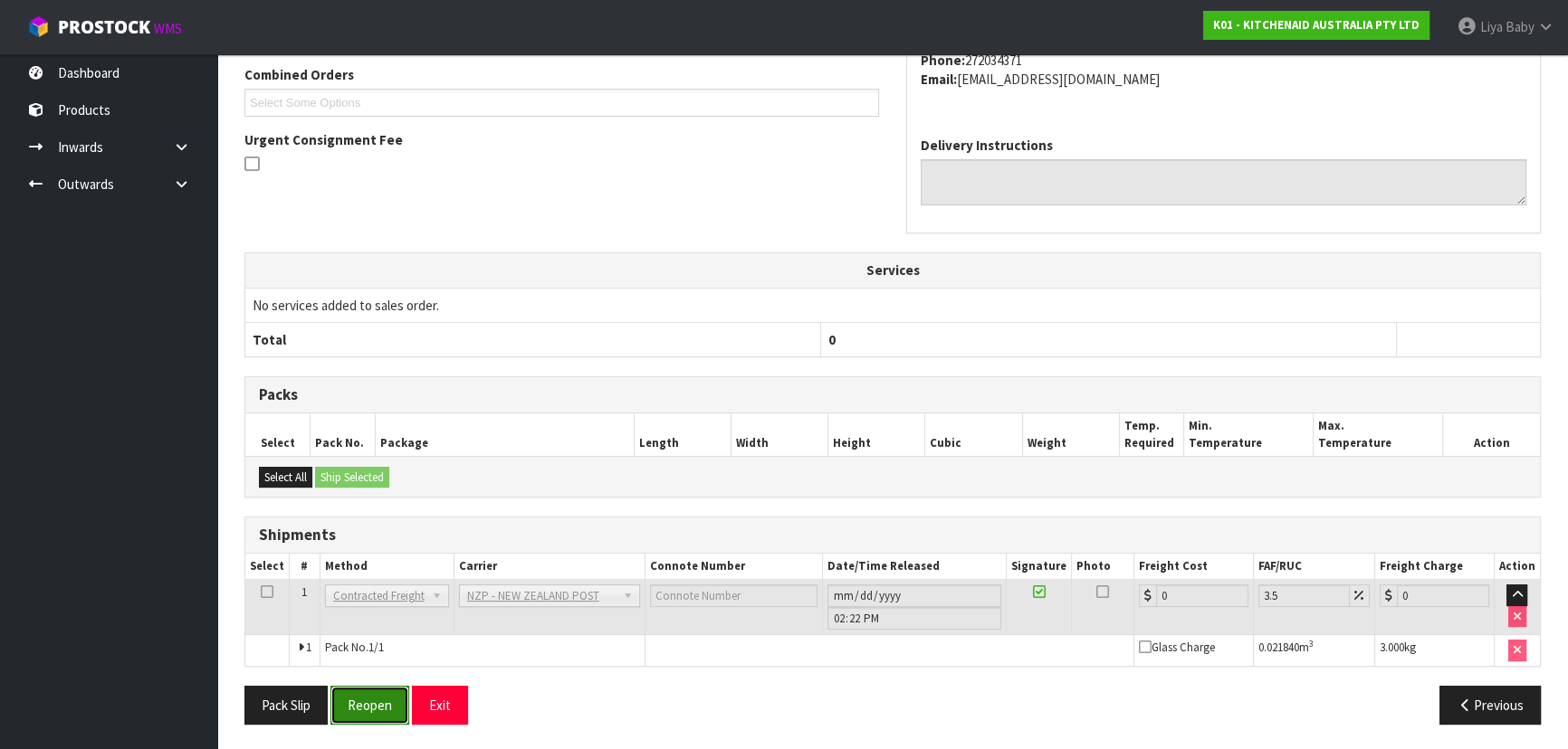
click at [347, 697] on button "Reopen" at bounding box center [370, 705] width 79 height 39
click at [1194, 587] on input "0" at bounding box center [1201, 596] width 92 height 23
click at [390, 711] on button "Reopen" at bounding box center [370, 705] width 79 height 39
click at [1189, 594] on input "0" at bounding box center [1201, 596] width 92 height 23
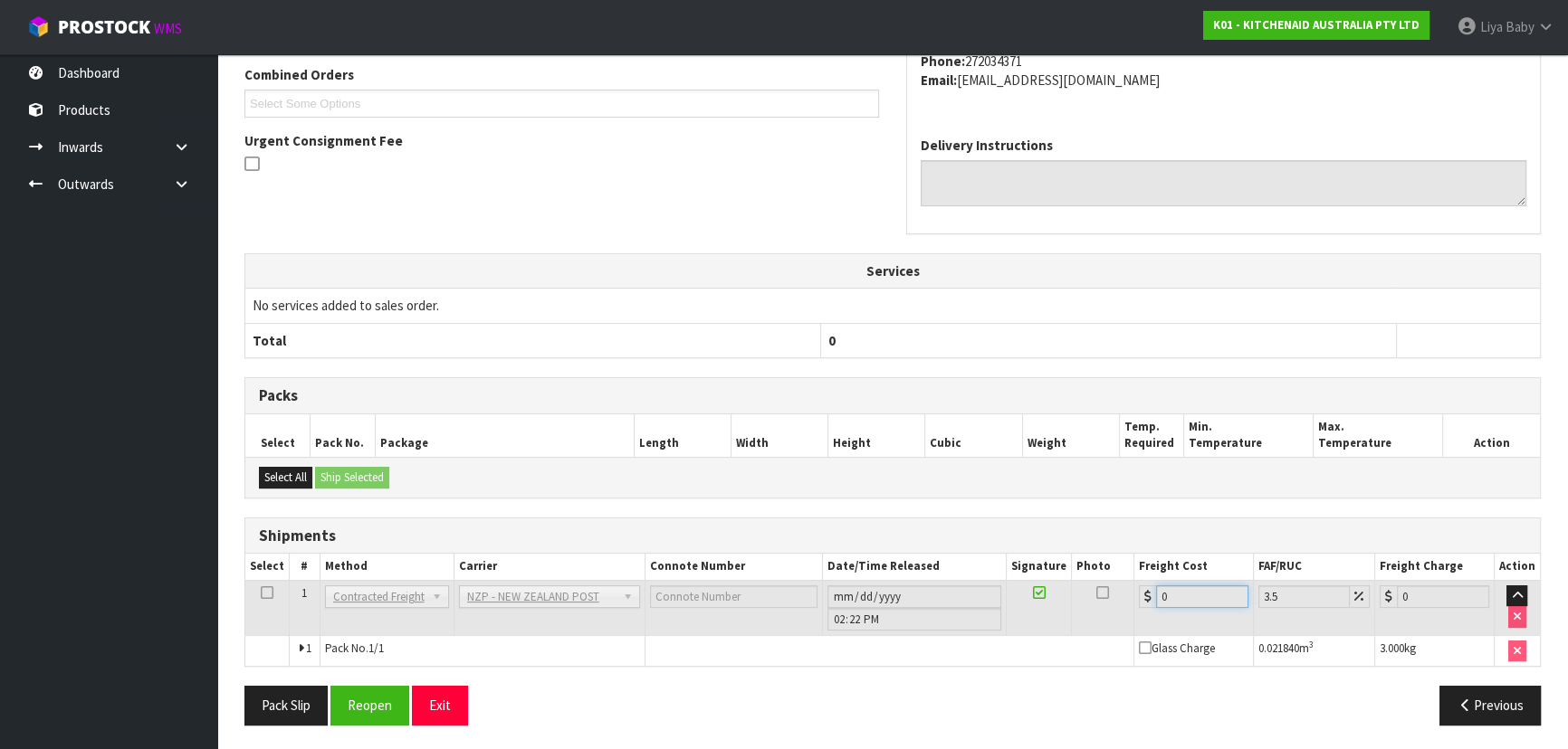
drag, startPoint x: 1162, startPoint y: 590, endPoint x: 1055, endPoint y: 590, distance: 107.0
click at [1158, 590] on input "0" at bounding box center [1201, 596] width 92 height 23
click at [371, 698] on button "Reopen" at bounding box center [370, 705] width 79 height 39
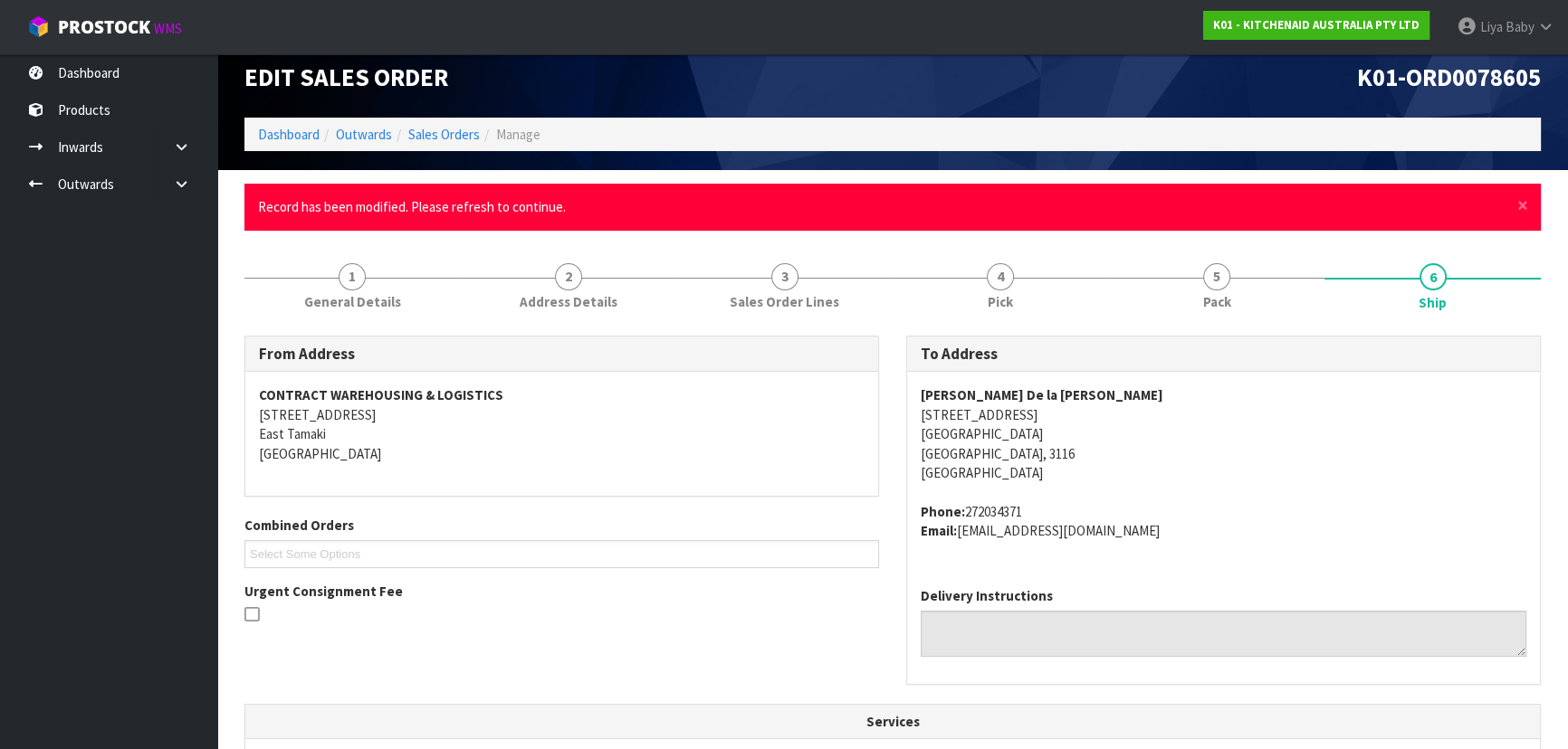
scroll to position [0, 0]
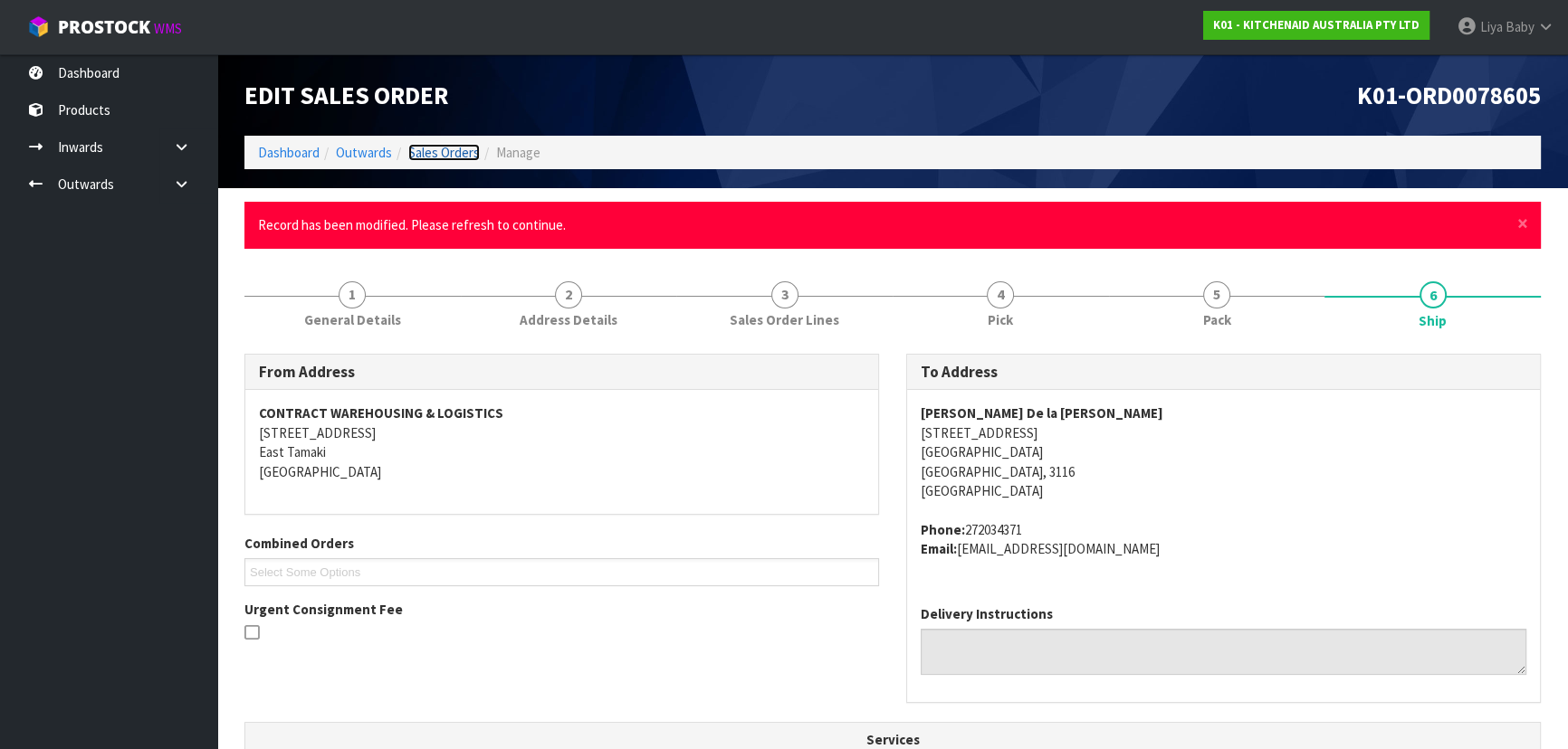
click at [464, 150] on link "Sales Orders" at bounding box center [444, 152] width 71 height 17
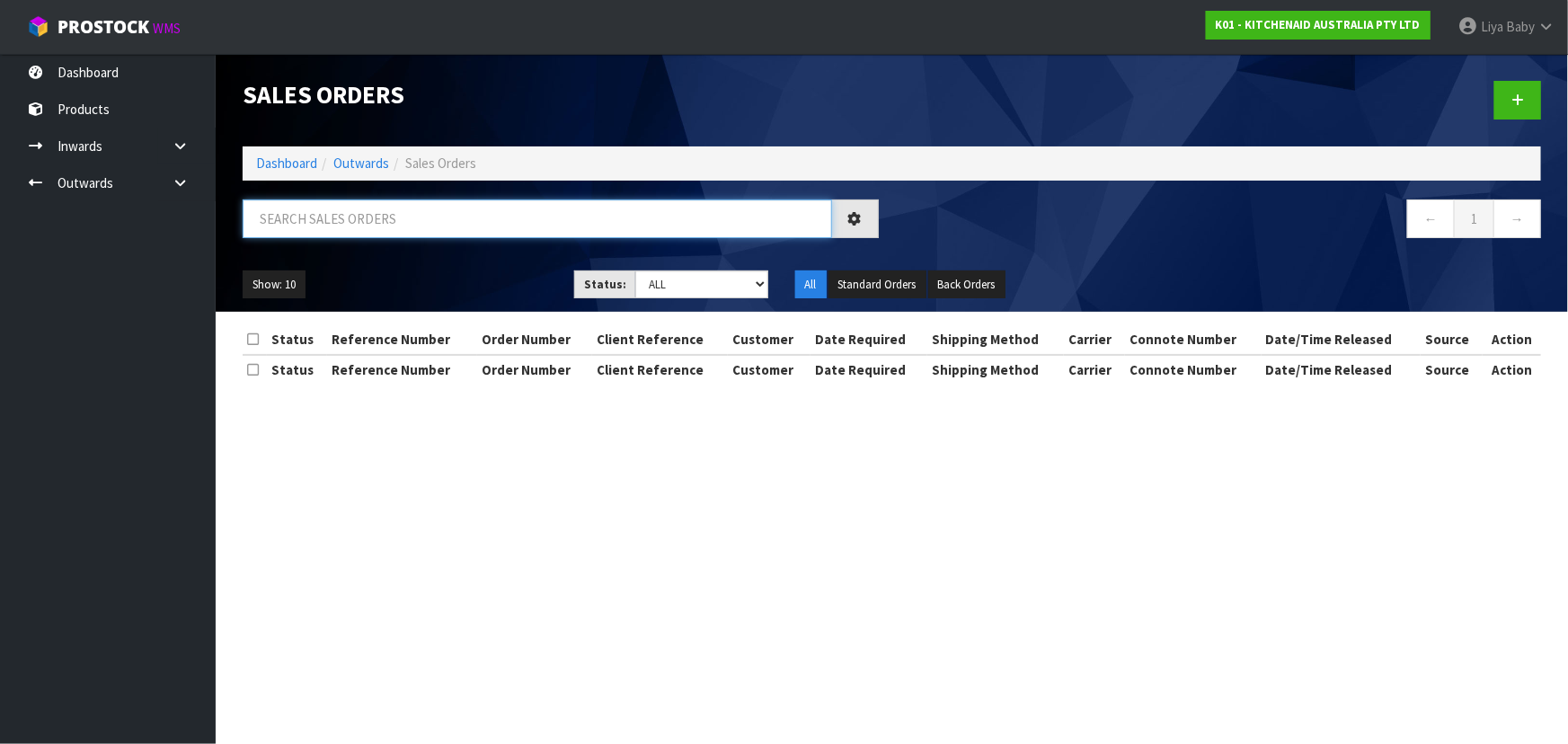
click at [383, 225] on input "text" at bounding box center [537, 218] width 590 height 38
type input "JOB-0410420"
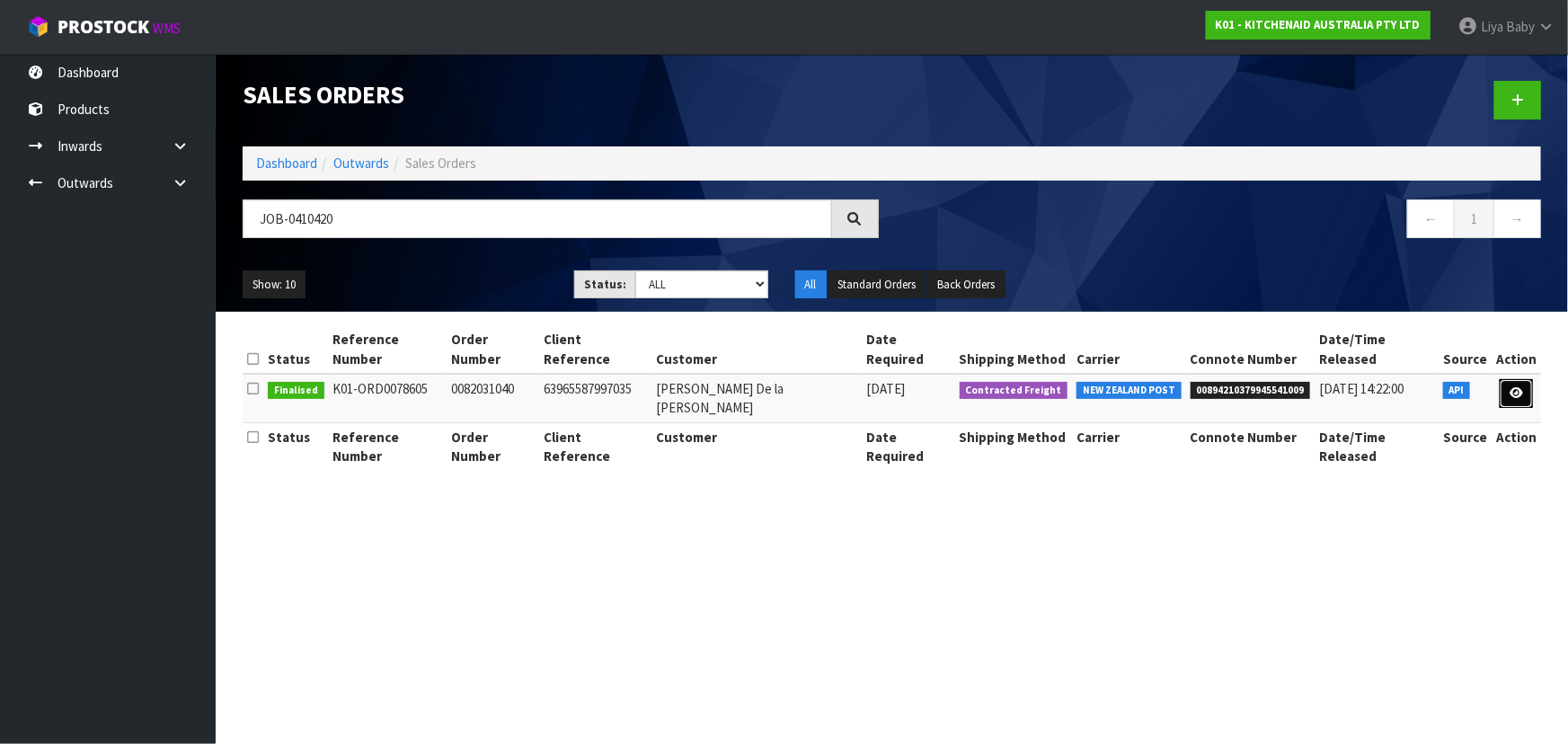
click at [1511, 388] on icon at bounding box center [1516, 394] width 14 height 12
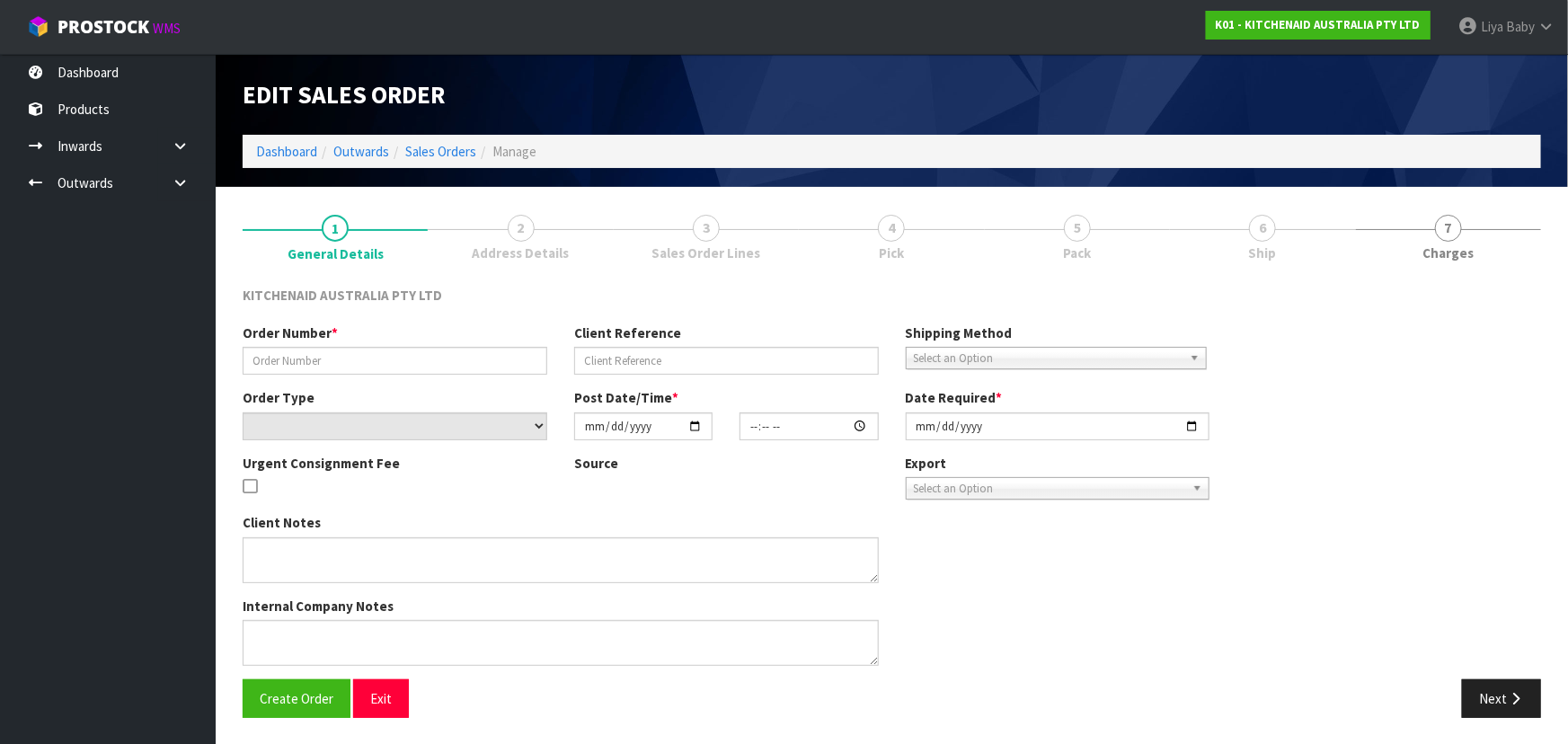
type input "0082031040"
type input "63965587997035"
select select "number:0"
type input "[DATE]"
type input "13:34:57.000"
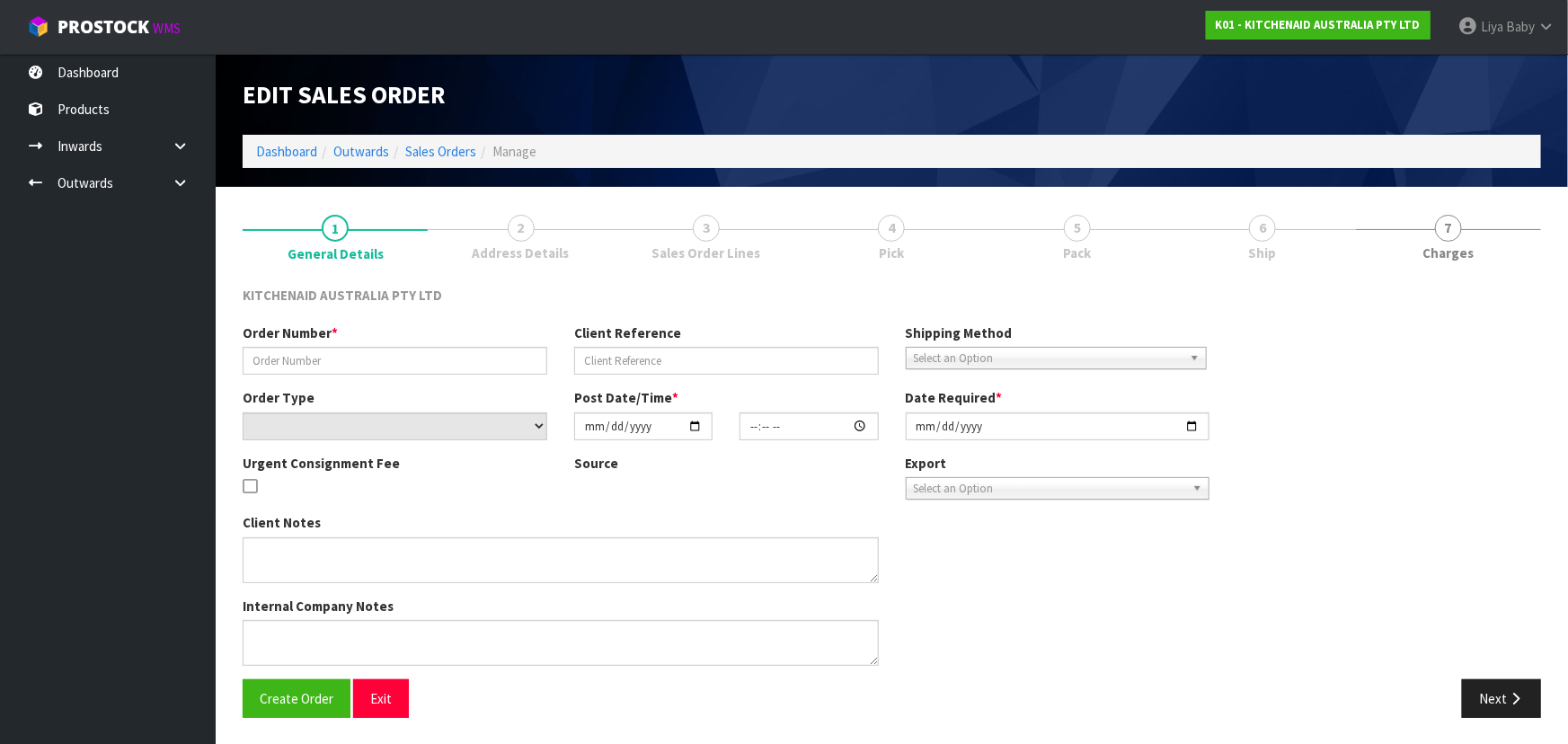
type input "[DATE]"
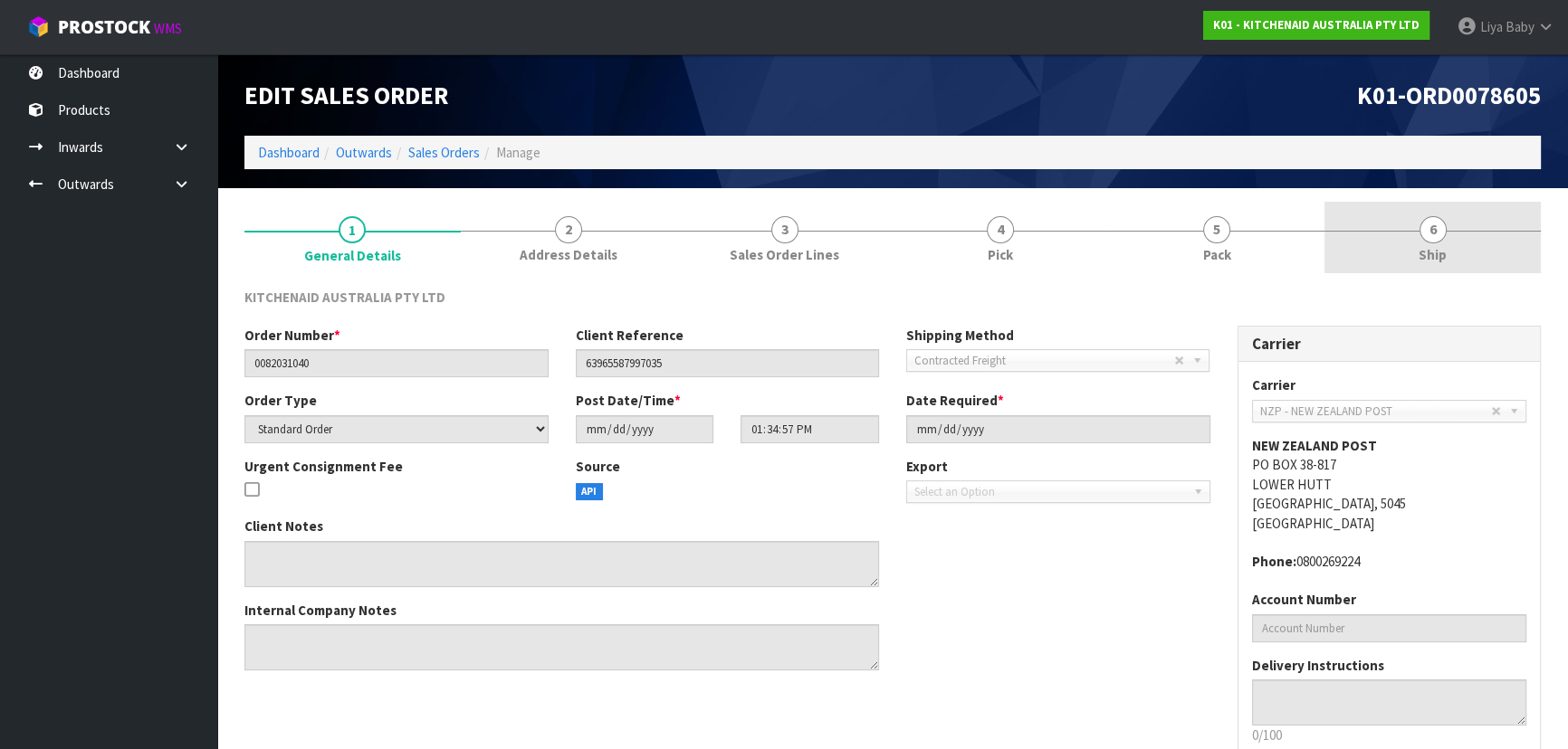
click at [1431, 224] on span "6" at bounding box center [1433, 229] width 27 height 27
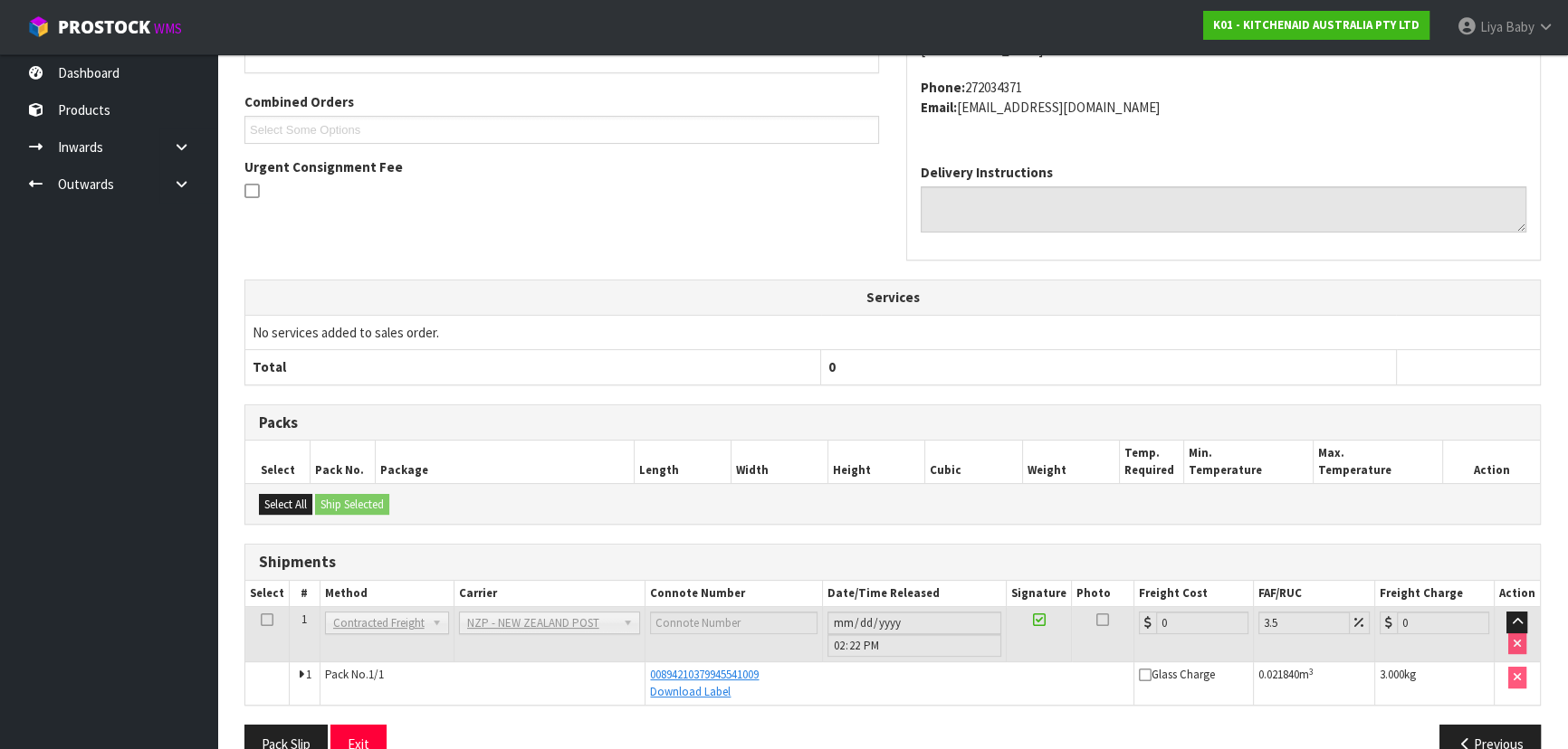
scroll to position [416, 0]
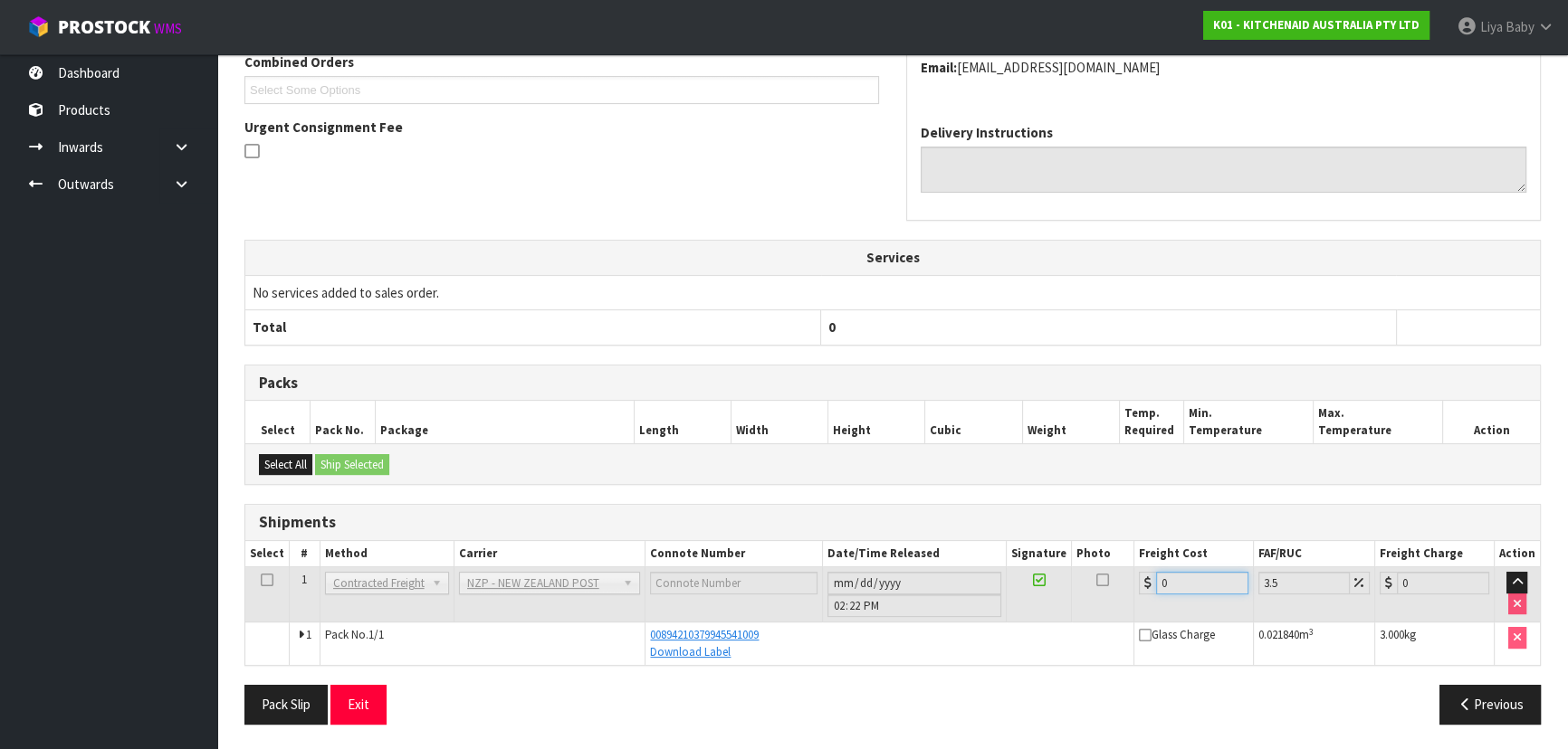
drag, startPoint x: 1186, startPoint y: 580, endPoint x: 1162, endPoint y: 573, distance: 25.0
click at [1185, 580] on input "0" at bounding box center [1201, 583] width 92 height 23
click at [1191, 583] on input "0" at bounding box center [1201, 583] width 92 height 23
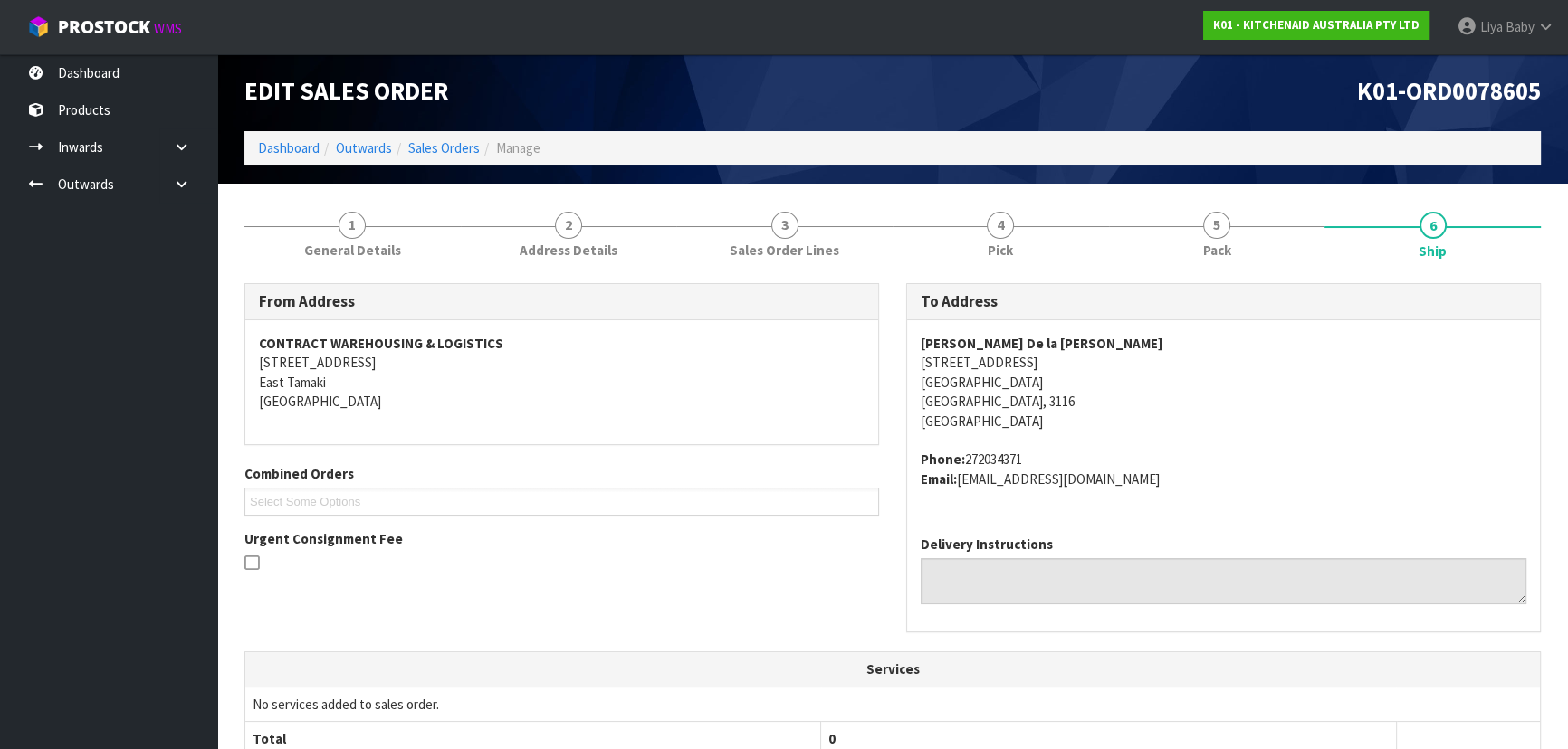
scroll to position [0, 0]
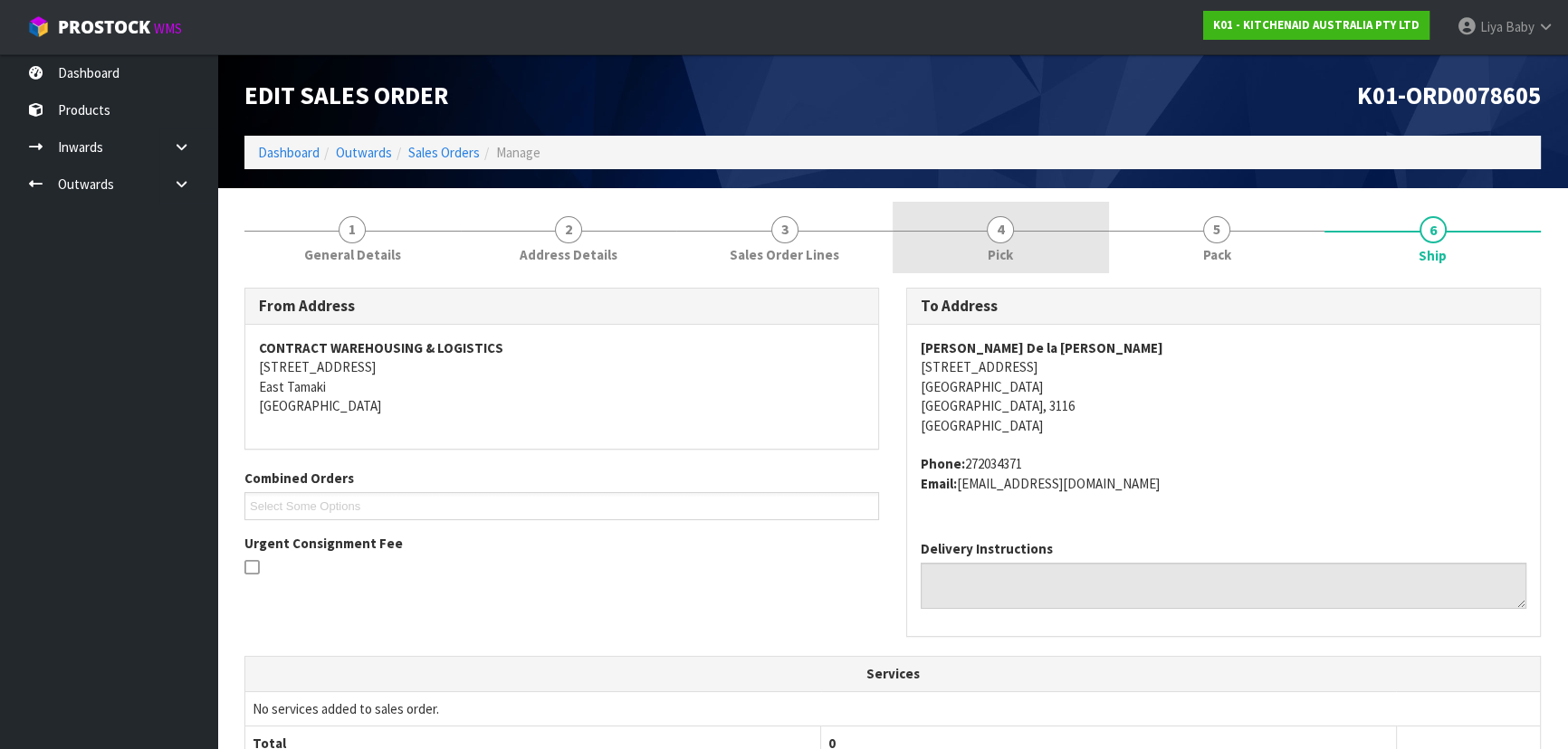
click at [1026, 244] on link "4 Pick" at bounding box center [1001, 237] width 217 height 71
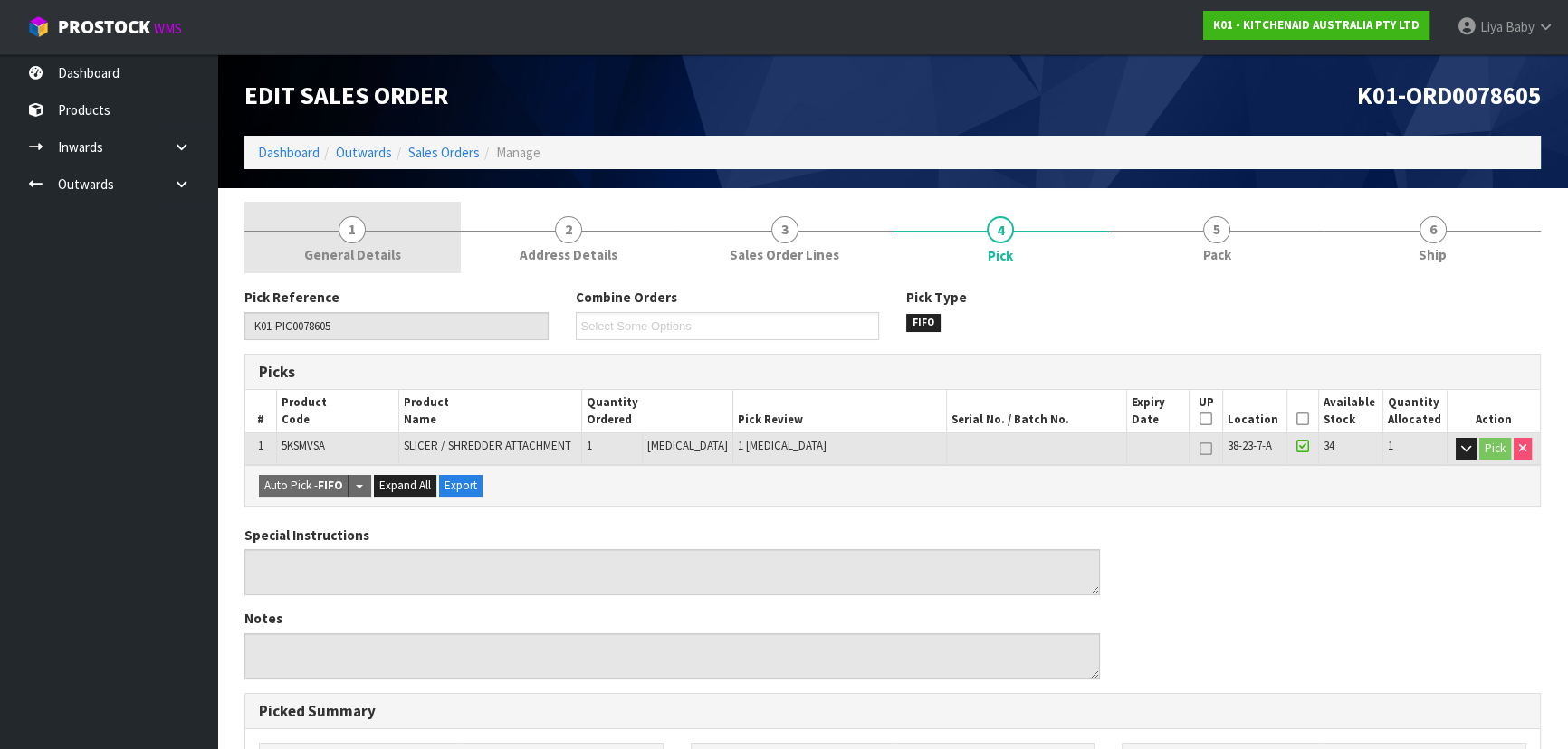
click at [353, 235] on span "1" at bounding box center [351, 229] width 27 height 27
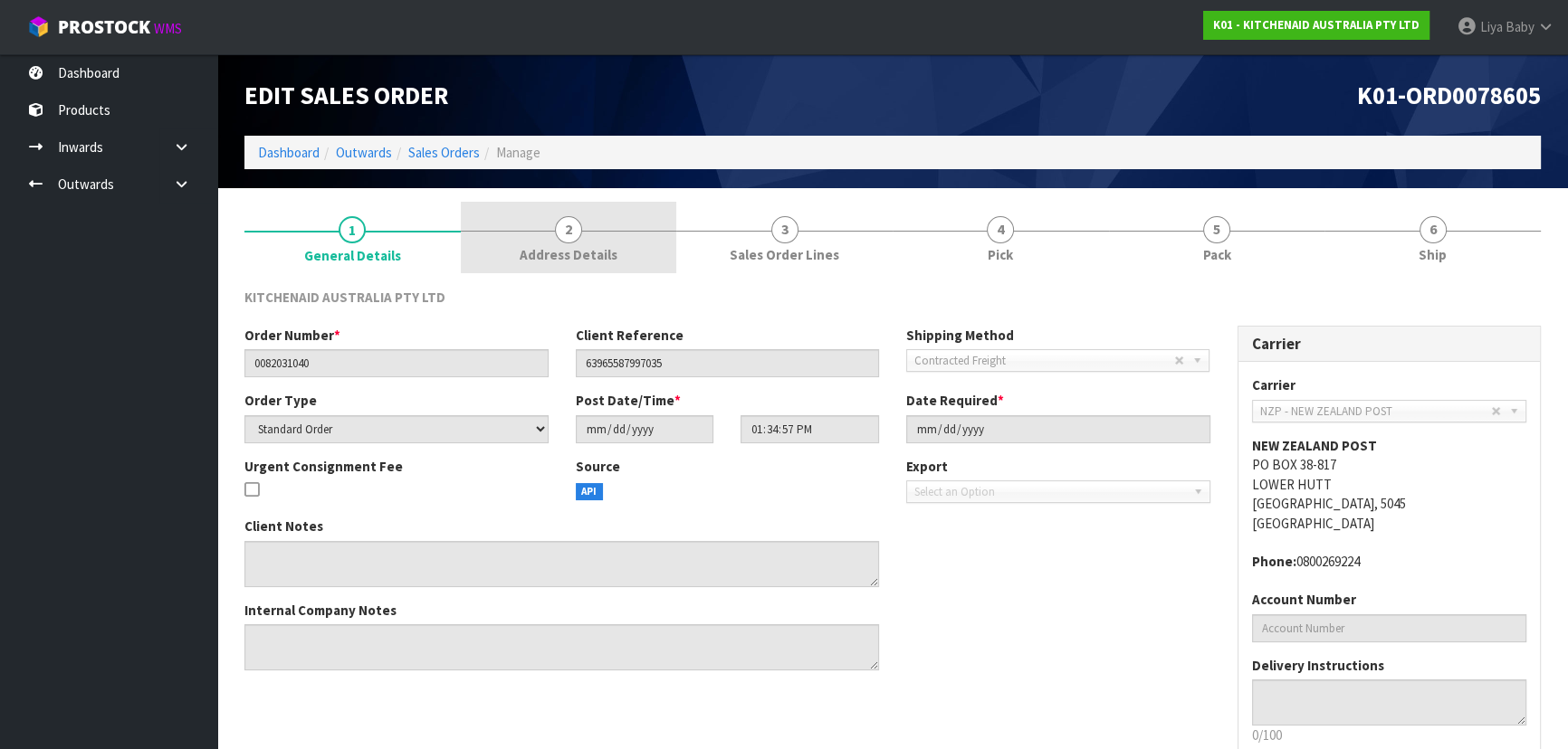
click at [608, 252] on span "Address Details" at bounding box center [568, 254] width 98 height 19
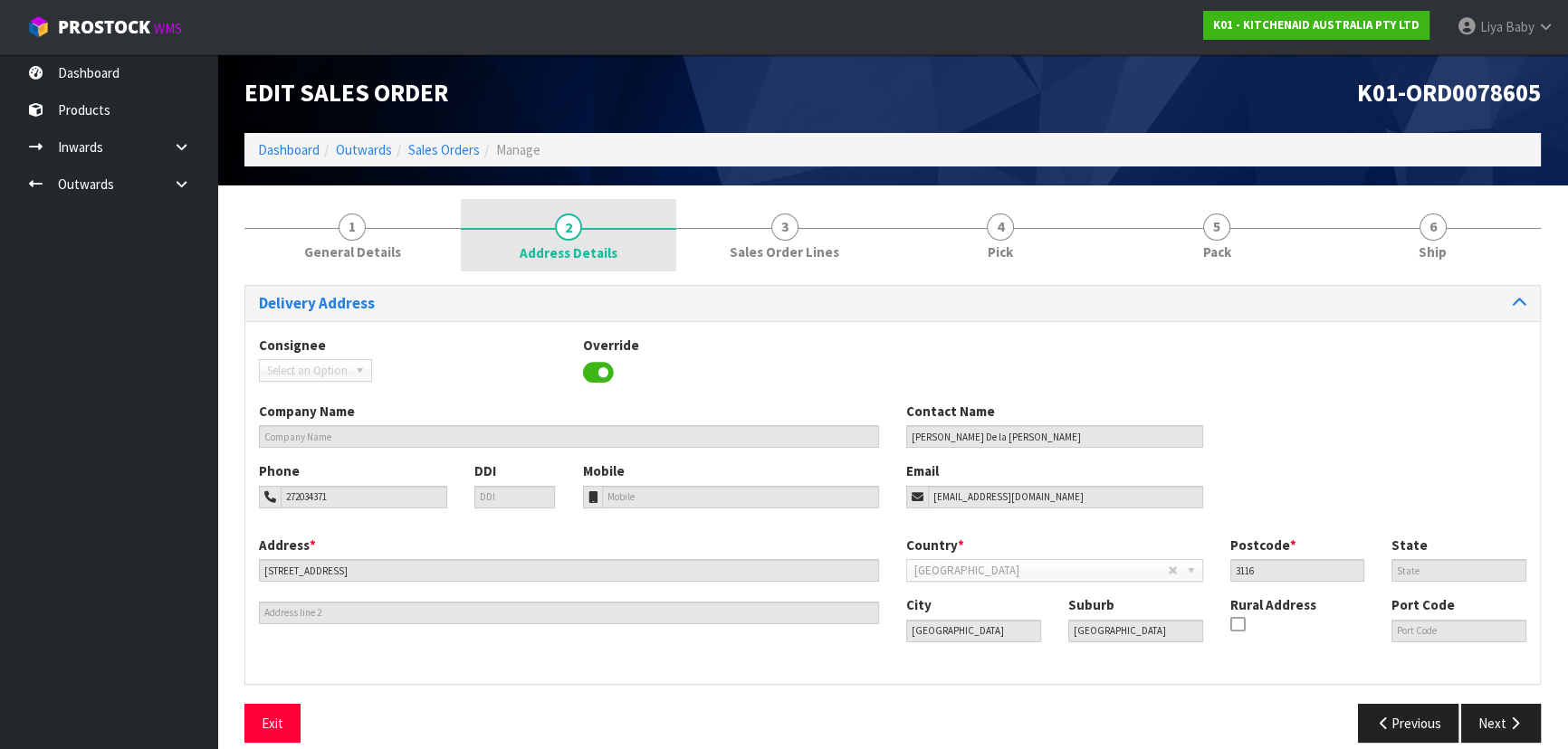
scroll to position [24, 0]
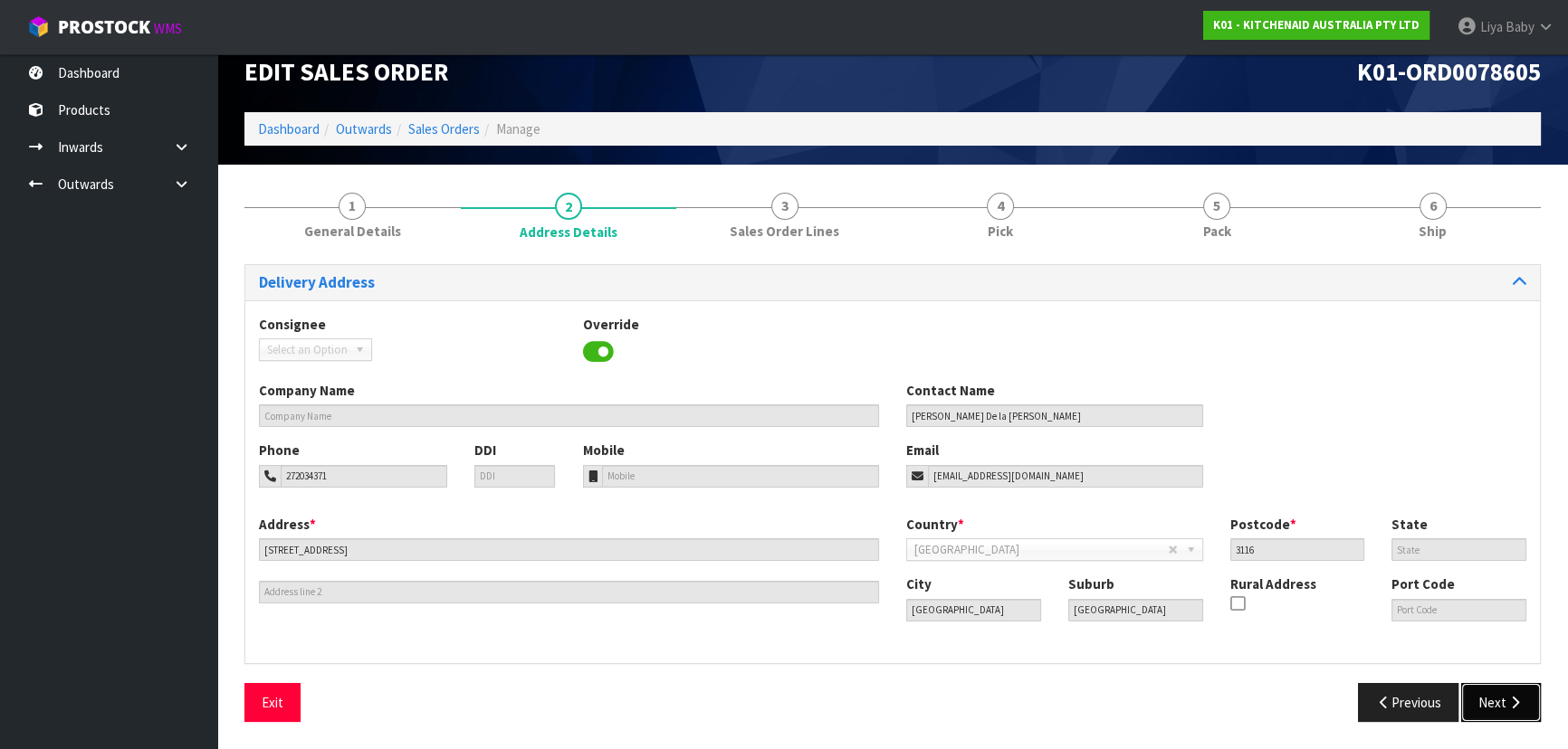
drag, startPoint x: 1488, startPoint y: 683, endPoint x: 1480, endPoint y: 672, distance: 13.6
click at [1488, 683] on button "Next" at bounding box center [1501, 702] width 80 height 39
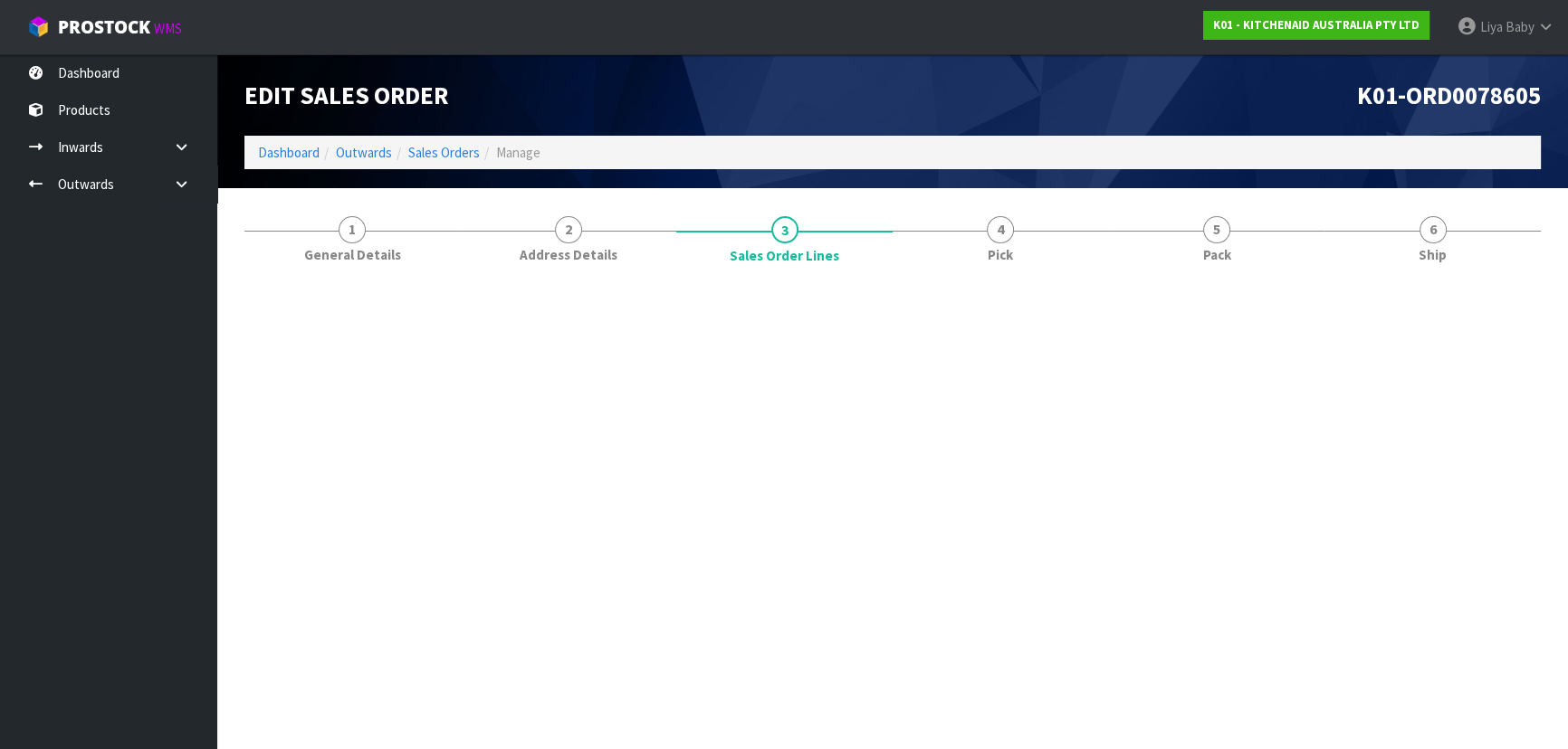
scroll to position [0, 0]
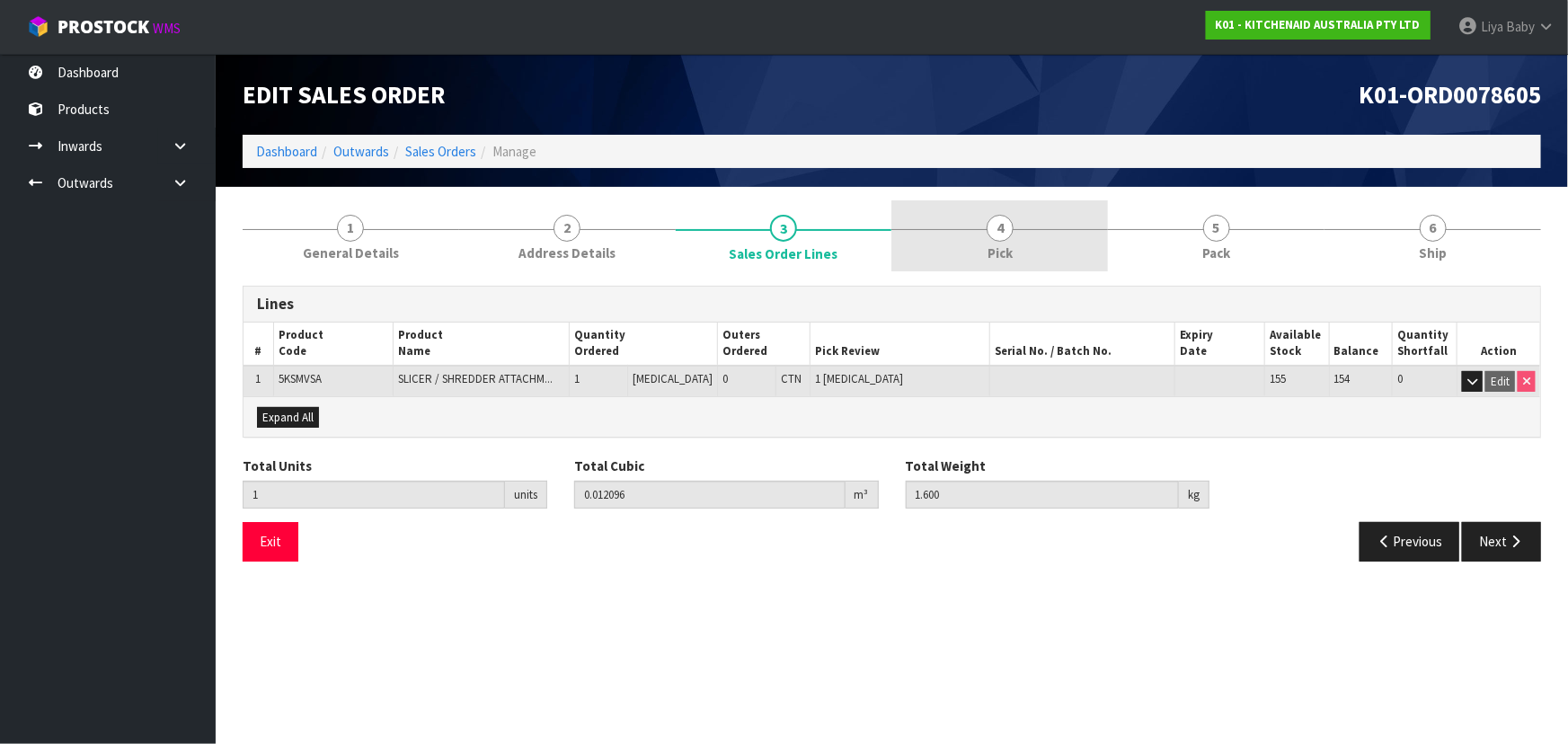
click at [1028, 251] on link "4 Pick" at bounding box center [999, 236] width 217 height 71
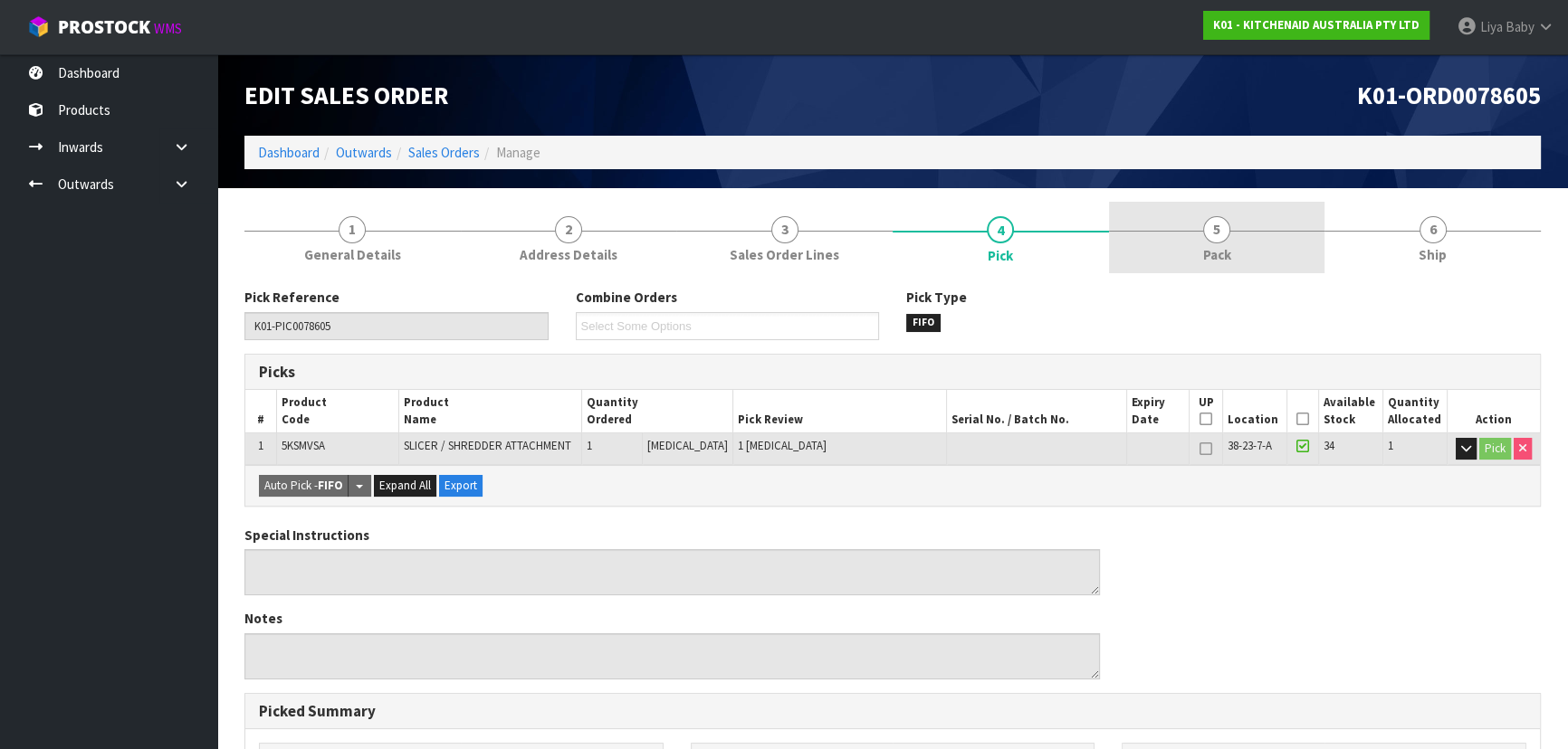
click at [1249, 248] on link "5 Pack" at bounding box center [1217, 237] width 217 height 71
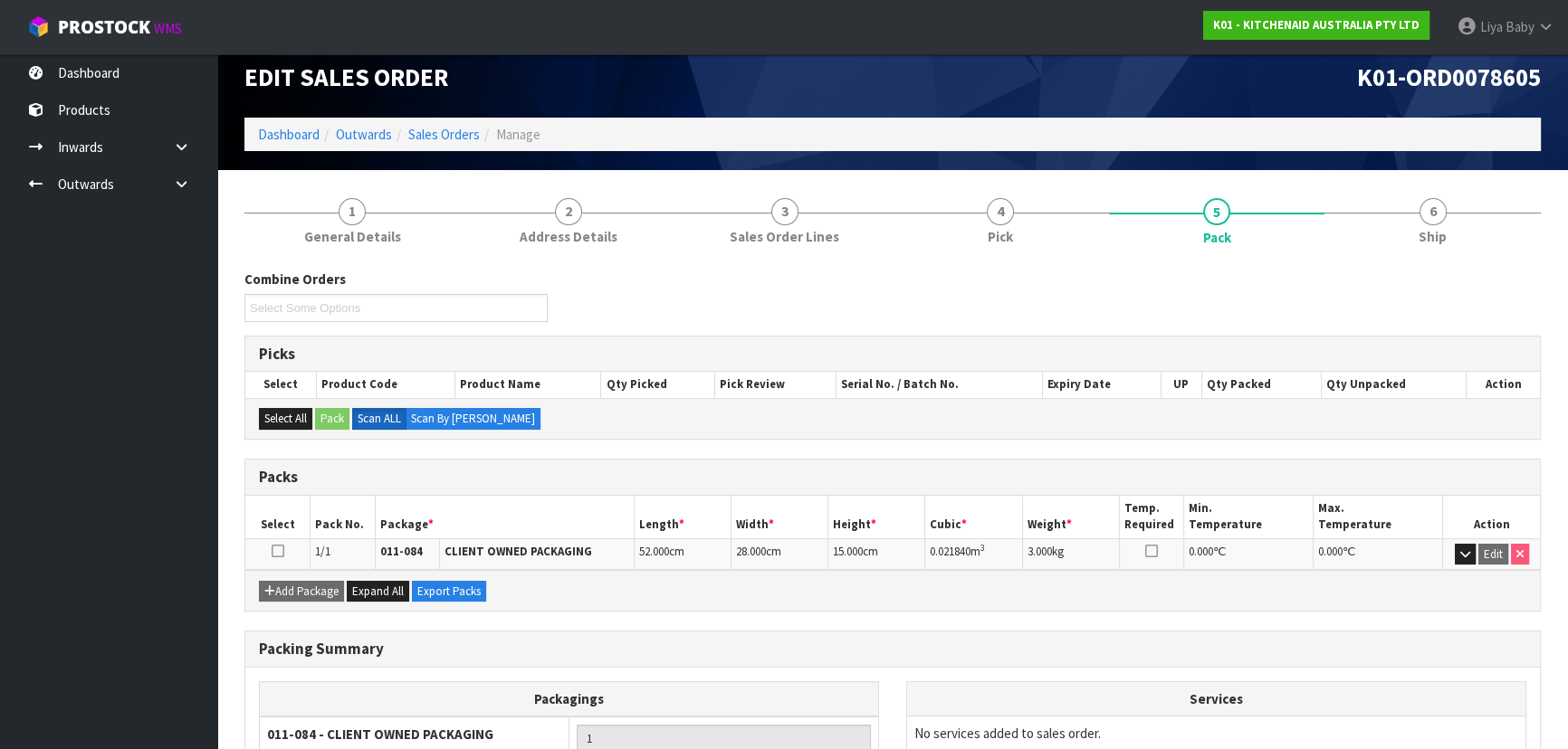
scroll to position [16, 0]
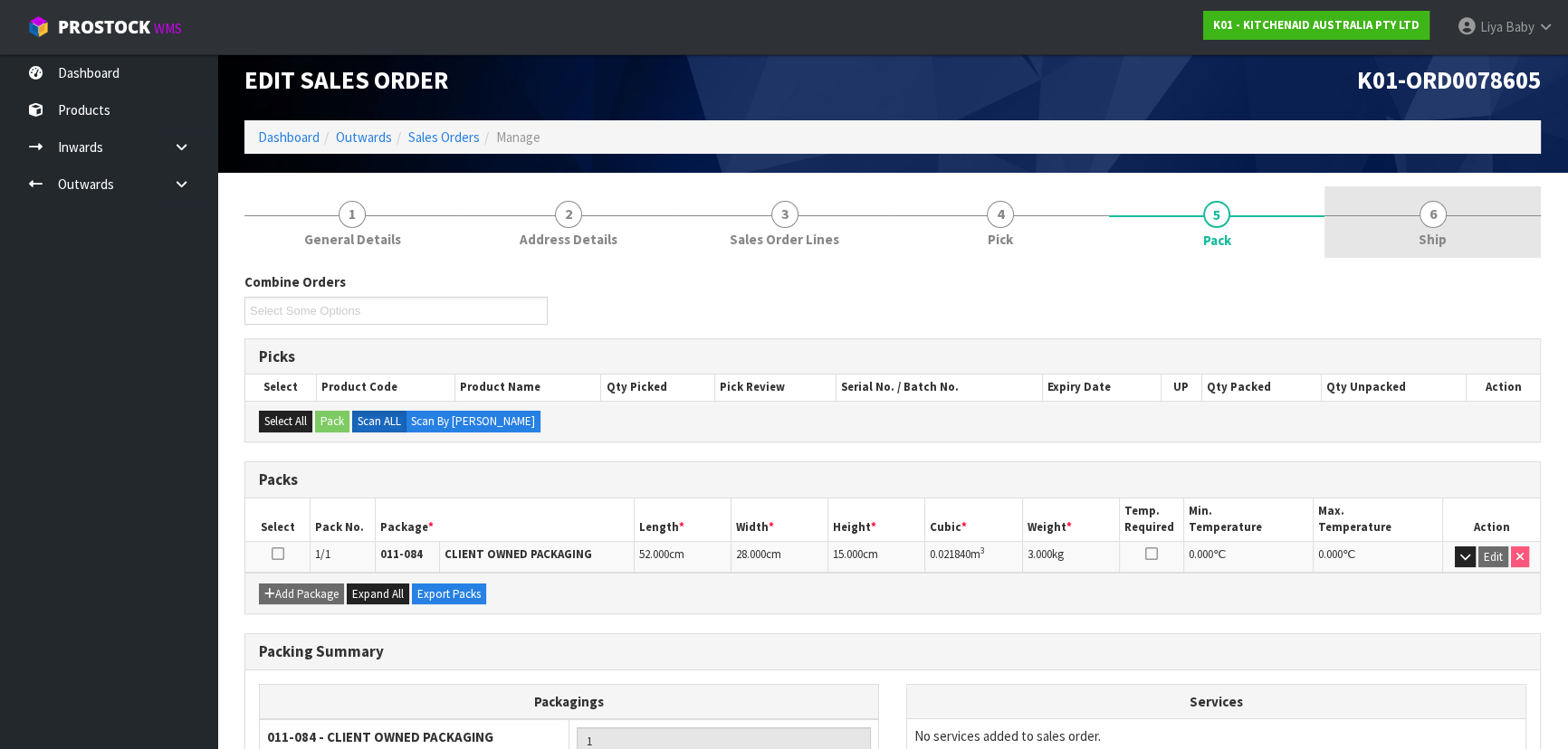
drag, startPoint x: 1460, startPoint y: 226, endPoint x: 1348, endPoint y: 236, distance: 112.4
click at [1457, 227] on link "6 Ship" at bounding box center [1432, 222] width 217 height 71
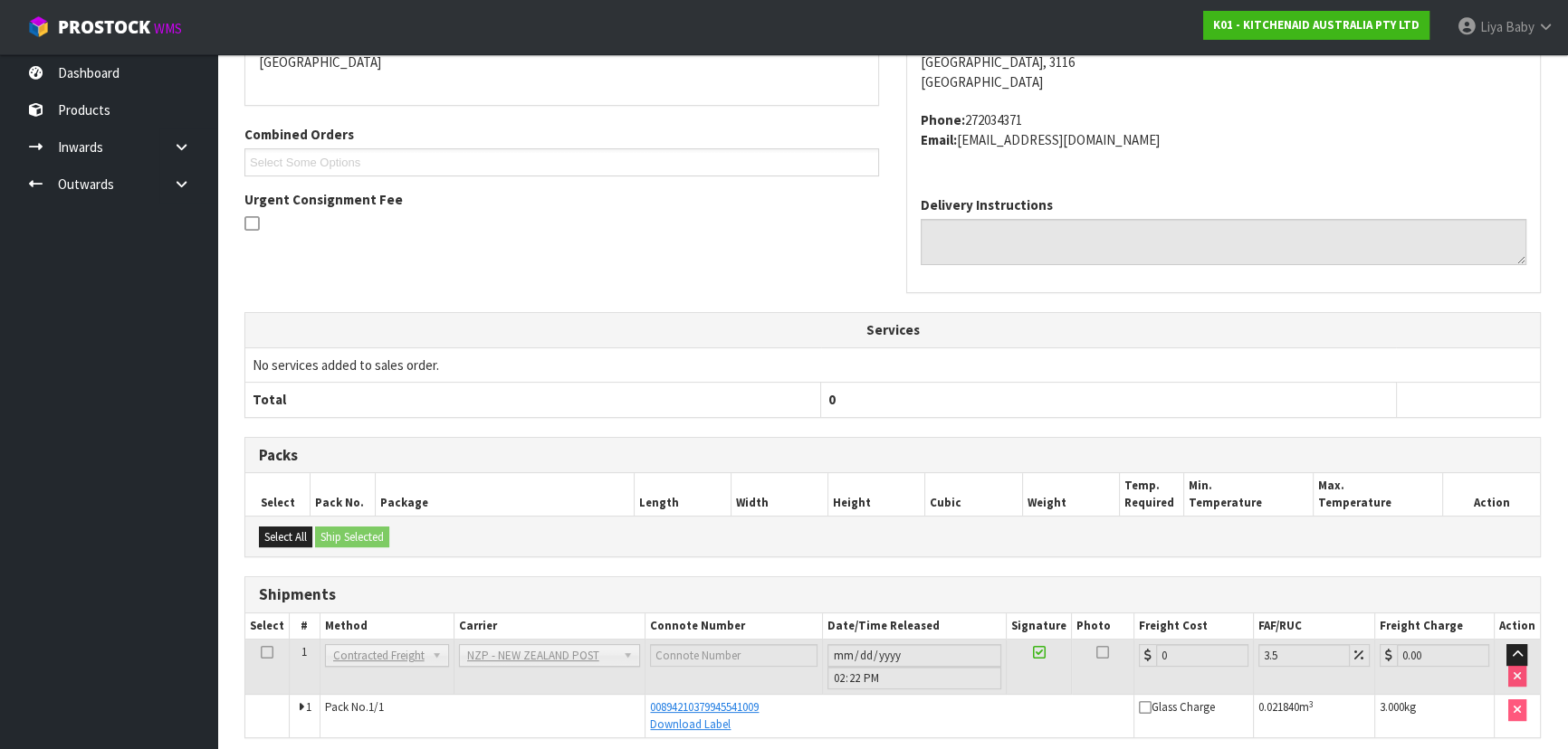
scroll to position [416, 0]
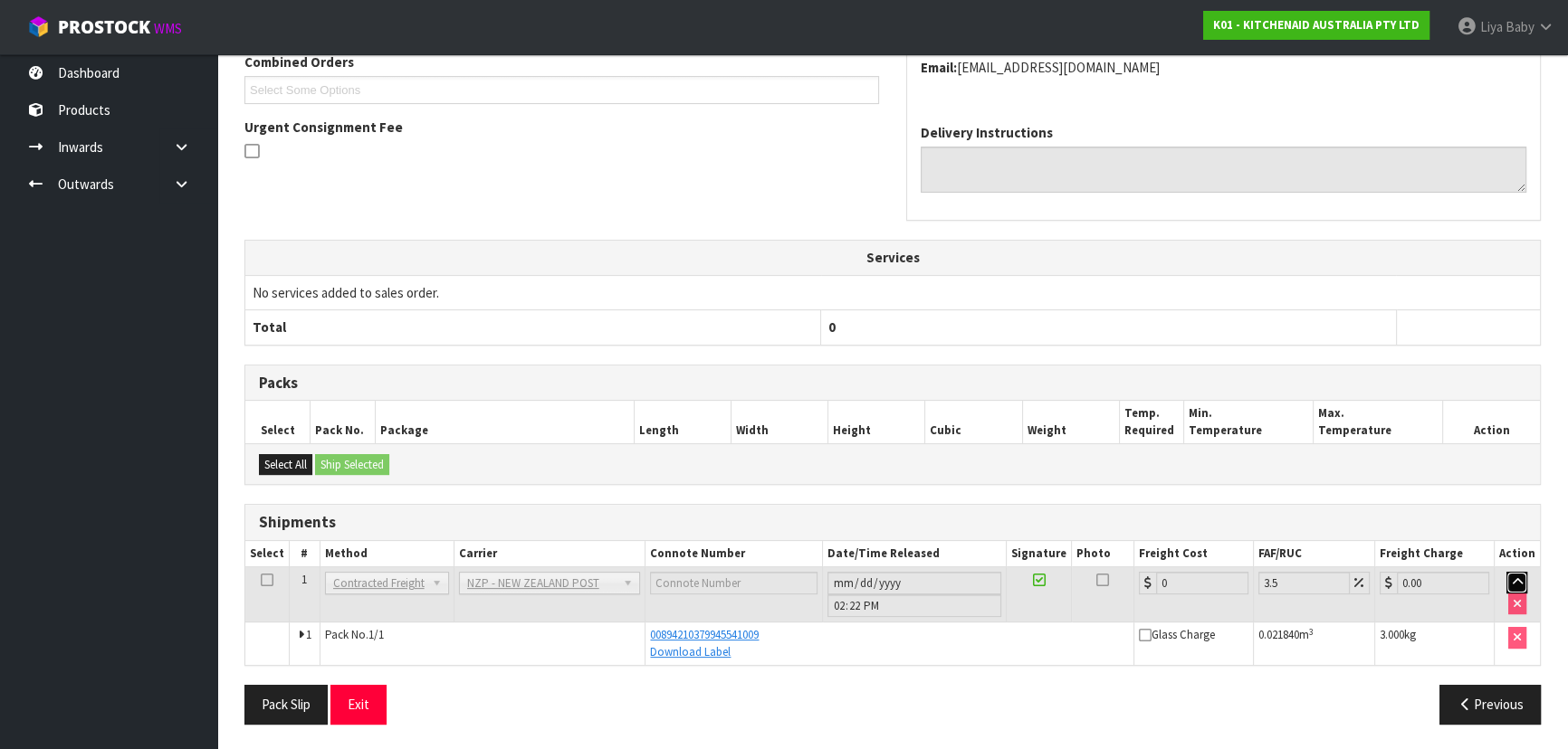
click at [1522, 580] on icon "button" at bounding box center [1517, 582] width 10 height 12
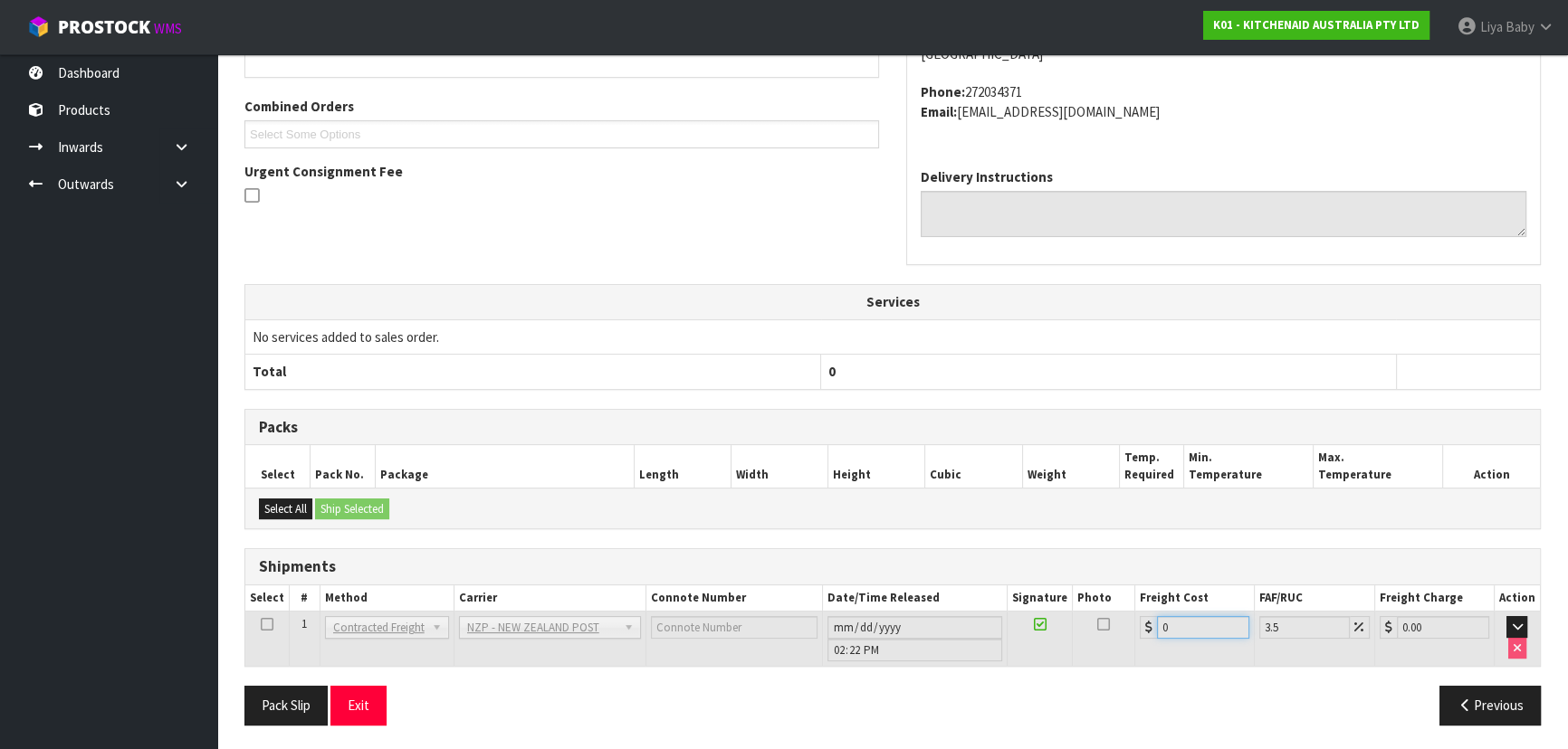
click at [1185, 627] on input "0" at bounding box center [1202, 626] width 92 height 23
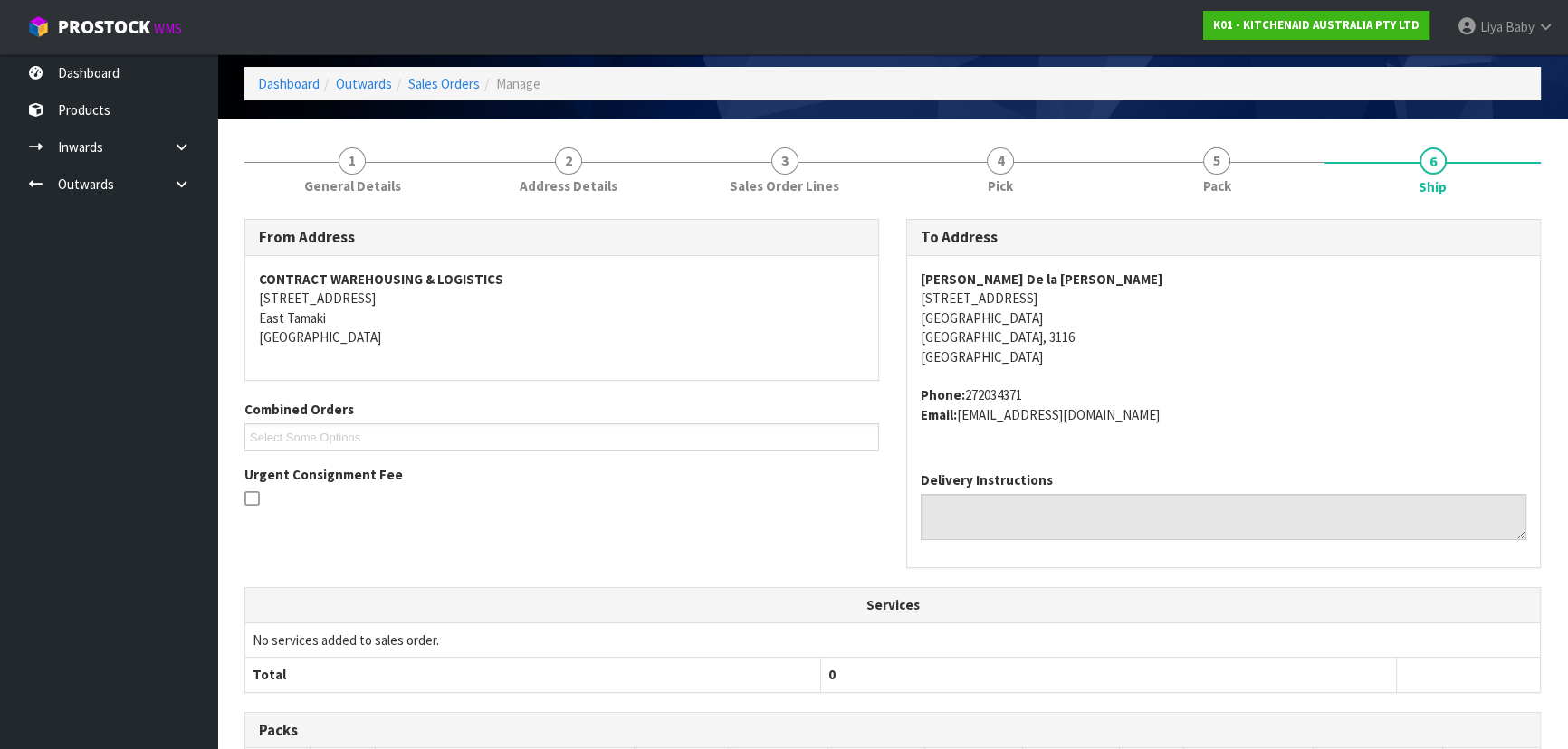
scroll to position [0, 0]
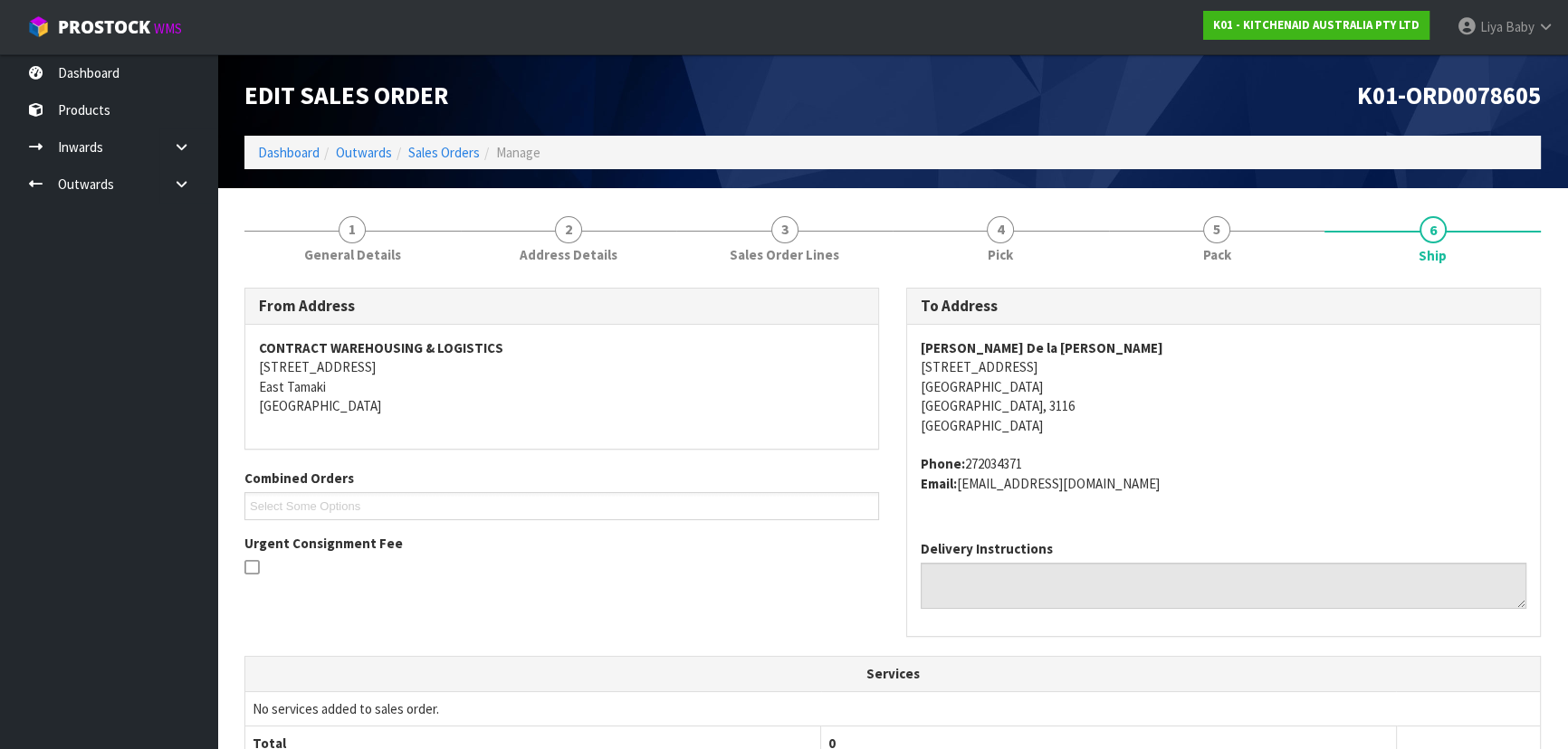
click at [520, 153] on span "Manage" at bounding box center [518, 152] width 44 height 17
click at [398, 92] on span "Edit Sales Order" at bounding box center [346, 95] width 204 height 31
click at [1220, 223] on span "5" at bounding box center [1216, 229] width 27 height 27
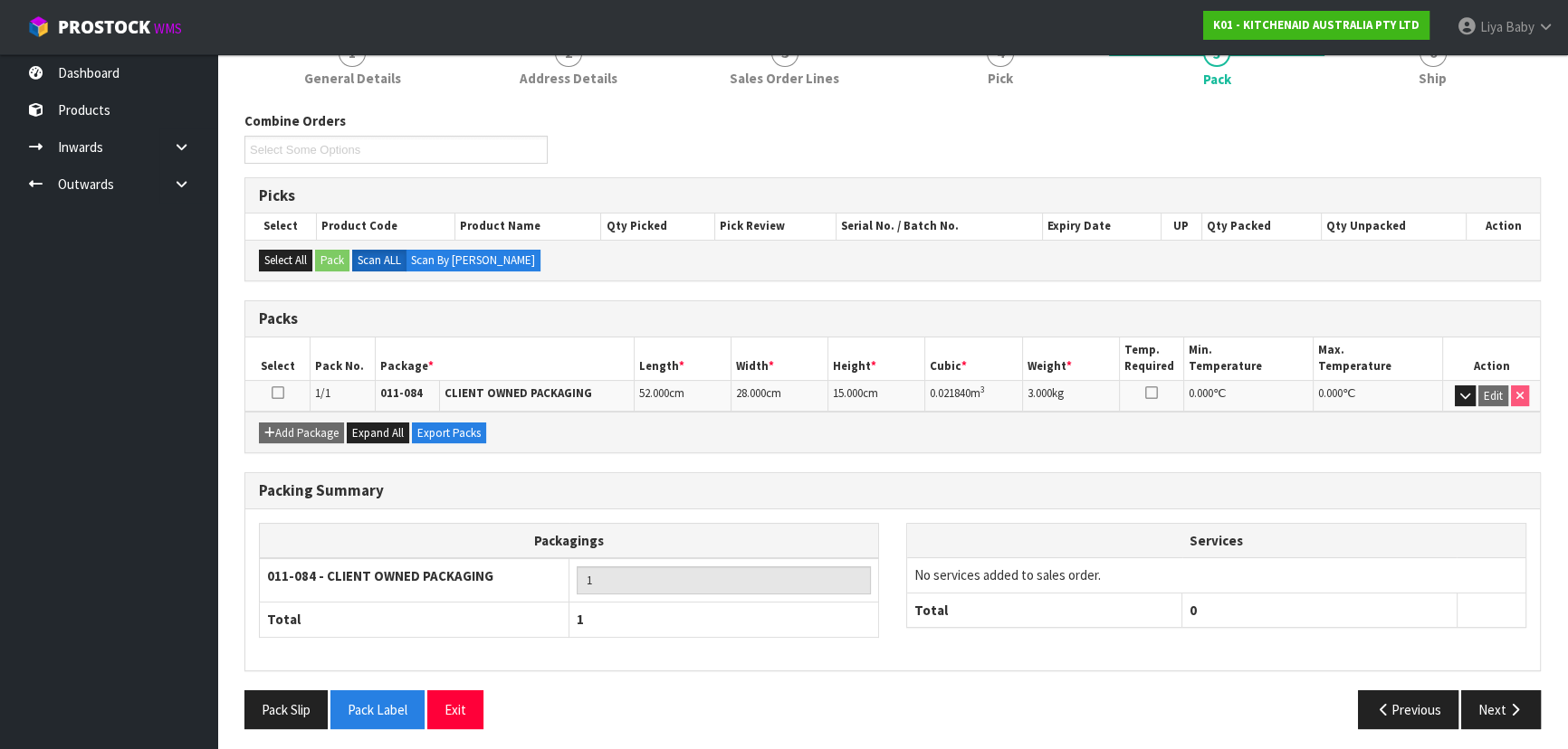
scroll to position [180, 0]
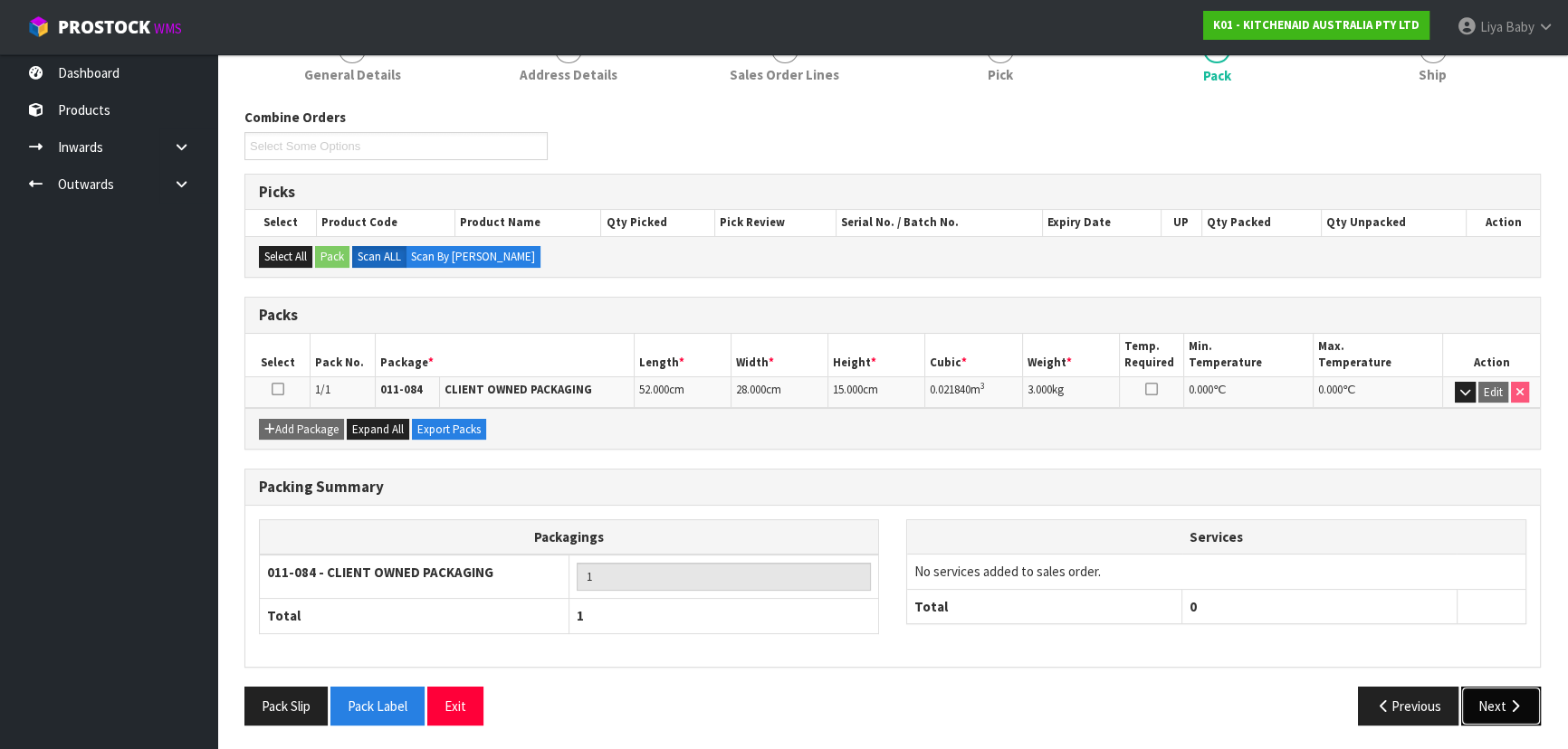
click at [1532, 696] on button "Next" at bounding box center [1501, 706] width 80 height 39
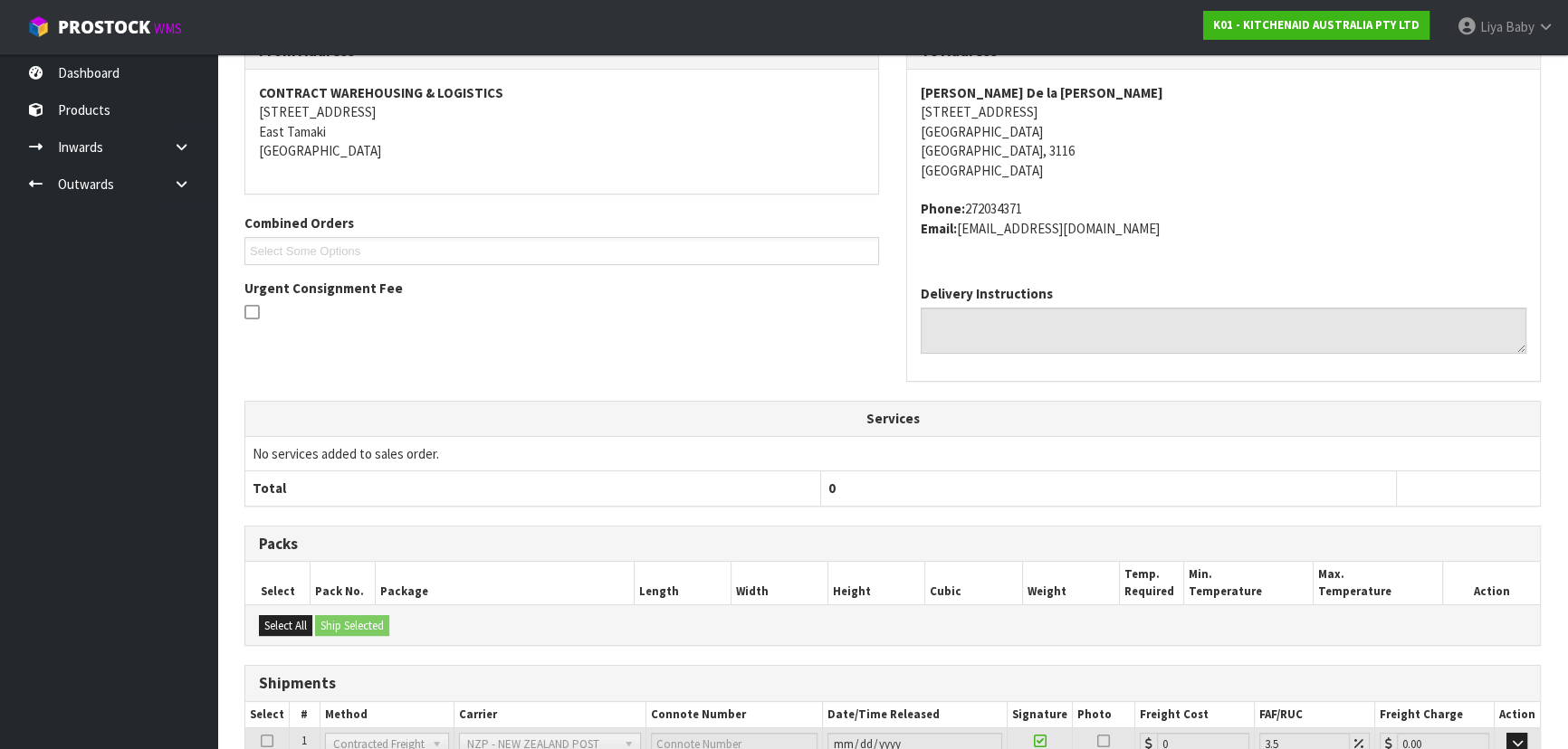
scroll to position [372, 0]
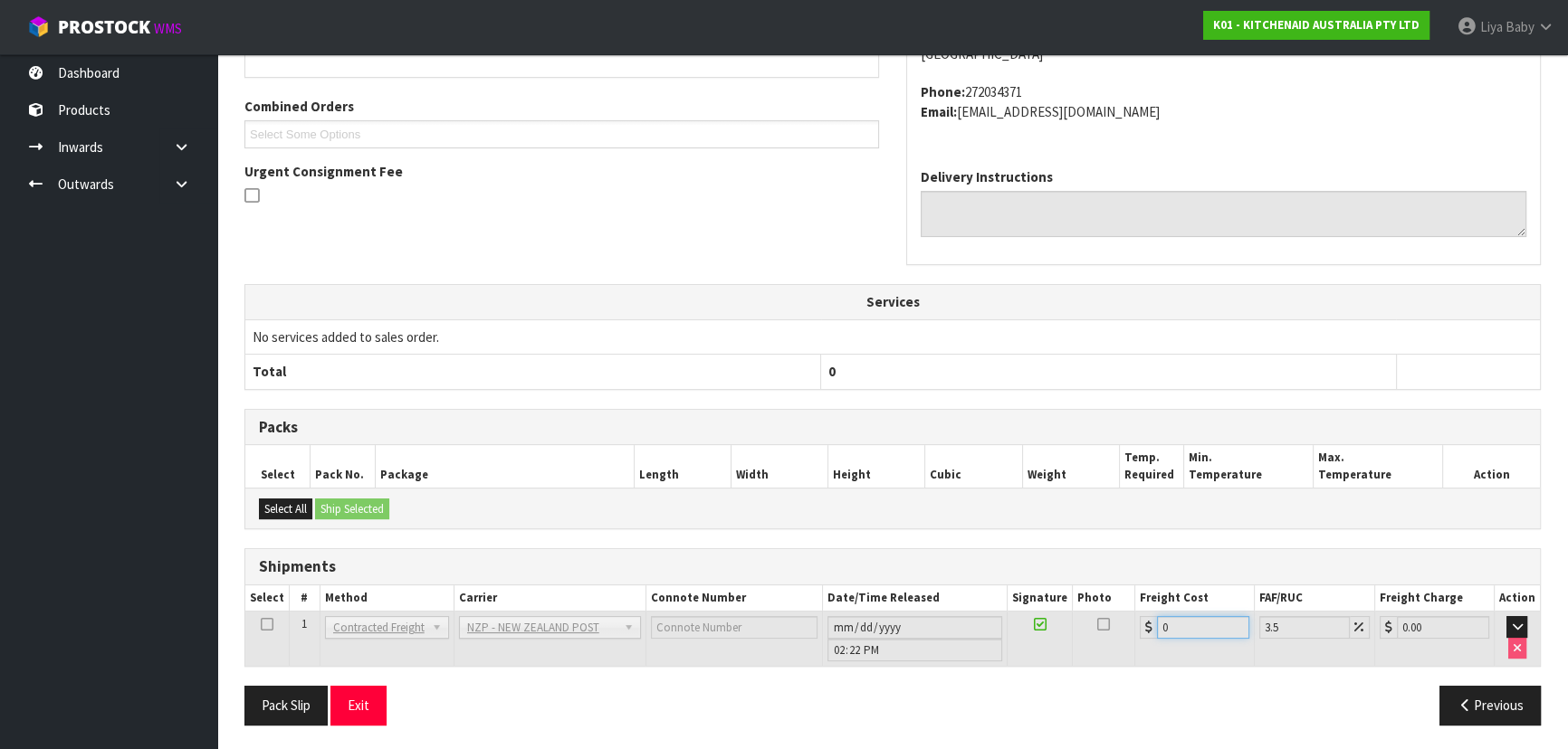
click at [1183, 624] on input "0" at bounding box center [1202, 626] width 92 height 23
click at [1194, 637] on td "0" at bounding box center [1193, 639] width 120 height 55
click at [1163, 620] on input "0" at bounding box center [1202, 626] width 92 height 23
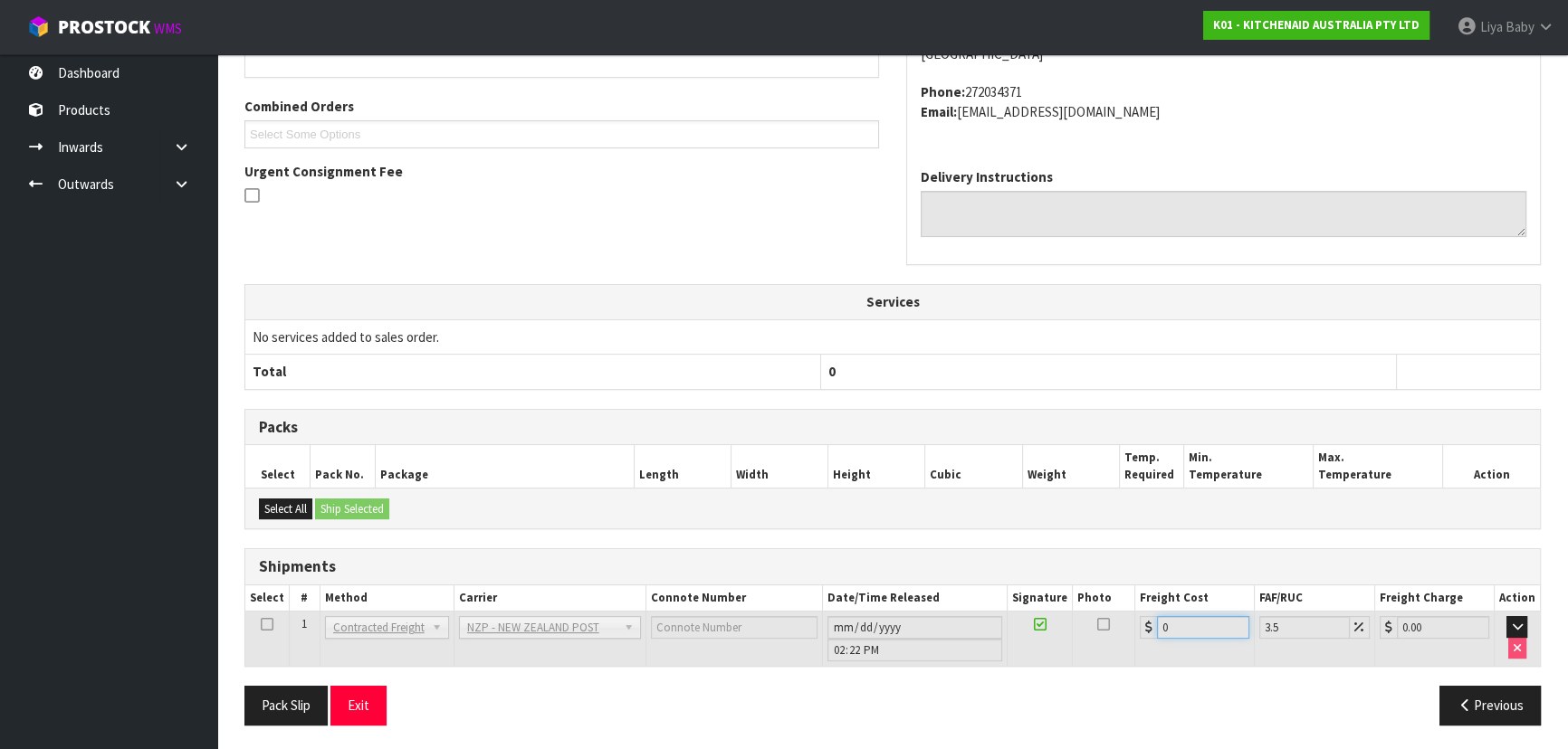
click at [1168, 617] on input "0" at bounding box center [1202, 626] width 92 height 23
drag, startPoint x: 1168, startPoint y: 617, endPoint x: 1149, endPoint y: 630, distance: 23.0
click at [1149, 630] on div "0" at bounding box center [1194, 626] width 110 height 23
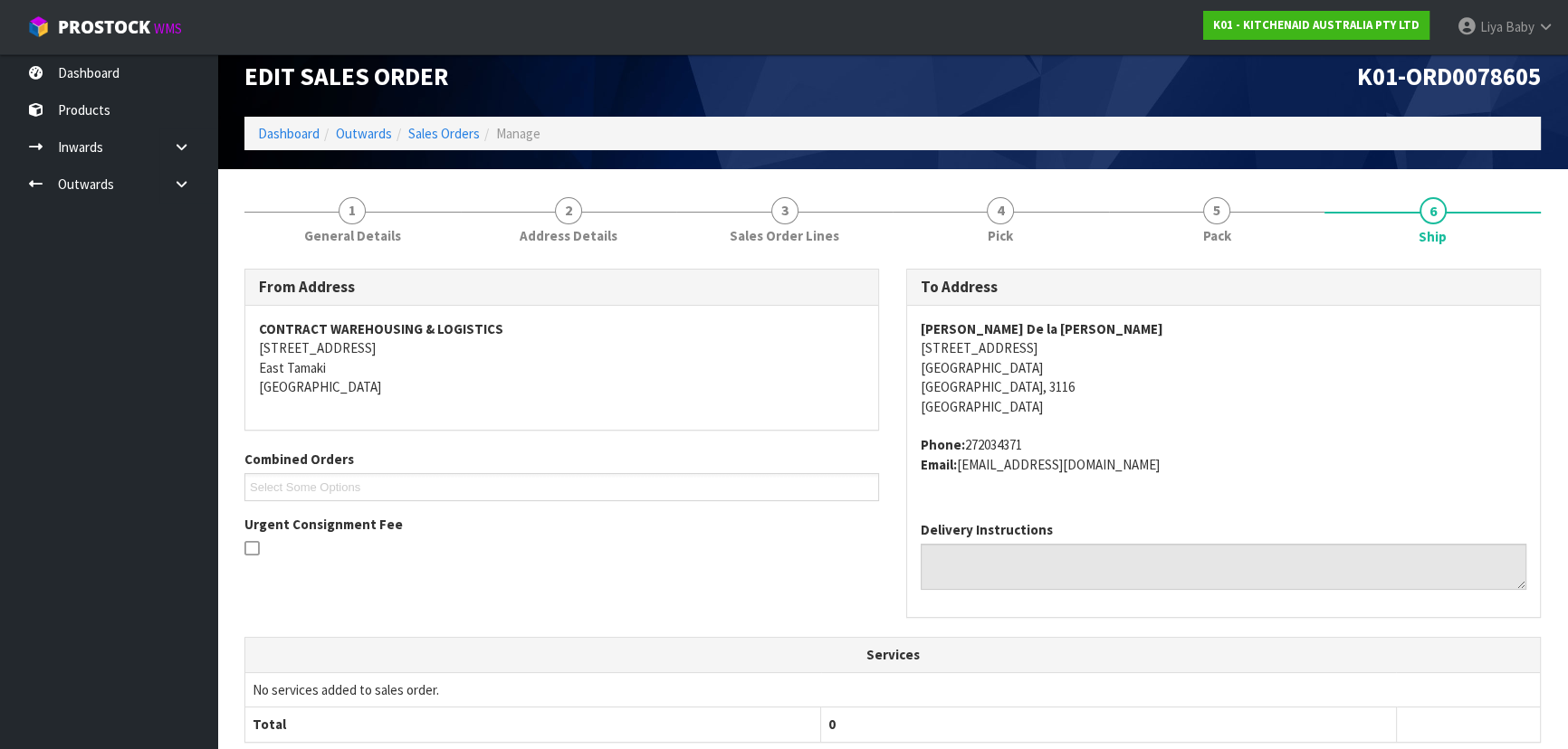
scroll to position [0, 0]
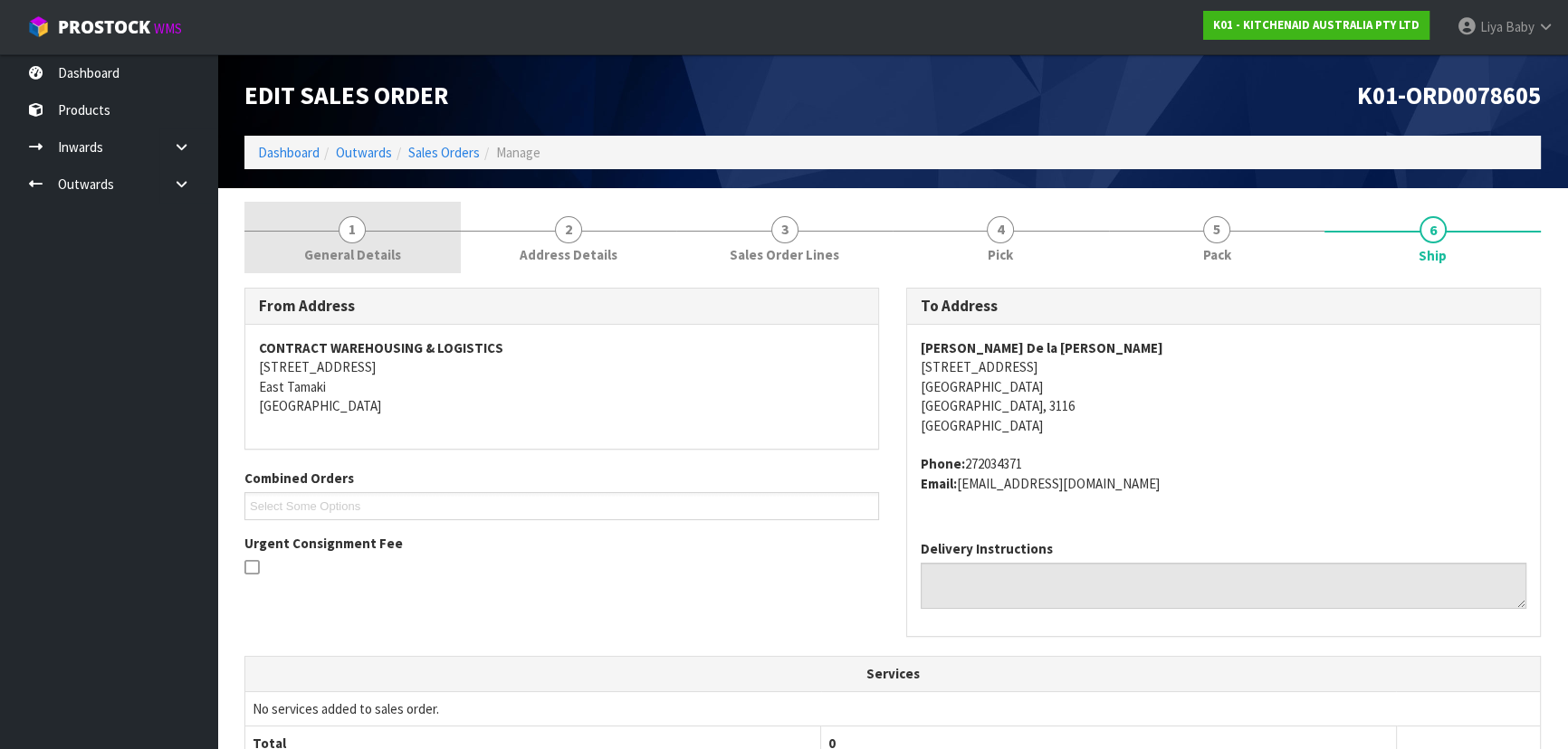
click at [359, 226] on span "1" at bounding box center [351, 229] width 27 height 27
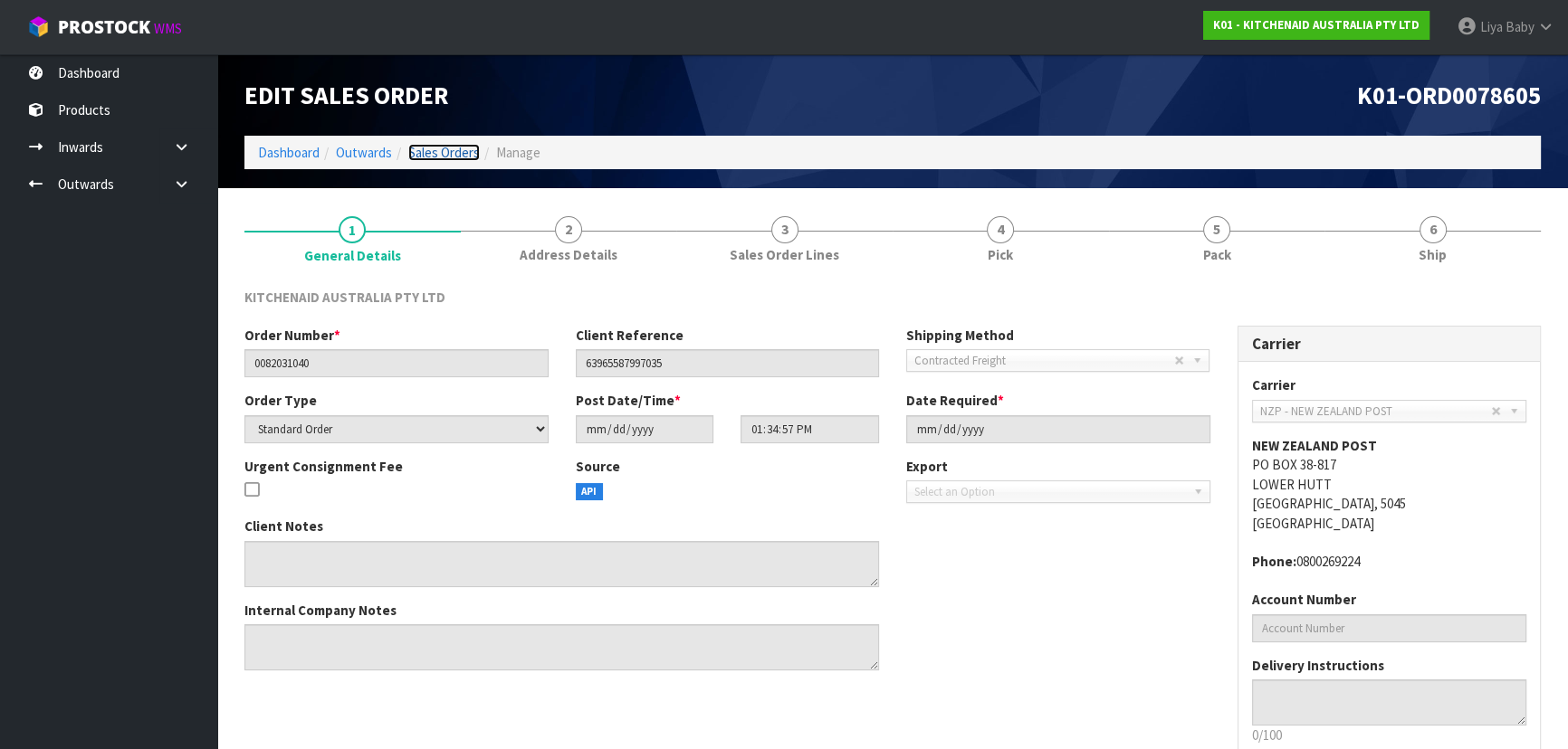
click at [456, 159] on link "Sales Orders" at bounding box center [444, 152] width 71 height 17
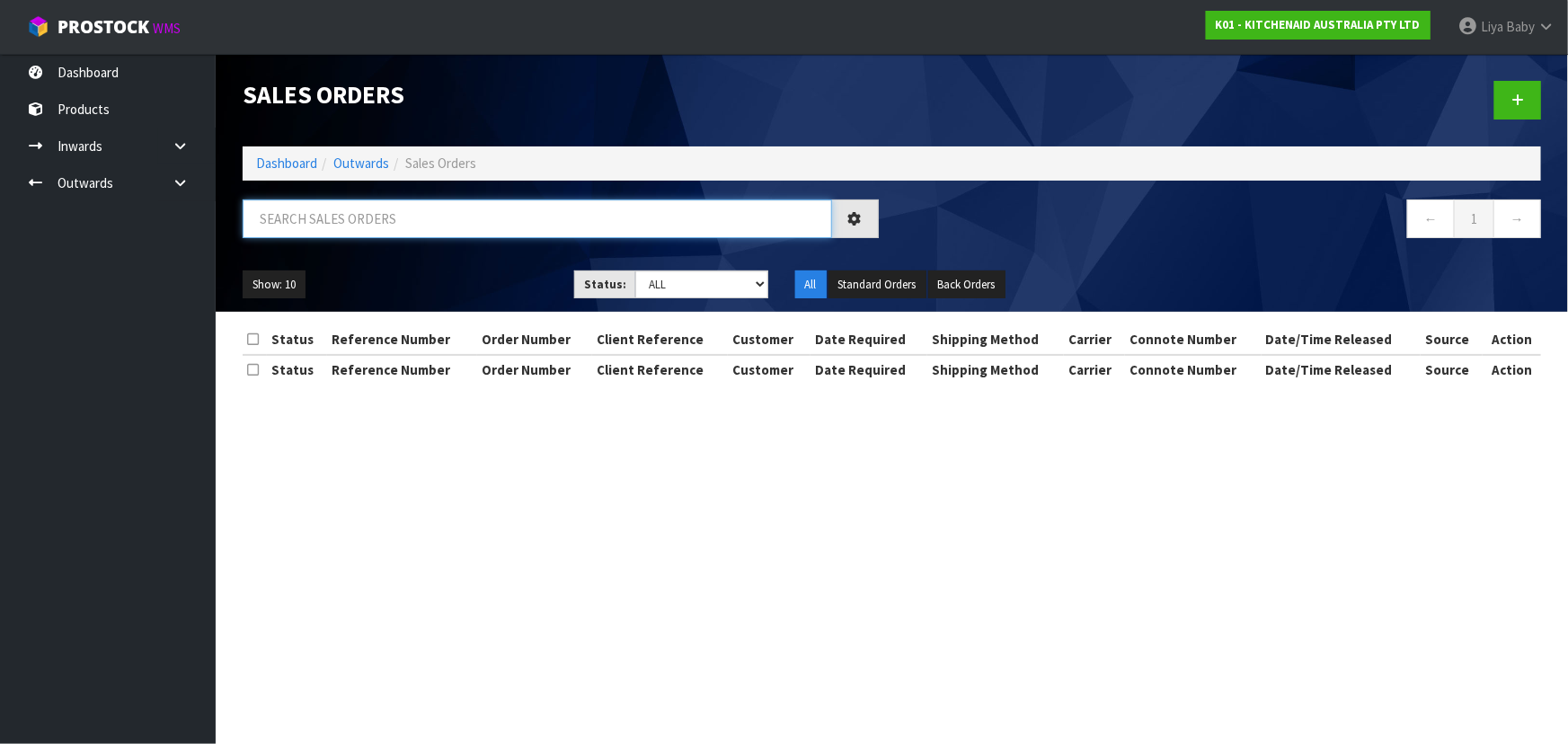
click at [391, 223] on input "text" at bounding box center [537, 218] width 590 height 38
click at [172, 145] on icon at bounding box center [180, 146] width 17 height 14
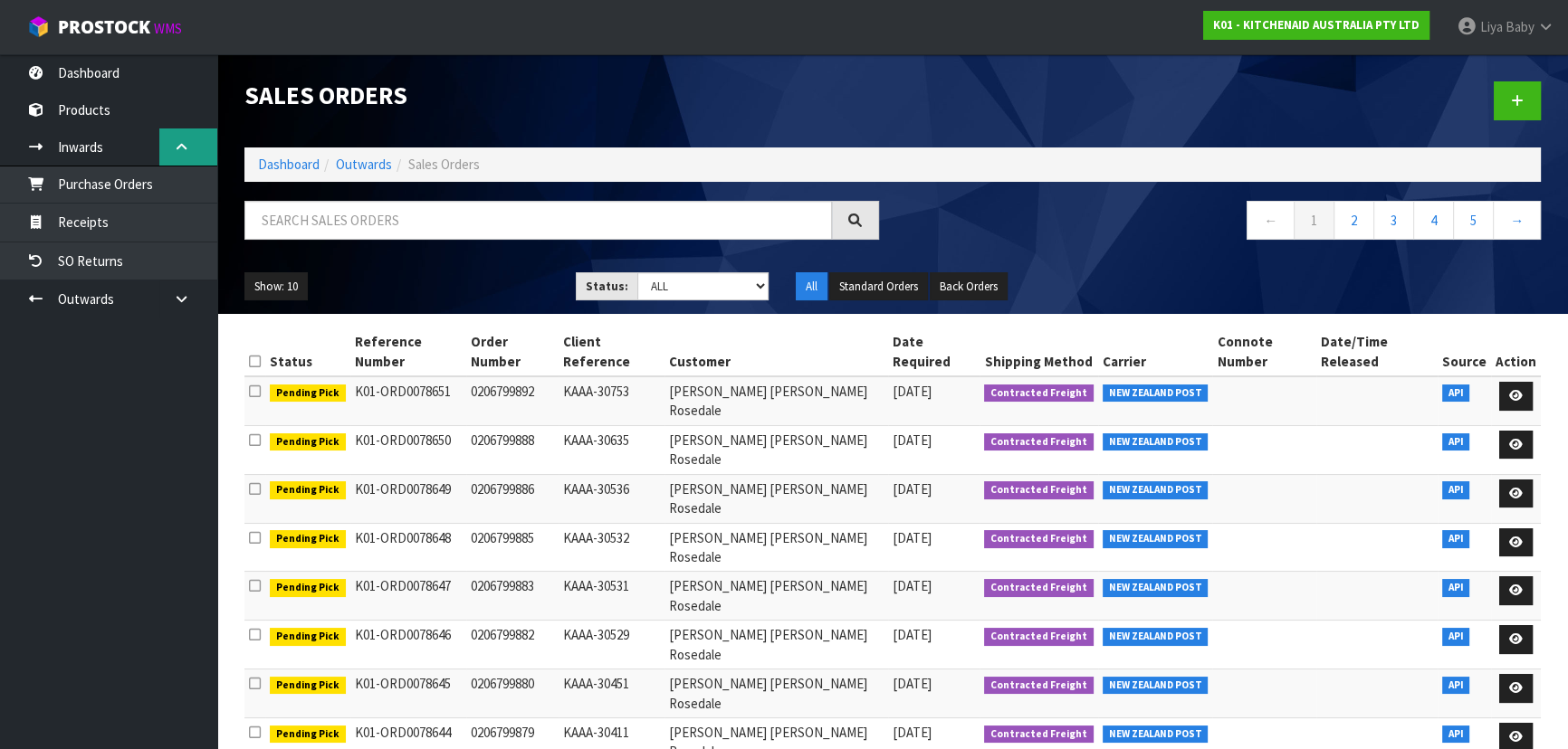
click at [172, 147] on link at bounding box center [188, 147] width 58 height 38
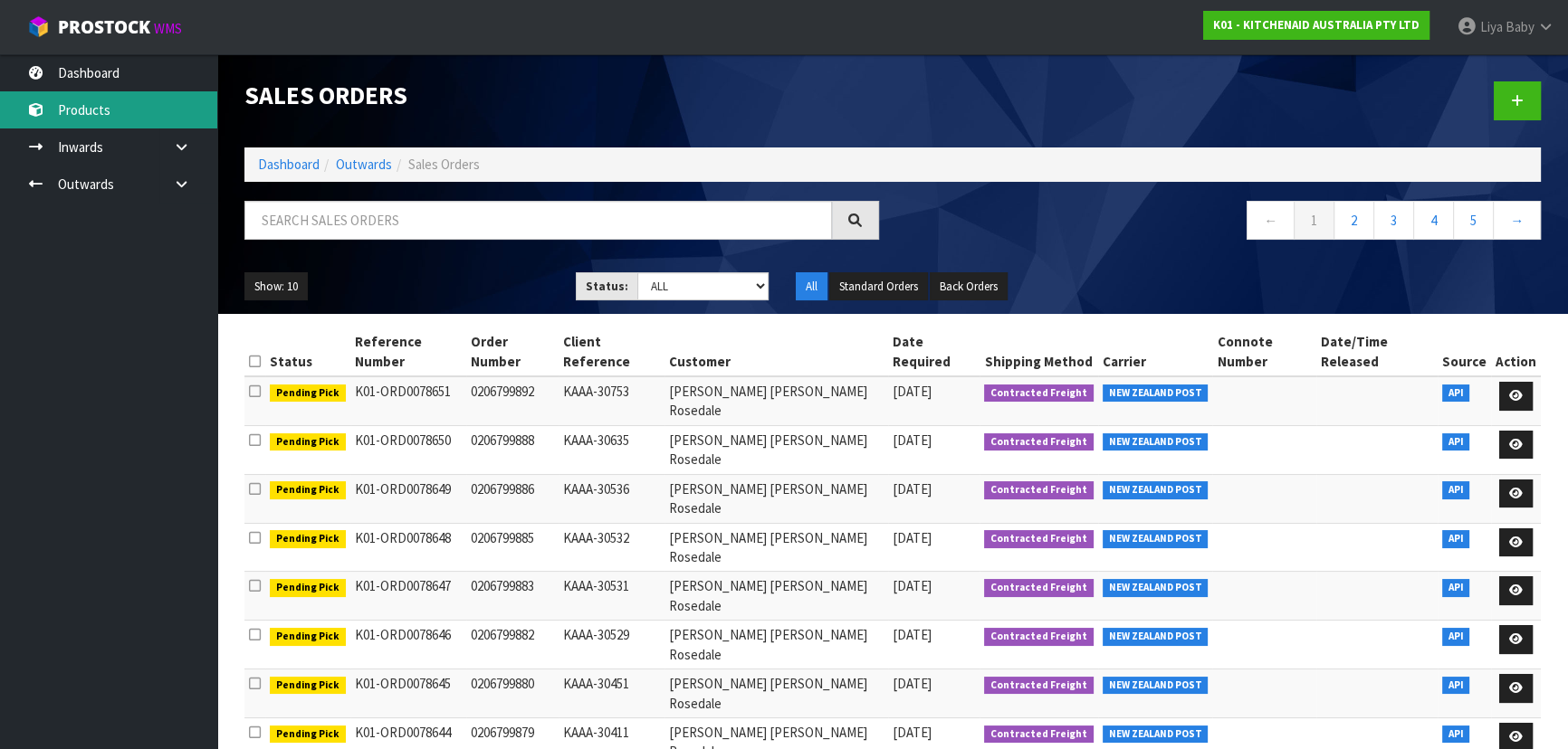
click at [143, 112] on link "Products" at bounding box center [109, 110] width 218 height 38
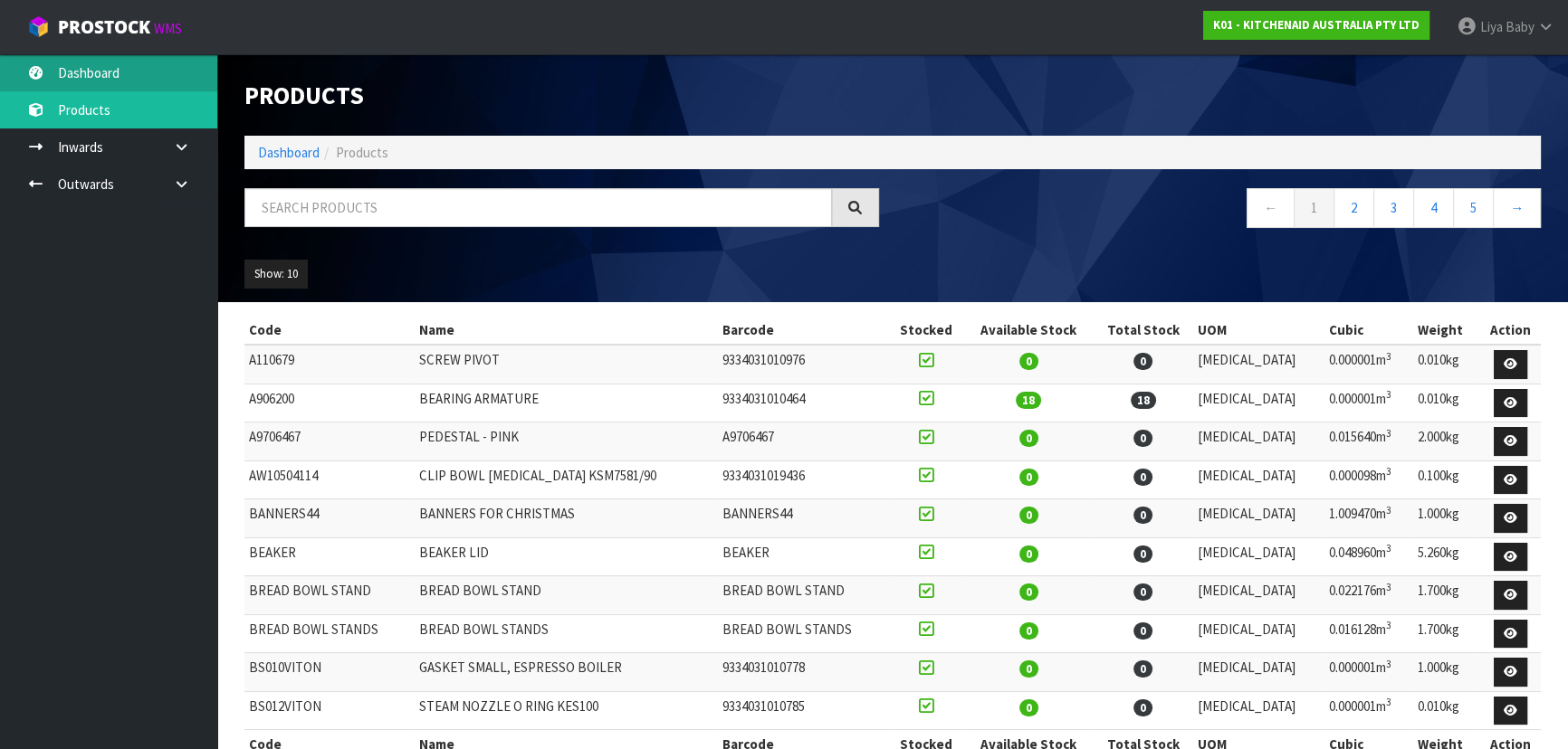
click at [131, 80] on link "Dashboard" at bounding box center [109, 73] width 218 height 38
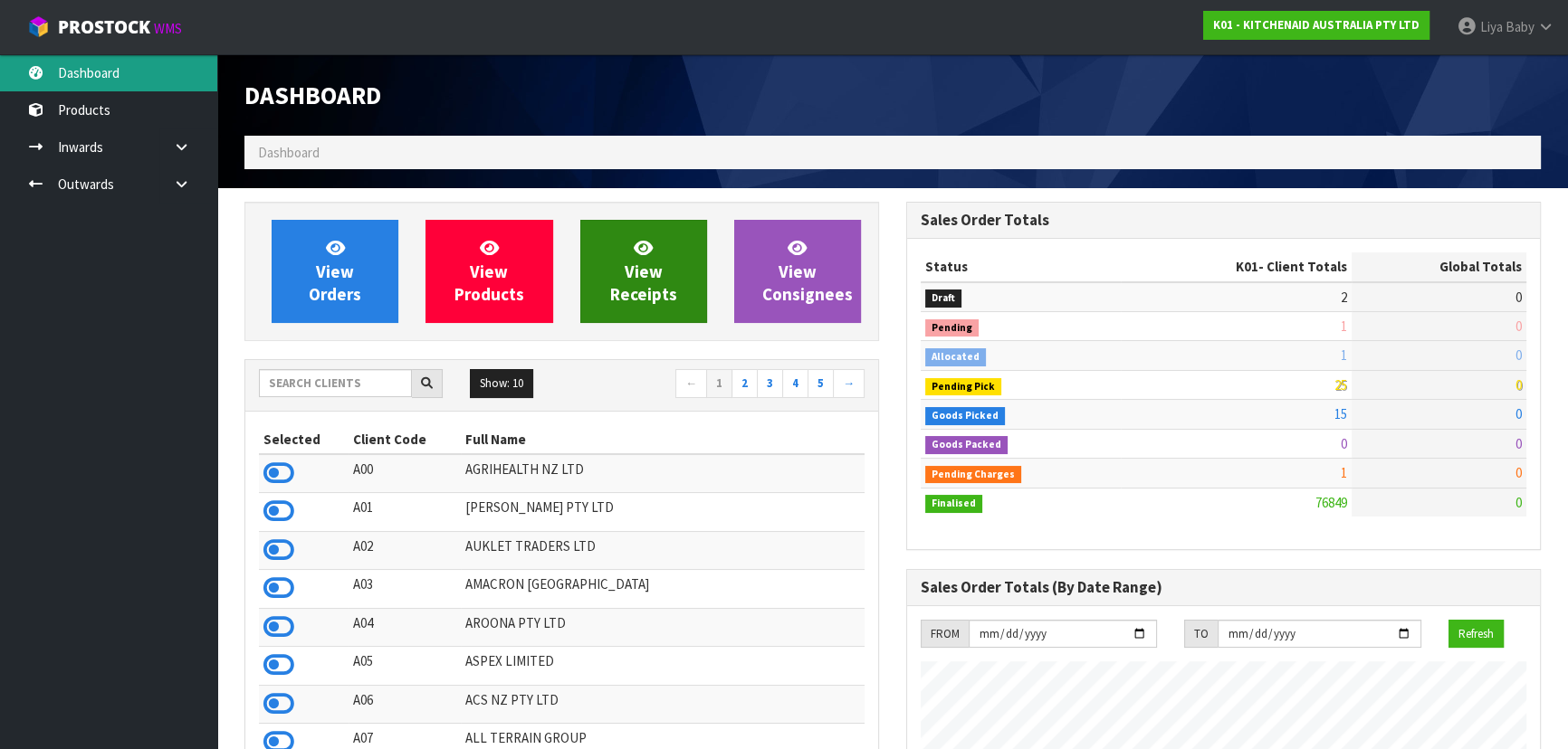
scroll to position [1368, 660]
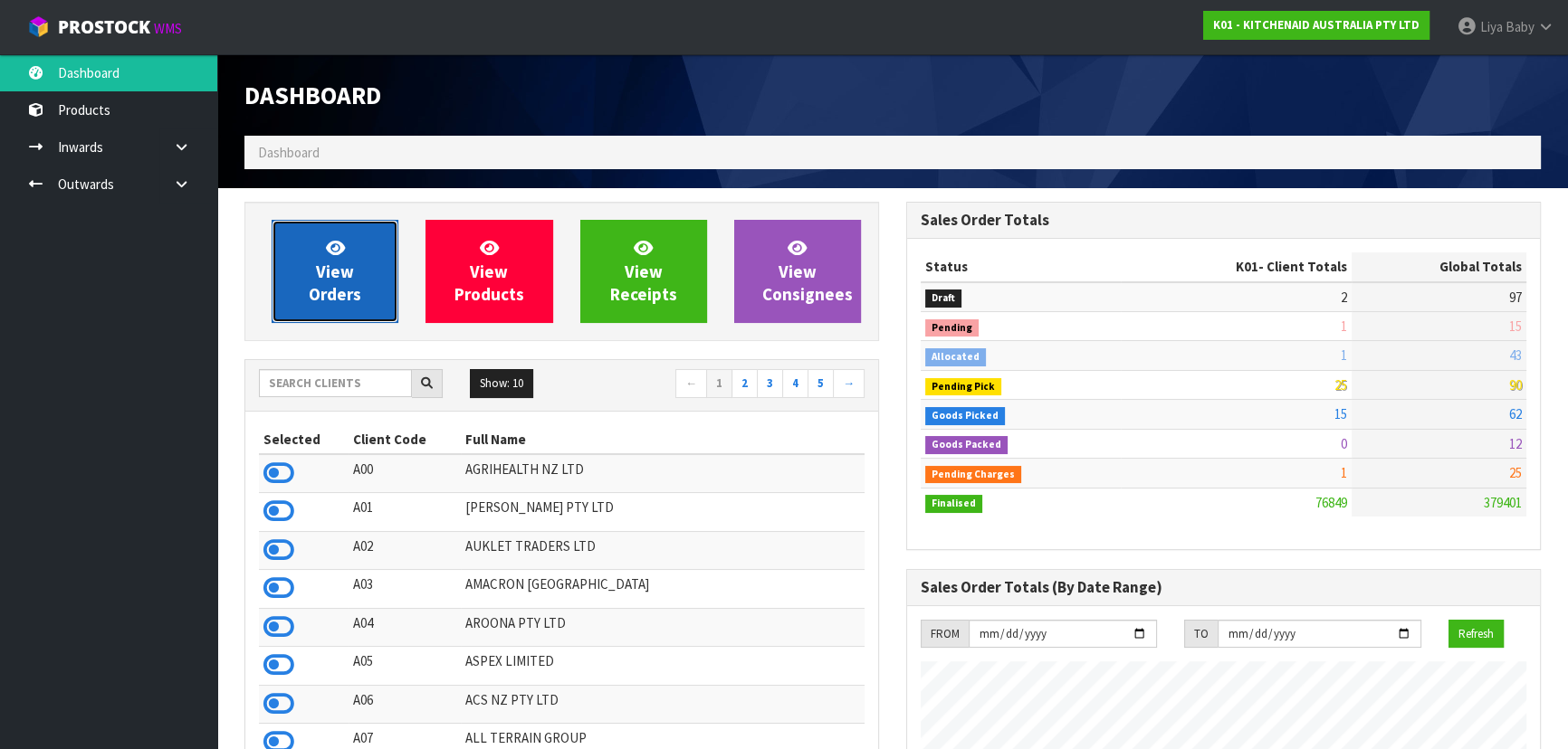
click at [353, 290] on span "View Orders" at bounding box center [334, 271] width 52 height 68
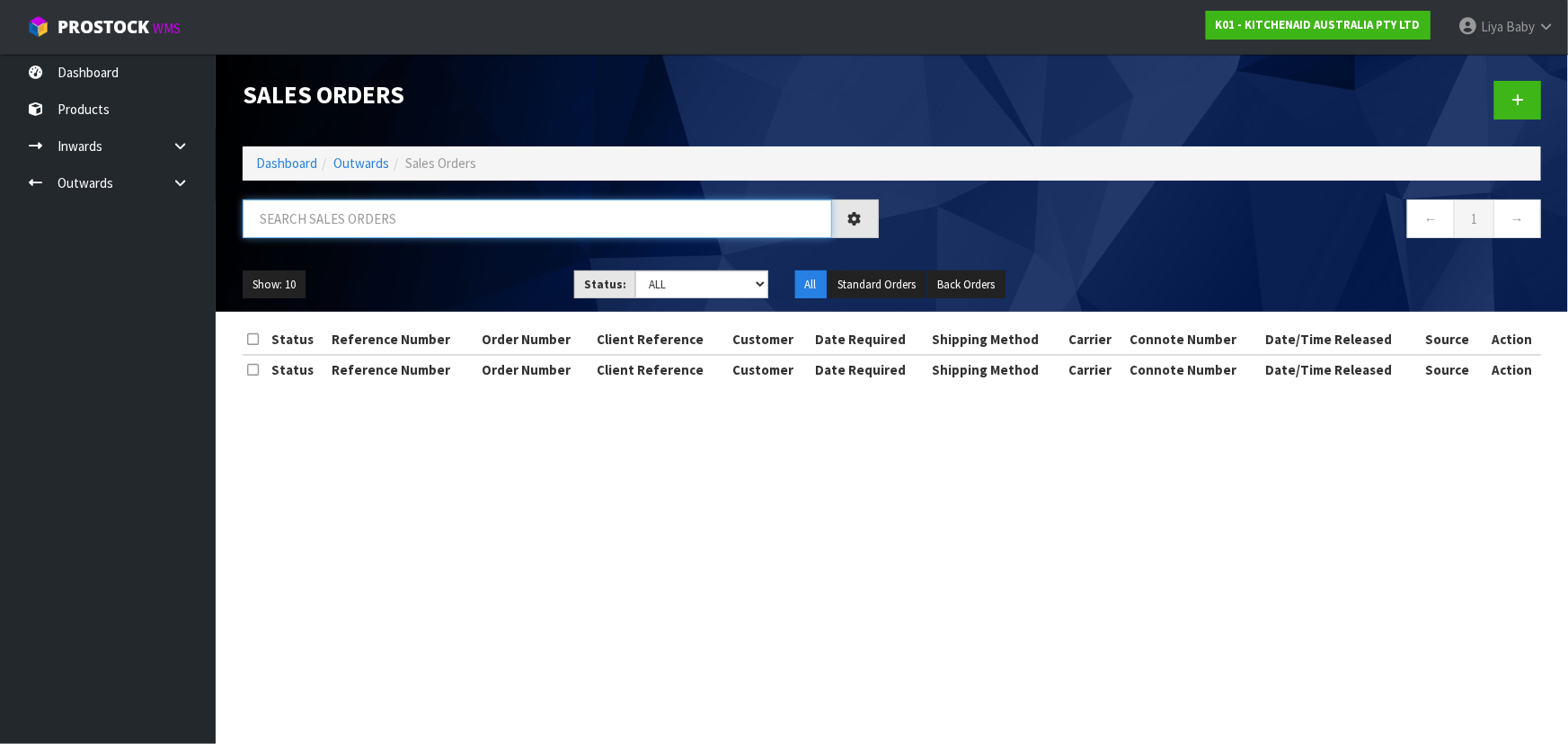
click at [341, 220] on input "text" at bounding box center [537, 218] width 590 height 38
type input "JOB-0410420"
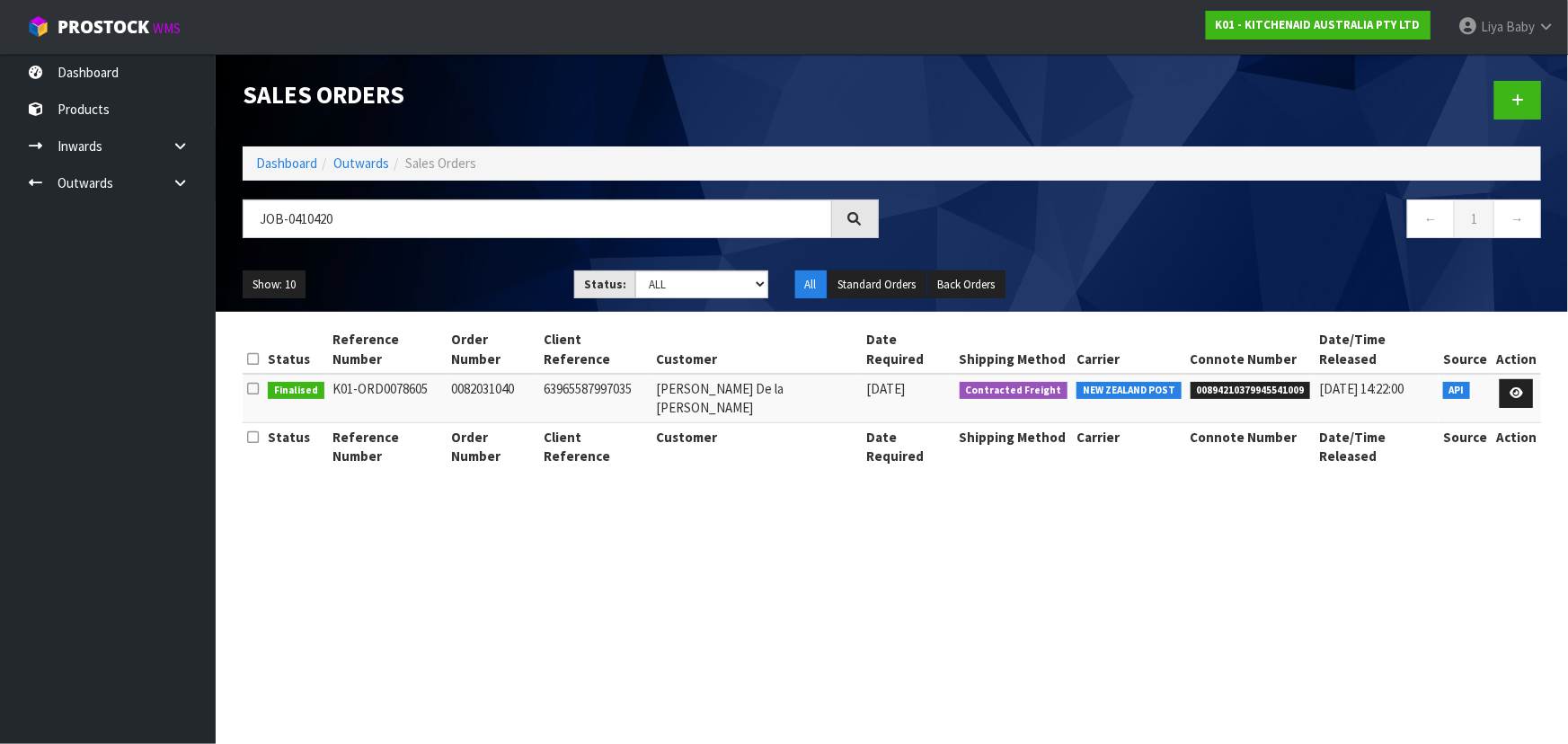
click at [247, 382] on icon at bounding box center [253, 389] width 12 height 14
click at [250, 382] on icon at bounding box center [253, 389] width 12 height 14
click at [1512, 388] on icon at bounding box center [1516, 394] width 14 height 12
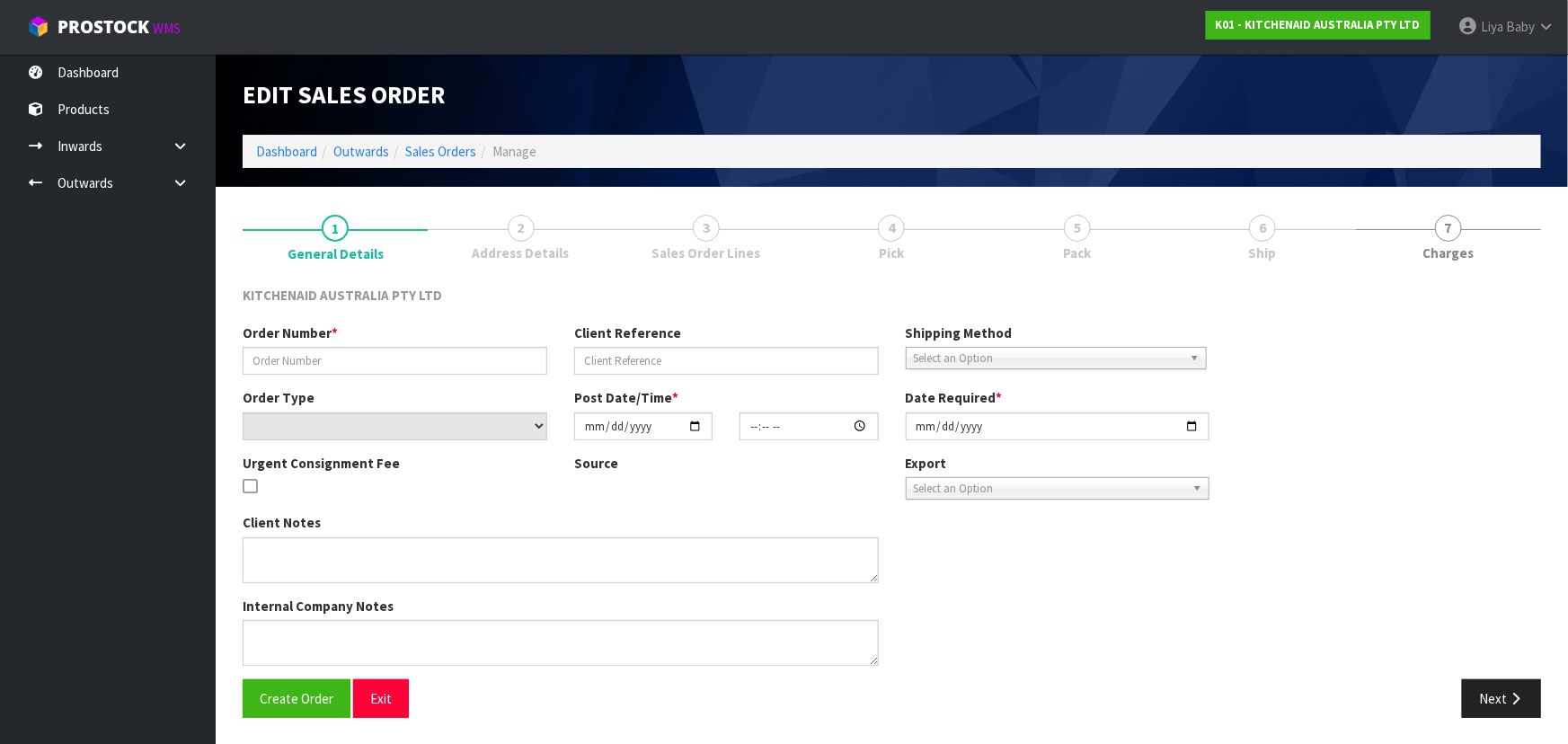
type input "0082031040"
type input "63965587997035"
select select "number:0"
type input "[DATE]"
type input "13:34:57.000"
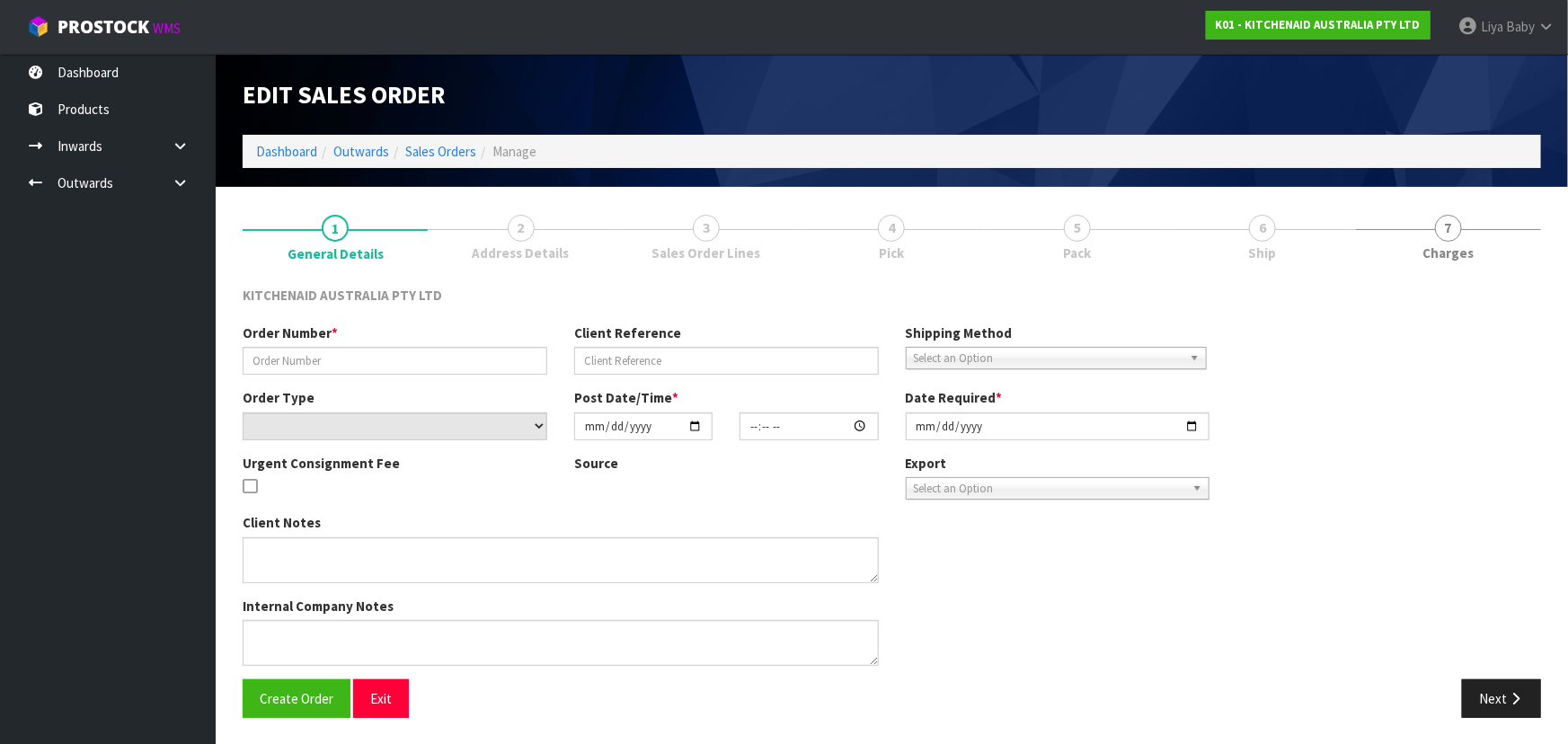
type input "[DATE]"
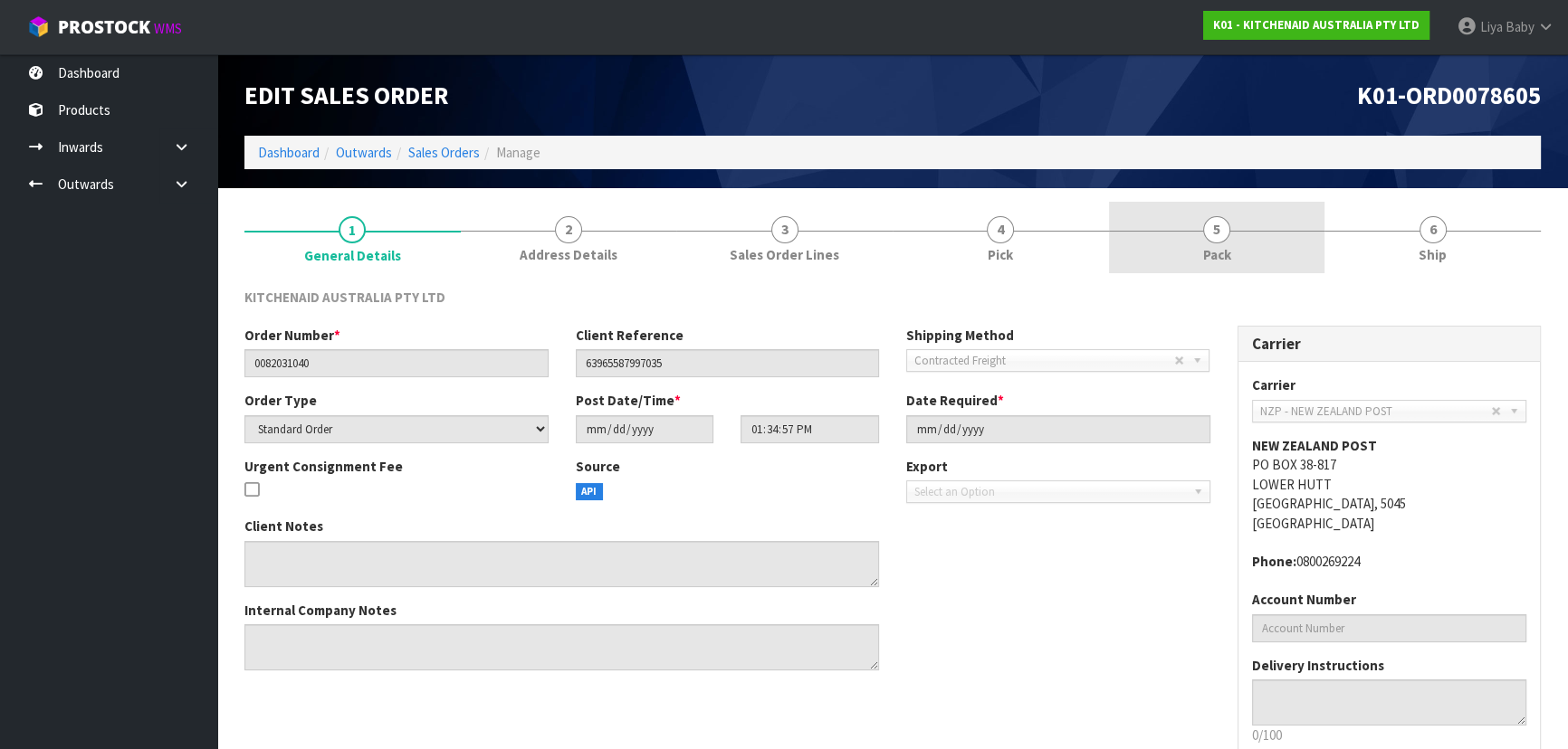
click at [1259, 234] on link "5 Pack" at bounding box center [1217, 237] width 217 height 71
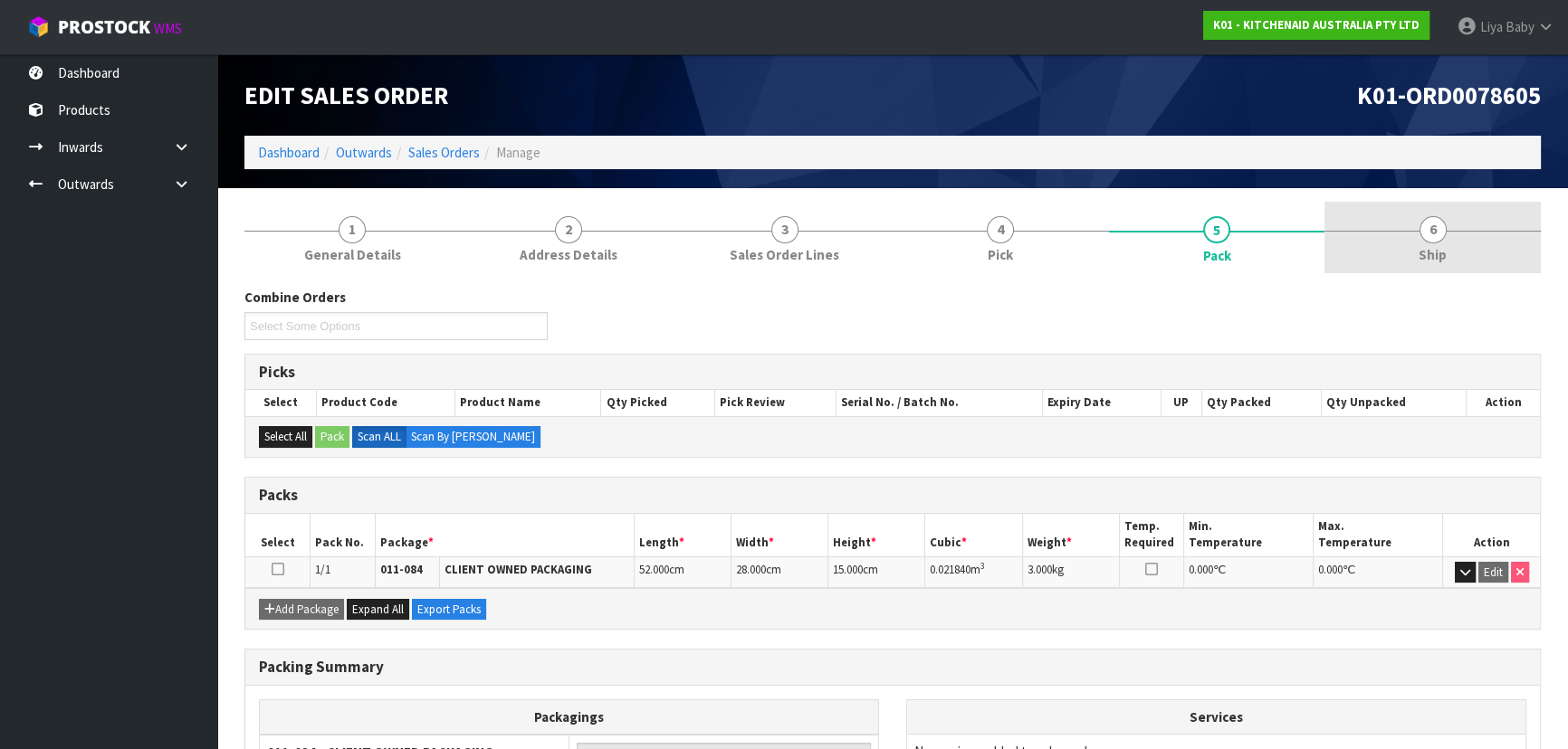
click at [1434, 235] on span "6" at bounding box center [1433, 229] width 27 height 27
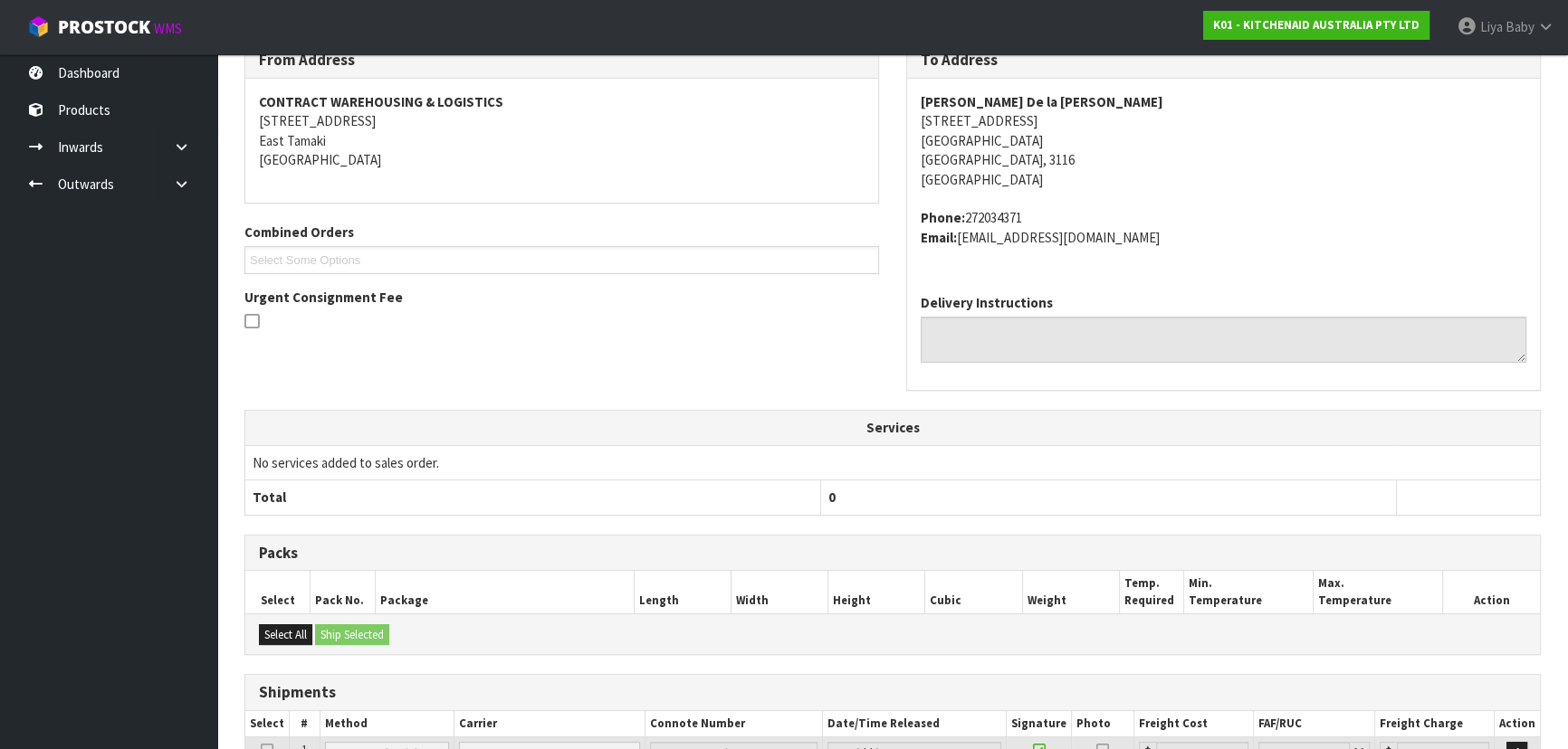
scroll to position [416, 0]
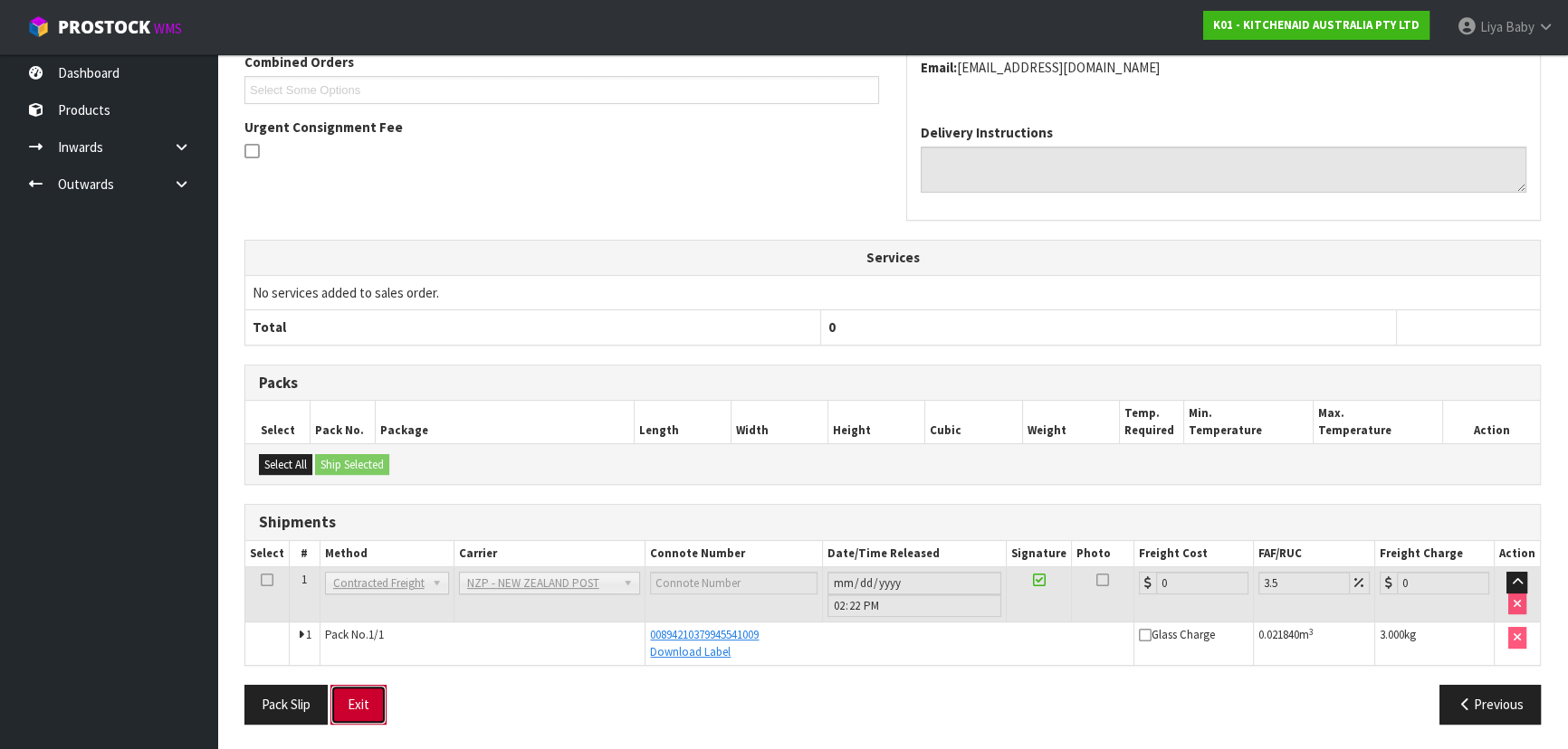
click at [373, 702] on button "Exit" at bounding box center [358, 704] width 56 height 39
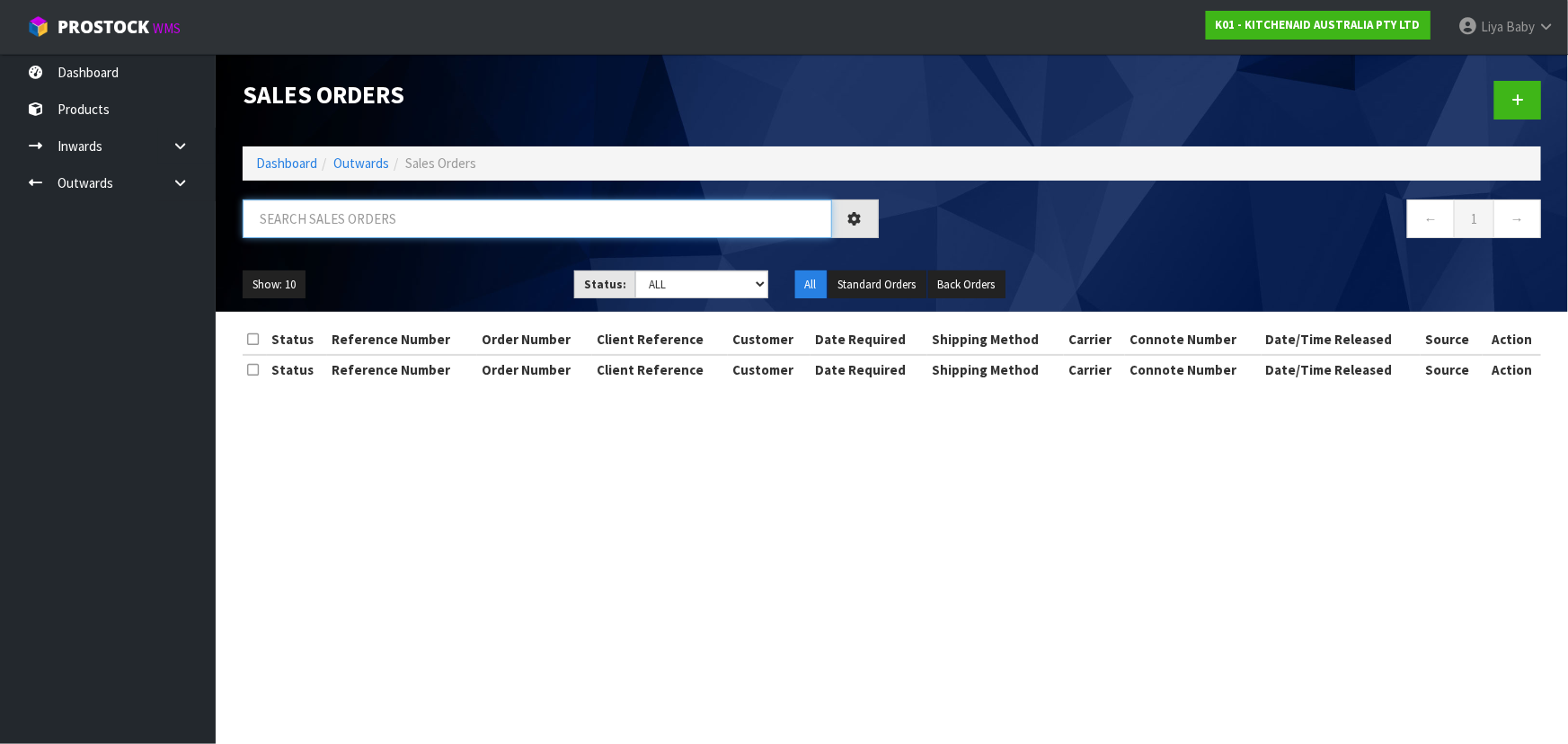
click at [517, 229] on input "text" at bounding box center [537, 218] width 590 height 38
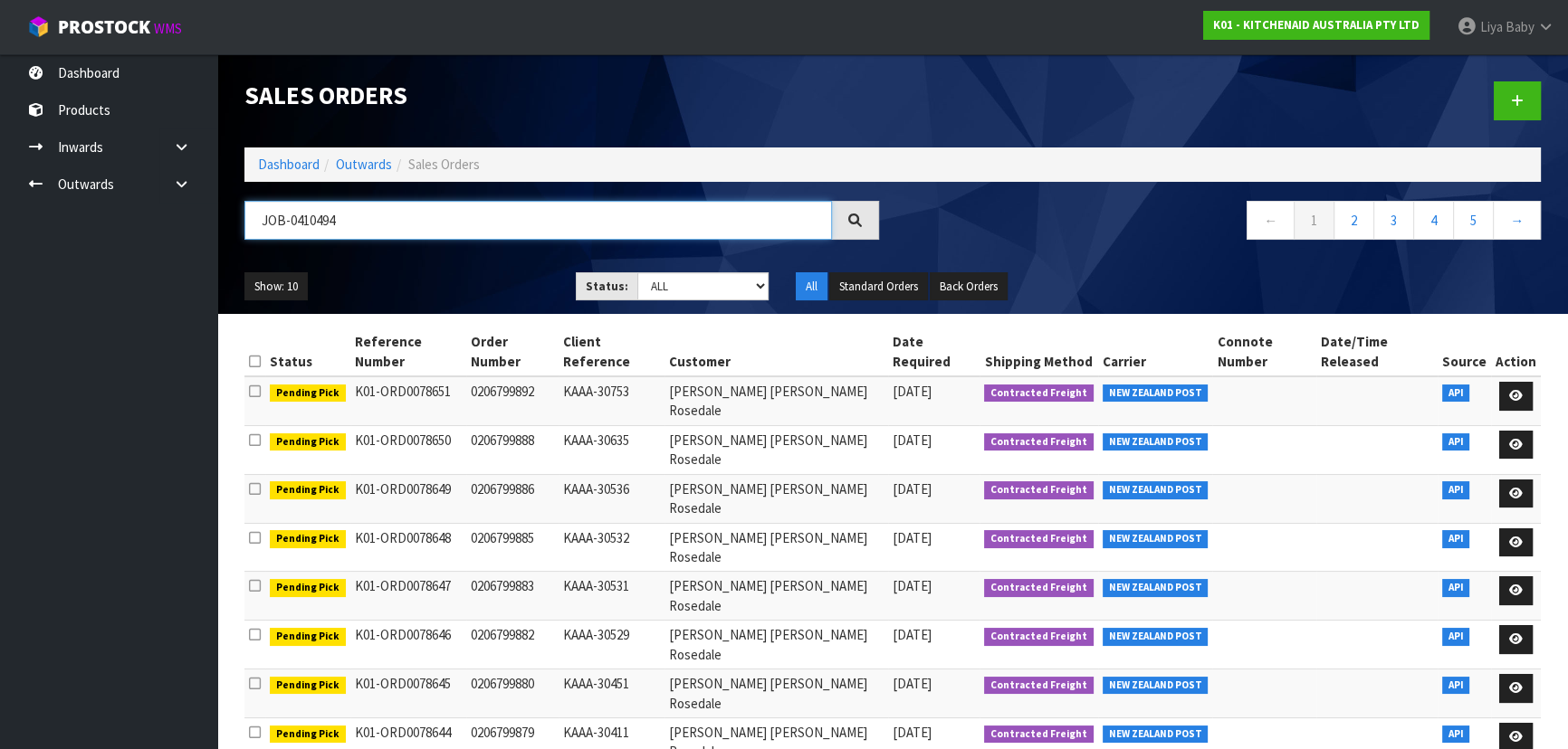
type input "JOB-0410494"
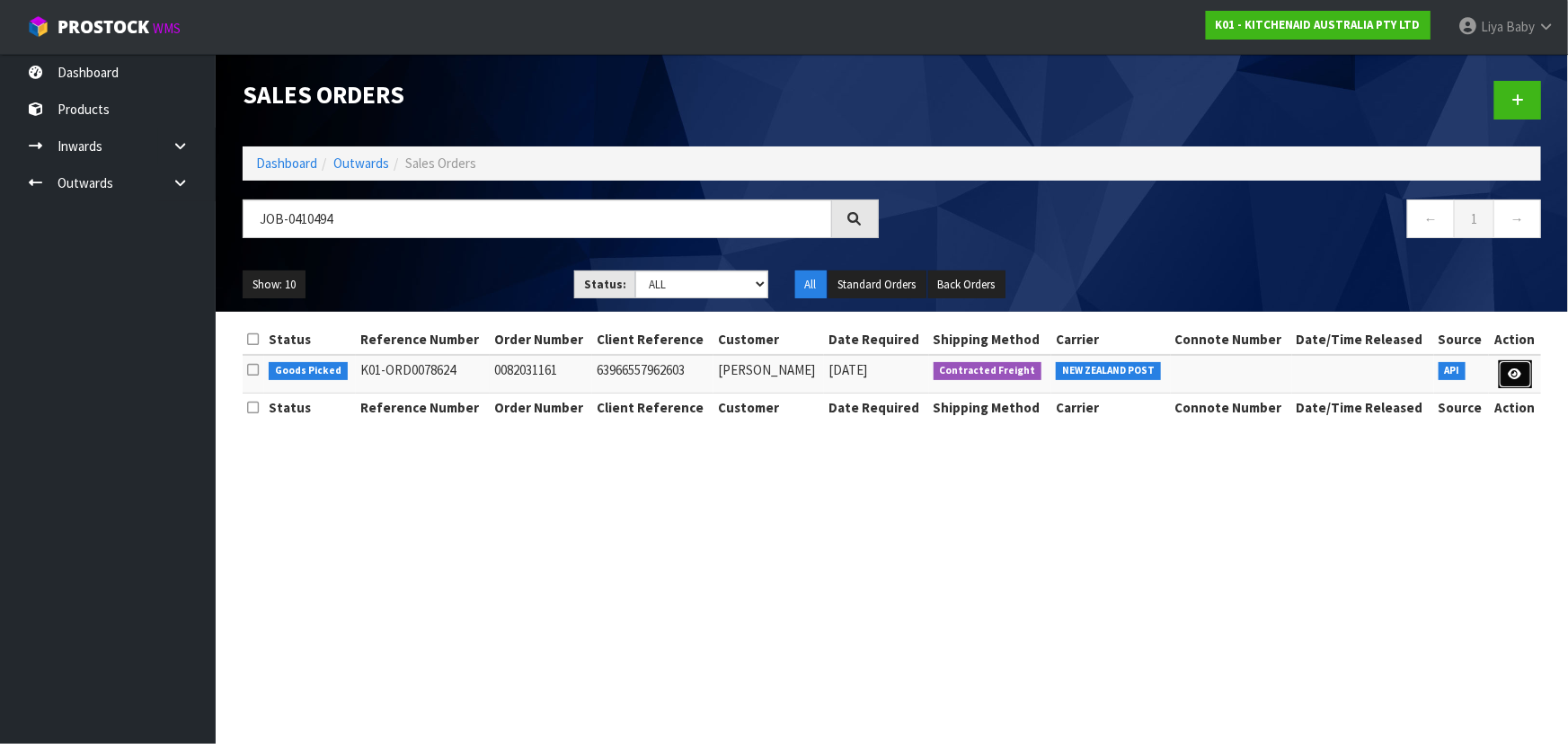
click at [1514, 386] on link at bounding box center [1515, 374] width 33 height 28
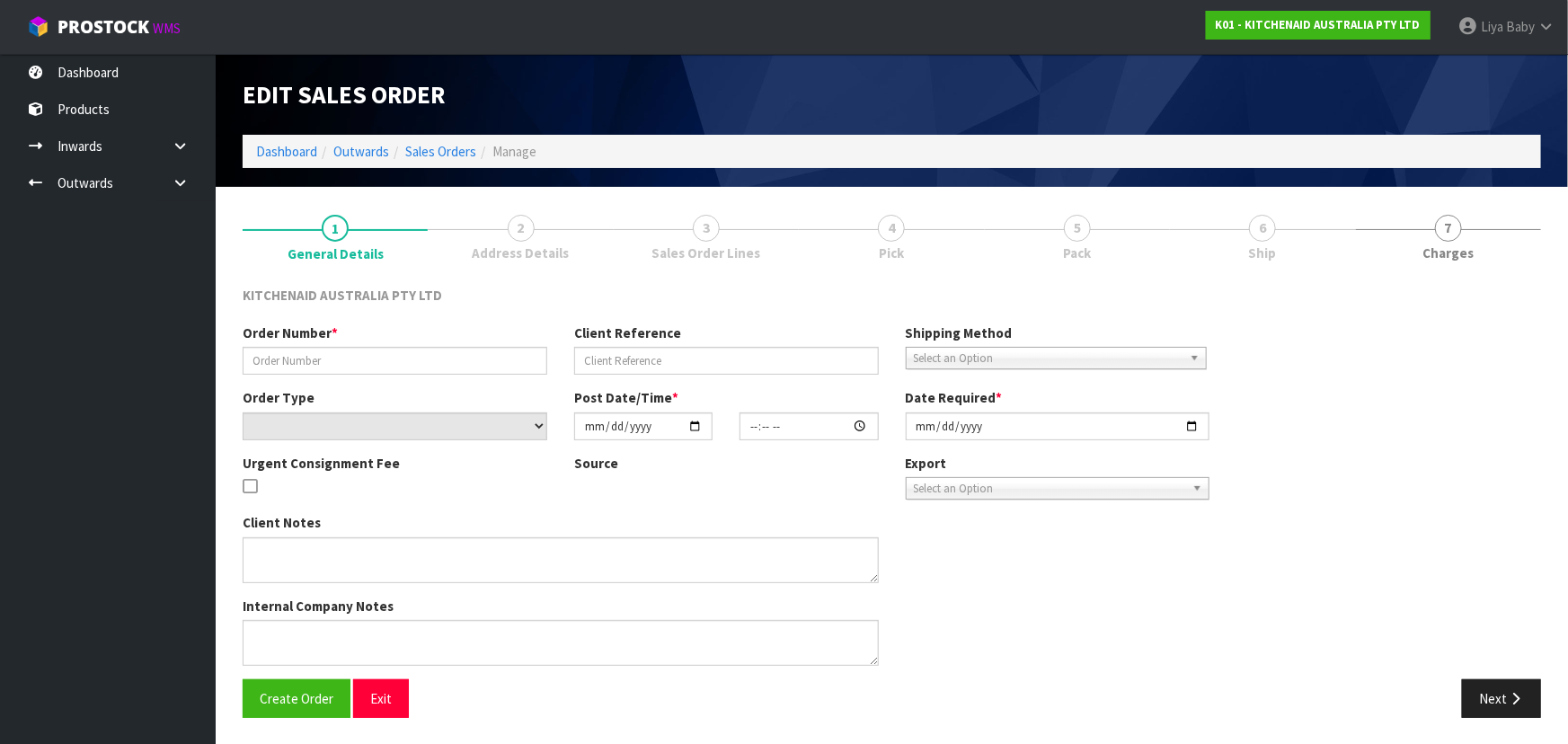
type input "0082031161"
type input "63966557962603"
select select "number:0"
type input "[DATE]"
type input "23:37:06.000"
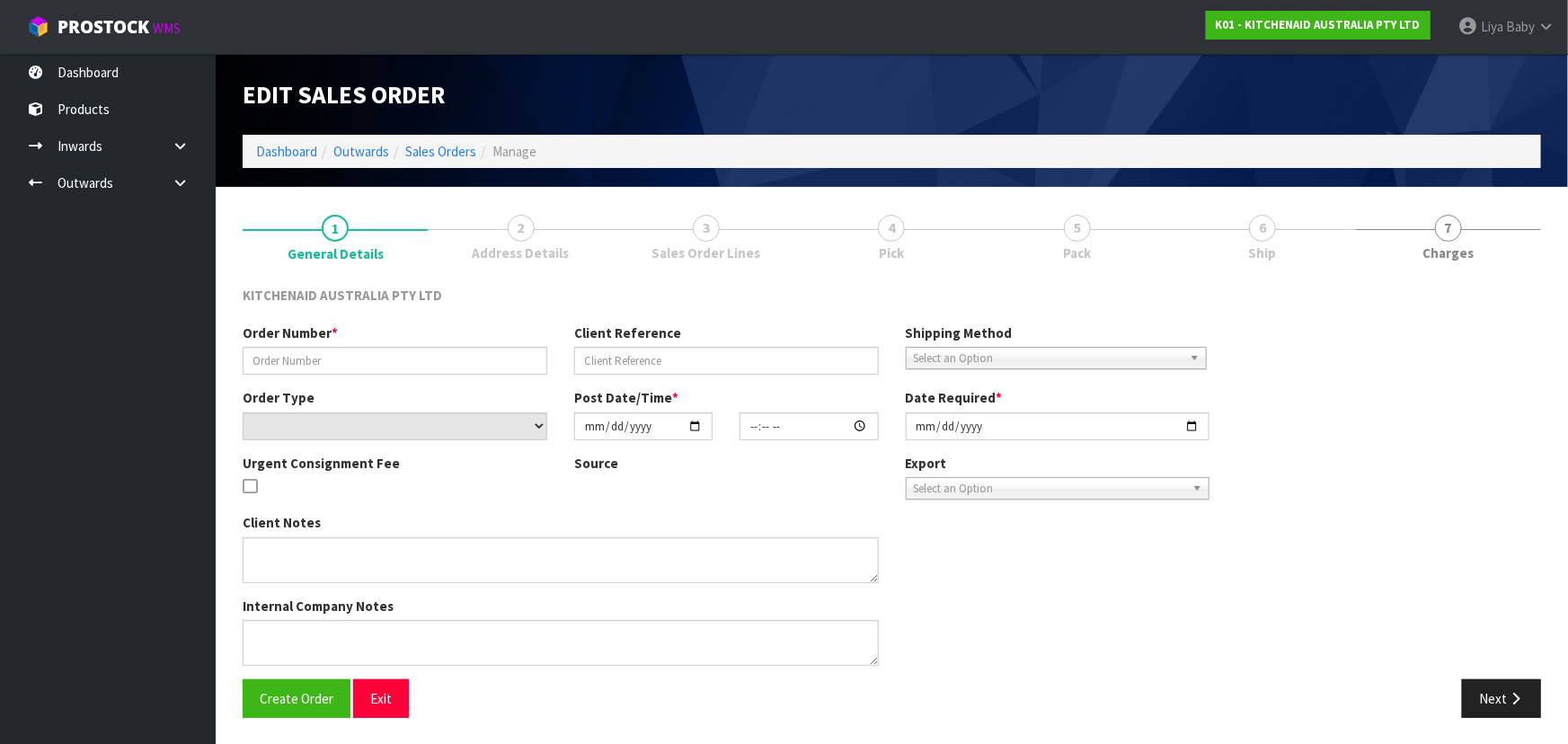
type input "[DATE]"
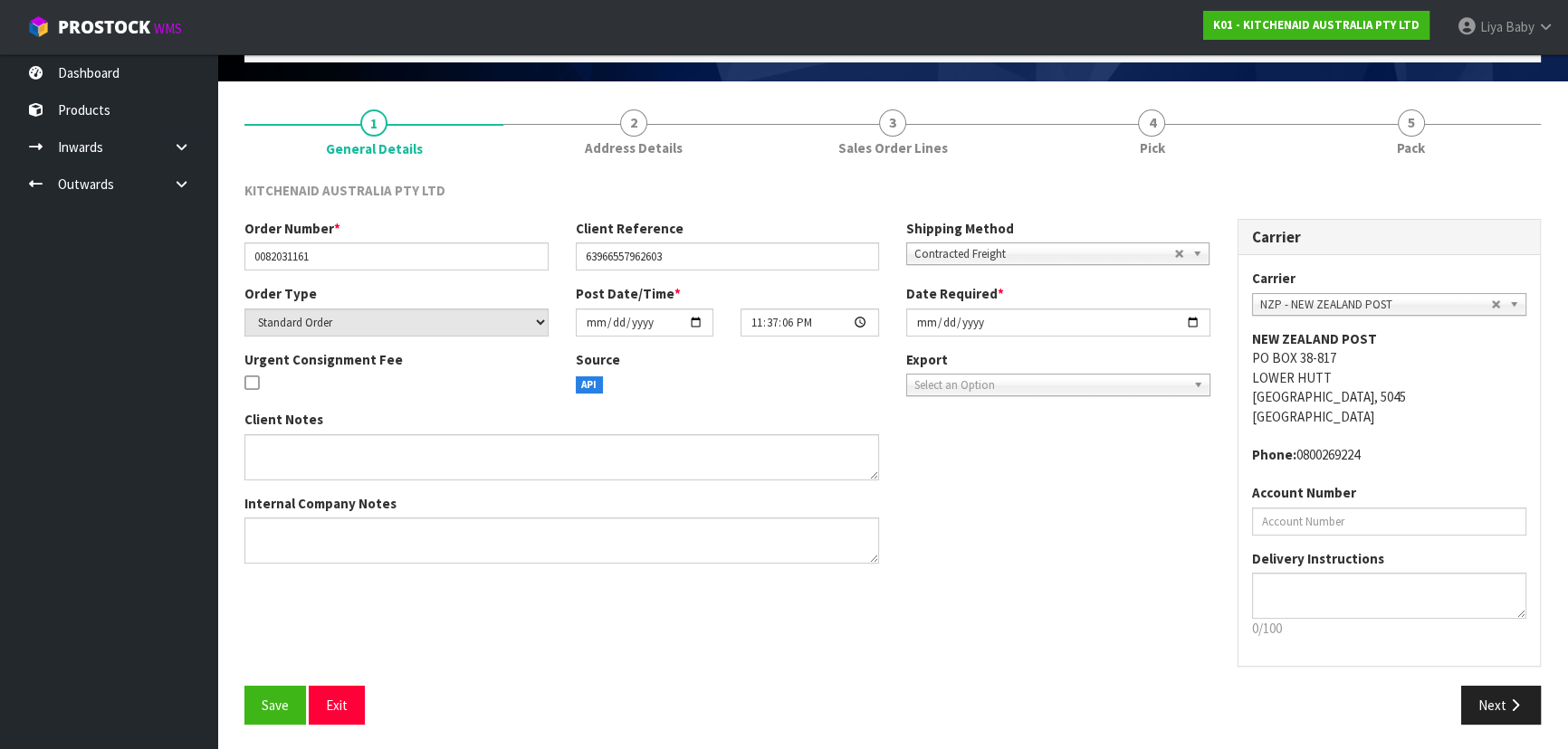
scroll to position [109, 0]
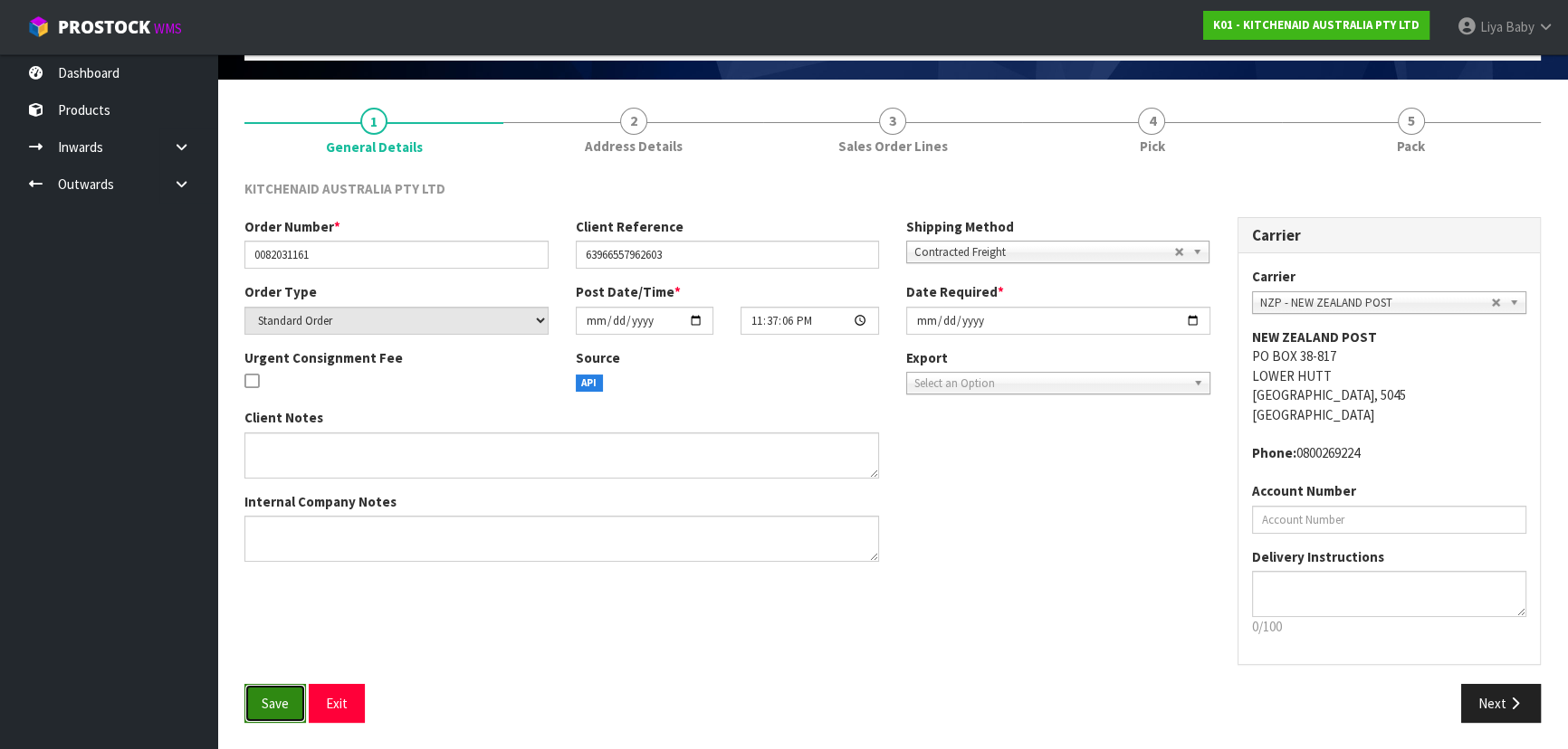
click at [281, 706] on span "Save" at bounding box center [275, 703] width 27 height 17
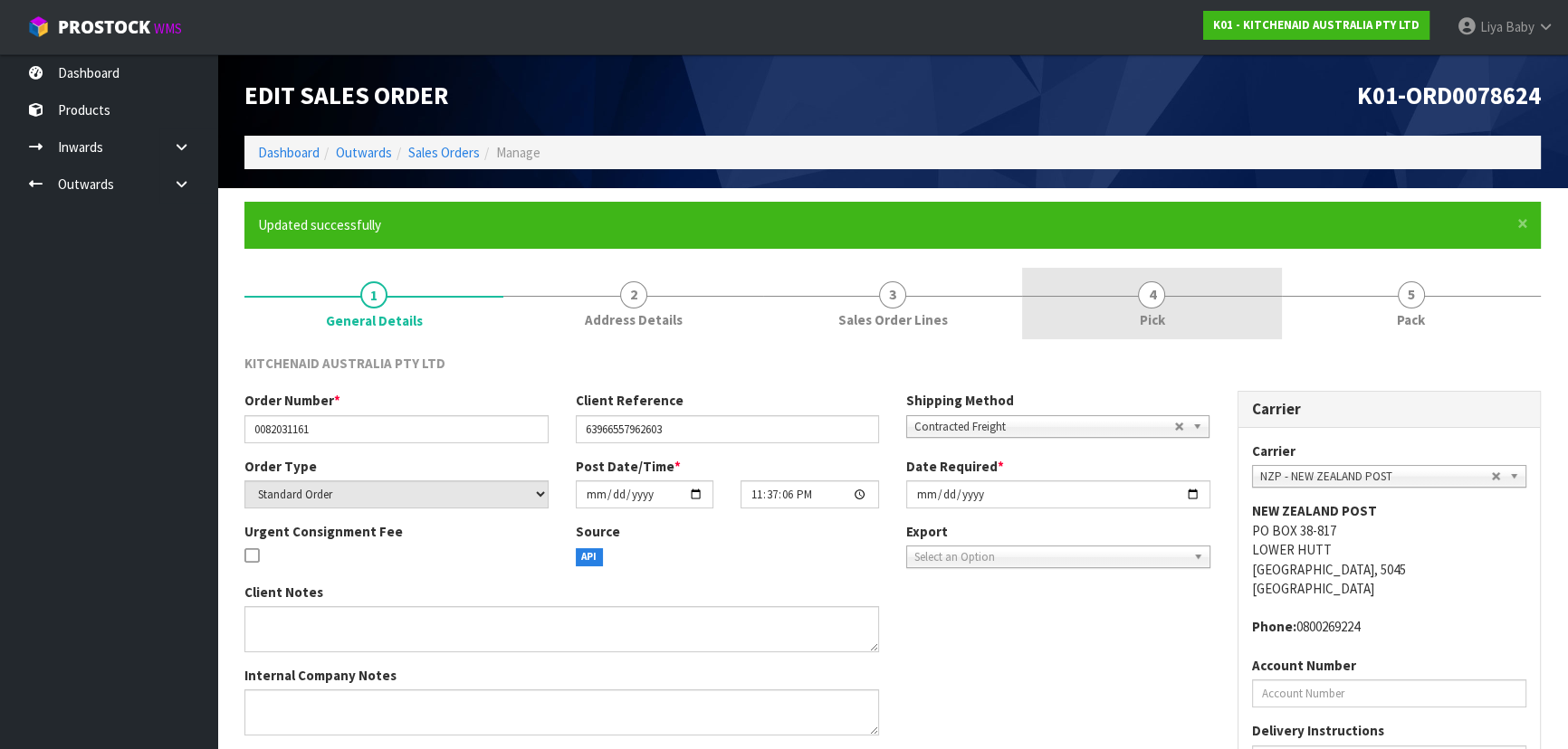
click at [1139, 319] on span "Pick" at bounding box center [1152, 319] width 26 height 19
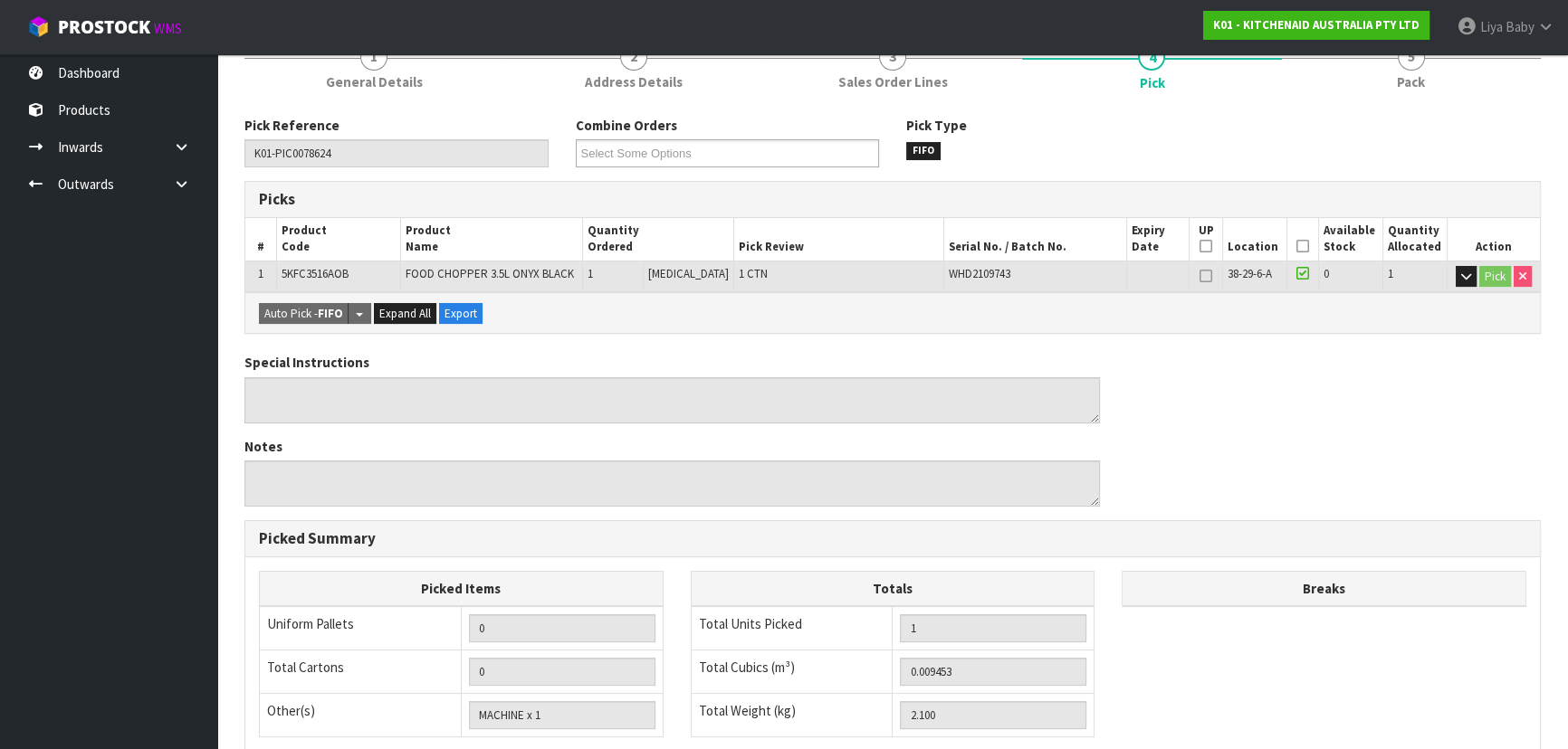
scroll to position [246, 0]
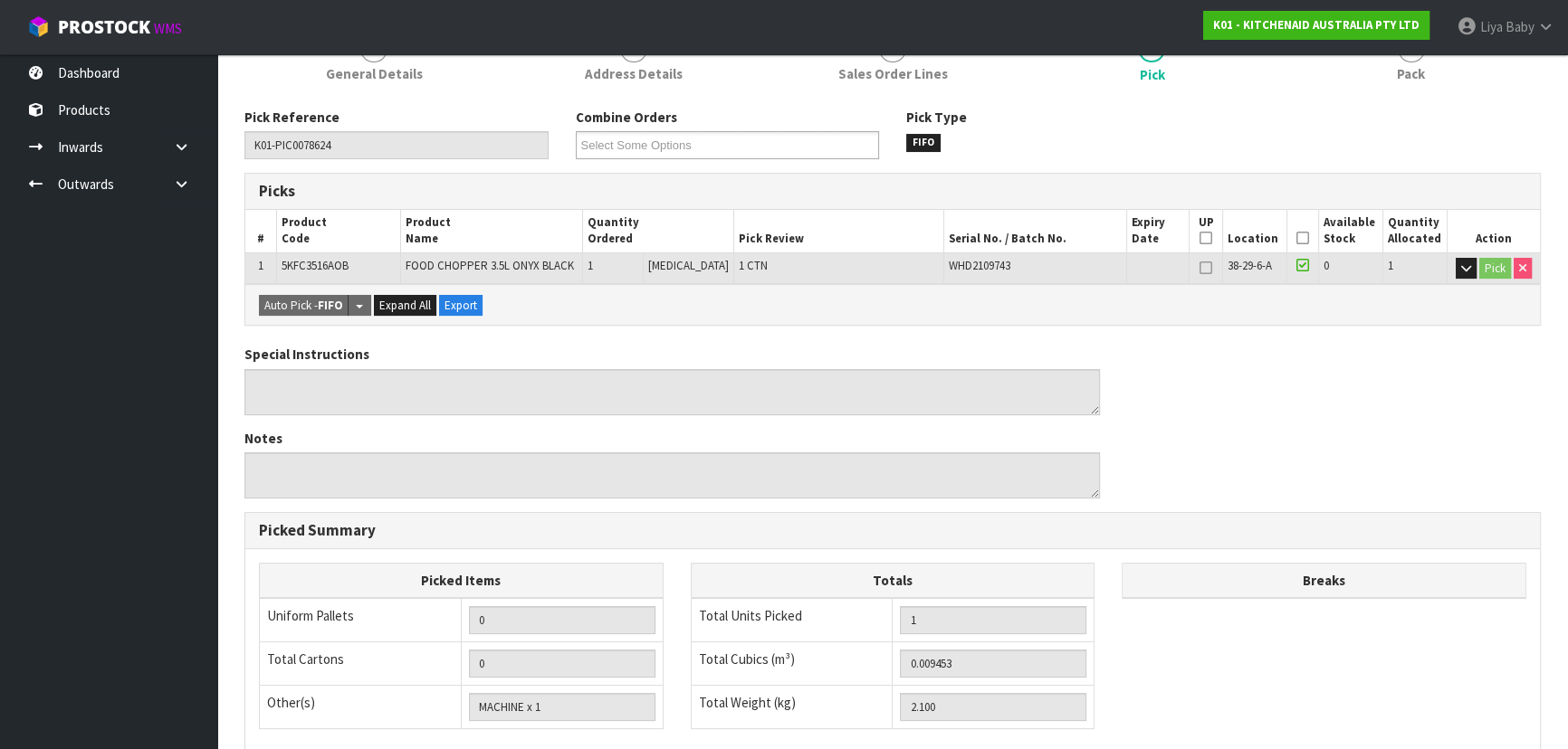
click at [1303, 232] on th "Picked" at bounding box center [1303, 230] width 32 height 42
click at [1297, 238] on icon at bounding box center [1302, 238] width 13 height 1
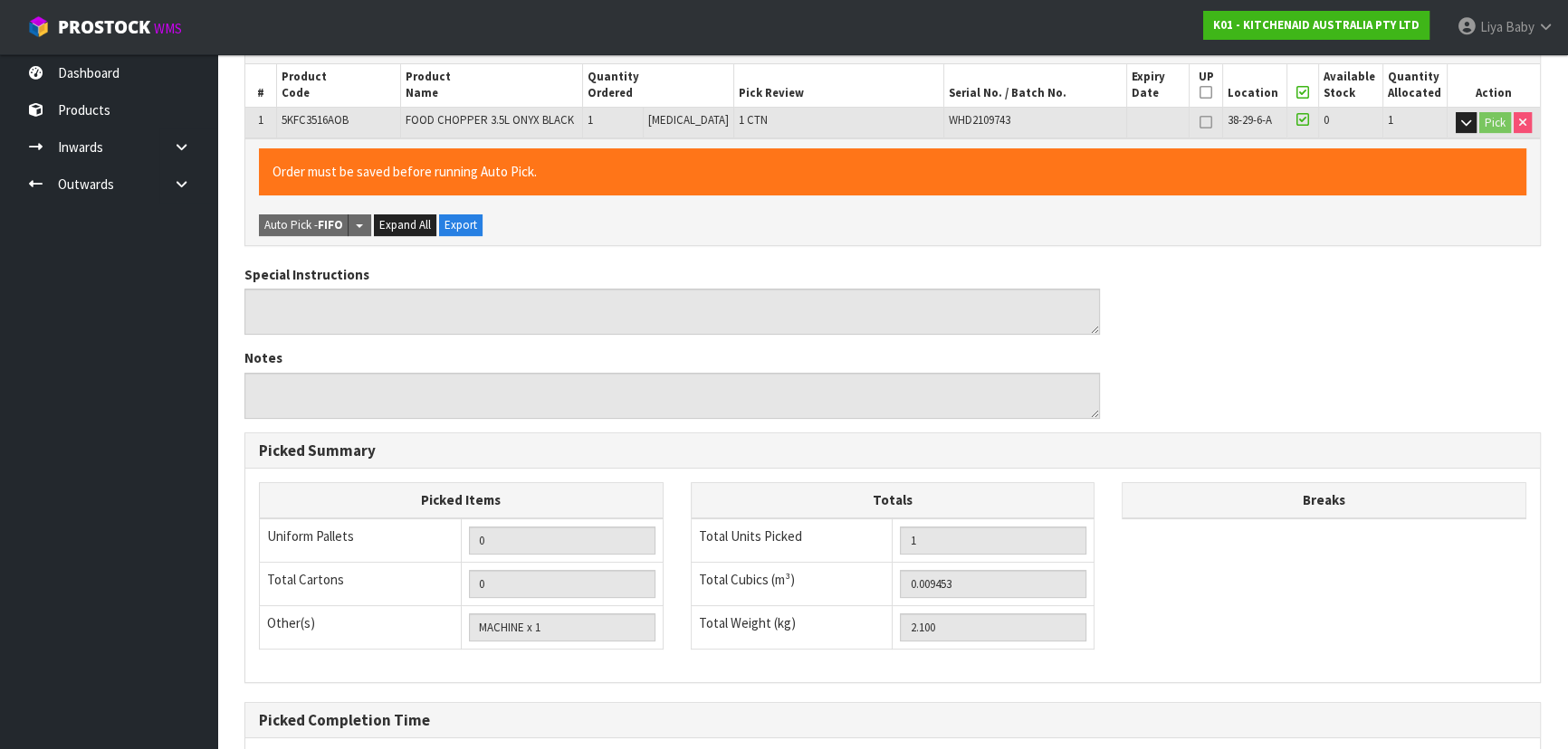
scroll to position [570, 0]
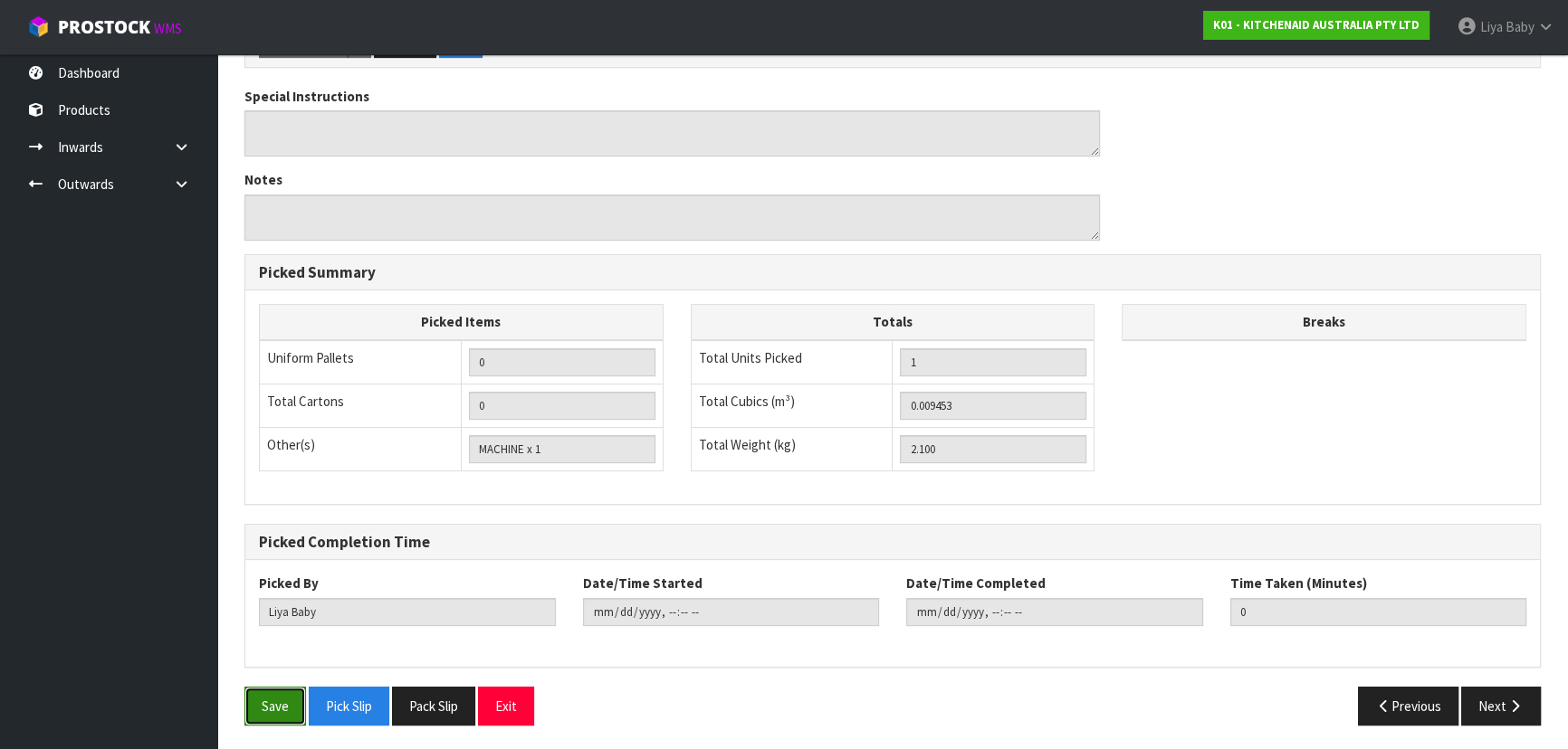
click at [282, 695] on button "Save" at bounding box center [275, 706] width 61 height 39
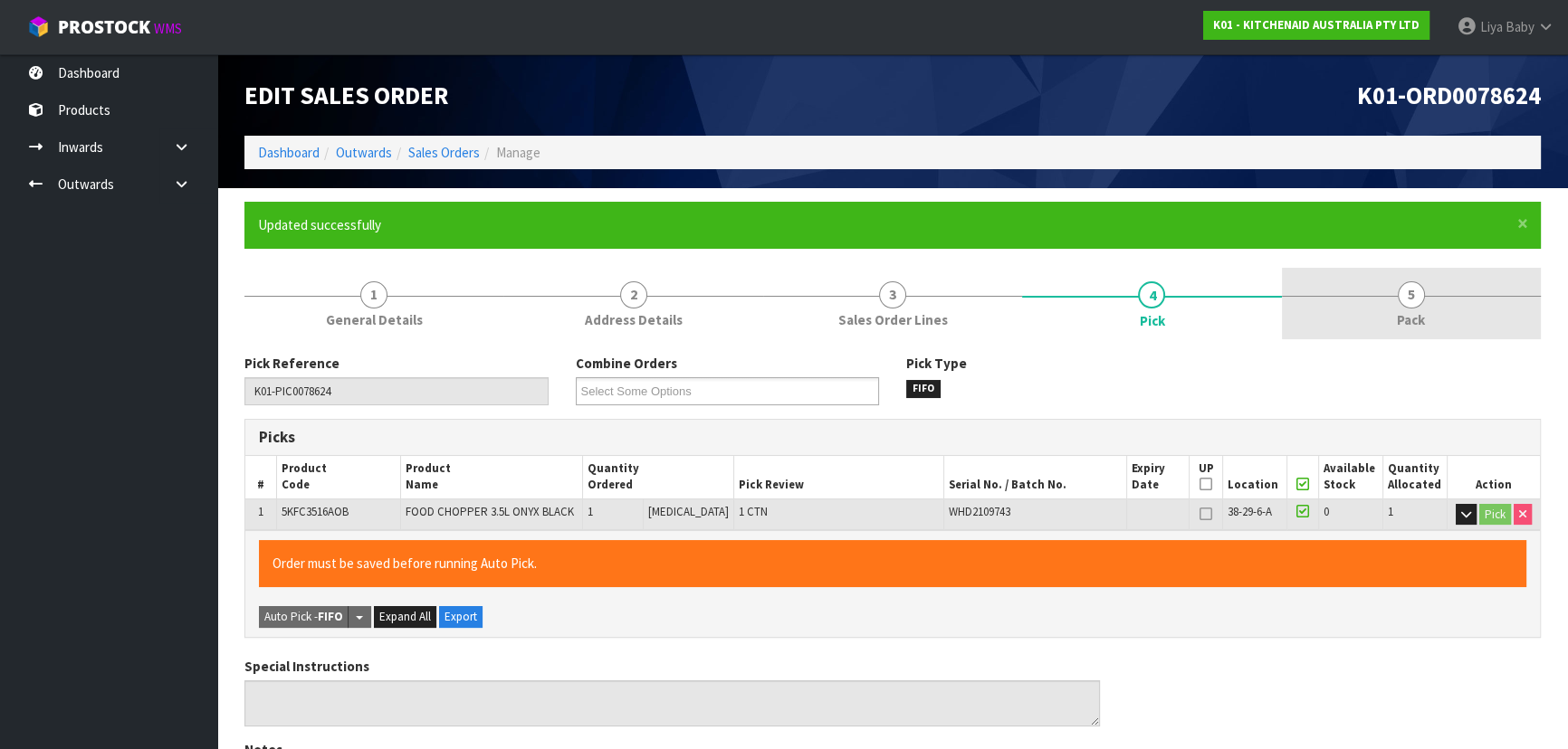
type input "[DATE]T14:27:32"
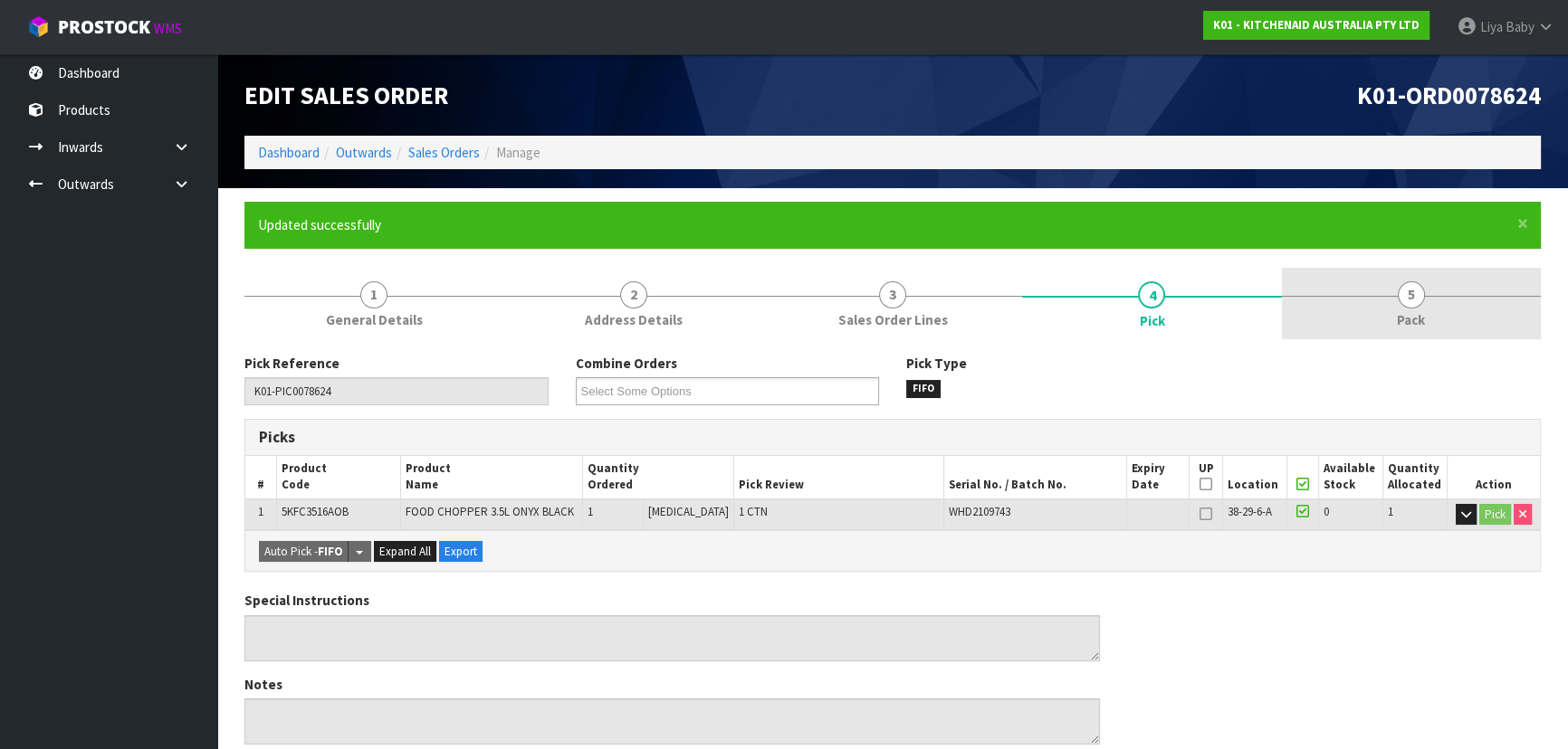
click at [1394, 300] on link "5 Pack" at bounding box center [1411, 303] width 259 height 71
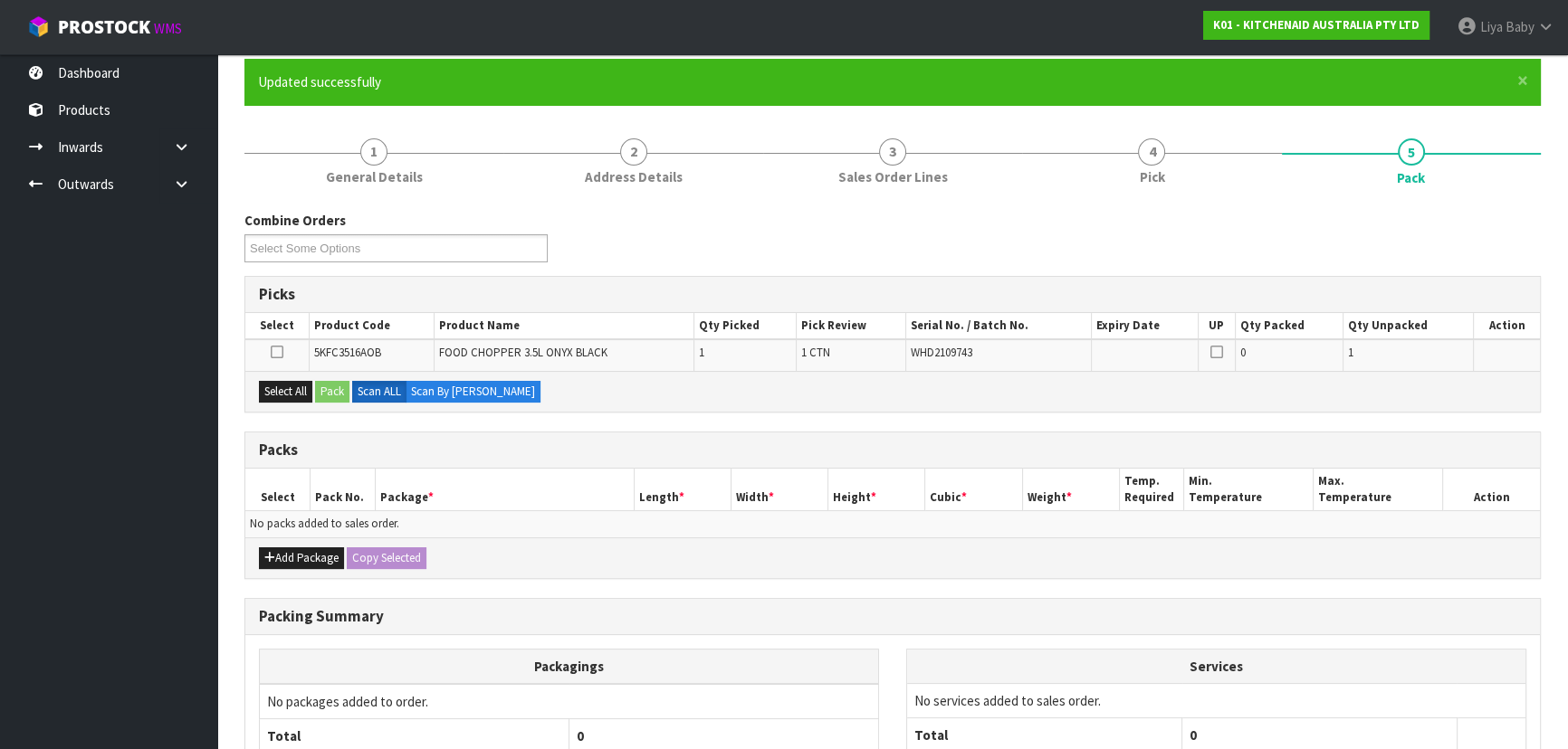
scroll to position [303, 0]
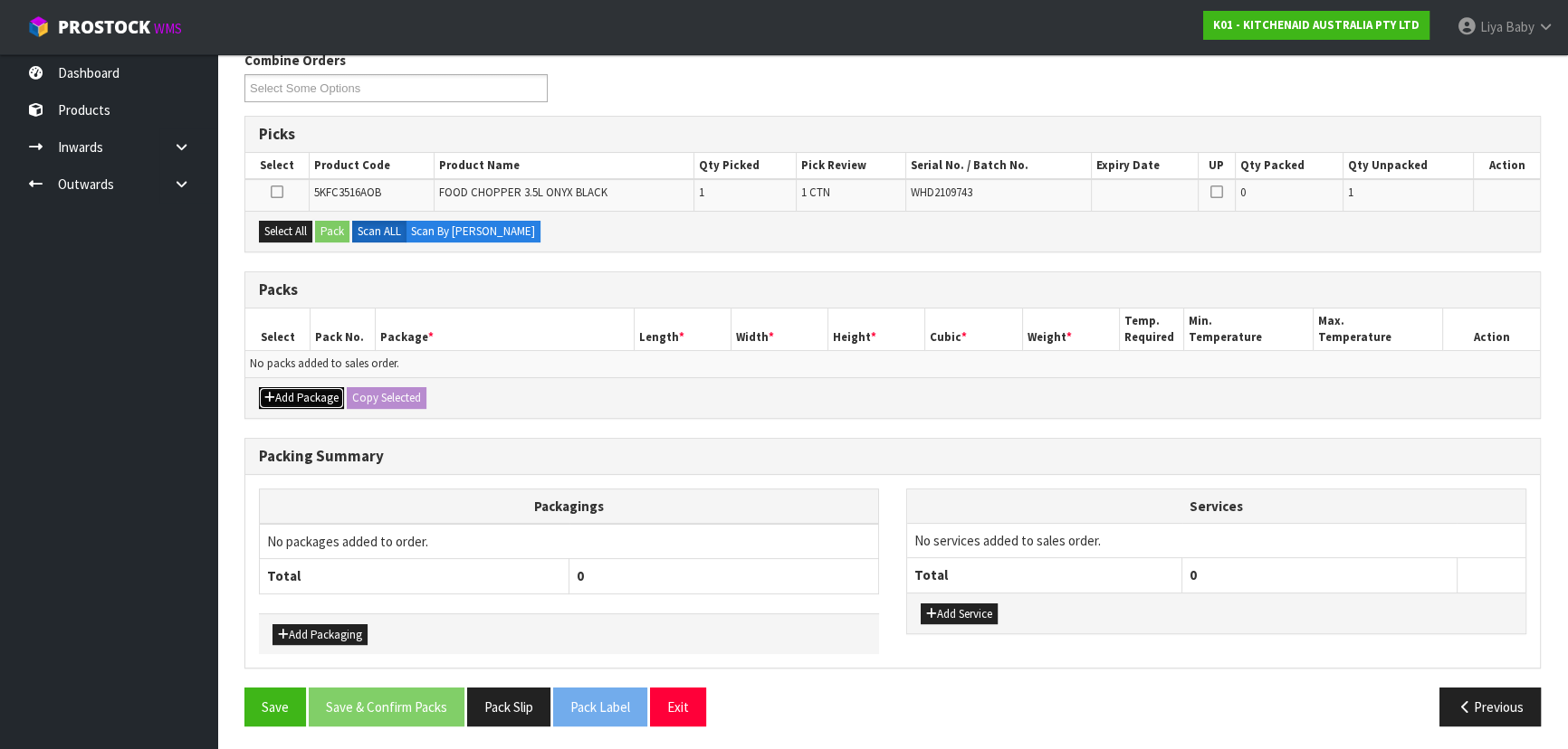
click at [327, 393] on button "Add Package" at bounding box center [302, 398] width 85 height 22
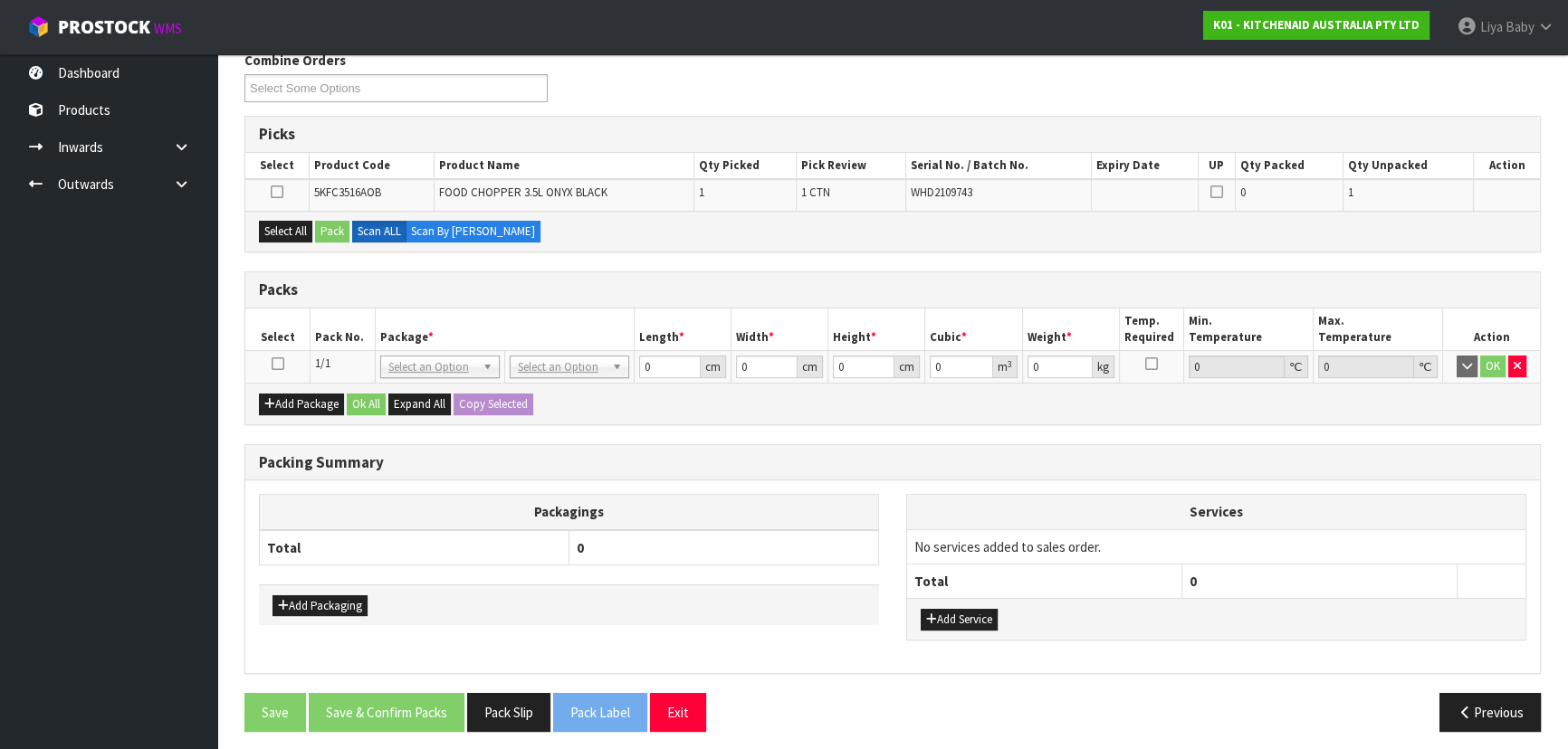
click at [276, 364] on icon at bounding box center [278, 364] width 13 height 1
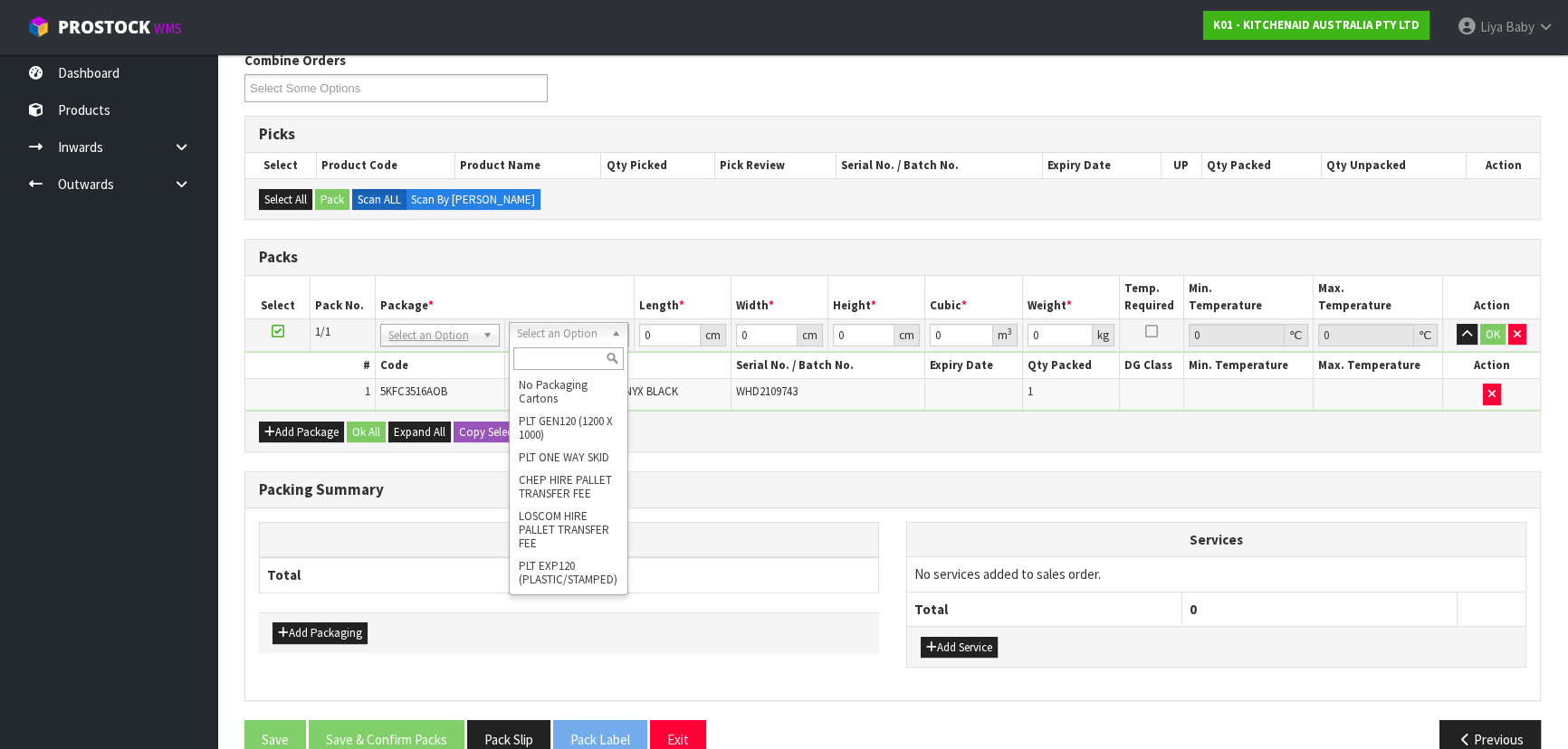
click at [571, 348] on input "text" at bounding box center [568, 359] width 111 height 23
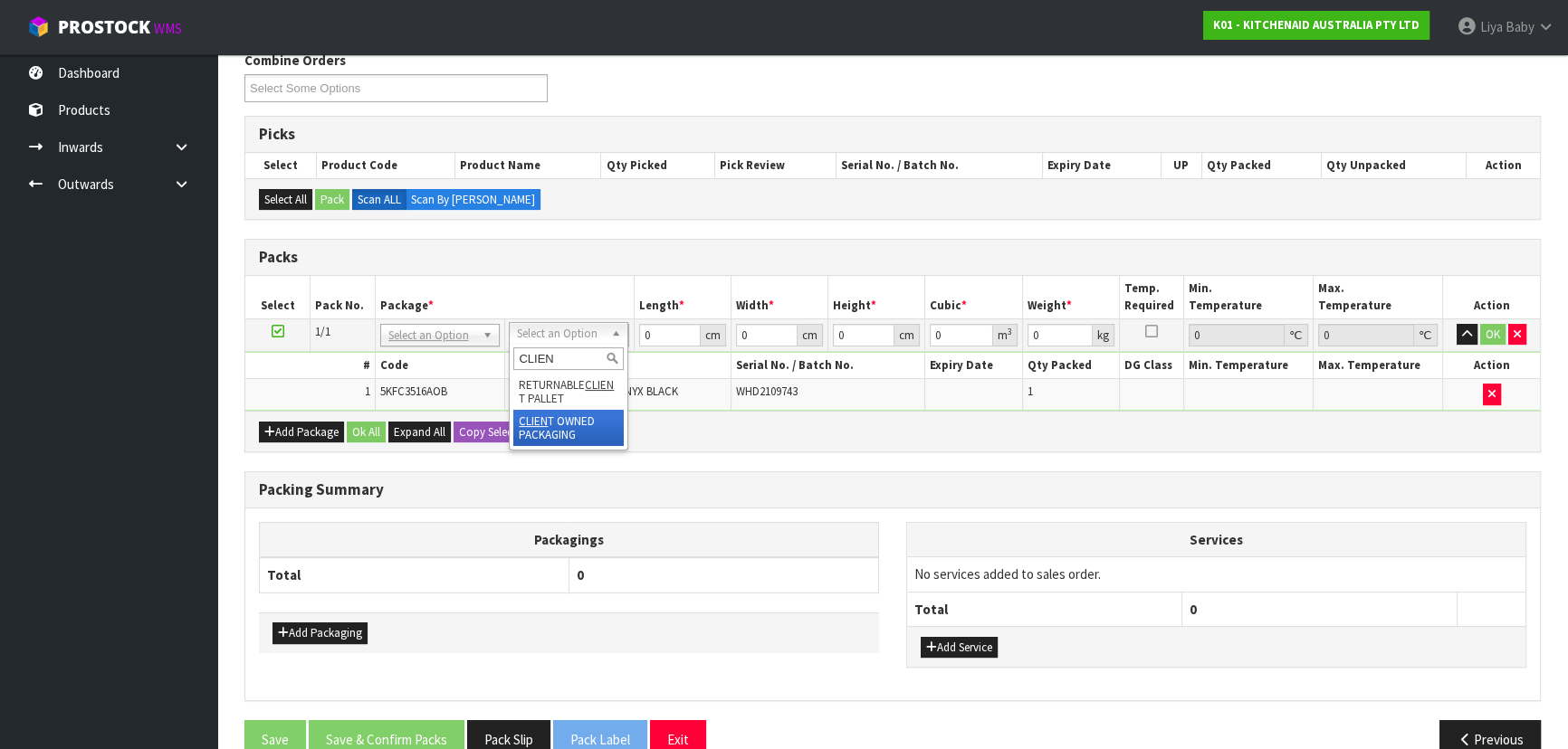
type input "CLIEN"
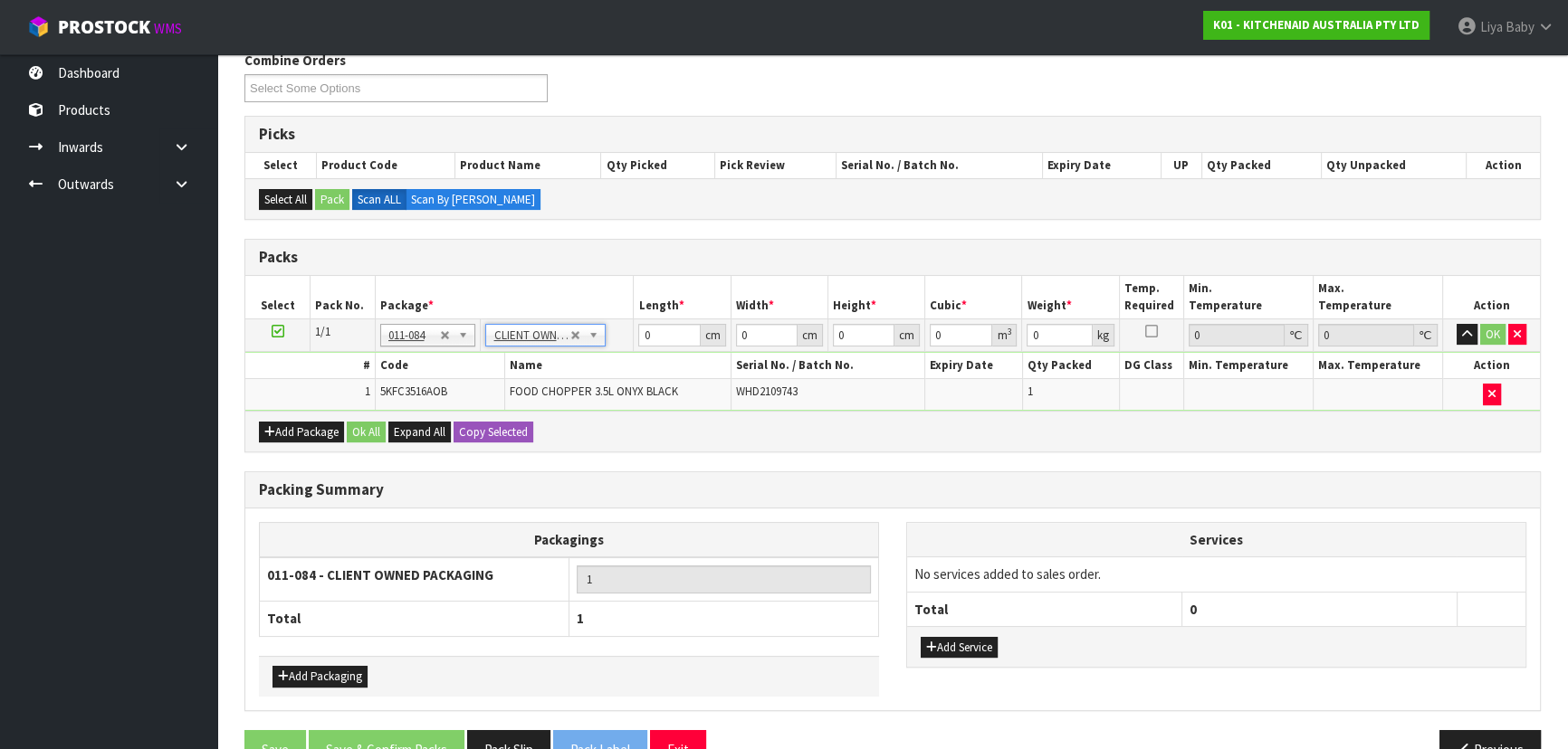
type input "2.1"
click at [660, 329] on input "0" at bounding box center [668, 335] width 61 height 23
type input "30"
click at [751, 327] on input "0" at bounding box center [766, 335] width 61 height 23
type input "26"
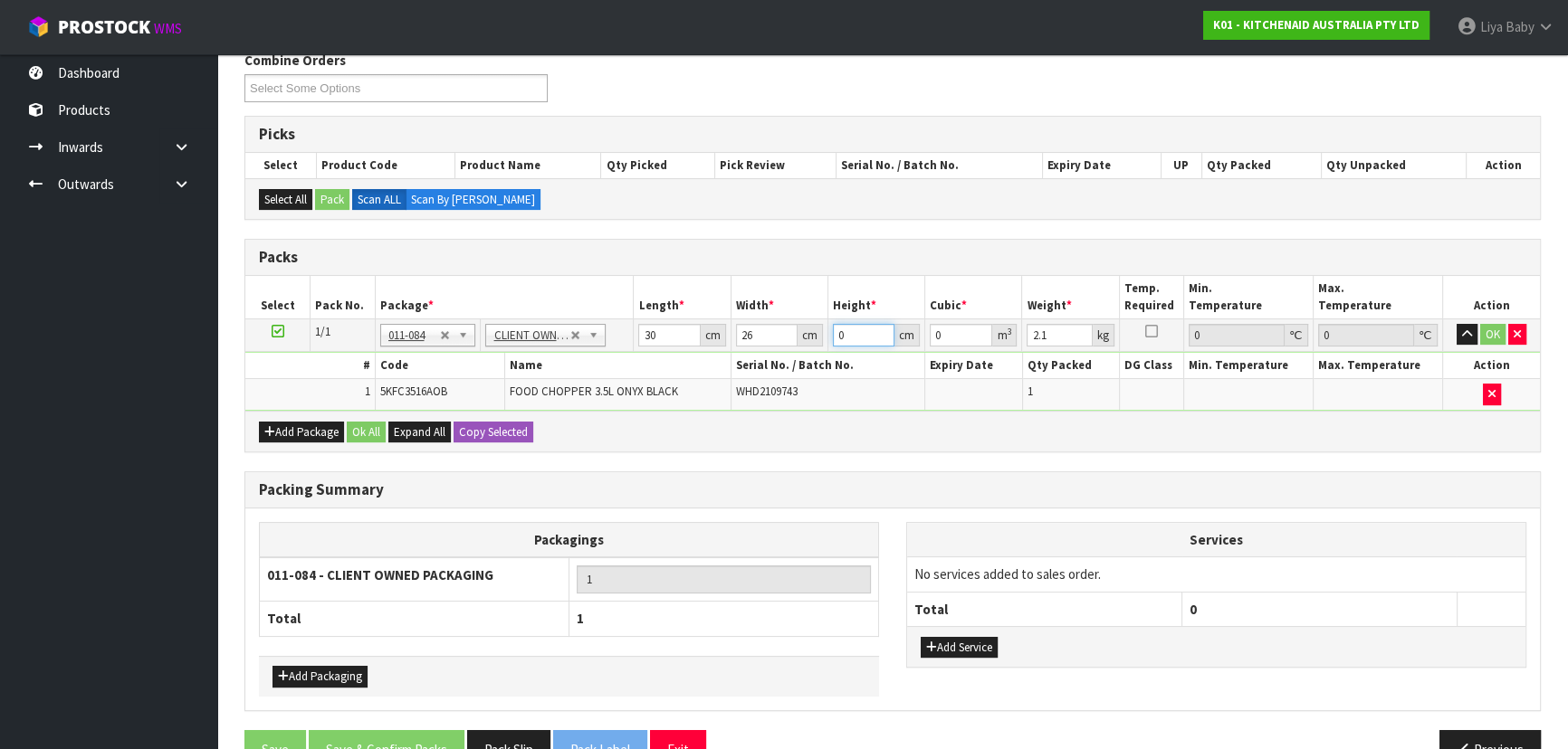
click at [855, 336] on input "0" at bounding box center [863, 335] width 61 height 23
type input "2"
type input "0.00156"
type input "22"
type input "0.01716"
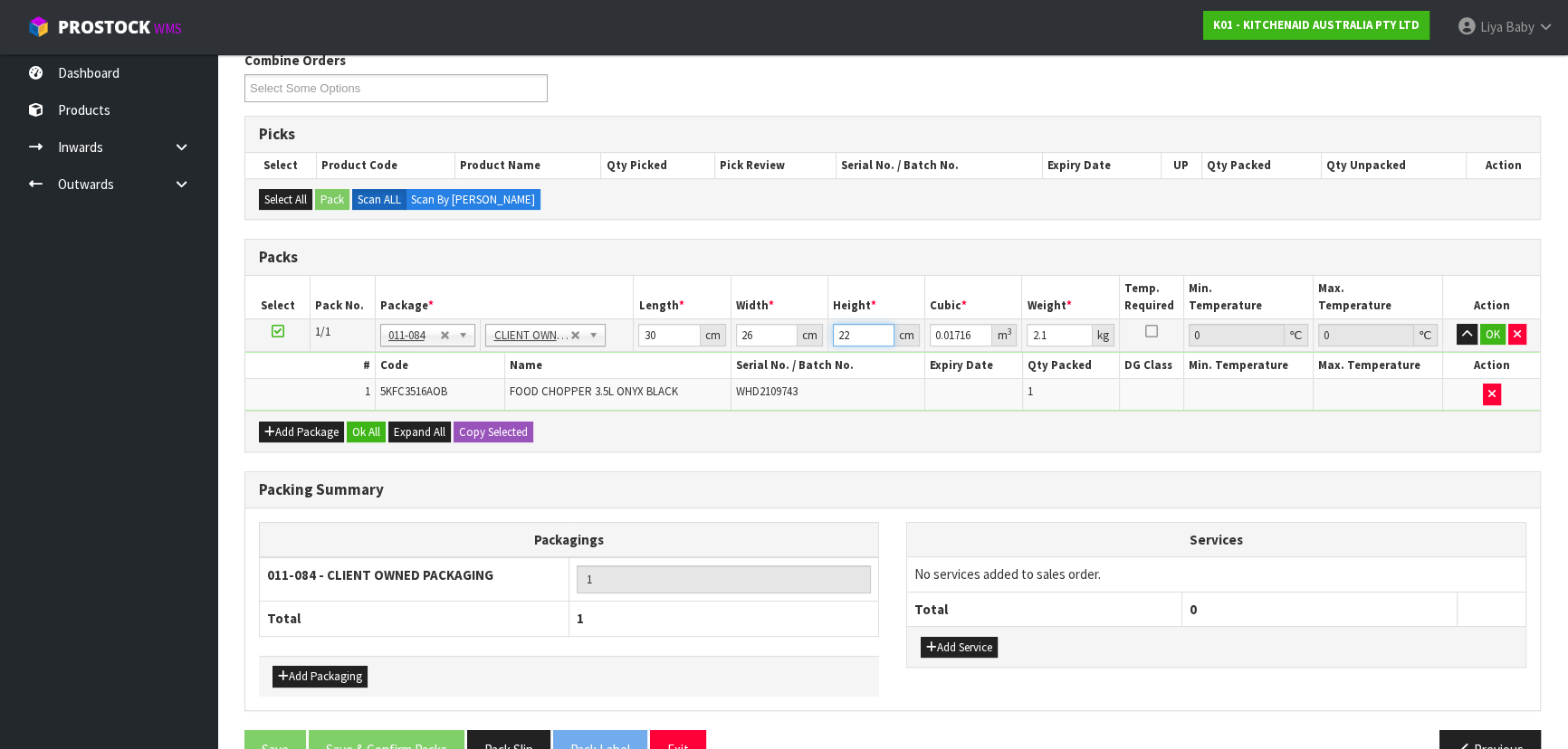
type input "22"
click at [1050, 337] on input "2.1" at bounding box center [1059, 335] width 65 height 23
type input "2"
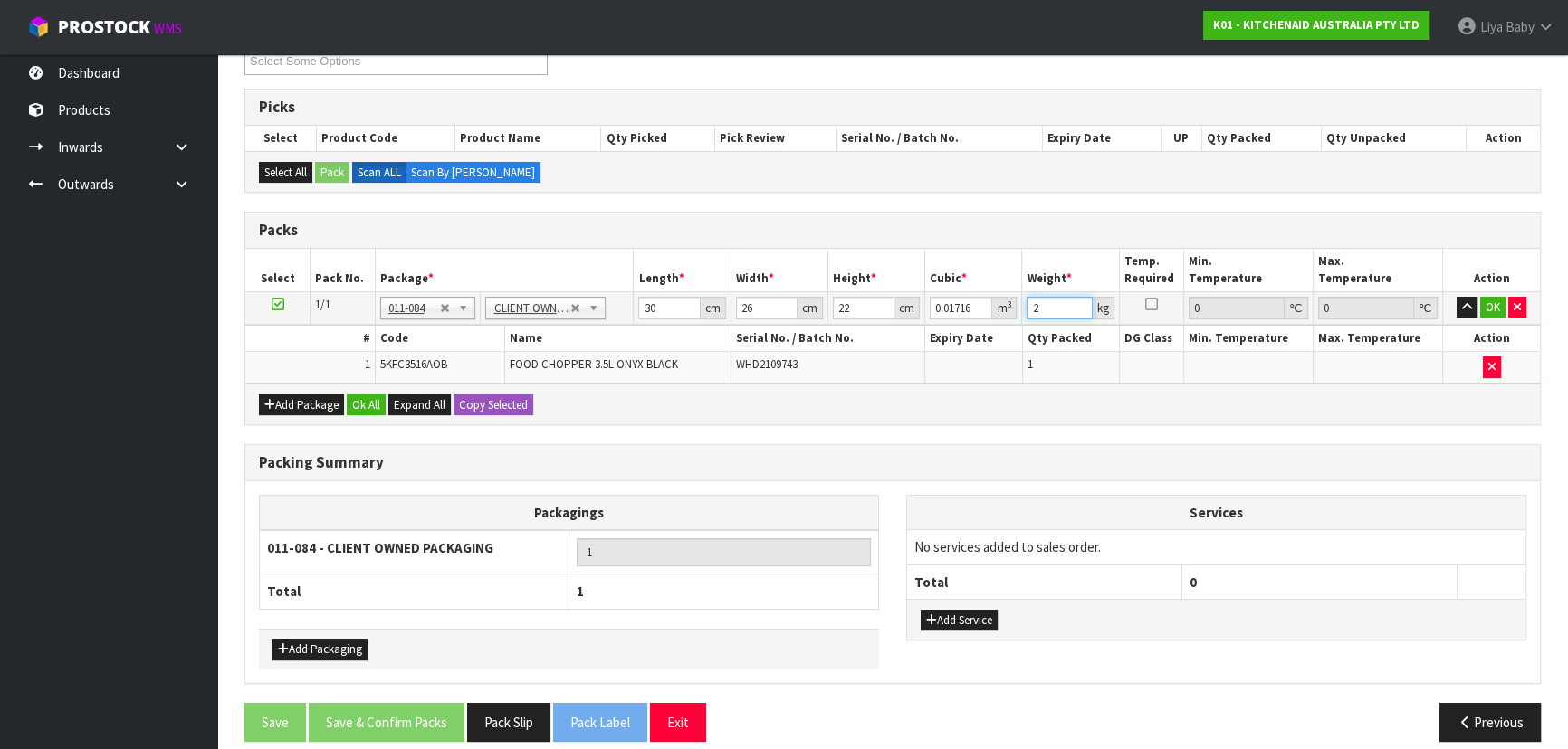
scroll to position [345, 0]
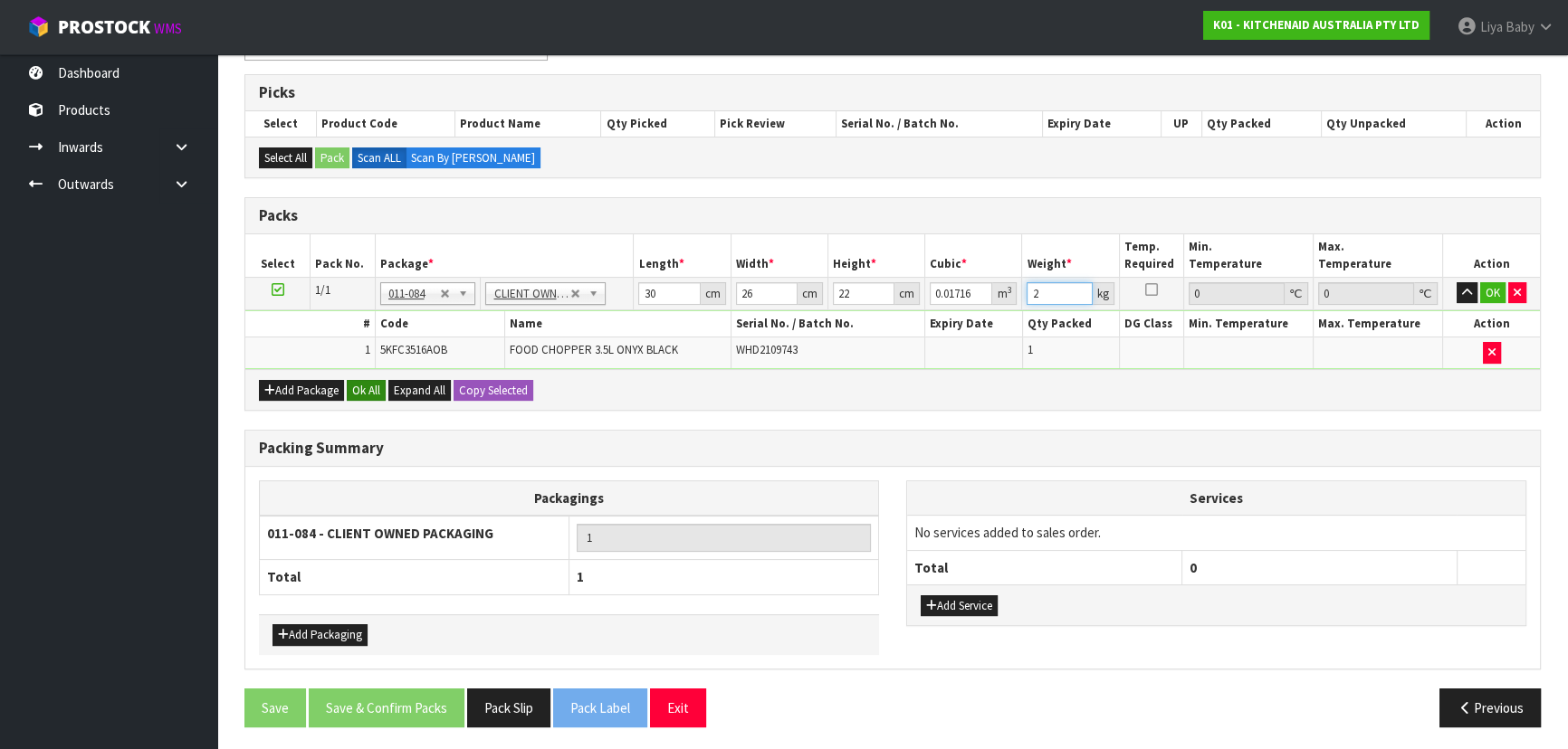
type input "2"
click at [359, 380] on button "Ok All" at bounding box center [366, 391] width 39 height 22
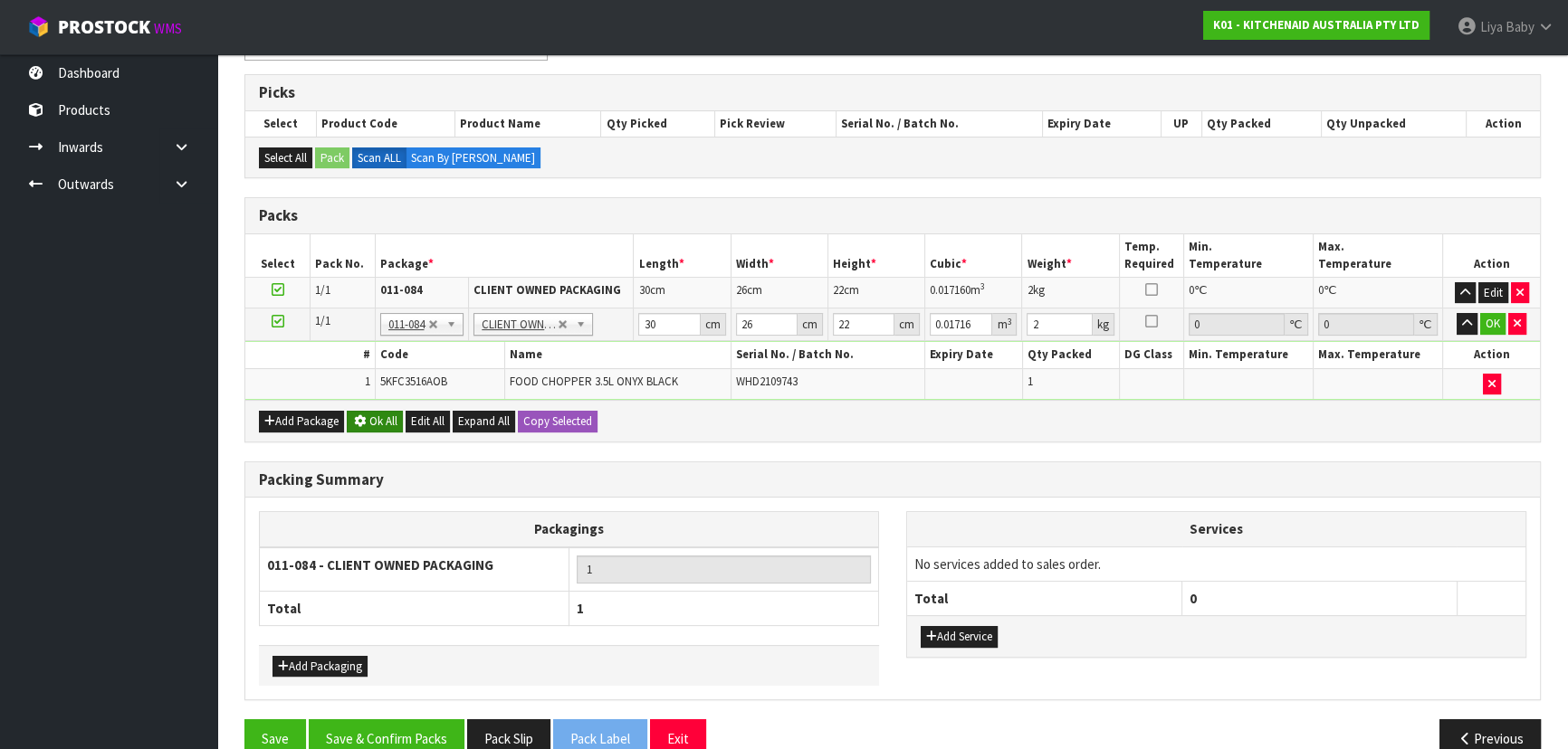
scroll to position [344, 0]
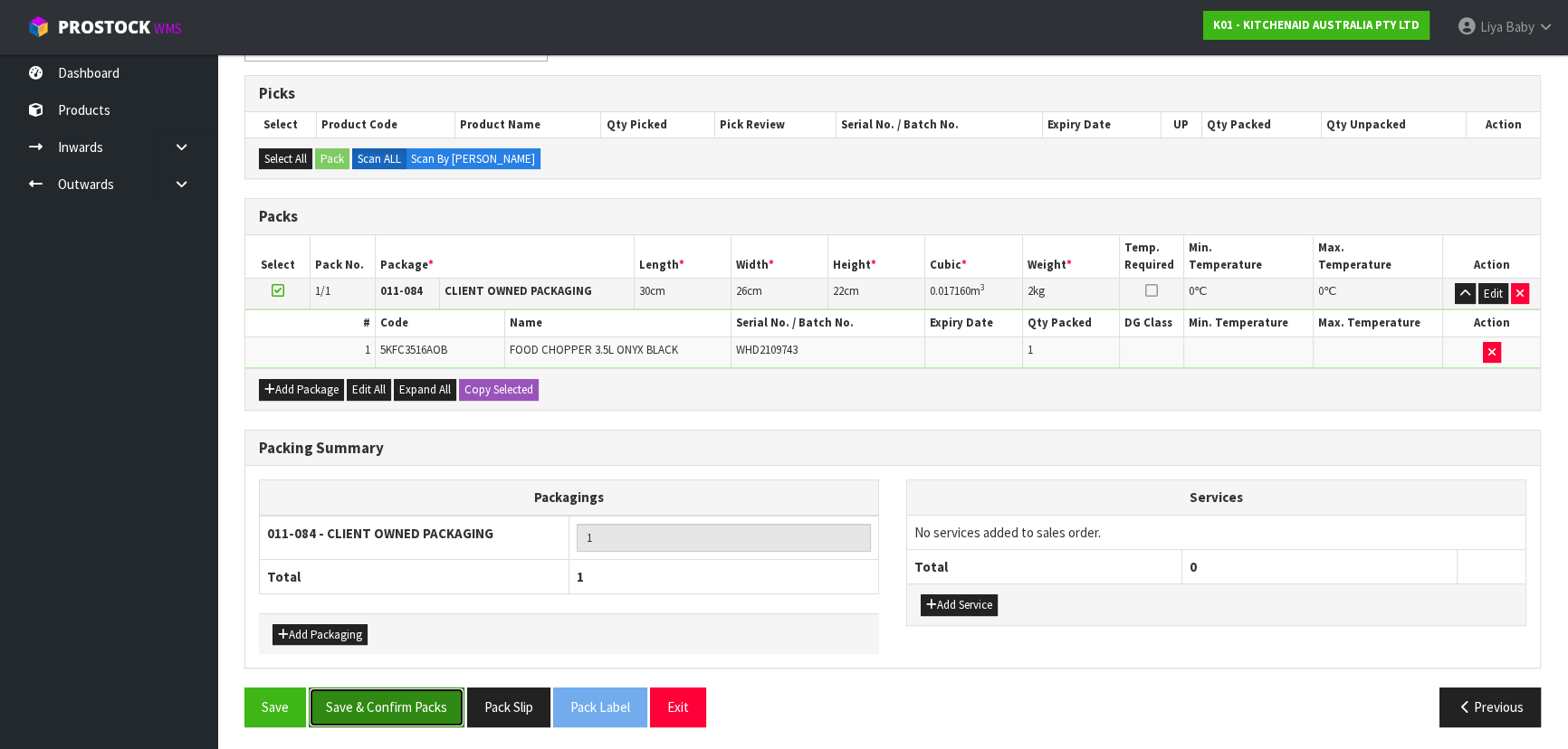
click at [350, 688] on button "Save & Confirm Packs" at bounding box center [386, 707] width 155 height 39
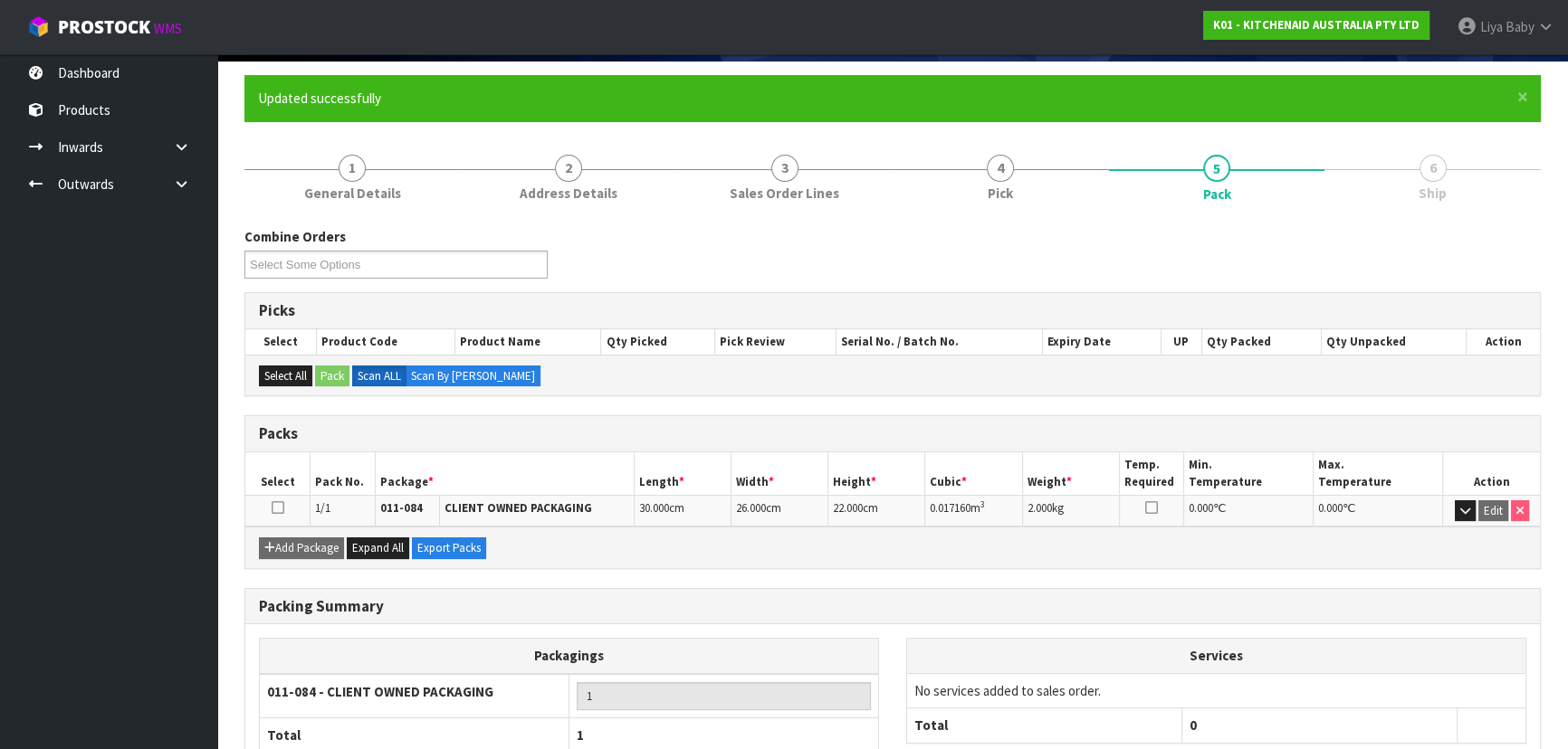
scroll to position [245, 0]
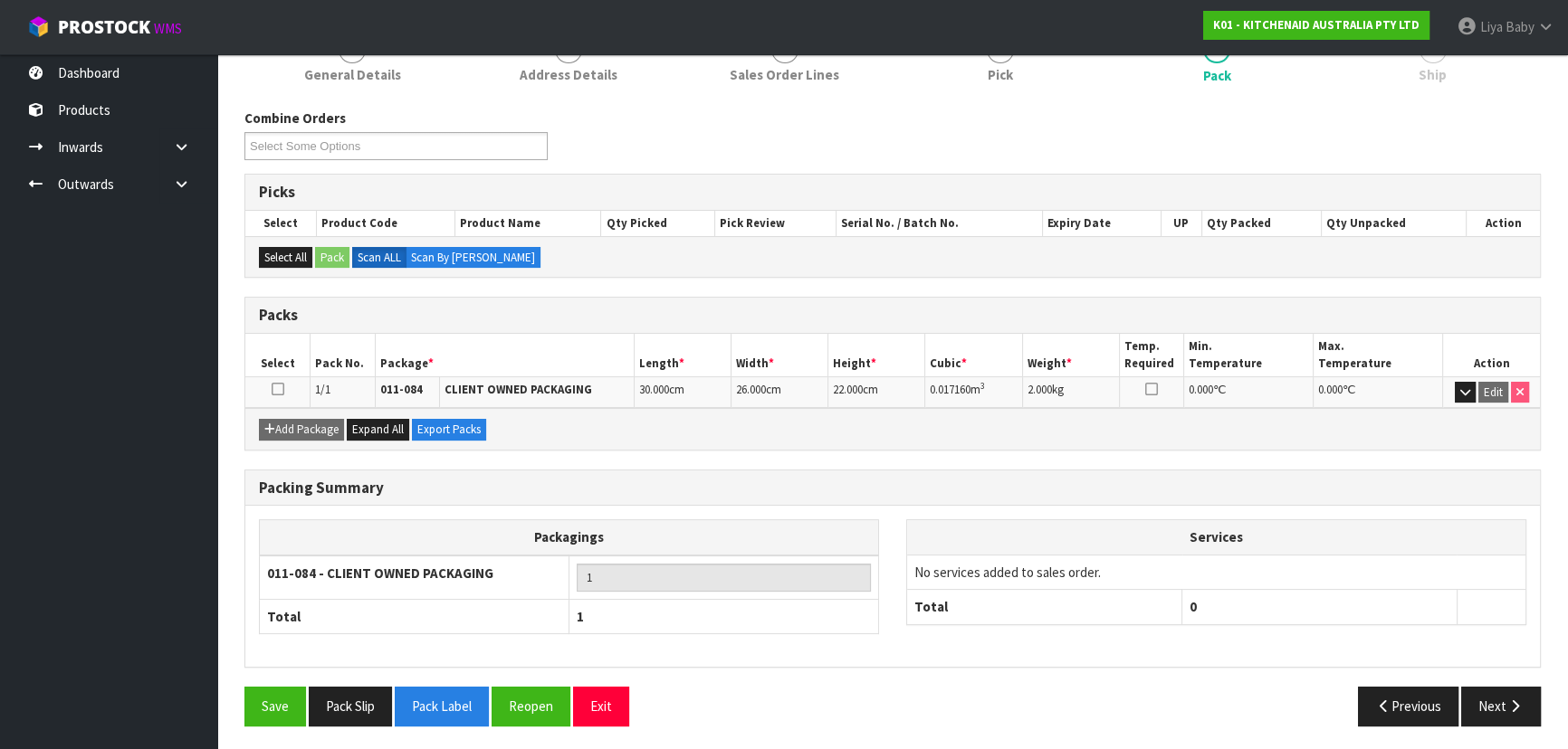
click at [279, 389] on icon at bounding box center [278, 389] width 13 height 1
click at [1506, 709] on button "Next" at bounding box center [1501, 706] width 80 height 39
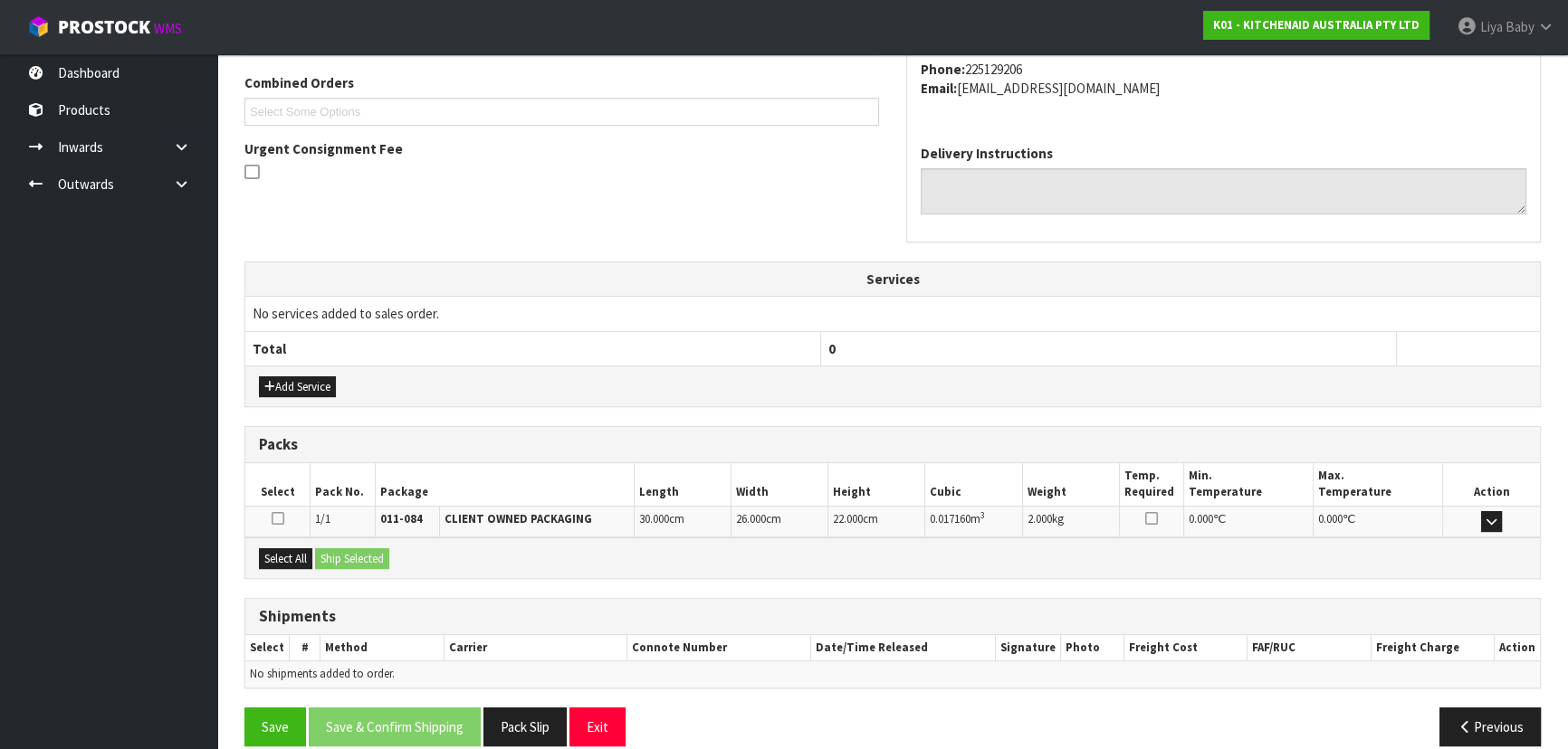
scroll to position [481, 0]
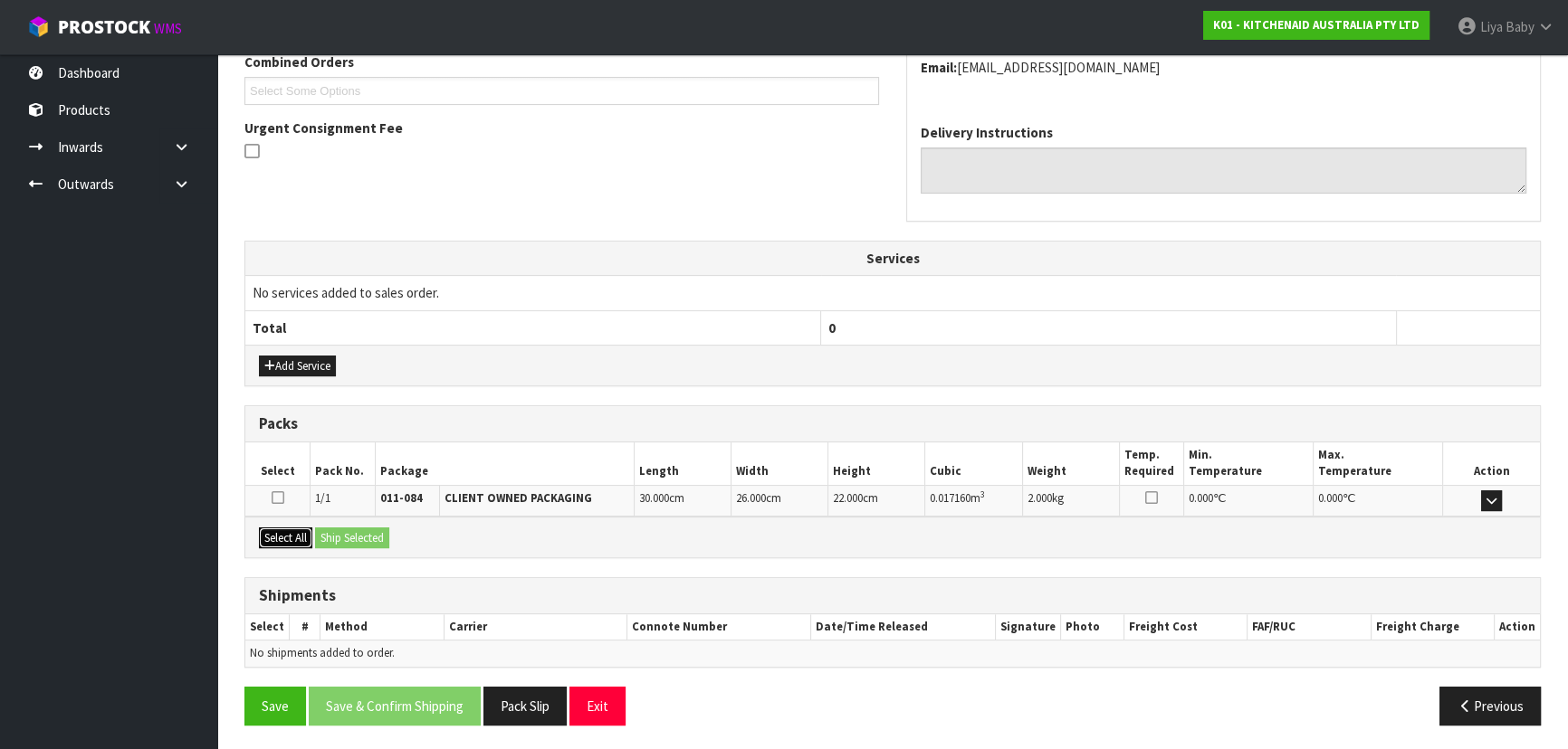
click at [259, 534] on button "Select All" at bounding box center [286, 539] width 53 height 22
click at [366, 538] on button "Ship Selected" at bounding box center [352, 539] width 74 height 22
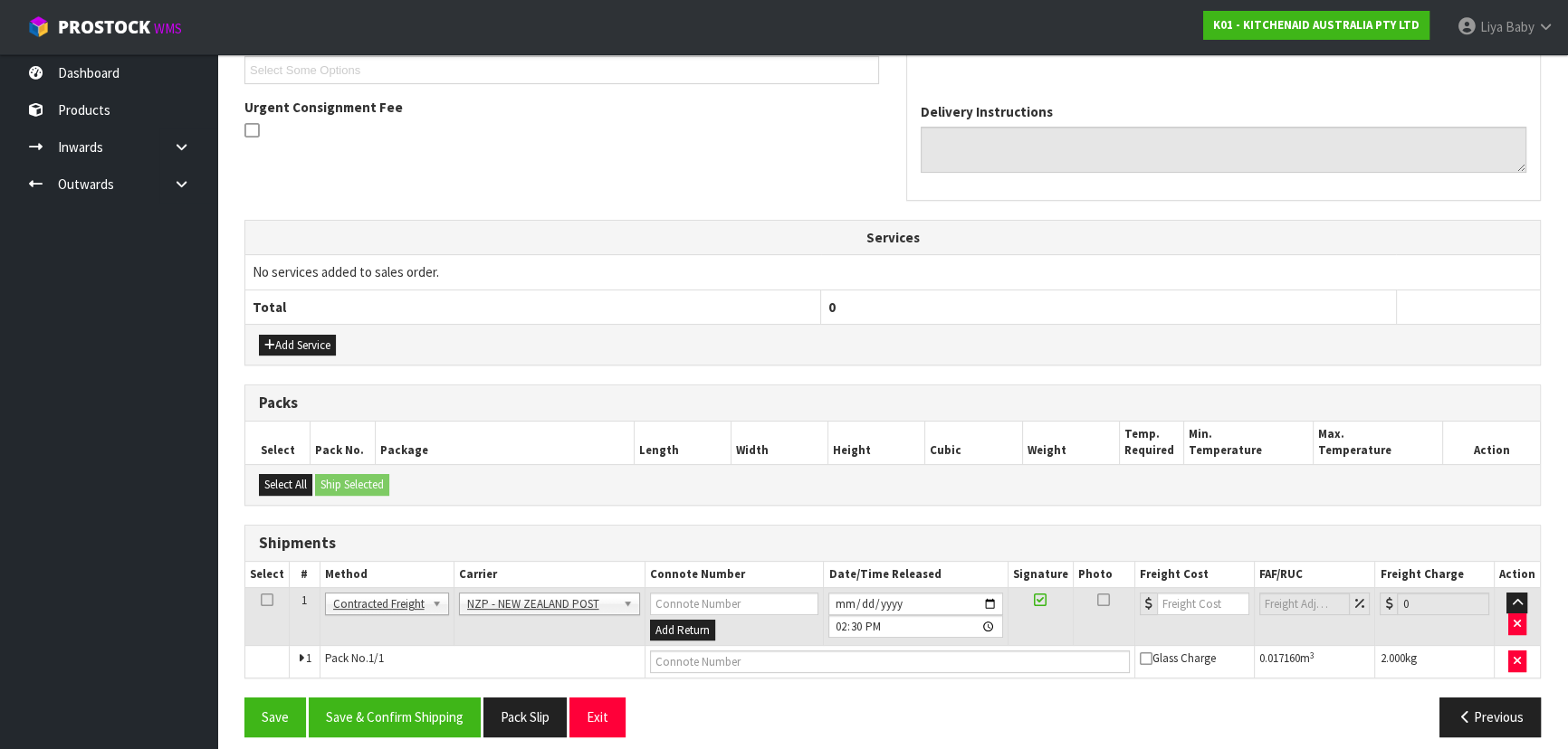
scroll to position [514, 0]
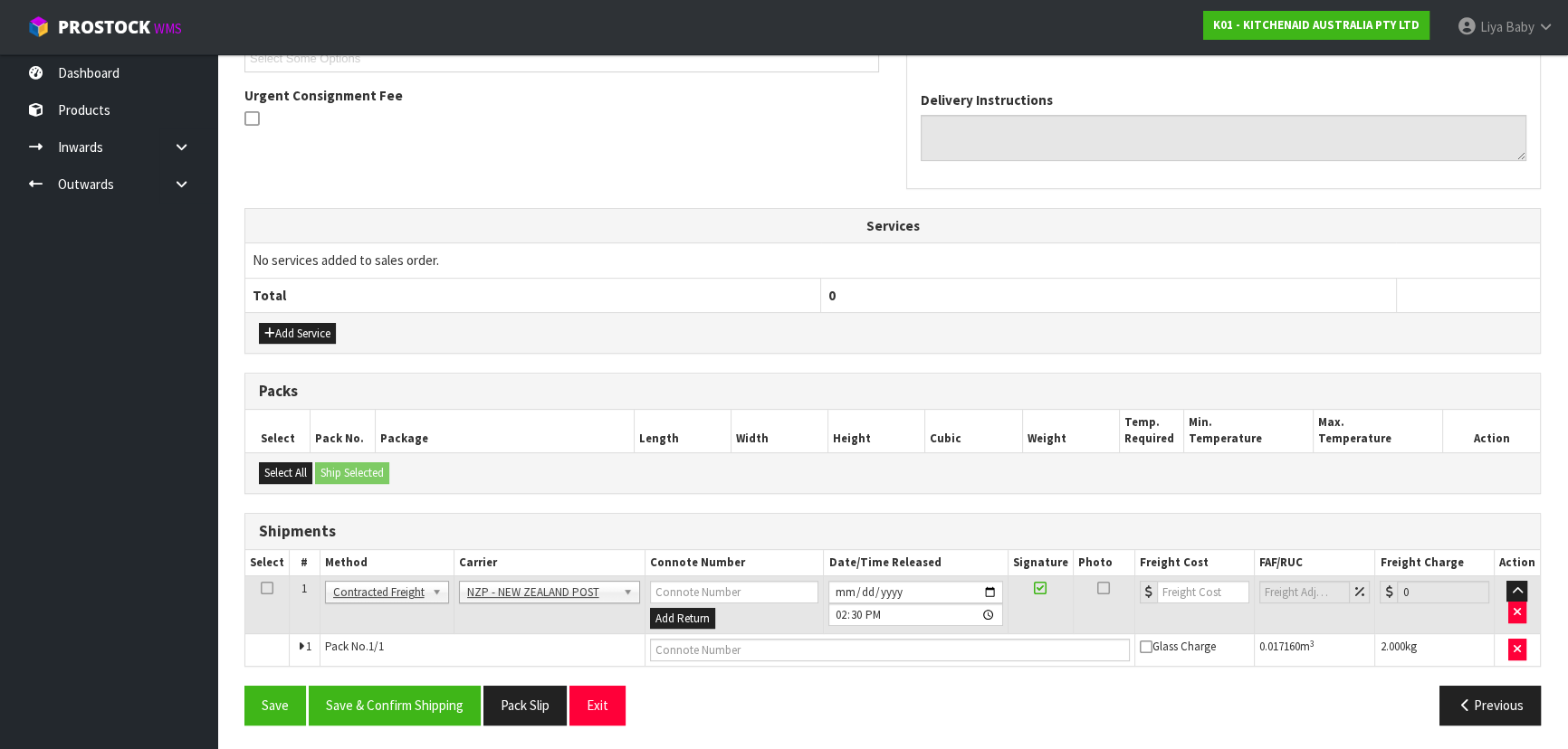
click at [271, 588] on icon at bounding box center [267, 588] width 13 height 1
click at [397, 693] on button "Save & Confirm Shipping" at bounding box center [394, 705] width 172 height 39
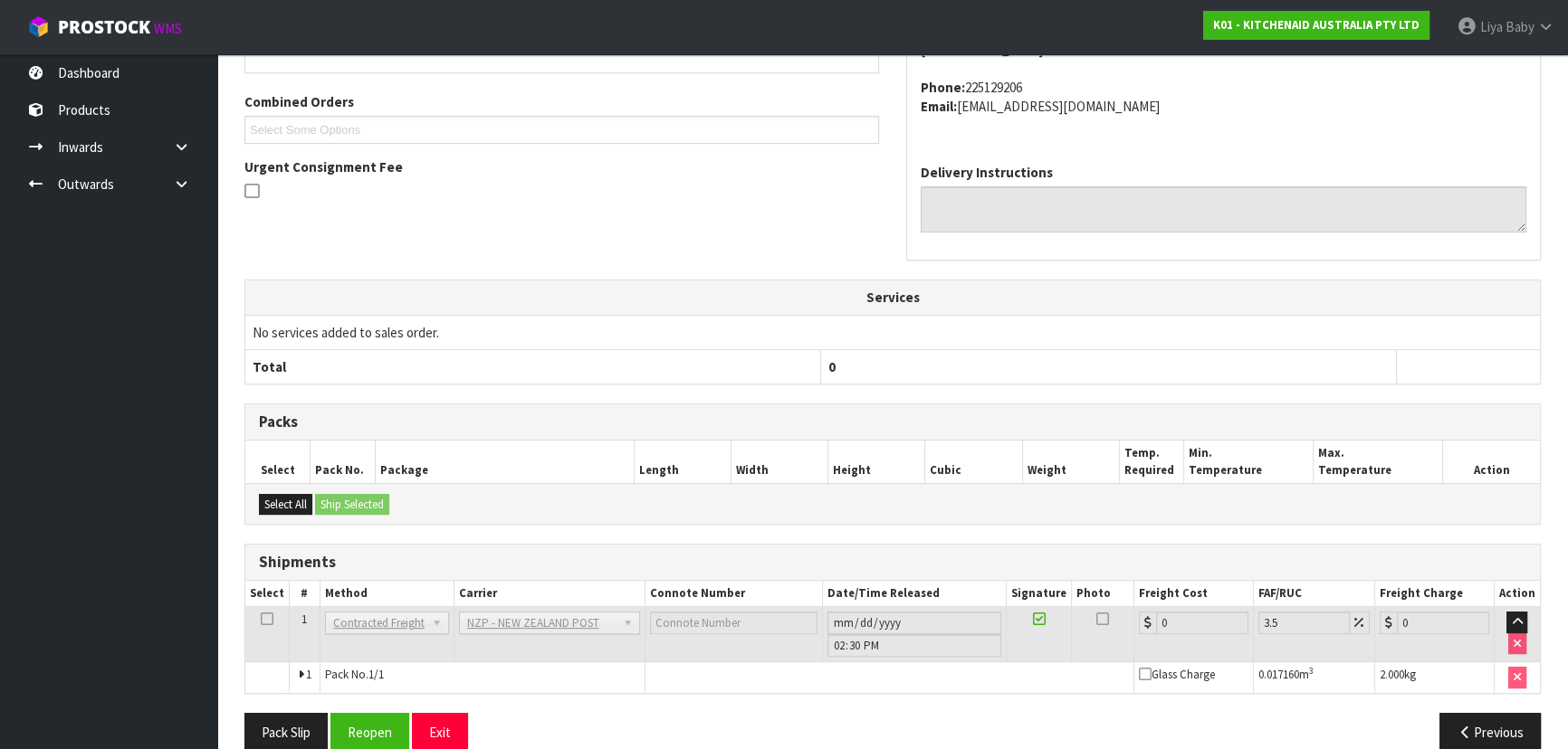
scroll to position [488, 0]
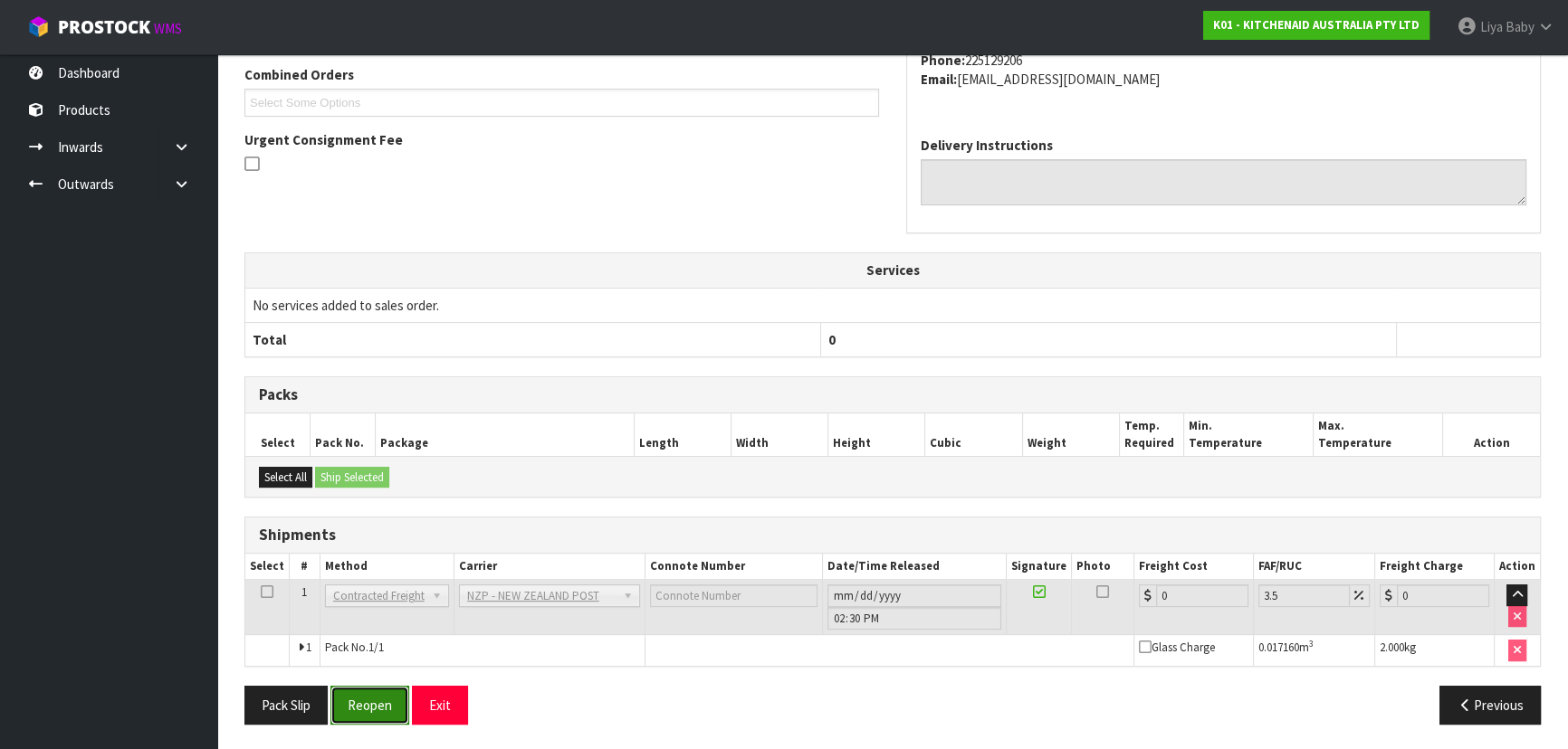
click at [365, 699] on button "Reopen" at bounding box center [370, 705] width 79 height 39
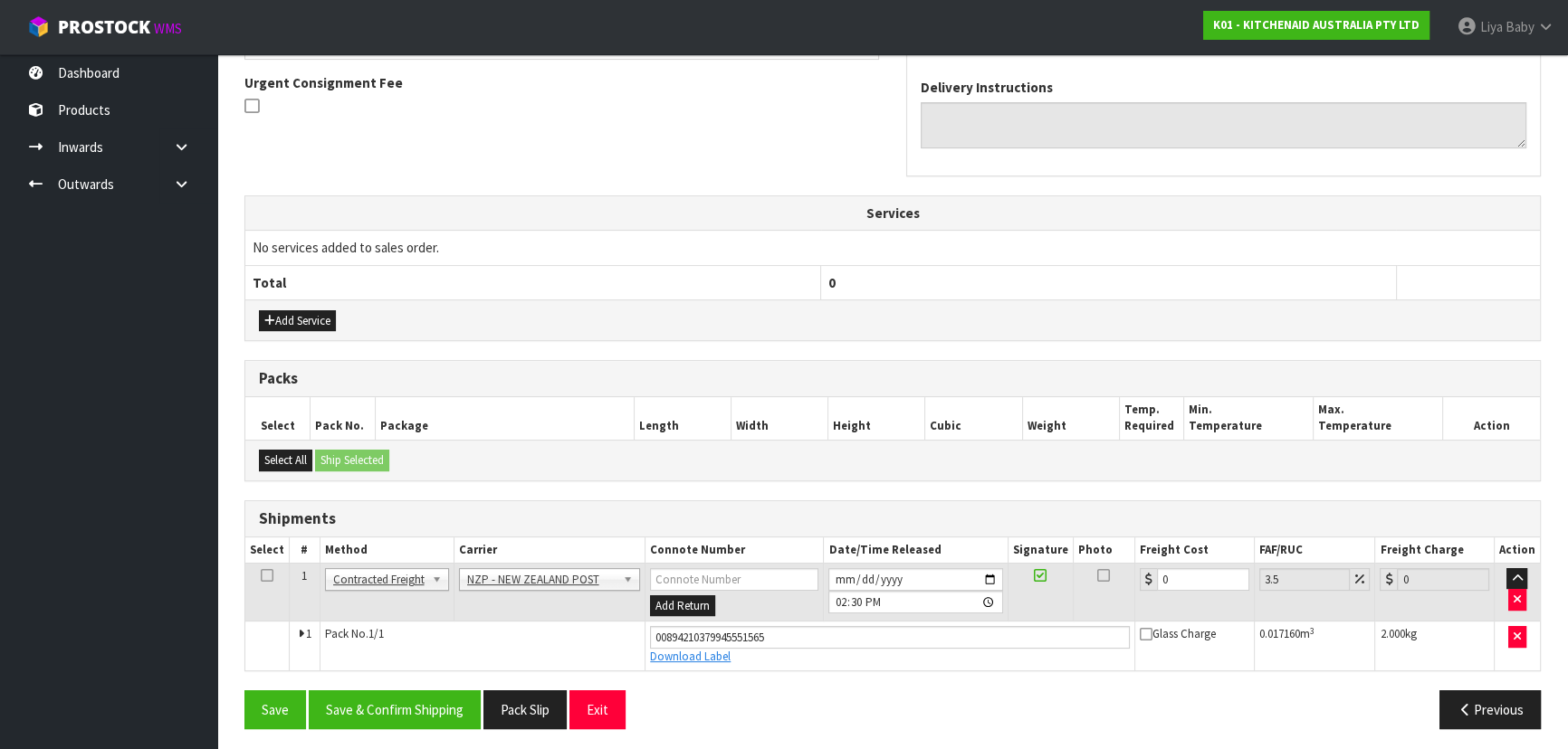
scroll to position [530, 0]
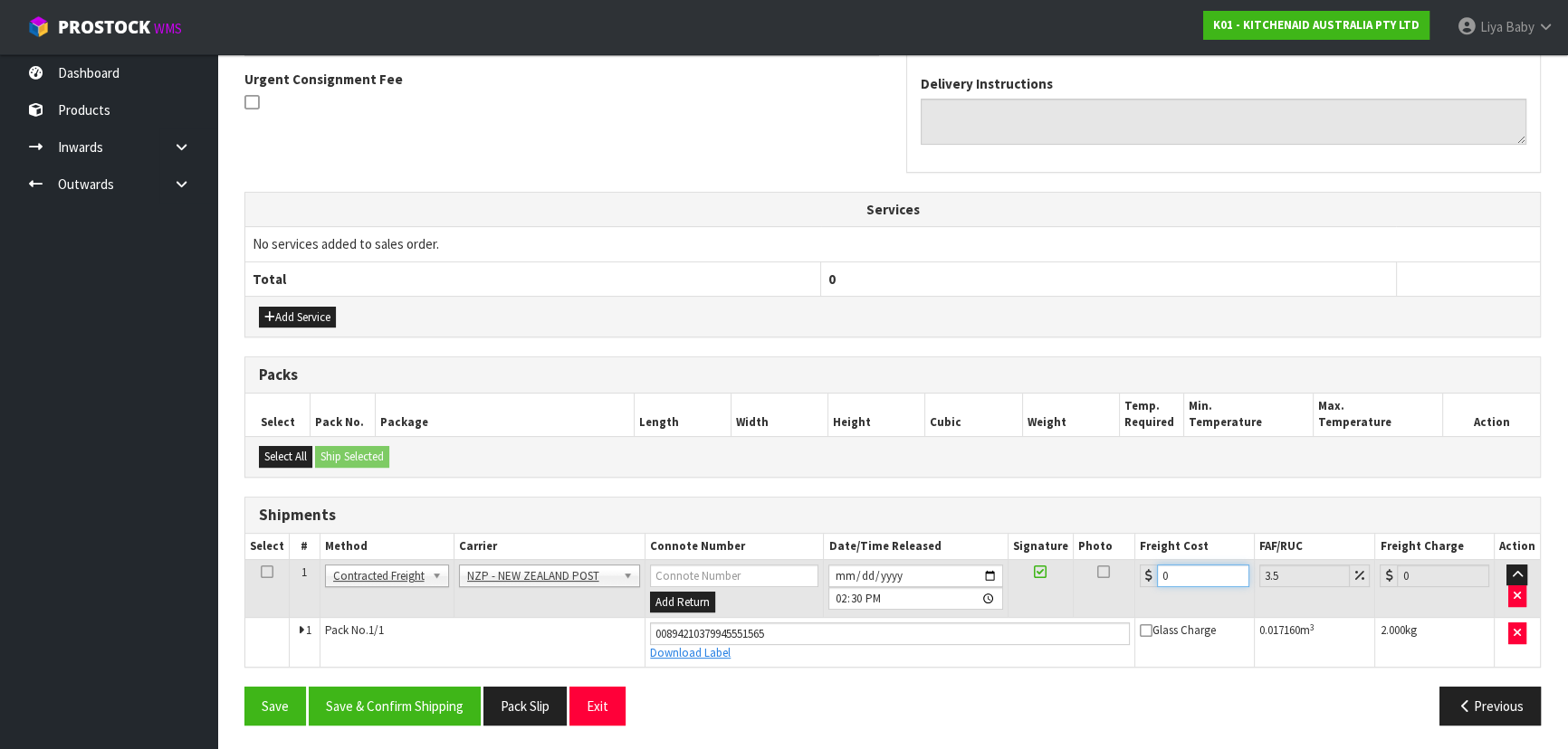
click at [1190, 569] on input "0" at bounding box center [1202, 575] width 92 height 23
type input "1"
type input "1.03"
type input "10"
type input "10.35"
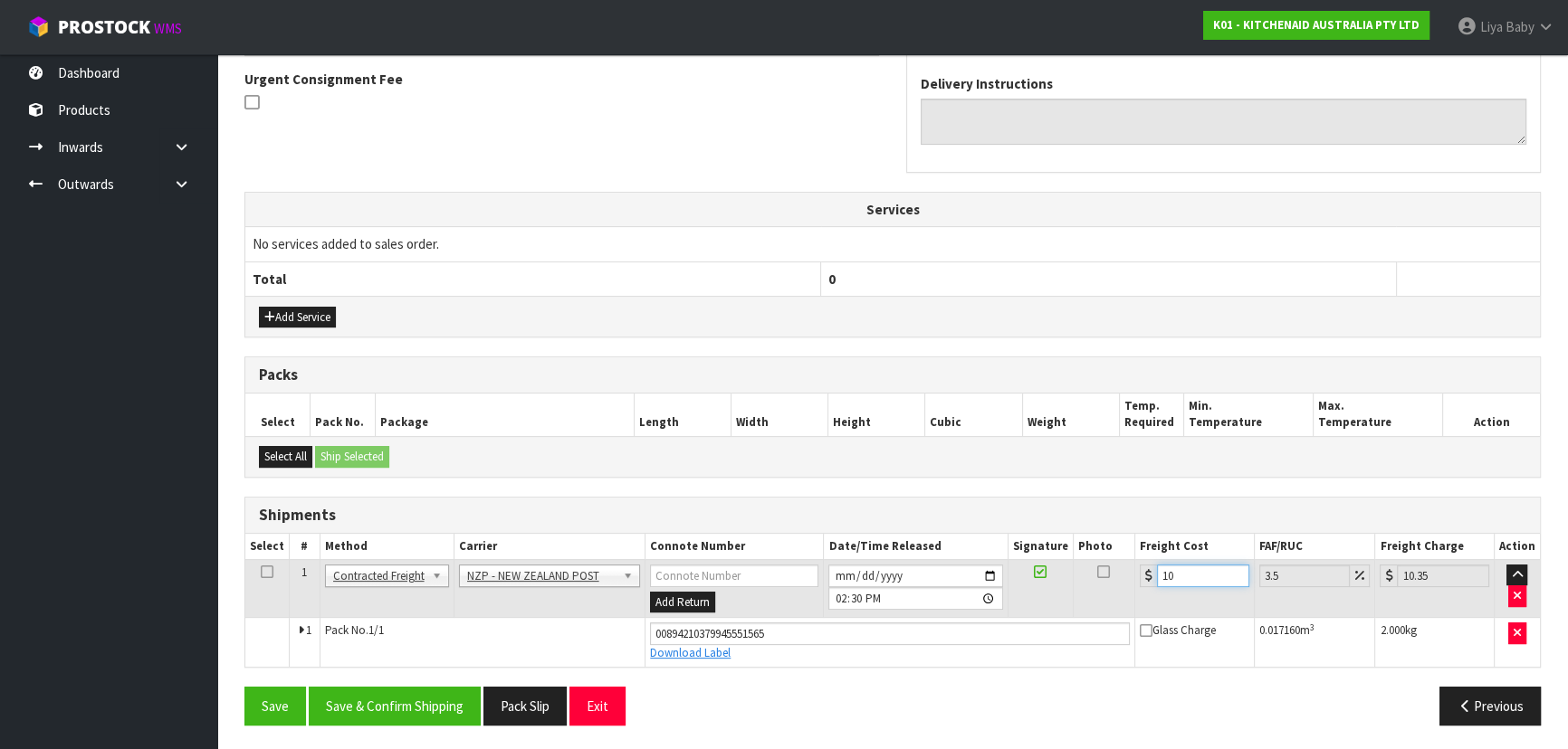
type input "10.2"
type input "10.56"
click at [1181, 572] on input "10.20" at bounding box center [1202, 575] width 92 height 23
click at [1192, 568] on input "10.20" at bounding box center [1202, 575] width 92 height 23
type input "10"
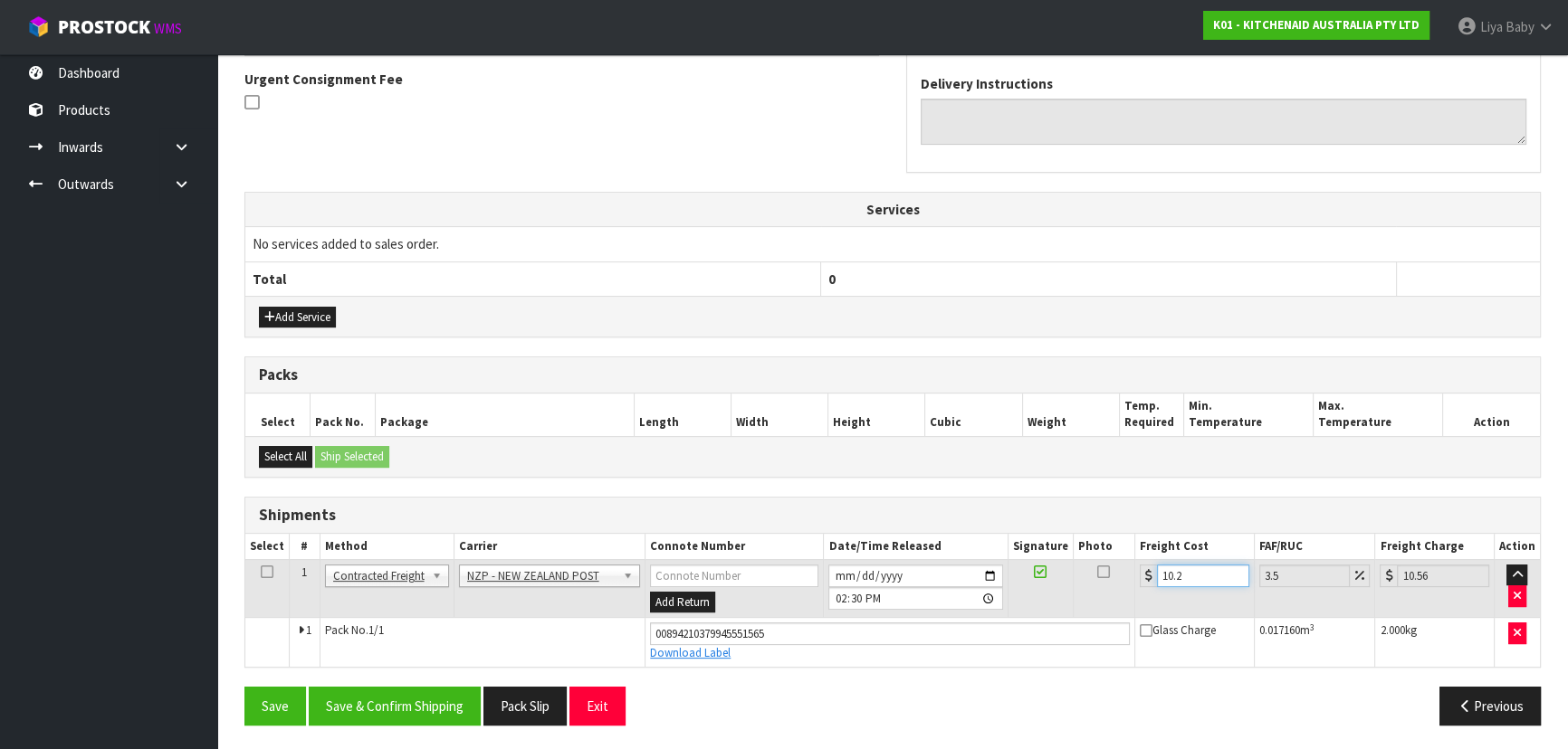
type input "10.35"
type input "1"
type input "1.03"
type input "0"
click at [262, 572] on icon at bounding box center [267, 572] width 13 height 1
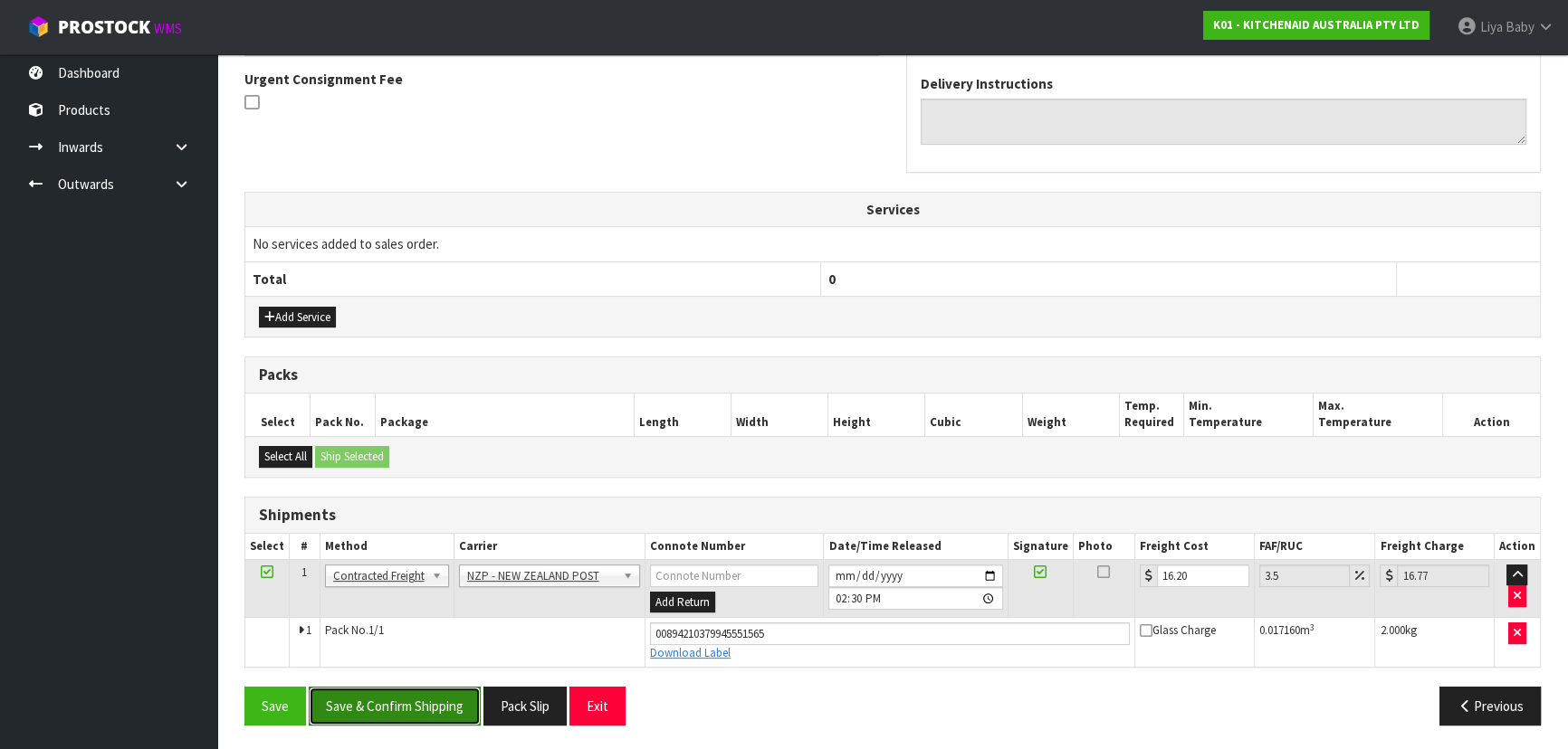
click at [353, 695] on button "Save & Confirm Shipping" at bounding box center [394, 706] width 172 height 39
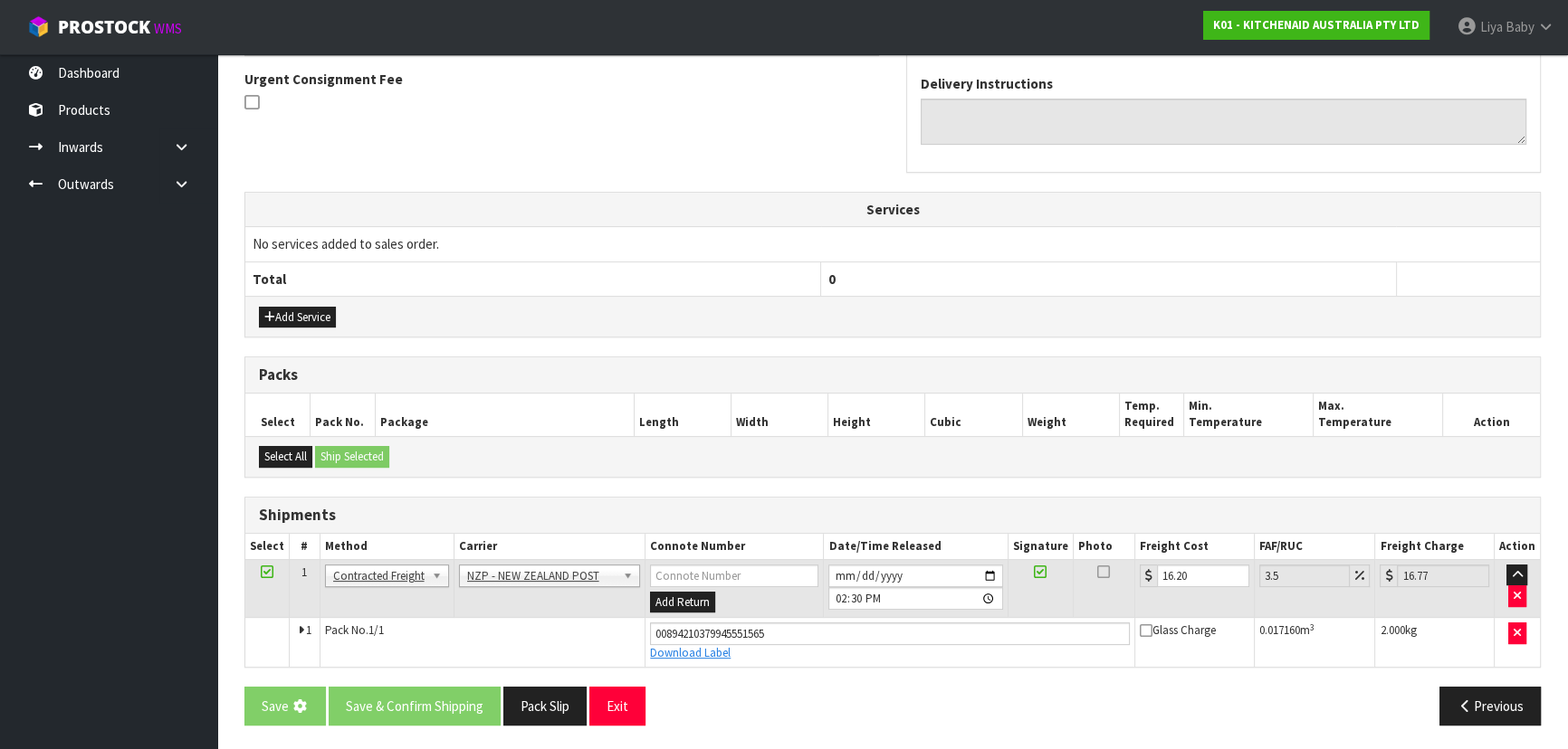
scroll to position [0, 0]
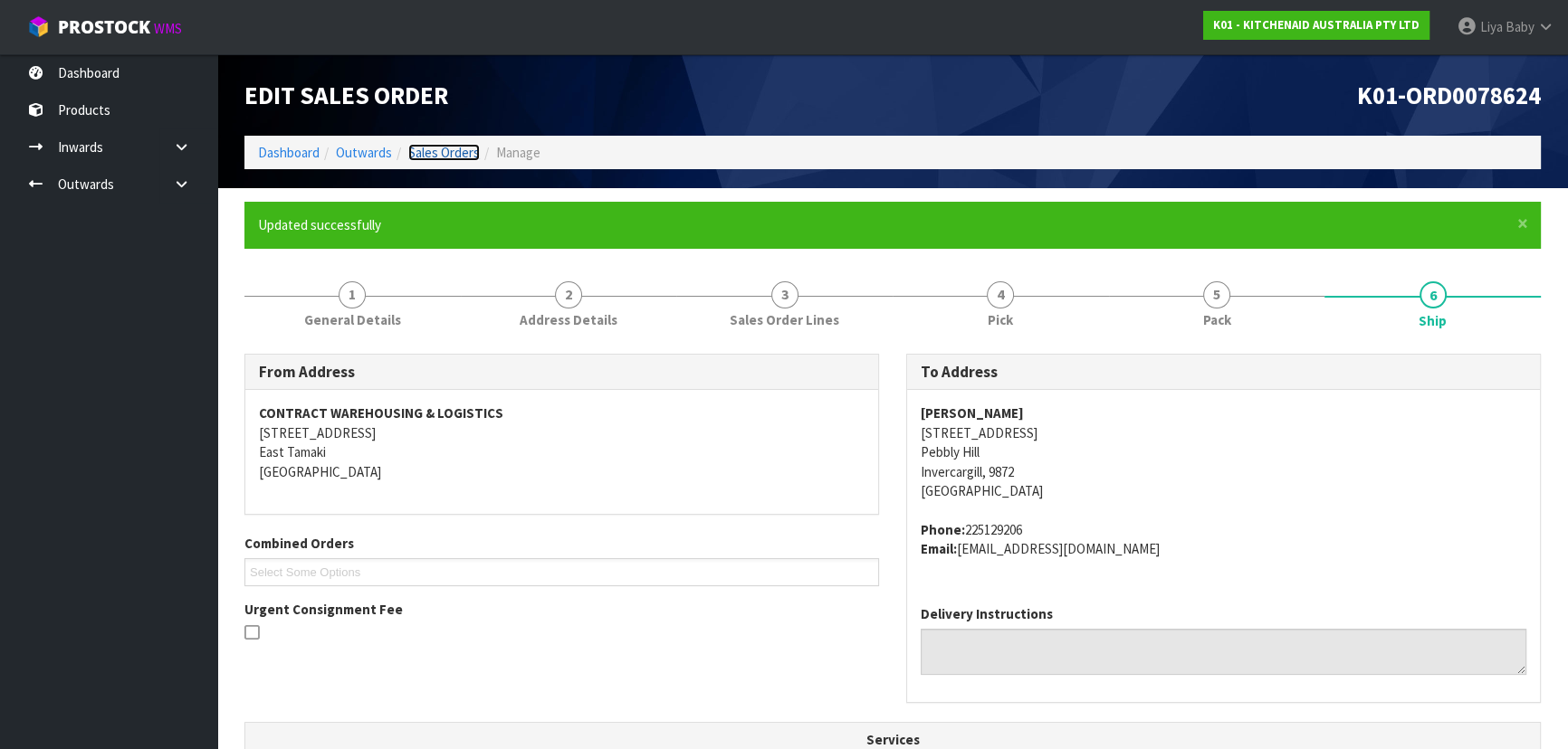
click at [432, 149] on link "Sales Orders" at bounding box center [444, 152] width 71 height 17
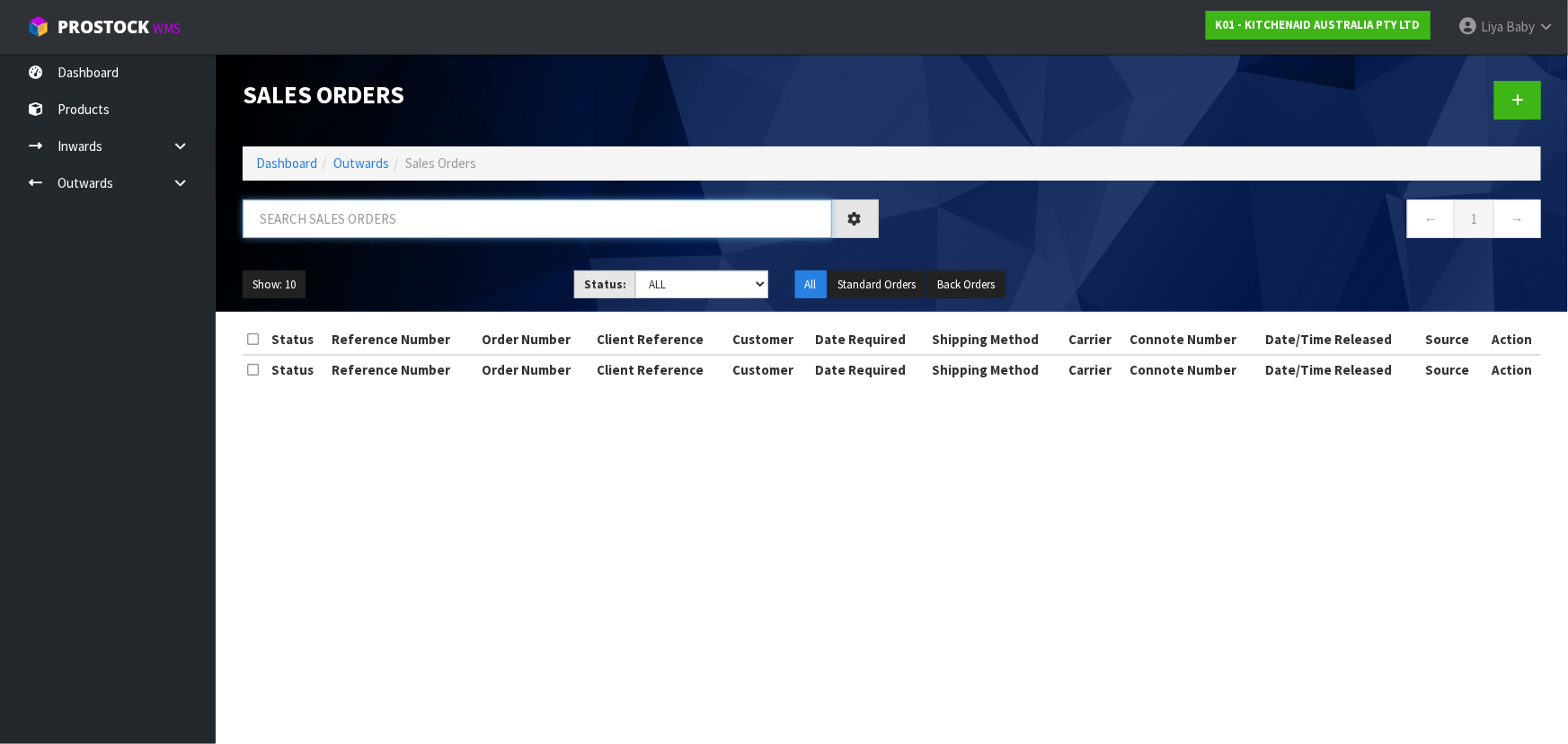
click at [404, 217] on input "text" at bounding box center [537, 218] width 590 height 38
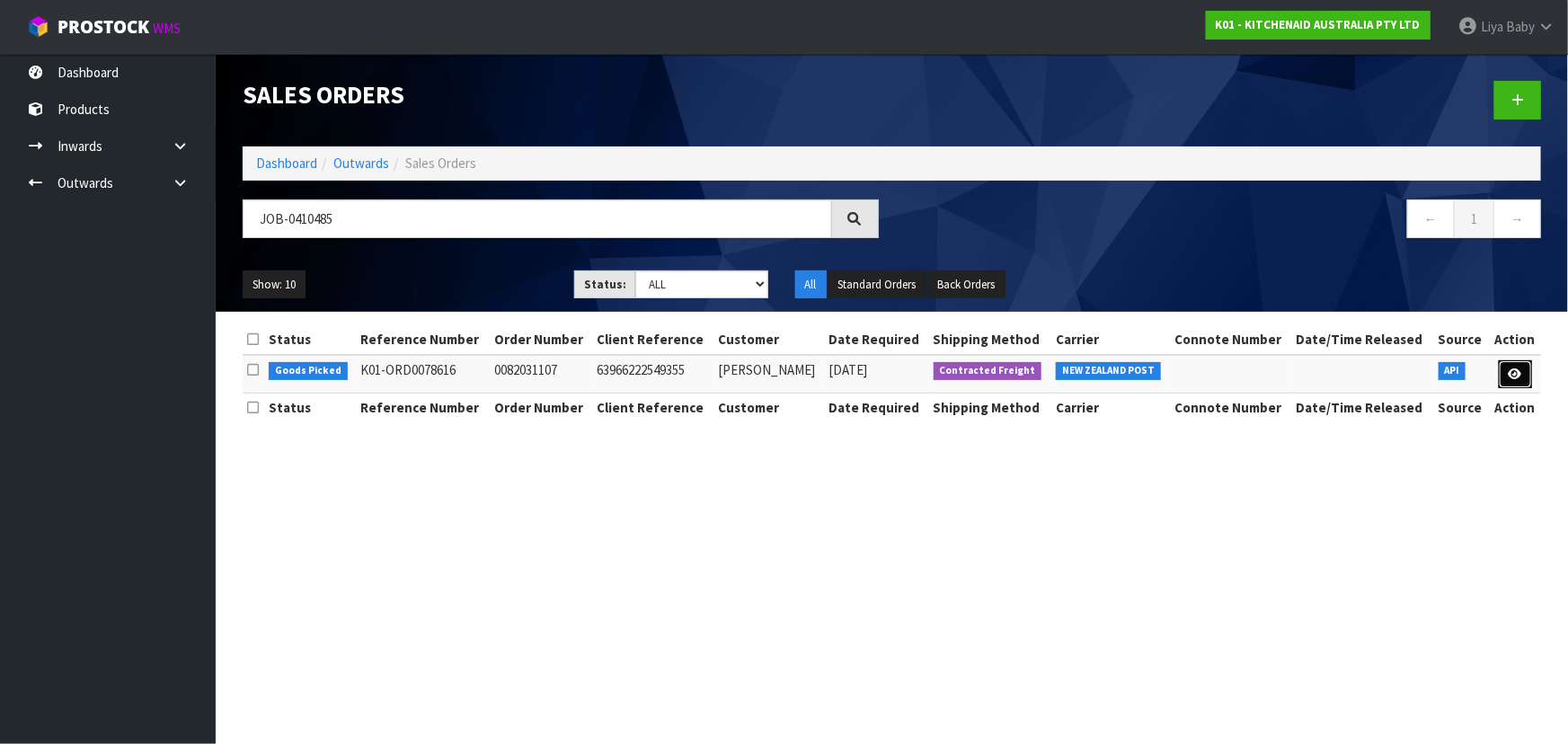
click at [1512, 372] on icon at bounding box center [1515, 374] width 14 height 12
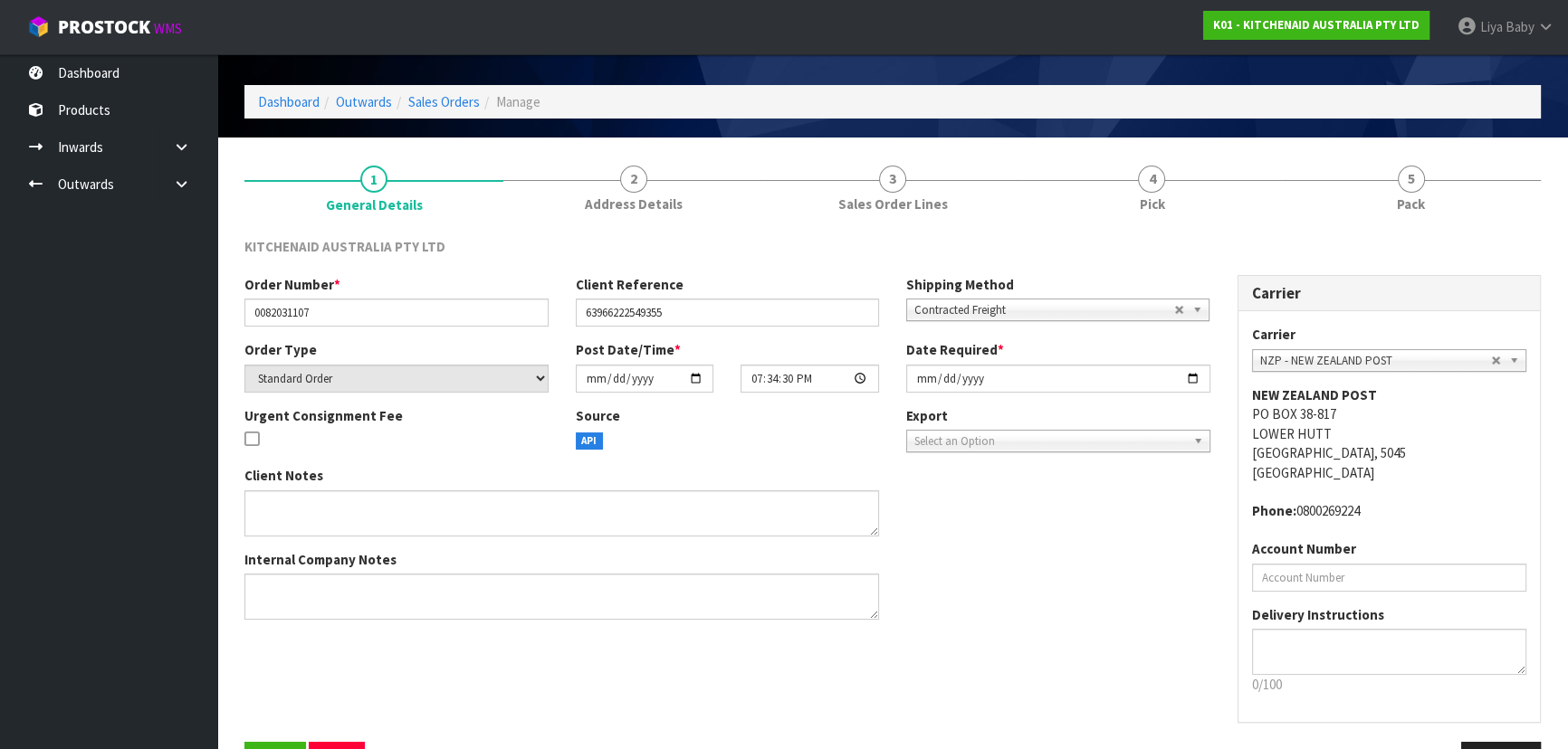
scroll to position [109, 0]
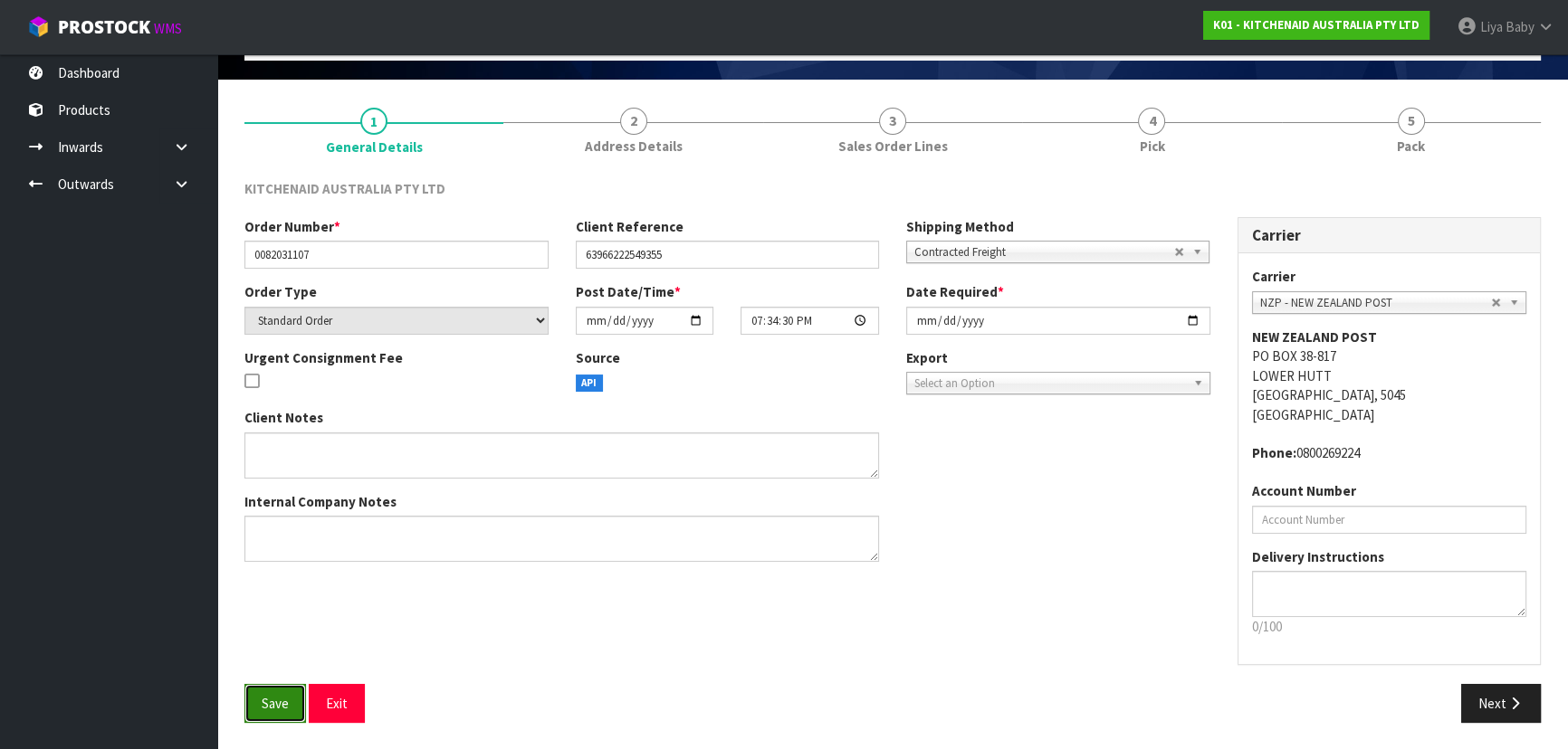
click at [292, 707] on button "Save" at bounding box center [275, 703] width 61 height 39
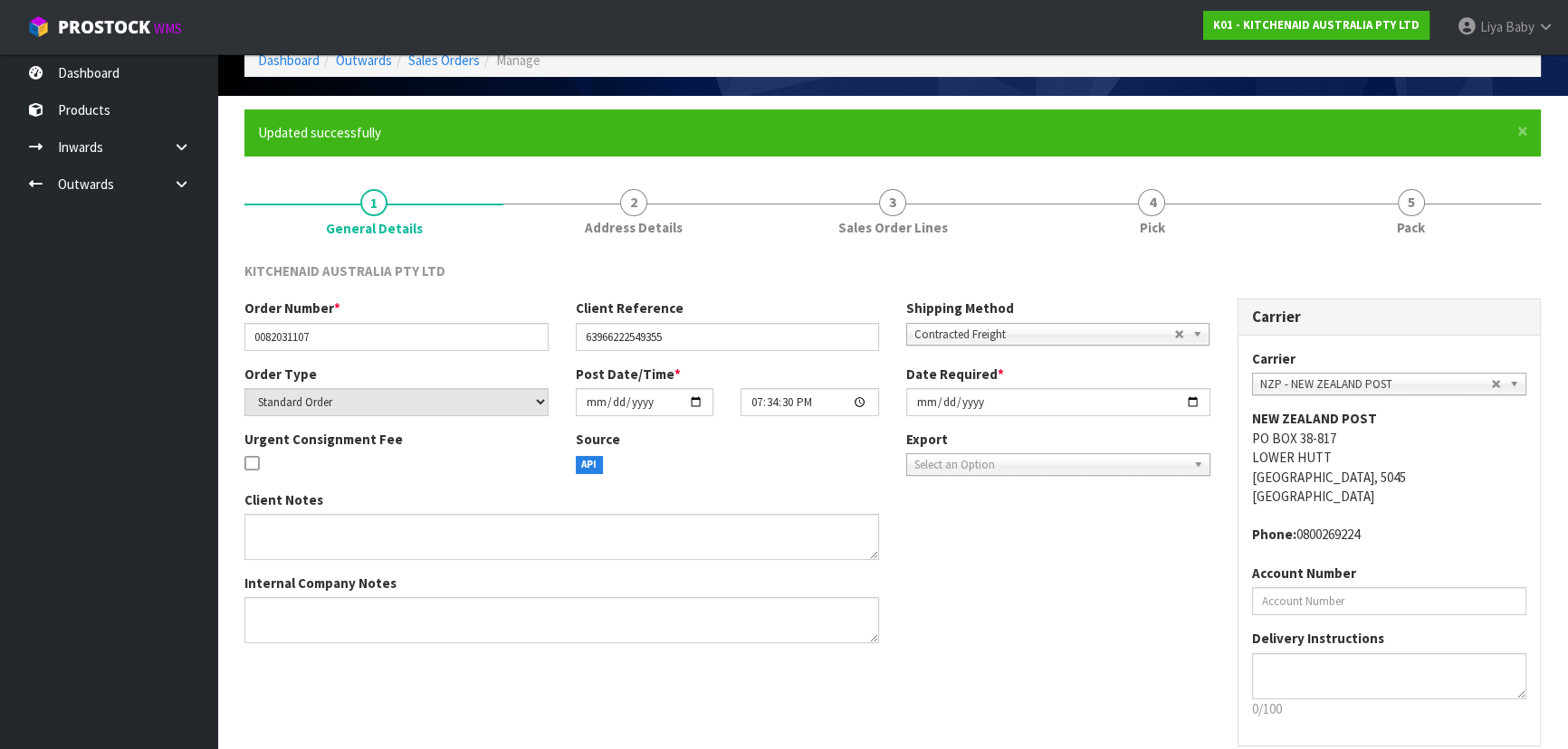
scroll to position [0, 0]
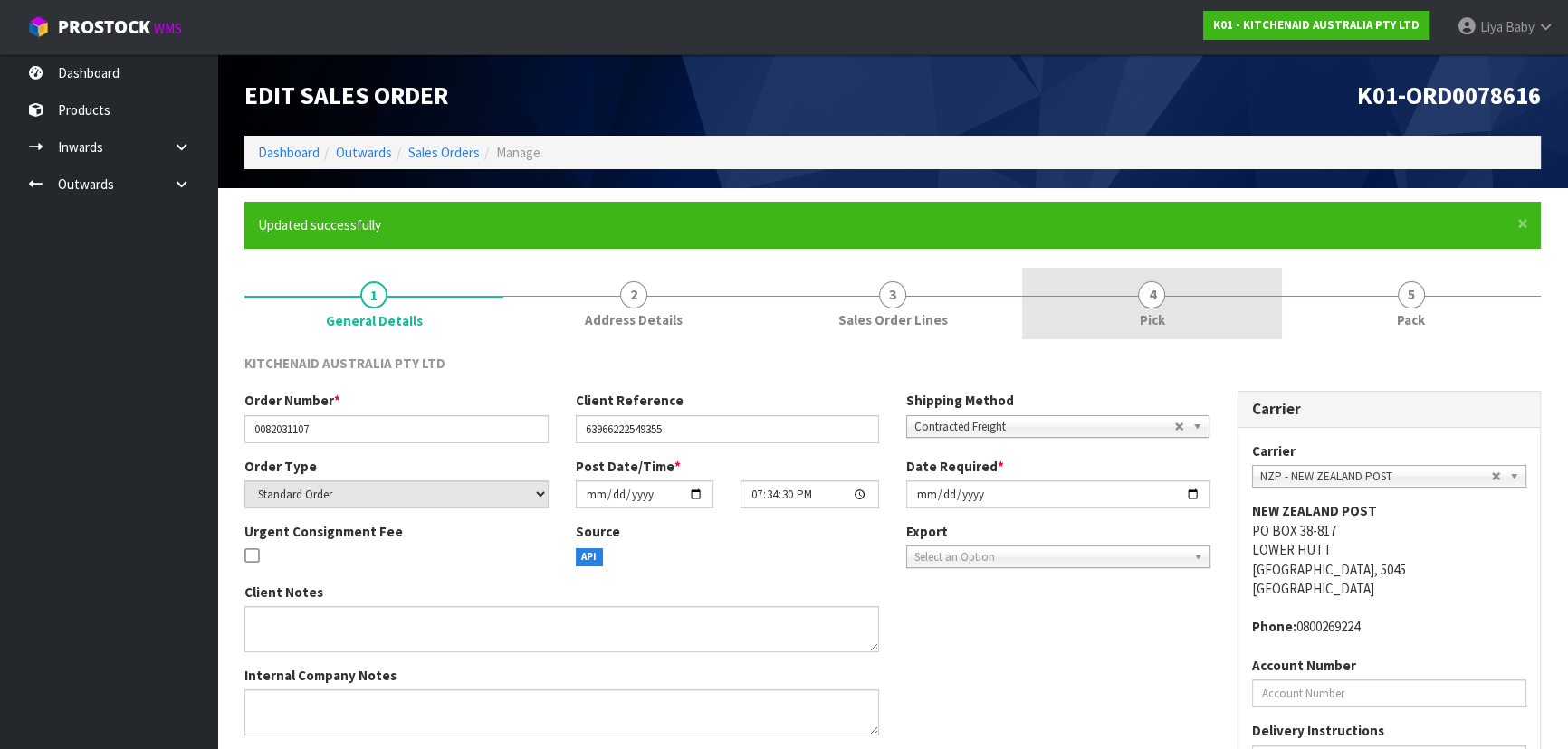
click at [1135, 290] on link "4 Pick" at bounding box center [1152, 303] width 259 height 71
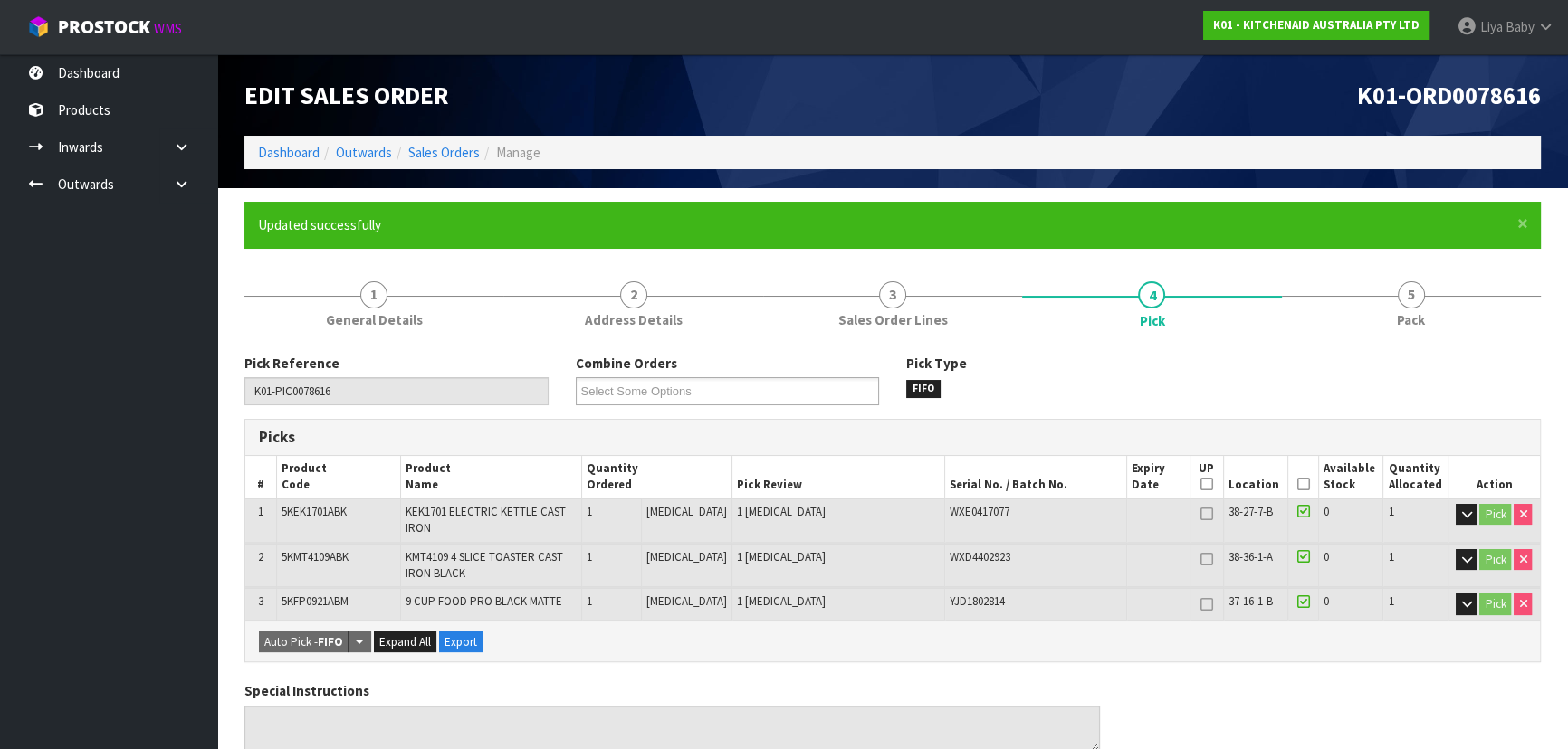
drag, startPoint x: 1297, startPoint y: 487, endPoint x: 1269, endPoint y: 484, distance: 28.2
click at [1297, 485] on icon at bounding box center [1302, 484] width 13 height 1
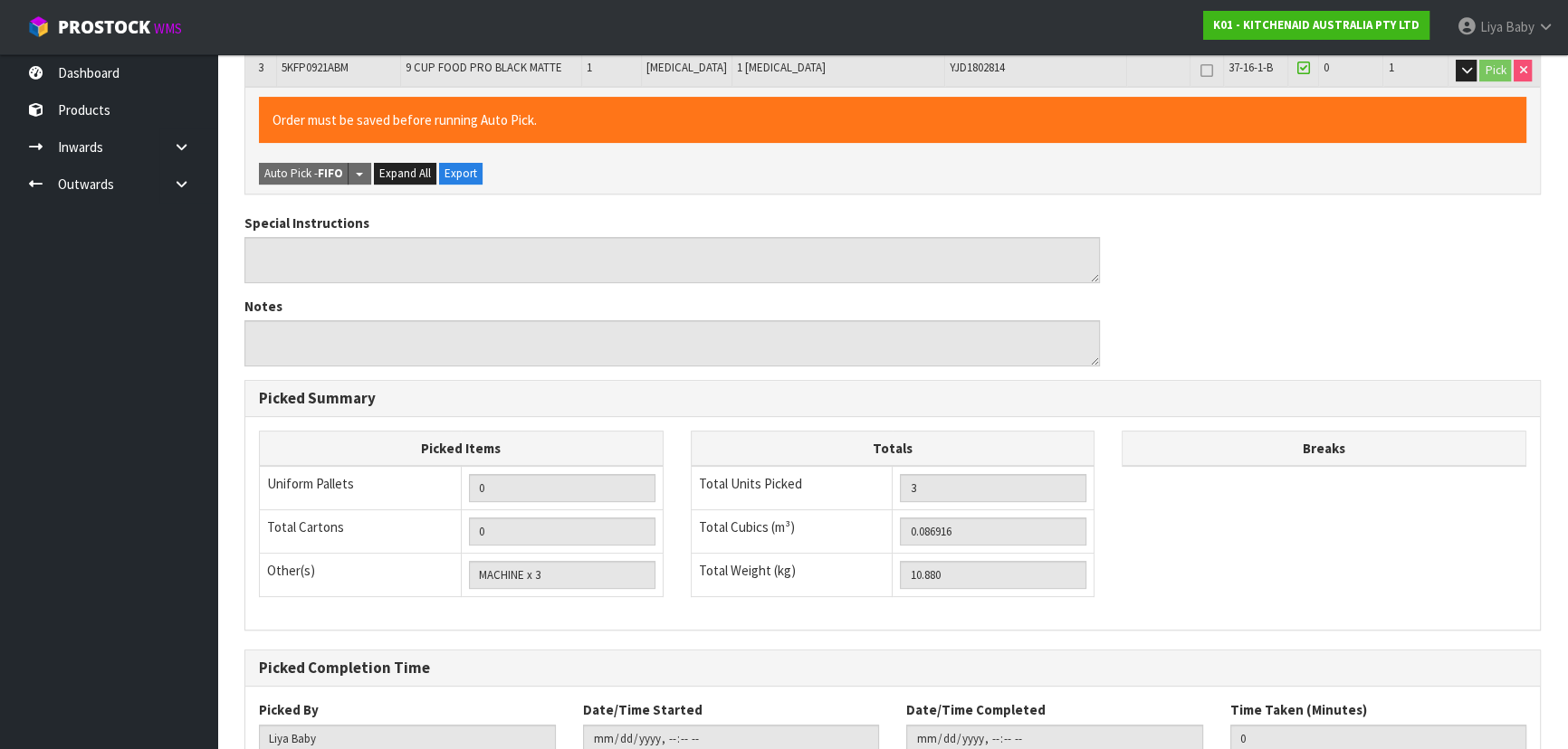
scroll to position [660, 0]
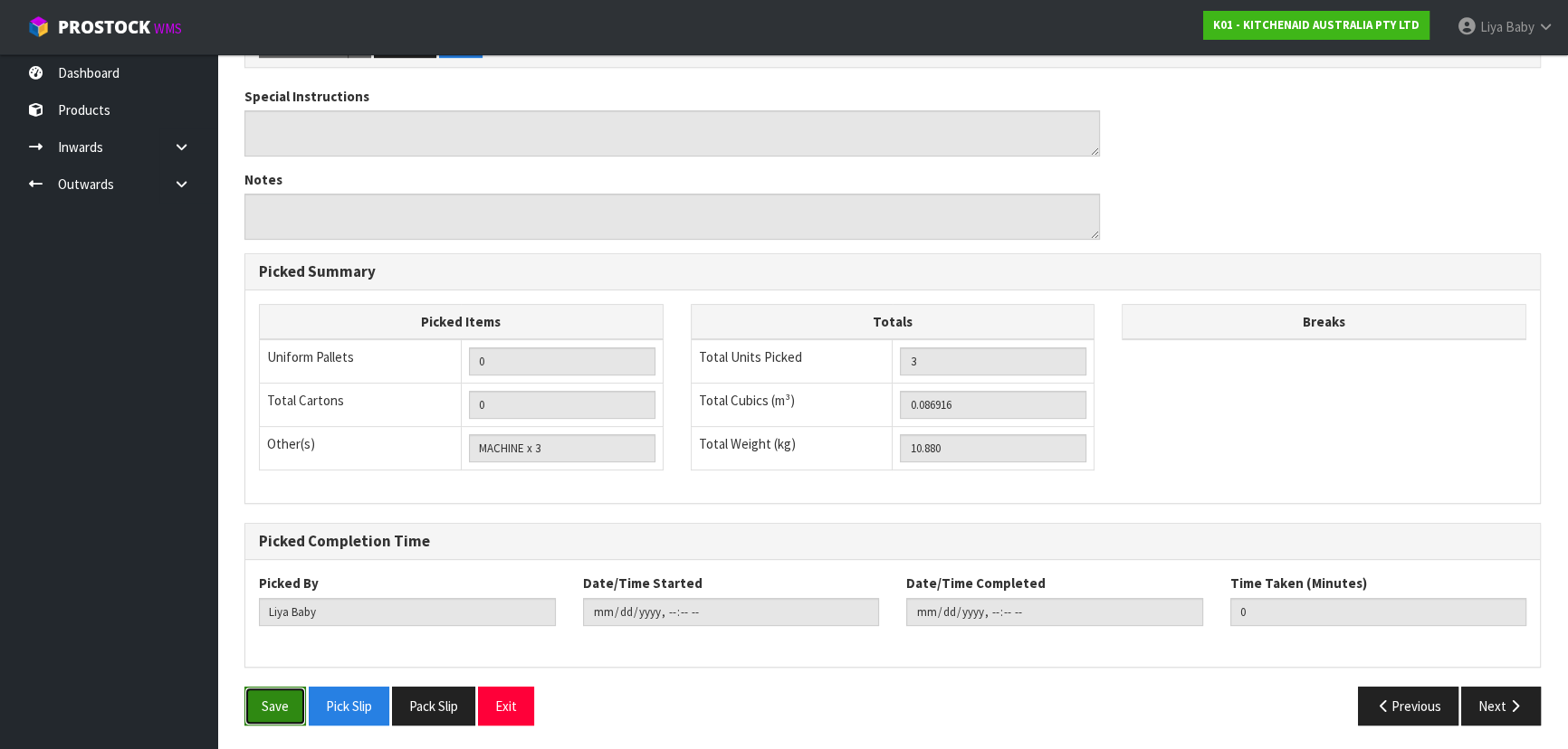
click at [258, 704] on button "Save" at bounding box center [275, 706] width 61 height 39
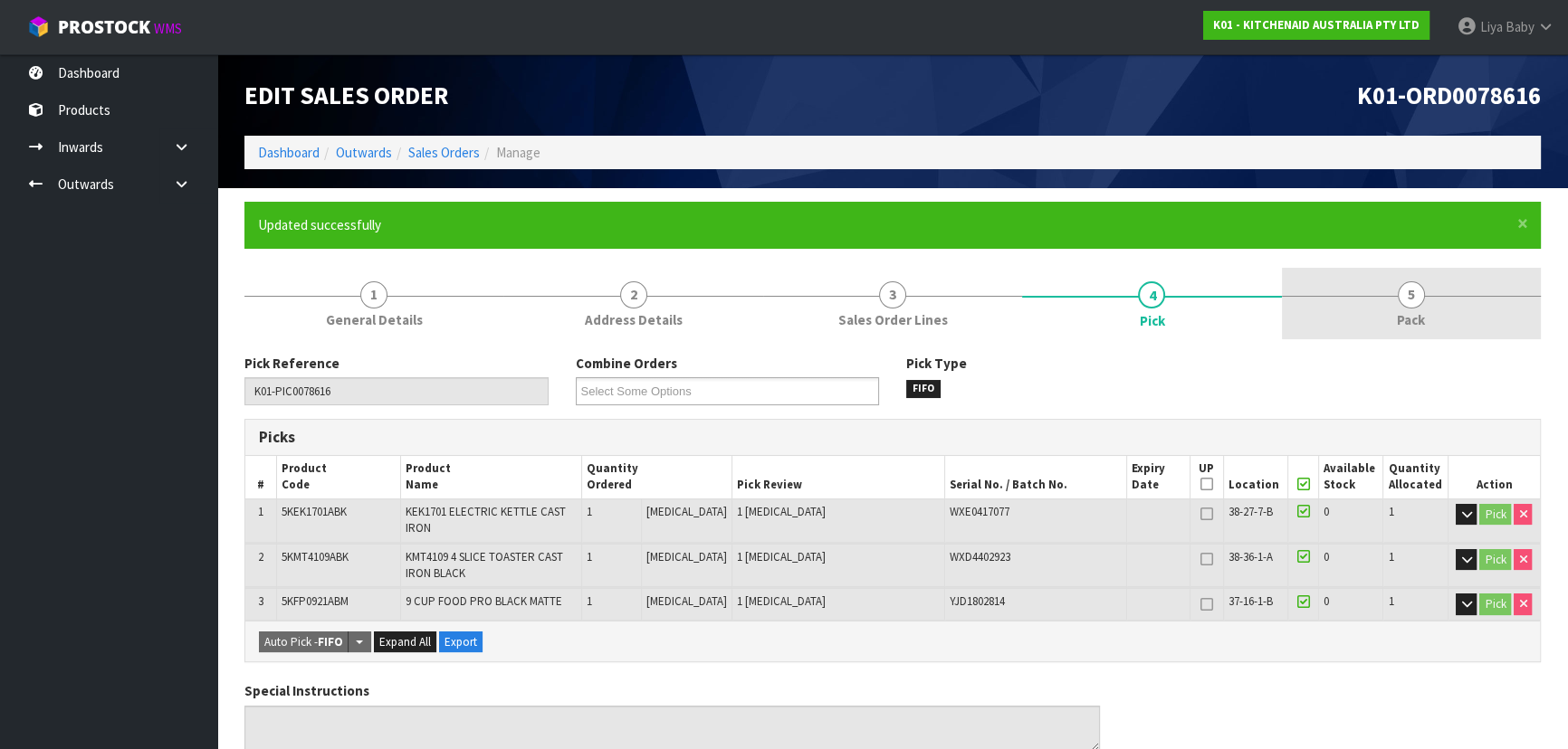
drag, startPoint x: 1381, startPoint y: 280, endPoint x: 1346, endPoint y: 280, distance: 35.0
click at [1376, 280] on link "5 Pack" at bounding box center [1411, 303] width 259 height 71
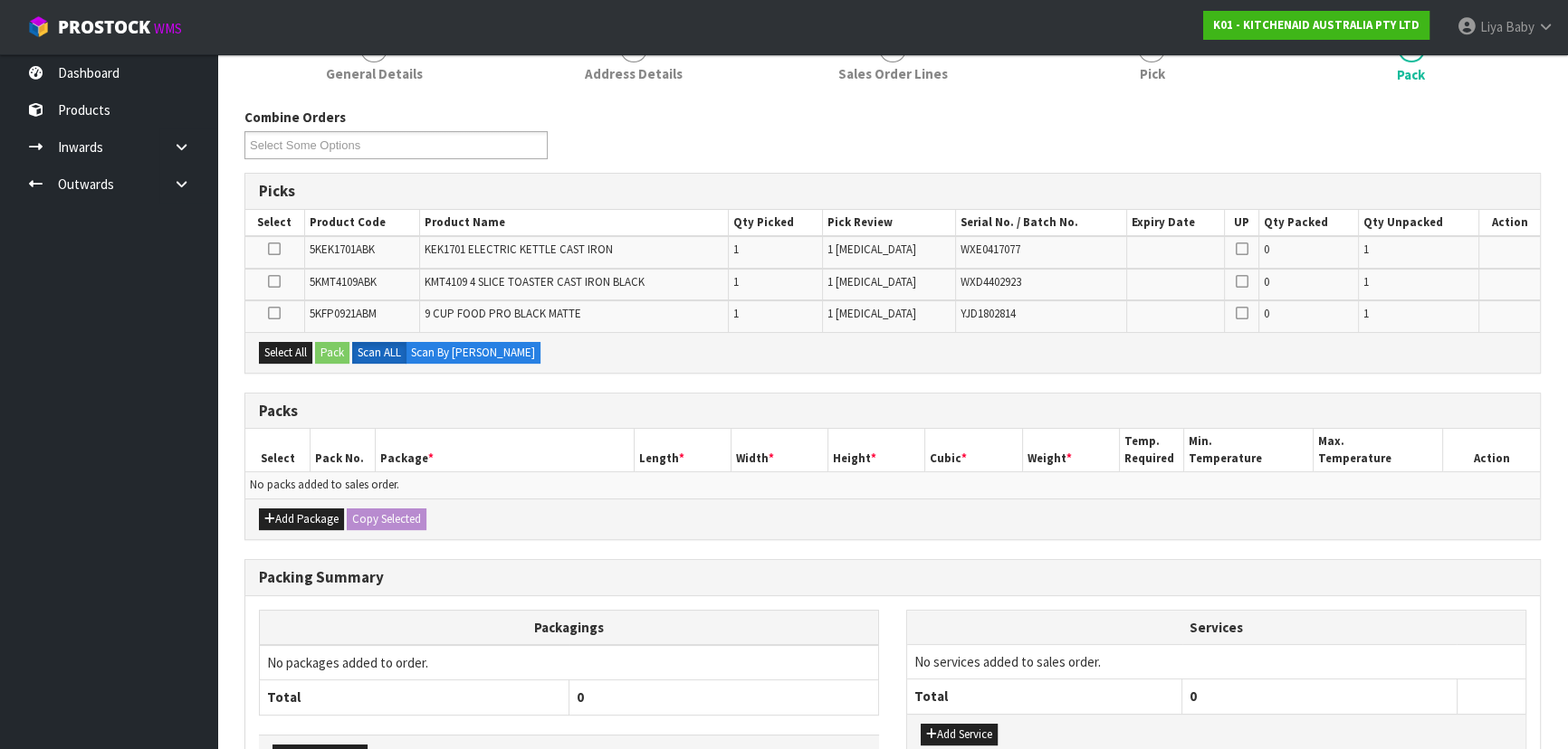
scroll to position [368, 0]
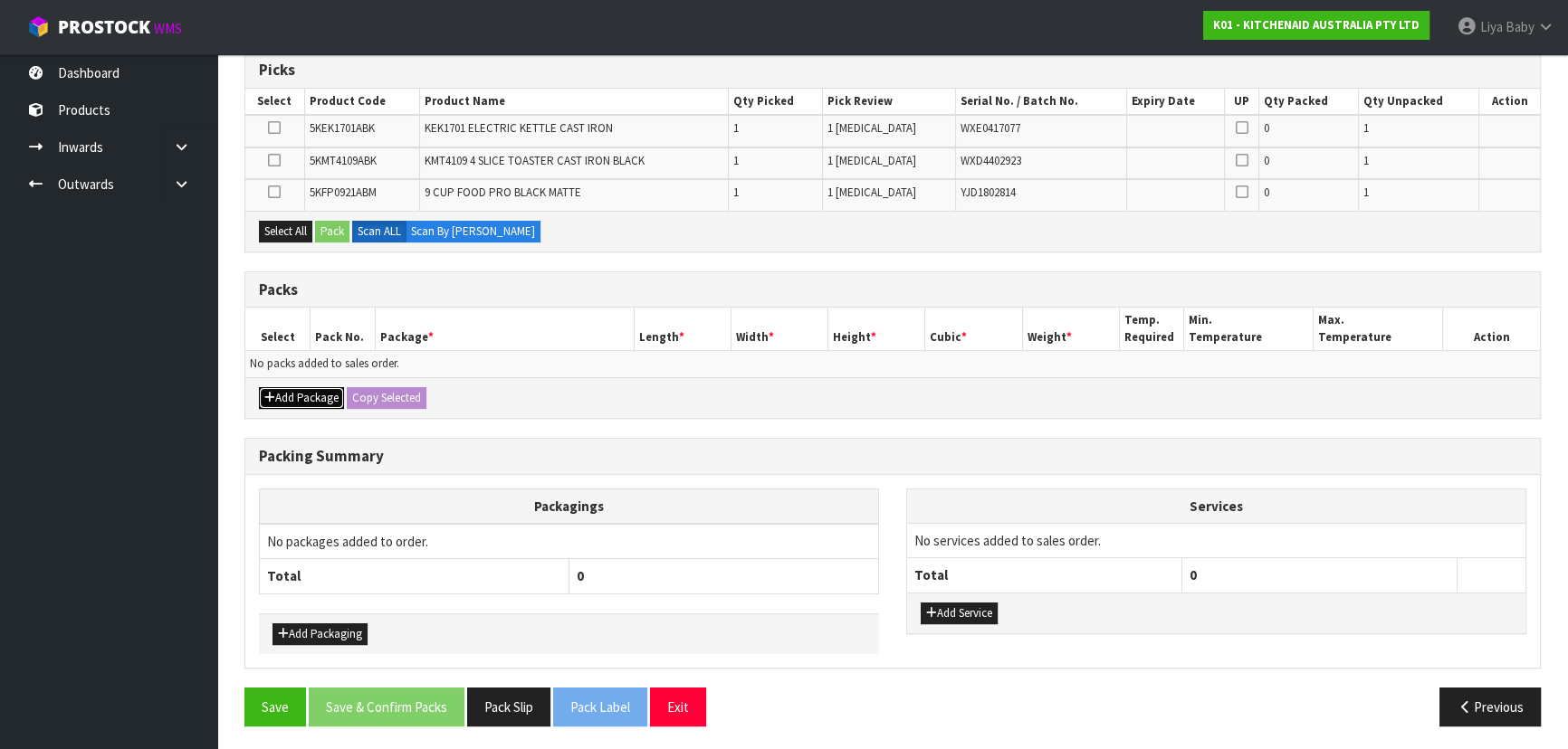
click at [284, 391] on button "Add Package" at bounding box center [302, 398] width 85 height 22
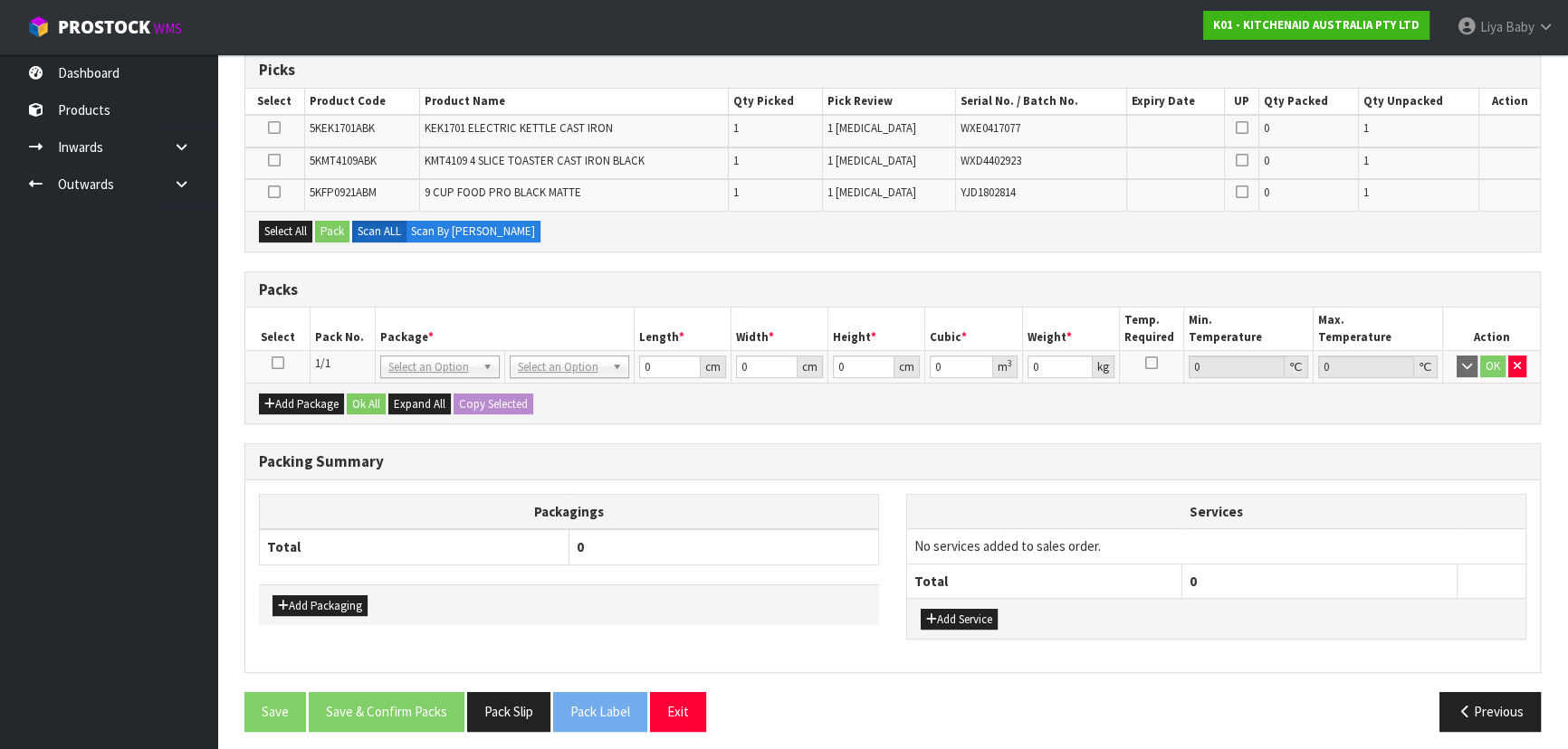
click at [276, 363] on icon at bounding box center [278, 363] width 13 height 1
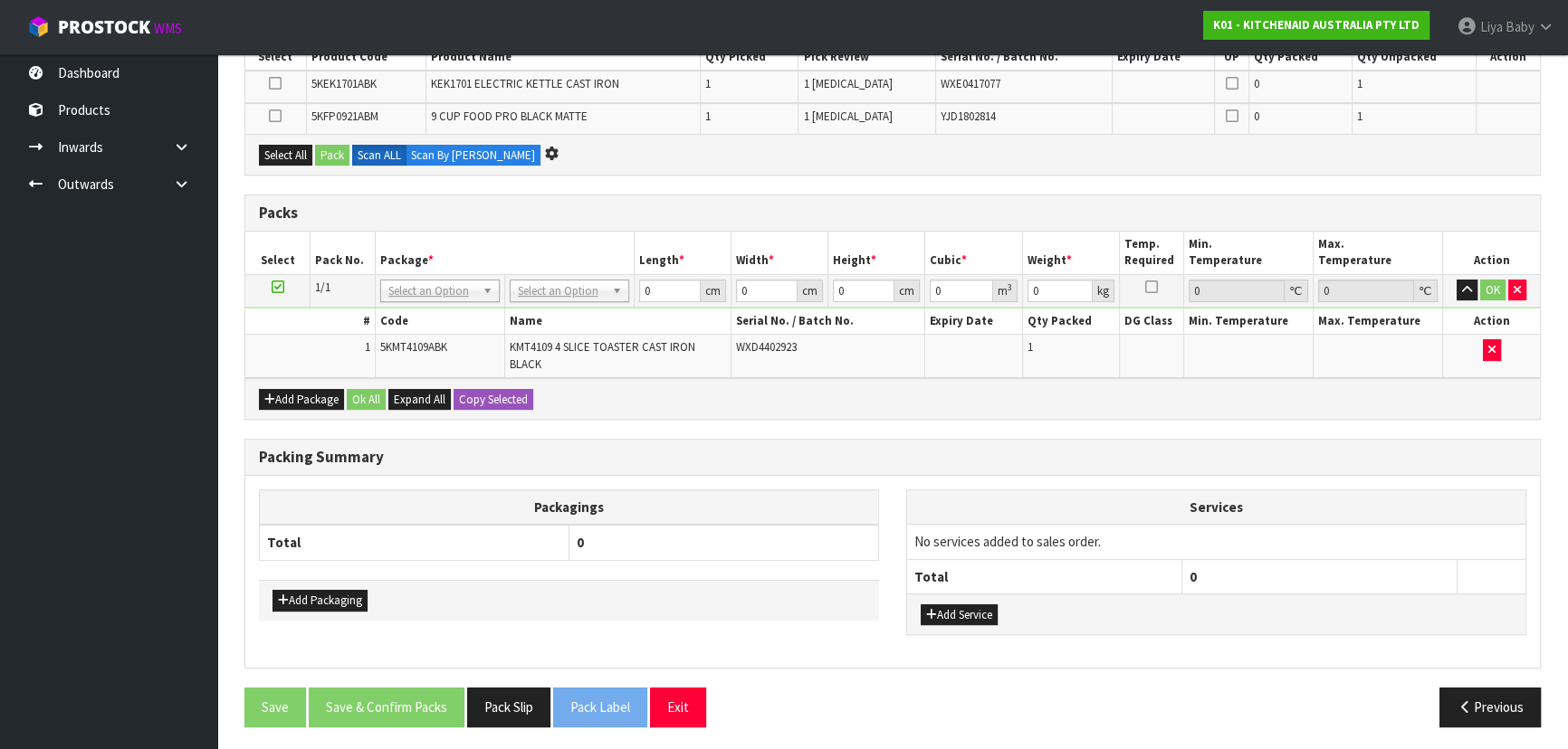
scroll to position [0, 0]
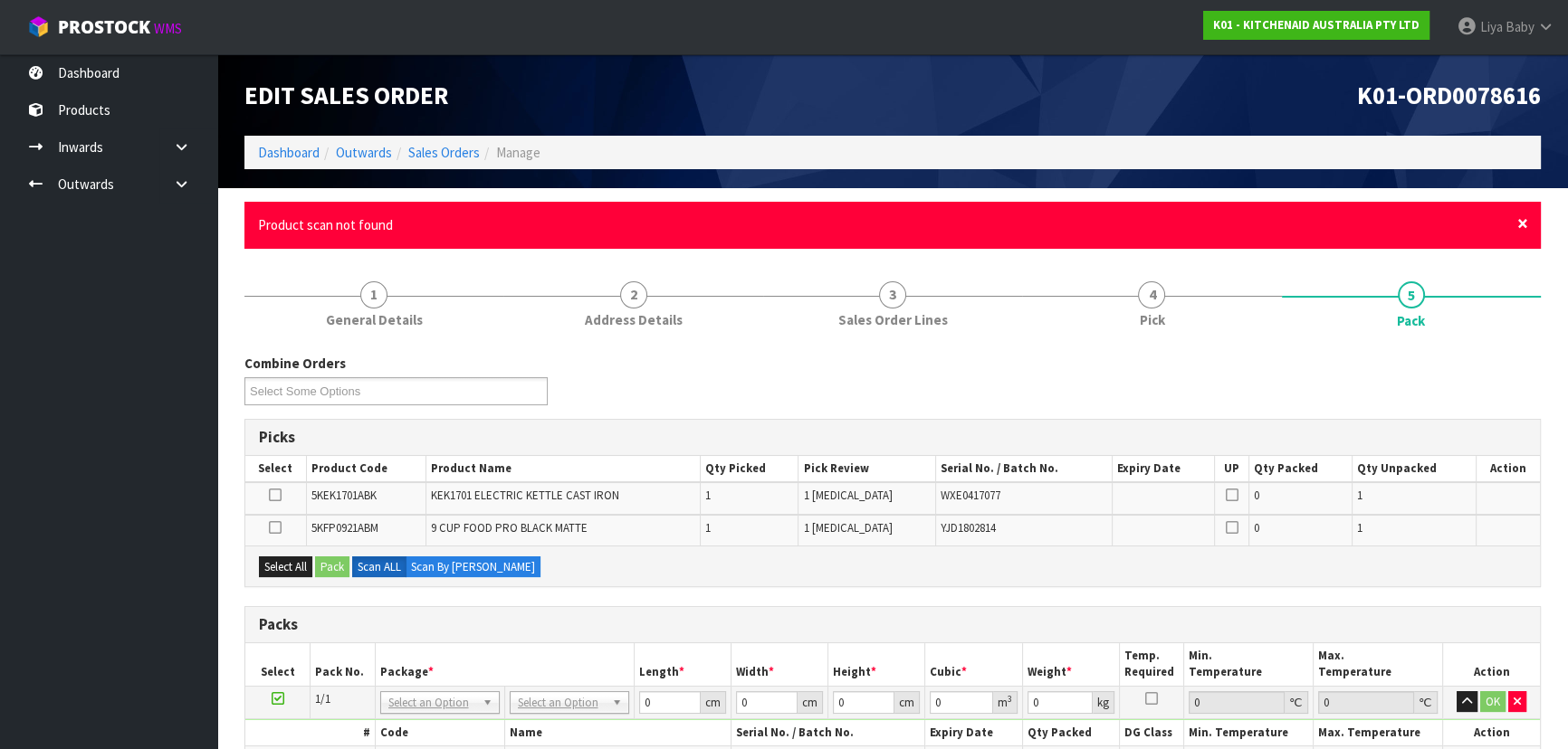
click at [1525, 232] on span "×" at bounding box center [1522, 223] width 11 height 26
click at [1523, 226] on span "×" at bounding box center [1522, 223] width 11 height 26
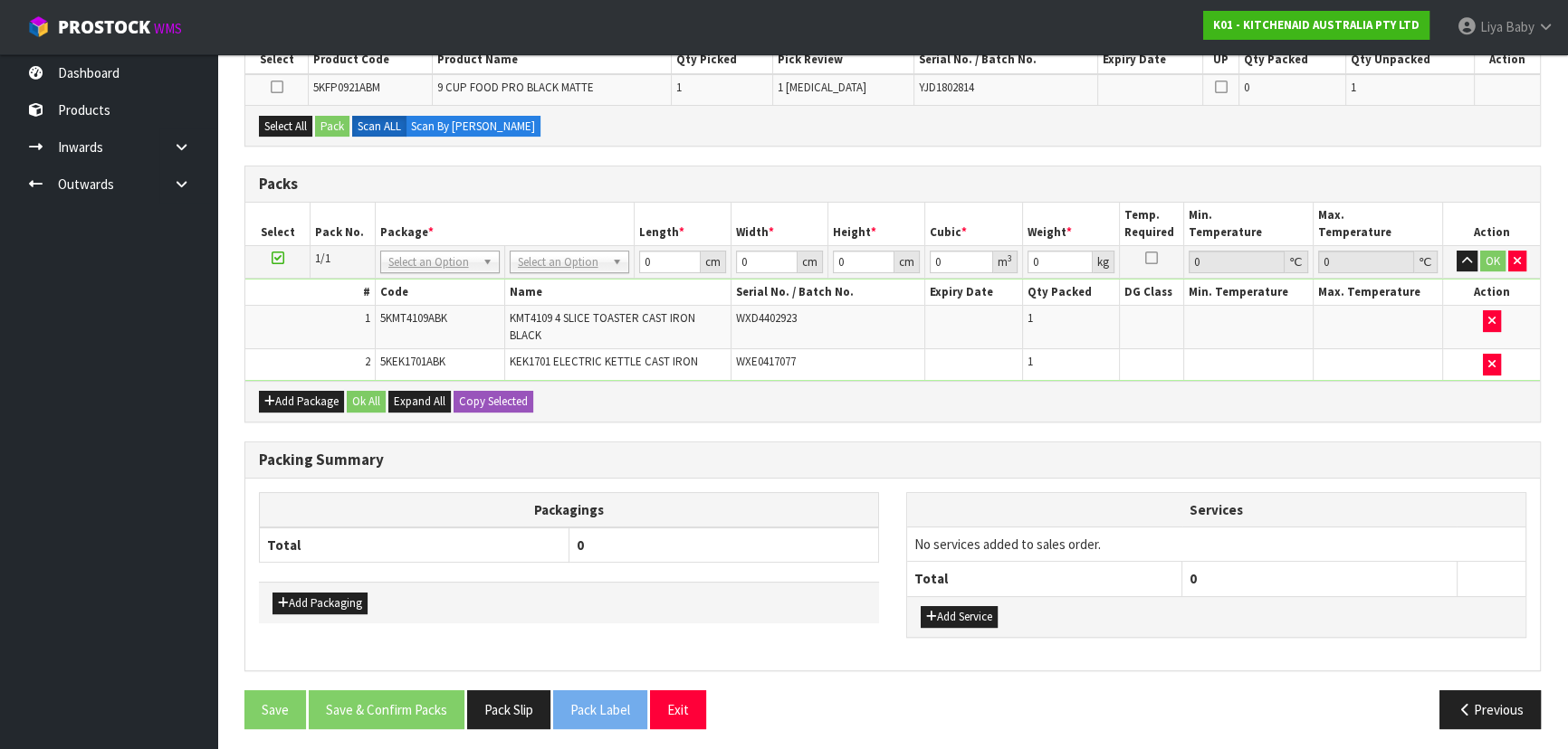
scroll to position [345, 0]
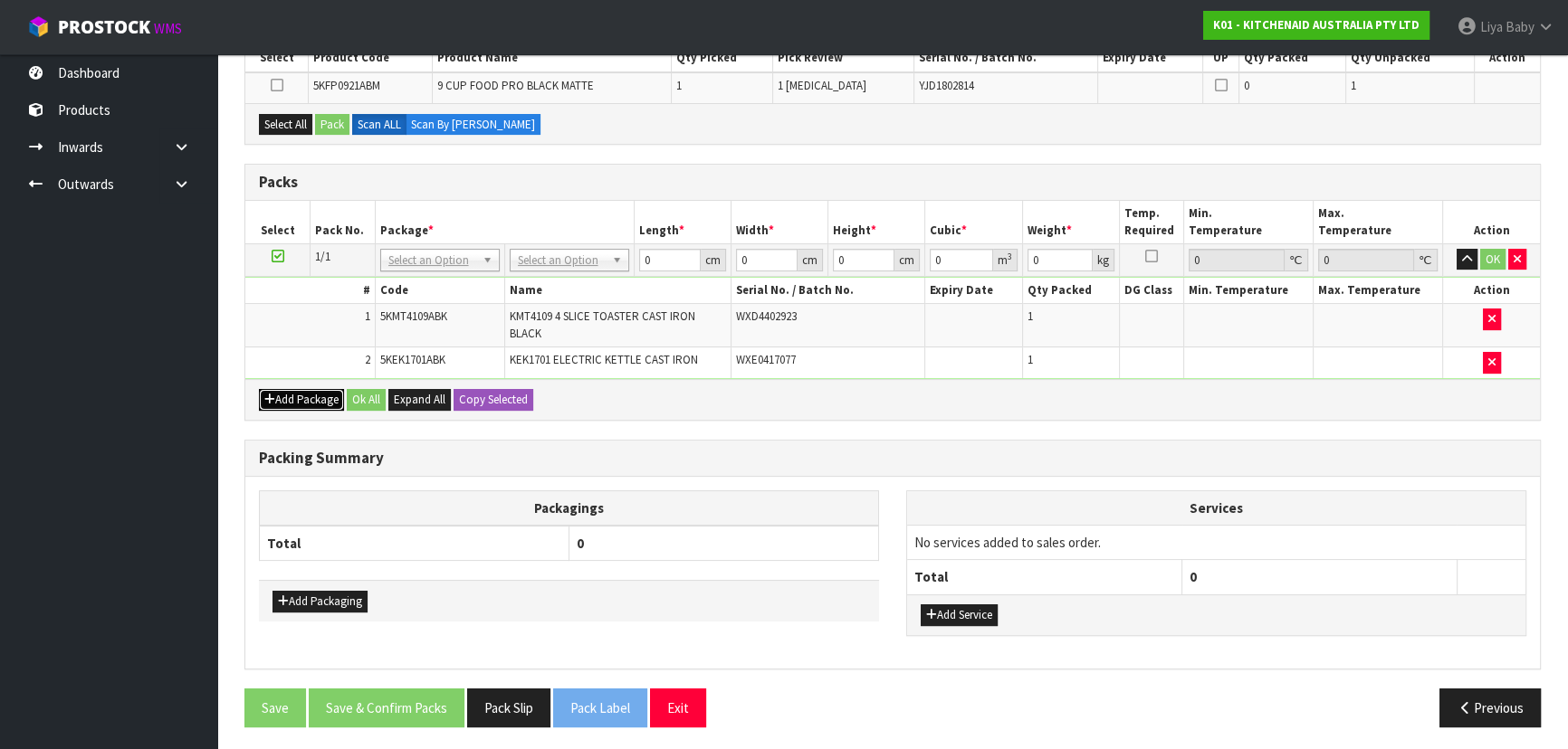
click at [302, 398] on button "Add Package" at bounding box center [302, 400] width 85 height 22
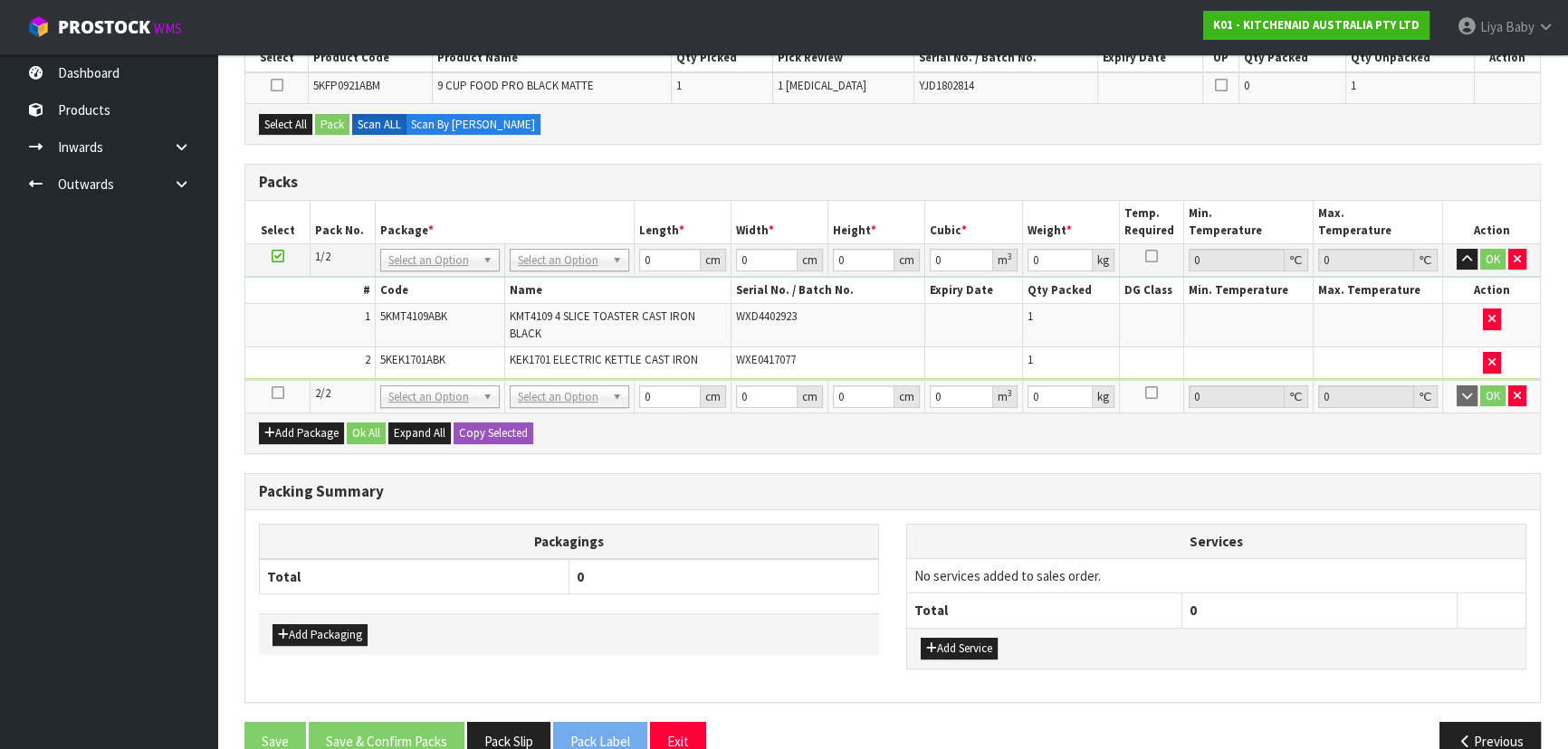
click at [282, 392] on icon at bounding box center [278, 392] width 13 height 1
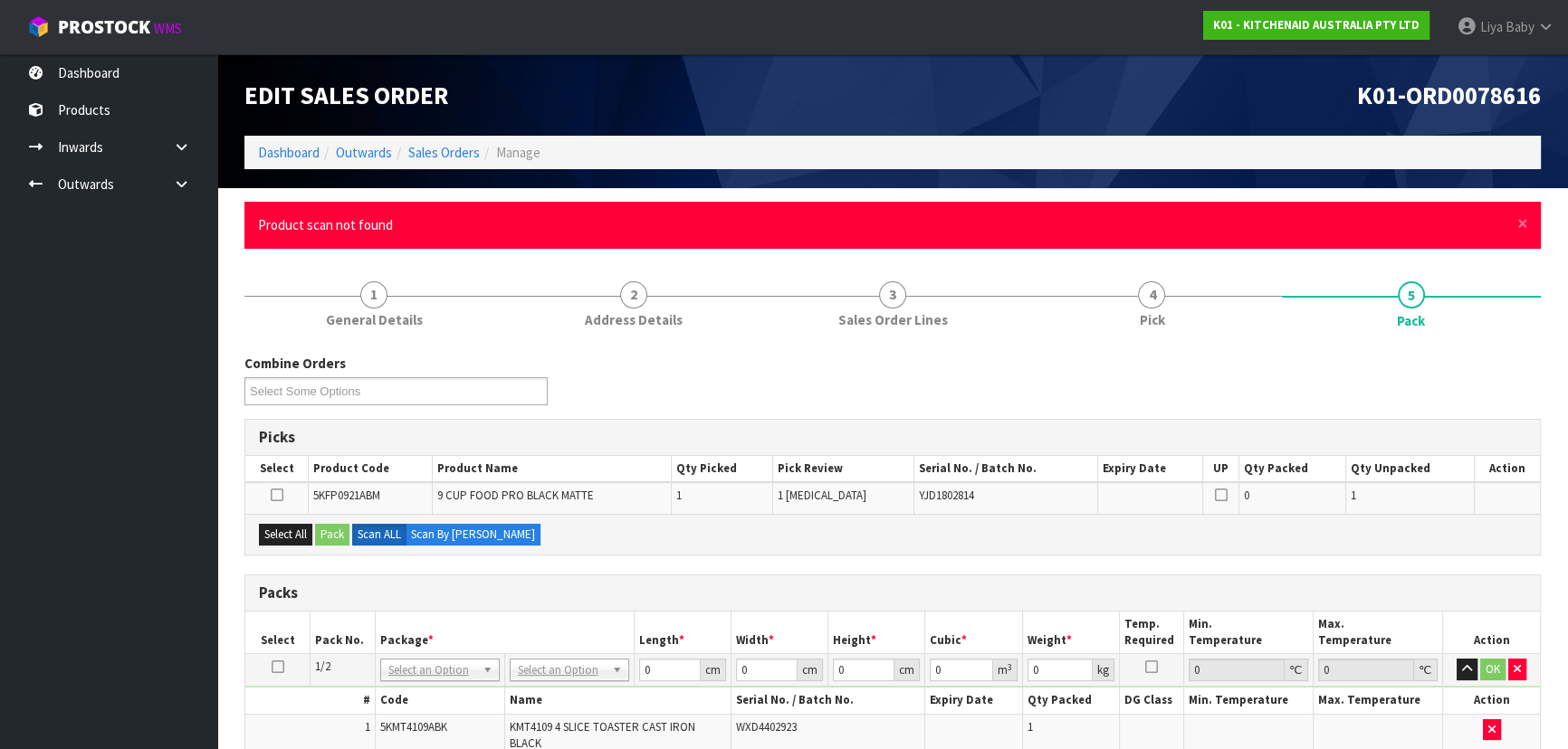
click at [1528, 223] on div "× Close Product scan not found" at bounding box center [892, 224] width 1296 height 46
click at [1522, 226] on span "×" at bounding box center [1522, 223] width 11 height 26
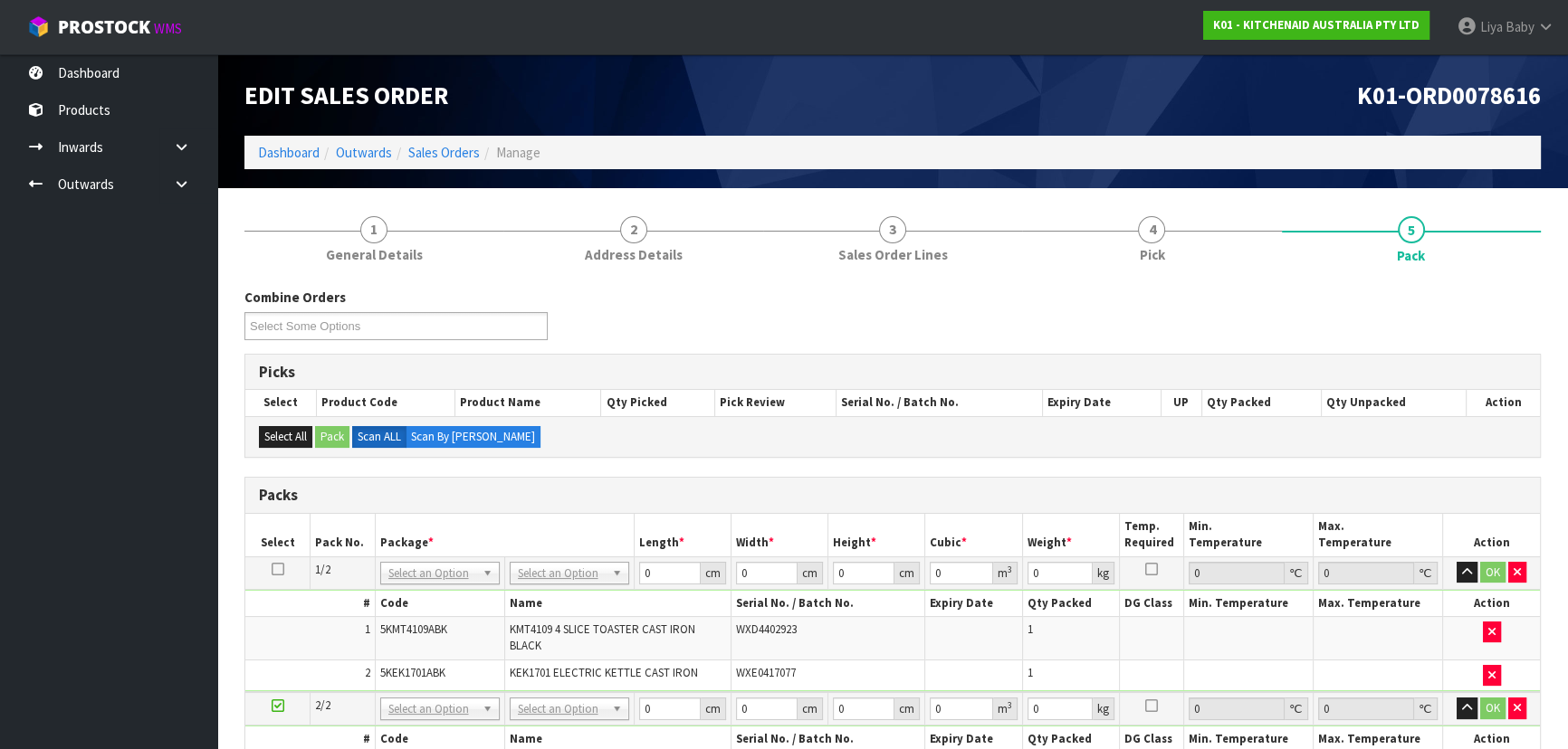
click at [606, 293] on div "Combine Orders K01-ORD0078582 K01-ORD0078587 K01-ORD0078588 K01-ORD0078590 K01-…" at bounding box center [892, 320] width 1323 height 65
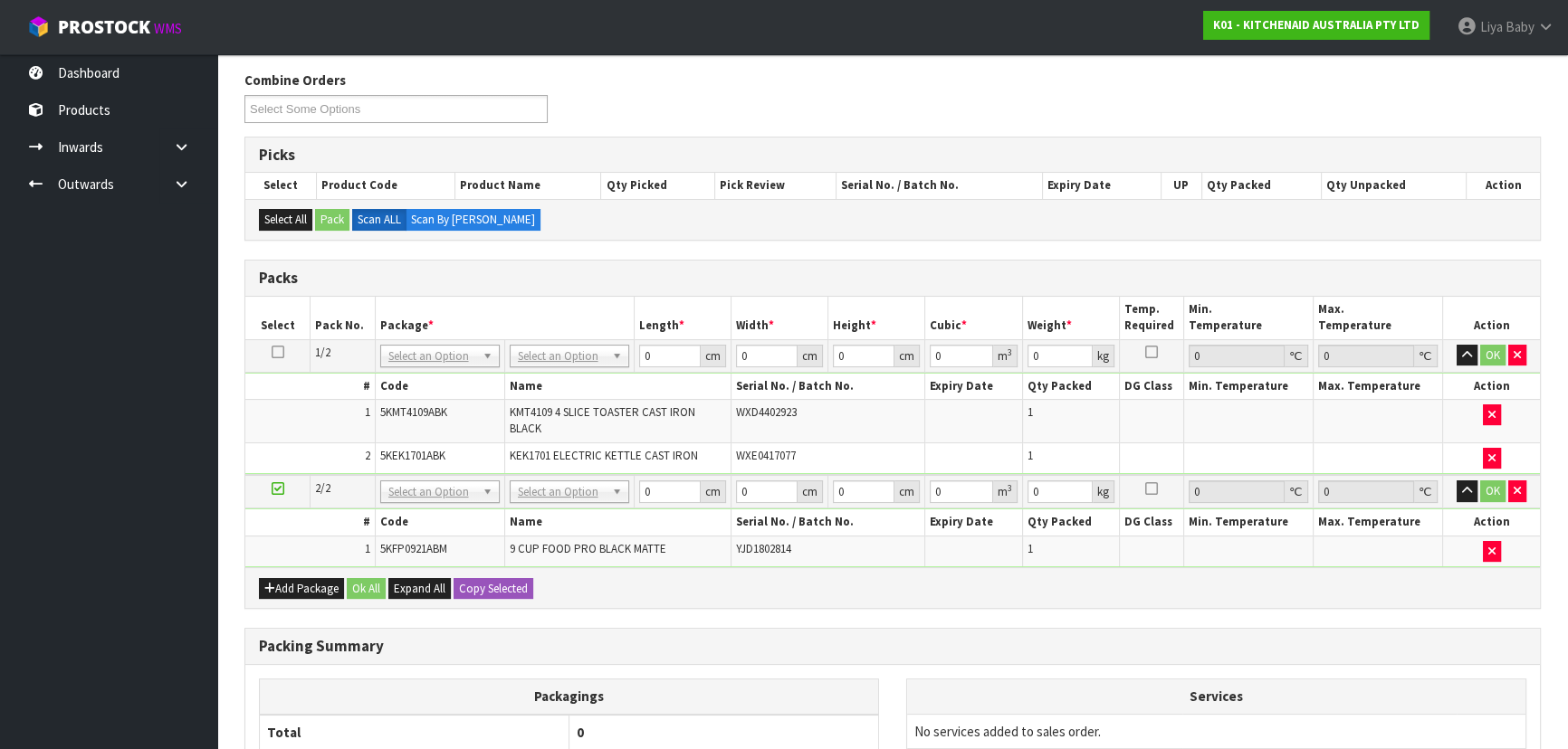
scroll to position [246, 0]
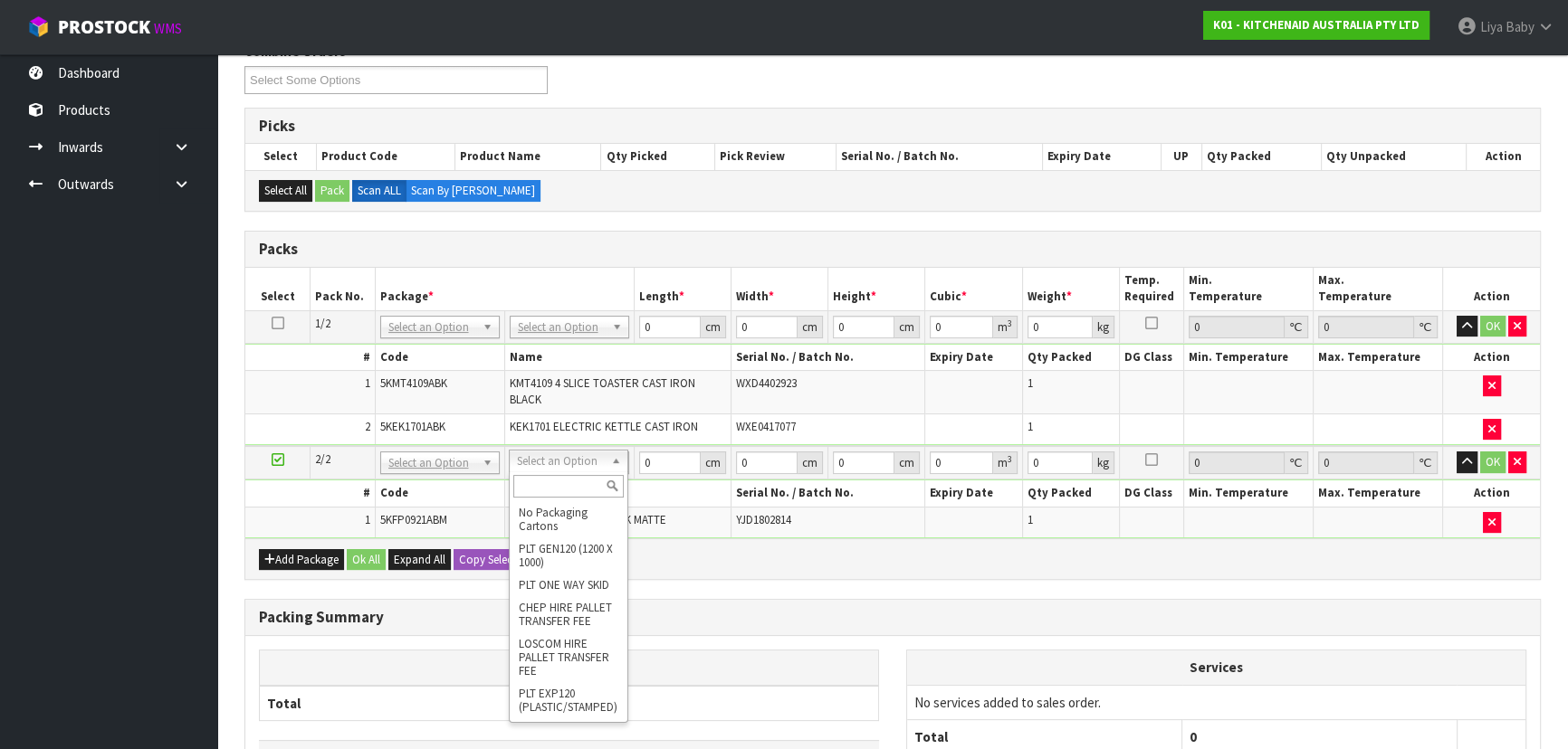
click at [560, 482] on input "text" at bounding box center [568, 486] width 111 height 23
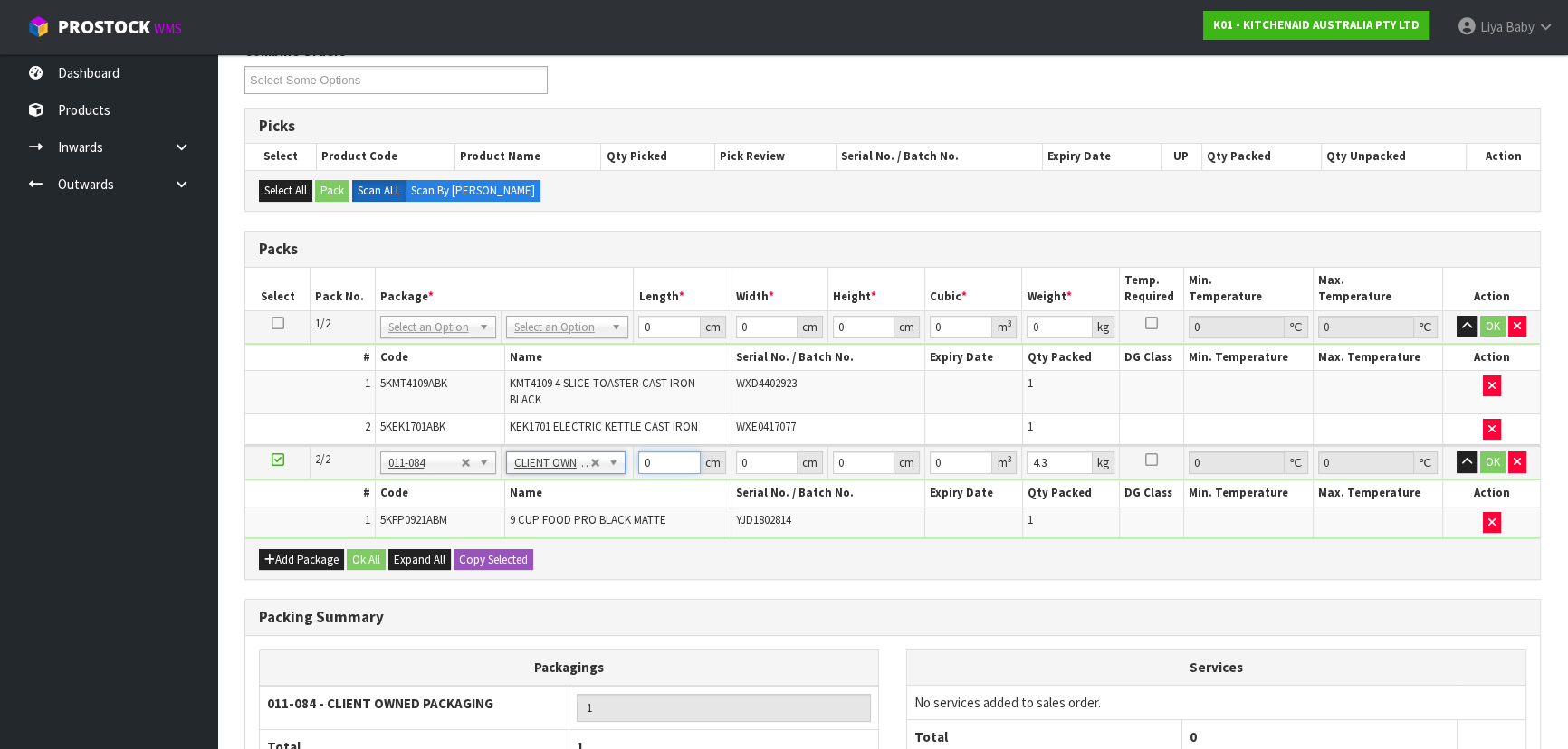
click at [662, 461] on input "0" at bounding box center [668, 462] width 61 height 23
click at [749, 466] on input "0" at bounding box center [766, 462] width 61 height 23
click at [857, 458] on input "0" at bounding box center [863, 462] width 61 height 23
click at [963, 459] on input "0" at bounding box center [960, 462] width 62 height 23
click at [846, 470] on input "number" at bounding box center [863, 462] width 61 height 23
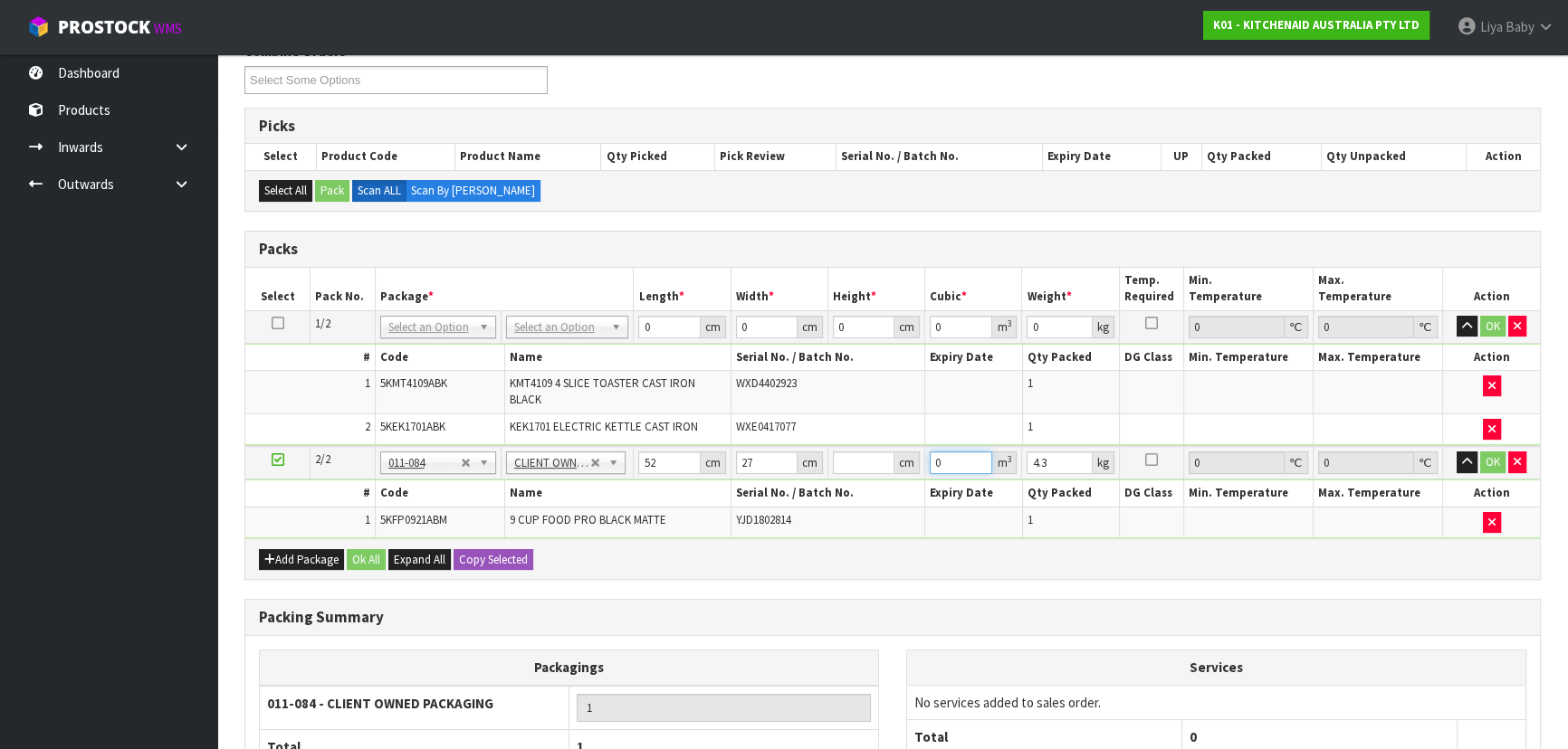
click at [943, 455] on input "0" at bounding box center [960, 462] width 62 height 23
click at [842, 464] on input "number" at bounding box center [863, 462] width 61 height 23
click at [1058, 457] on input "4.3" at bounding box center [1059, 462] width 65 height 23
click at [664, 330] on input "0" at bounding box center [668, 327] width 61 height 23
click at [583, 310] on td "No Packaging Cartons PLT GEN120 (1200 X 1000) PLT ONE WAY SKID CHEP HIRE PALLET…" at bounding box center [566, 326] width 133 height 33
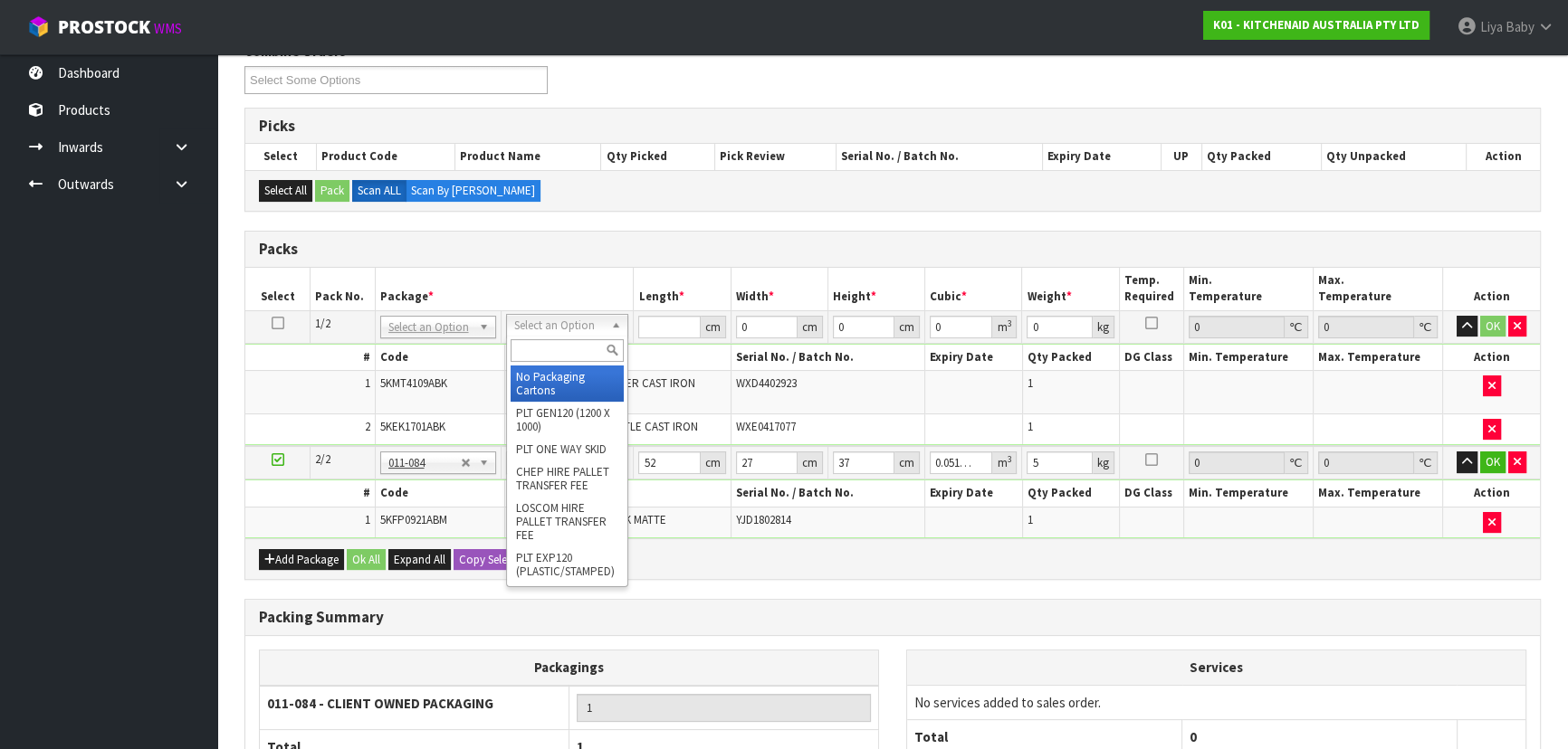
click at [578, 339] on input "text" at bounding box center [566, 350] width 113 height 23
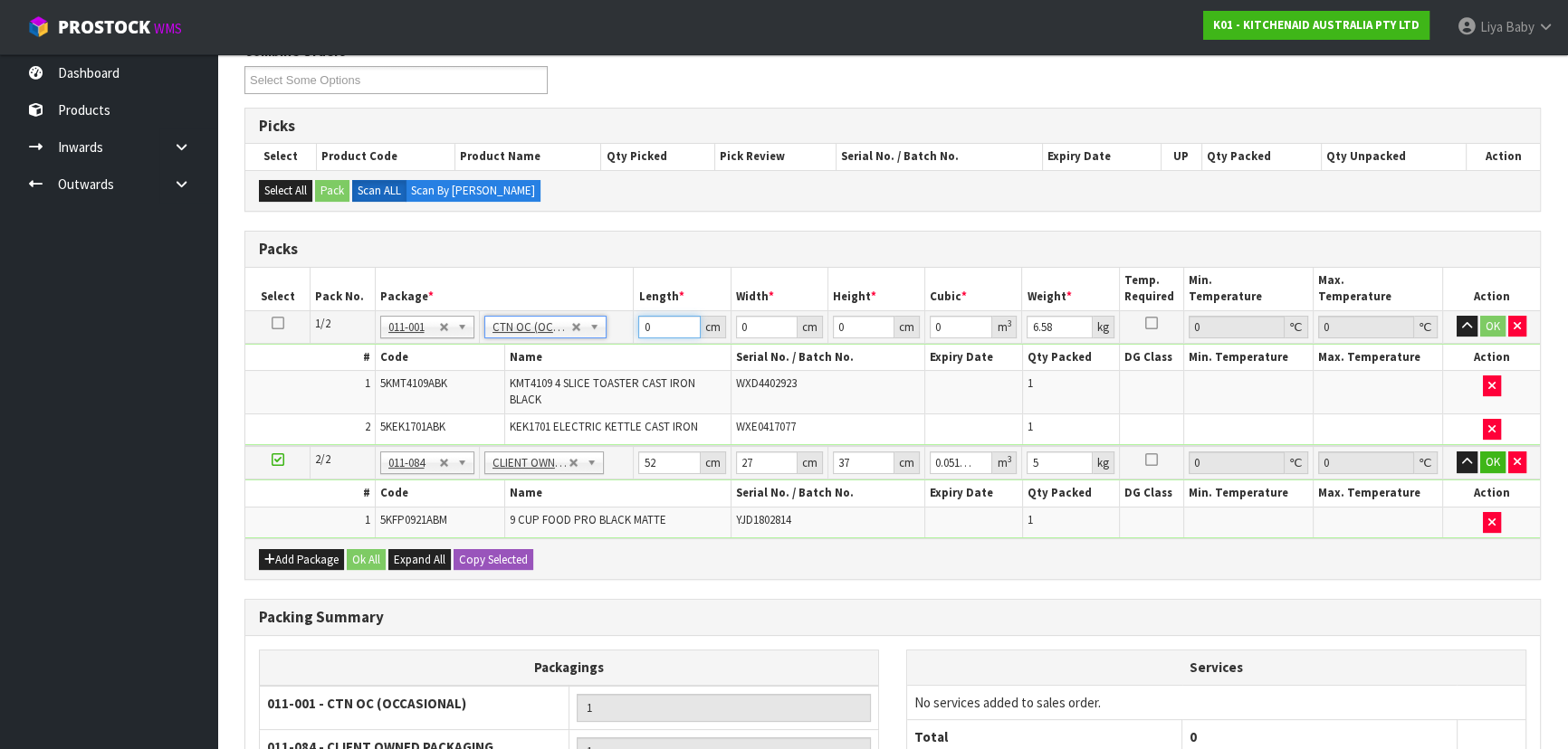
click at [653, 320] on input "0" at bounding box center [668, 327] width 61 height 23
click at [750, 325] on input "0" at bounding box center [766, 327] width 61 height 23
click at [859, 318] on input "0" at bounding box center [863, 327] width 61 height 23
click at [1056, 328] on input "6.58" at bounding box center [1059, 327] width 65 height 23
click at [662, 328] on input "8" at bounding box center [668, 327] width 61 height 23
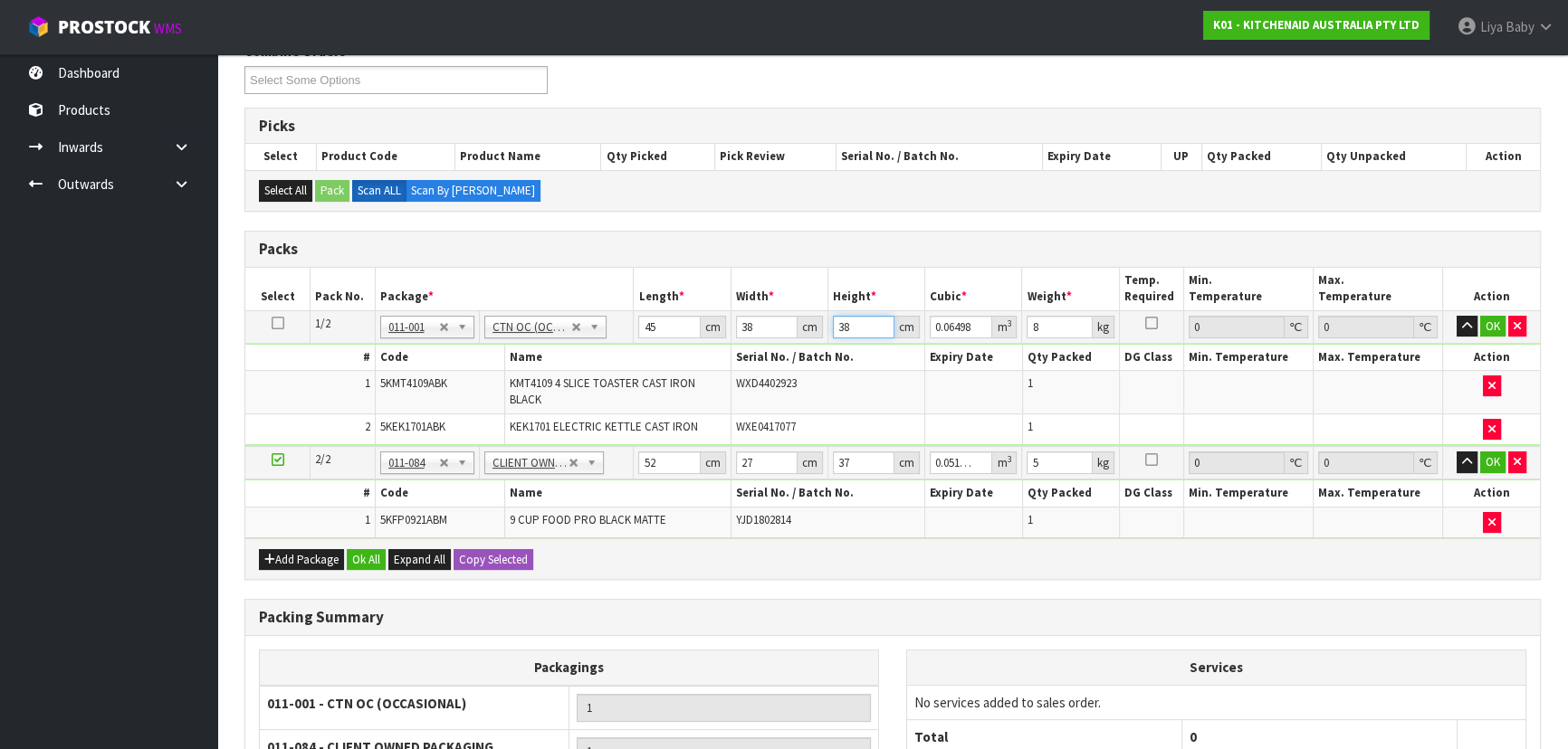
drag, startPoint x: 841, startPoint y: 322, endPoint x: 865, endPoint y: 327, distance: 24.5
click at [842, 322] on input "38" at bounding box center [863, 327] width 61 height 23
click at [866, 327] on input "8" at bounding box center [863, 327] width 61 height 23
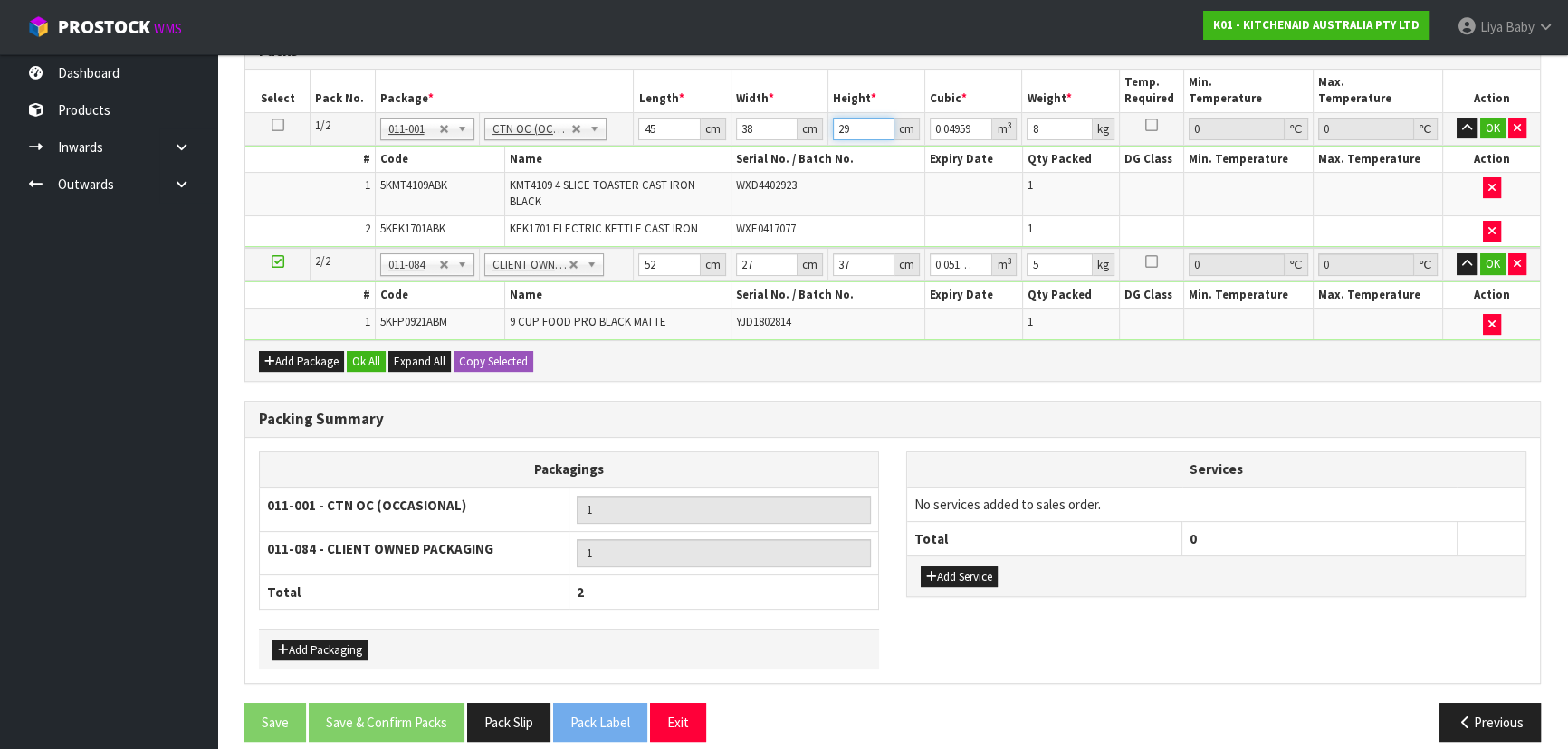
scroll to position [458, 0]
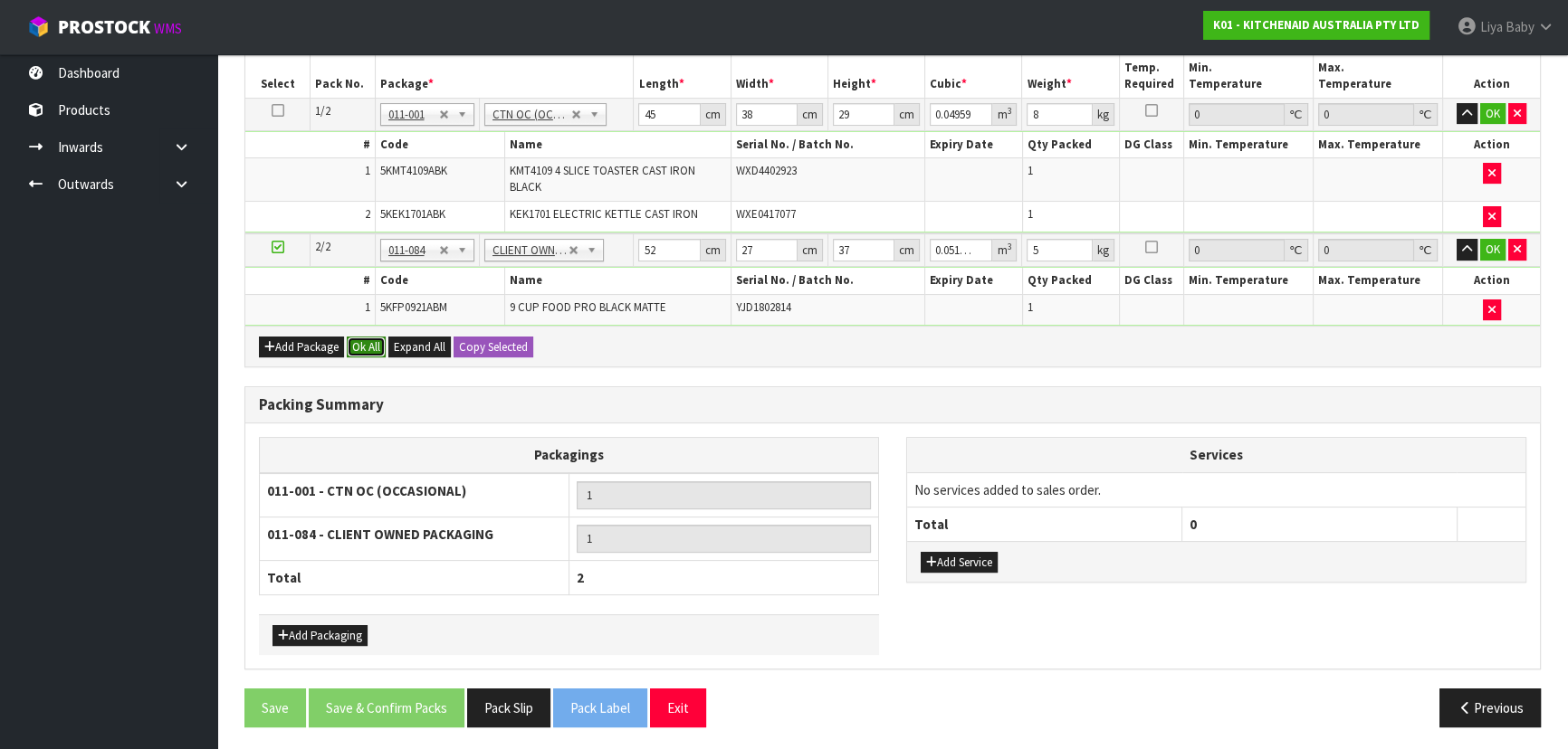
click at [353, 344] on button "Ok All" at bounding box center [366, 348] width 39 height 22
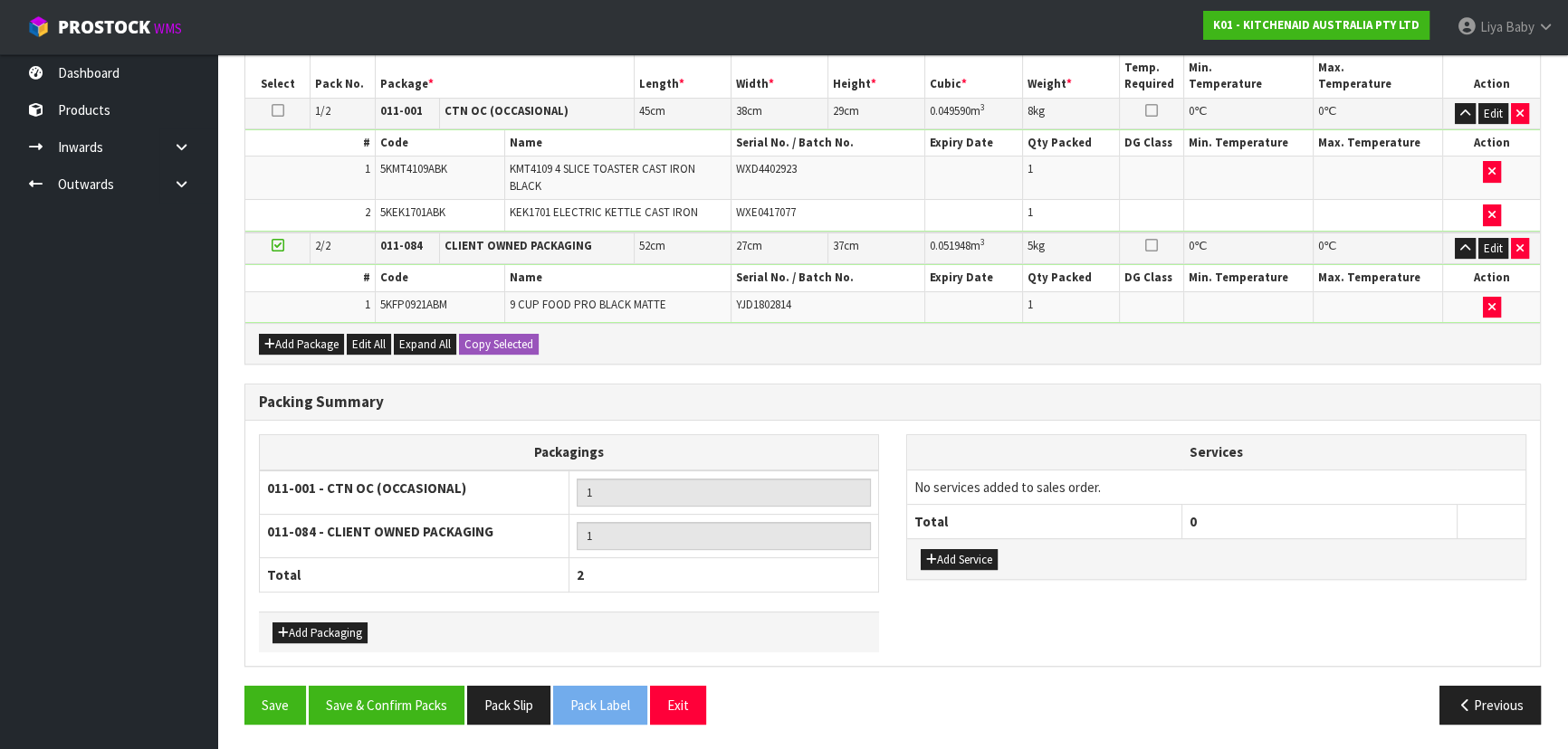
scroll to position [456, 0]
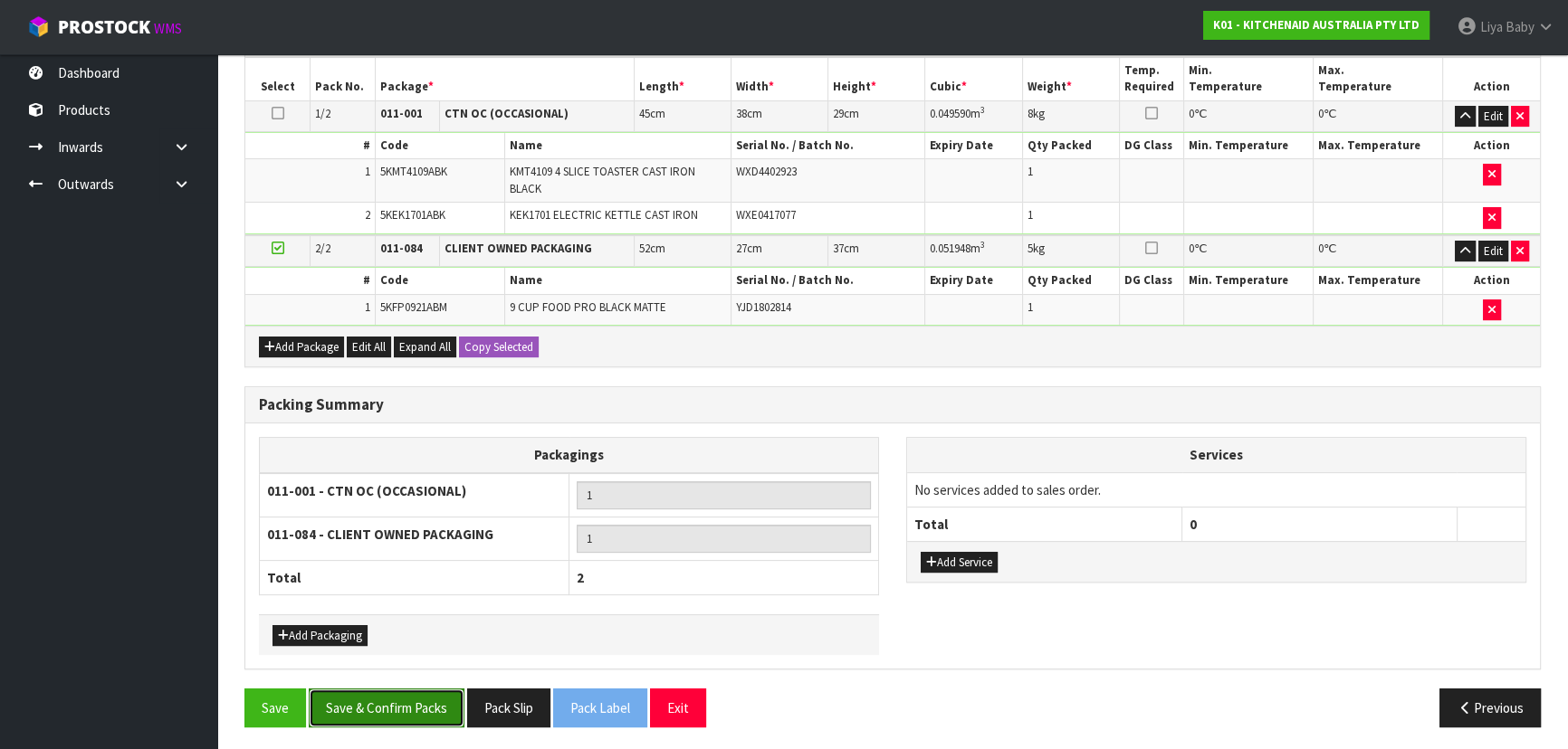
click at [411, 706] on button "Save & Confirm Packs" at bounding box center [386, 707] width 155 height 39
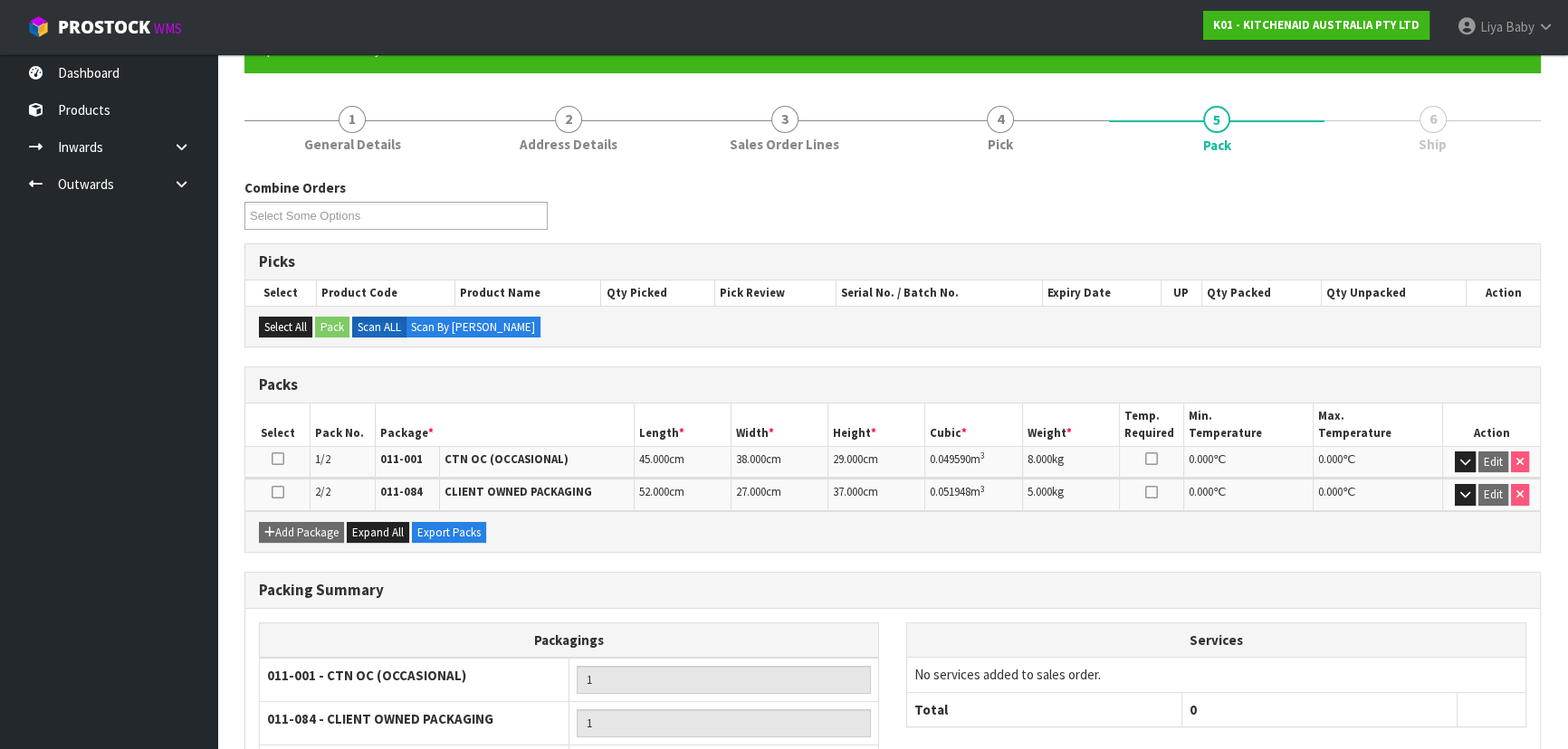
scroll to position [321, 0]
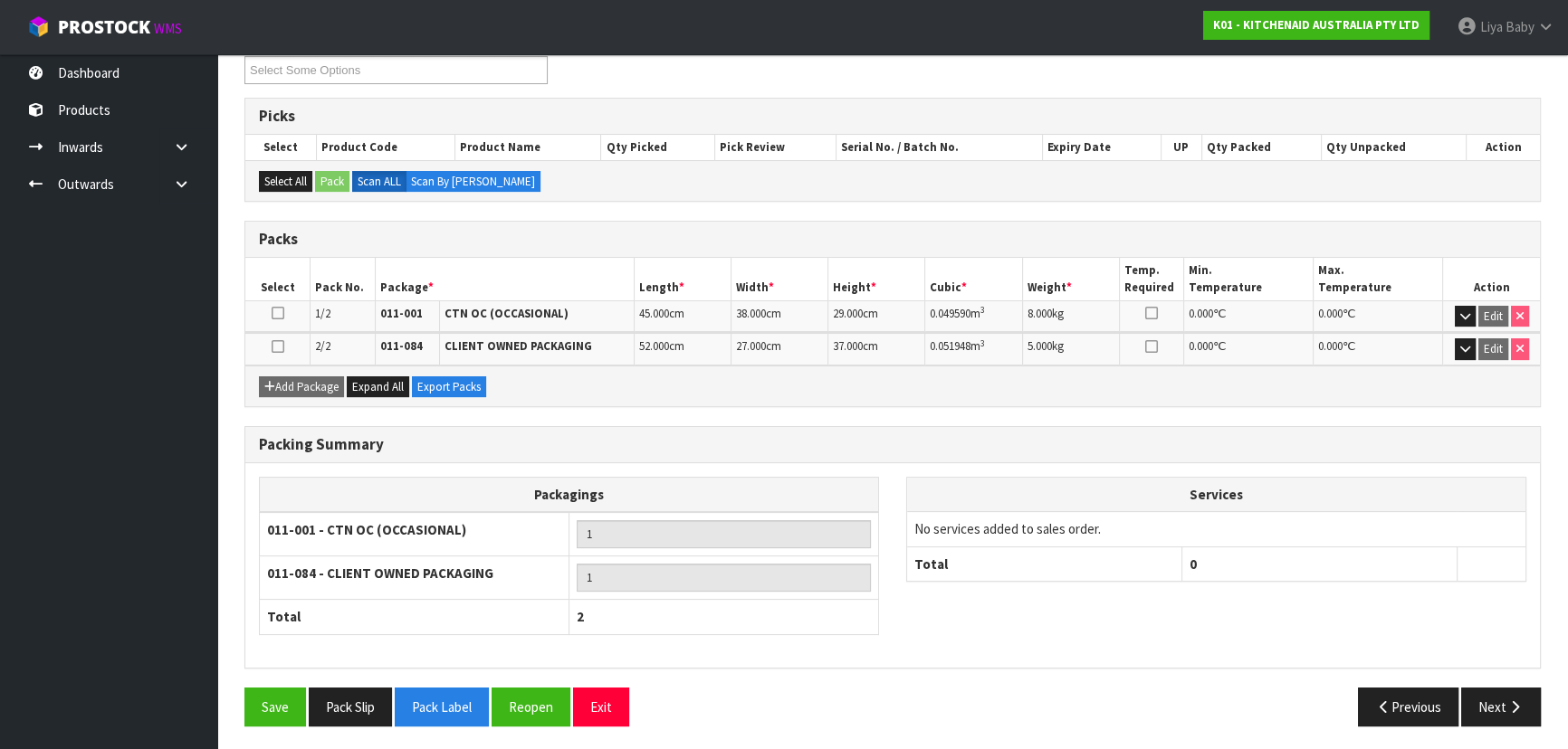
click at [277, 305] on td at bounding box center [278, 316] width 65 height 32
click at [274, 313] on icon at bounding box center [278, 313] width 13 height 1
click at [283, 347] on icon at bounding box center [278, 347] width 13 height 1
click at [1485, 707] on button "Next" at bounding box center [1501, 707] width 80 height 39
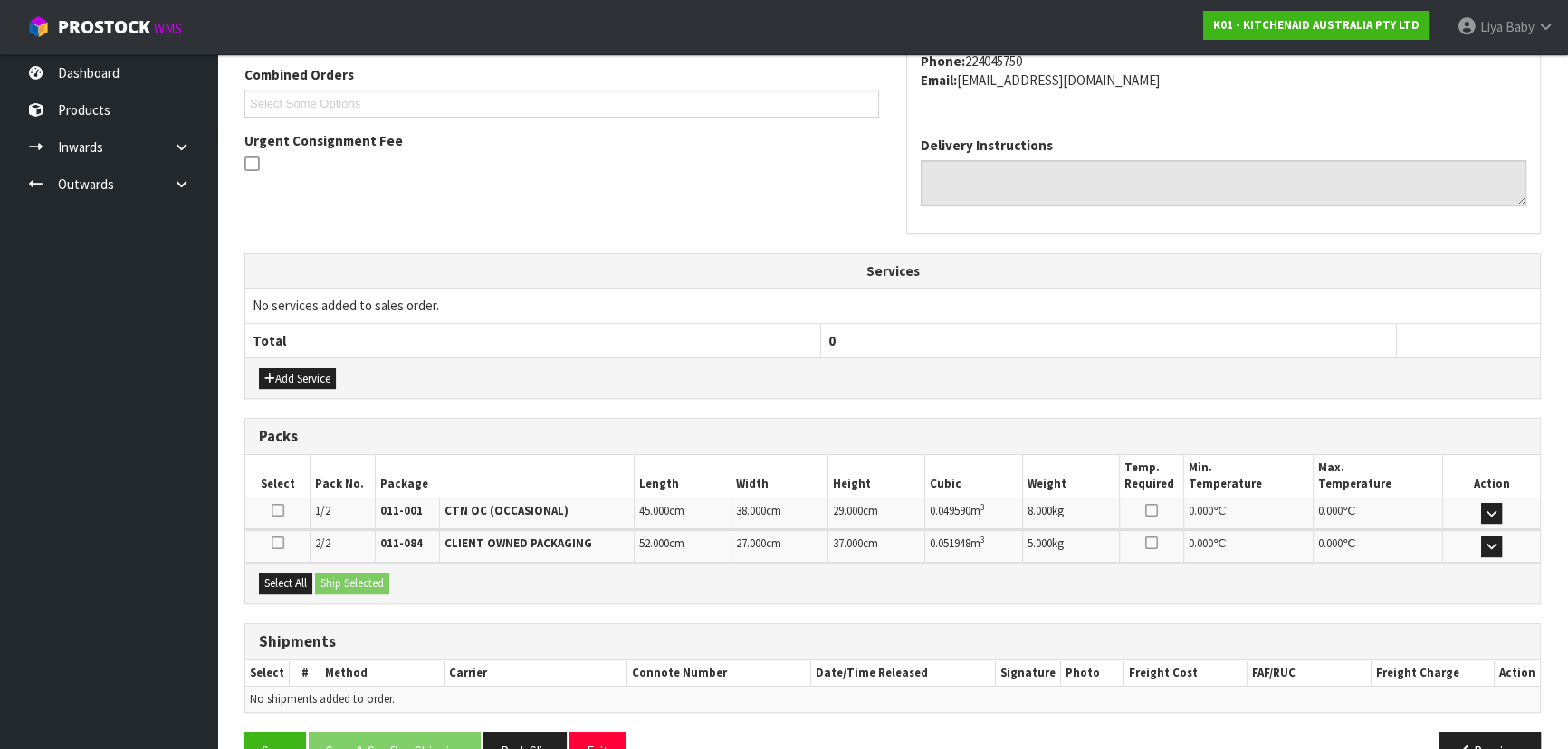
scroll to position [514, 0]
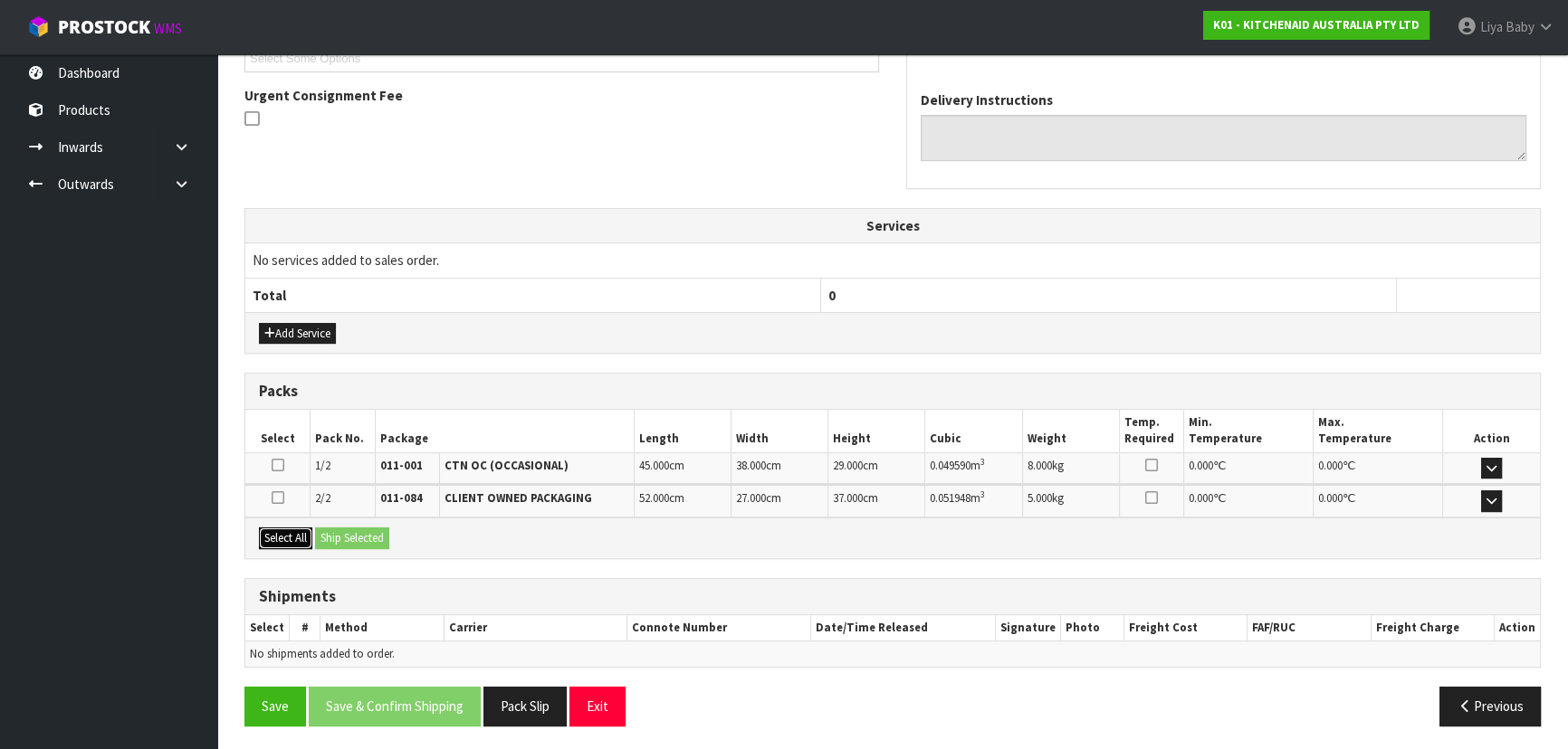
click at [273, 537] on button "Select All" at bounding box center [286, 539] width 53 height 22
click at [338, 533] on button "Ship Selected" at bounding box center [352, 539] width 74 height 22
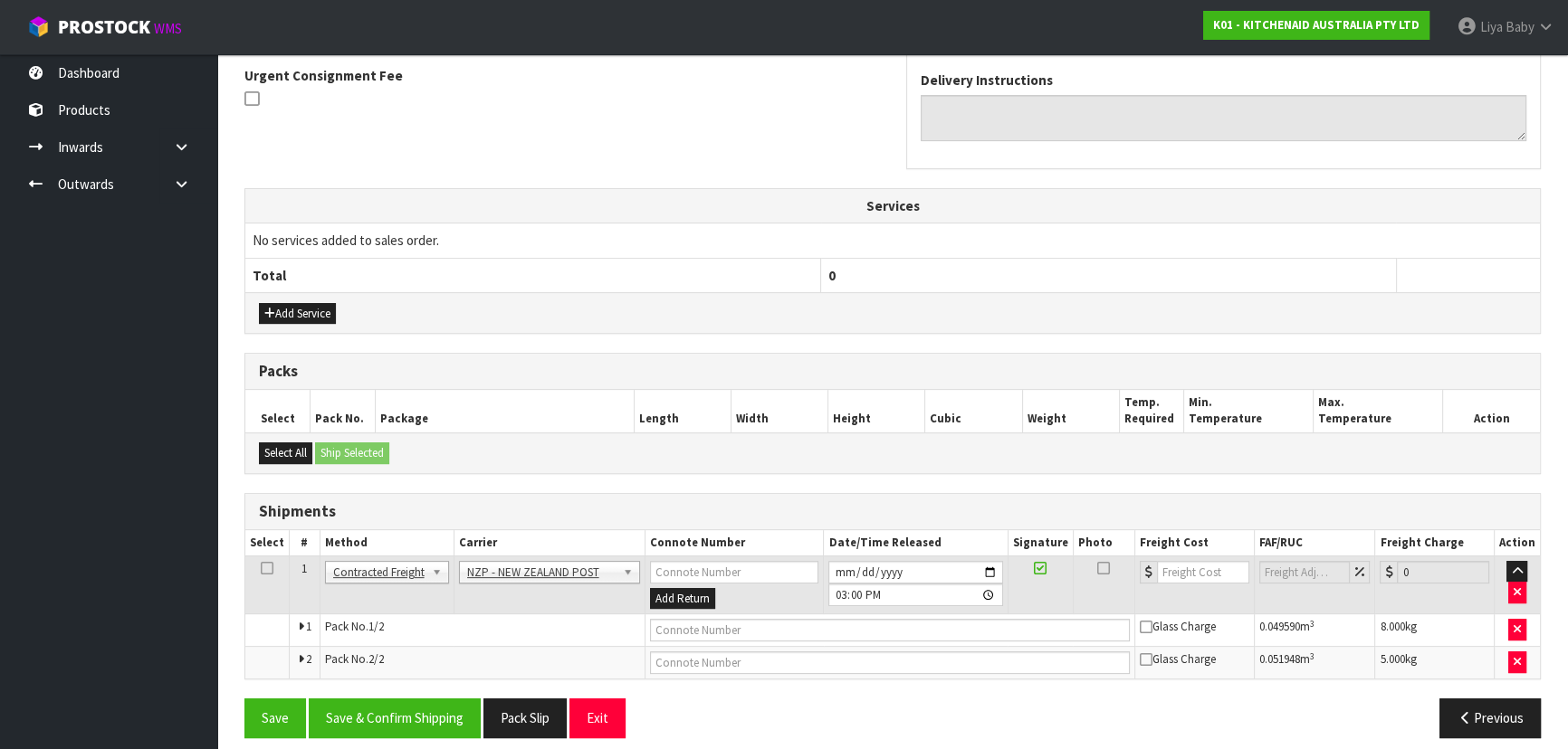
scroll to position [545, 0]
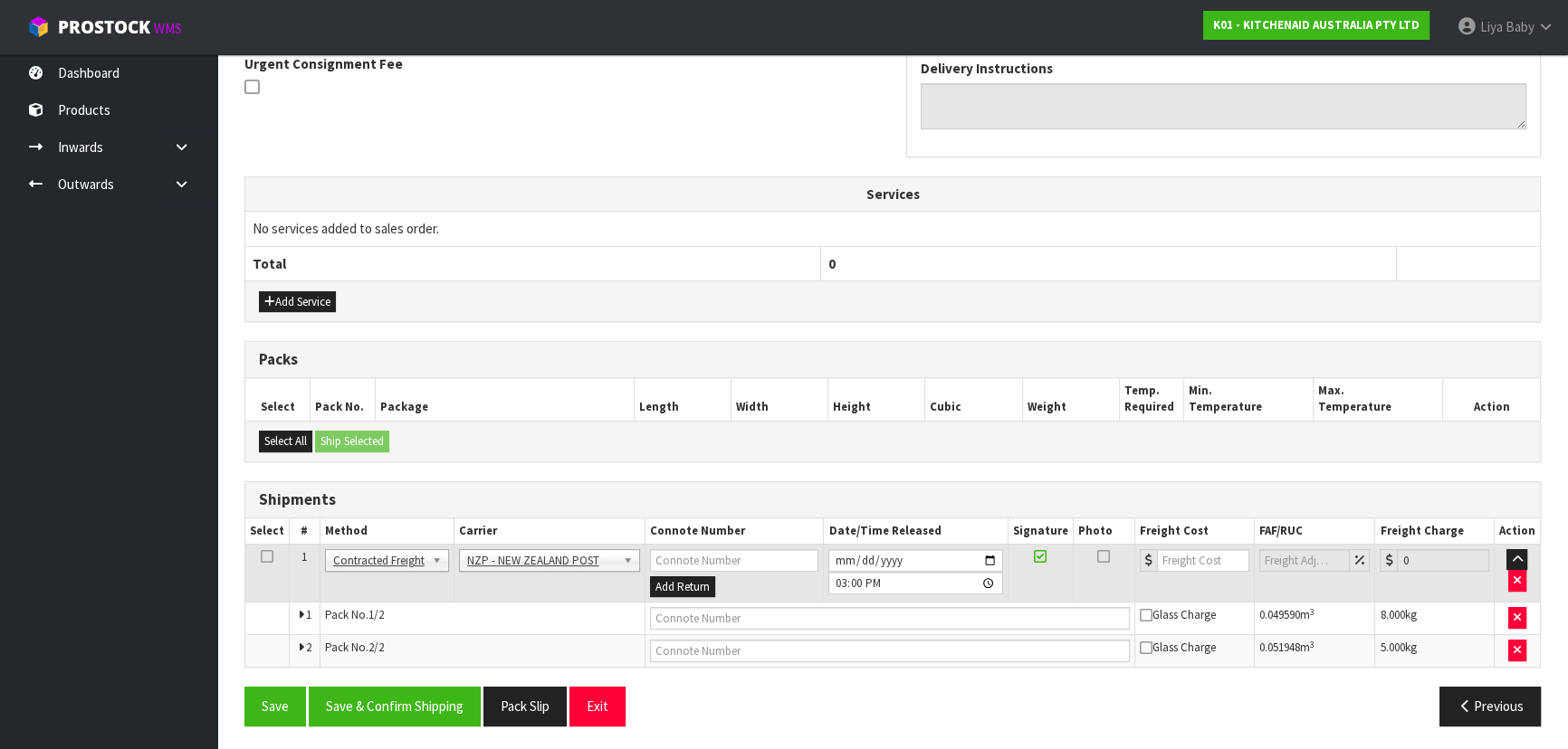
click at [267, 556] on icon at bounding box center [267, 556] width 13 height 1
click at [377, 707] on button "Save & Confirm Shipping" at bounding box center [394, 706] width 172 height 39
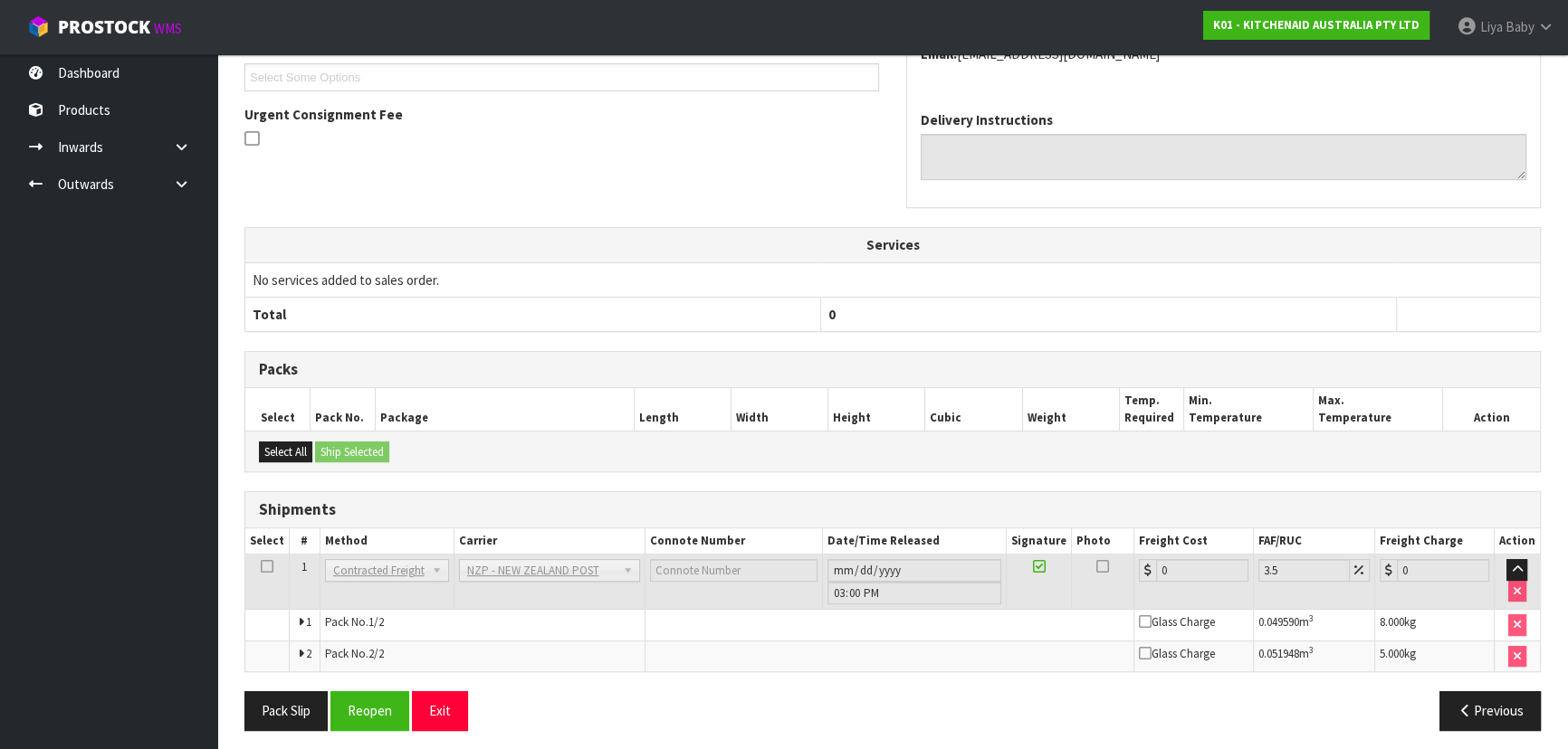
scroll to position [520, 0]
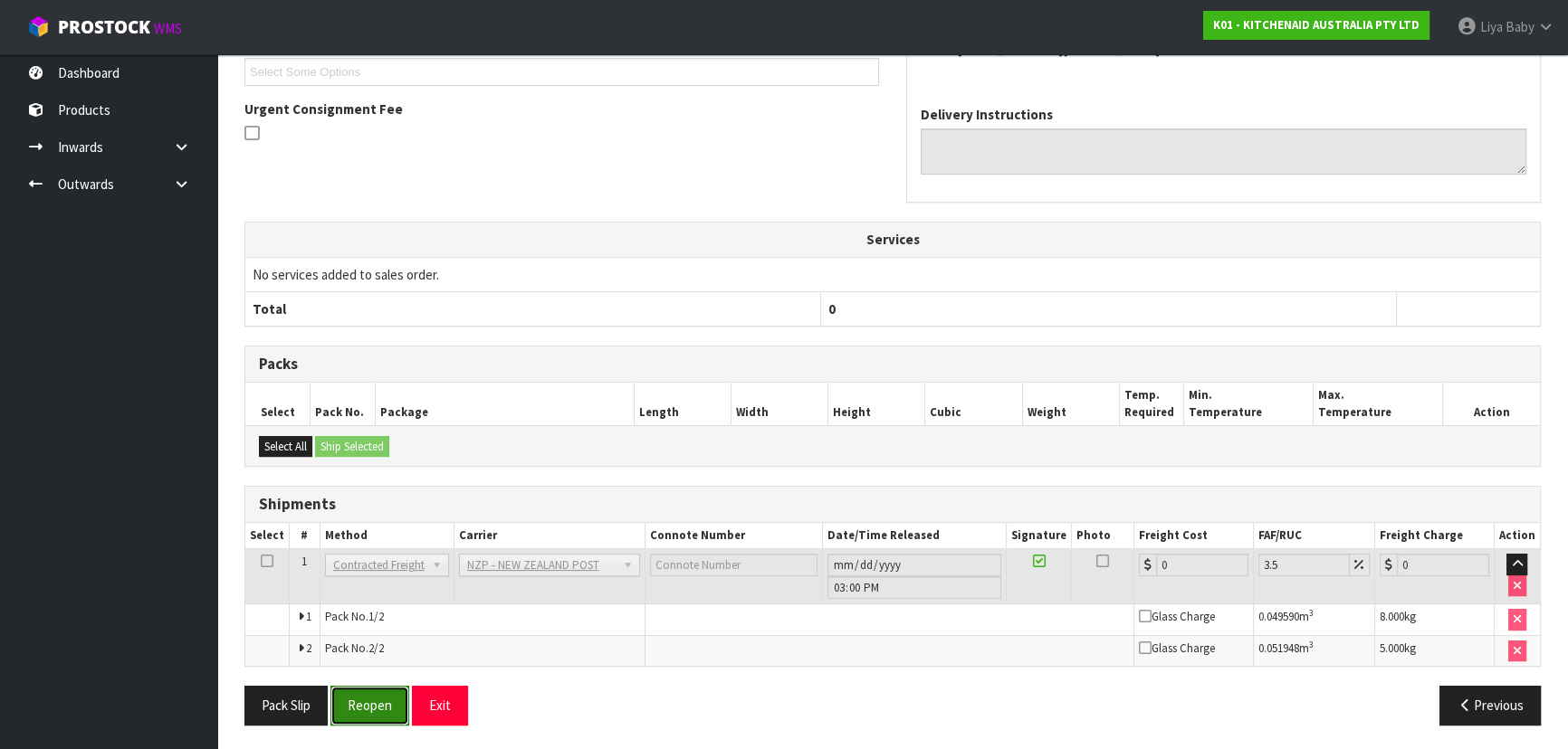
click at [398, 709] on button "Reopen" at bounding box center [370, 705] width 79 height 39
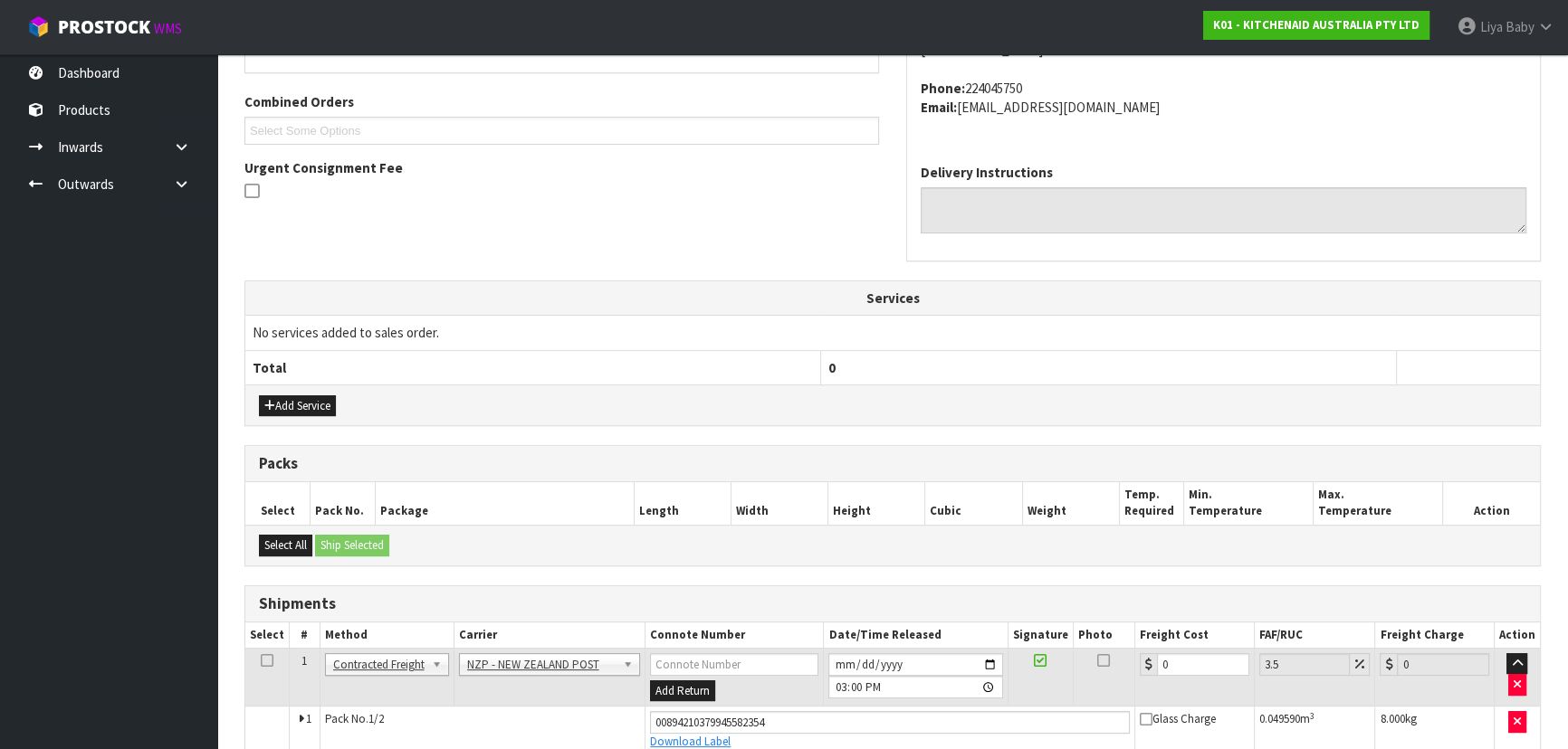
scroll to position [562, 0]
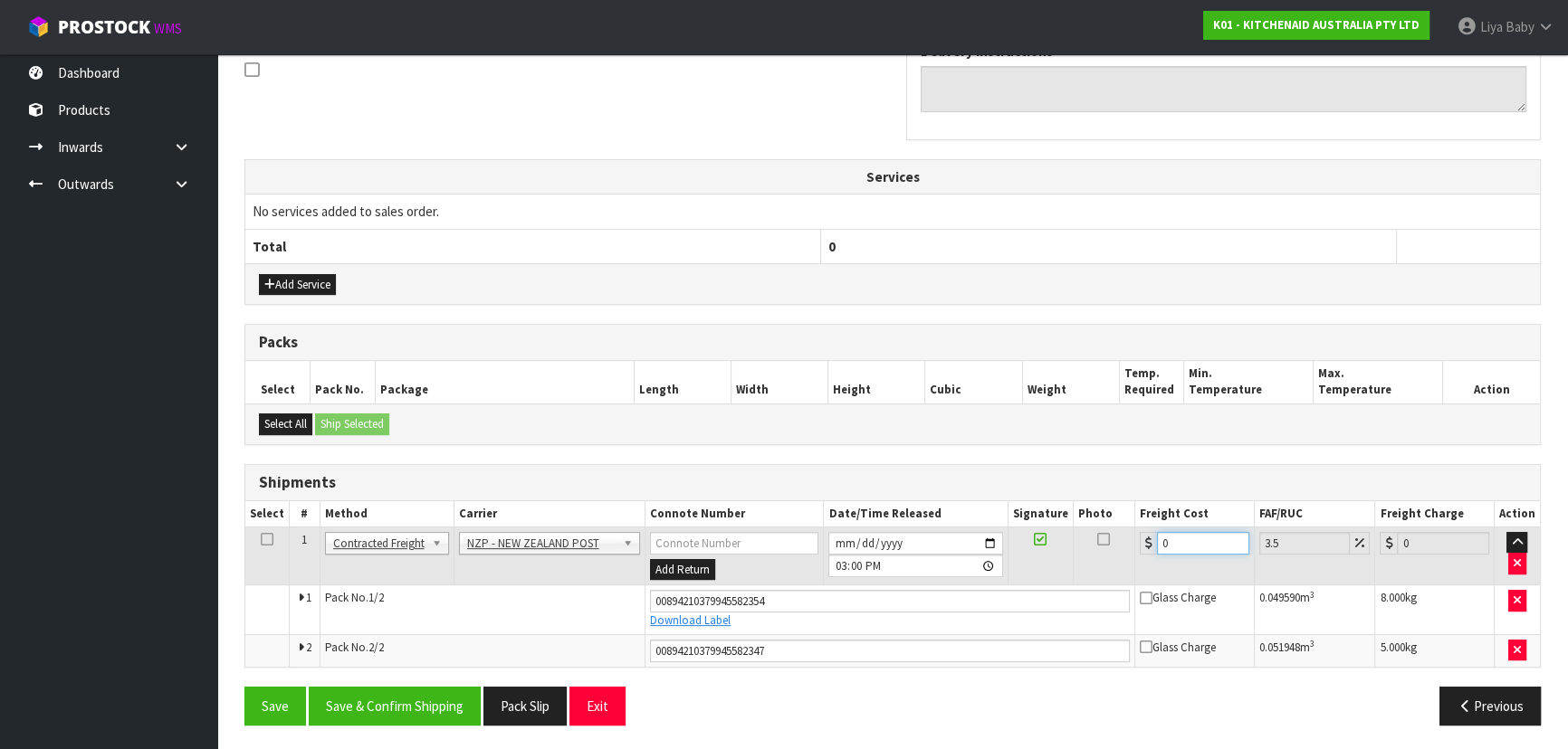
click at [1176, 541] on input "0" at bounding box center [1202, 542] width 92 height 23
click at [263, 536] on td at bounding box center [267, 556] width 44 height 59
click at [264, 540] on icon at bounding box center [267, 540] width 13 height 1
click at [355, 705] on button "Save & Confirm Shipping" at bounding box center [394, 706] width 172 height 39
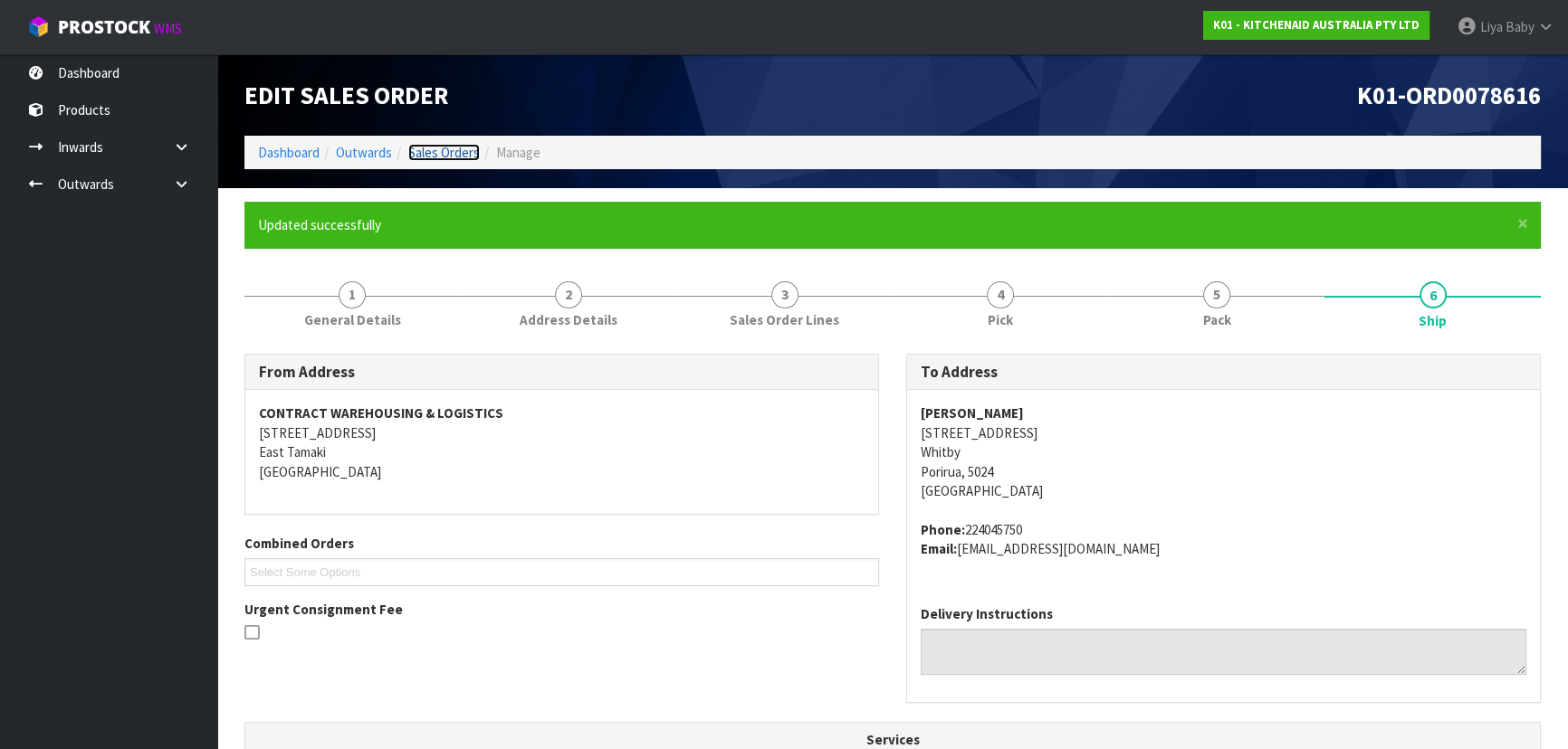
click at [464, 144] on link "Sales Orders" at bounding box center [444, 152] width 71 height 17
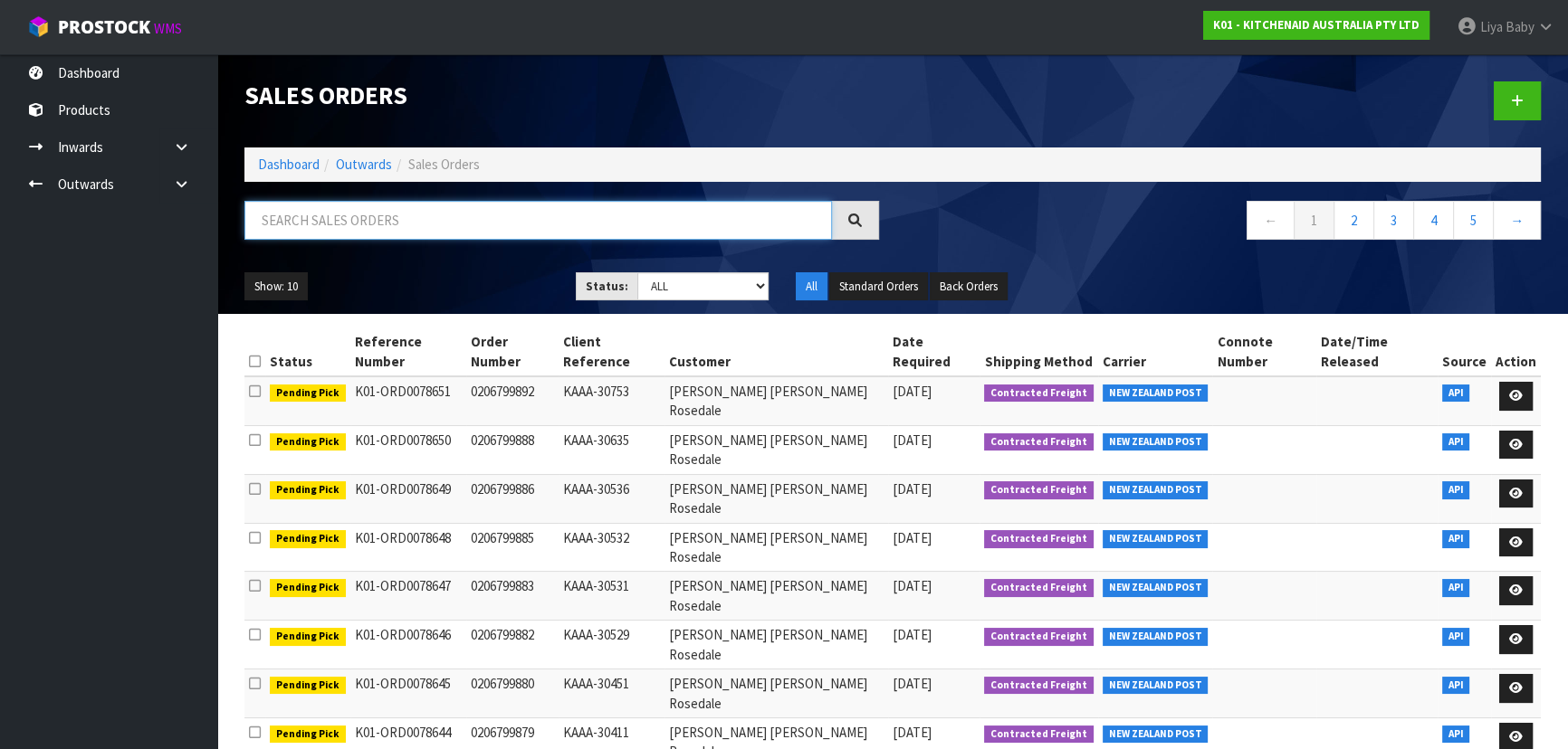
click at [402, 219] on input "text" at bounding box center [538, 219] width 587 height 39
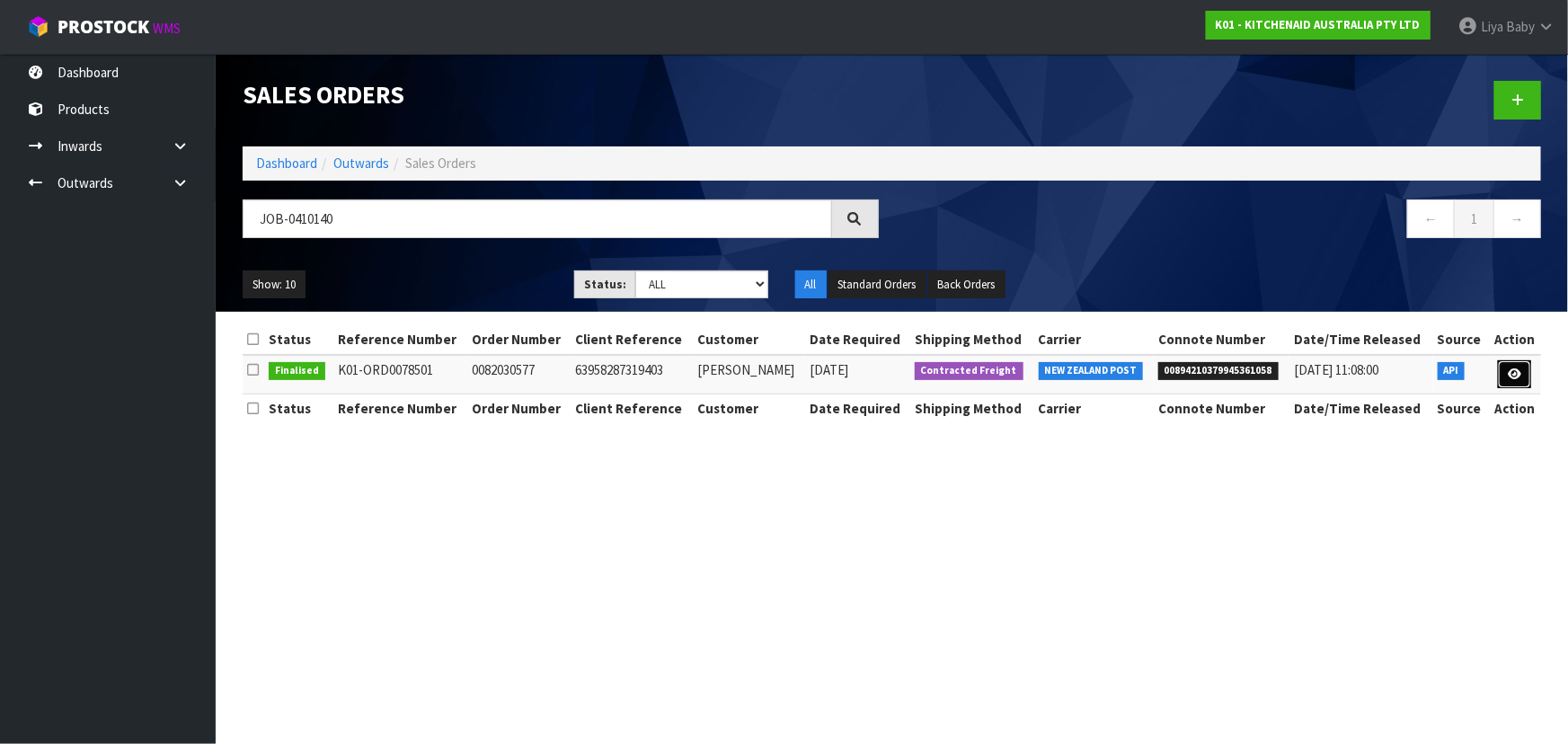
click at [1508, 370] on icon at bounding box center [1514, 374] width 14 height 12
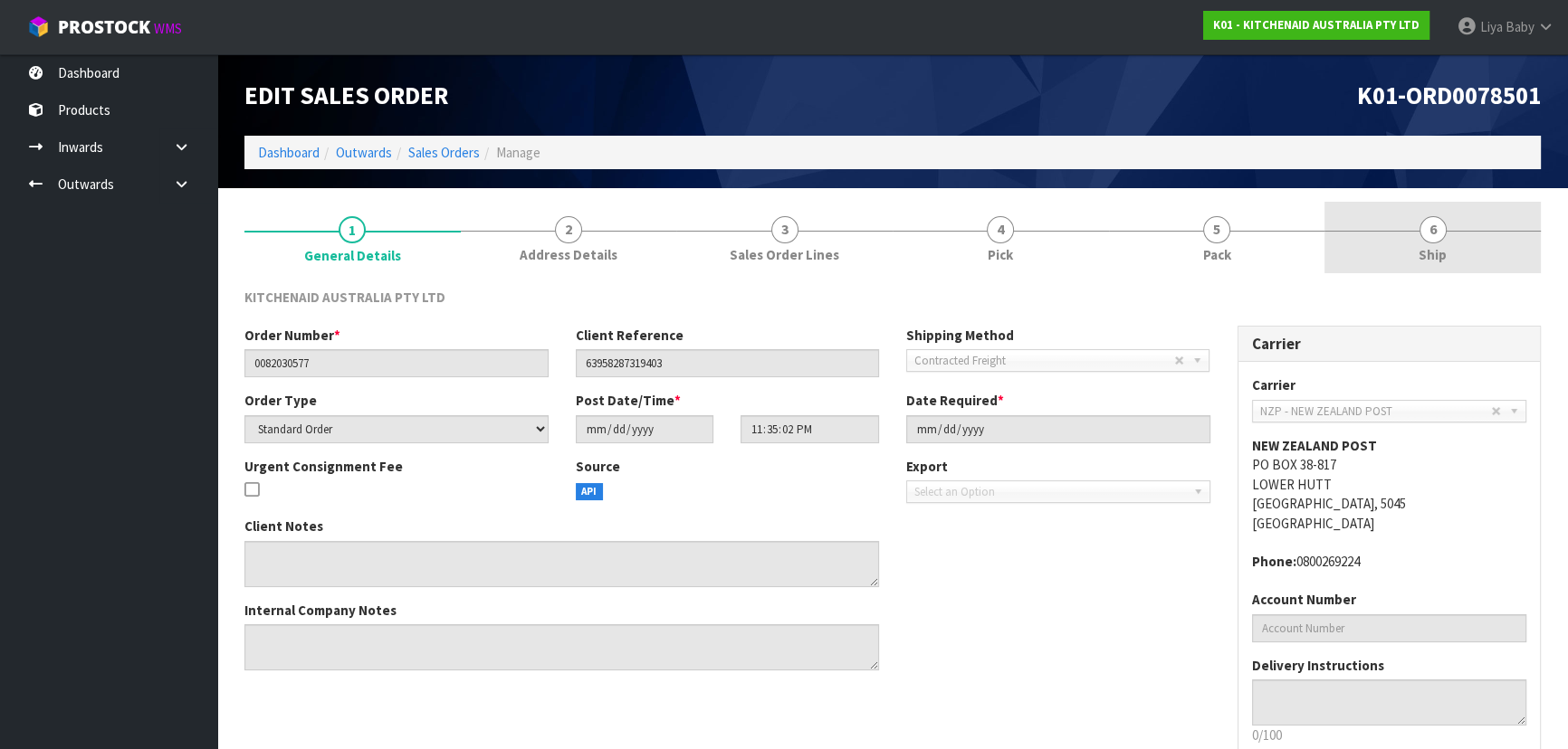
click at [1419, 256] on span "Ship" at bounding box center [1433, 254] width 28 height 19
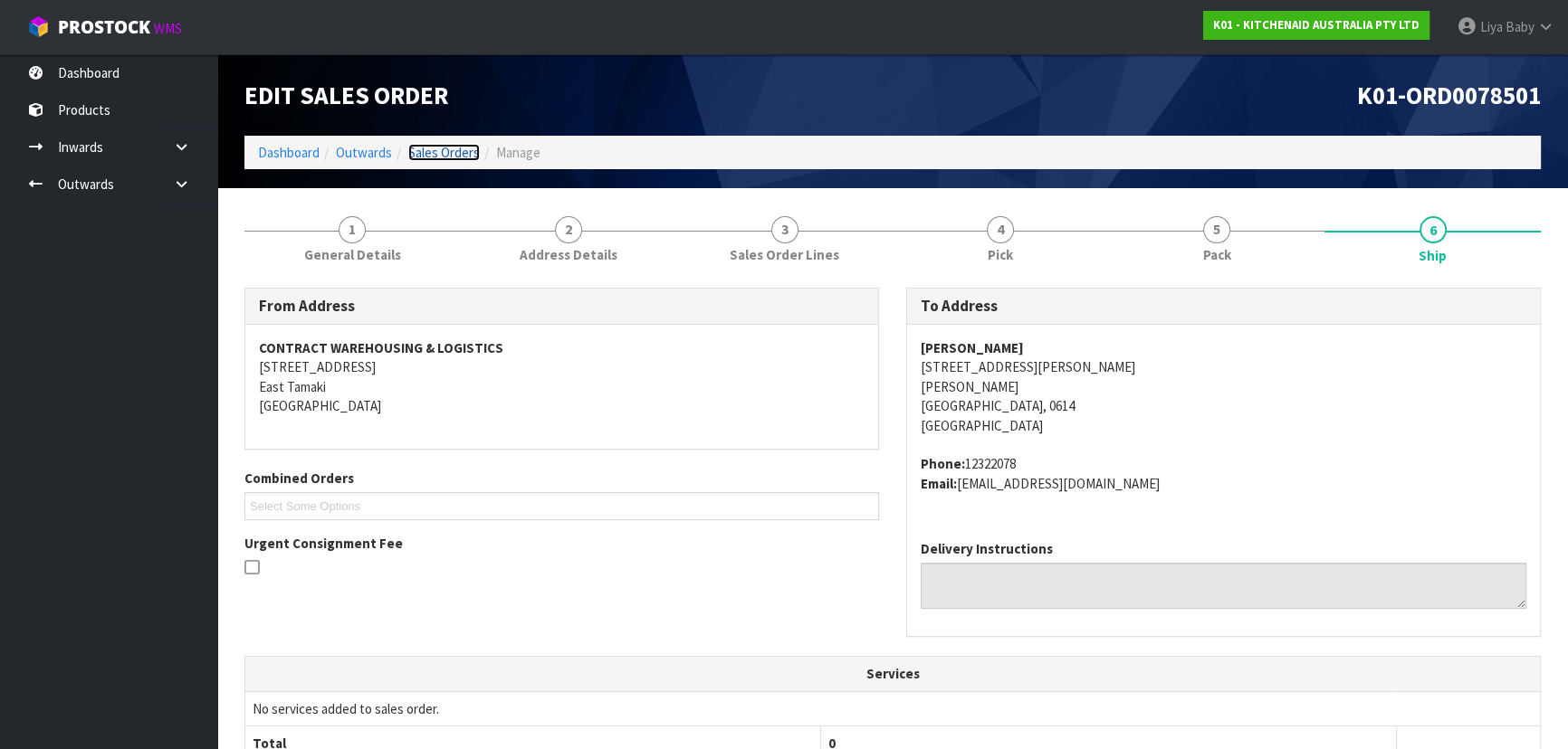
click at [472, 153] on link "Sales Orders" at bounding box center [444, 152] width 71 height 17
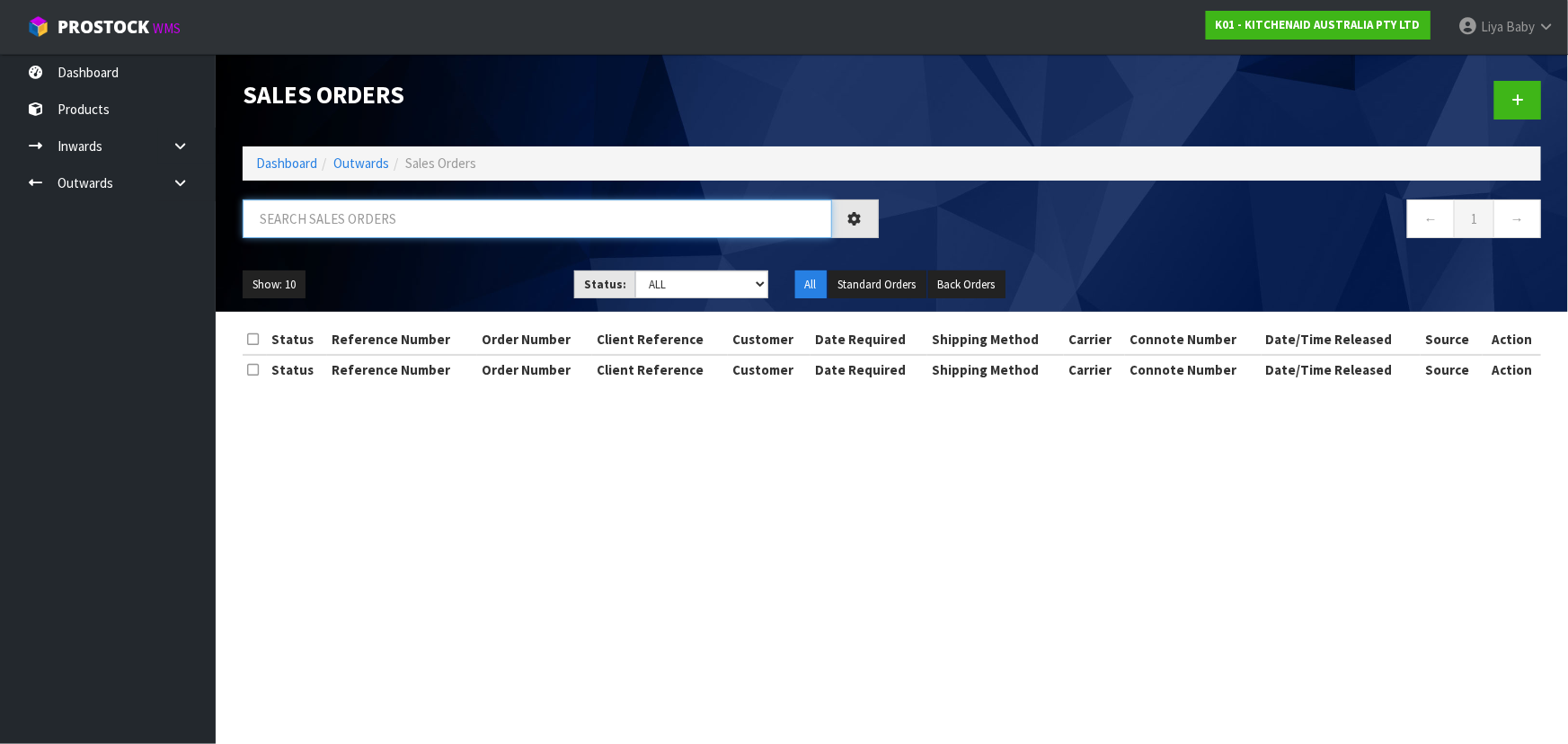
click at [379, 209] on input "text" at bounding box center [537, 218] width 590 height 38
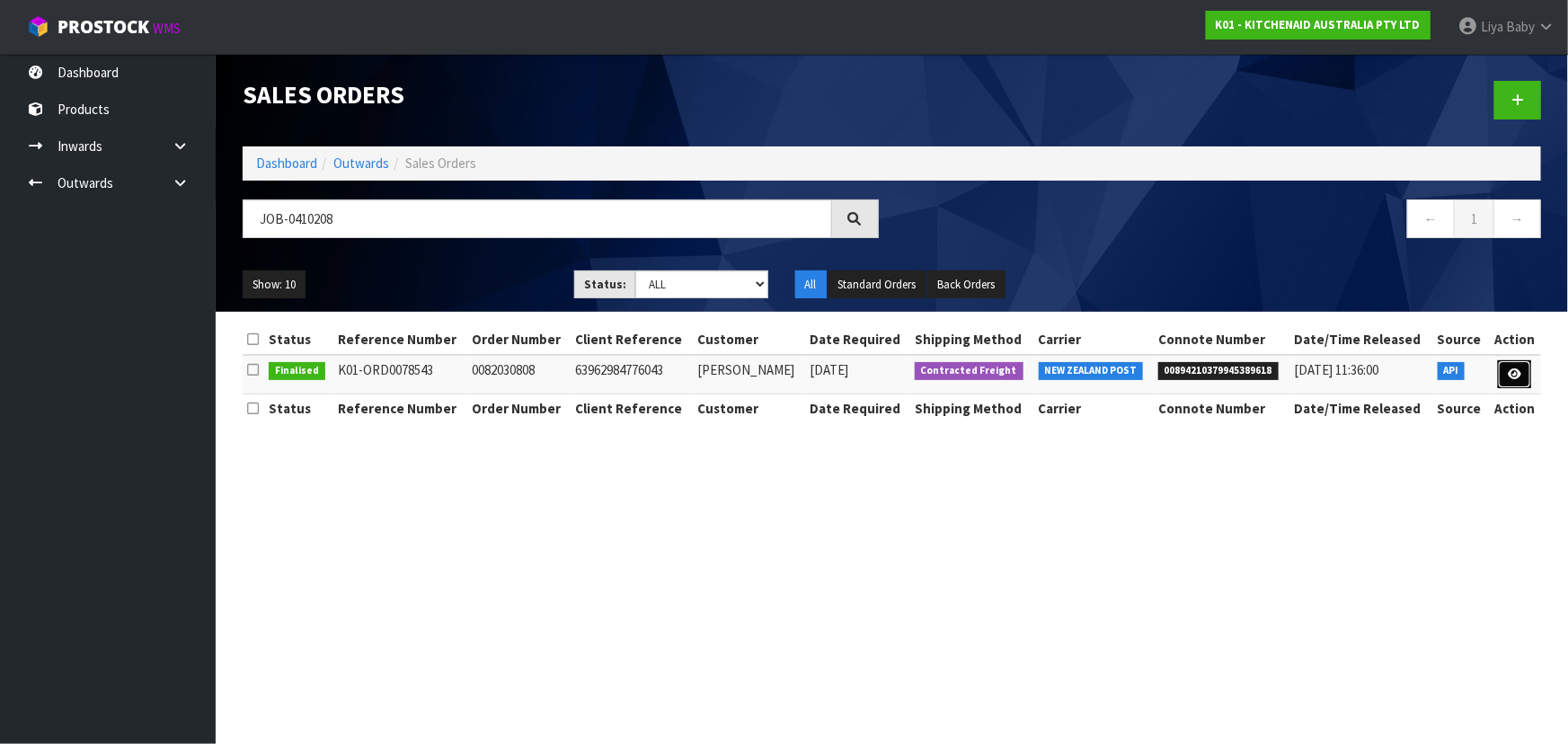
click at [1514, 372] on icon at bounding box center [1514, 374] width 14 height 12
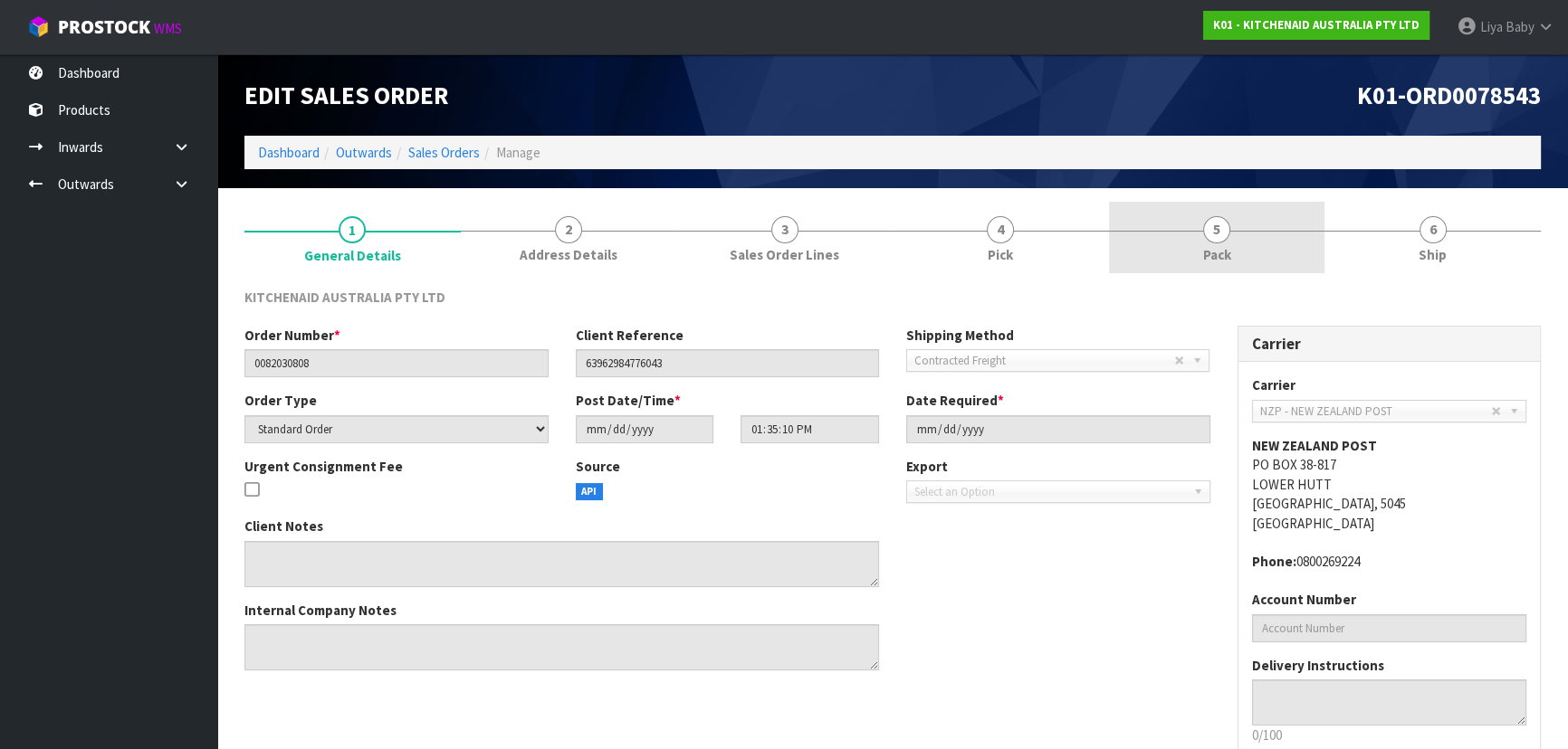
click at [1262, 243] on link "5 Pack" at bounding box center [1217, 237] width 217 height 71
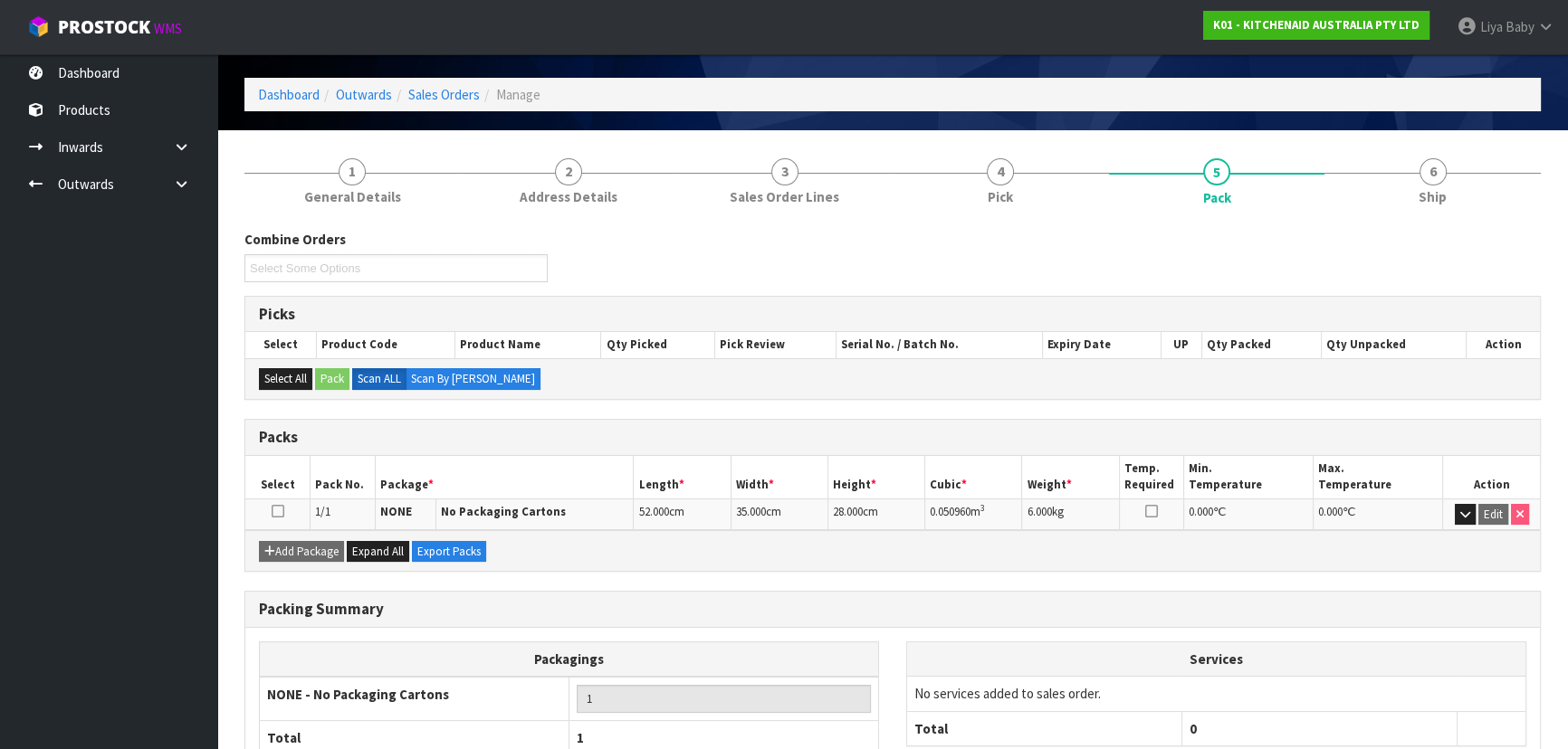
scroll to position [180, 0]
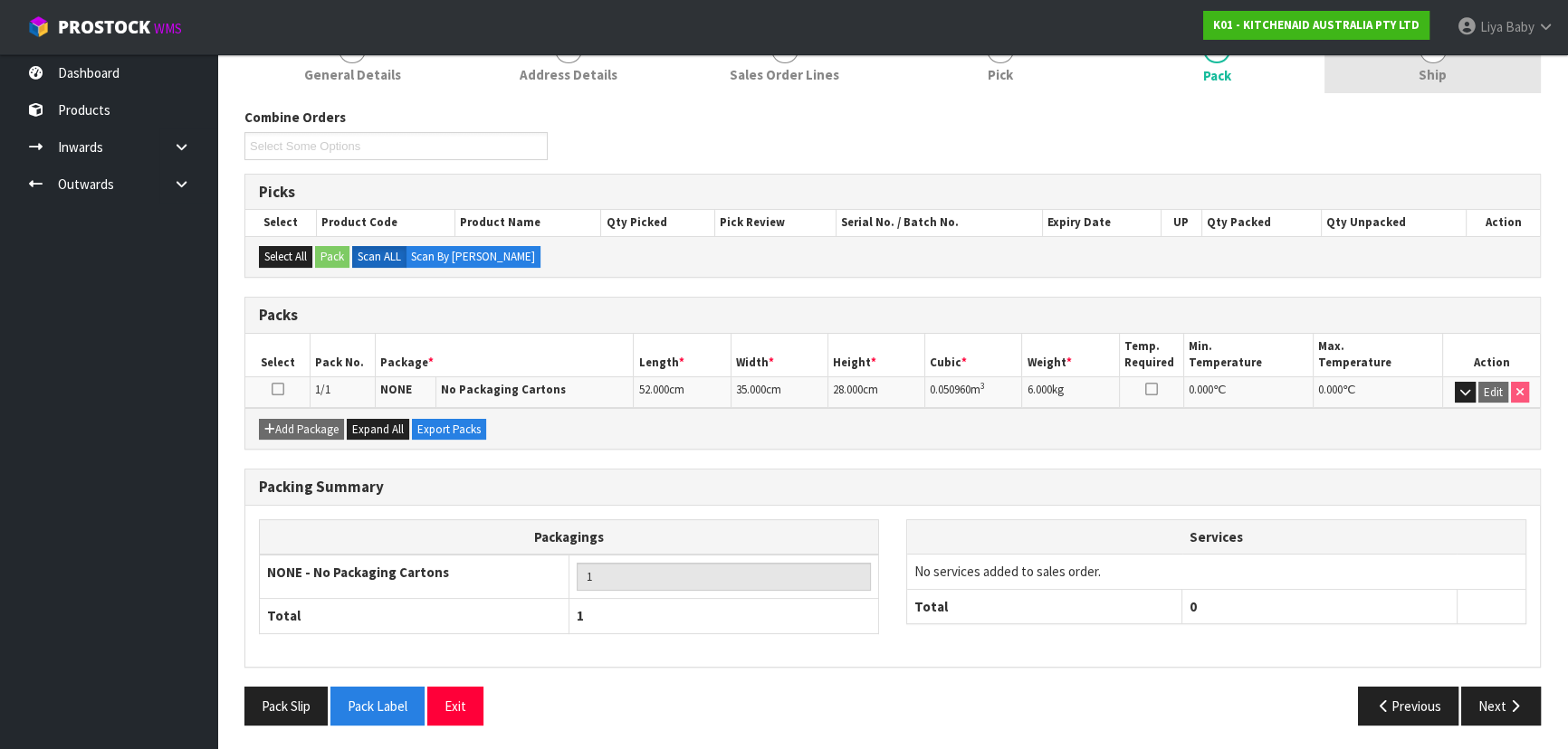
drag, startPoint x: 1441, startPoint y: 68, endPoint x: 1435, endPoint y: 81, distance: 14.3
click at [1441, 69] on span "Ship" at bounding box center [1433, 74] width 28 height 19
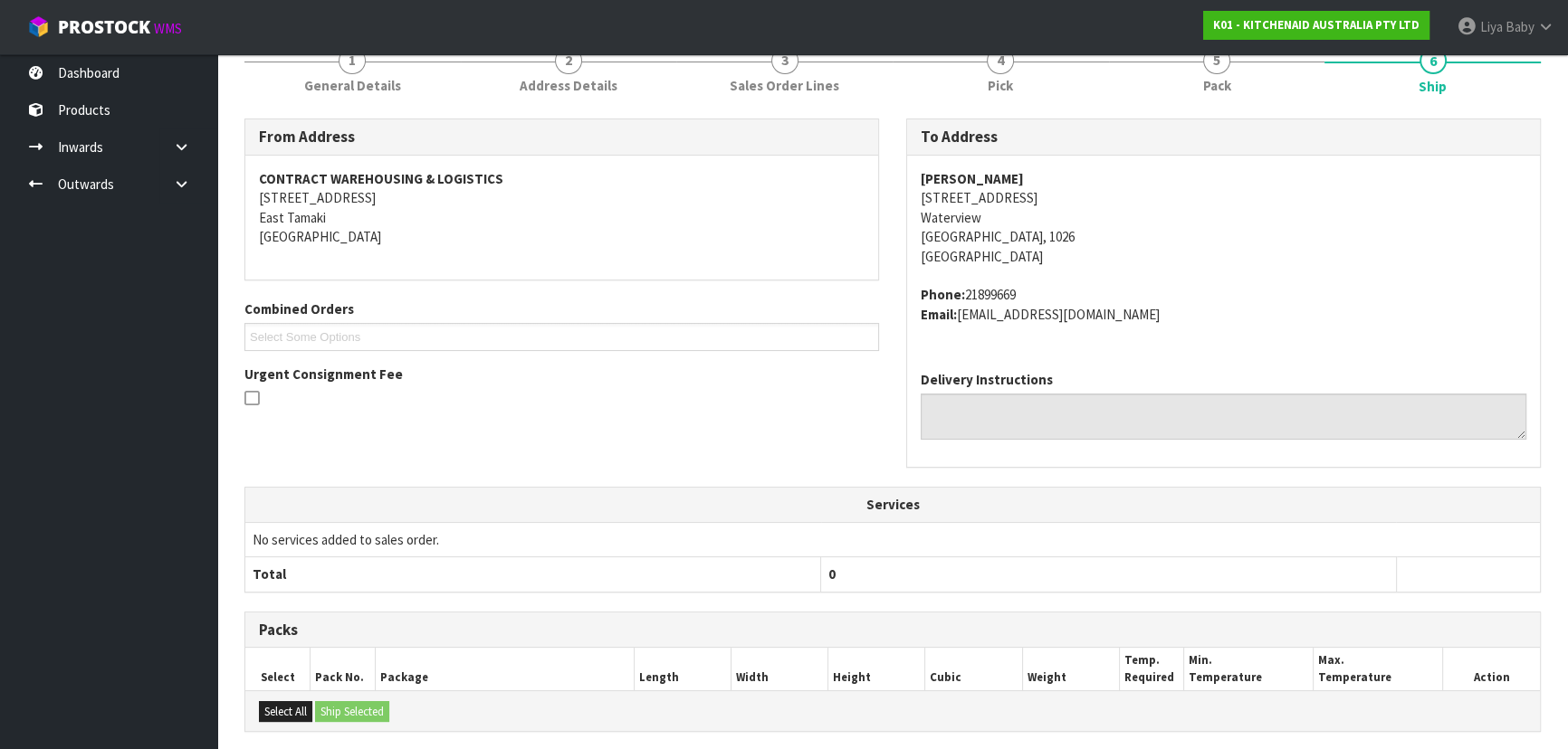
scroll to position [0, 0]
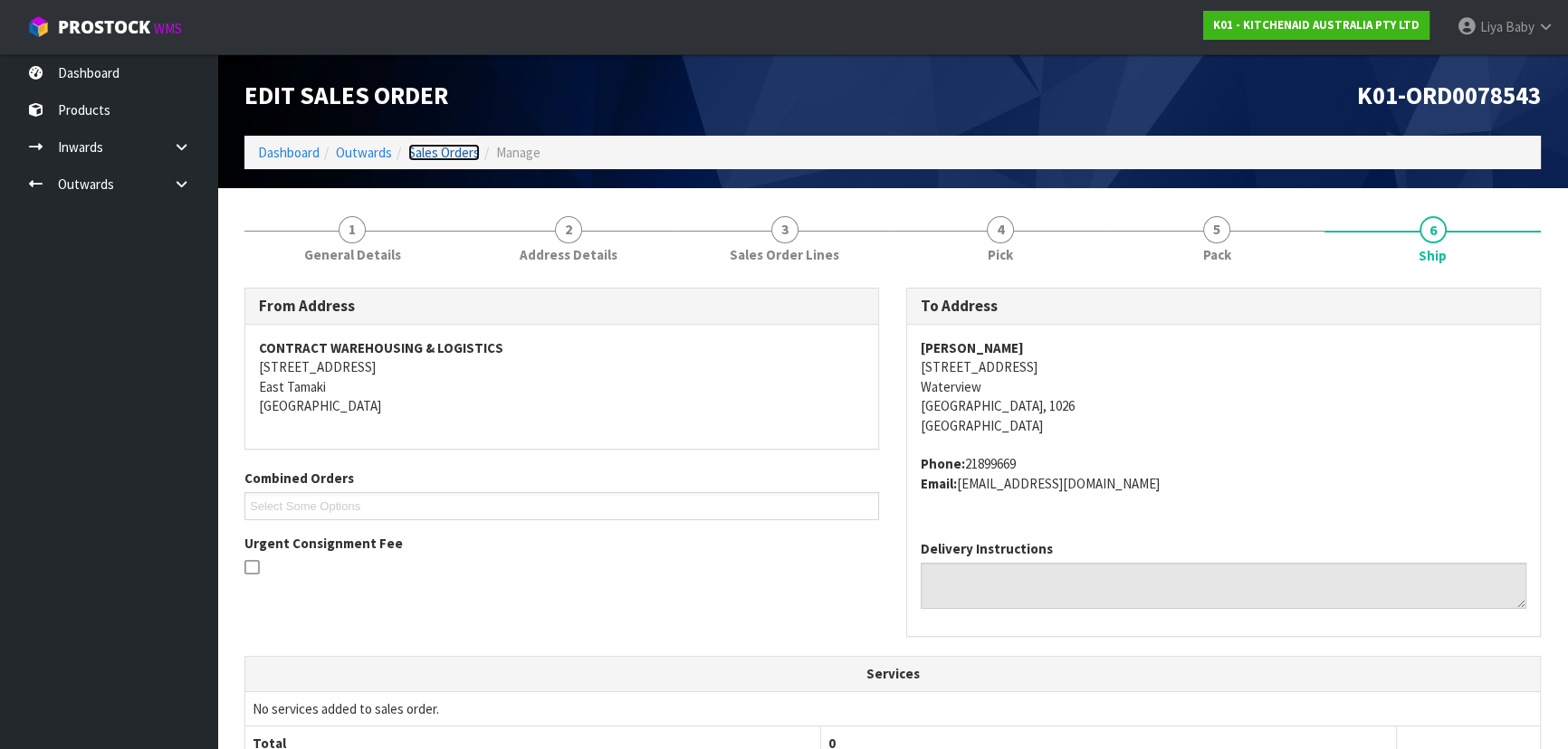
click at [457, 156] on link "Sales Orders" at bounding box center [444, 152] width 71 height 17
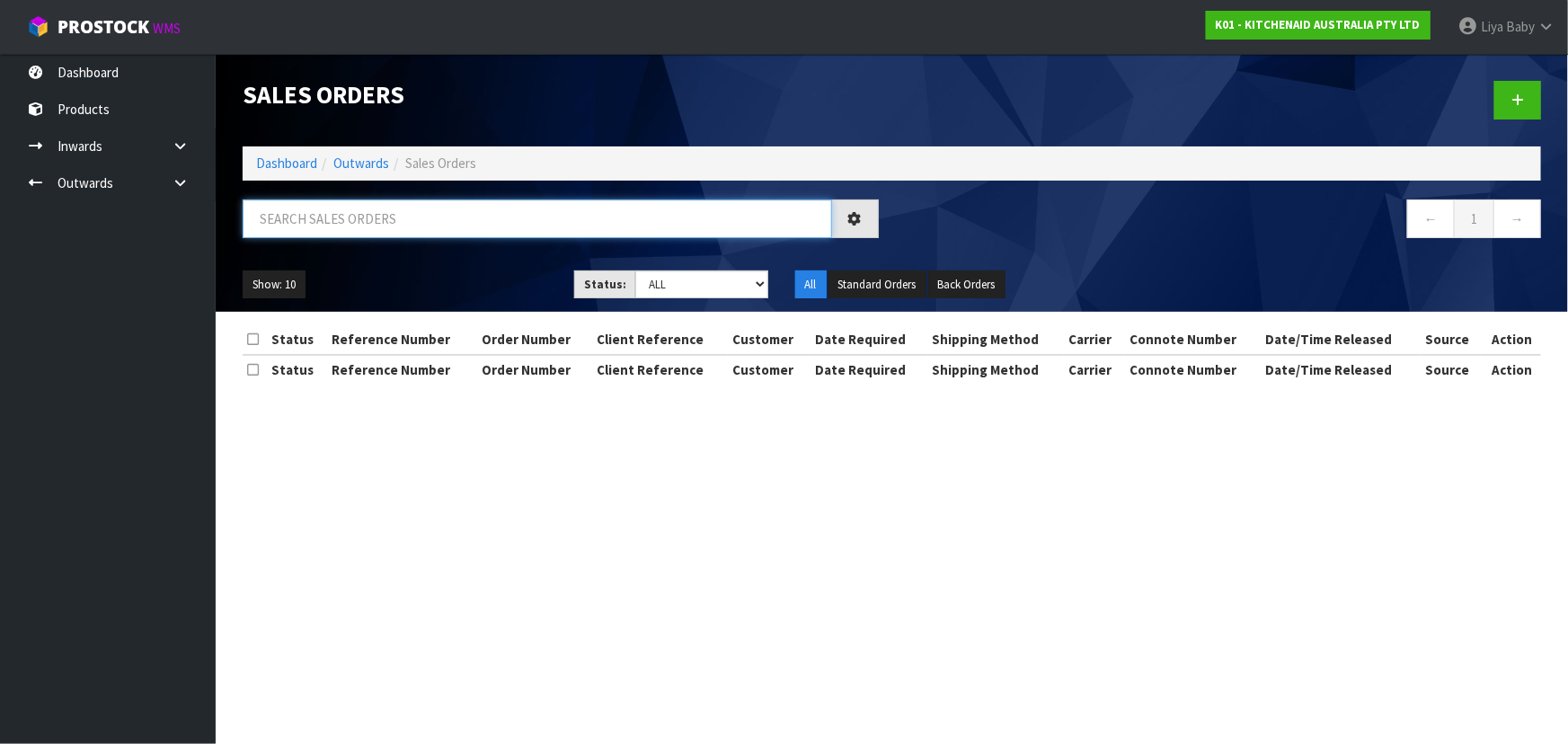
click at [435, 207] on input "text" at bounding box center [537, 218] width 590 height 38
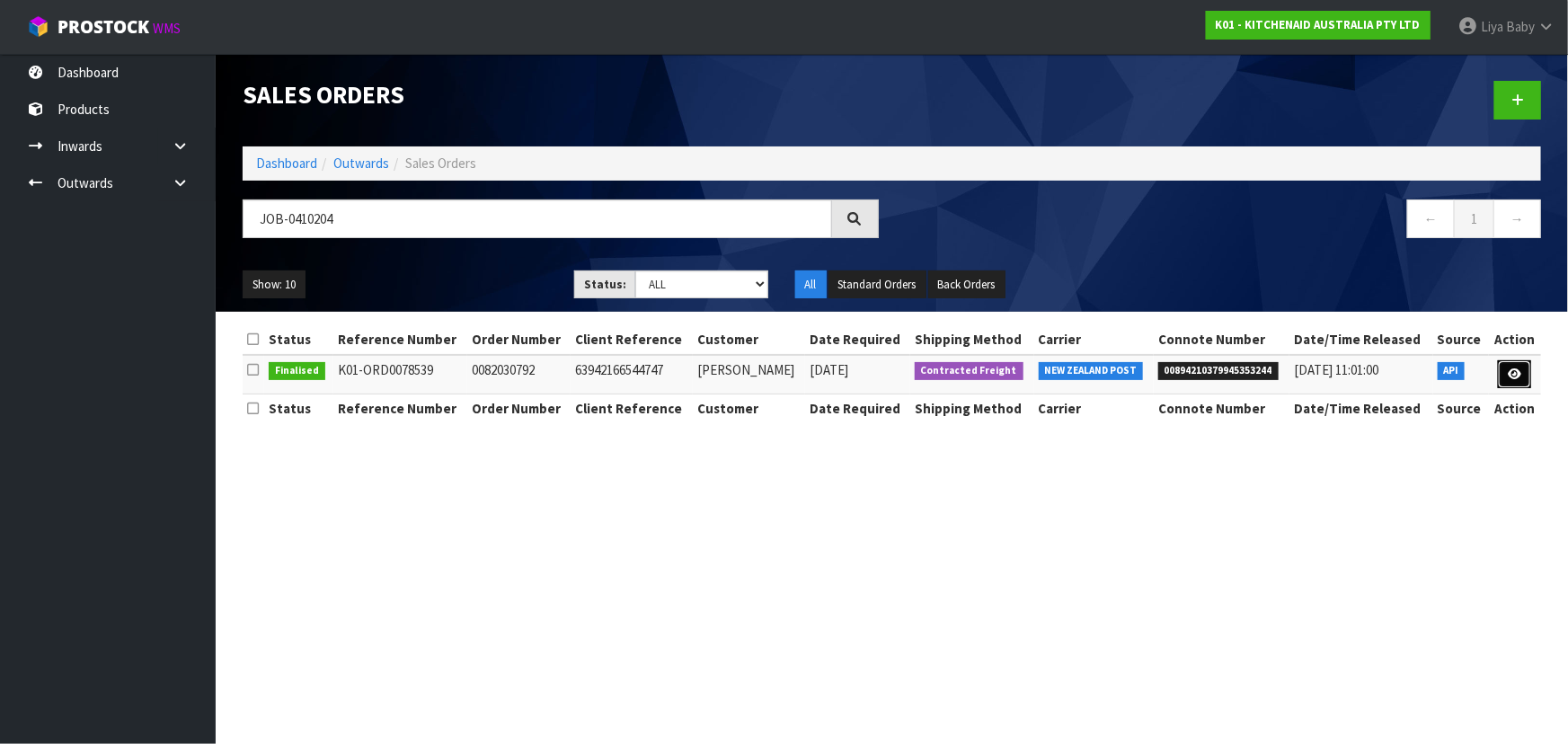
click at [1530, 376] on link at bounding box center [1514, 374] width 33 height 28
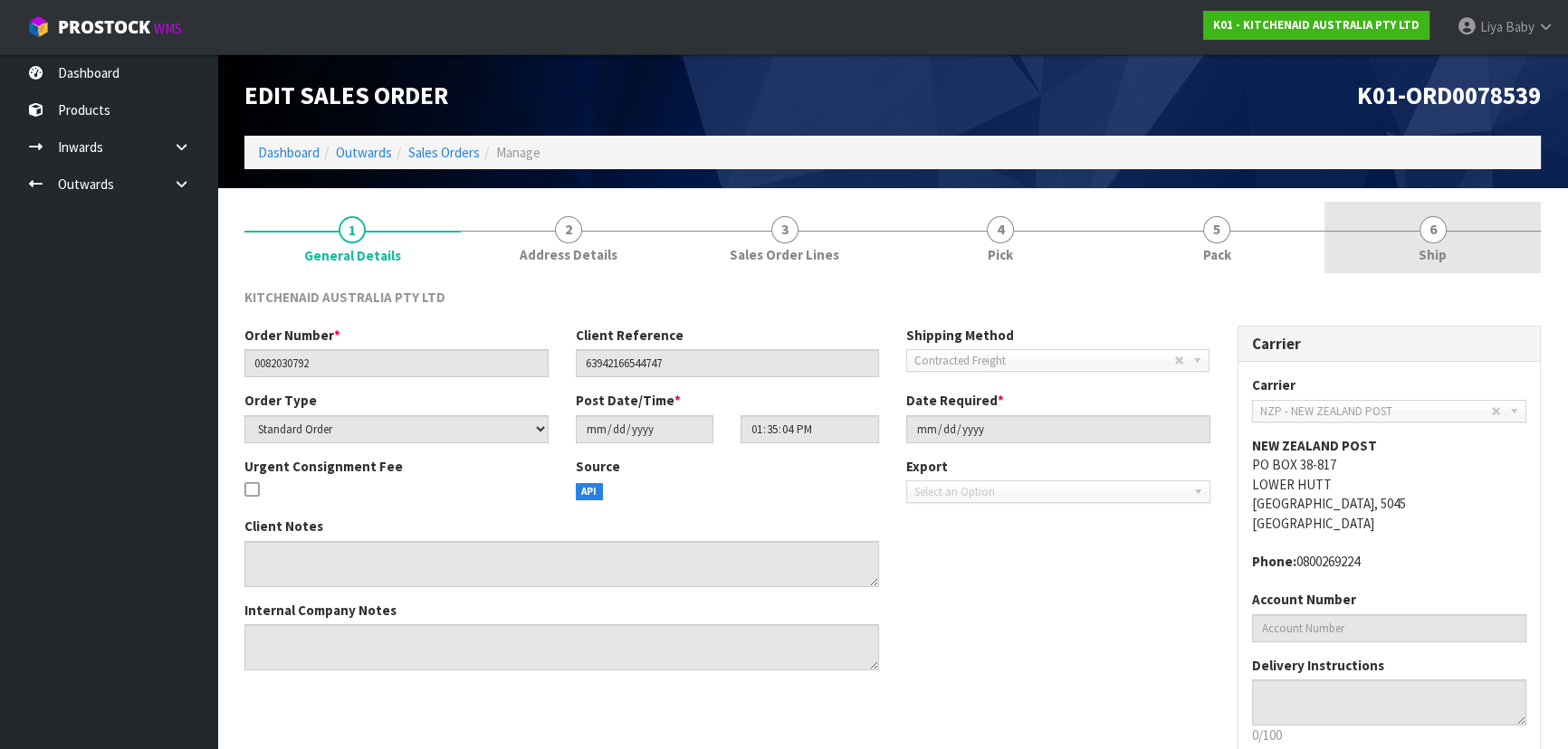
click at [1415, 245] on link "6 Ship" at bounding box center [1432, 237] width 217 height 71
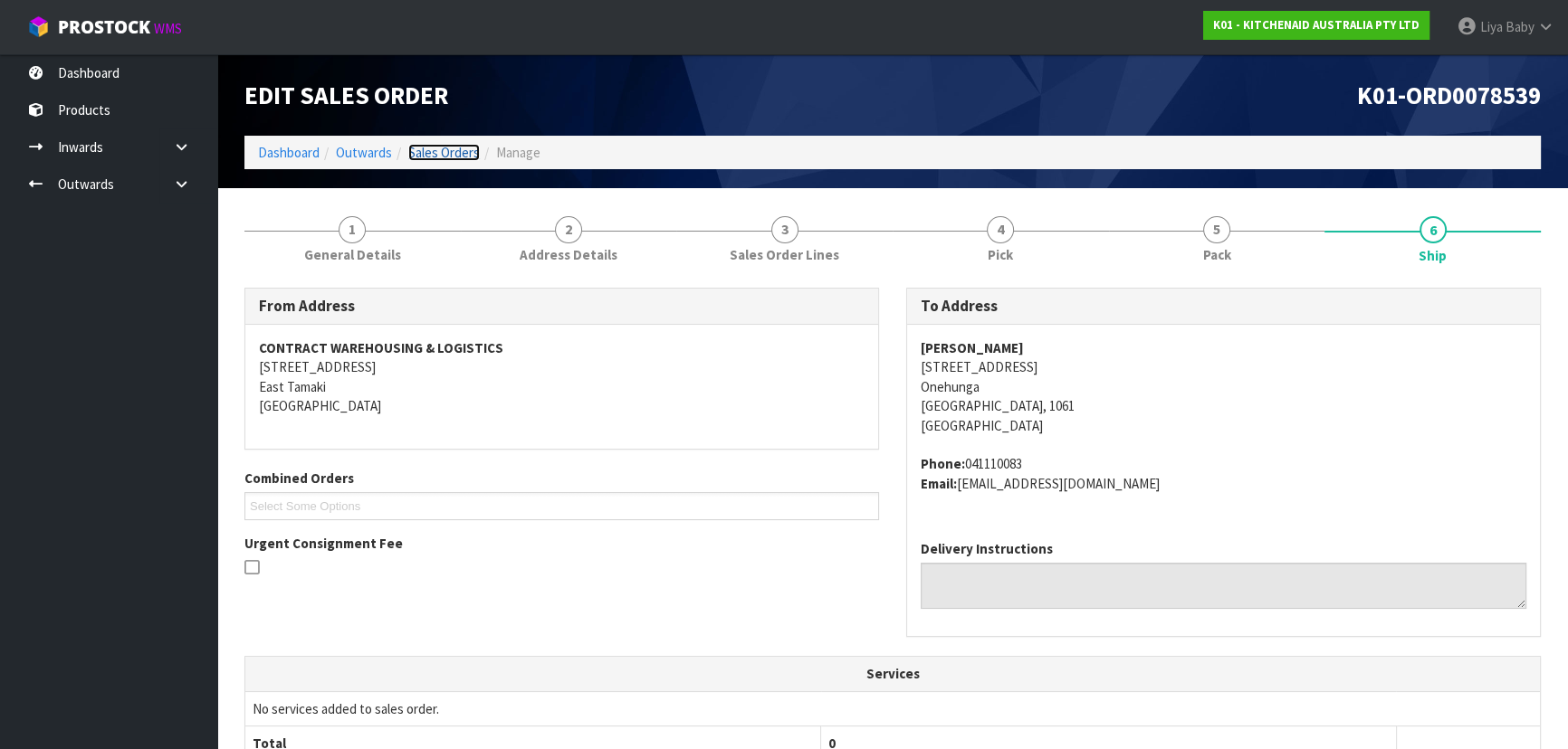
click at [431, 145] on link "Sales Orders" at bounding box center [444, 152] width 71 height 17
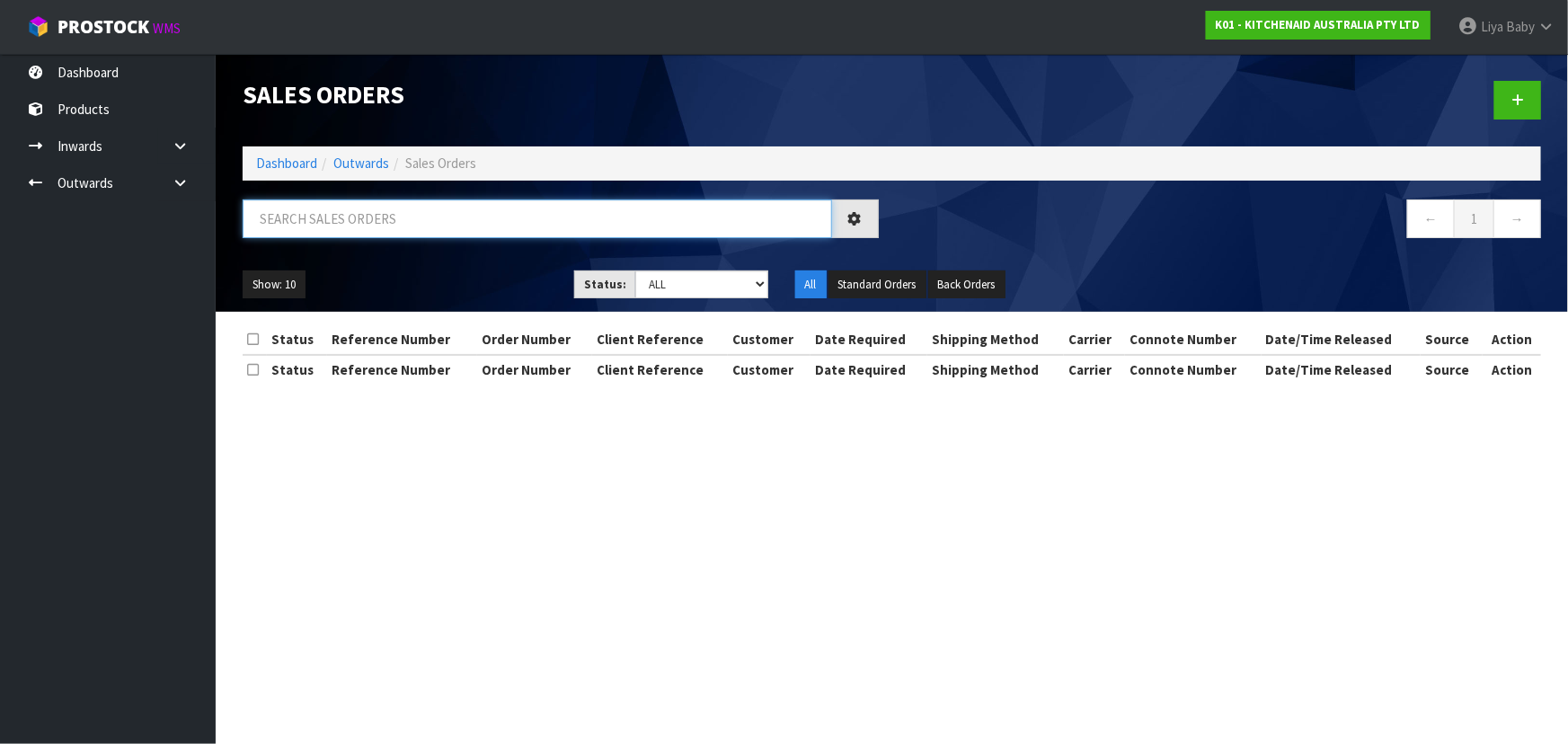
click at [418, 212] on input "text" at bounding box center [537, 218] width 590 height 38
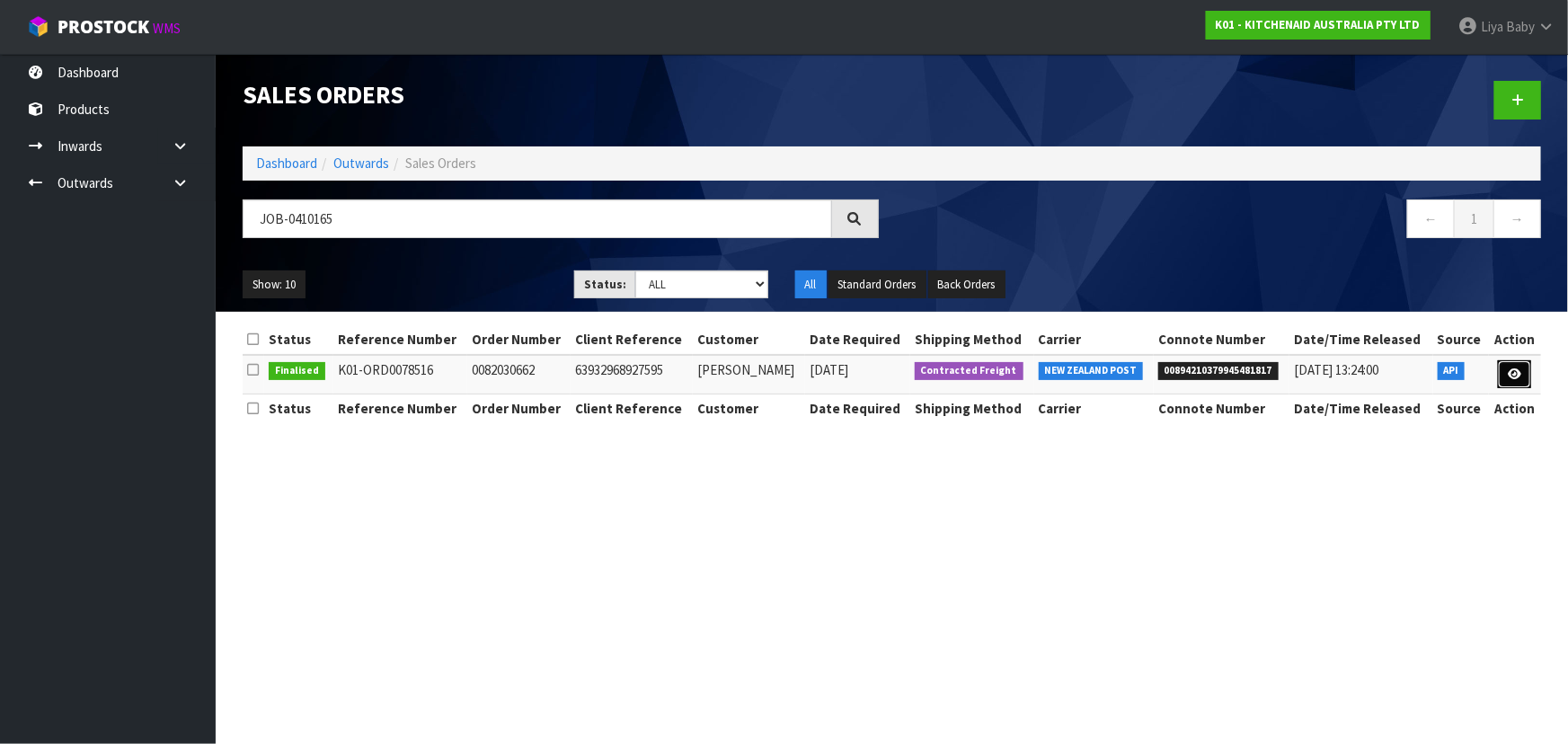
click at [1505, 378] on link at bounding box center [1514, 374] width 33 height 28
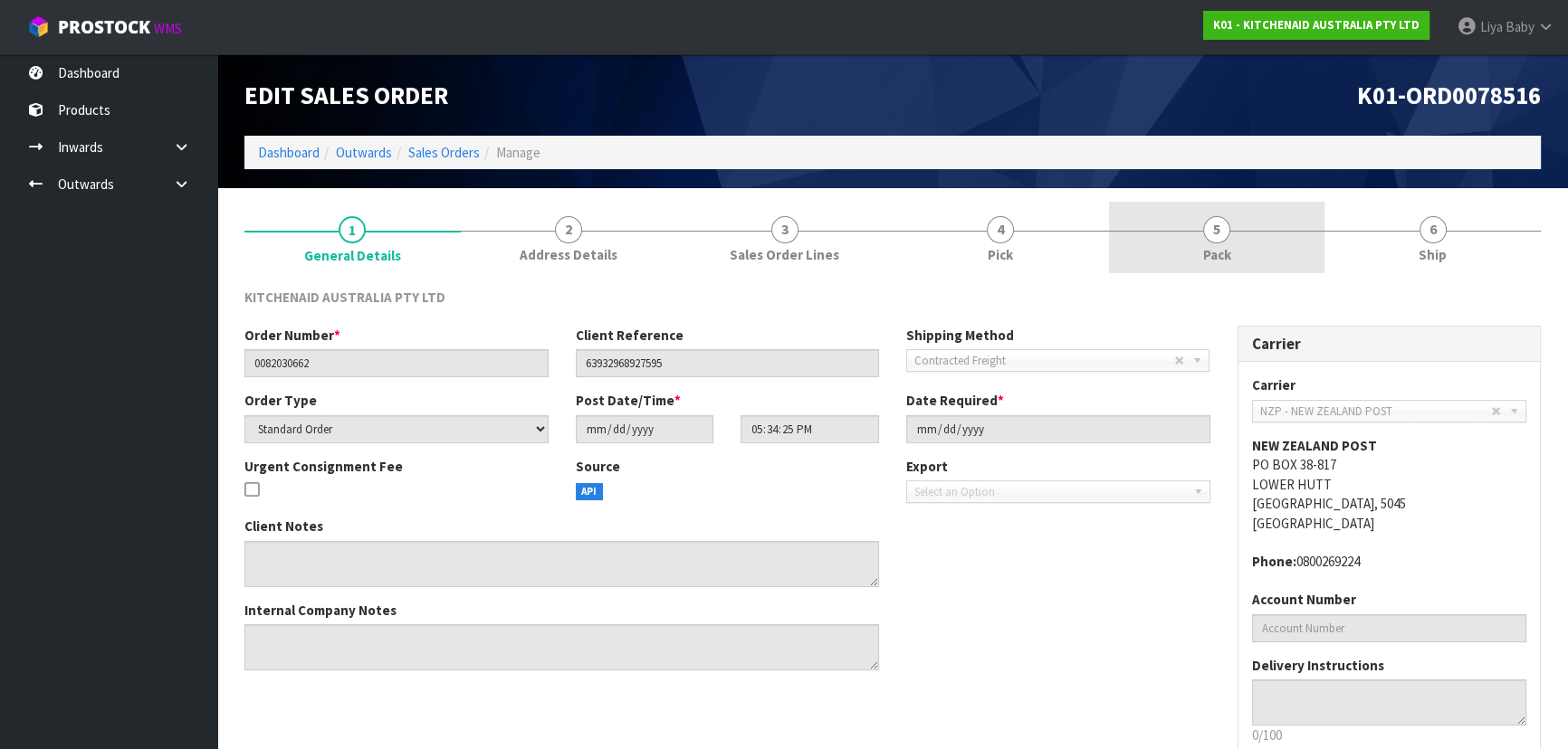
click at [1247, 228] on link "5 Pack" at bounding box center [1217, 237] width 217 height 71
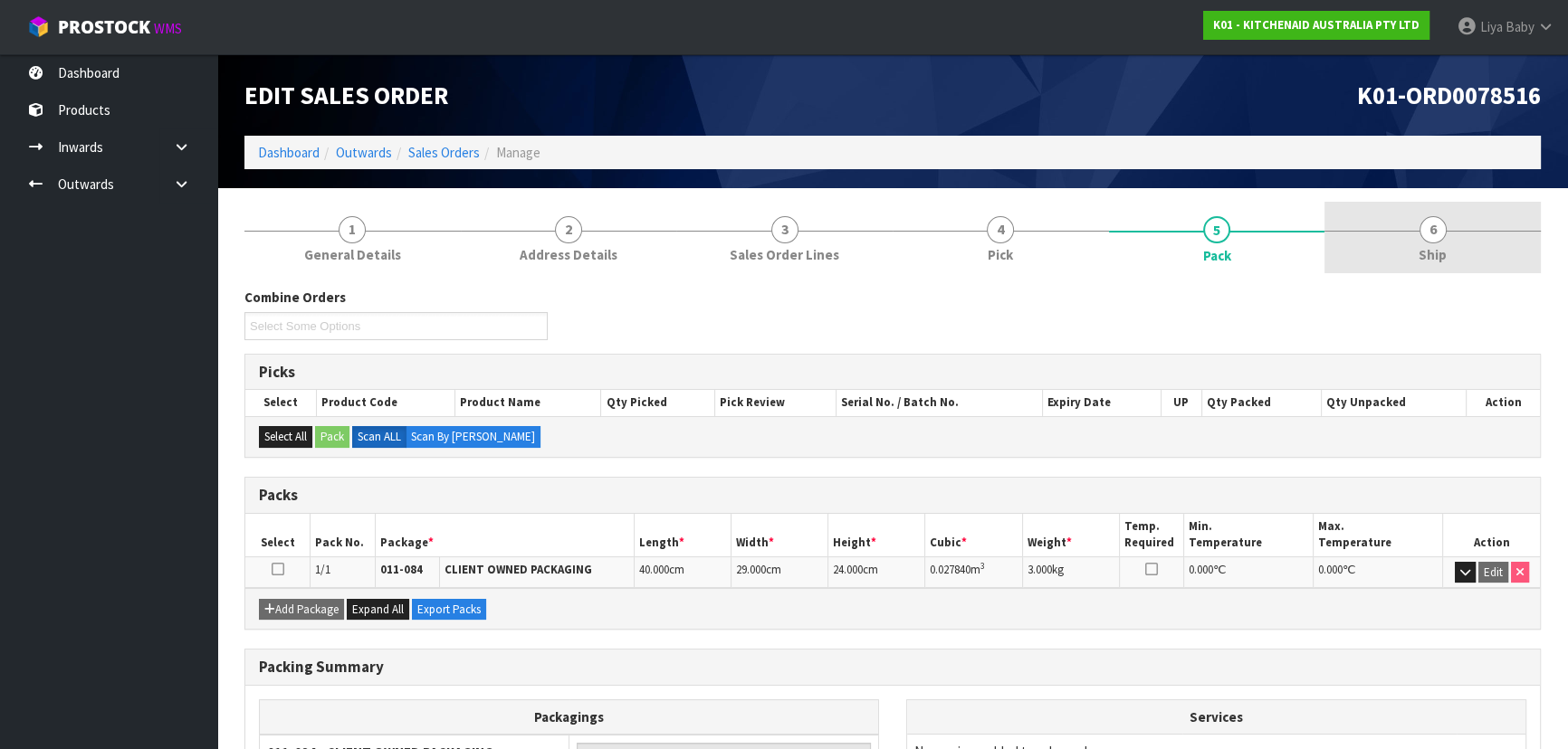
click at [1421, 263] on span "Ship" at bounding box center [1433, 254] width 28 height 19
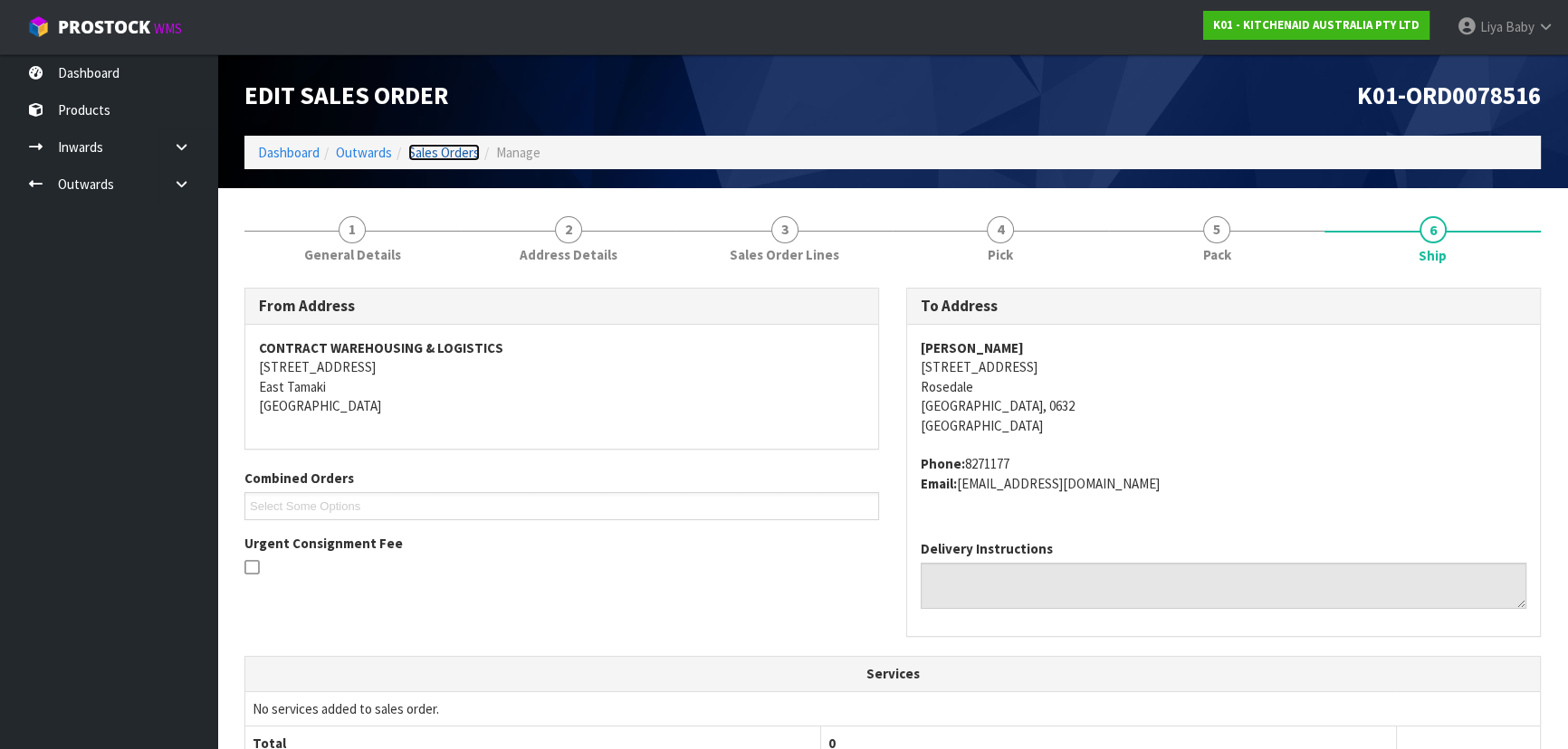
click at [412, 157] on link "Sales Orders" at bounding box center [444, 152] width 71 height 17
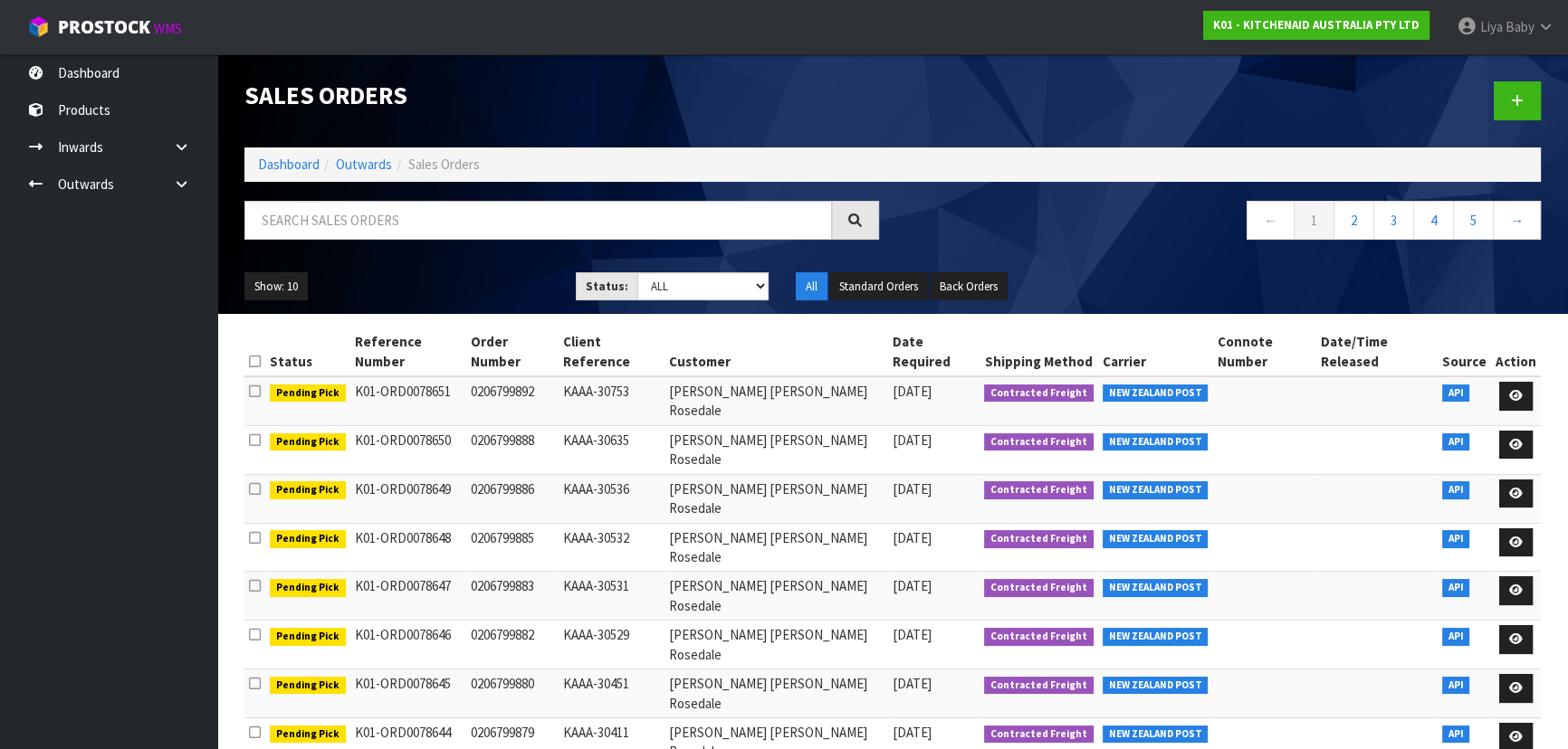
click at [57, 487] on ul "Dashboard Products Categories Serial Numbers Kitsets Packagings Inwards Purchas…" at bounding box center [109, 401] width 218 height 695
click at [822, 91] on h1 "Sales Orders" at bounding box center [562, 94] width 635 height 27
click at [1521, 29] on span "Baby" at bounding box center [1520, 26] width 29 height 17
click at [1494, 71] on link "Logout" at bounding box center [1495, 71] width 143 height 25
